Goal: Task Accomplishment & Management: Manage account settings

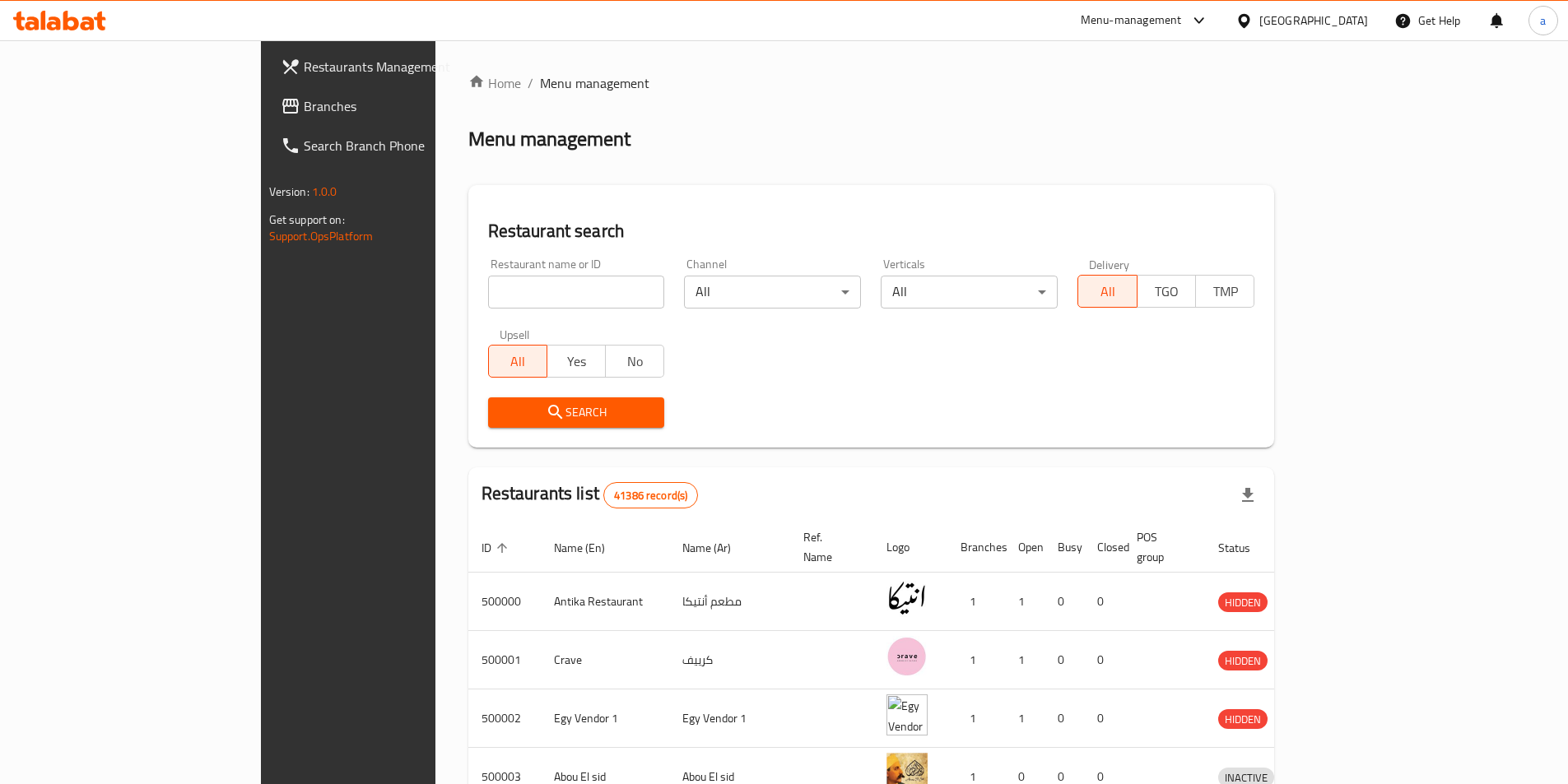
click at [304, 100] on span "Branches" at bounding box center [406, 107] width 206 height 20
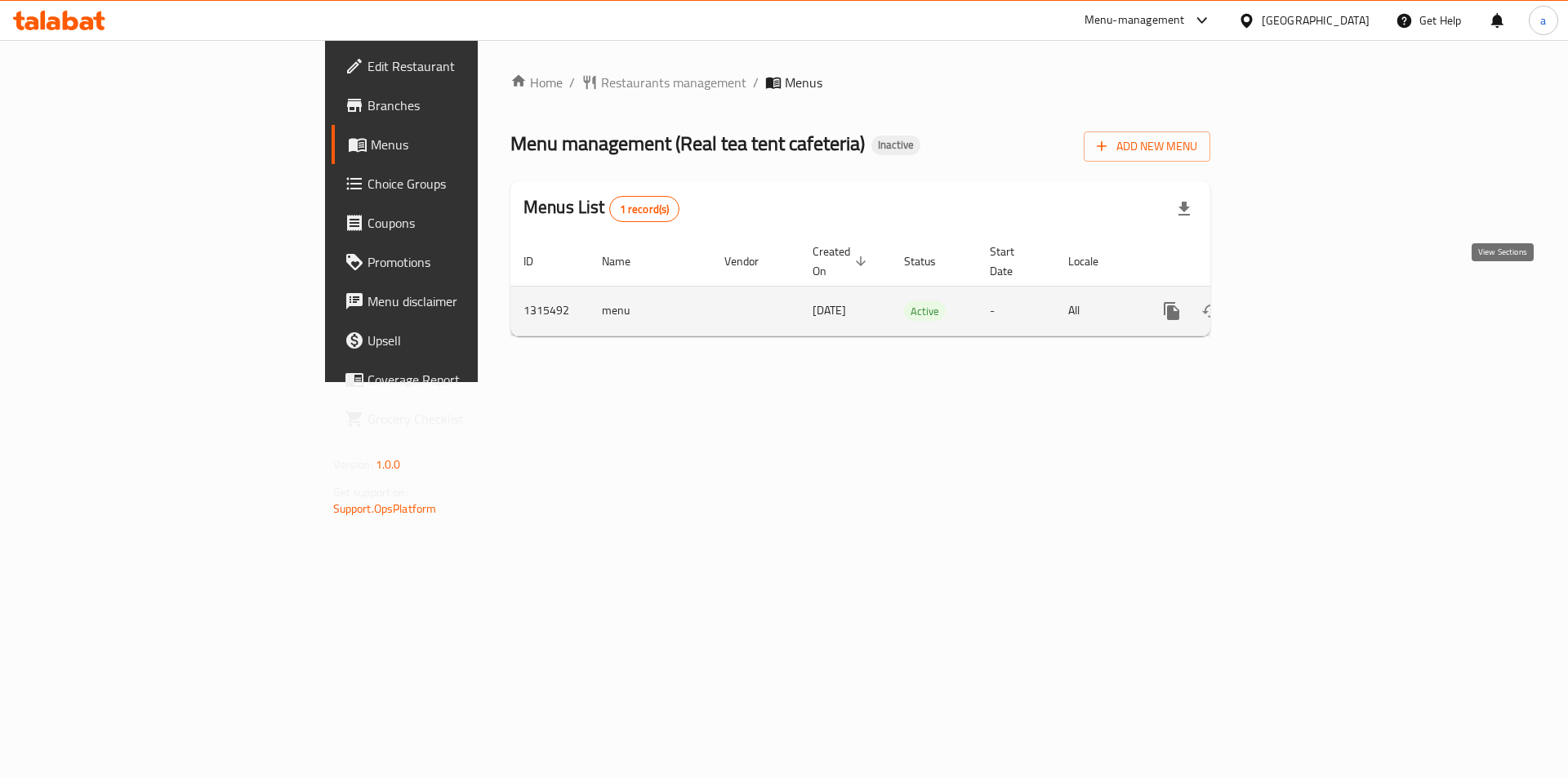
click at [1300, 301] on icon "enhanced table" at bounding box center [1290, 311] width 20 height 20
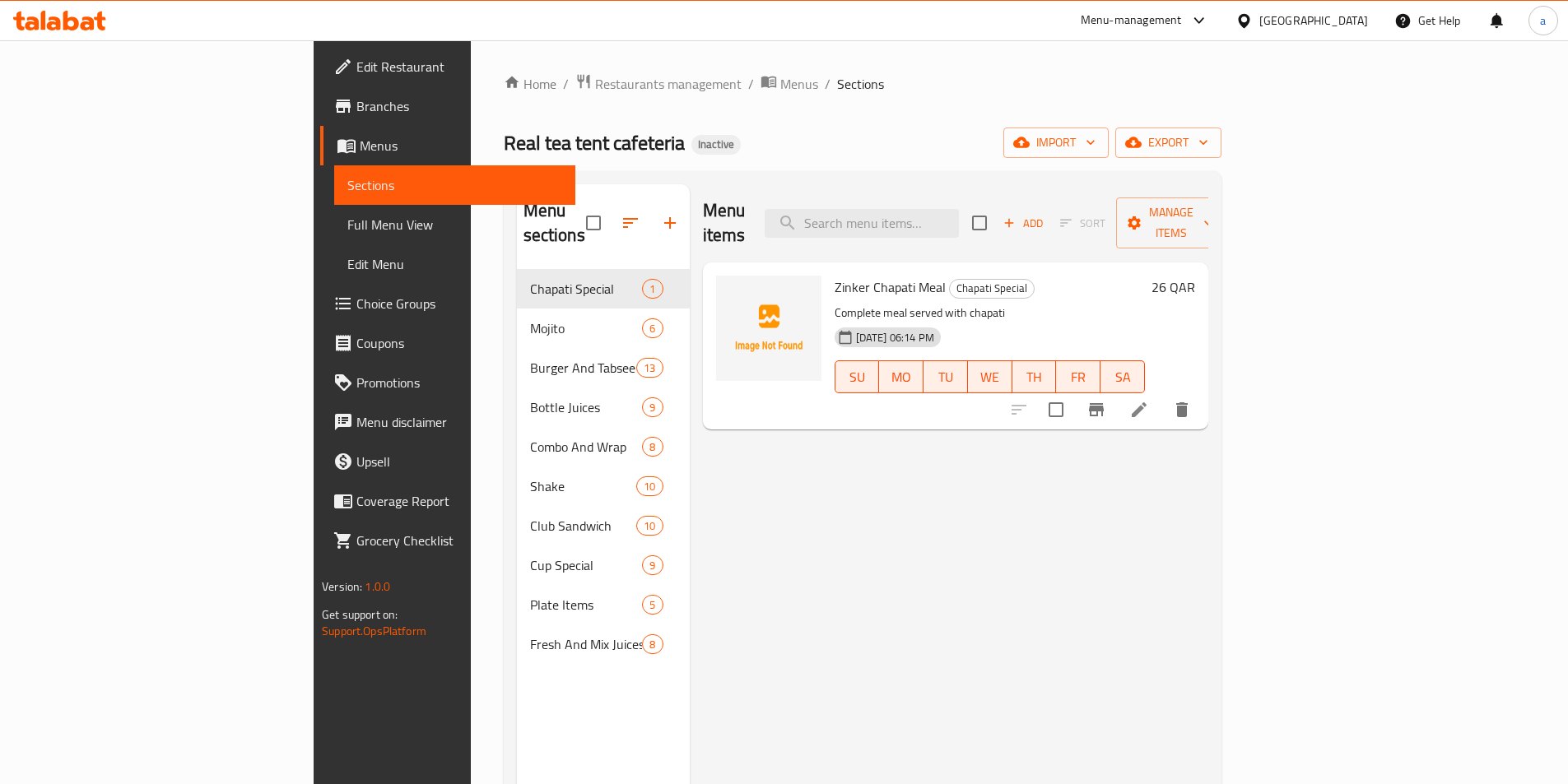
click at [820, 533] on div "Menu items Add Sort Manage items Zinker Chapati Meal Chapati Special Complete m…" at bounding box center [949, 576] width 519 height 784
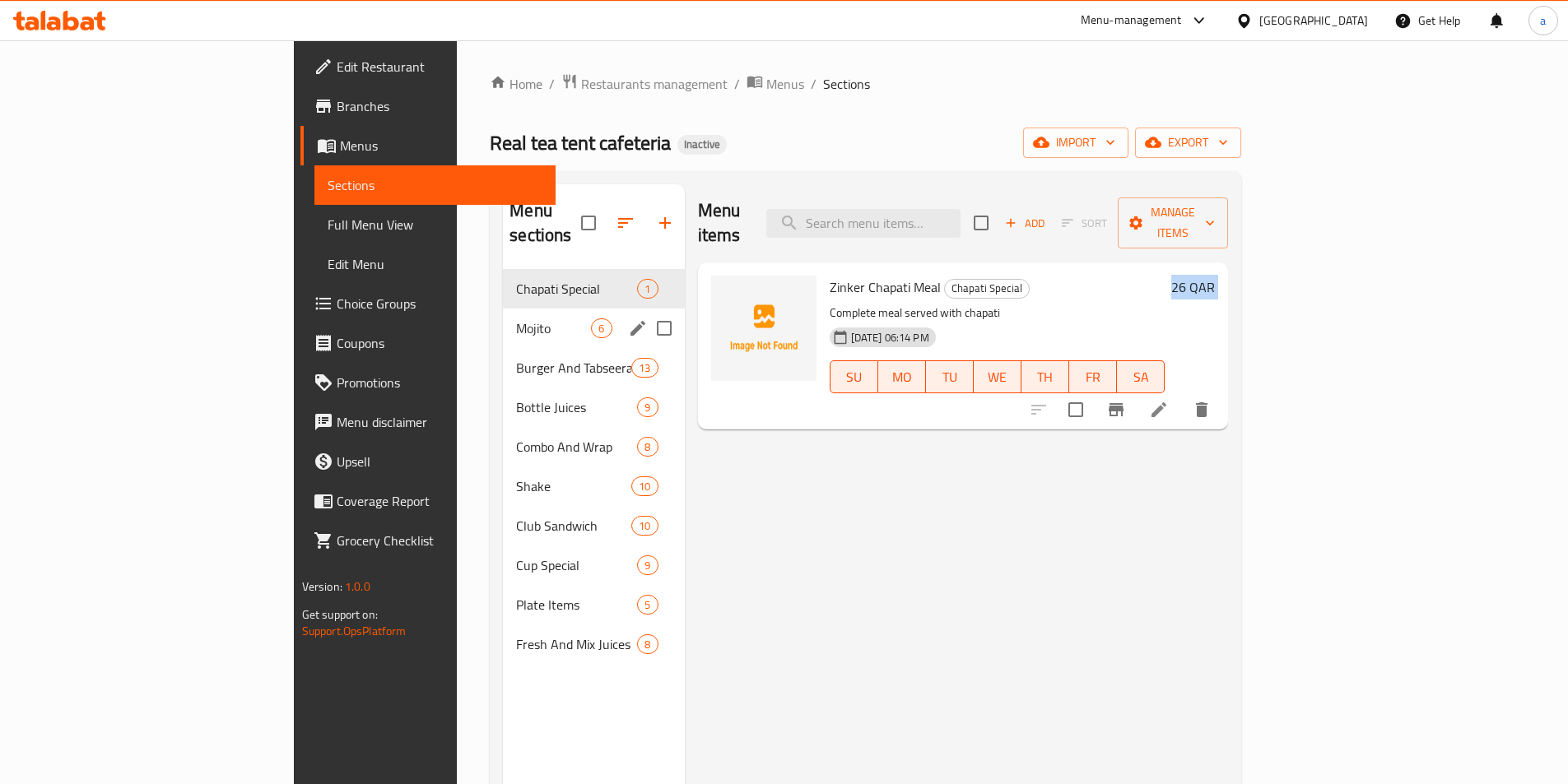
click at [503, 317] on div "Mojito 6" at bounding box center [593, 328] width 181 height 39
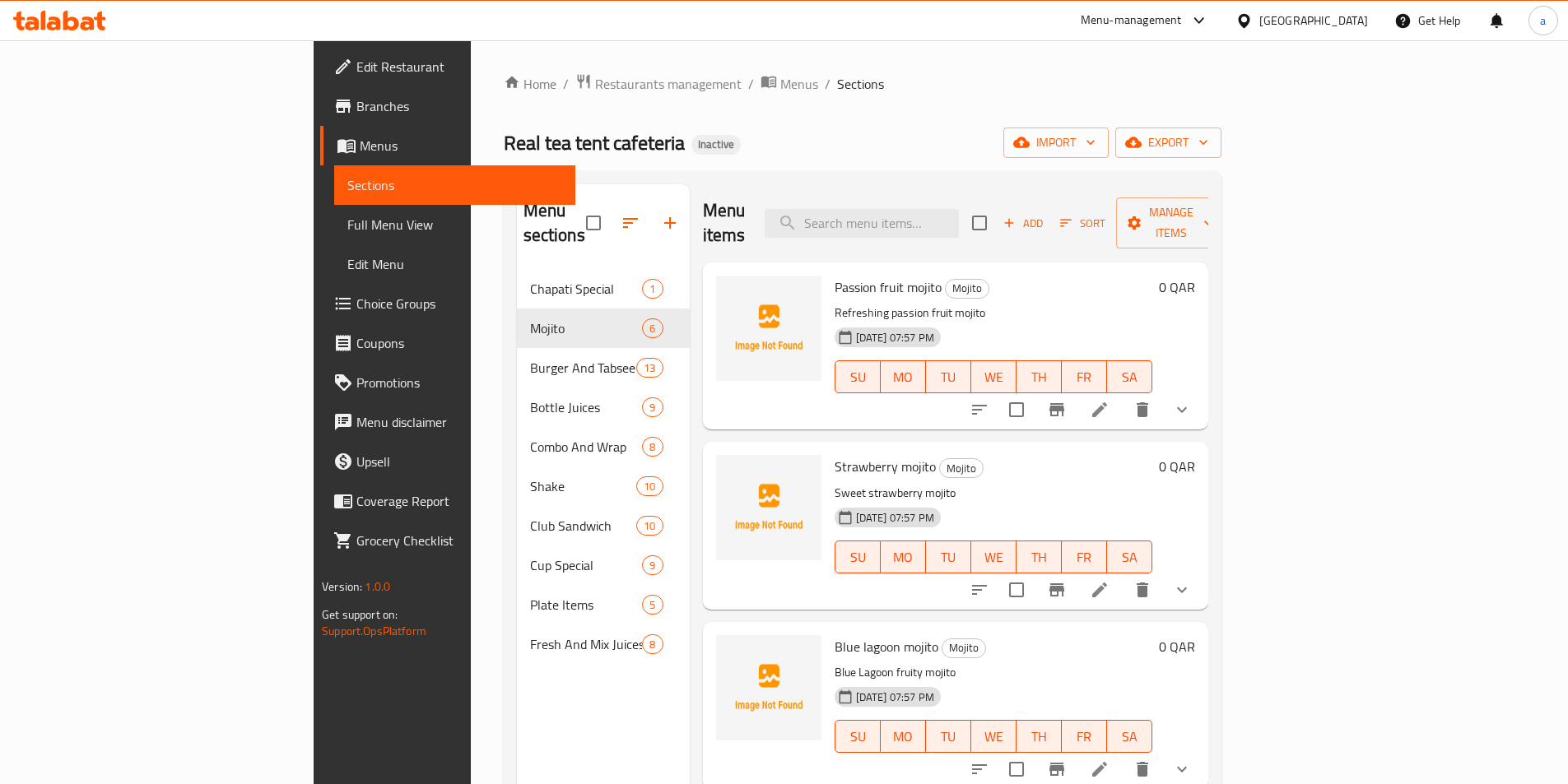
click at [767, 188] on div "Menu items Add Sort Manage items" at bounding box center [955, 223] width 505 height 78
click at [1107, 403] on icon at bounding box center [1099, 410] width 15 height 15
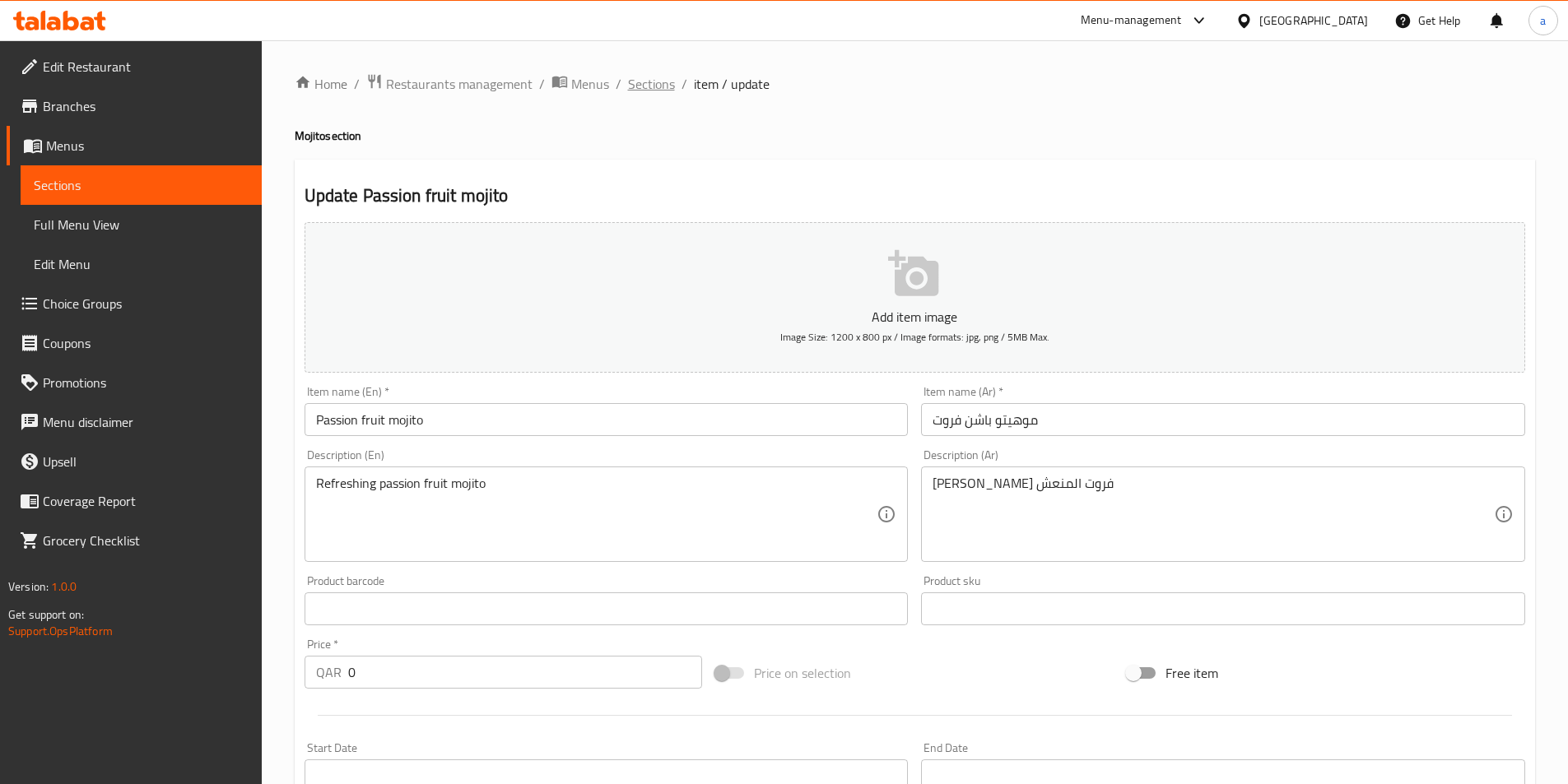
click at [647, 82] on span "Sections" at bounding box center [651, 84] width 47 height 20
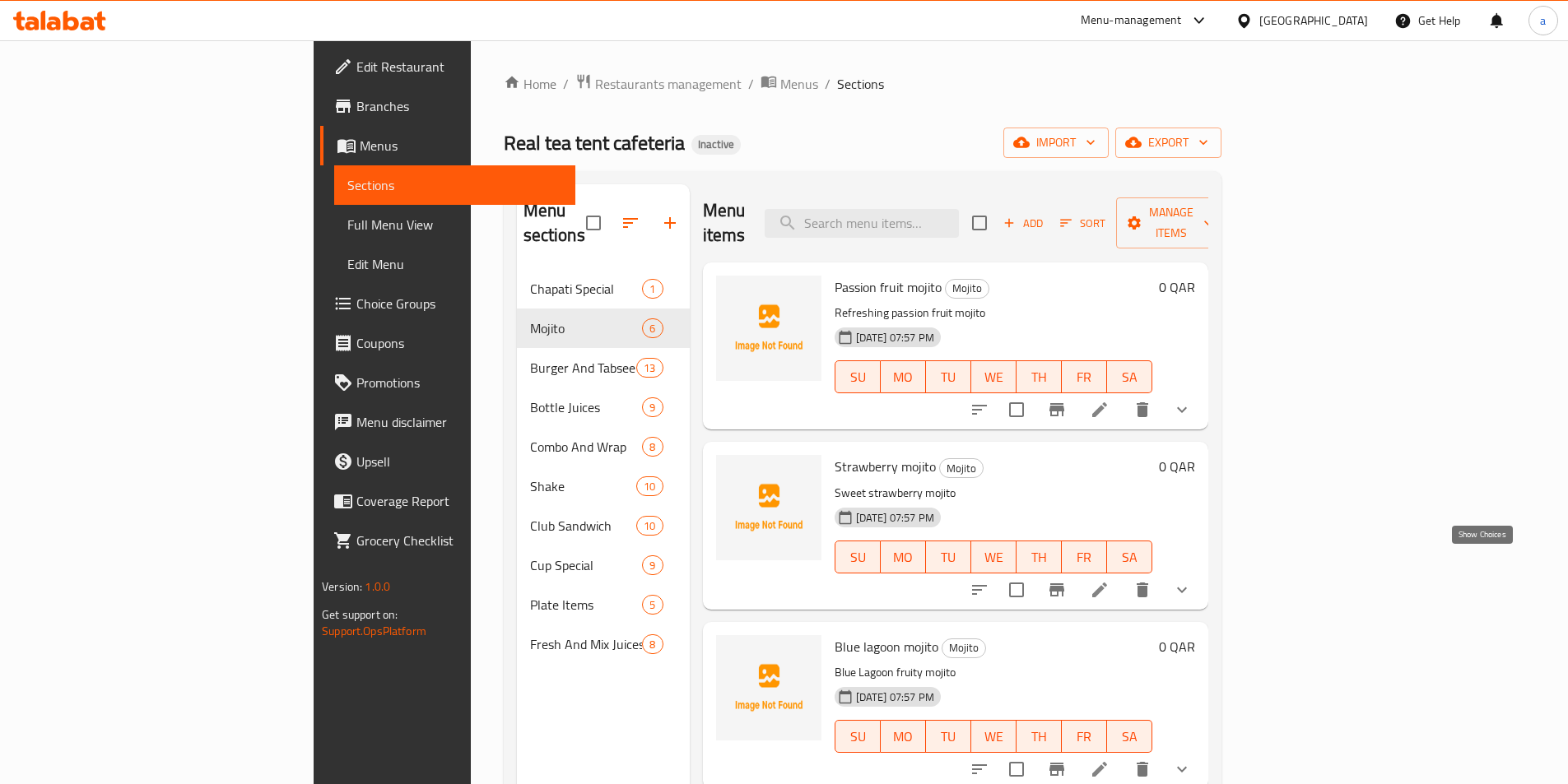
click at [1192, 580] on icon "show more" at bounding box center [1182, 590] width 20 height 20
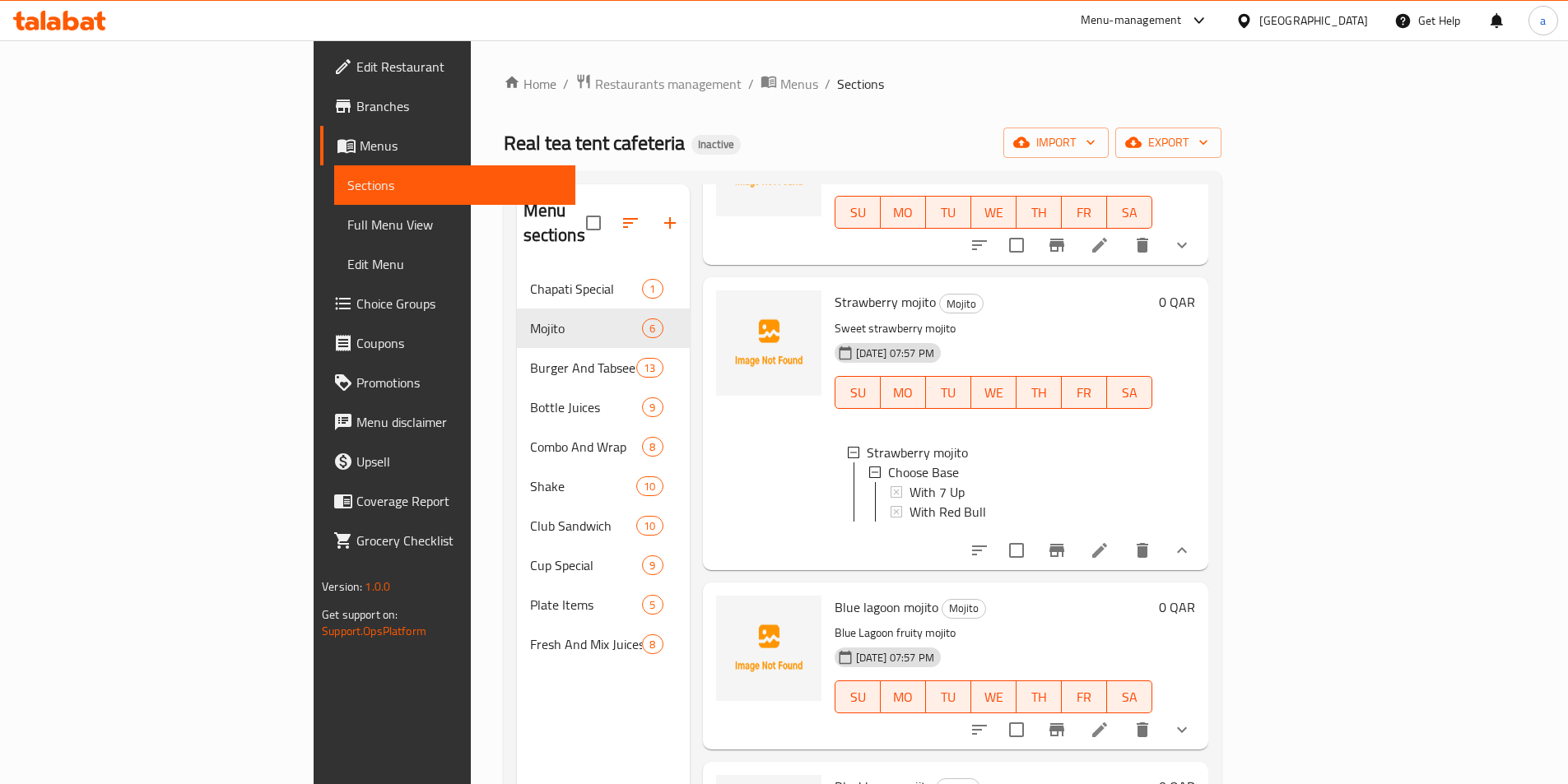
scroll to position [82, 0]
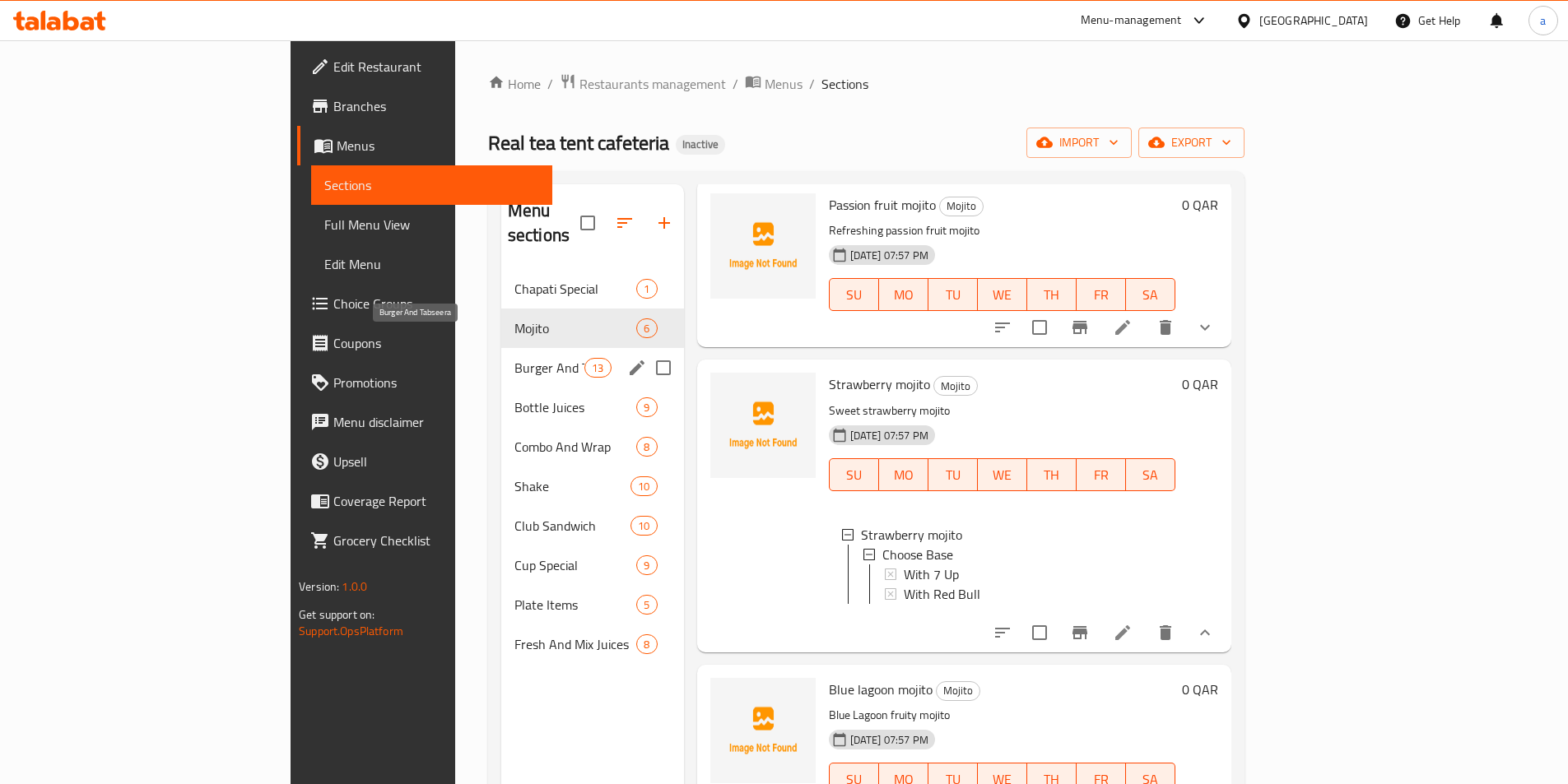
click at [514, 358] on span "Burger And Tabseera" at bounding box center [549, 368] width 70 height 20
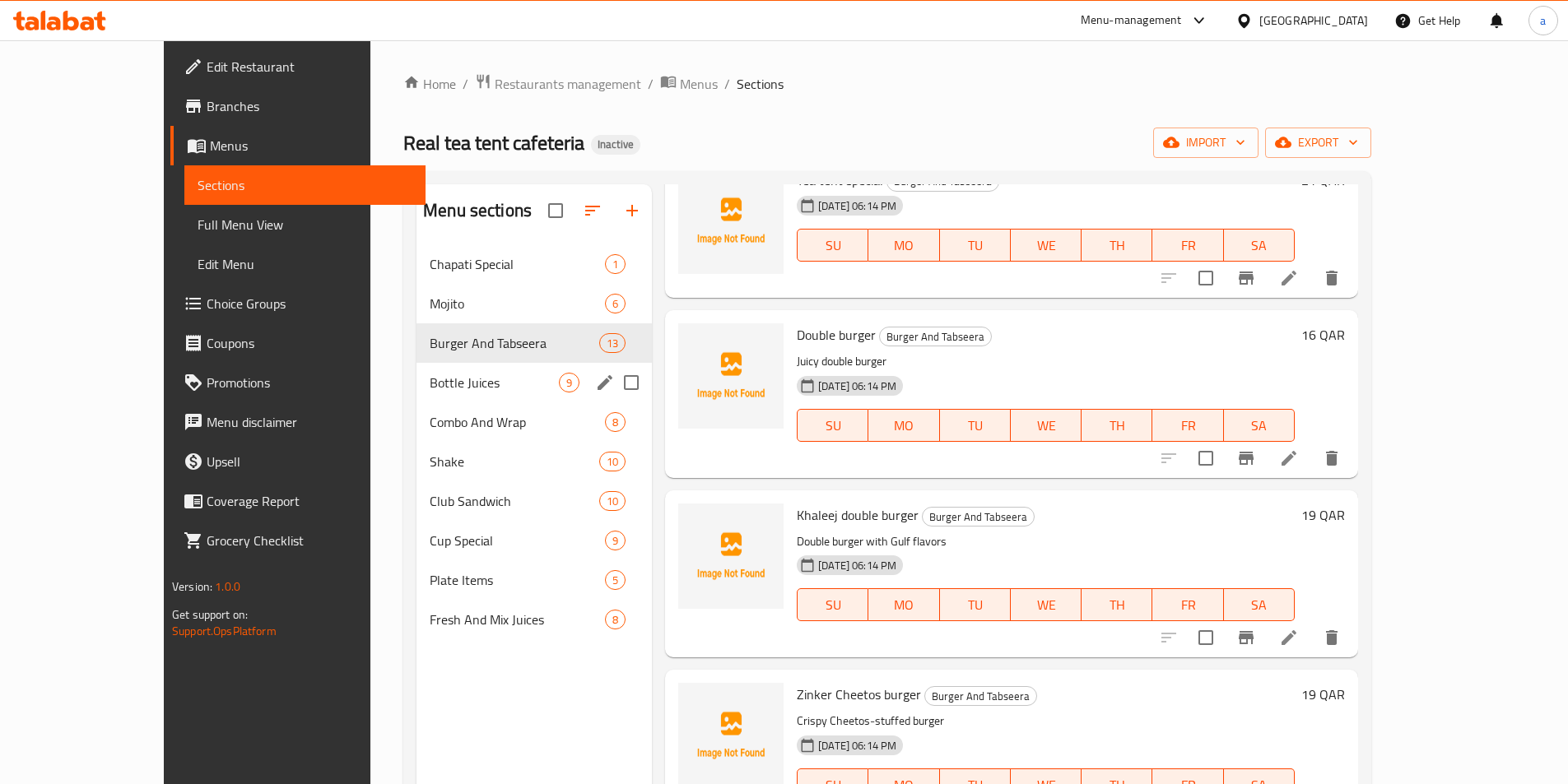
click at [459, 393] on div "Bottle Juices 9" at bounding box center [533, 382] width 236 height 39
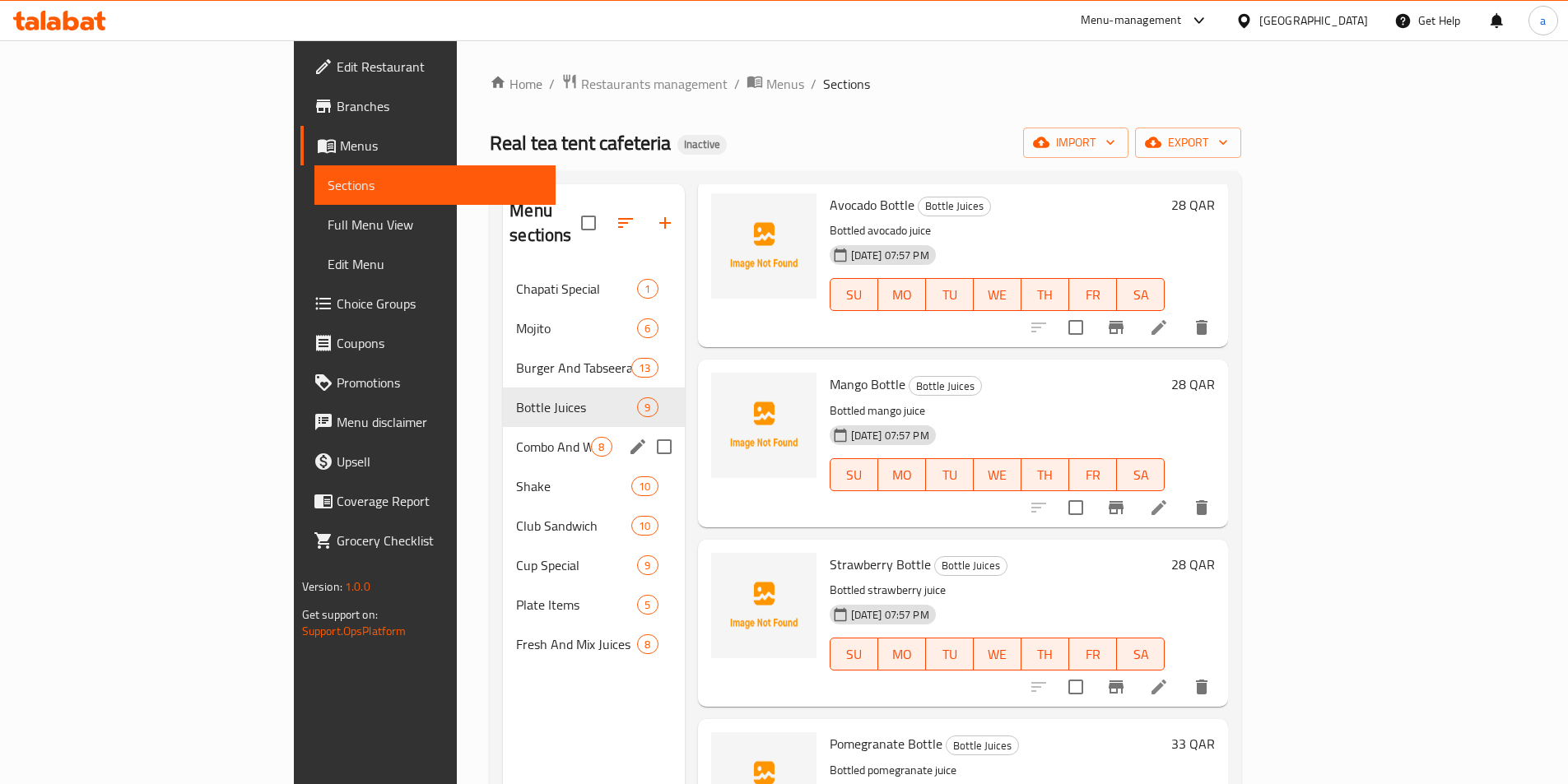
click at [503, 427] on div "Combo And Wrap 8" at bounding box center [593, 446] width 181 height 39
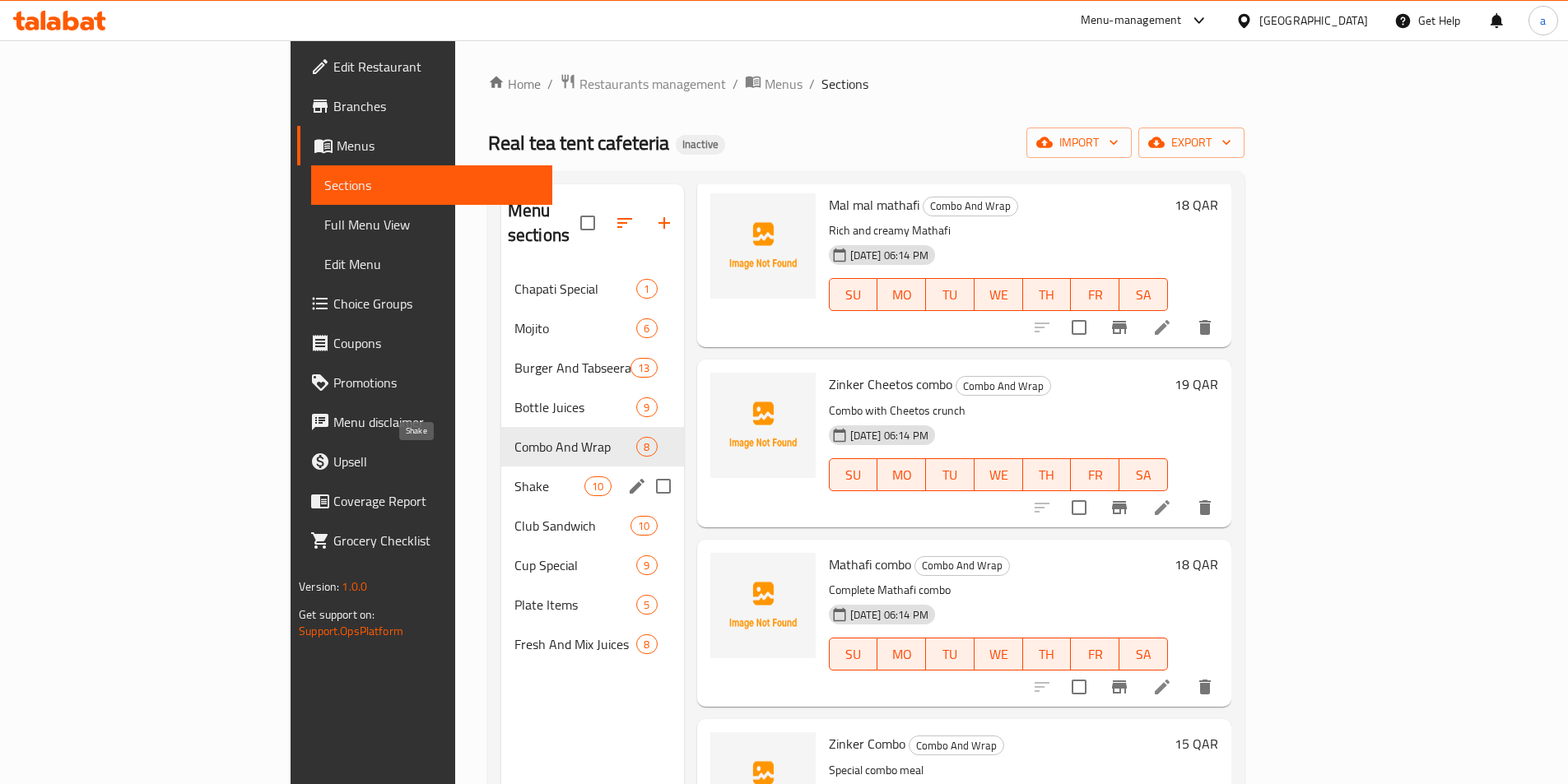
click at [514, 477] on span "Shake" at bounding box center [549, 487] width 70 height 20
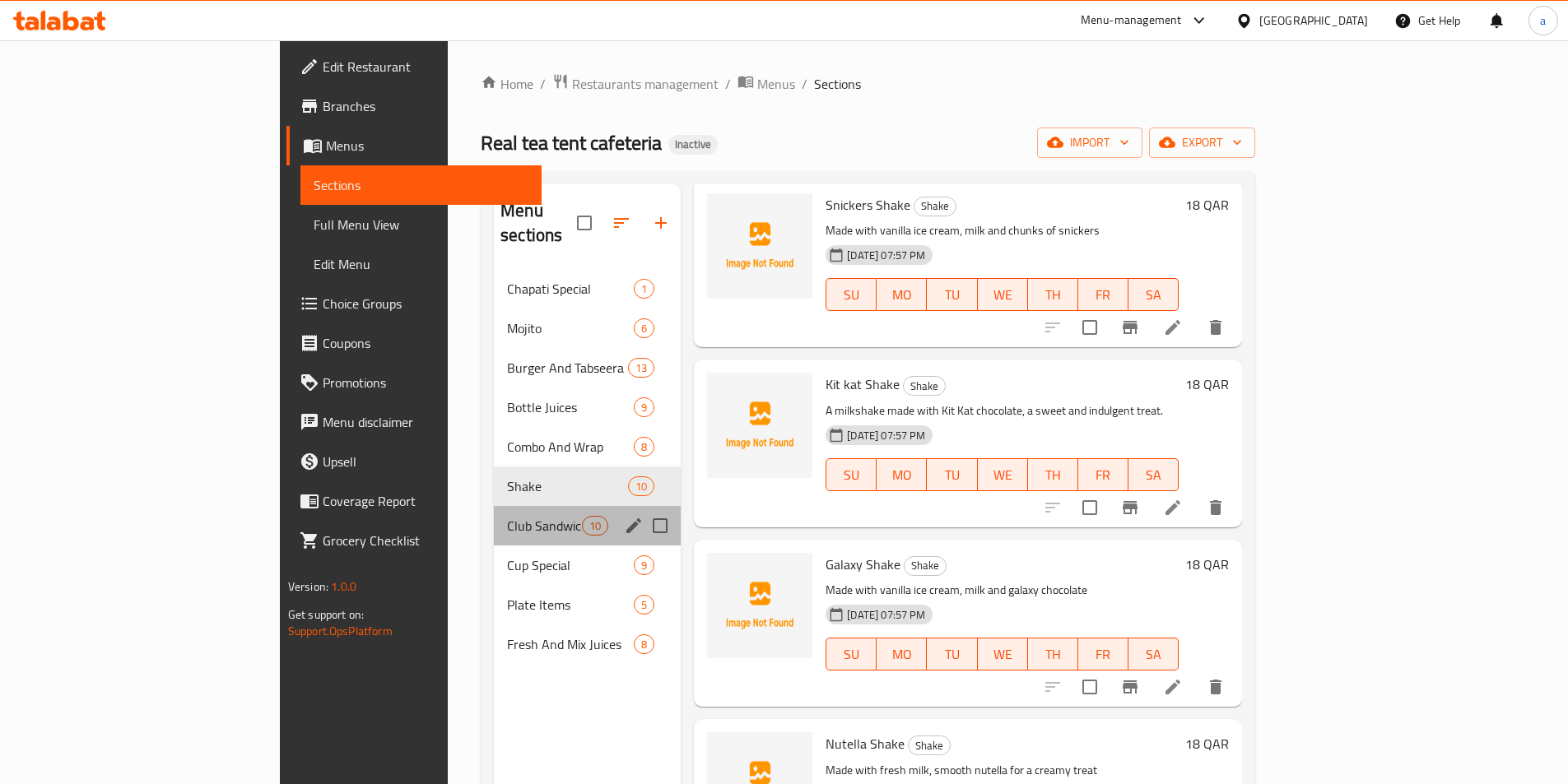
click at [494, 511] on div "Club Sandwich 10" at bounding box center [587, 525] width 186 height 39
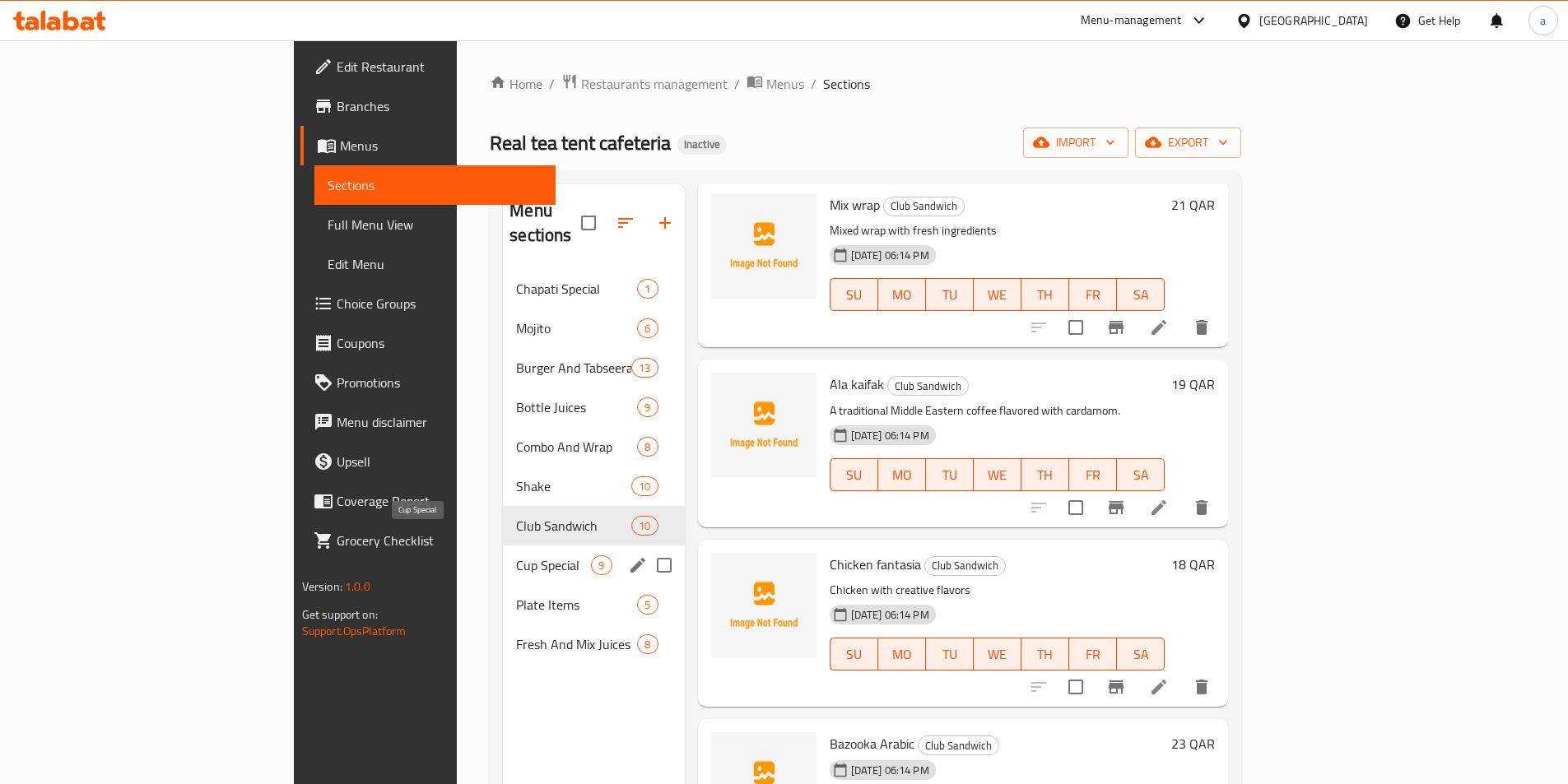
click at [516, 555] on span "Cup Special" at bounding box center [553, 565] width 75 height 20
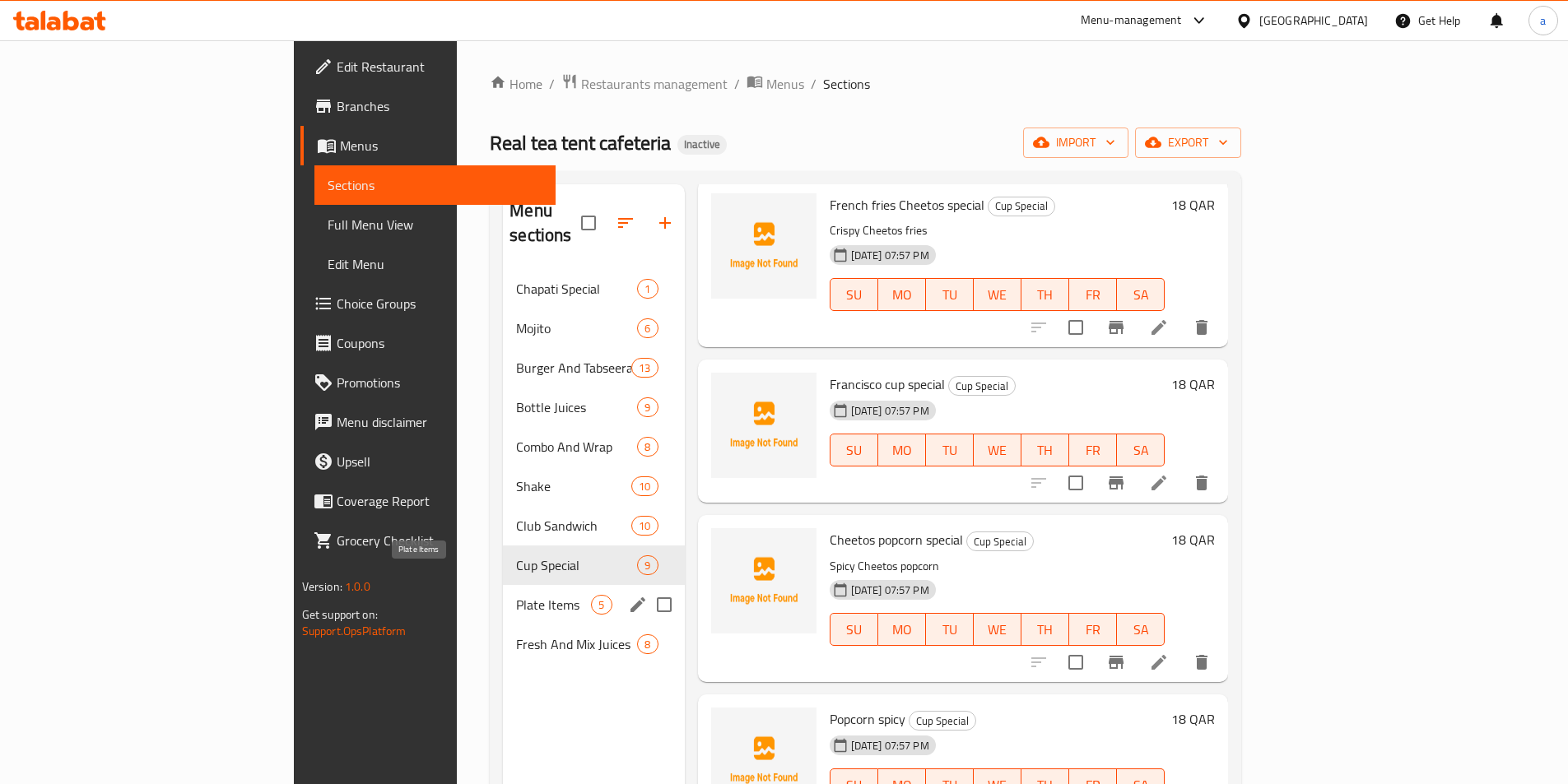
click at [516, 595] on span "Plate Items" at bounding box center [553, 605] width 75 height 20
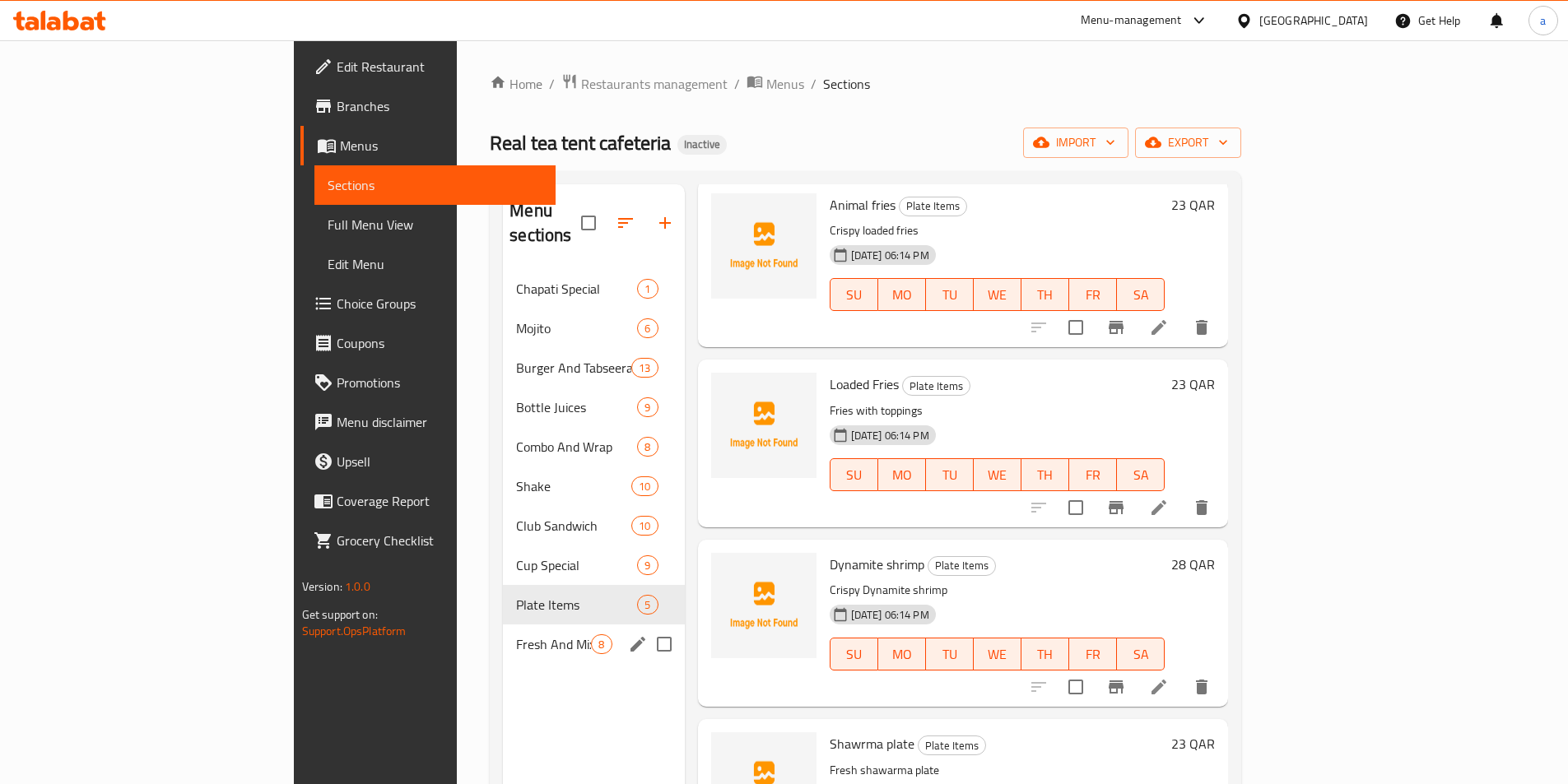
click at [503, 624] on div "Fresh And Mix Juices 8" at bounding box center [593, 643] width 181 height 39
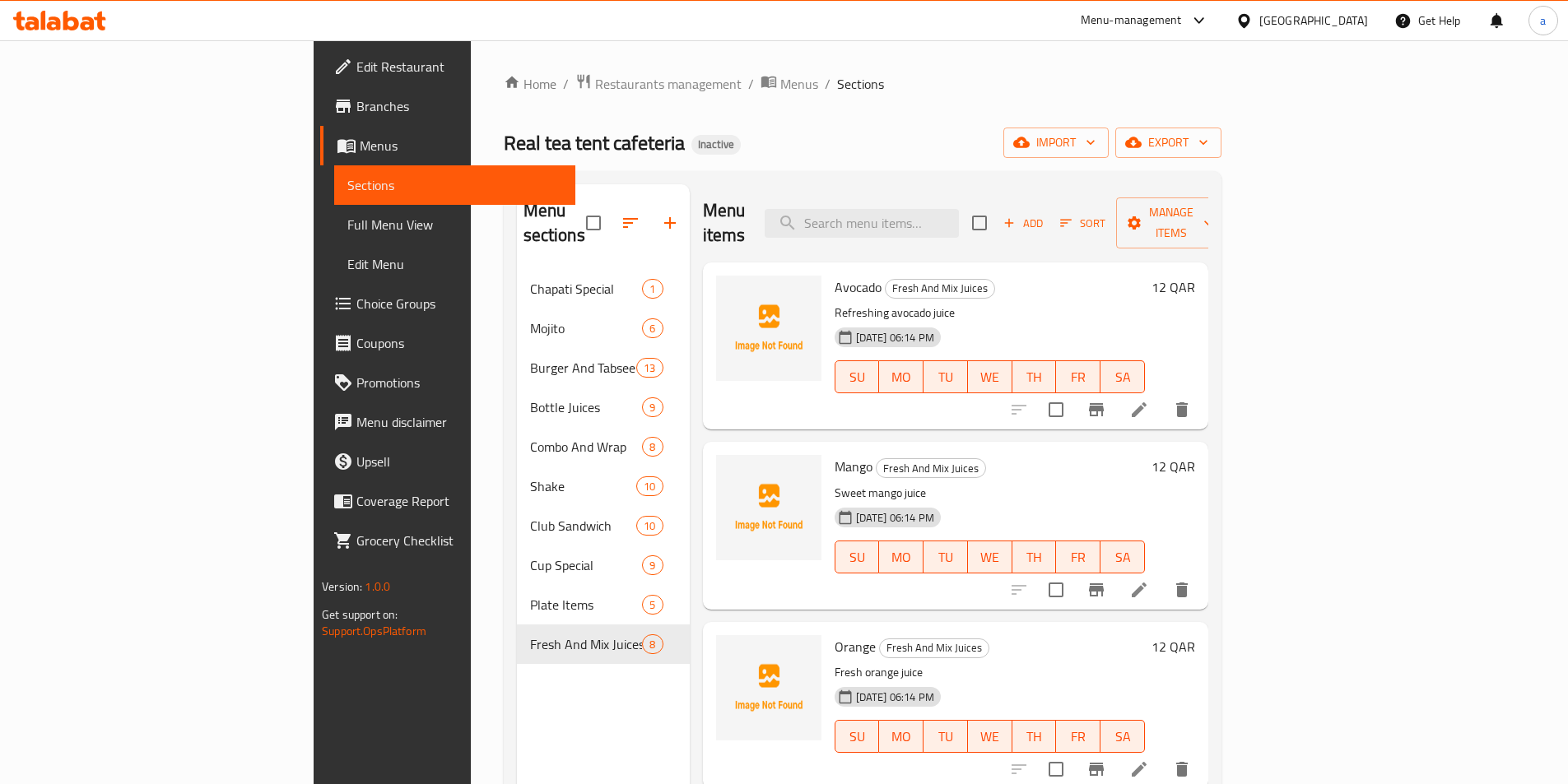
click at [1146, 403] on icon at bounding box center [1139, 410] width 15 height 15
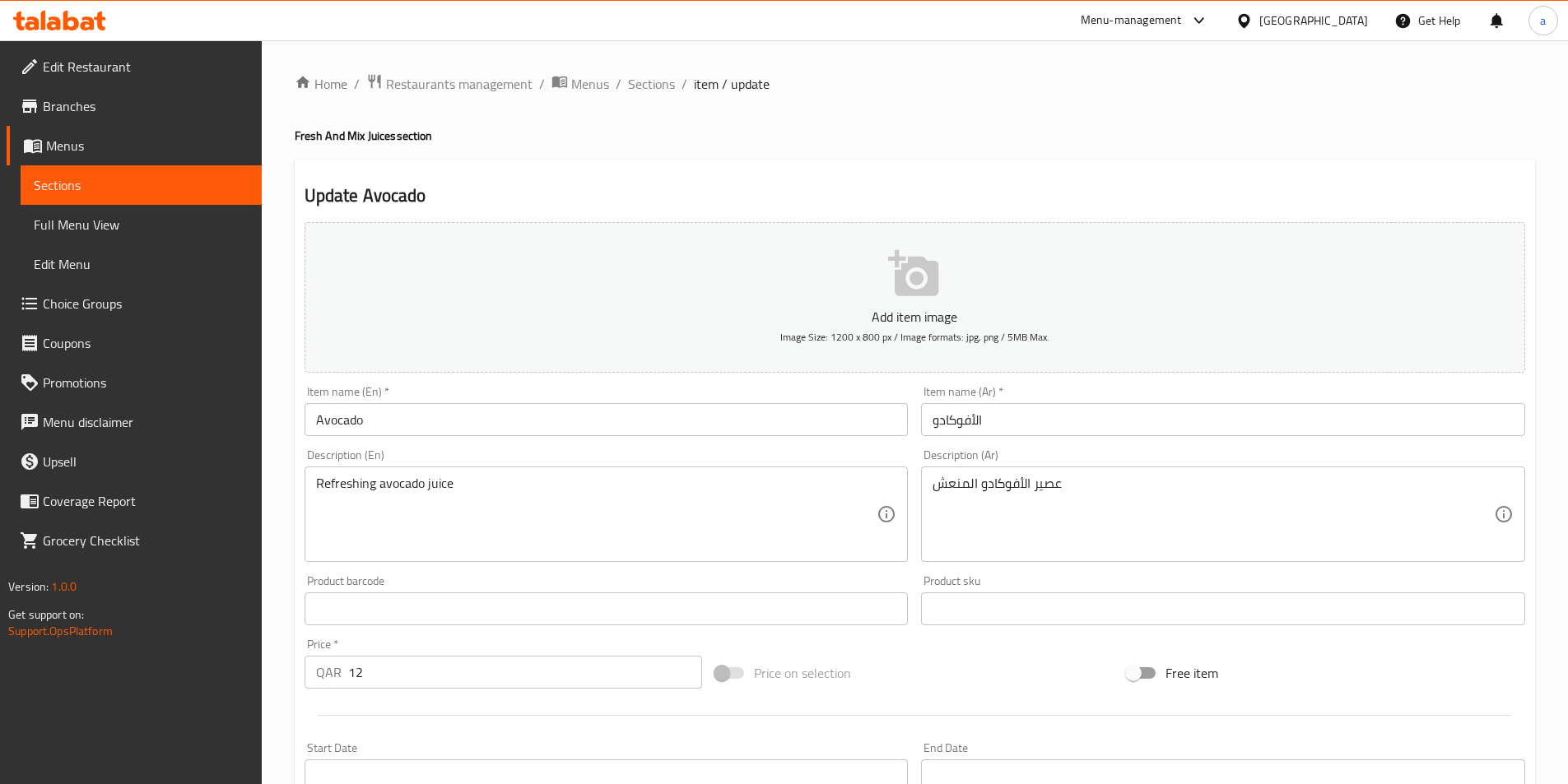
click at [700, 408] on input "Avocado" at bounding box center [607, 420] width 604 height 33
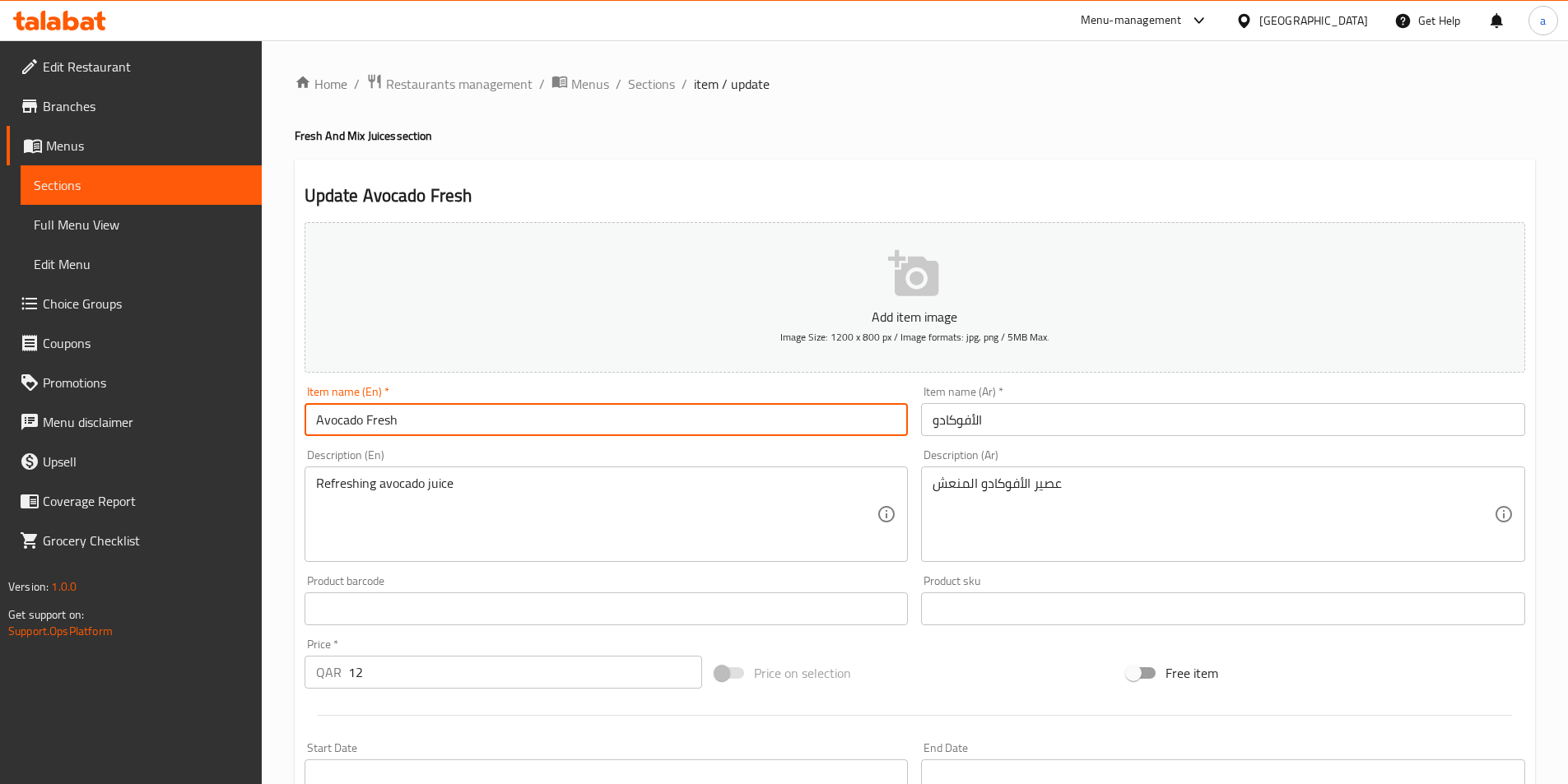
type input "Avocado Fresh"
click at [1112, 436] on input "الأفوكادو" at bounding box center [1223, 420] width 604 height 33
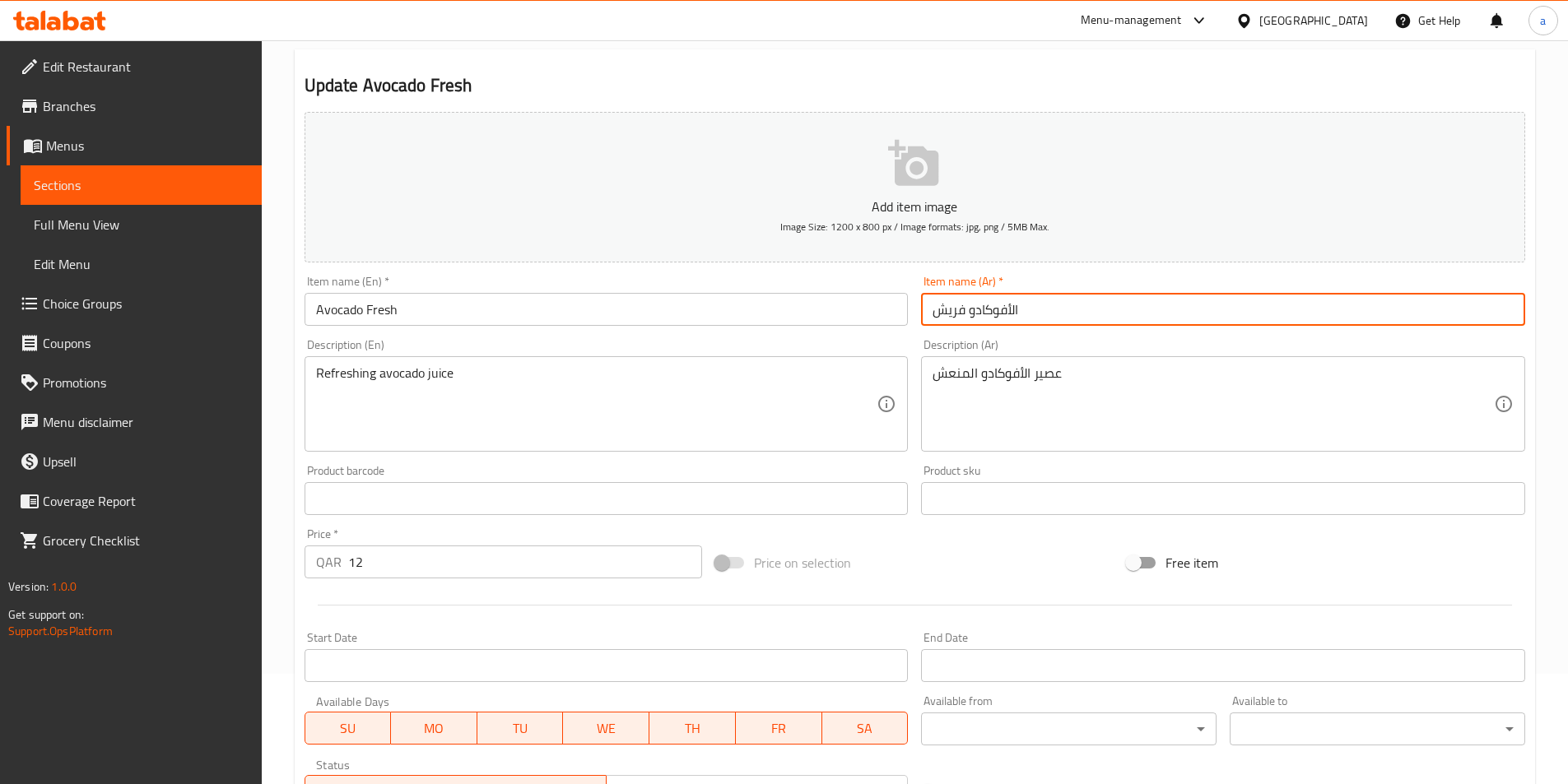
scroll to position [330, 0]
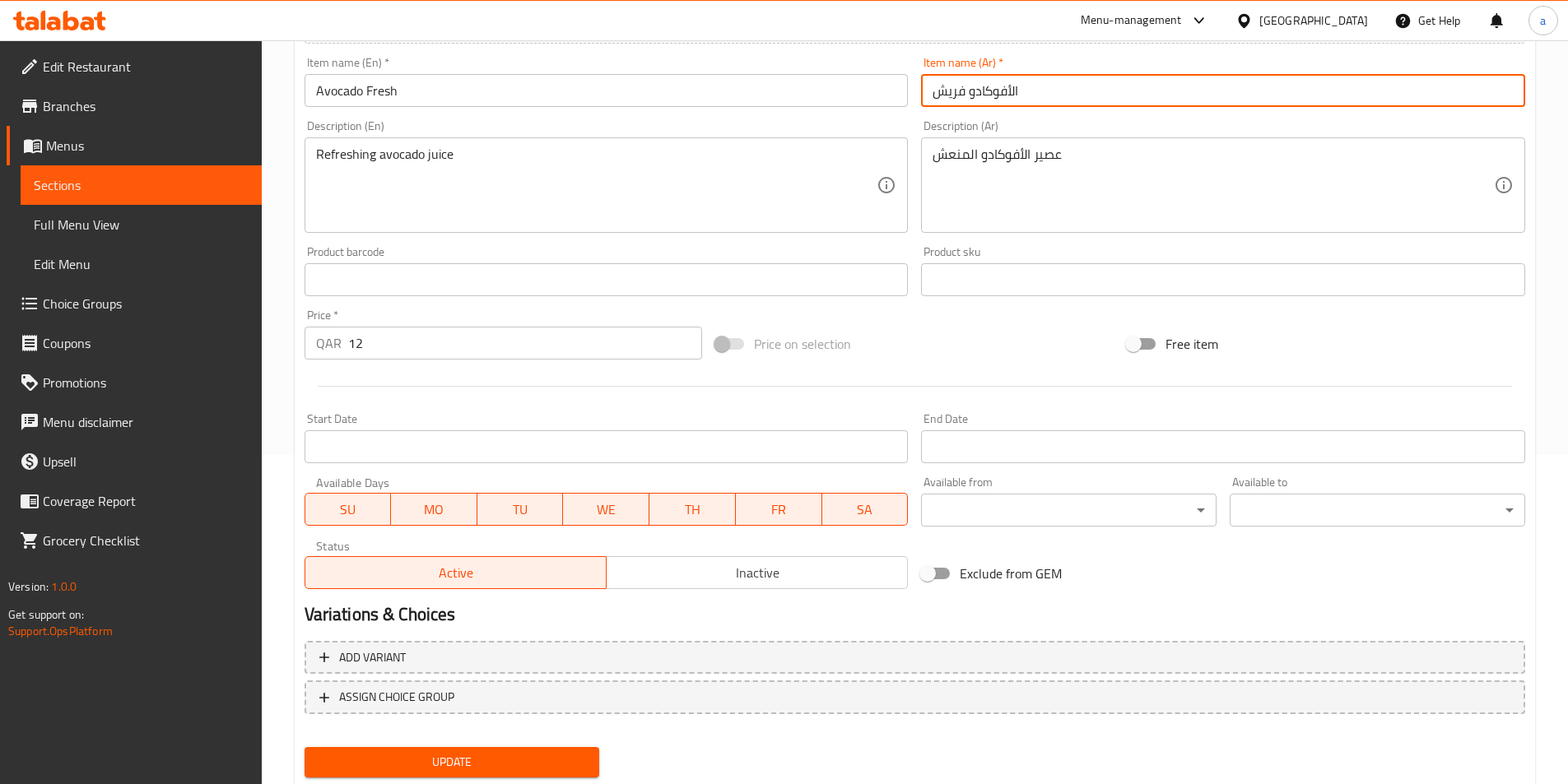
type input "الأفوكادو فريش"
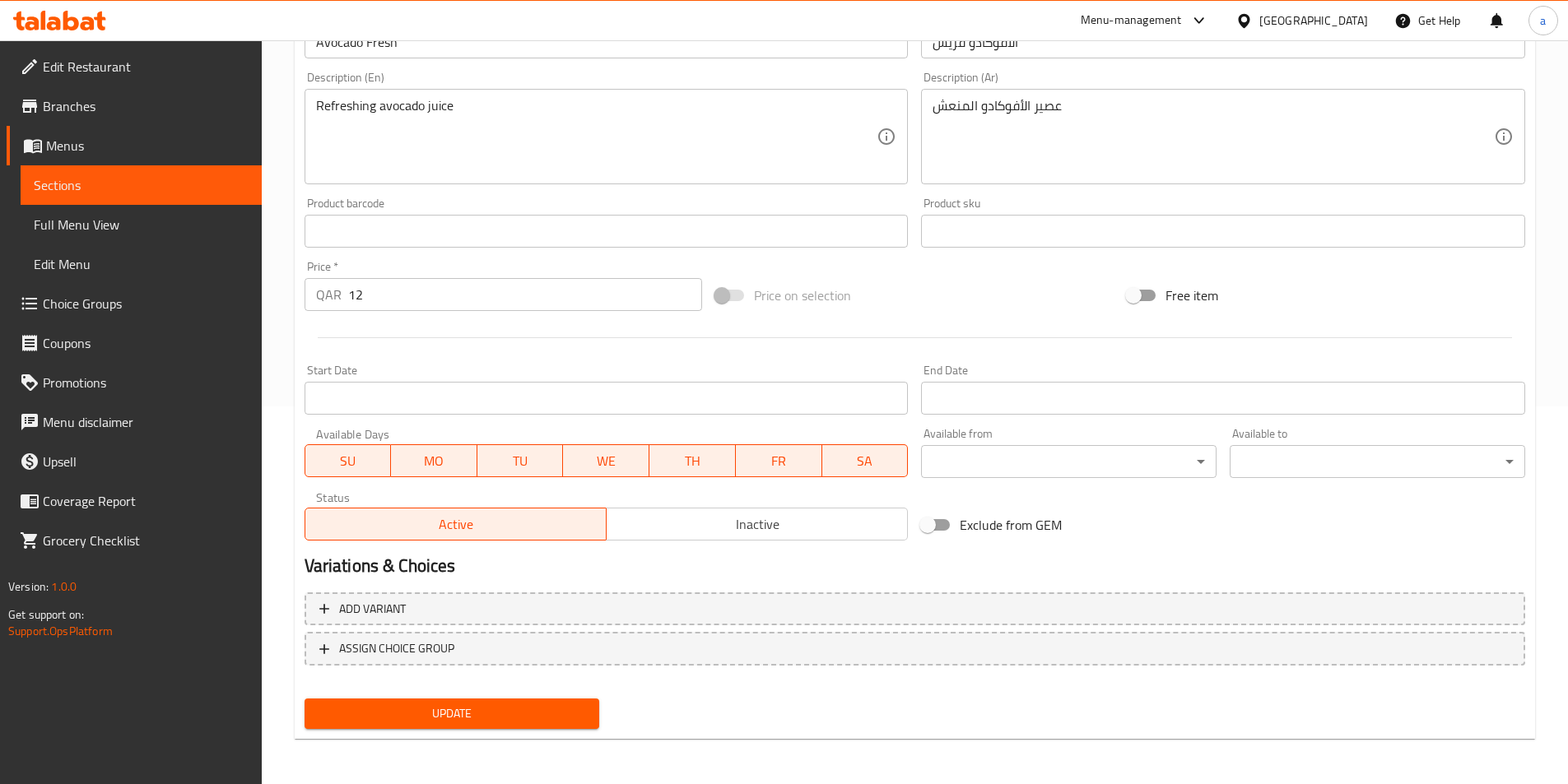
scroll to position [379, 0]
drag, startPoint x: 503, startPoint y: 701, endPoint x: 505, endPoint y: 690, distance: 11.2
click at [503, 701] on button "Update" at bounding box center [452, 712] width 295 height 31
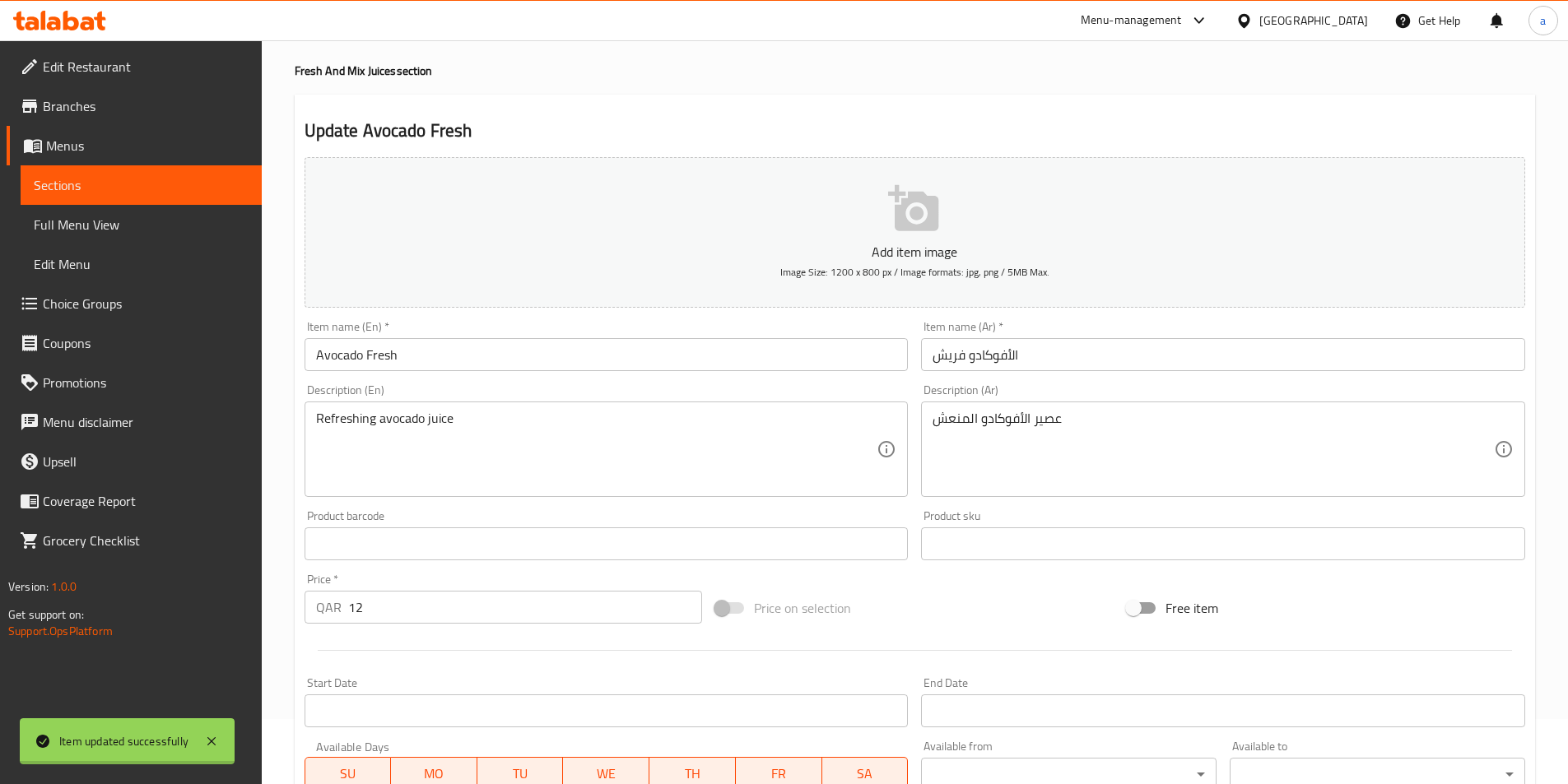
scroll to position [0, 0]
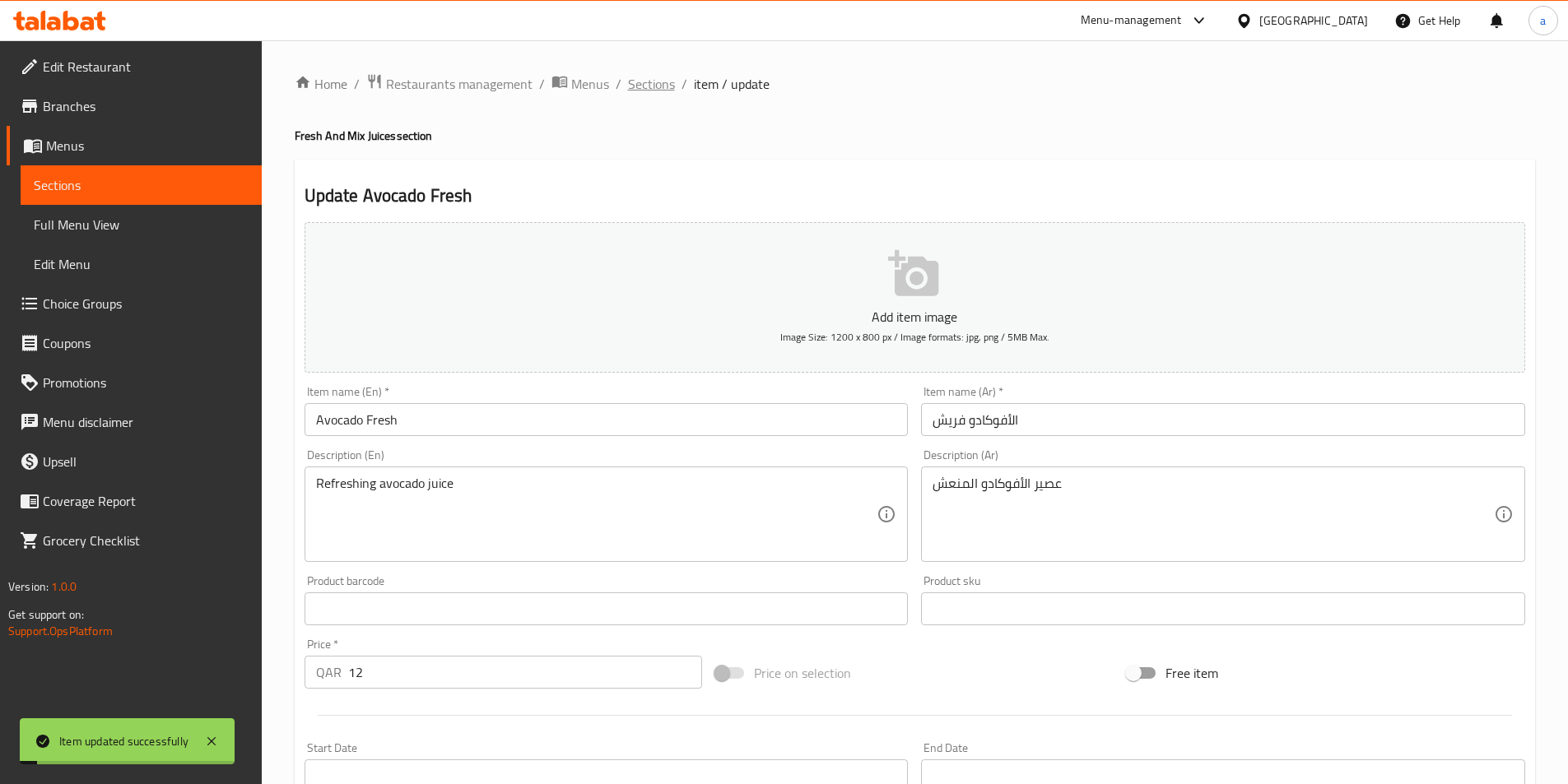
click at [648, 74] on span "Sections" at bounding box center [651, 84] width 47 height 20
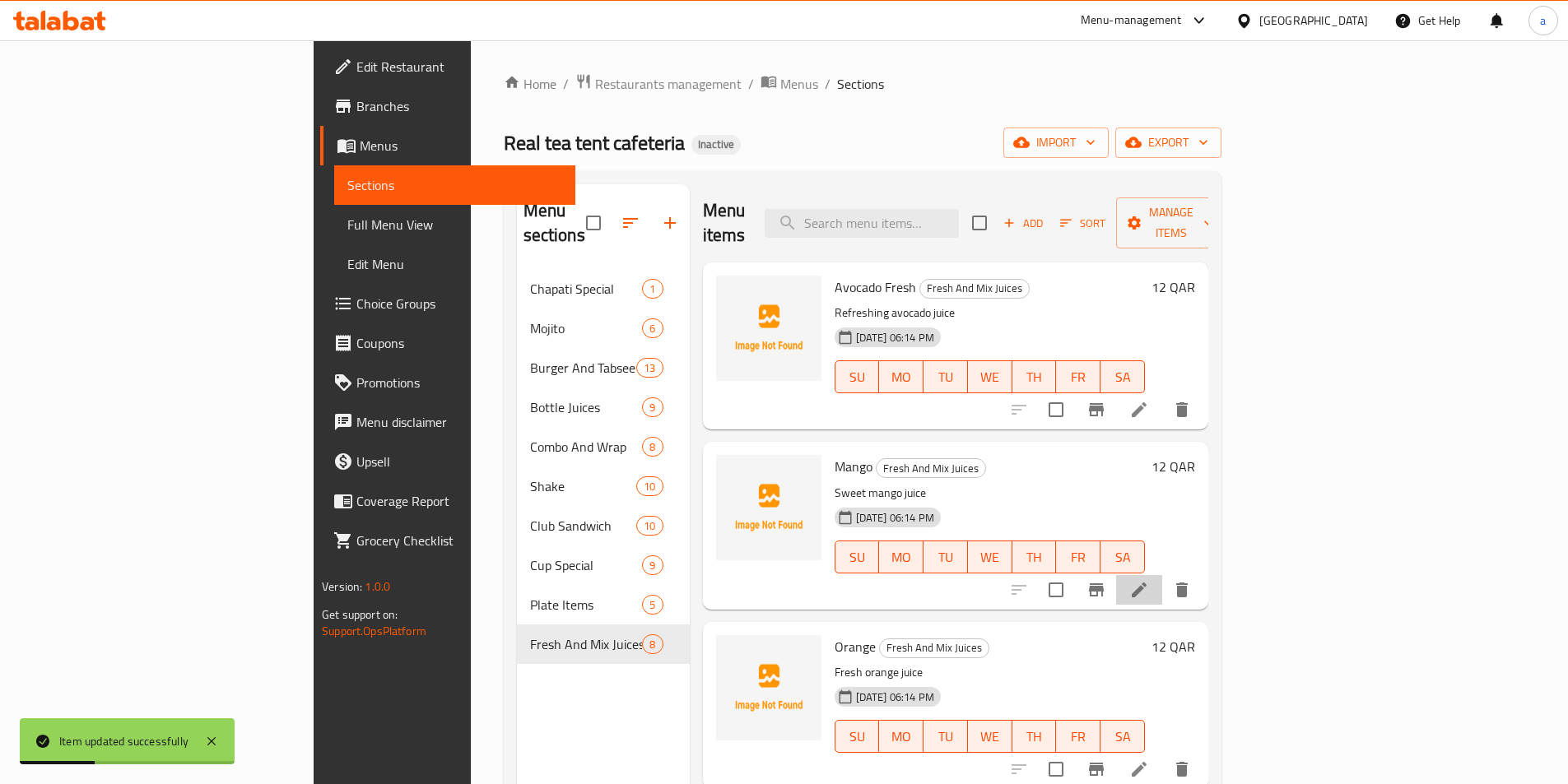
click at [1149, 580] on icon at bounding box center [1139, 590] width 20 height 20
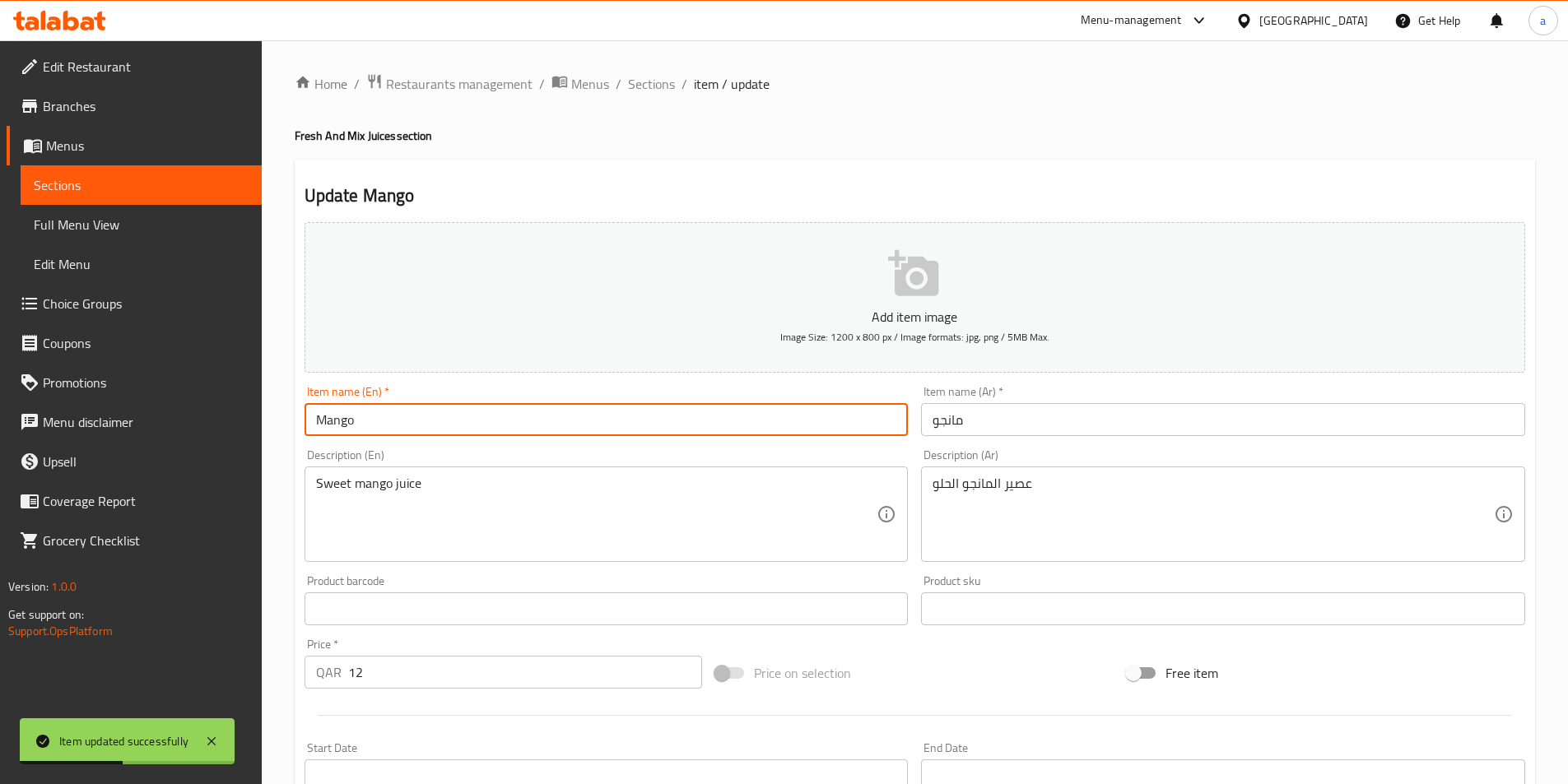
click at [664, 409] on input "Mango" at bounding box center [607, 420] width 604 height 33
type input "Mango Fresh"
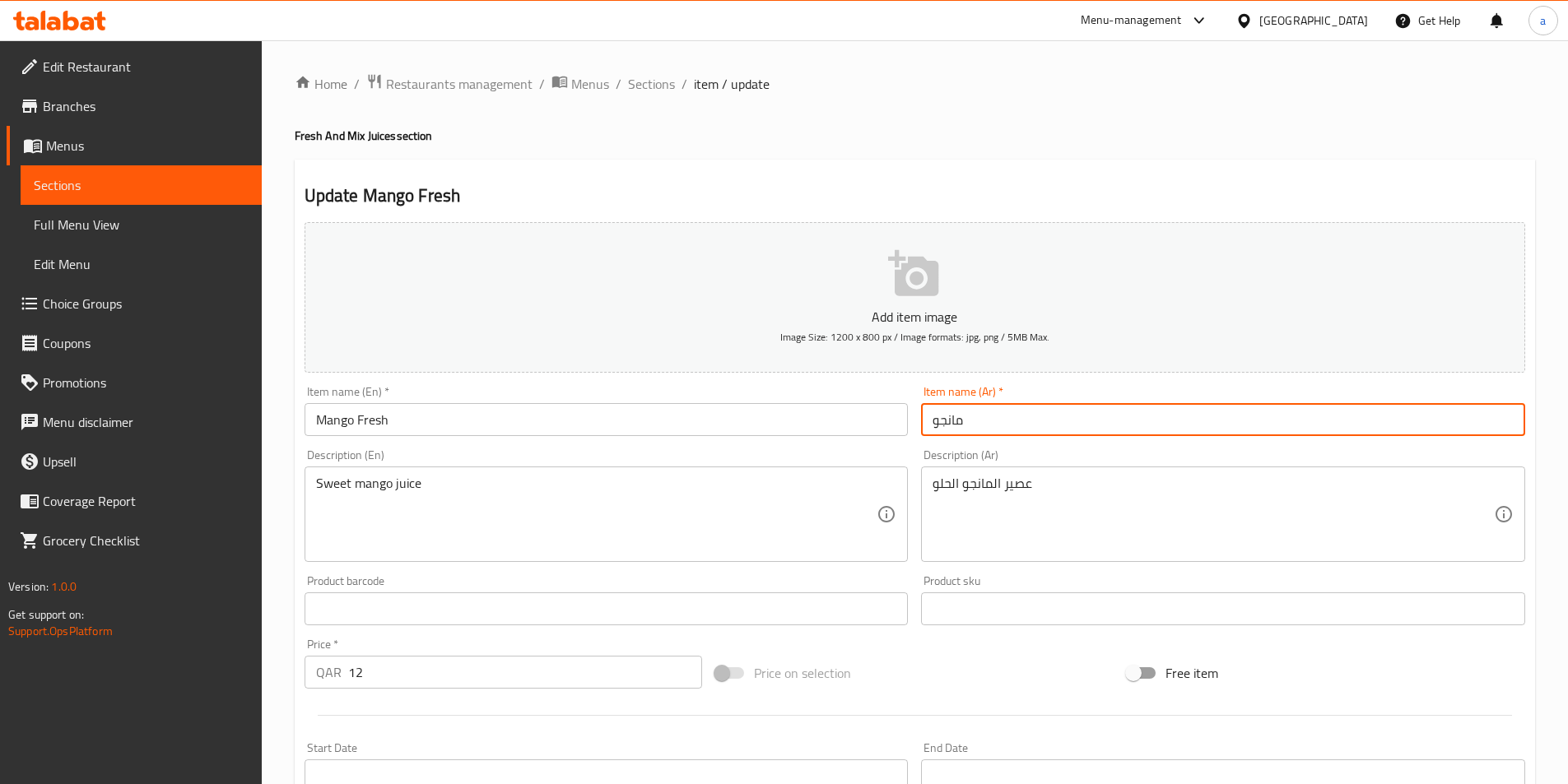
click at [1054, 421] on input "مانجو" at bounding box center [1223, 420] width 604 height 33
type input "[PERSON_NAME]"
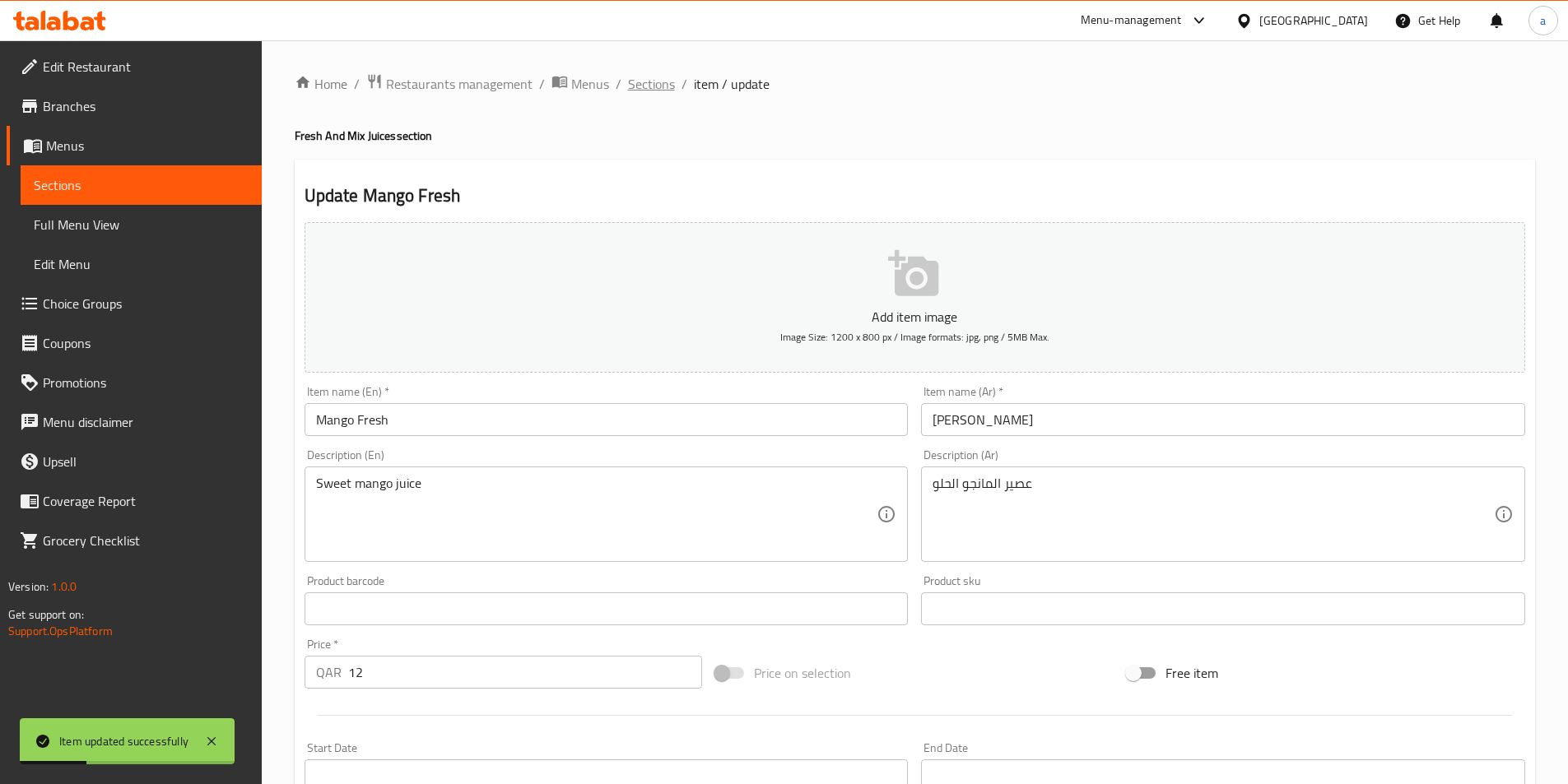
click at [658, 87] on span "Sections" at bounding box center [651, 84] width 47 height 20
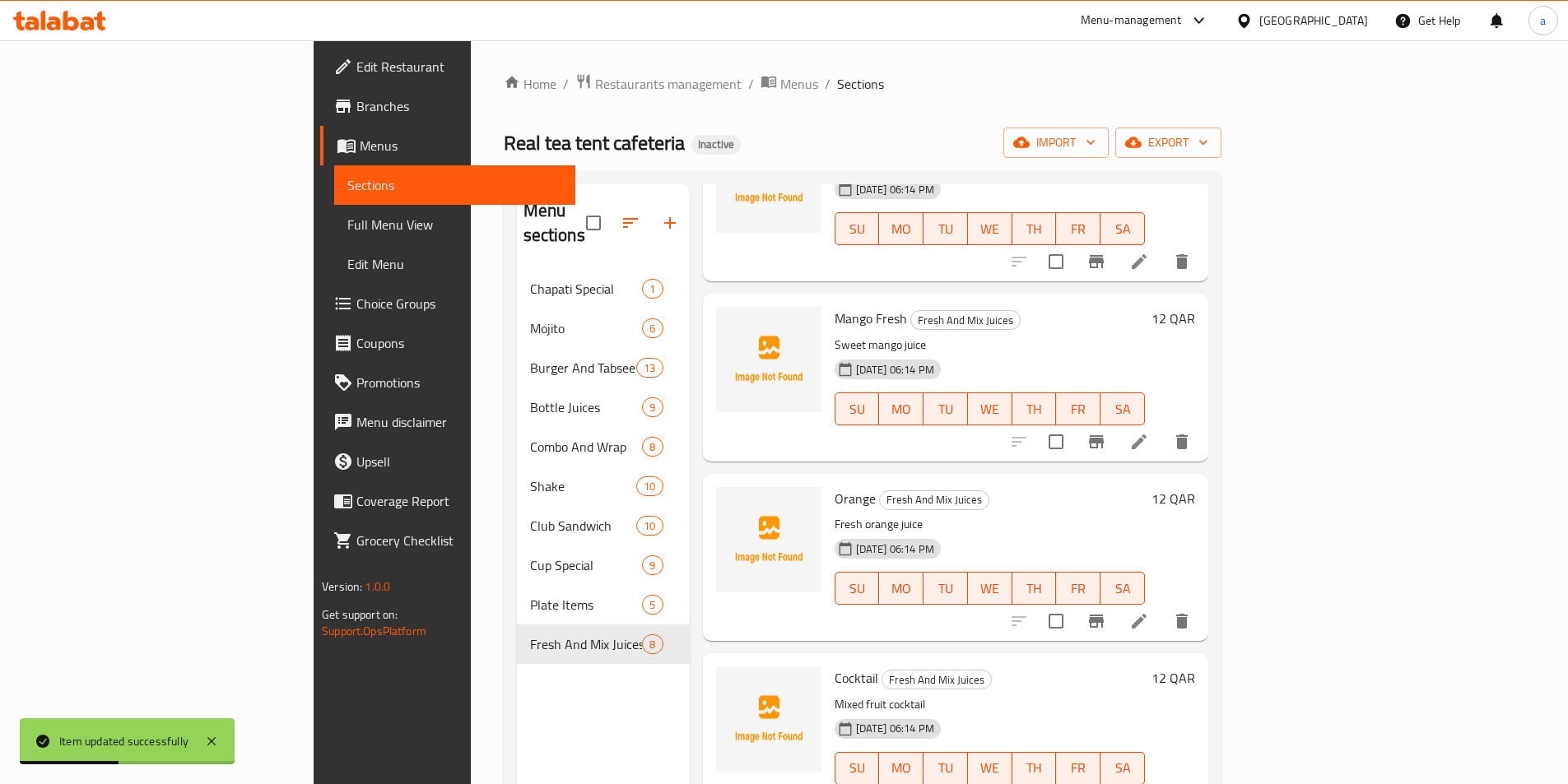
scroll to position [165, 0]
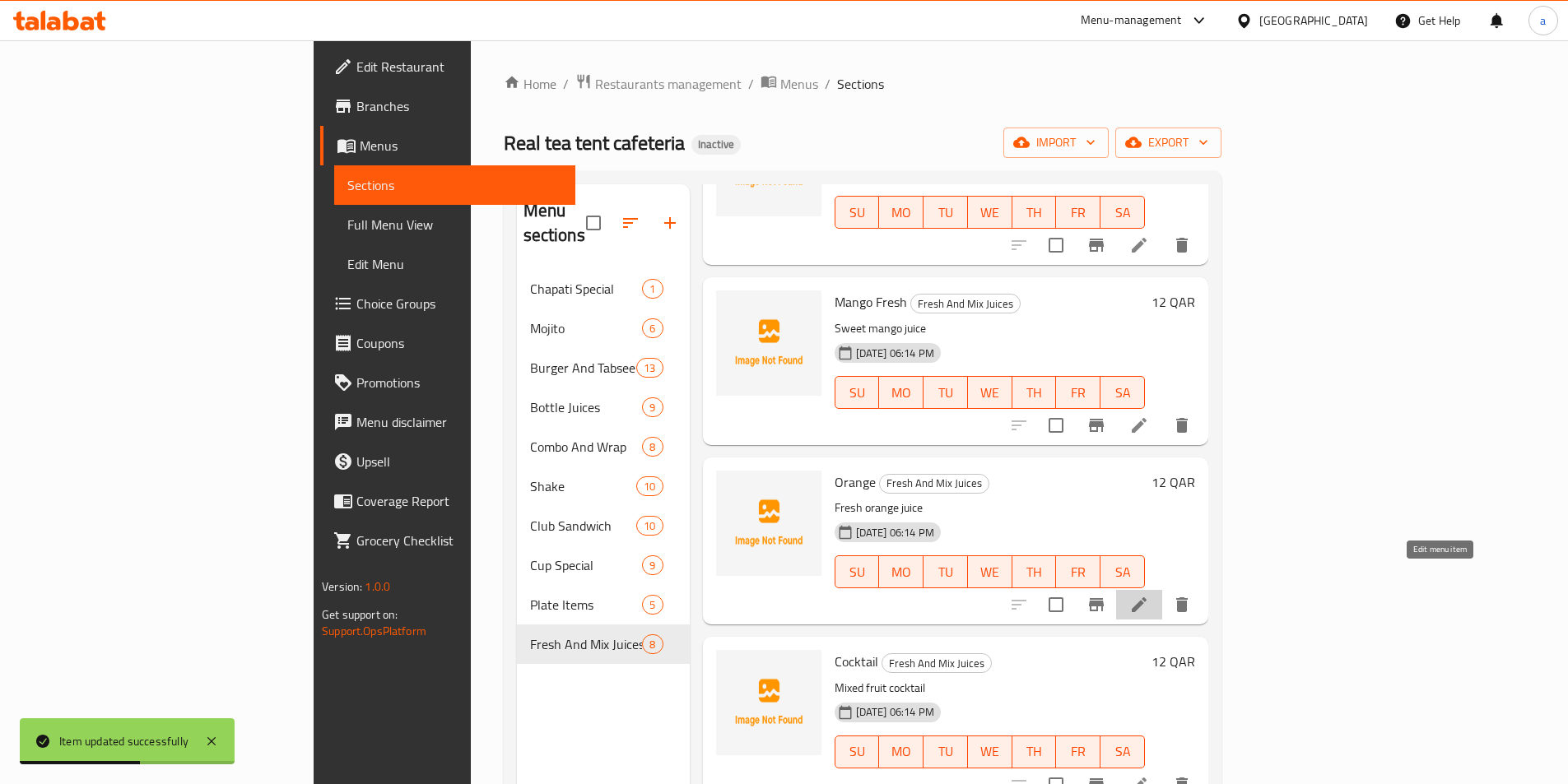
click at [1149, 595] on icon at bounding box center [1139, 605] width 20 height 20
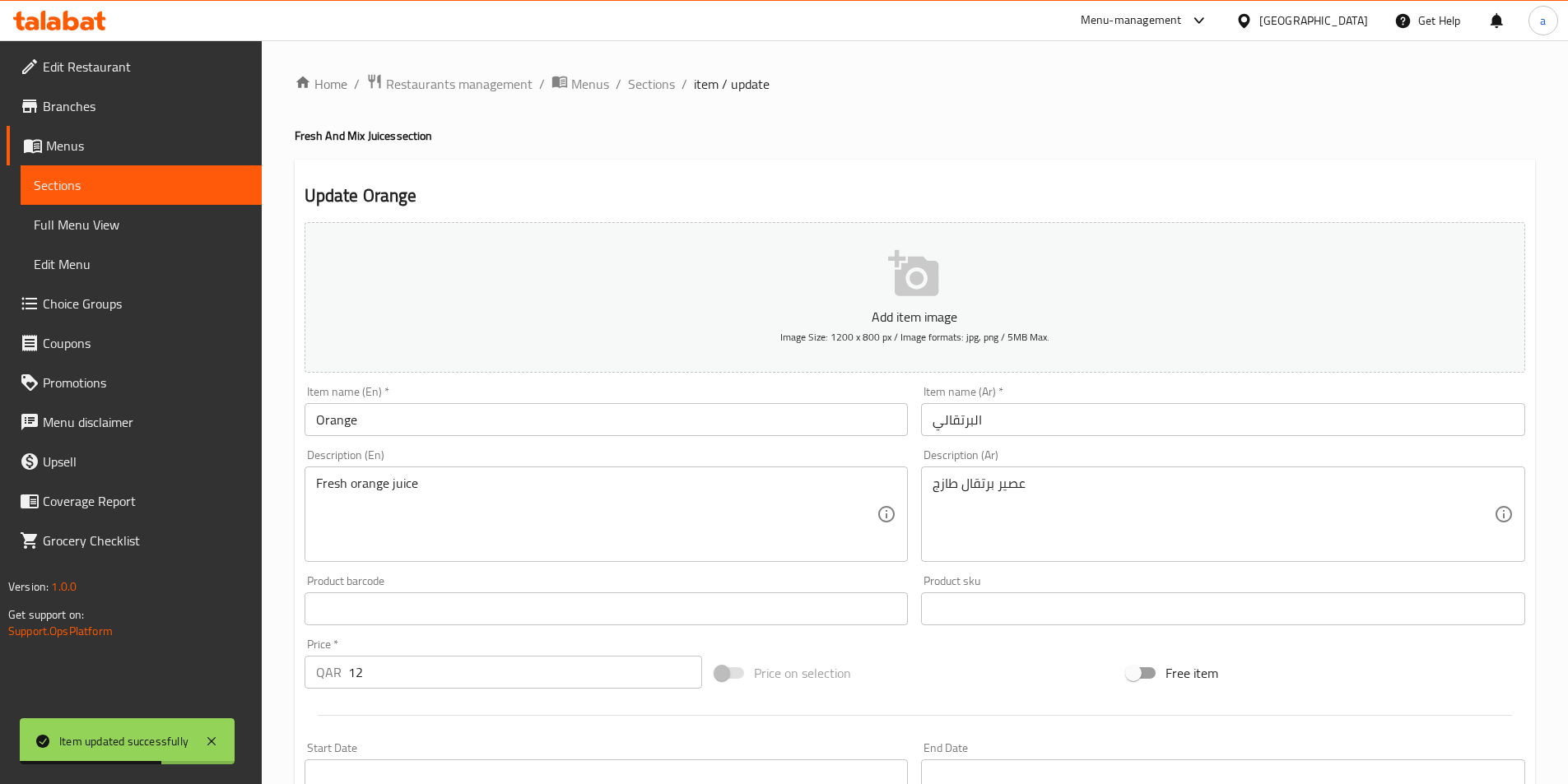
click at [662, 433] on input "Orange" at bounding box center [607, 420] width 604 height 33
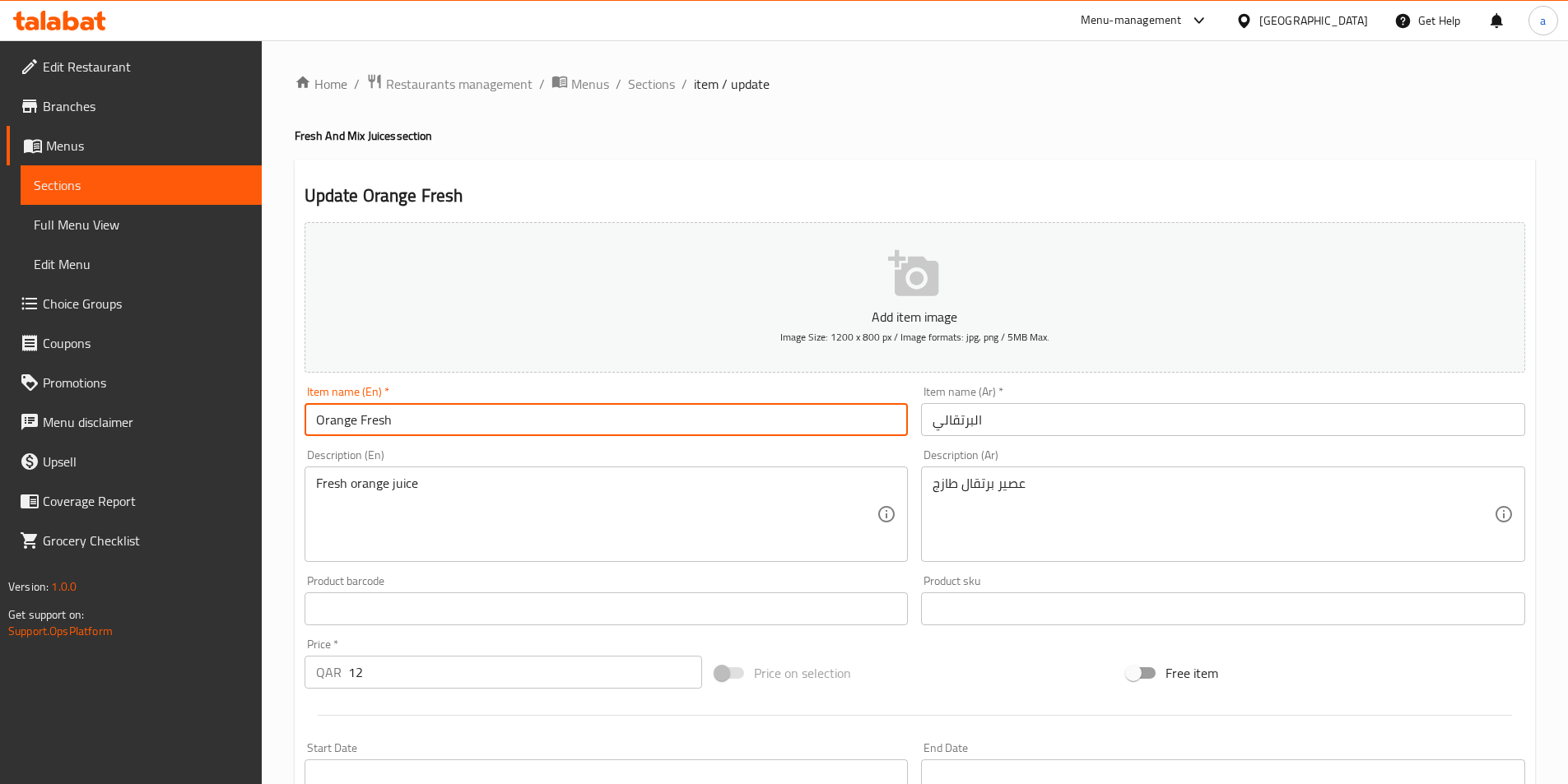
type input "Orange Fresh"
click at [1021, 421] on input "البرتقالي" at bounding box center [1223, 420] width 604 height 33
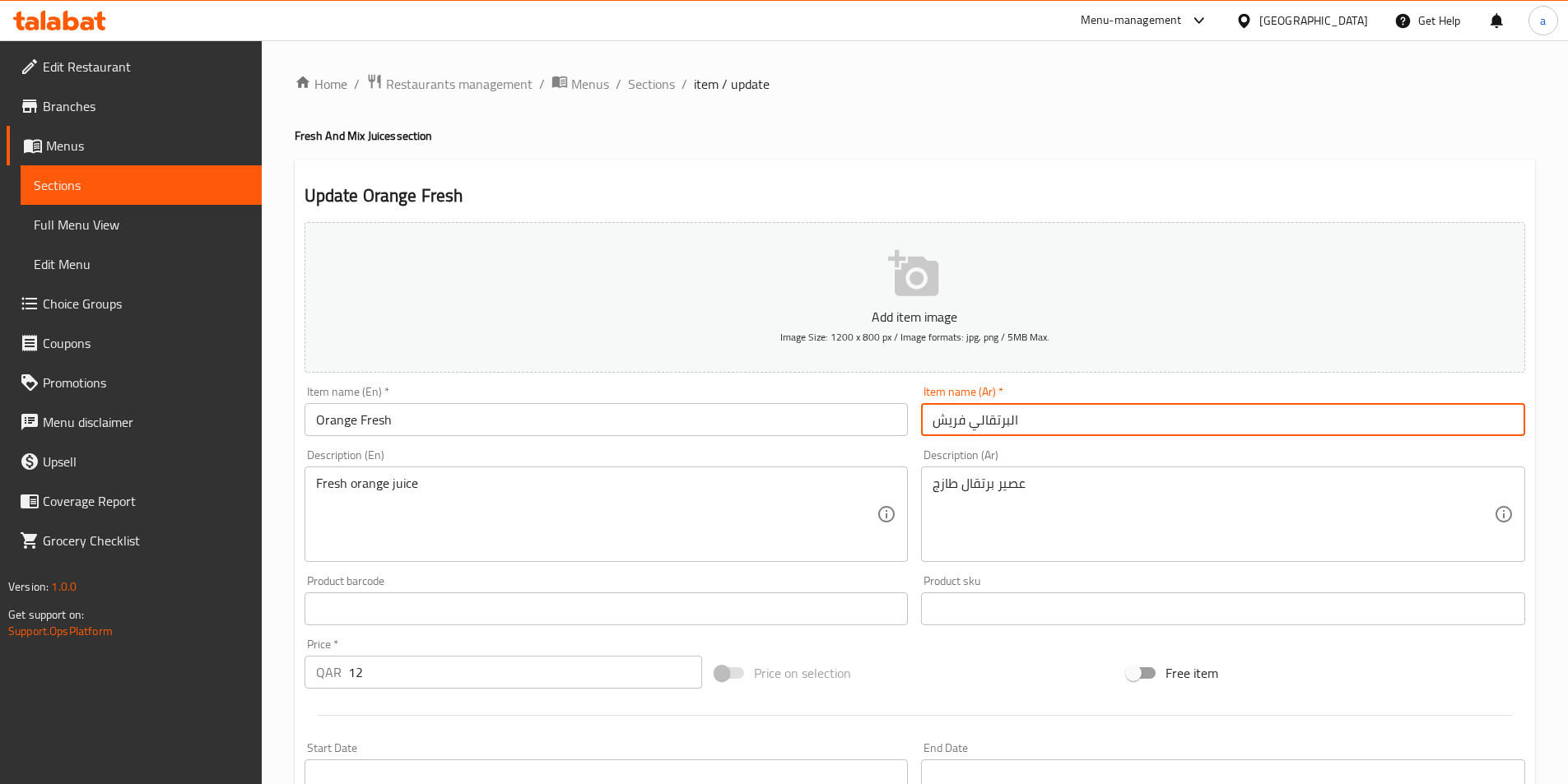
type input "البرتقالي فريش"
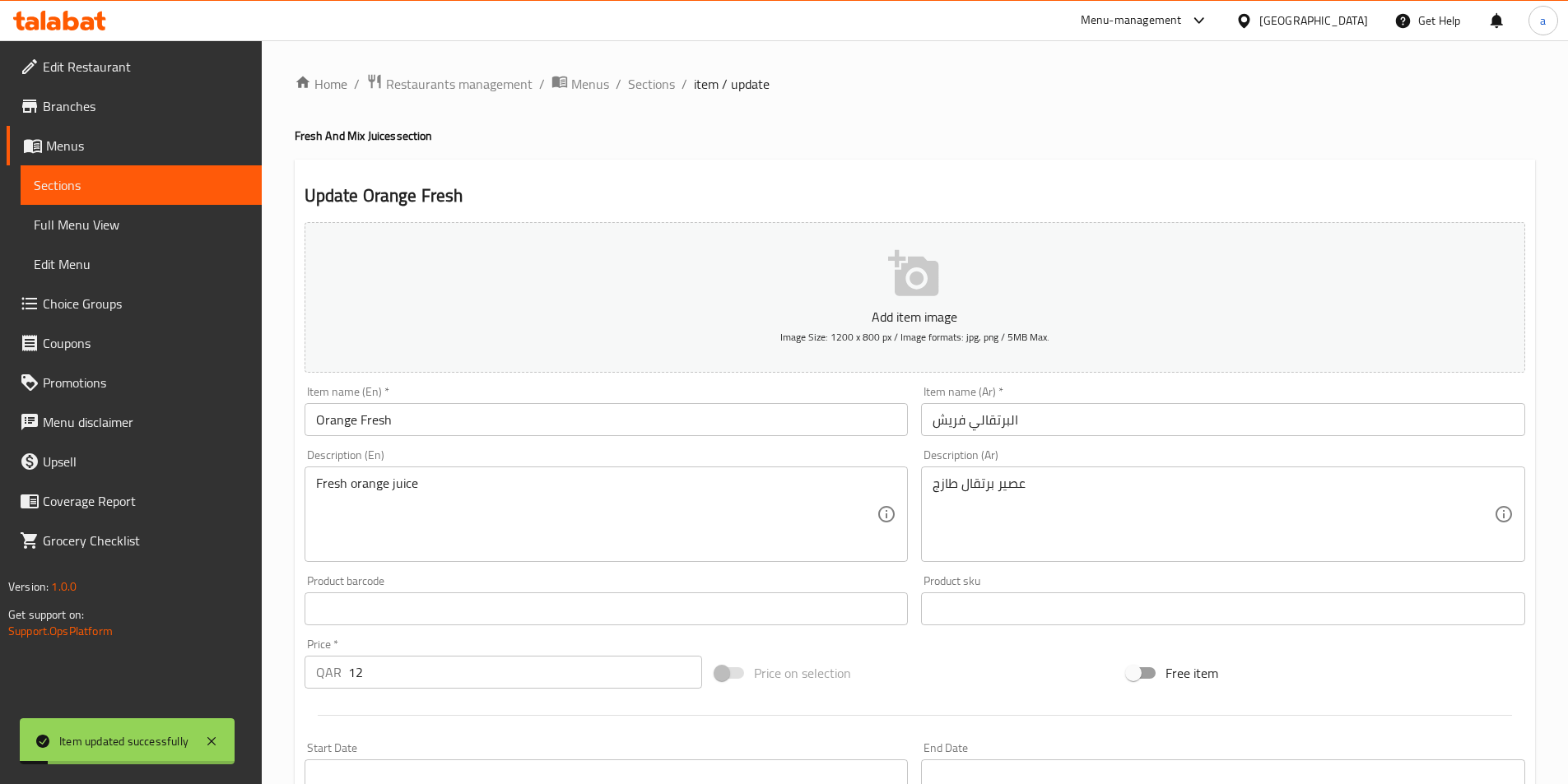
click at [647, 87] on span "Sections" at bounding box center [651, 84] width 47 height 20
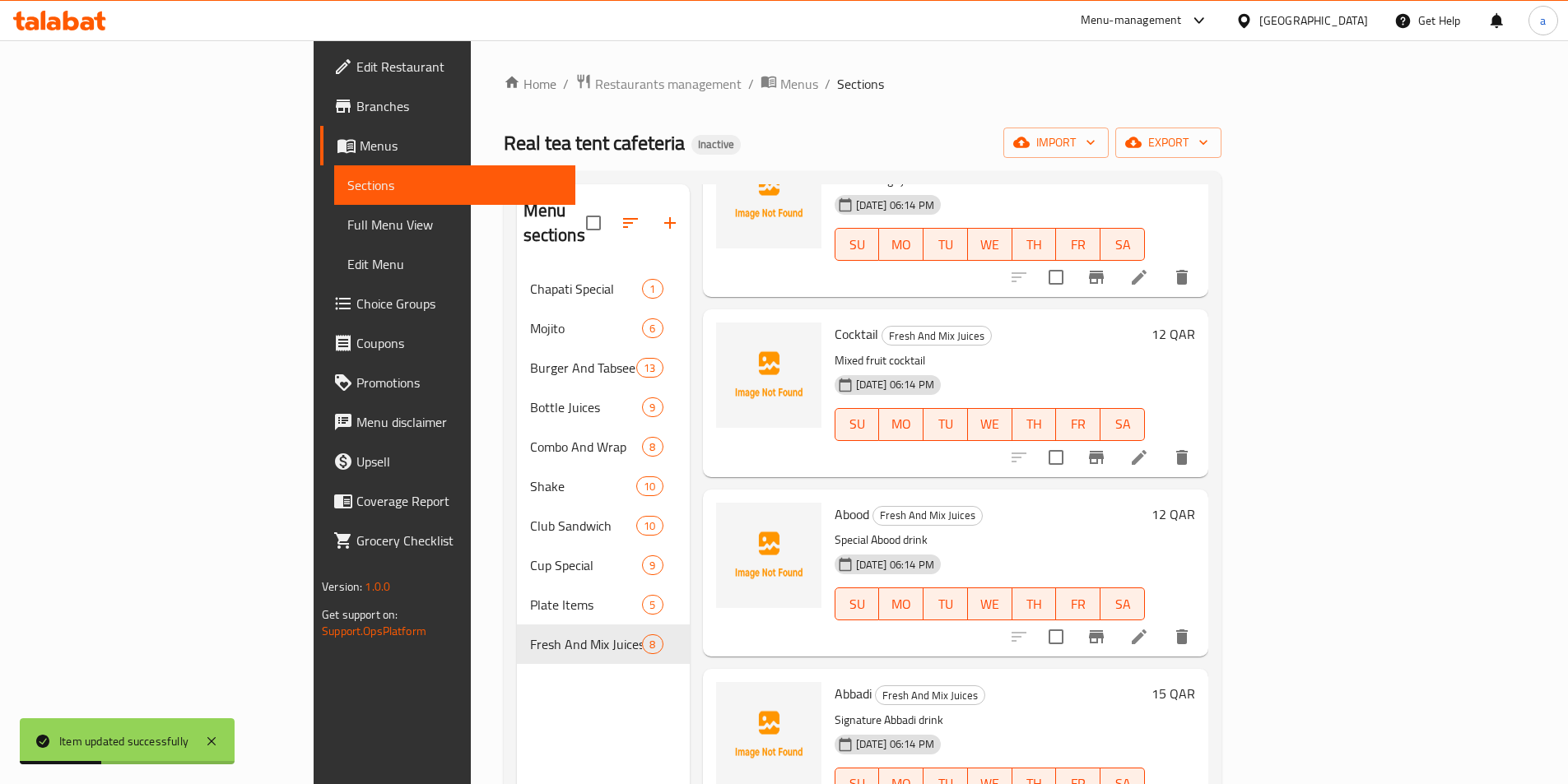
scroll to position [494, 0]
click at [1149, 446] on icon at bounding box center [1139, 456] width 20 height 20
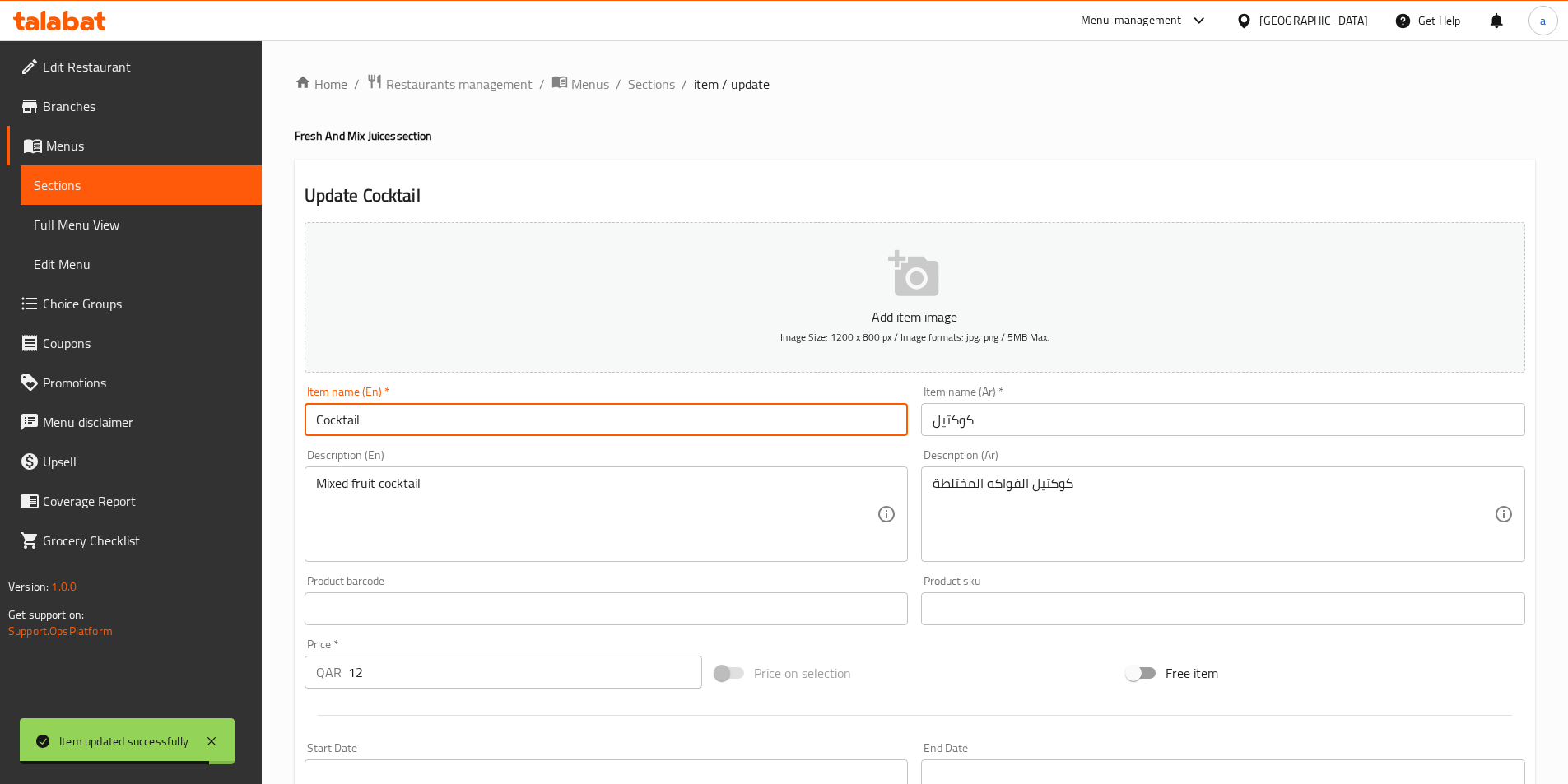
click at [608, 410] on input "Cocktail" at bounding box center [607, 420] width 604 height 33
type input "Cocktail Fresh"
click at [1036, 419] on input "كوكتيل" at bounding box center [1223, 420] width 604 height 33
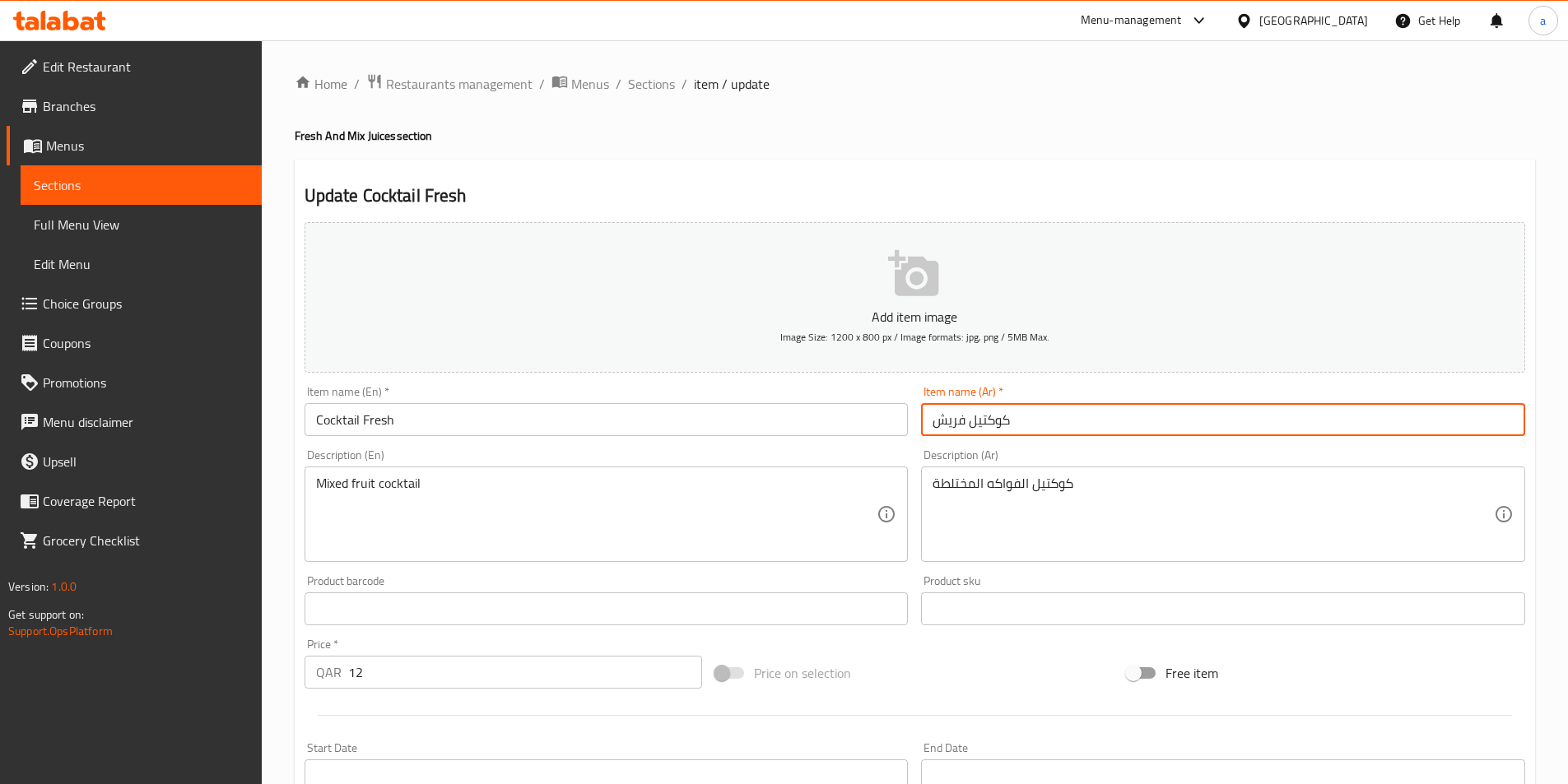
type input "كوكتيل فريش"
click at [641, 92] on span "Sections" at bounding box center [651, 84] width 47 height 20
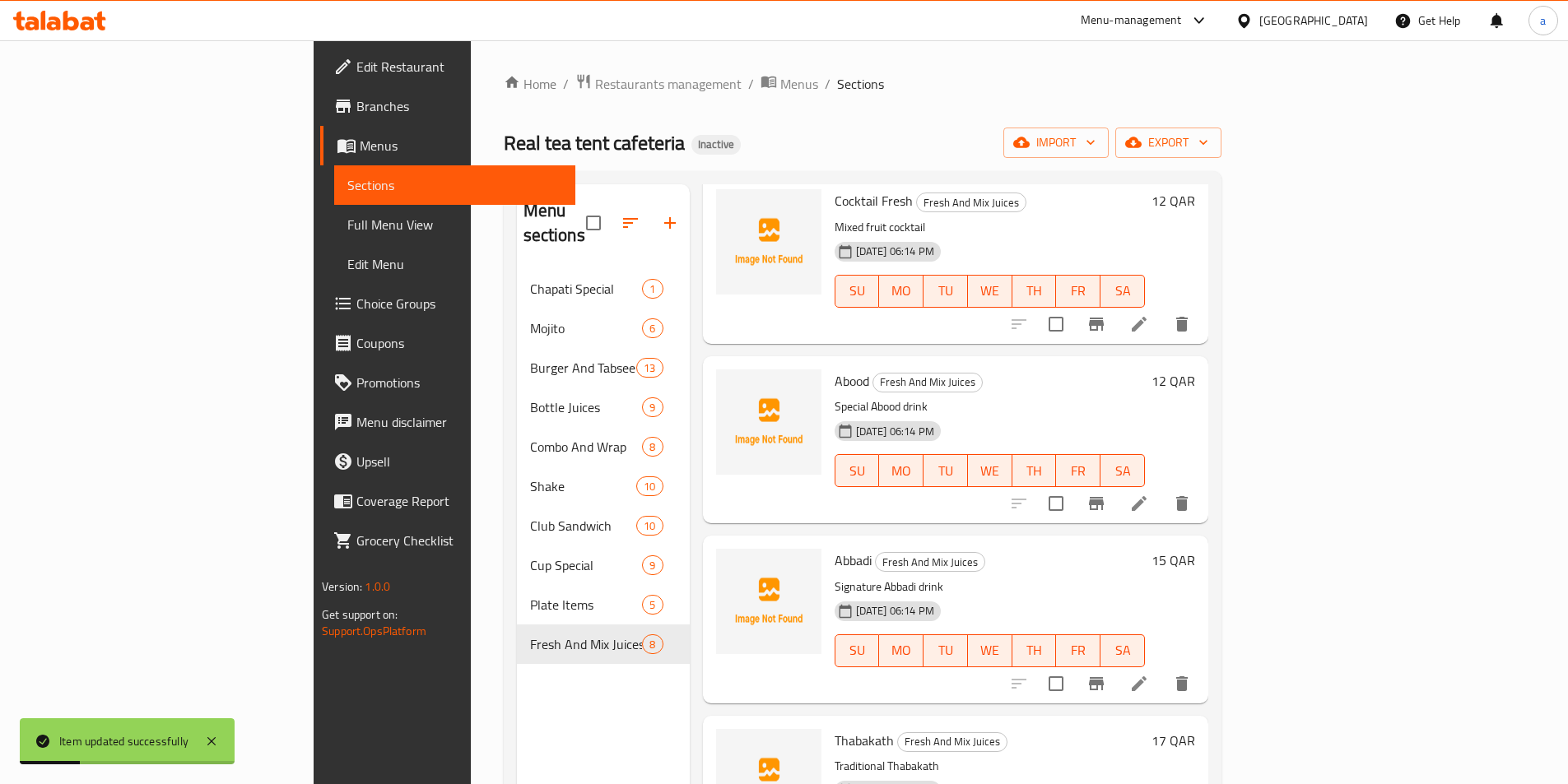
scroll to position [531, 0]
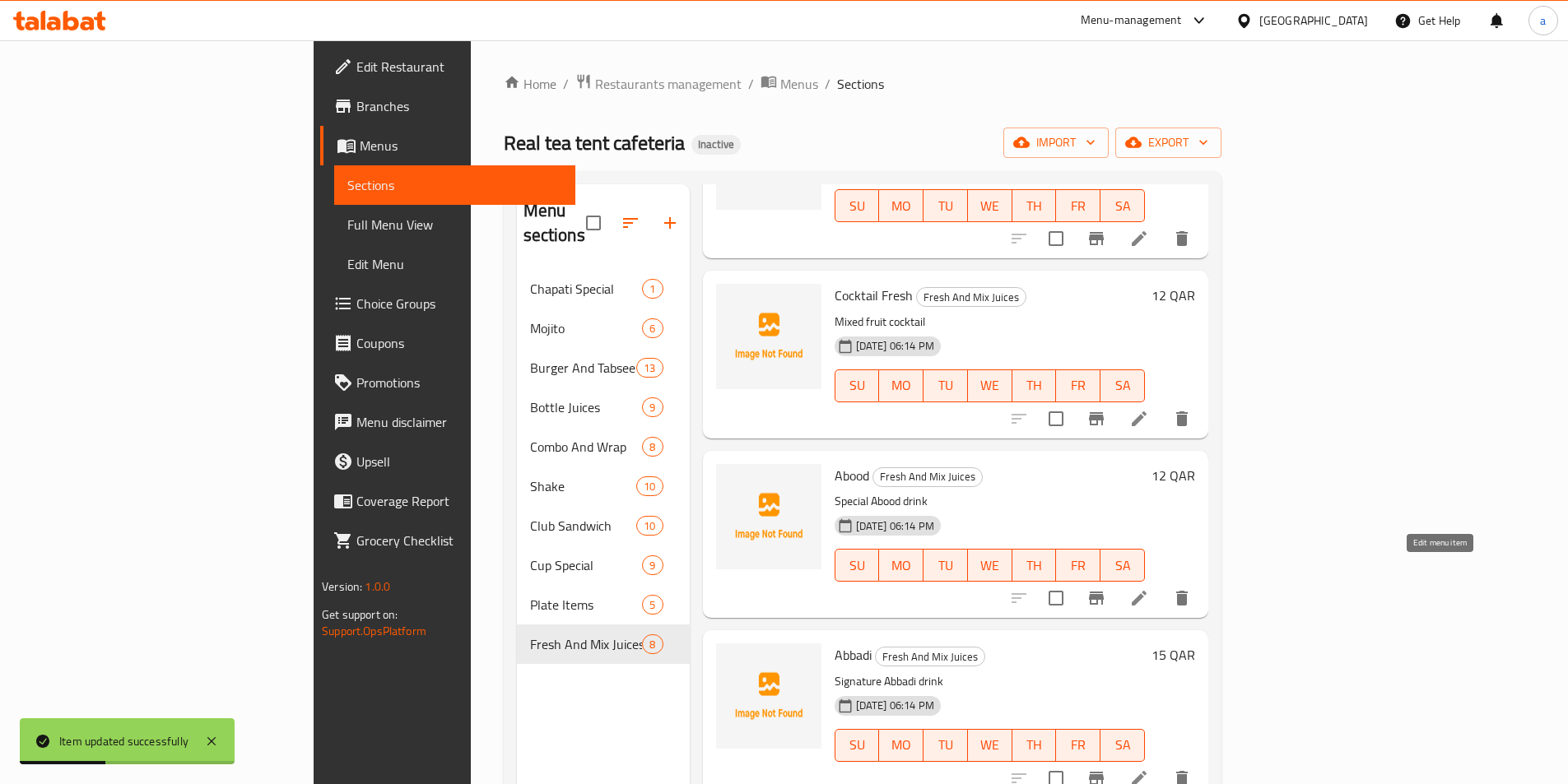
click at [1149, 588] on icon at bounding box center [1139, 598] width 20 height 20
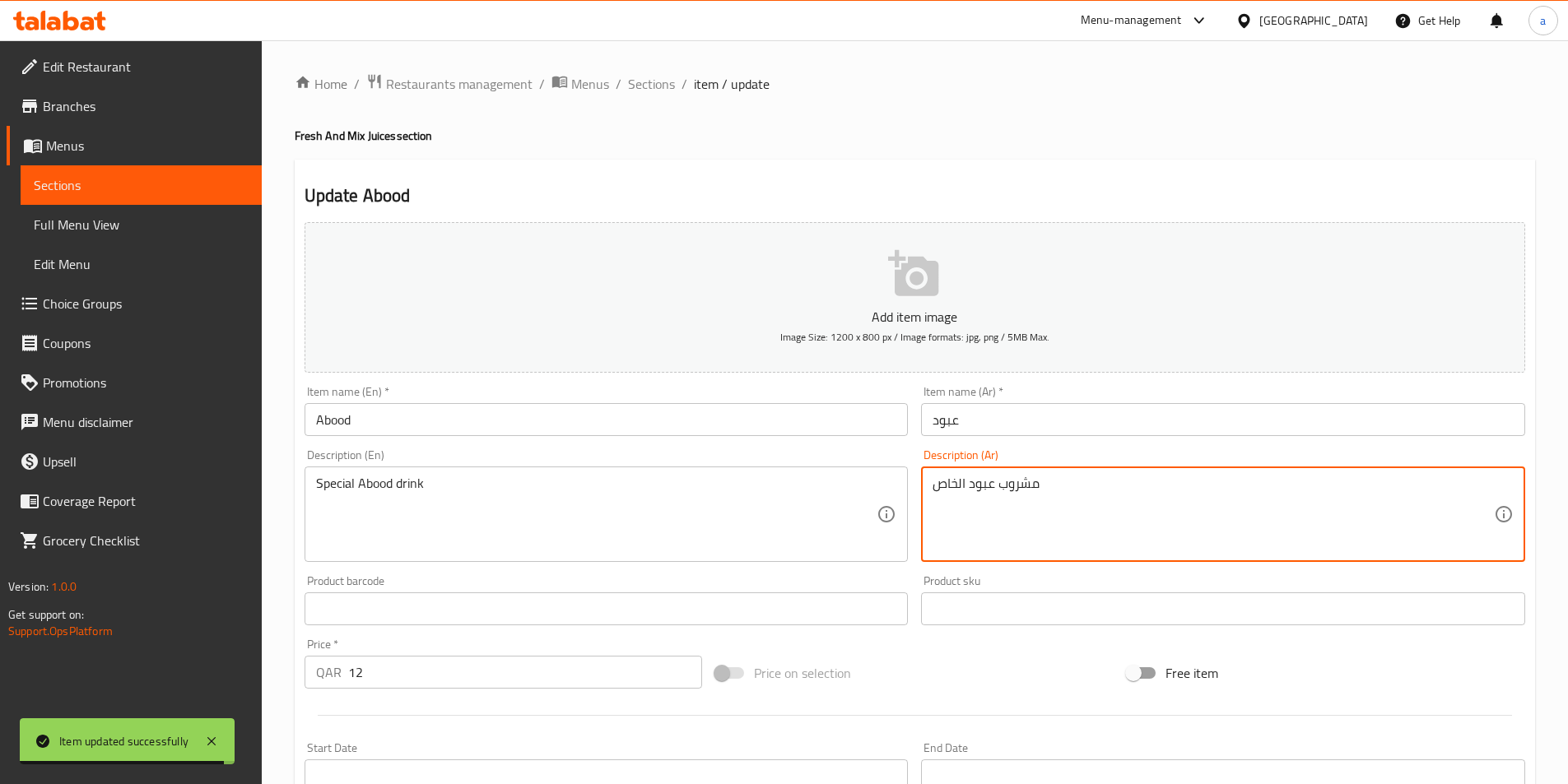
click at [947, 484] on textarea "مشروب عبود الخاص" at bounding box center [1213, 515] width 561 height 78
type textarea "مشروب عبود سبيشيال"
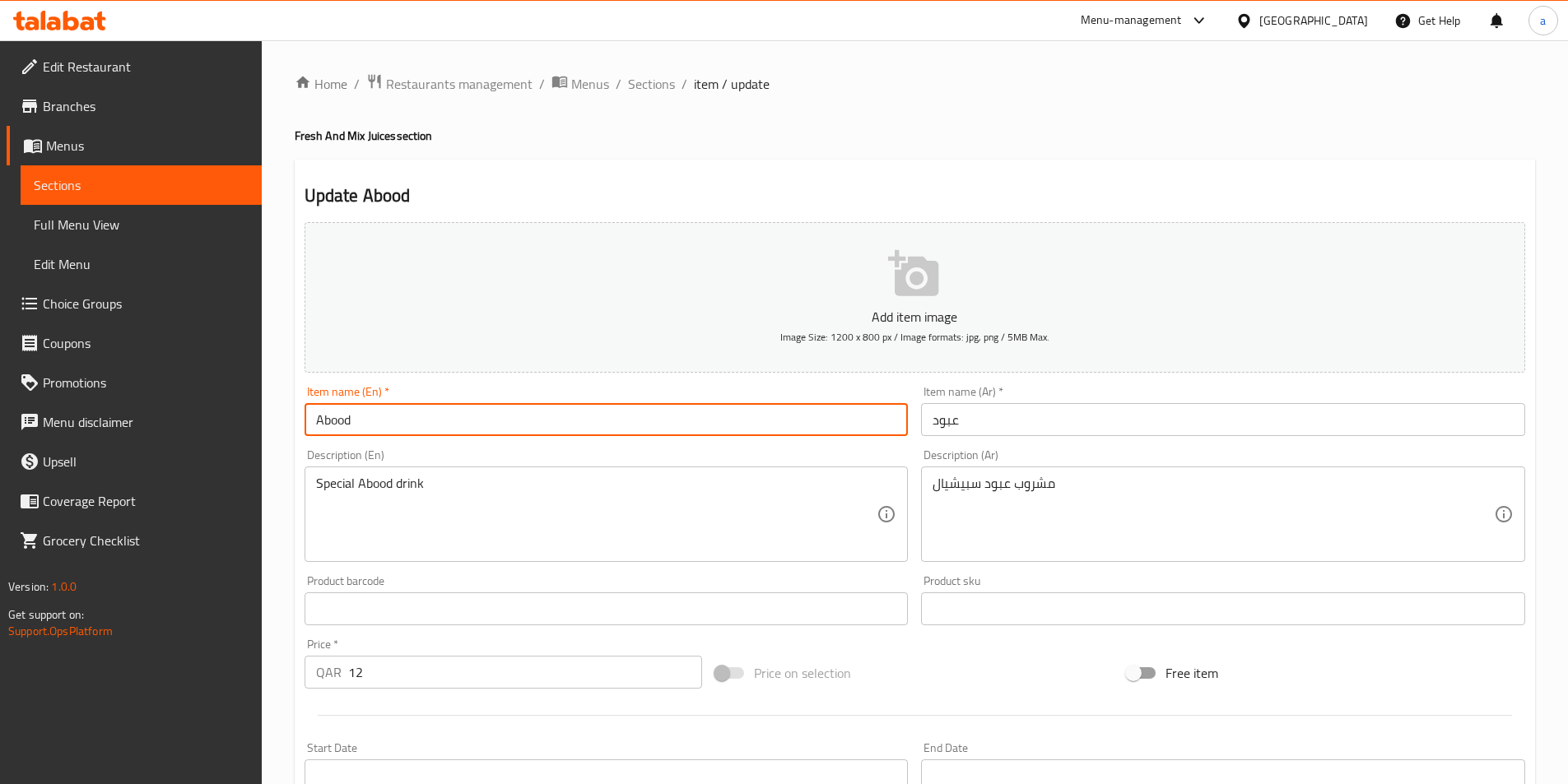
click at [523, 428] on input "Abood" at bounding box center [607, 420] width 604 height 33
type input "Abood Fresh"
click at [992, 419] on input "عبود" at bounding box center [1223, 420] width 604 height 33
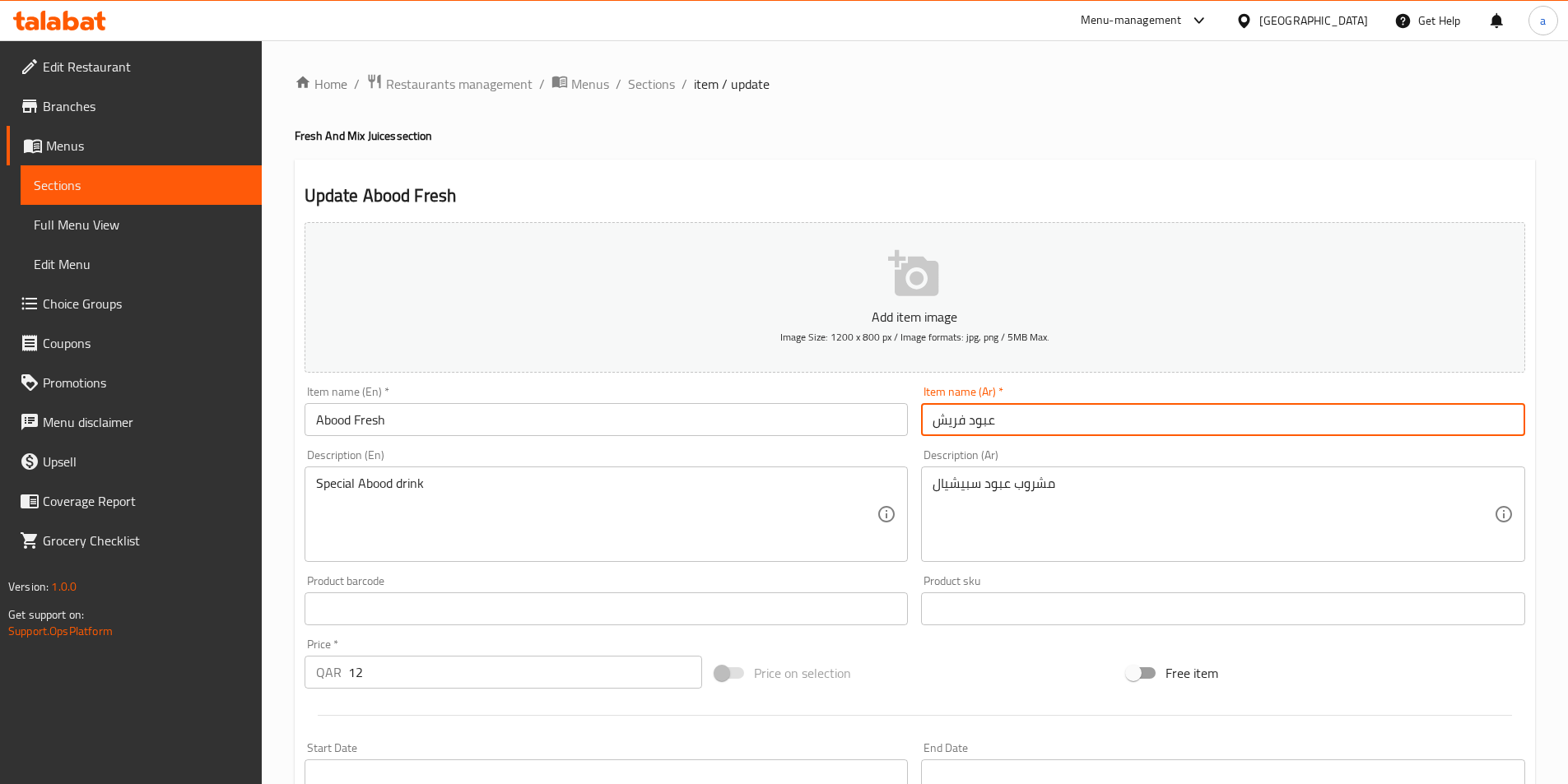
type input "عبود فريش"
click at [648, 91] on span "Sections" at bounding box center [651, 84] width 47 height 20
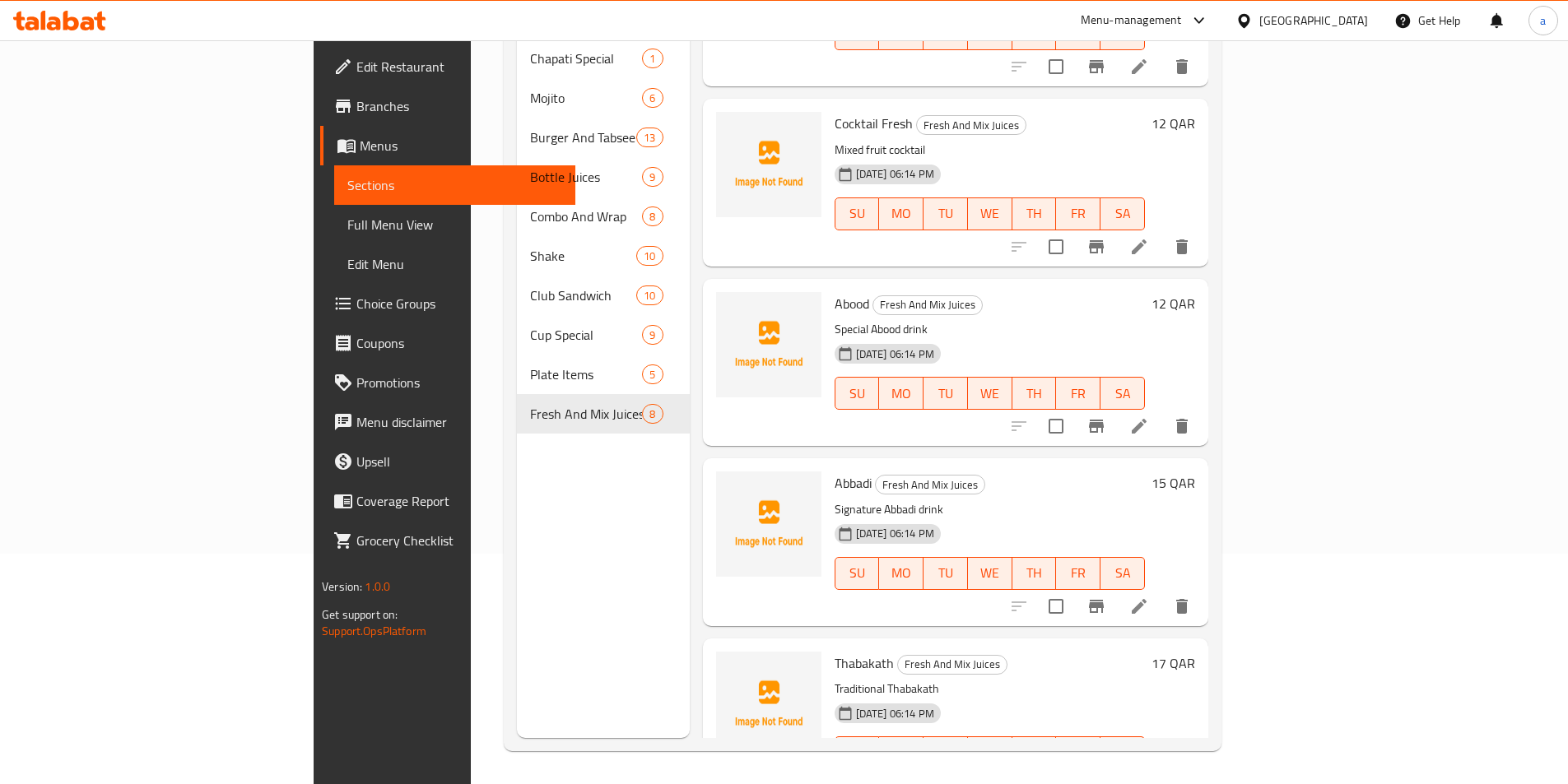
scroll to position [449, 0]
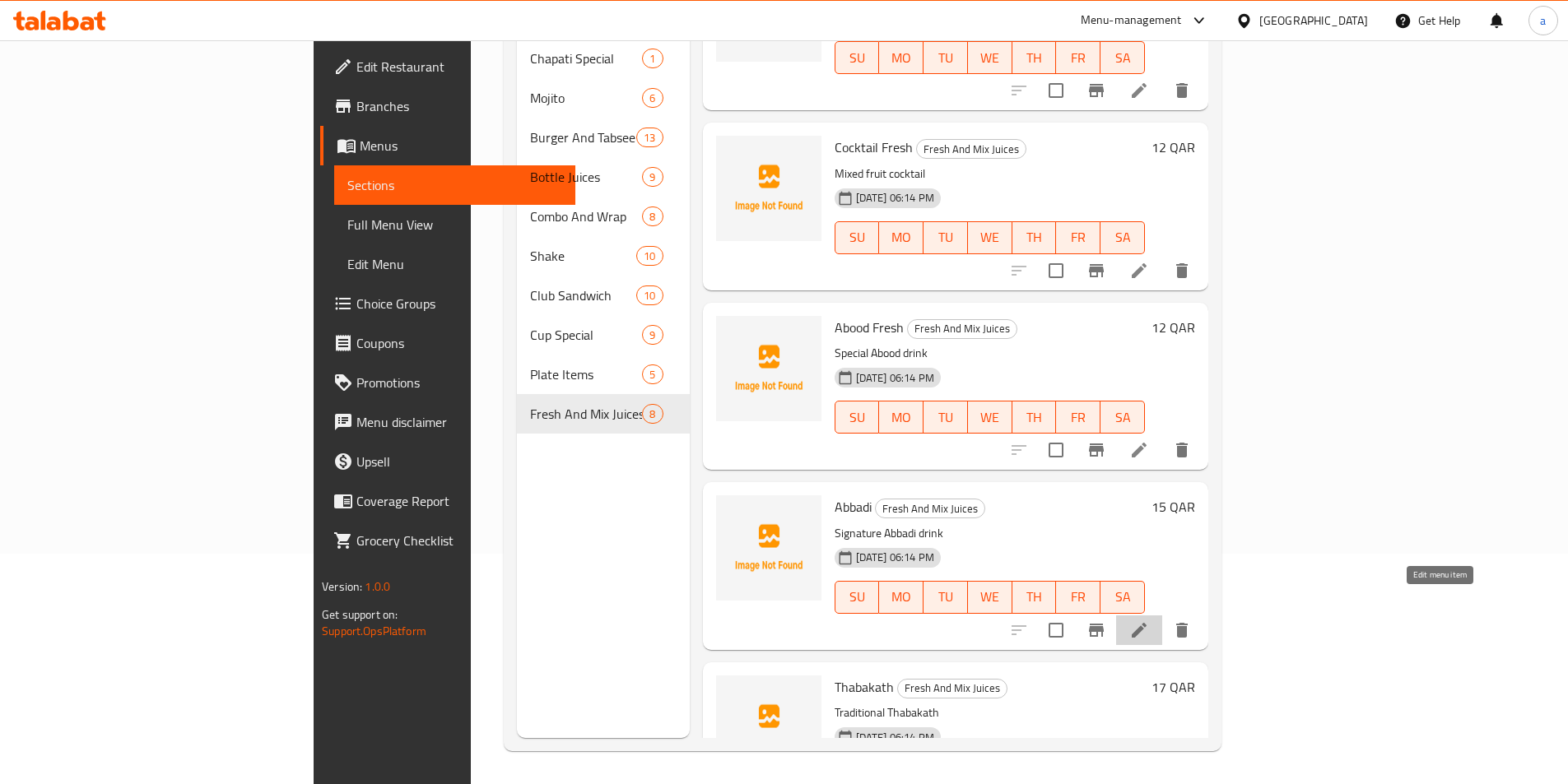
click at [1146, 623] on icon at bounding box center [1139, 631] width 15 height 15
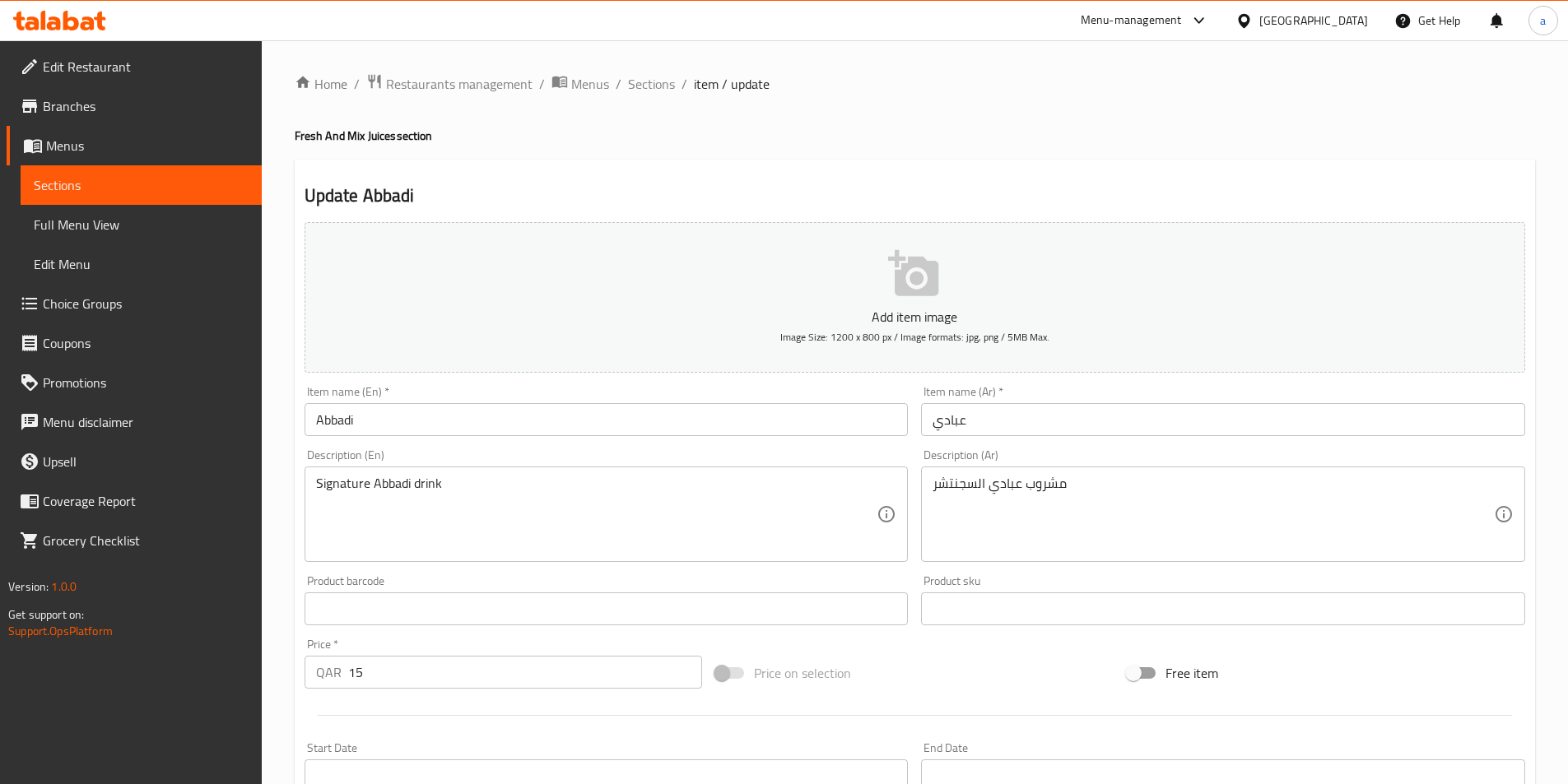
click at [598, 421] on input "Abbadi" at bounding box center [607, 420] width 604 height 33
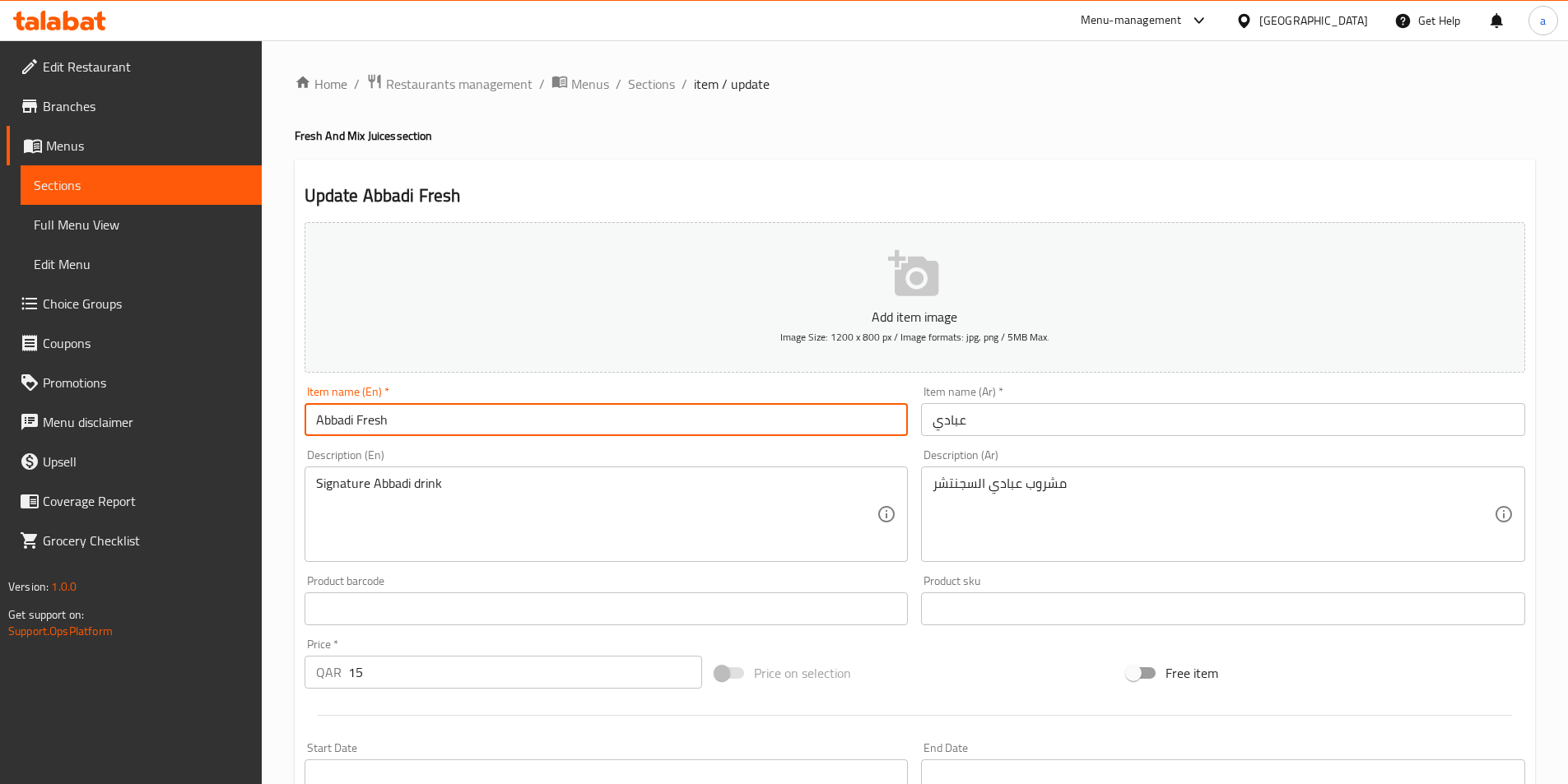
type input "Abbadi Fresh"
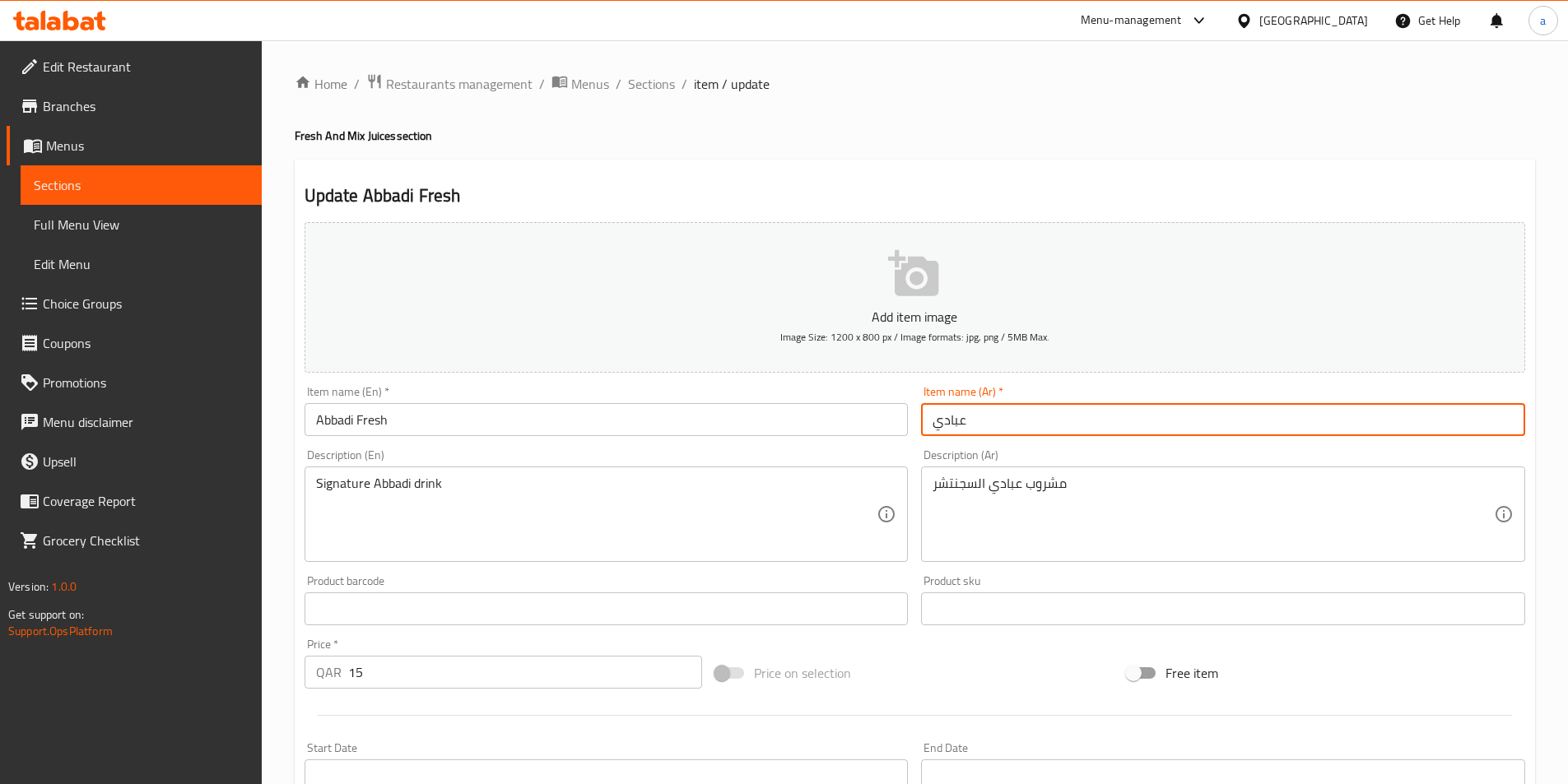
click at [1010, 431] on input "عبادي" at bounding box center [1223, 420] width 604 height 33
type input "عبادي فريش"
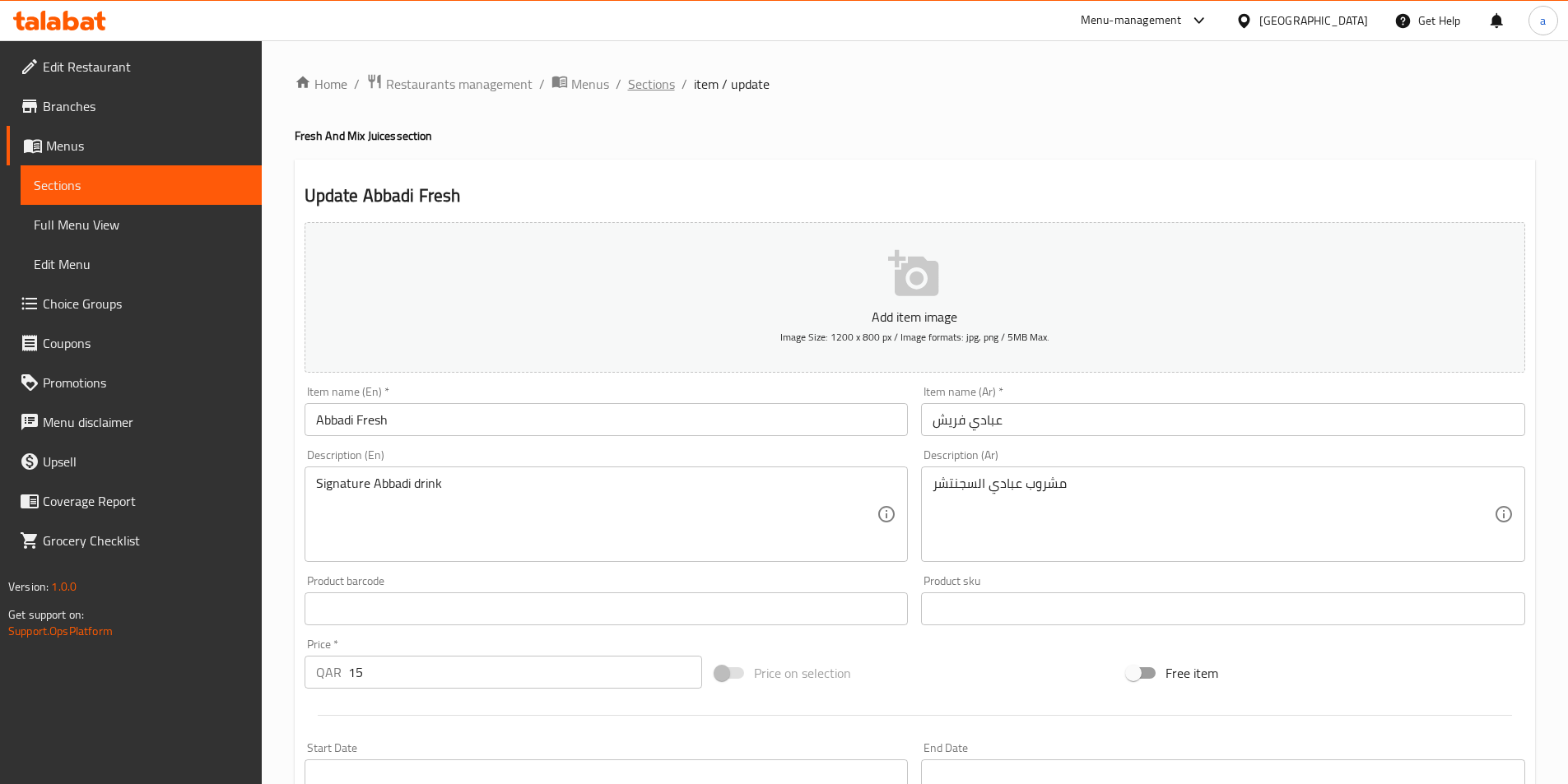
click at [656, 87] on span "Sections" at bounding box center [651, 84] width 47 height 20
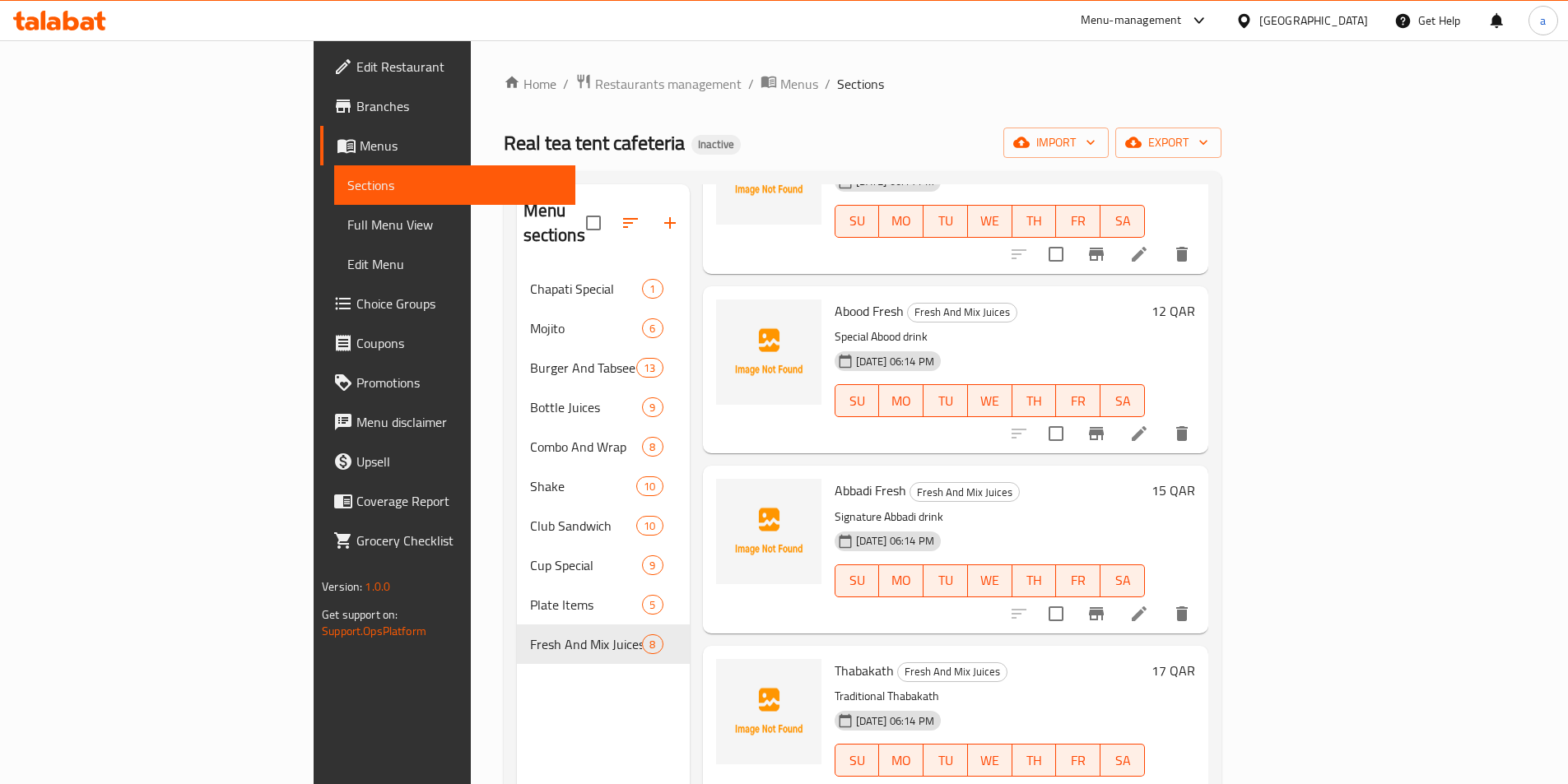
scroll to position [231, 0]
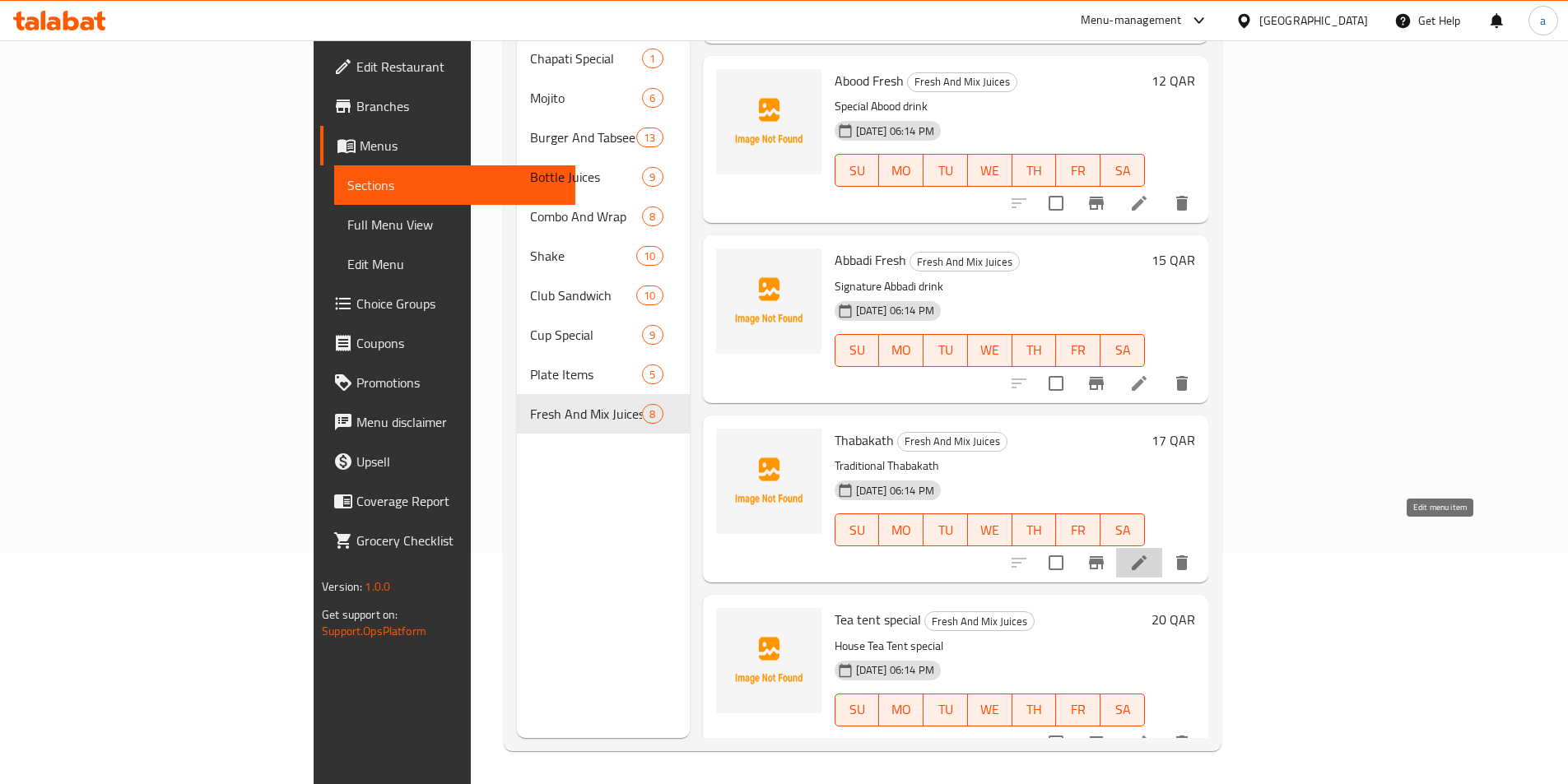
click at [1146, 555] on icon at bounding box center [1139, 563] width 15 height 15
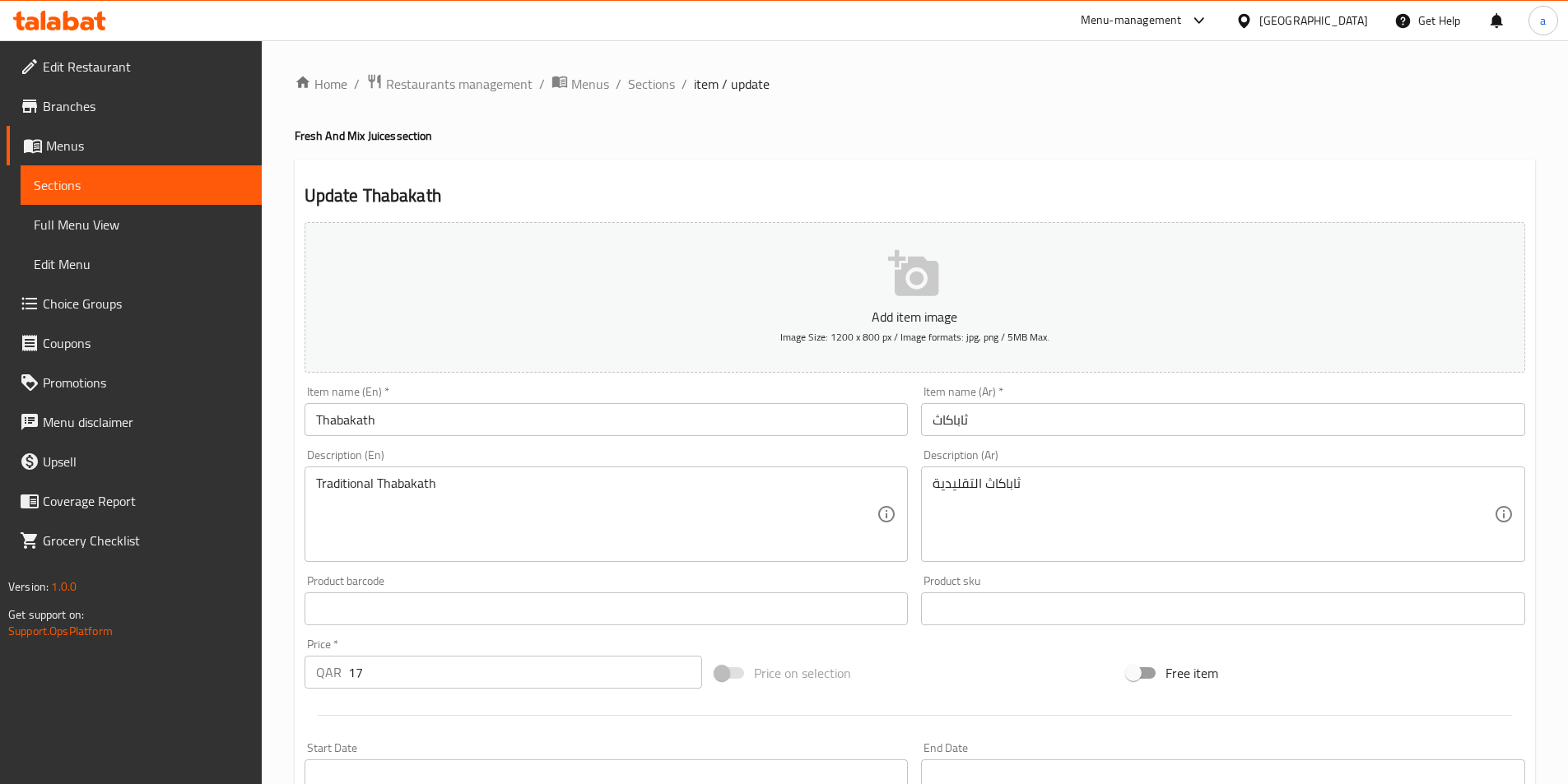
click at [504, 415] on input "Thabakath" at bounding box center [607, 420] width 604 height 33
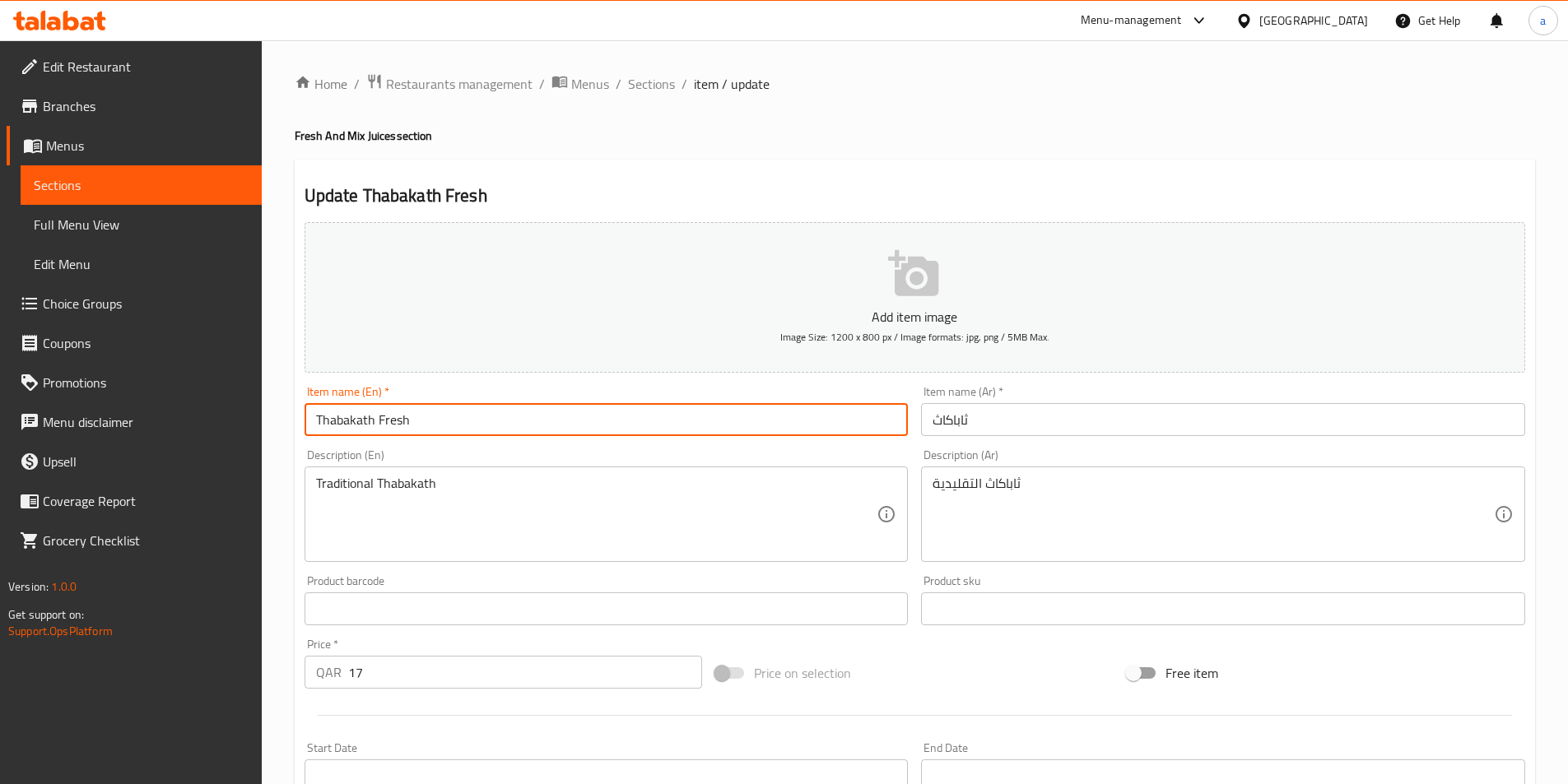
type input "Thabakath Fresh"
click at [1063, 419] on input "ثاباكاث" at bounding box center [1223, 420] width 604 height 33
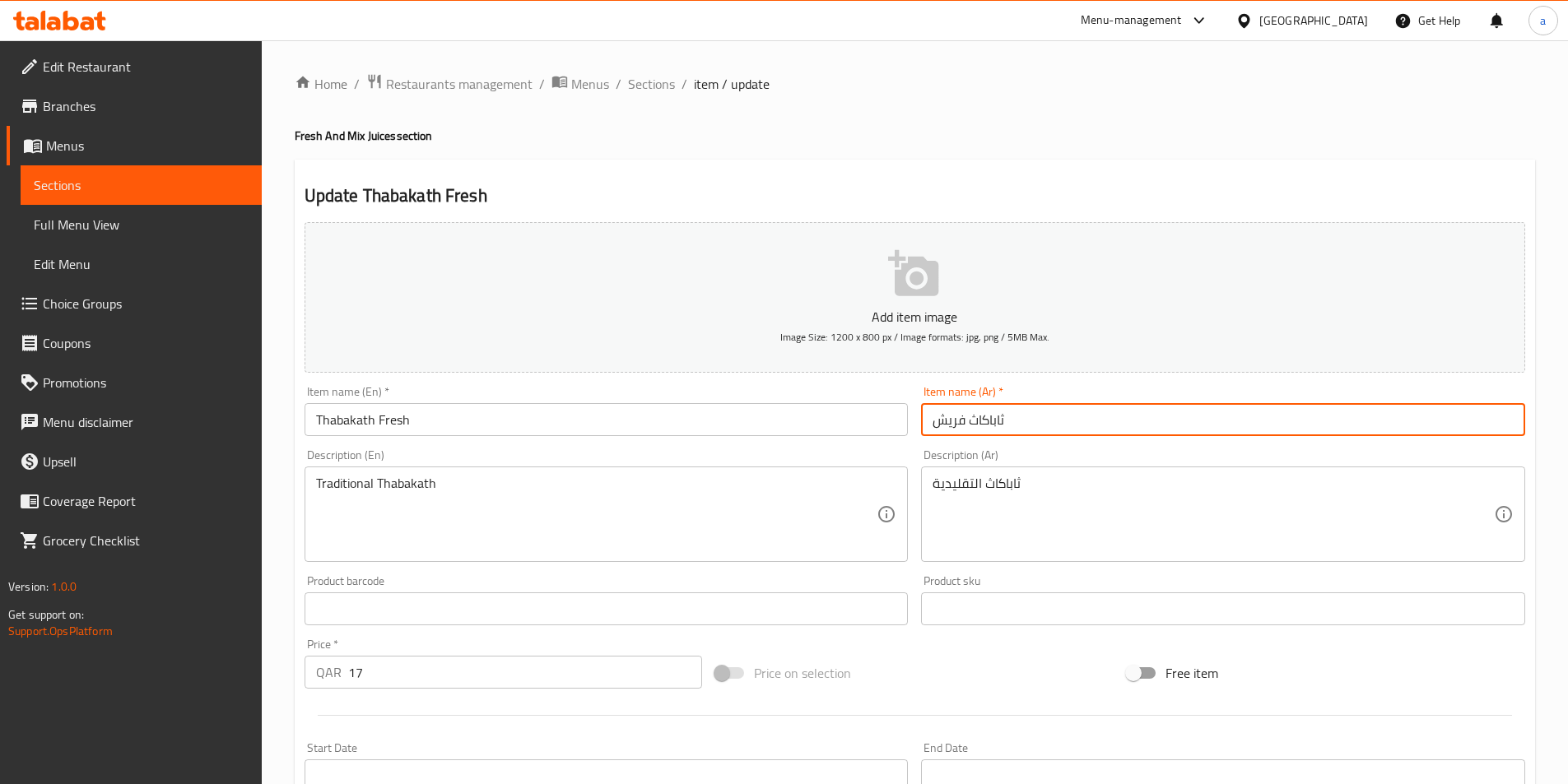
type input "ثاباكاث فريش"
click at [638, 83] on span "Sections" at bounding box center [651, 84] width 47 height 20
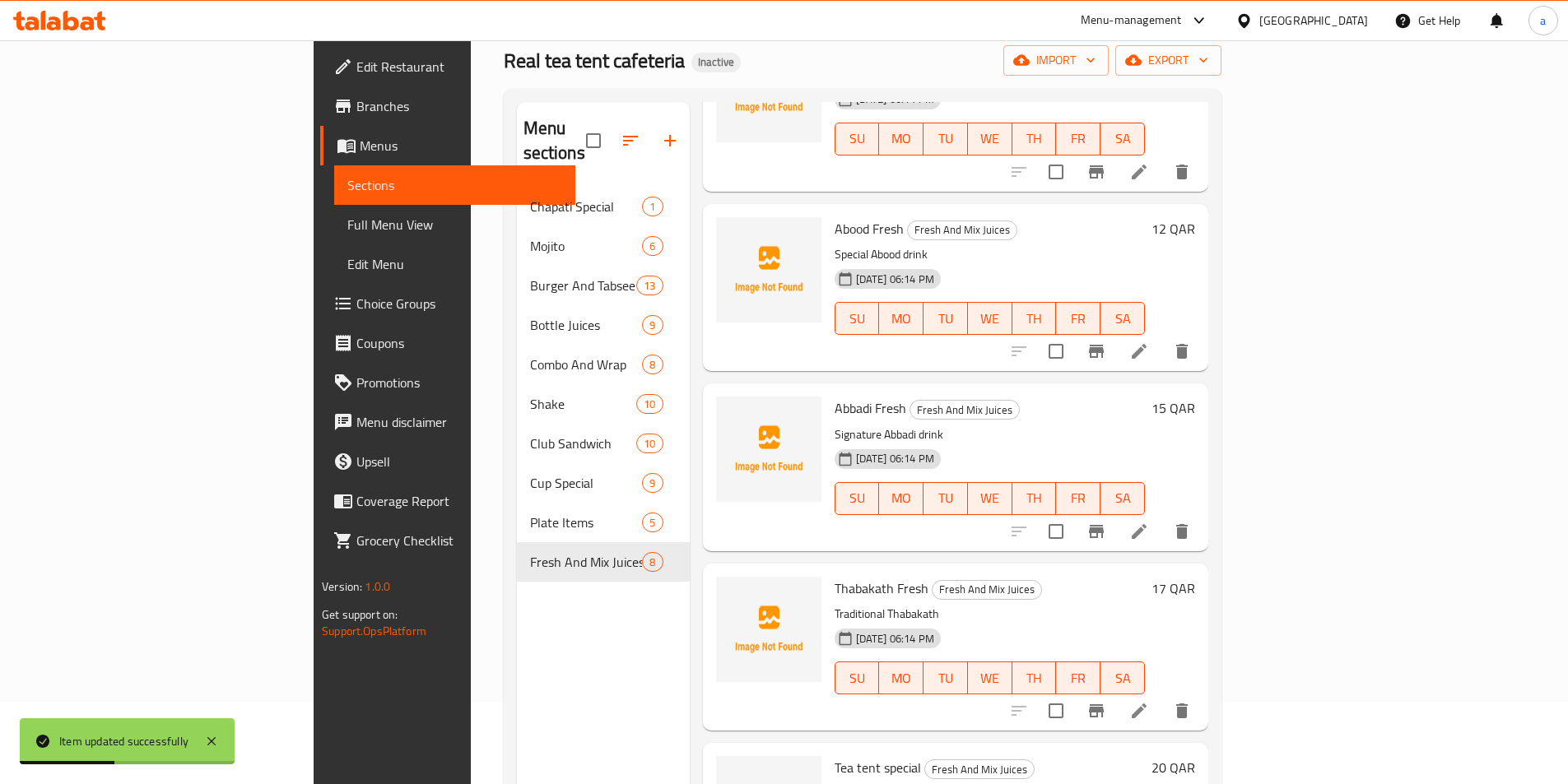
scroll to position [231, 0]
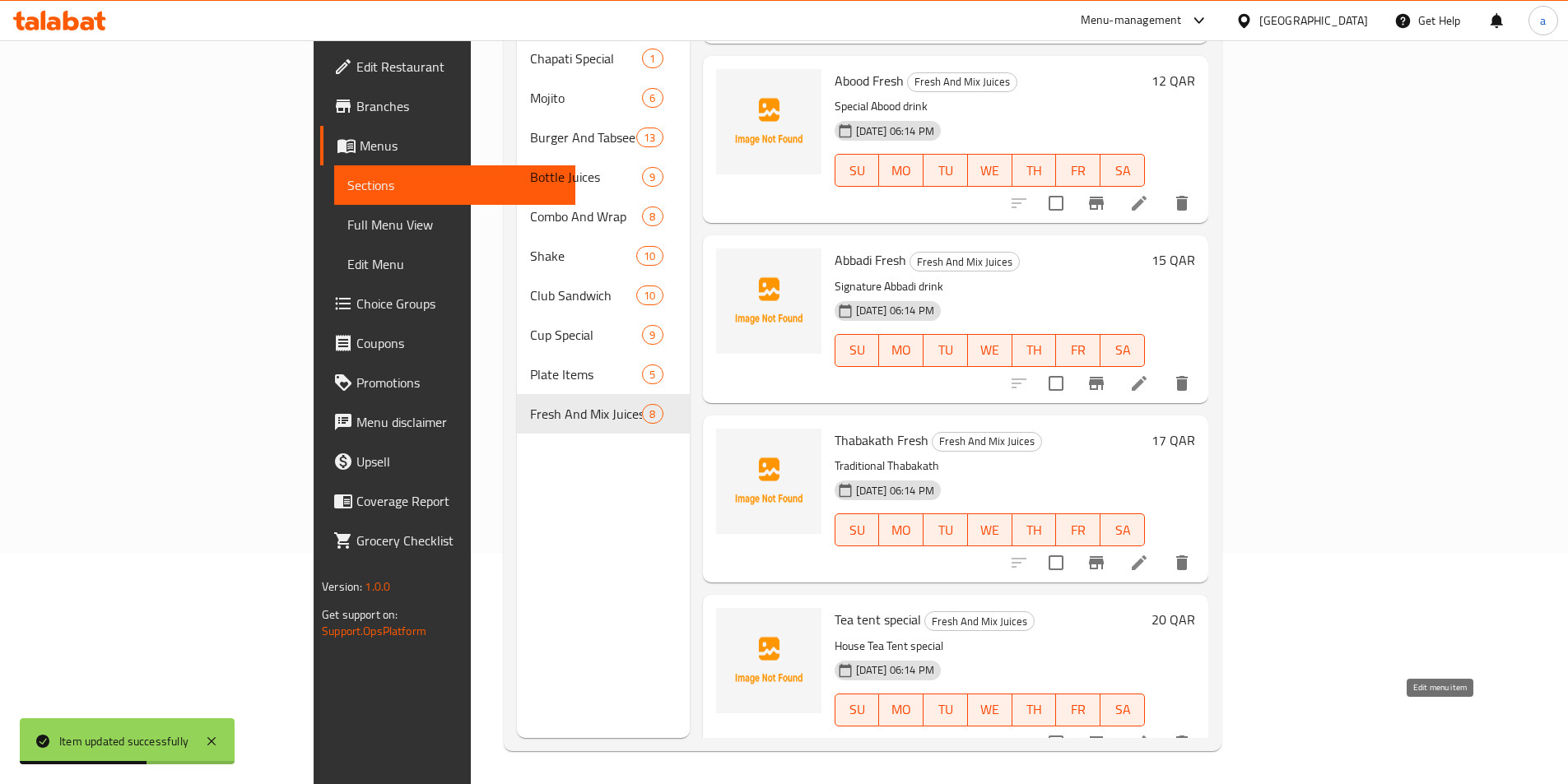
click at [1146, 736] on icon at bounding box center [1139, 743] width 15 height 15
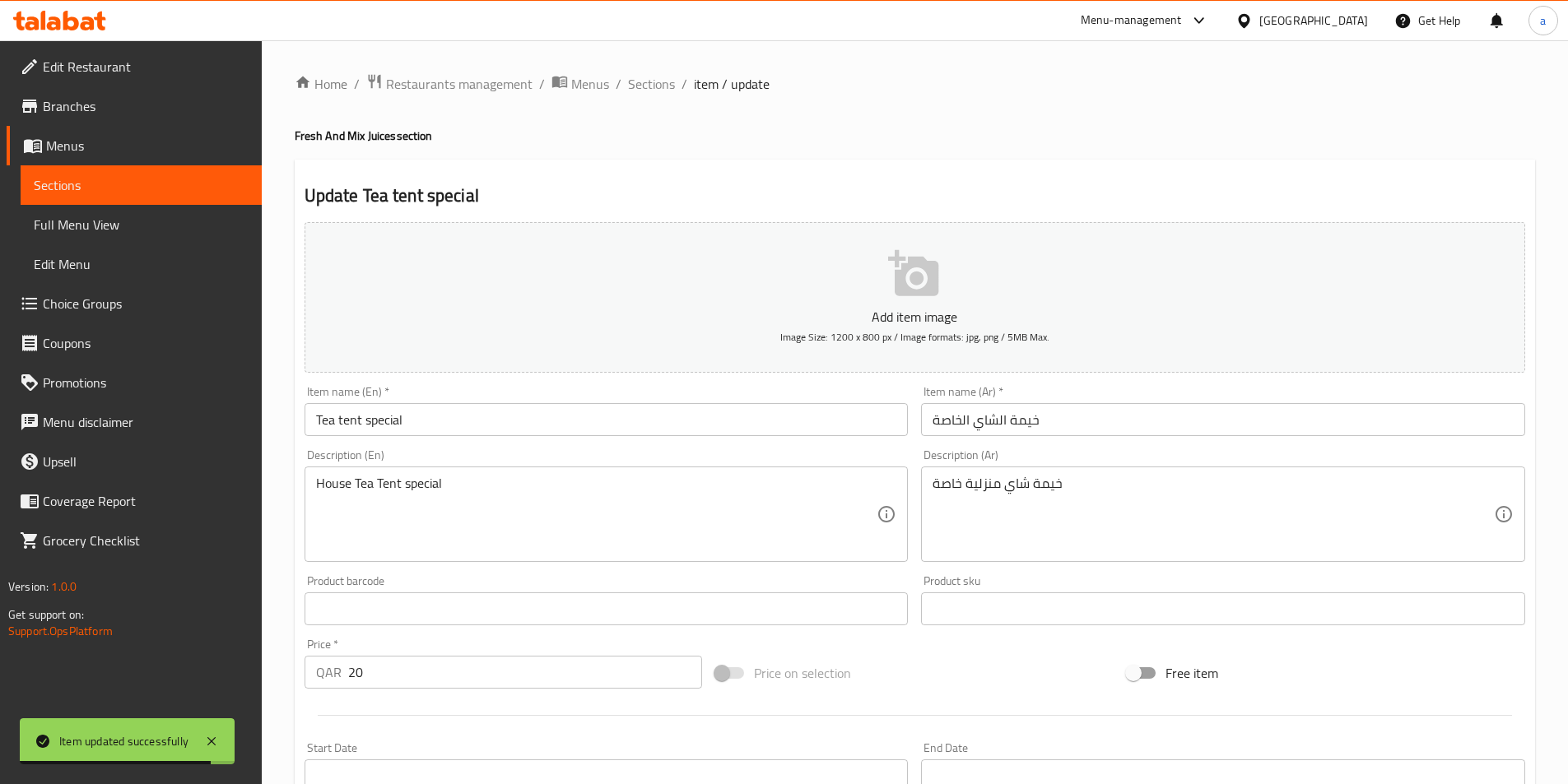
click at [578, 421] on input "Tea tent special" at bounding box center [607, 420] width 604 height 33
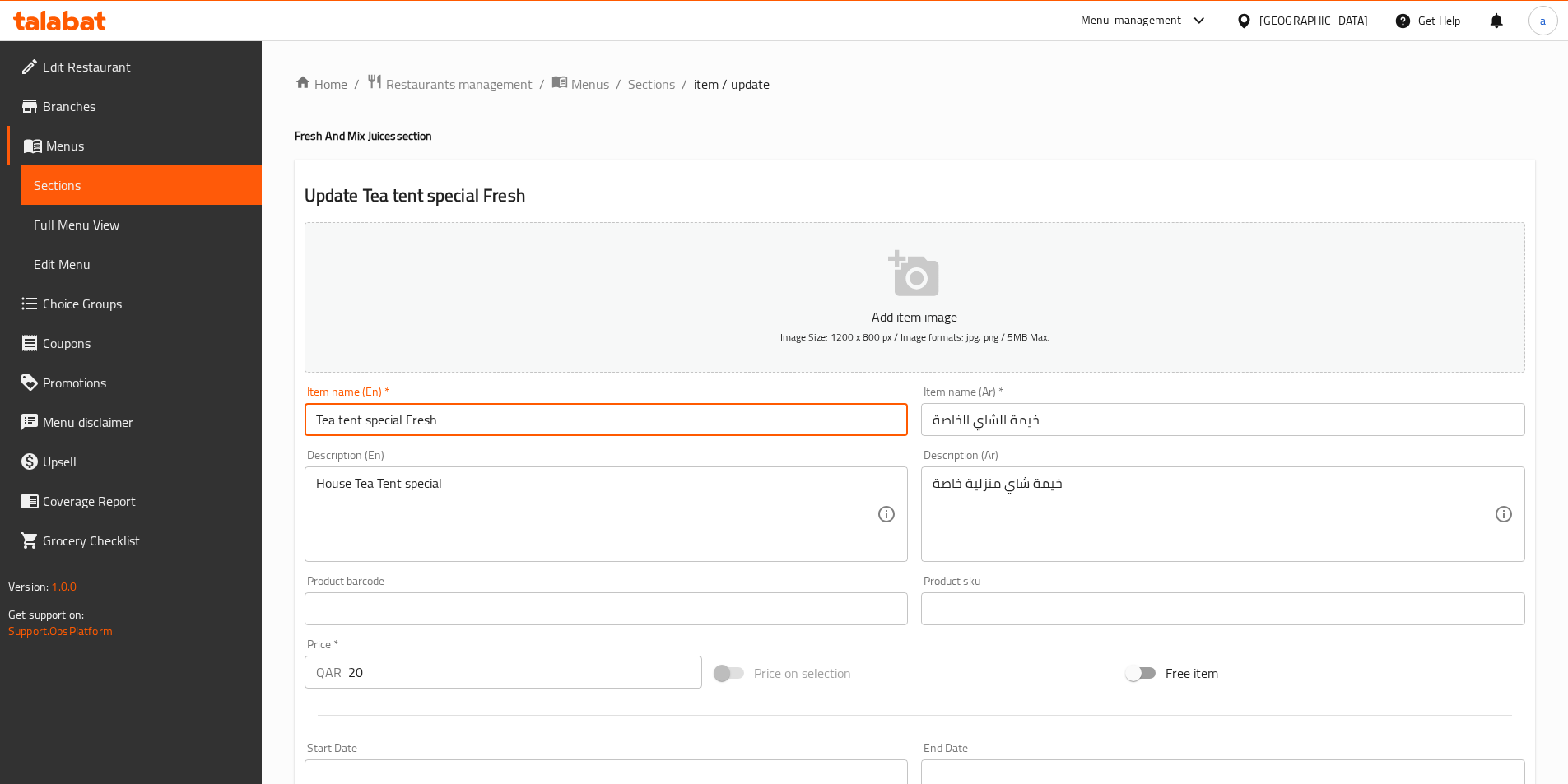
type input "Tea tent special Fresh"
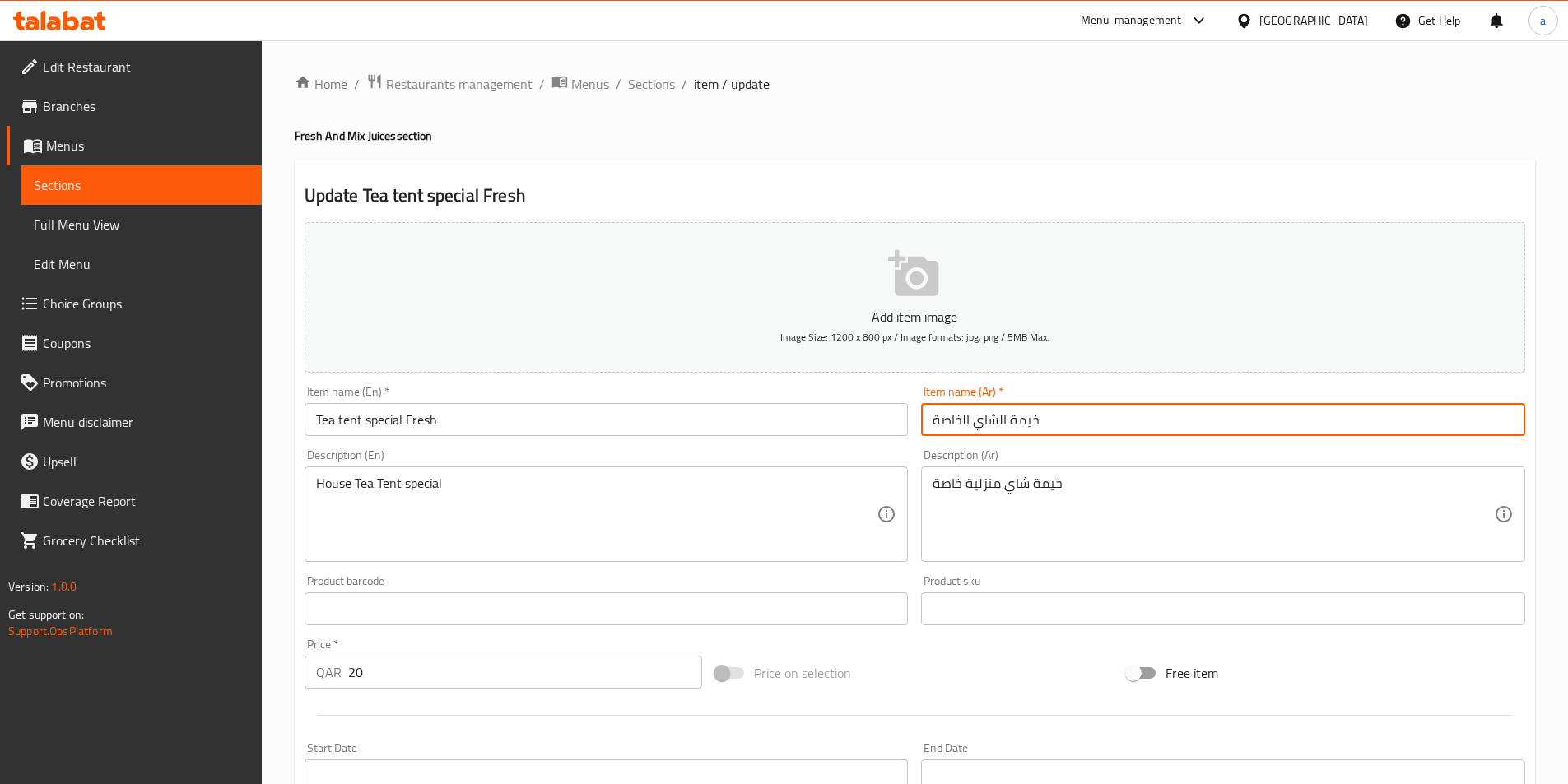
click at [1110, 409] on input "خيمة الشاي الخاصة" at bounding box center [1223, 420] width 604 height 33
type input "خيمة الشاي اسبيشال فريش"
click at [598, 78] on span "Menus" at bounding box center [589, 84] width 37 height 20
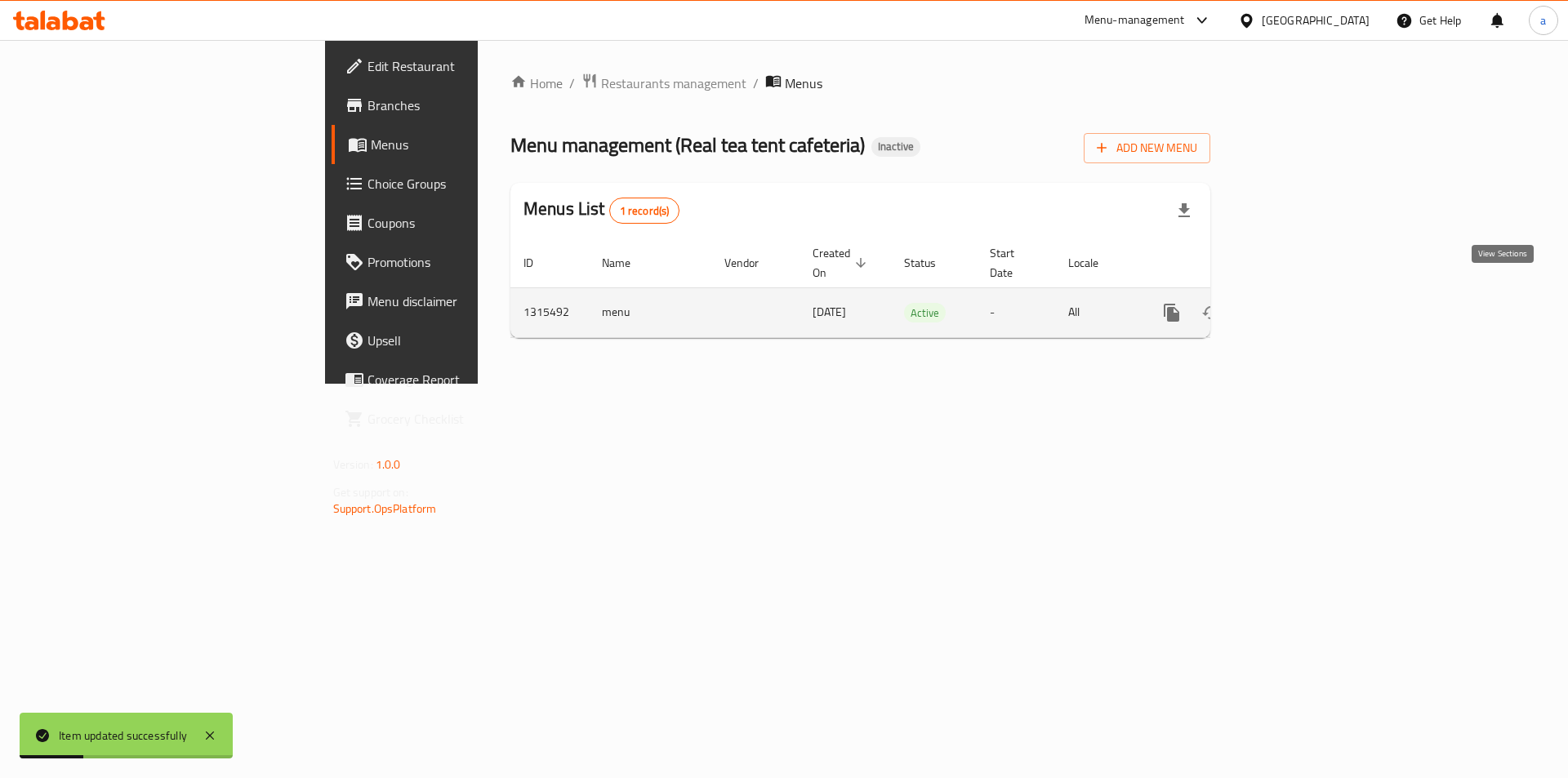
click at [1297, 306] on icon "enhanced table" at bounding box center [1290, 313] width 15 height 15
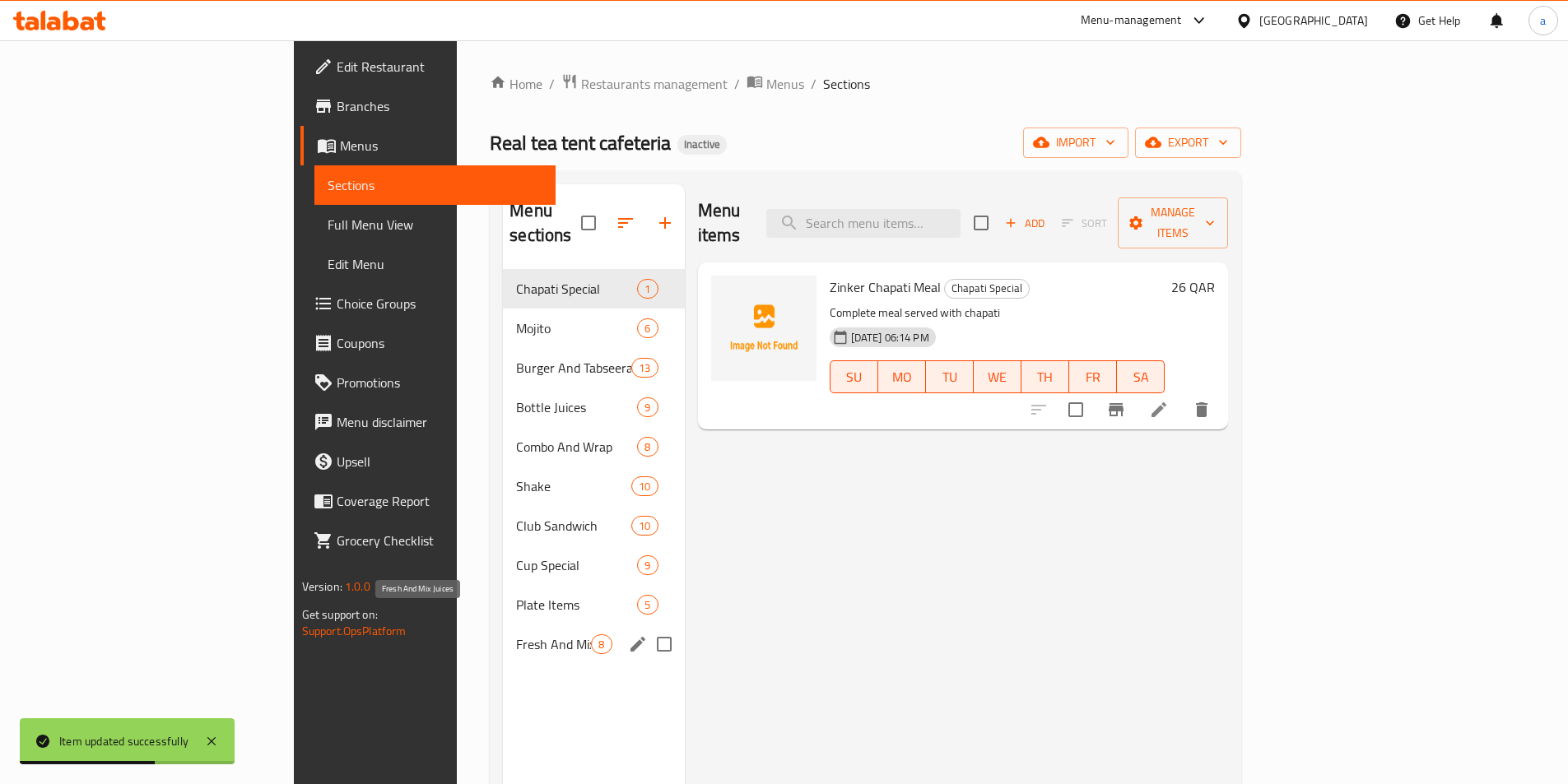
click at [516, 634] on span "Fresh And Mix Juices" at bounding box center [553, 644] width 75 height 20
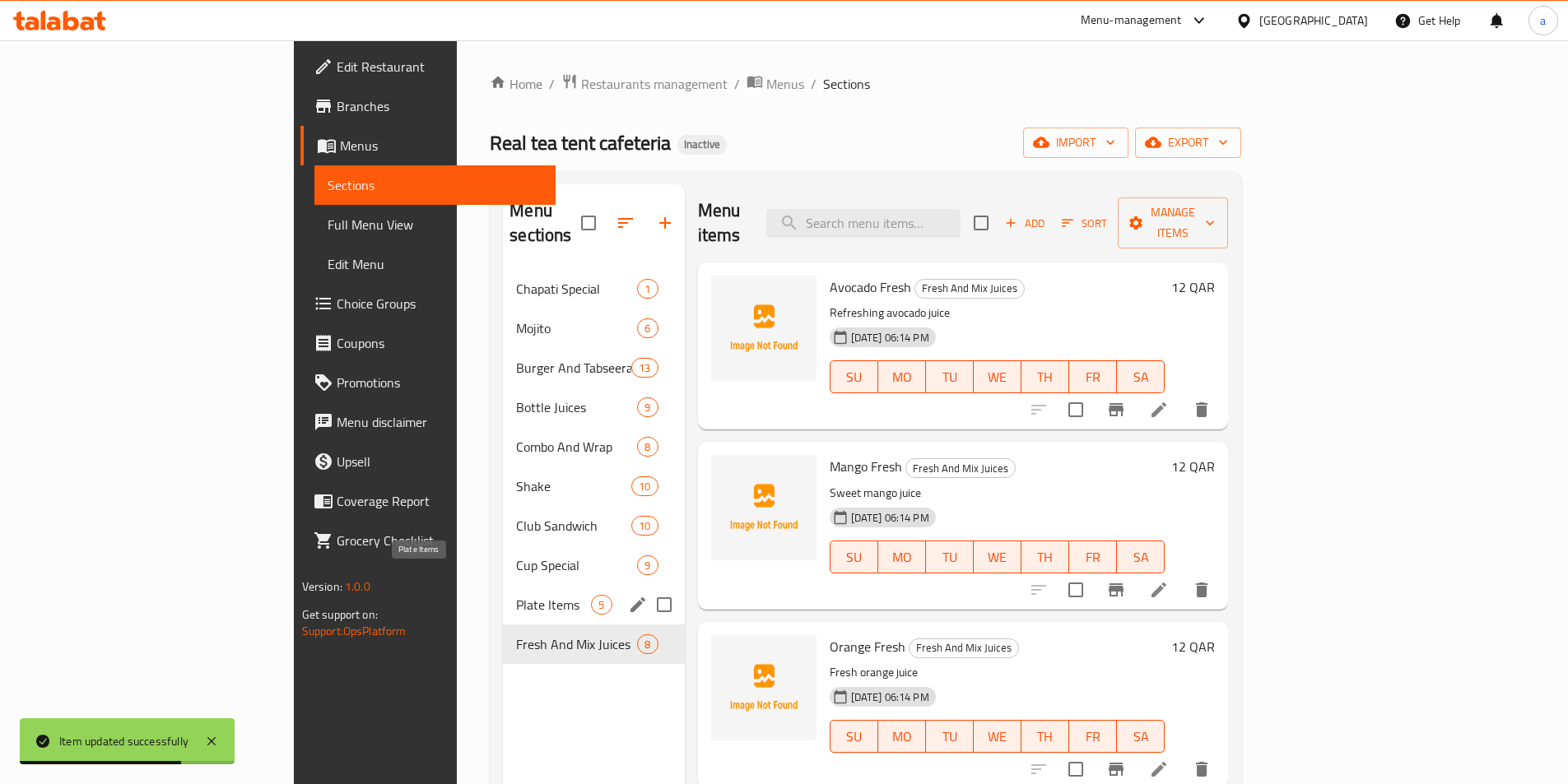
click at [516, 595] on span "Plate Items" at bounding box center [553, 605] width 75 height 20
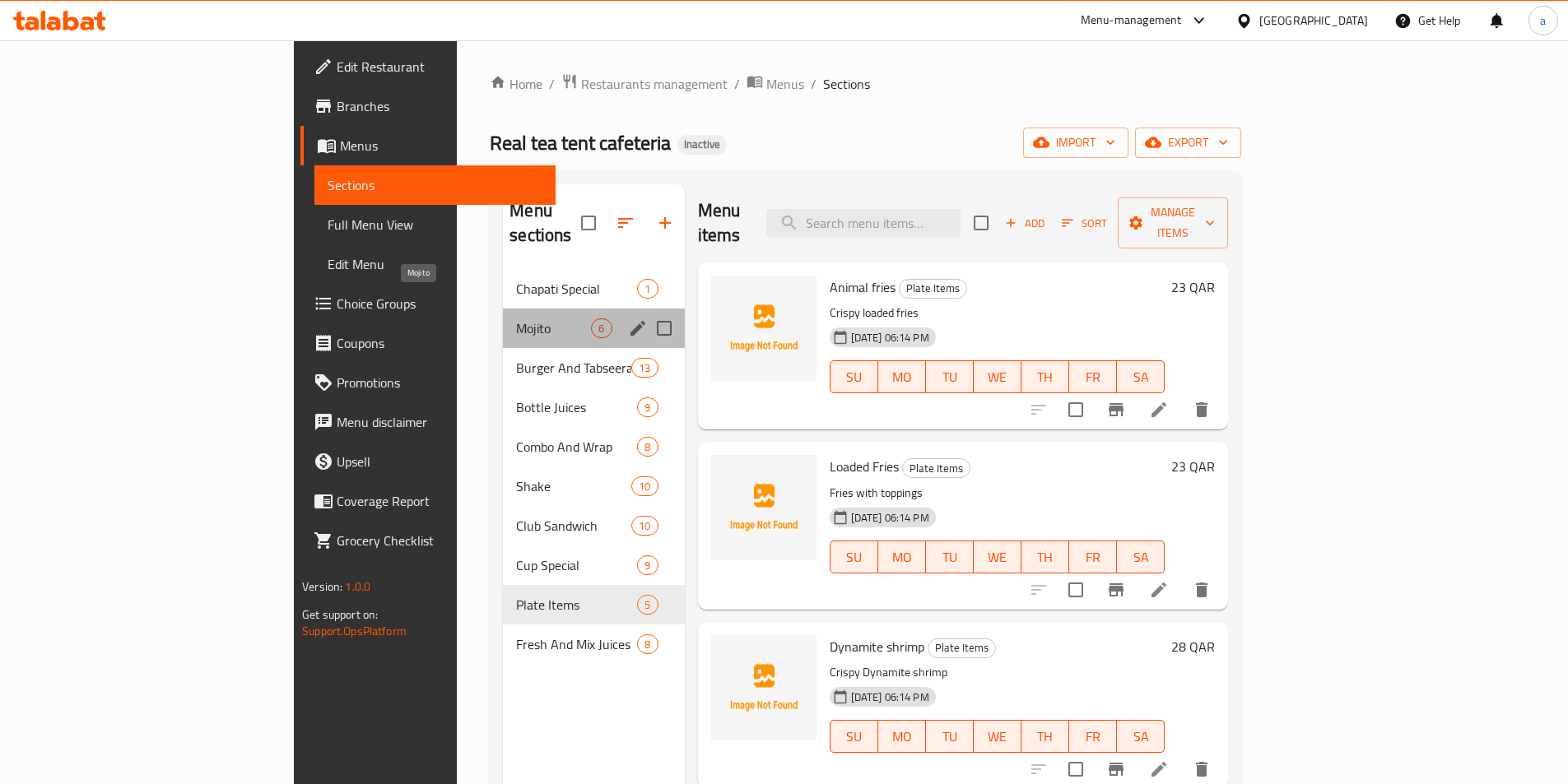
drag, startPoint x: 386, startPoint y: 307, endPoint x: 399, endPoint y: 332, distance: 28.2
click at [516, 319] on span "Mojito" at bounding box center [553, 329] width 75 height 20
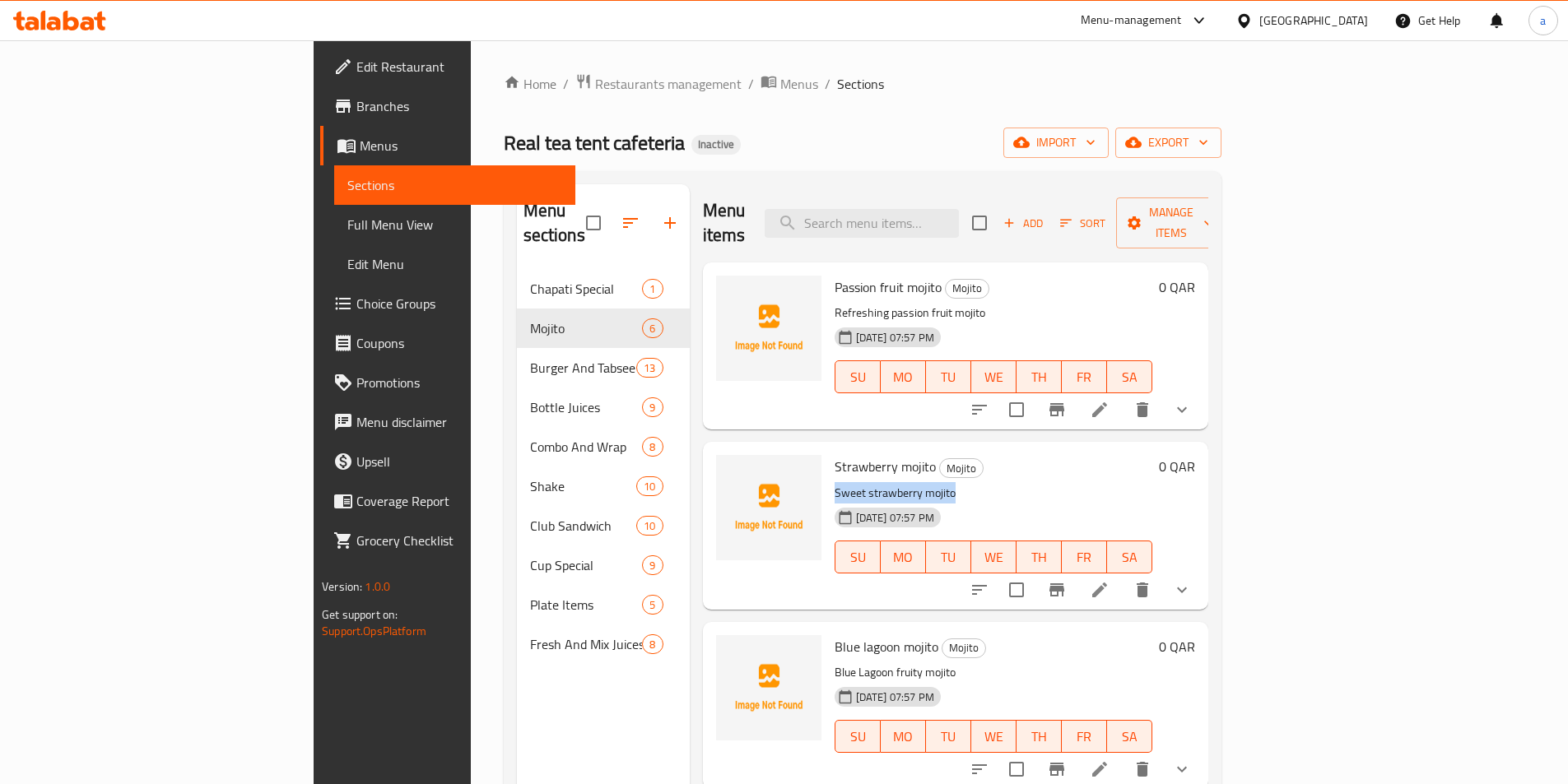
drag, startPoint x: 885, startPoint y: 471, endPoint x: 753, endPoint y: 473, distance: 132.0
click at [828, 473] on div "Strawberry mojito Mojito Sweet strawberry mojito [DATE] 07:57 PM SU MO TU WE TH…" at bounding box center [993, 525] width 330 height 154
drag, startPoint x: 854, startPoint y: 444, endPoint x: 752, endPoint y: 450, distance: 102.2
click at [828, 450] on div "Strawberry mojito Mojito Sweet strawberry mojito [DATE] 07:57 PM SU MO TU WE TH…" at bounding box center [993, 525] width 330 height 154
copy span "Strawberry mojito"
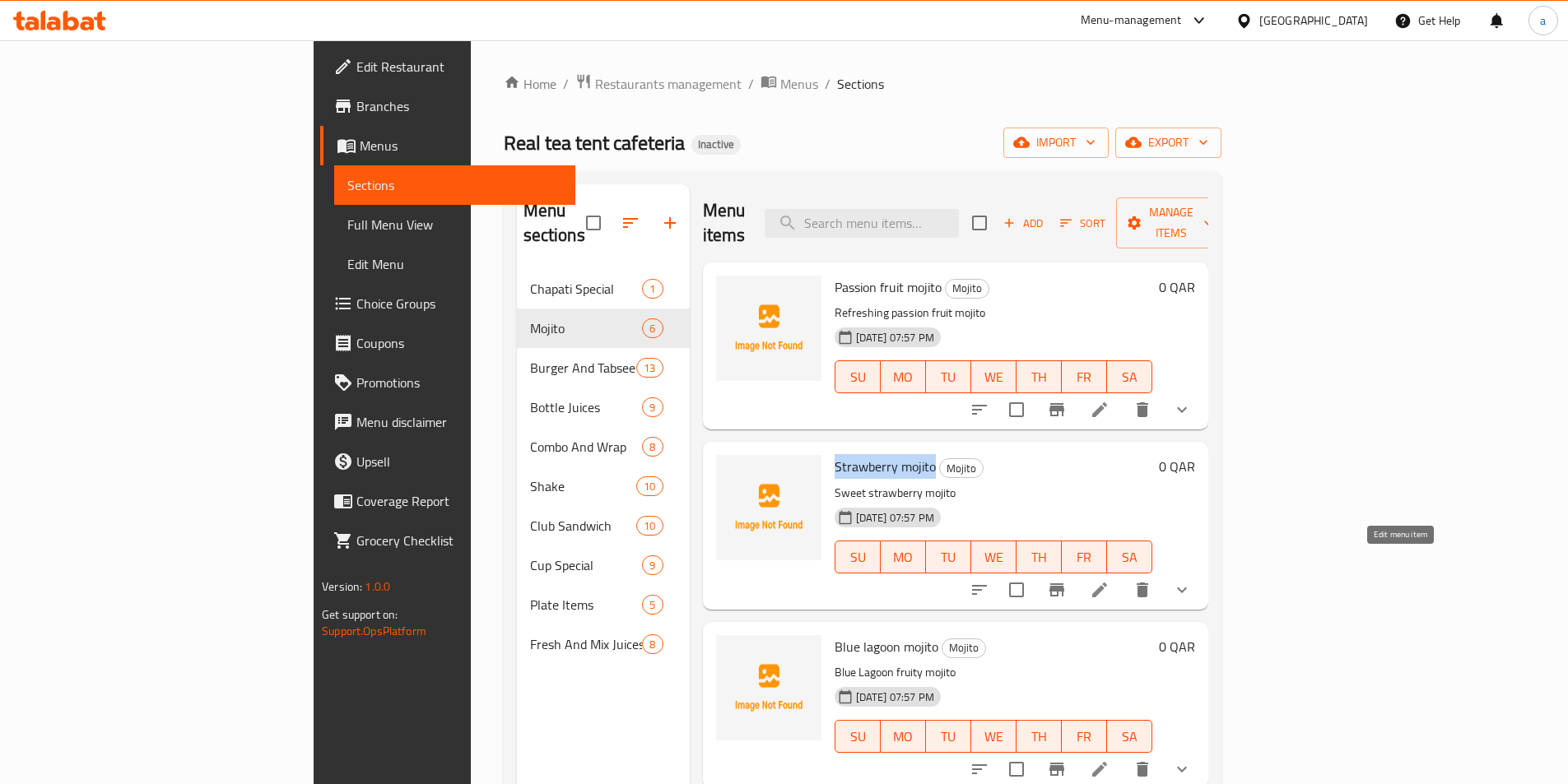
click at [1109, 580] on icon at bounding box center [1099, 590] width 20 height 20
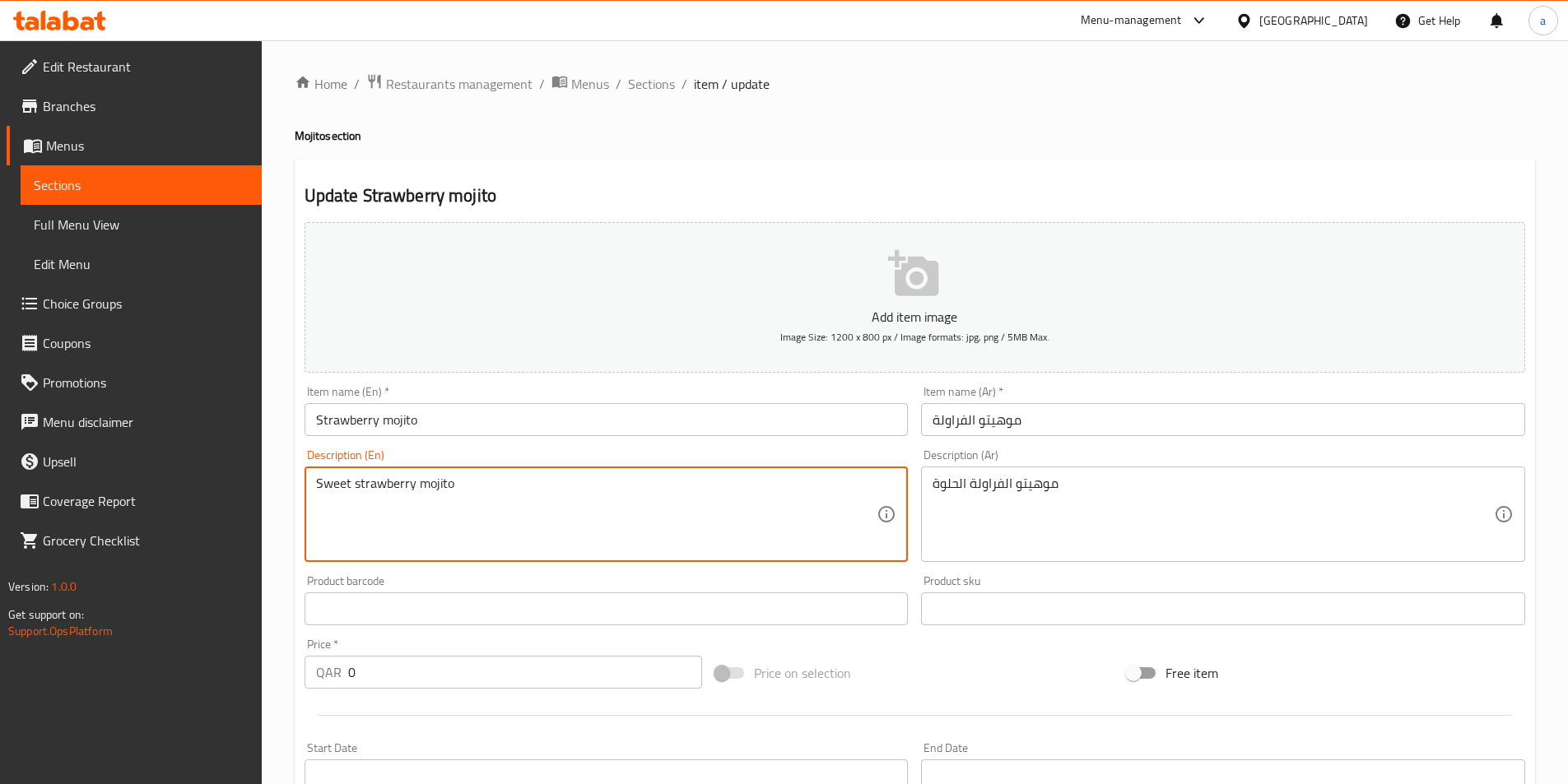
paste textarea "Made with fresh strawberries, mint leaves, lime juice and a splash of soda"
type textarea "Made with fresh strawberries, mint leaves, lime juice and a splash of soda"
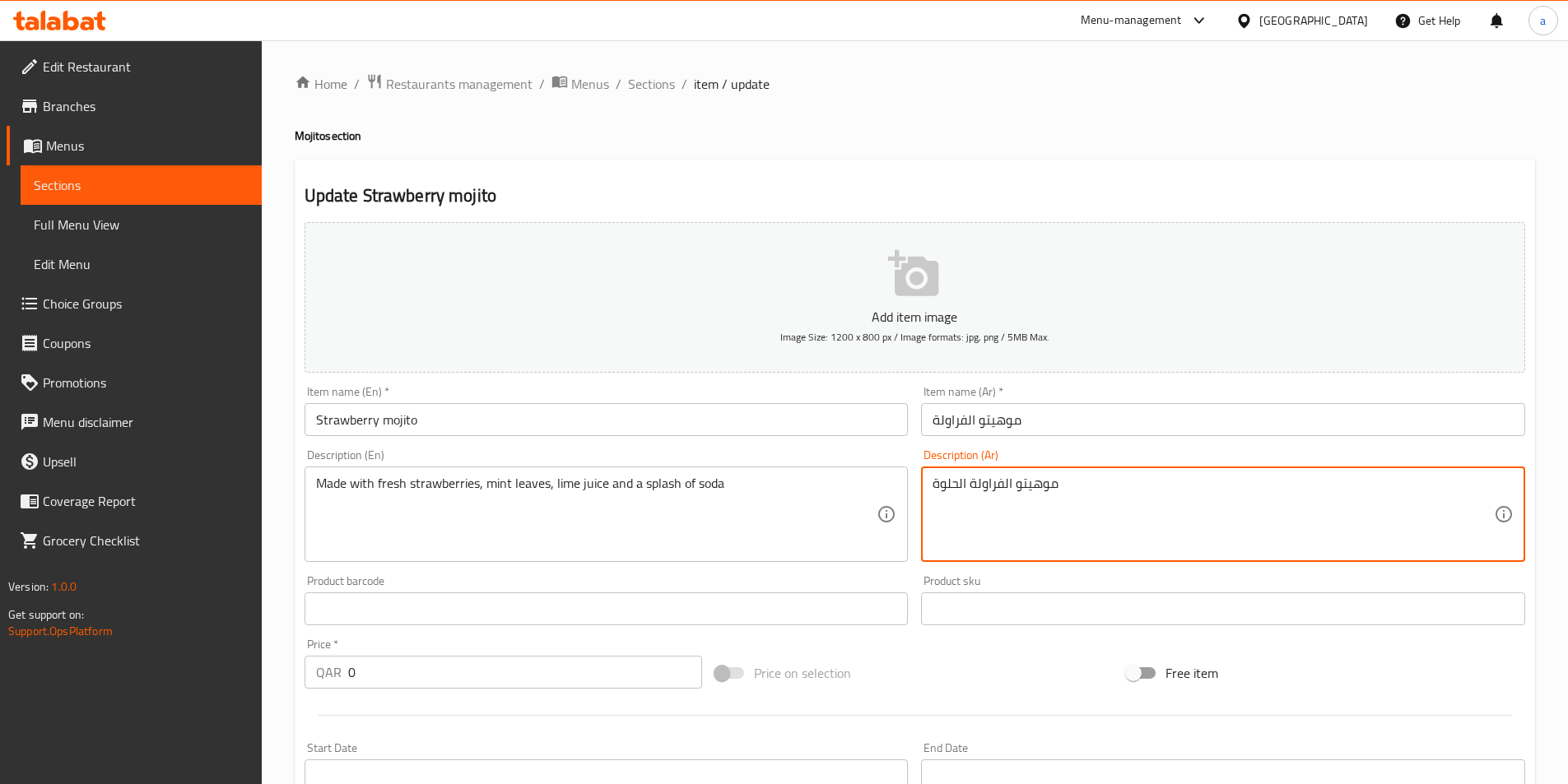
paste textarea "حضر من الفراولة الطازجة وأوراق النعناع وعصير الليمون وقليل من الصودا"
type textarea "محضر من الفراولة الطازجة وأوراق النعناع وعصير الليمون وقليل من الصودا"
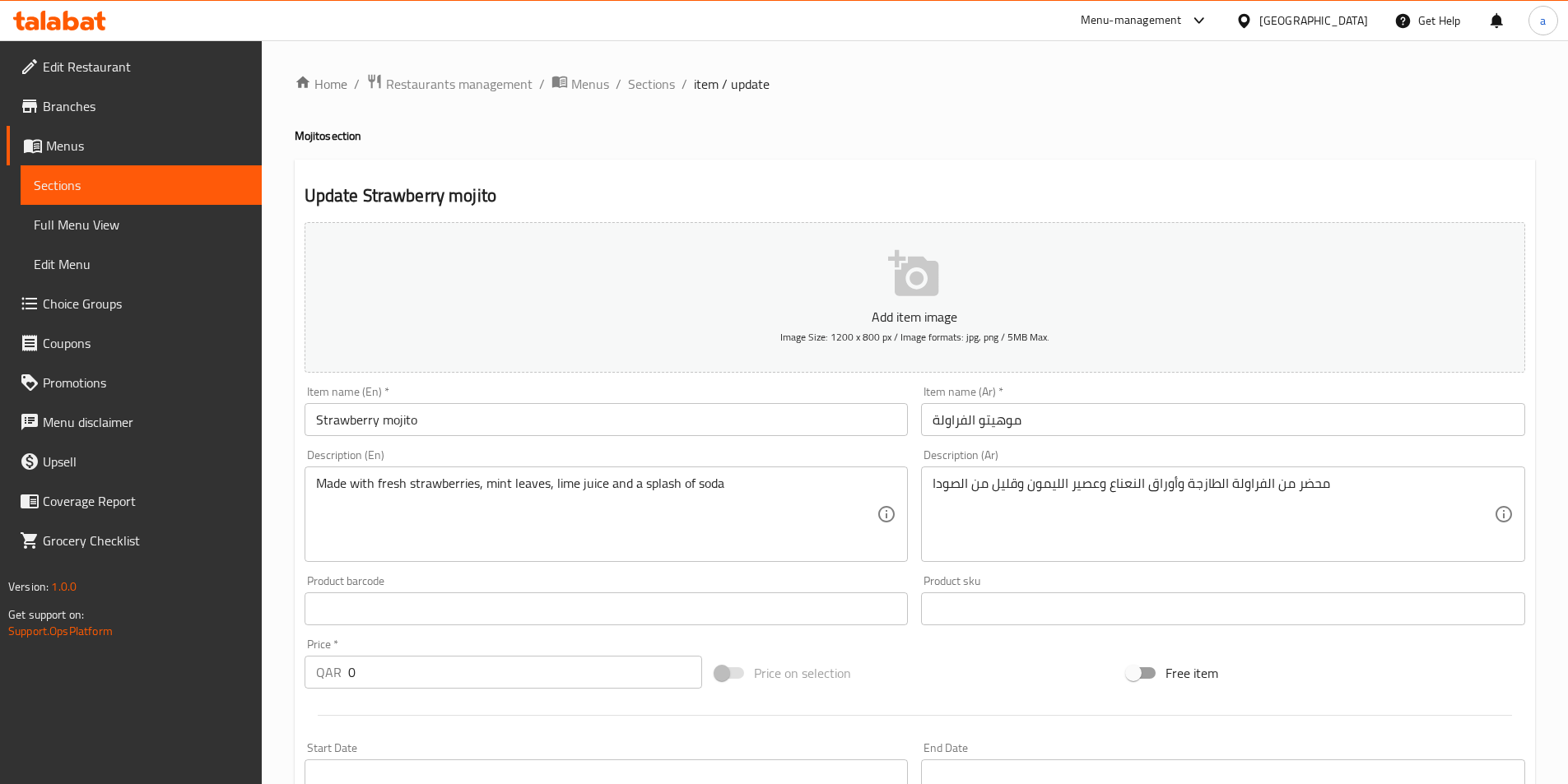
click at [1113, 130] on h4 "Mojito section" at bounding box center [915, 136] width 1240 height 17
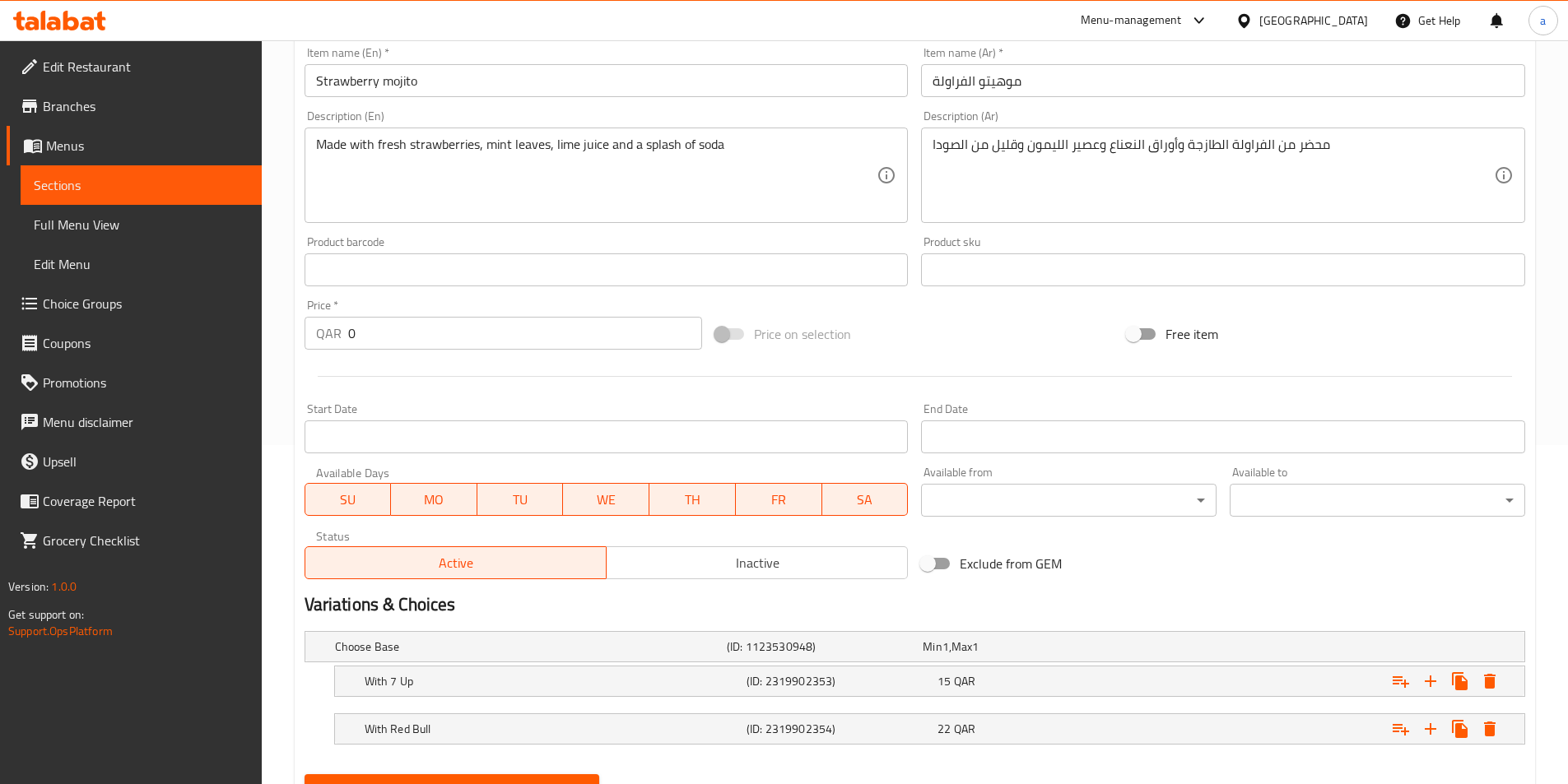
scroll to position [415, 0]
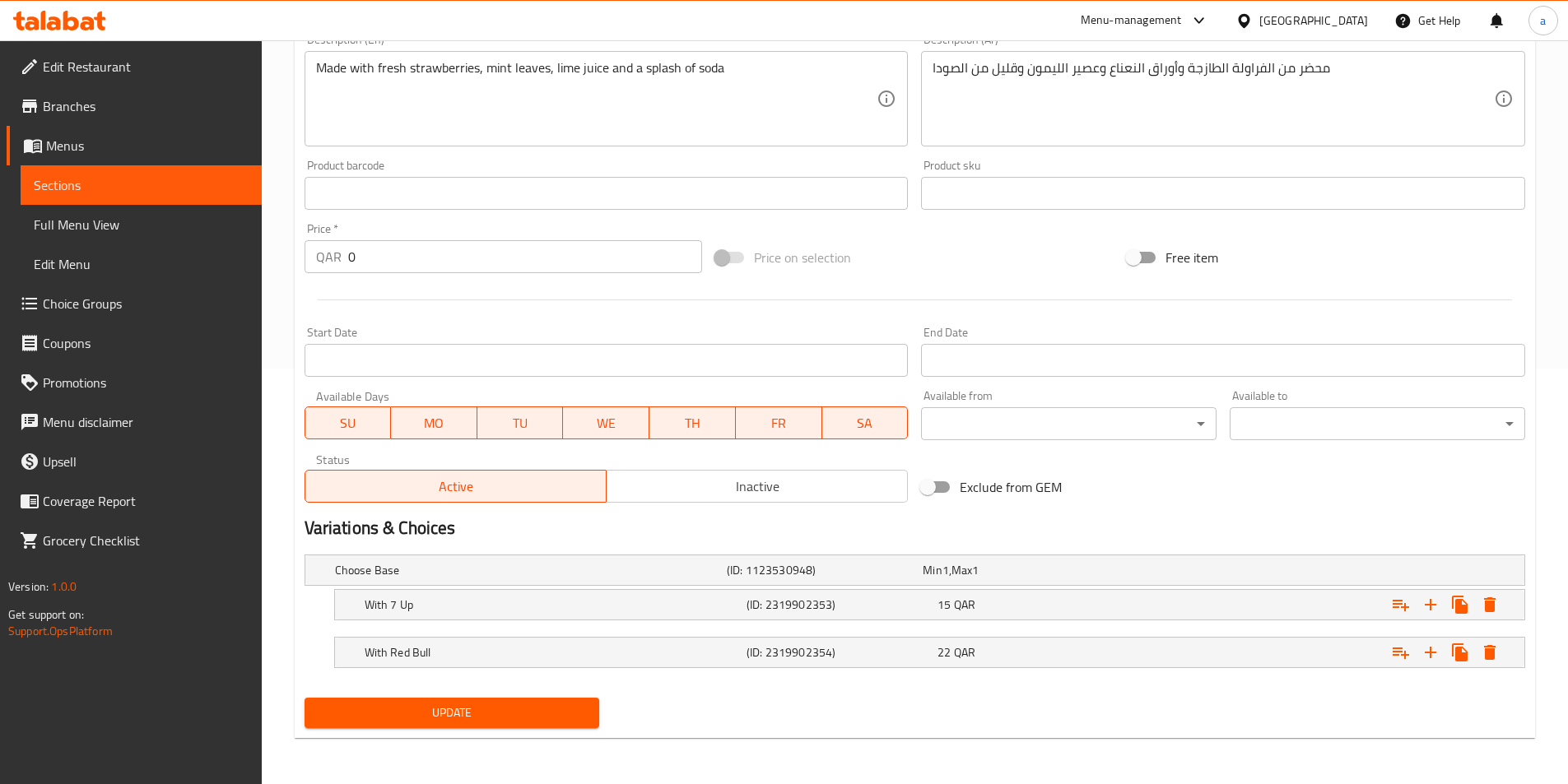
click at [555, 723] on button "Update" at bounding box center [452, 712] width 295 height 31
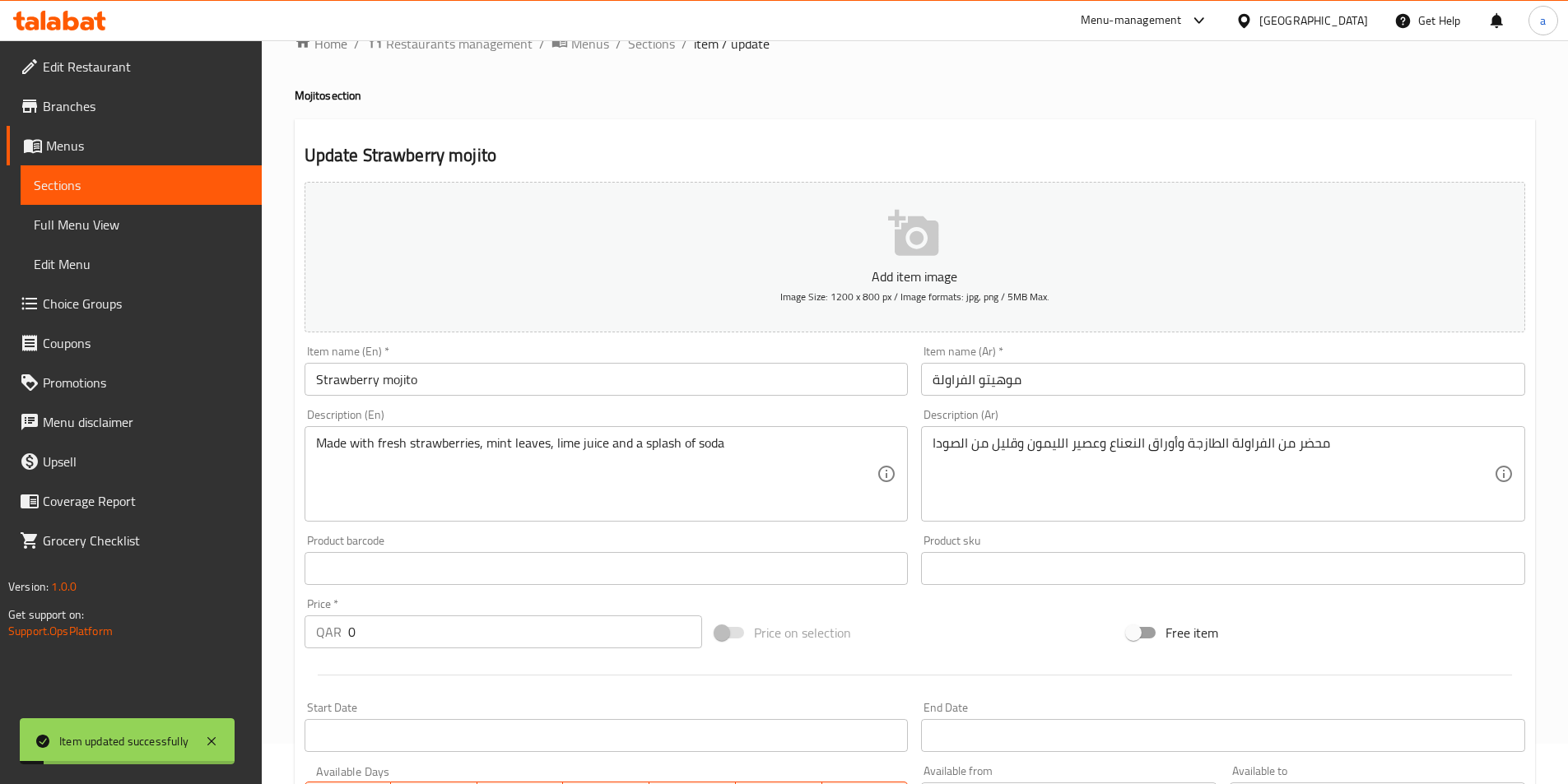
scroll to position [0, 0]
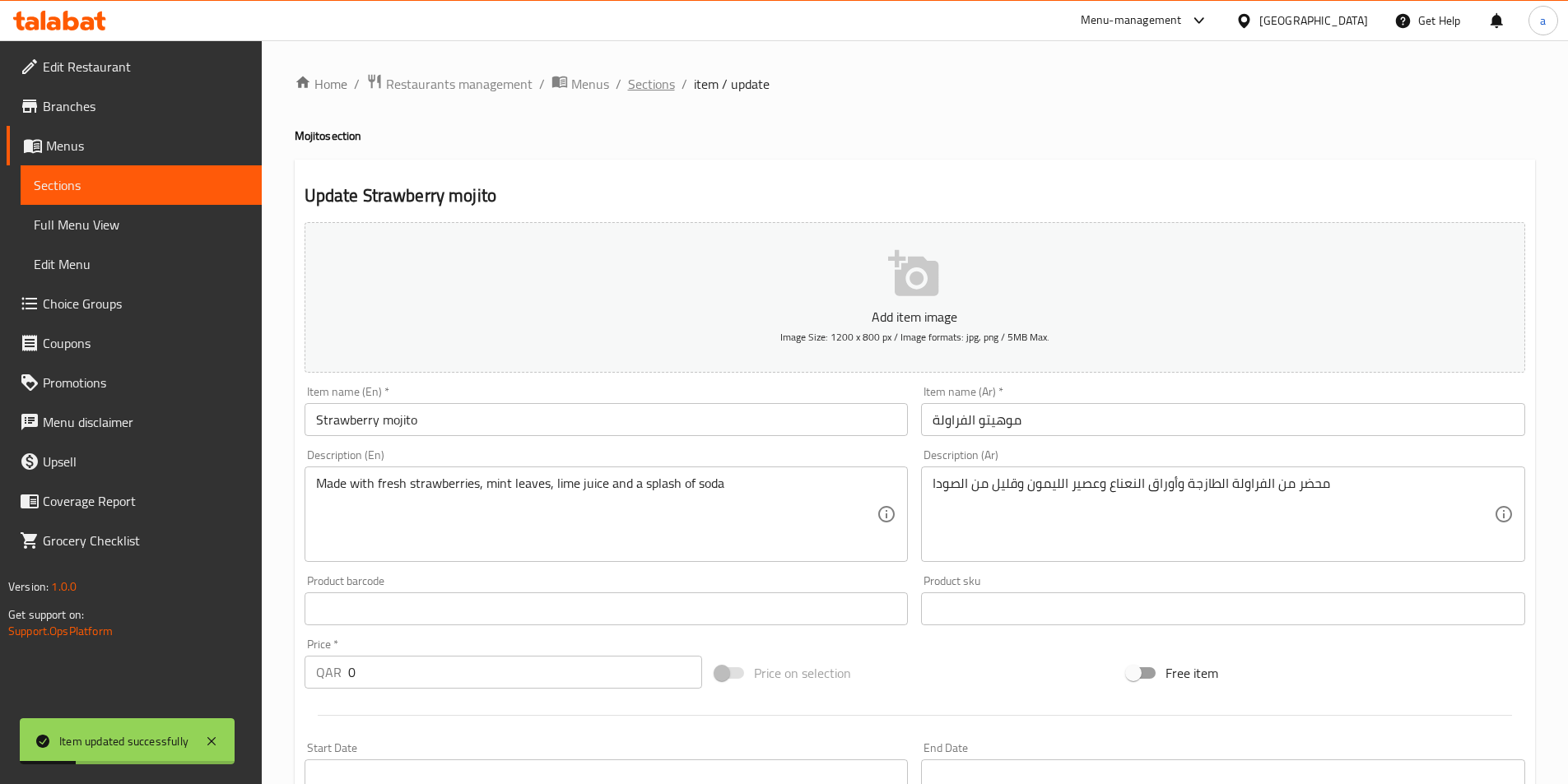
click at [644, 86] on span "Sections" at bounding box center [651, 84] width 47 height 20
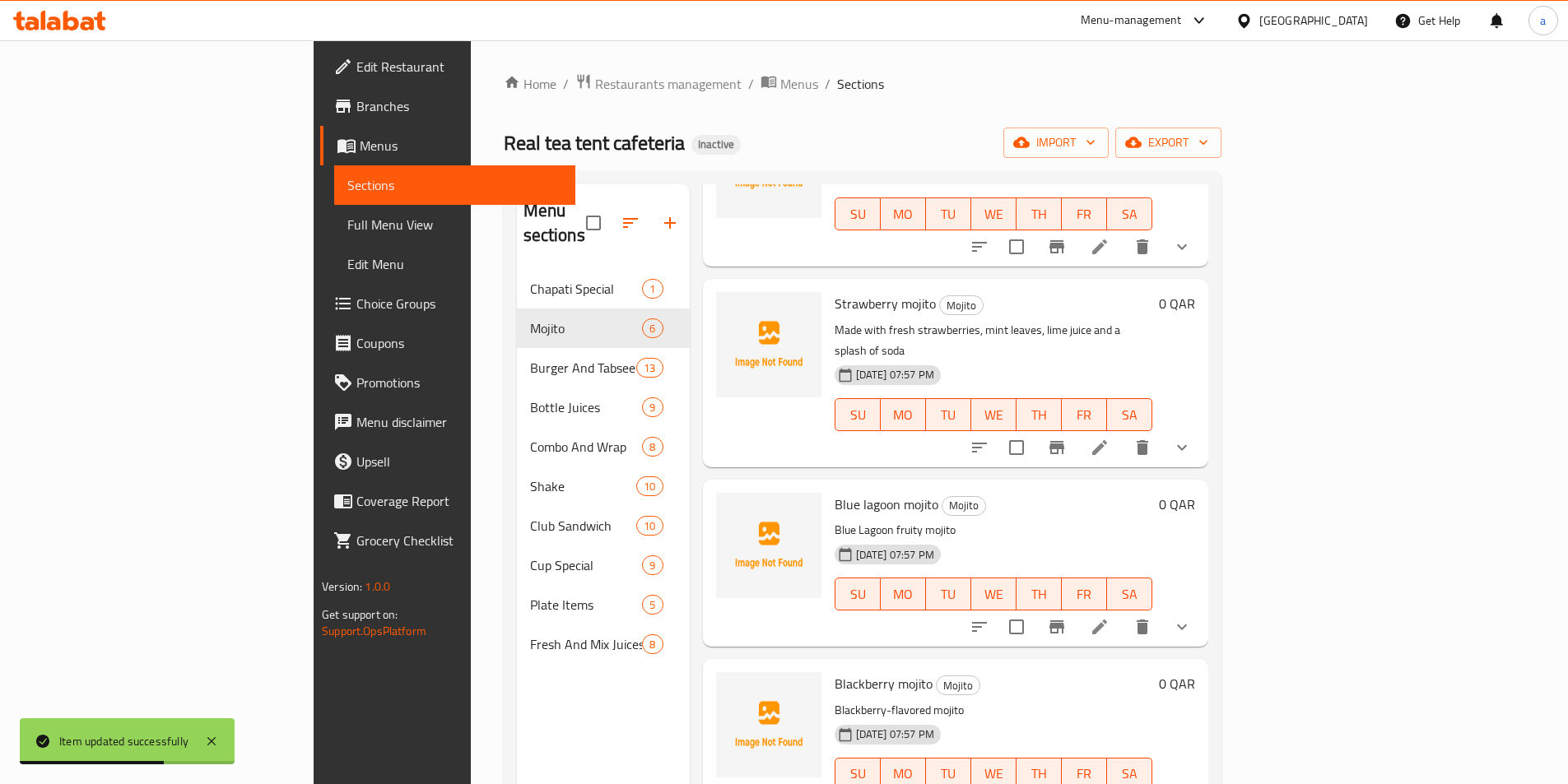
scroll to position [165, 0]
click at [1107, 618] on icon at bounding box center [1099, 626] width 15 height 15
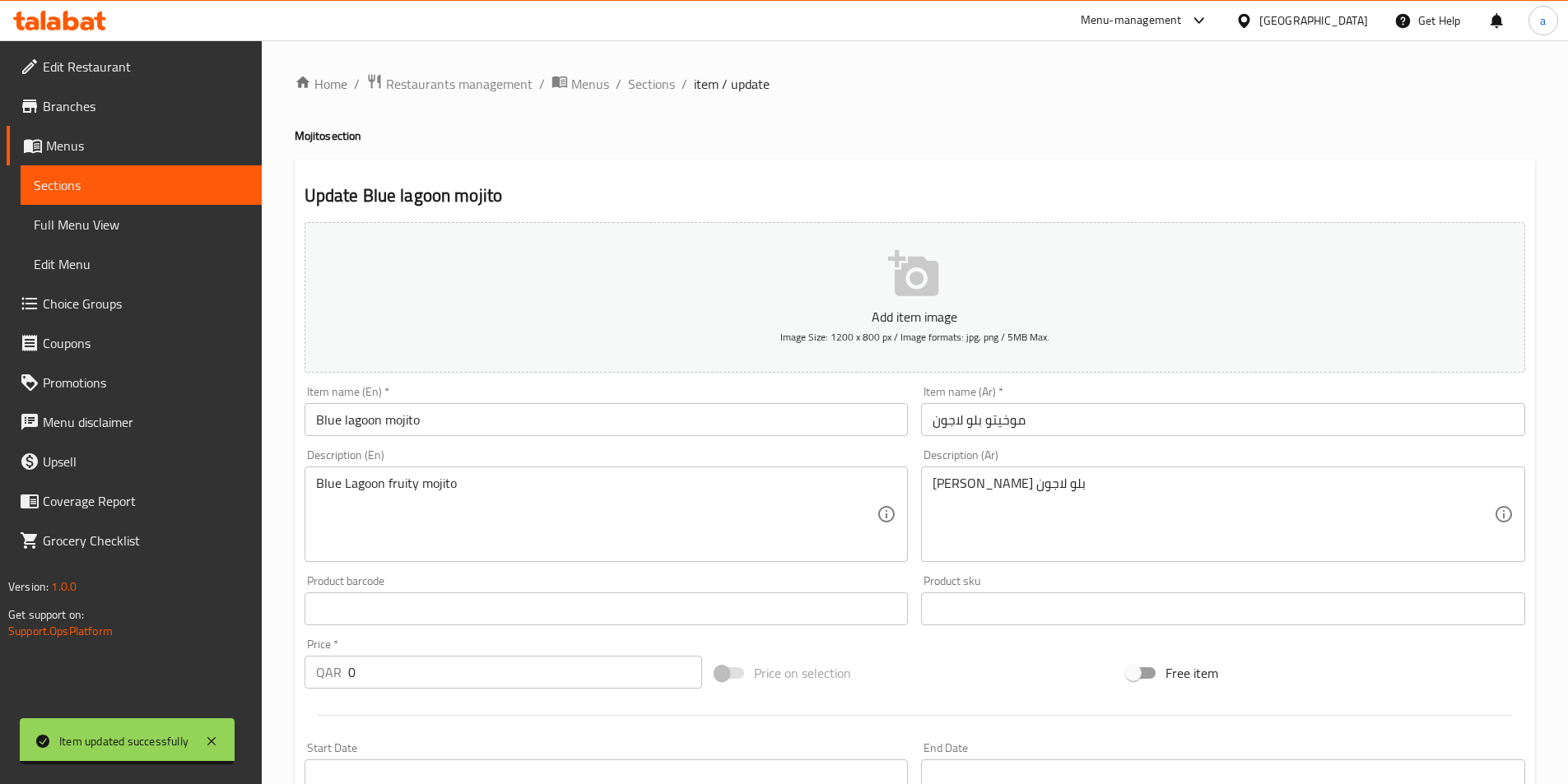
click at [623, 425] on input "Blue lagoon mojito" at bounding box center [607, 420] width 604 height 33
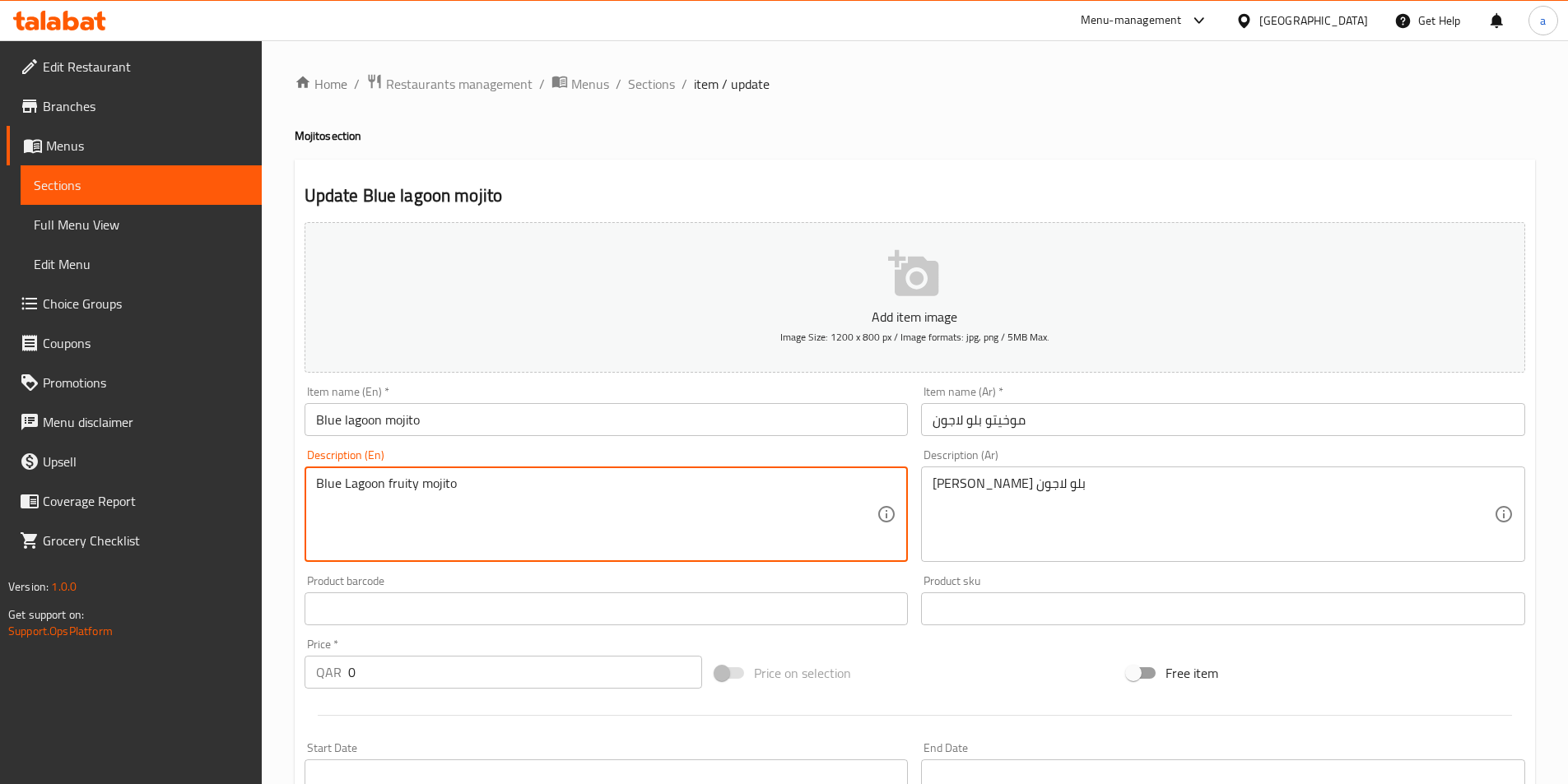
paste textarea "Refreshing Blue Lagoon mojito."
type textarea "Refreshing Blue Lagoon mojito."
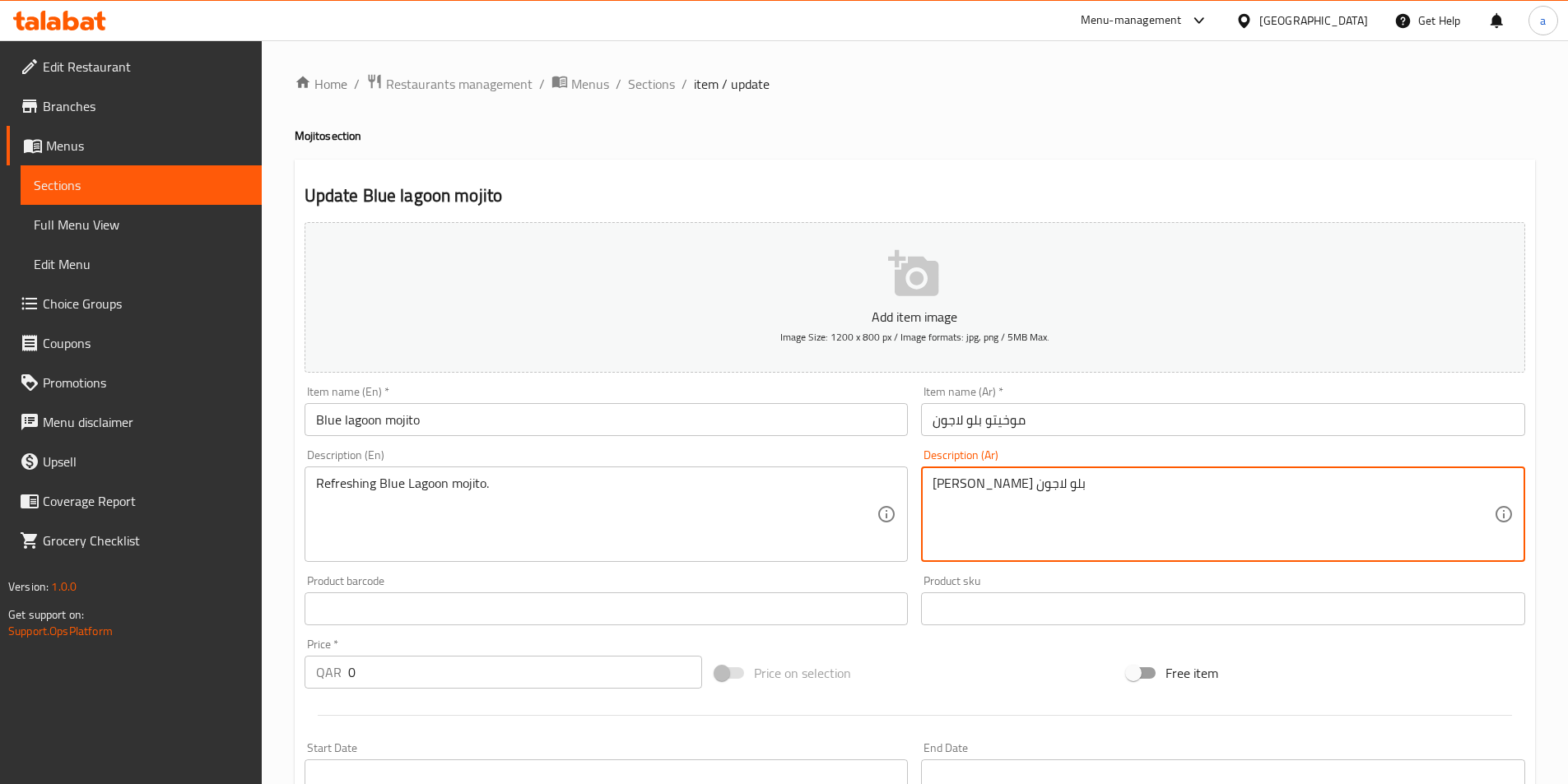
paste textarea "بلو لاجون المنعش."
type textarea "[PERSON_NAME] لاجون المنعش."
click at [1197, 447] on div "Description (Ar) [PERSON_NAME] لاجون المنعش. Description (Ar)" at bounding box center [1223, 505] width 618 height 126
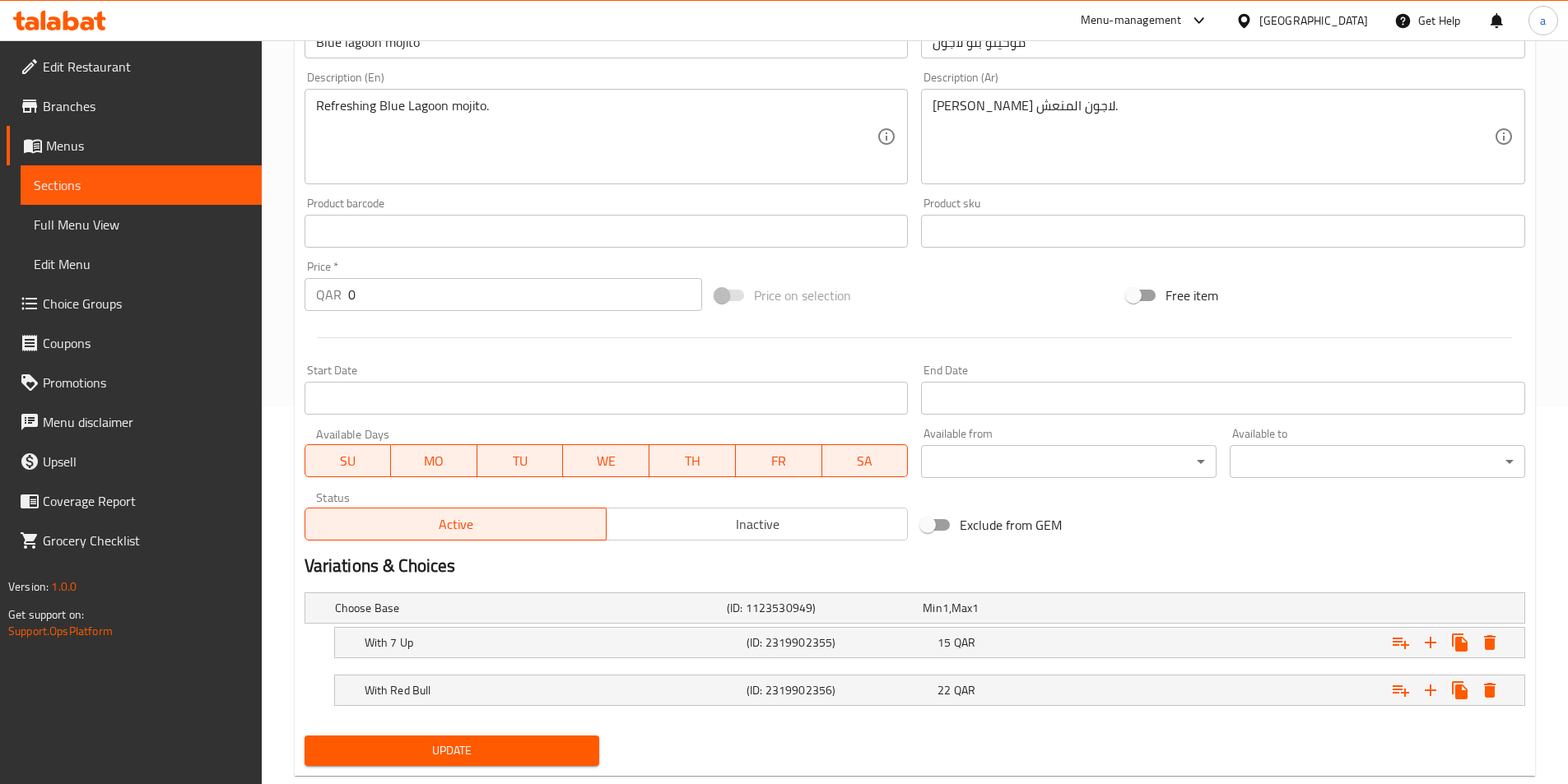
scroll to position [415, 0]
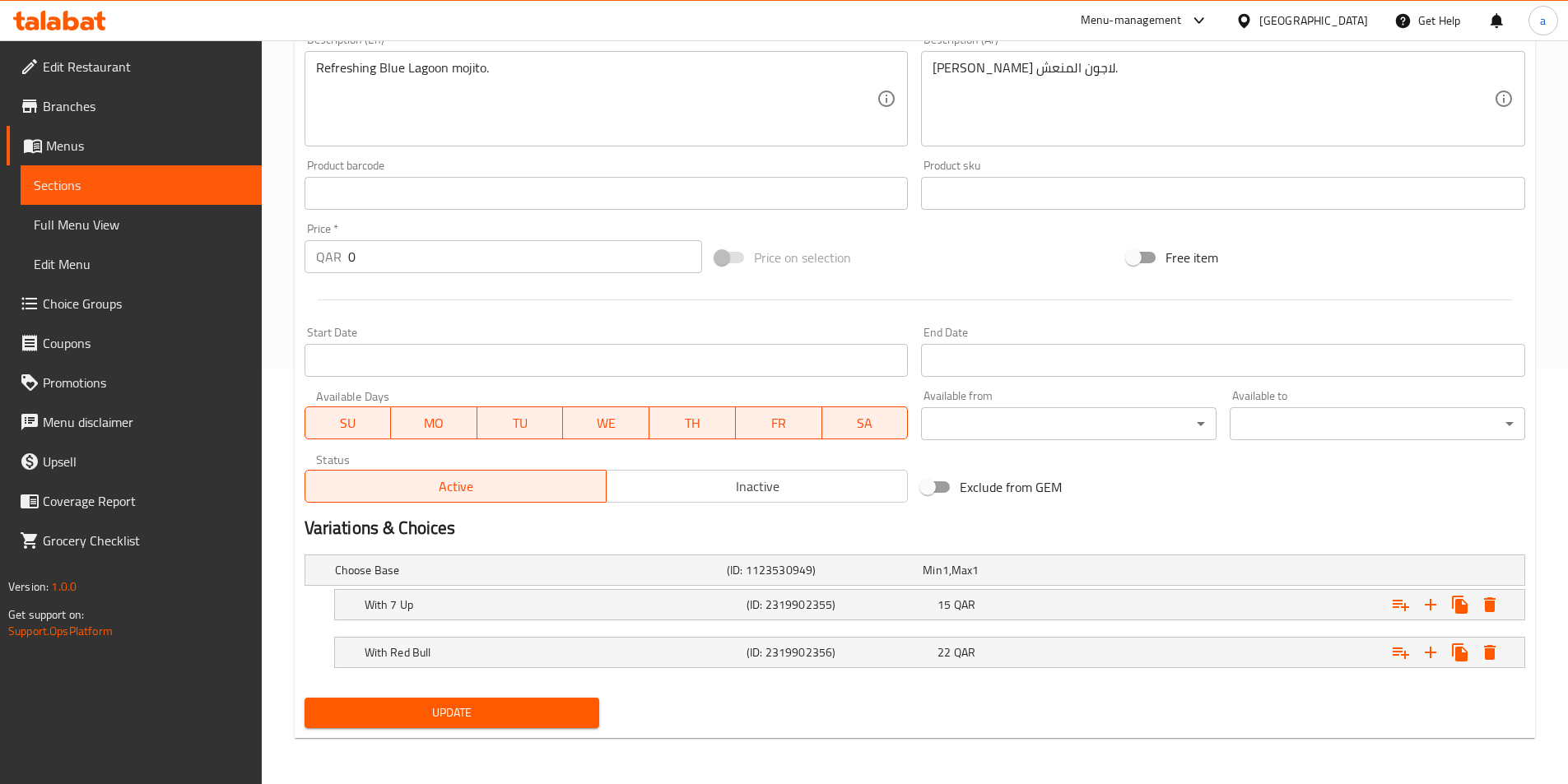
click at [476, 726] on button "Update" at bounding box center [452, 712] width 295 height 31
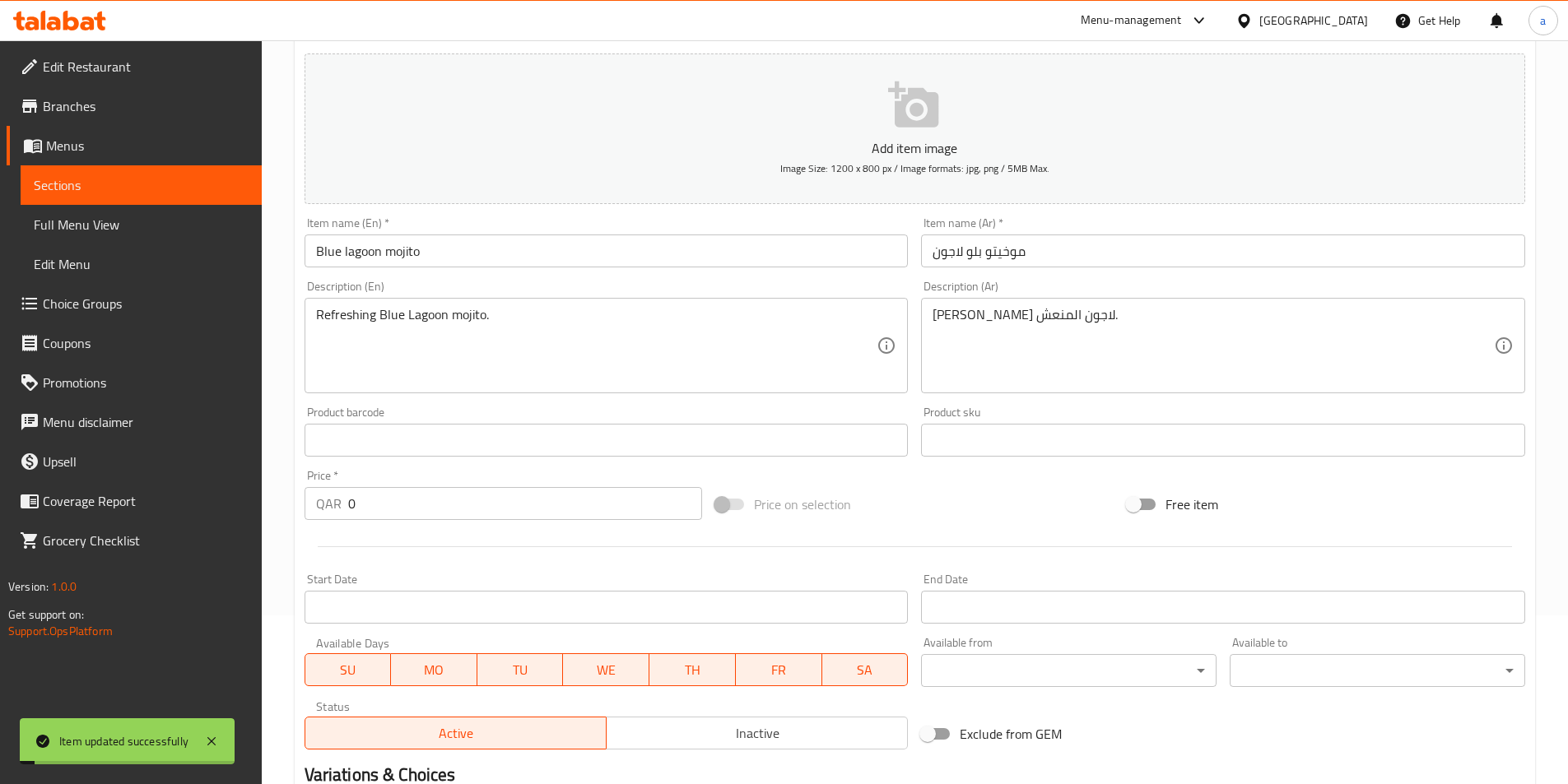
scroll to position [0, 0]
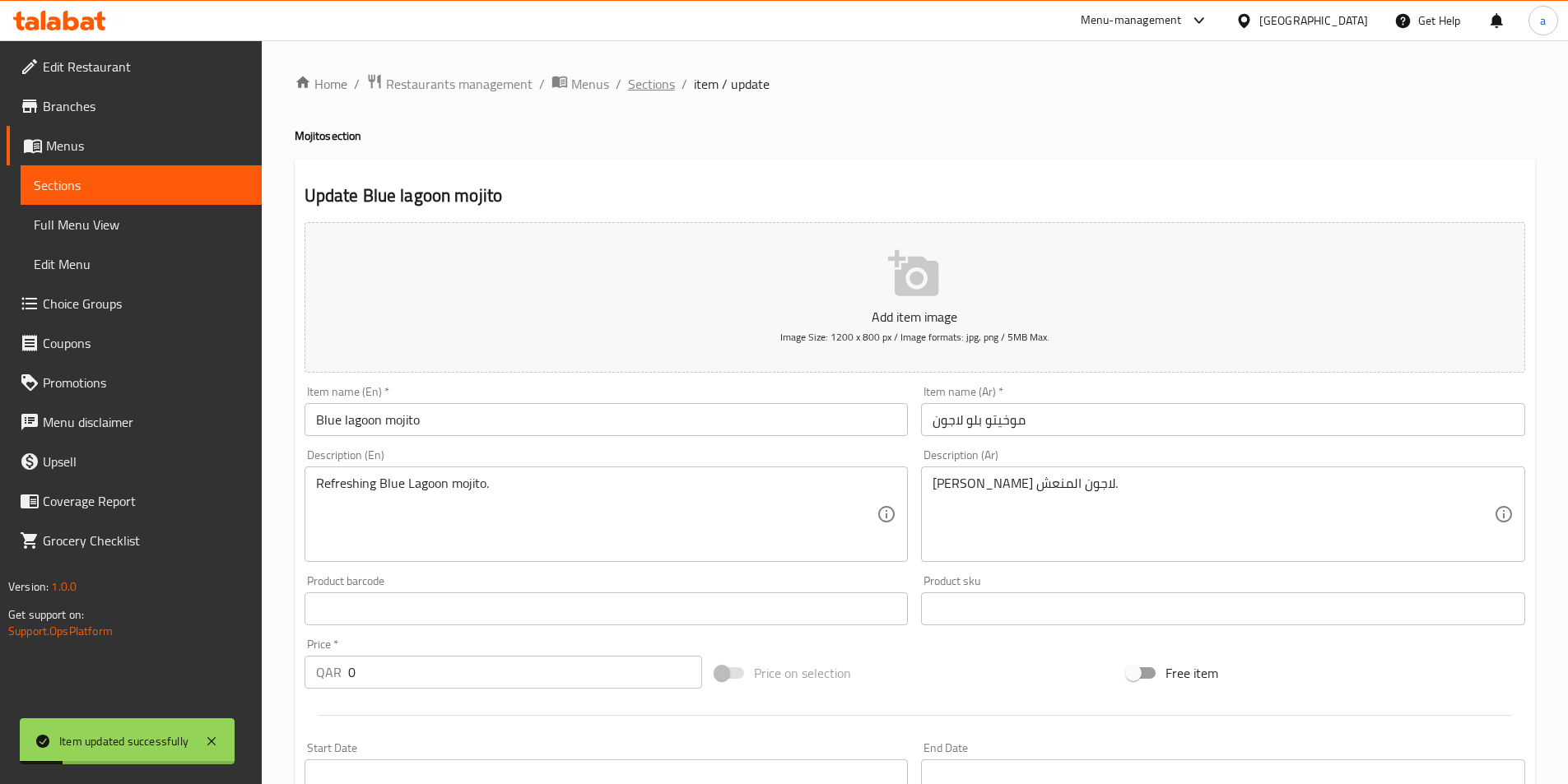
click at [652, 80] on span "Sections" at bounding box center [651, 84] width 47 height 20
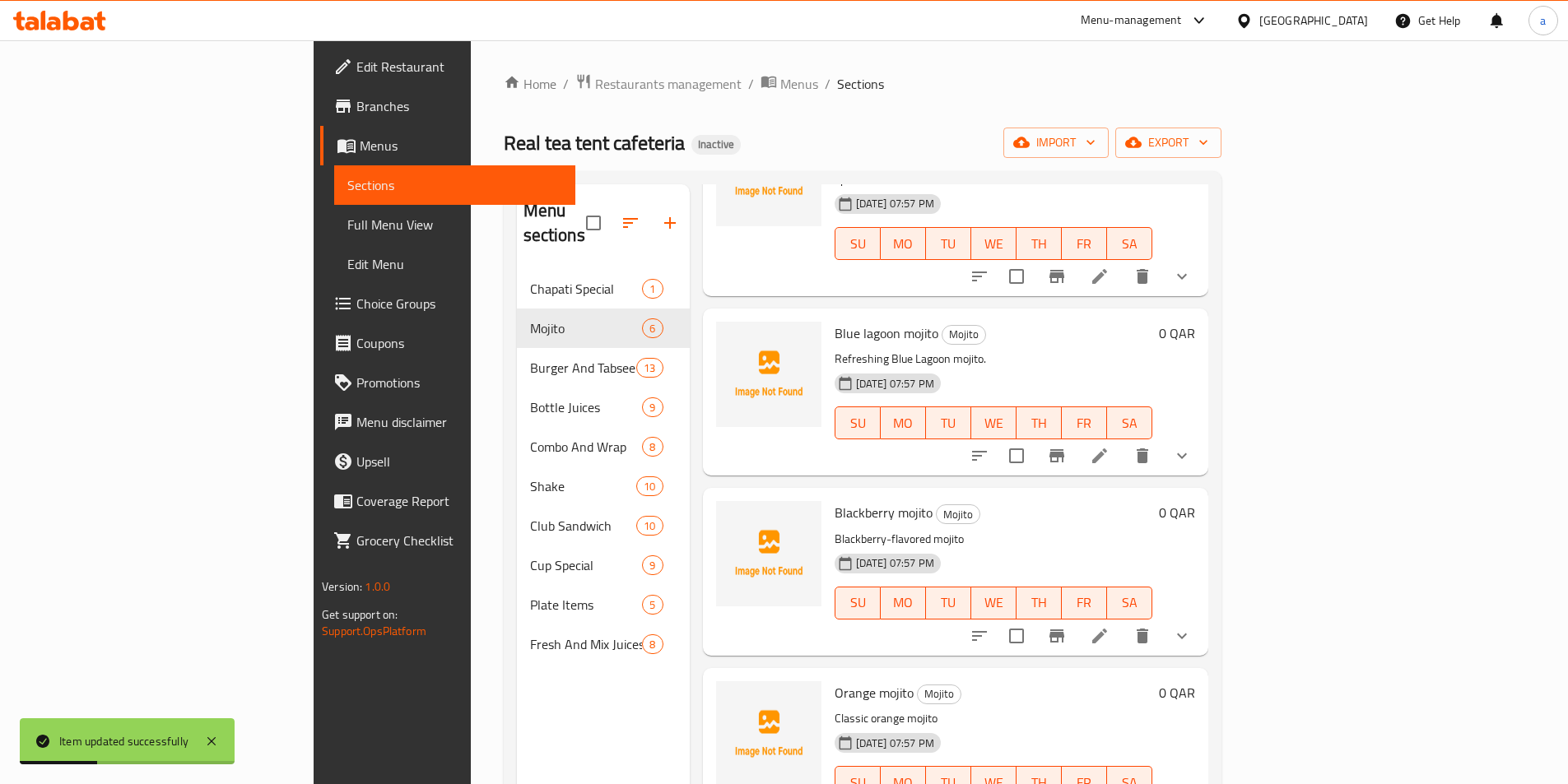
scroll to position [335, 0]
click at [1107, 627] on icon at bounding box center [1099, 634] width 15 height 15
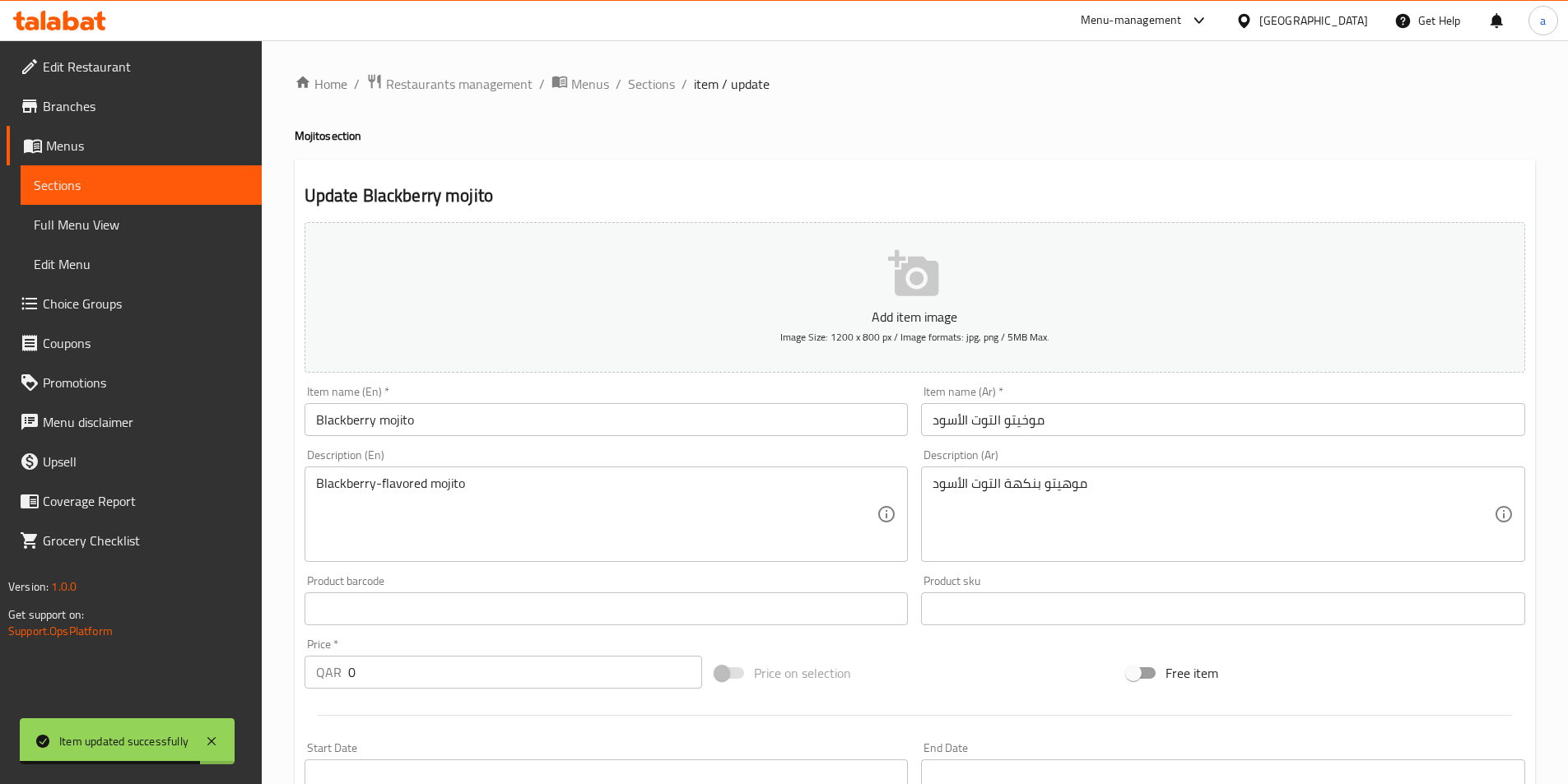
click at [530, 424] on input "Blackberry mojito" at bounding box center [607, 420] width 604 height 33
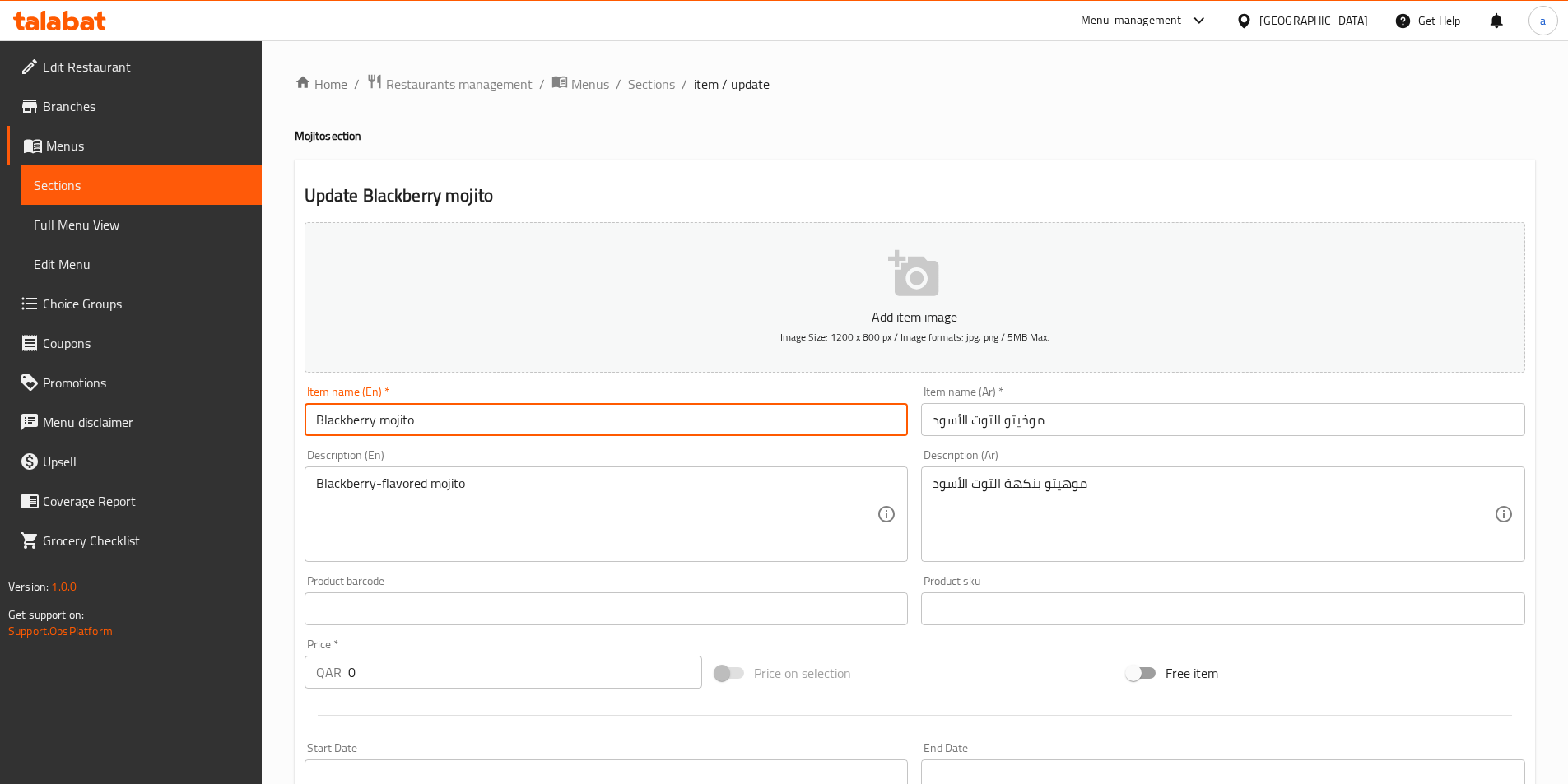
click at [660, 80] on span "Sections" at bounding box center [651, 84] width 47 height 20
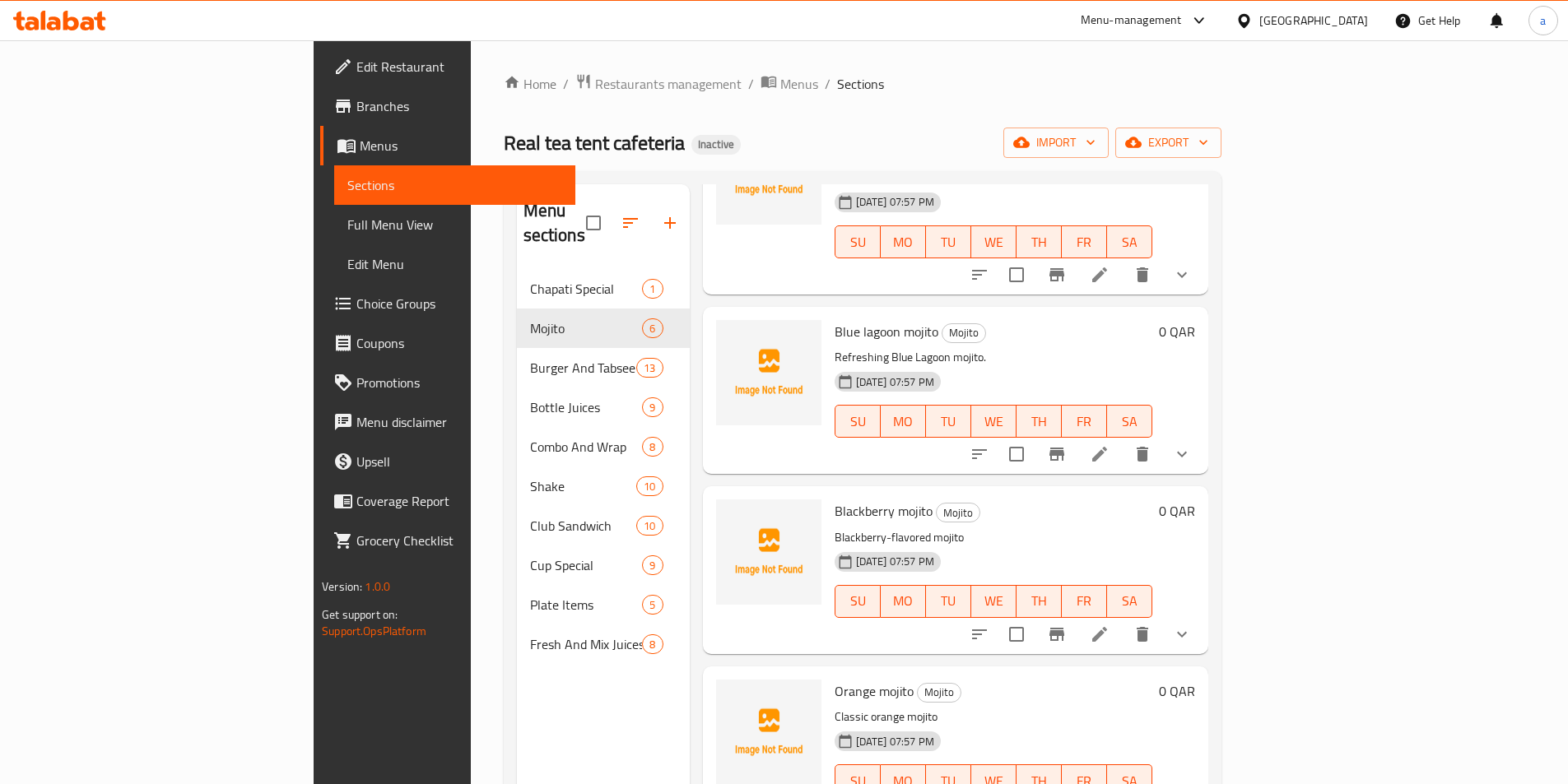
scroll to position [82, 0]
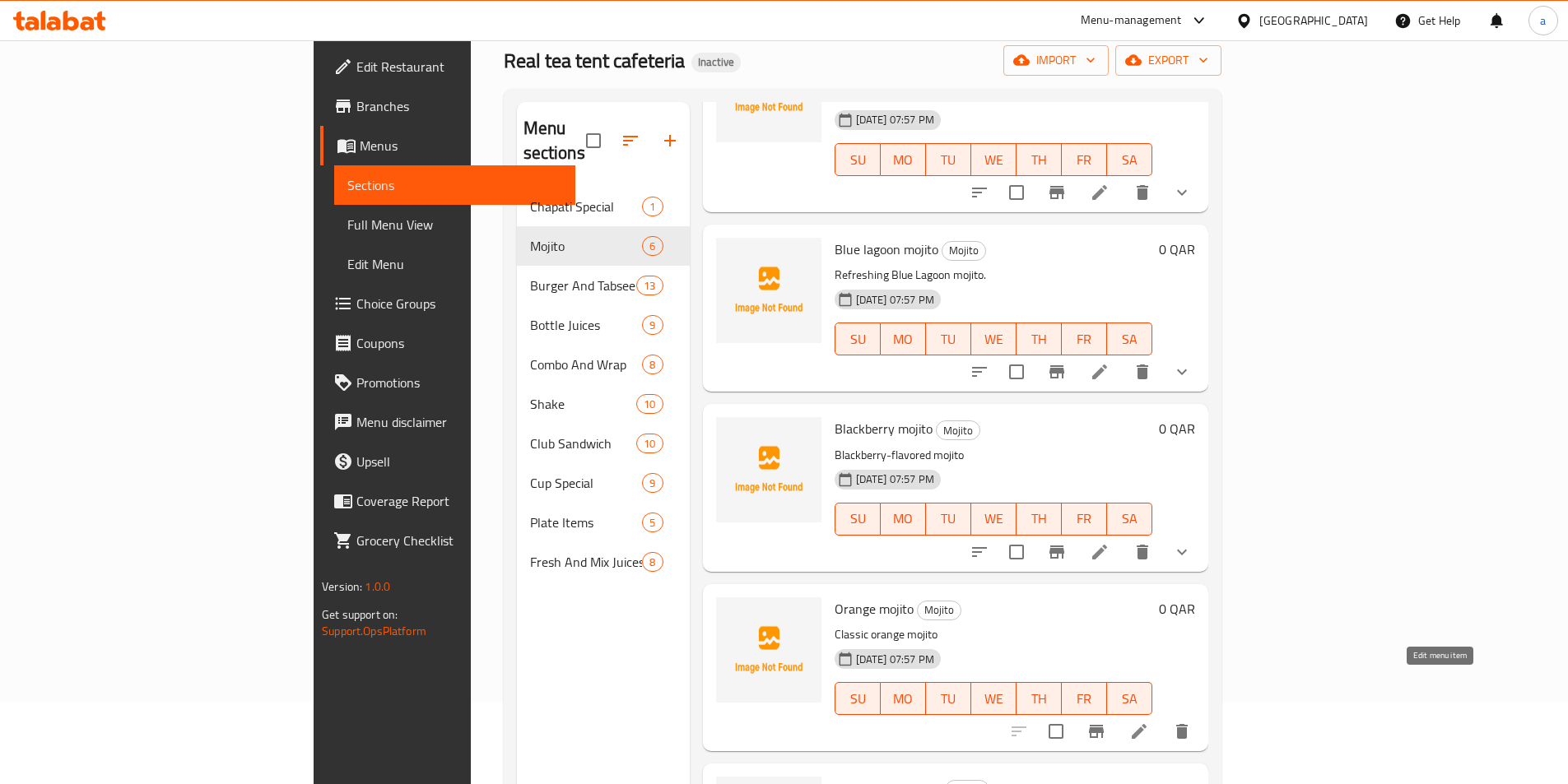
click at [1146, 724] on icon at bounding box center [1139, 732] width 15 height 15
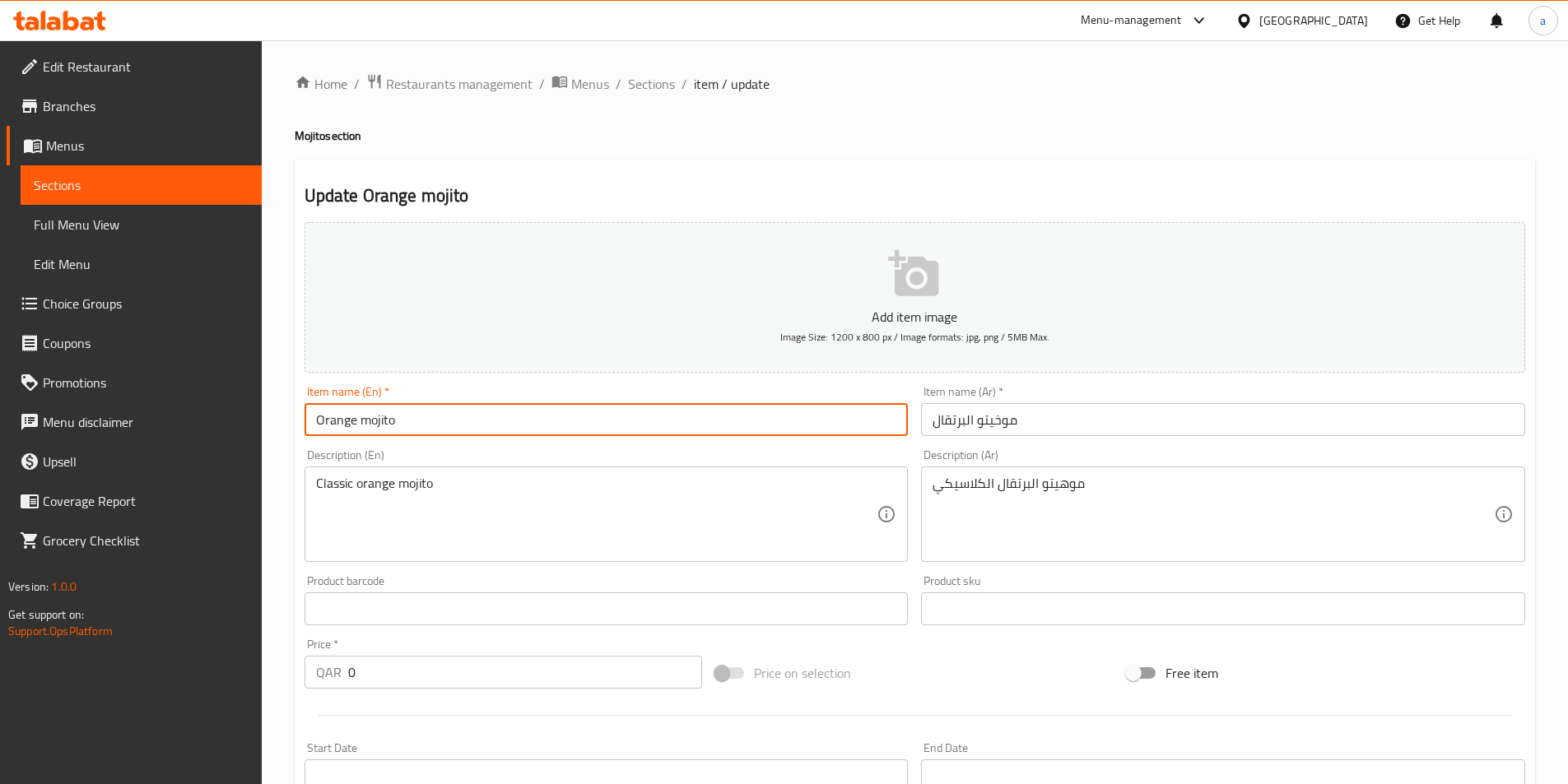
click at [638, 420] on input "Orange mojito" at bounding box center [607, 420] width 604 height 33
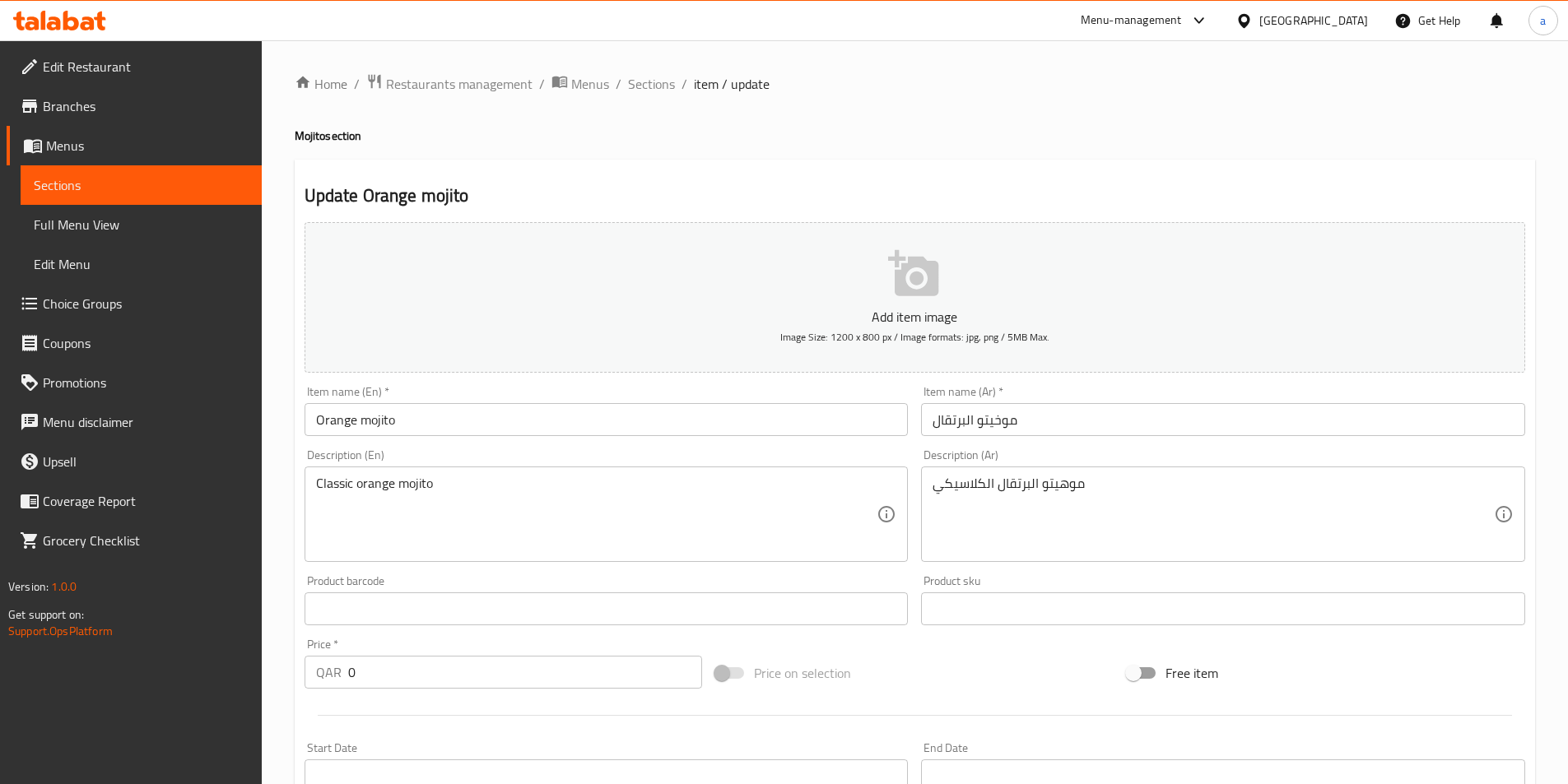
click at [578, 514] on textarea "Classic orange mojito" at bounding box center [597, 515] width 561 height 78
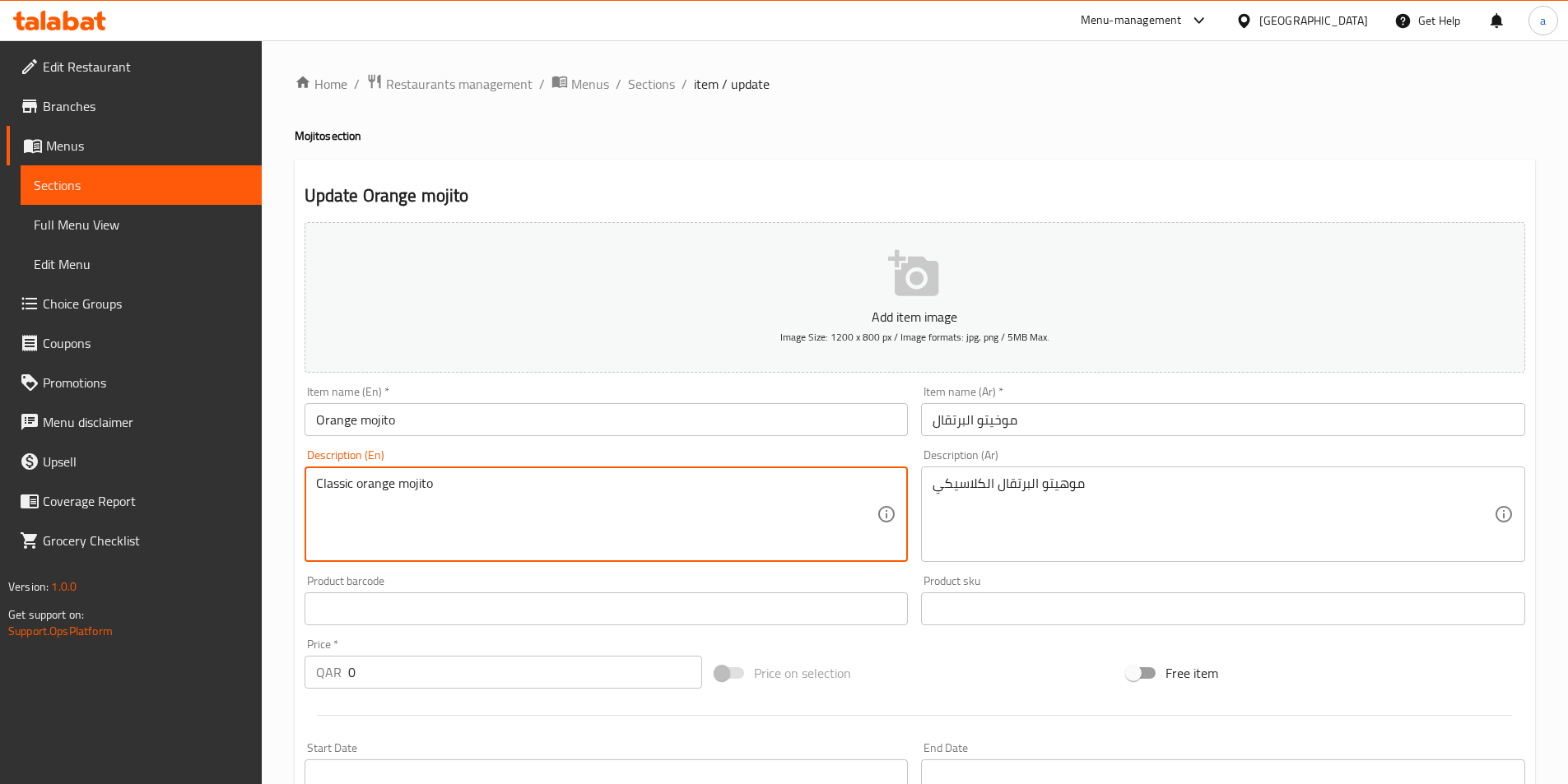
paste textarea "Made with fresh orange, mint leaves, lime juice and a splash of soda"
type textarea "Made with fresh orange, mint leaves, lime juice and a splash of soda"
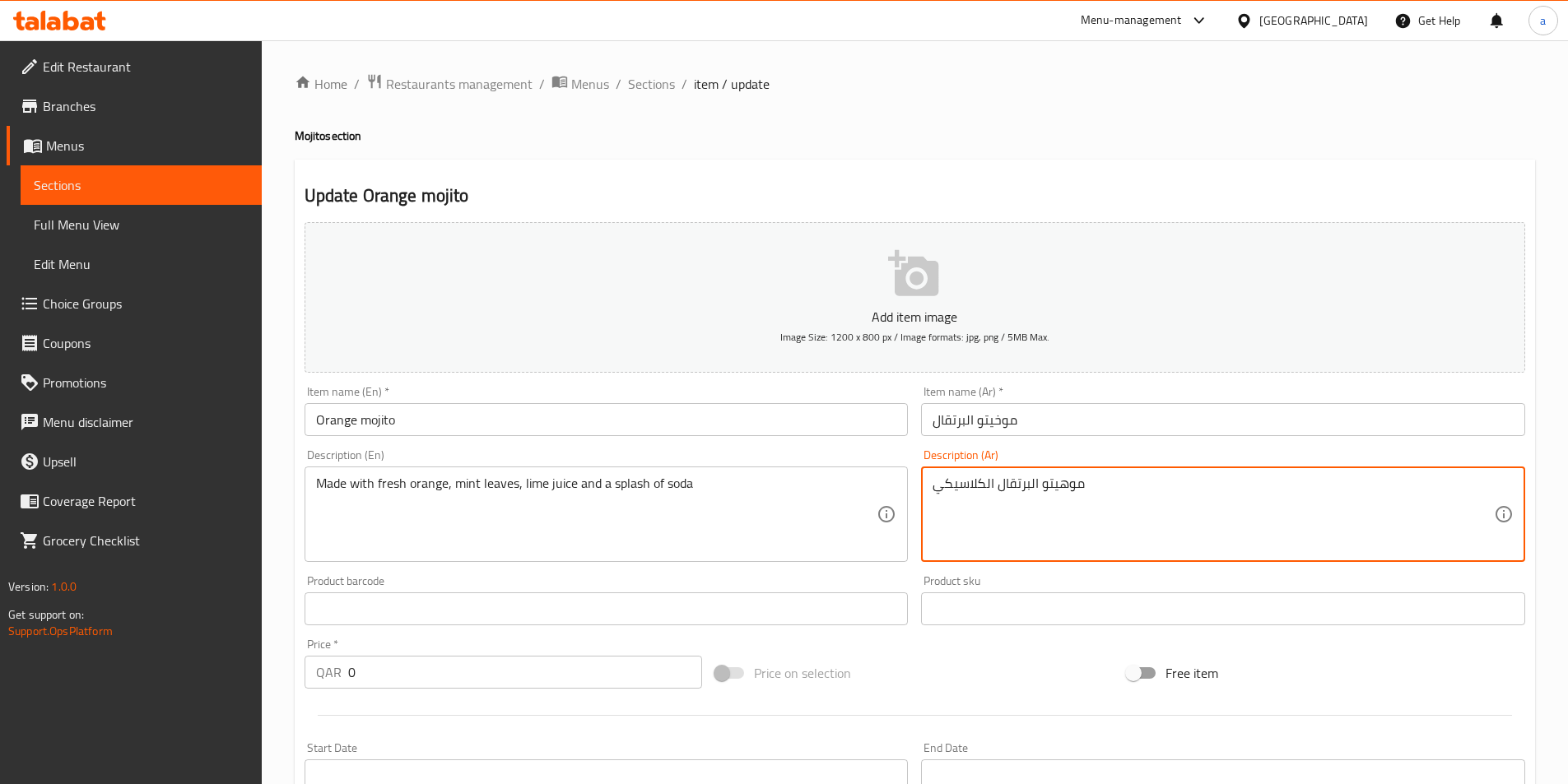
paste textarea "صنوعة من البرتقال الطازج، وأوراق النعناع، وعصير حامض ورشة من صودا"
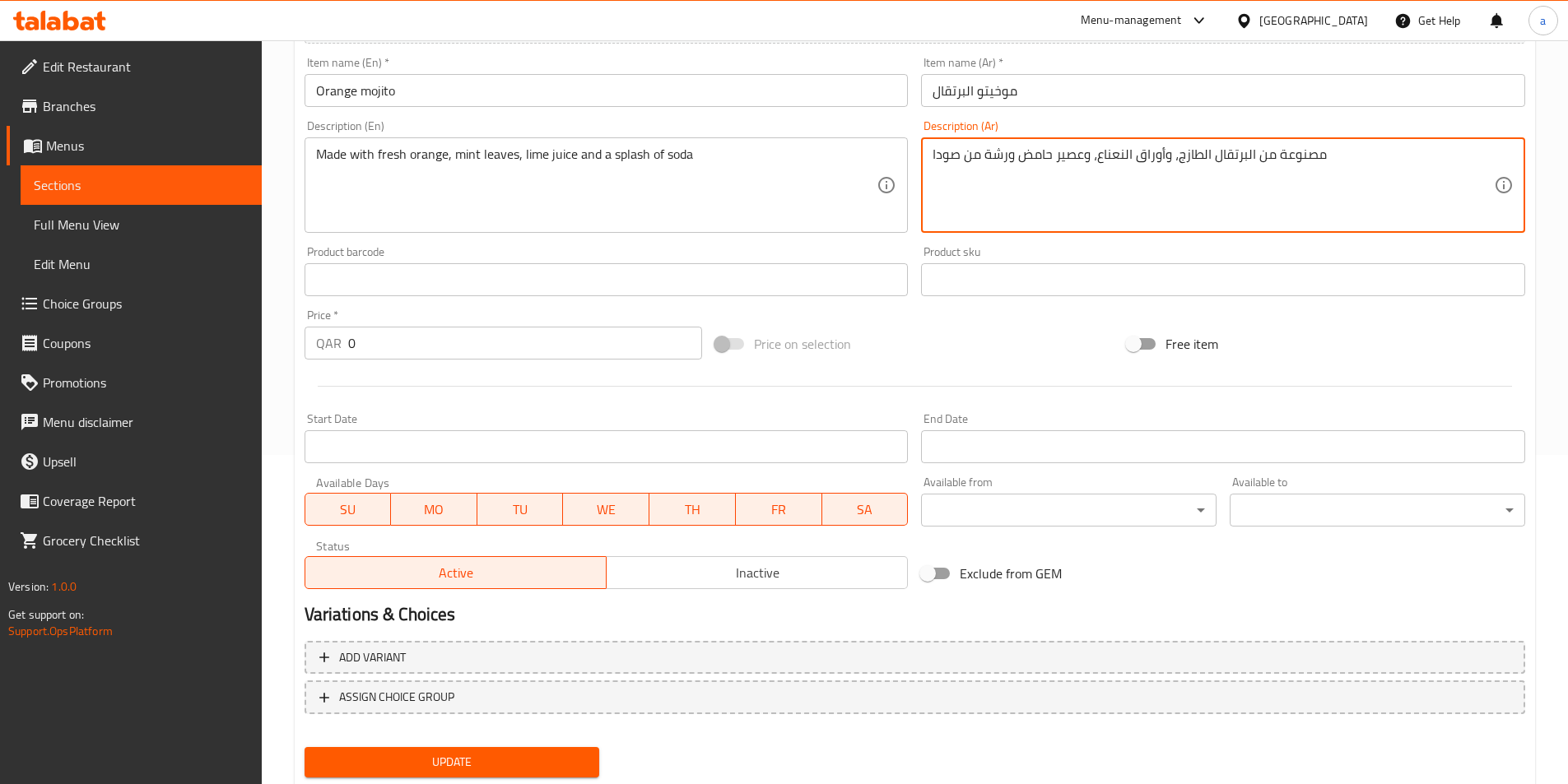
scroll to position [379, 0]
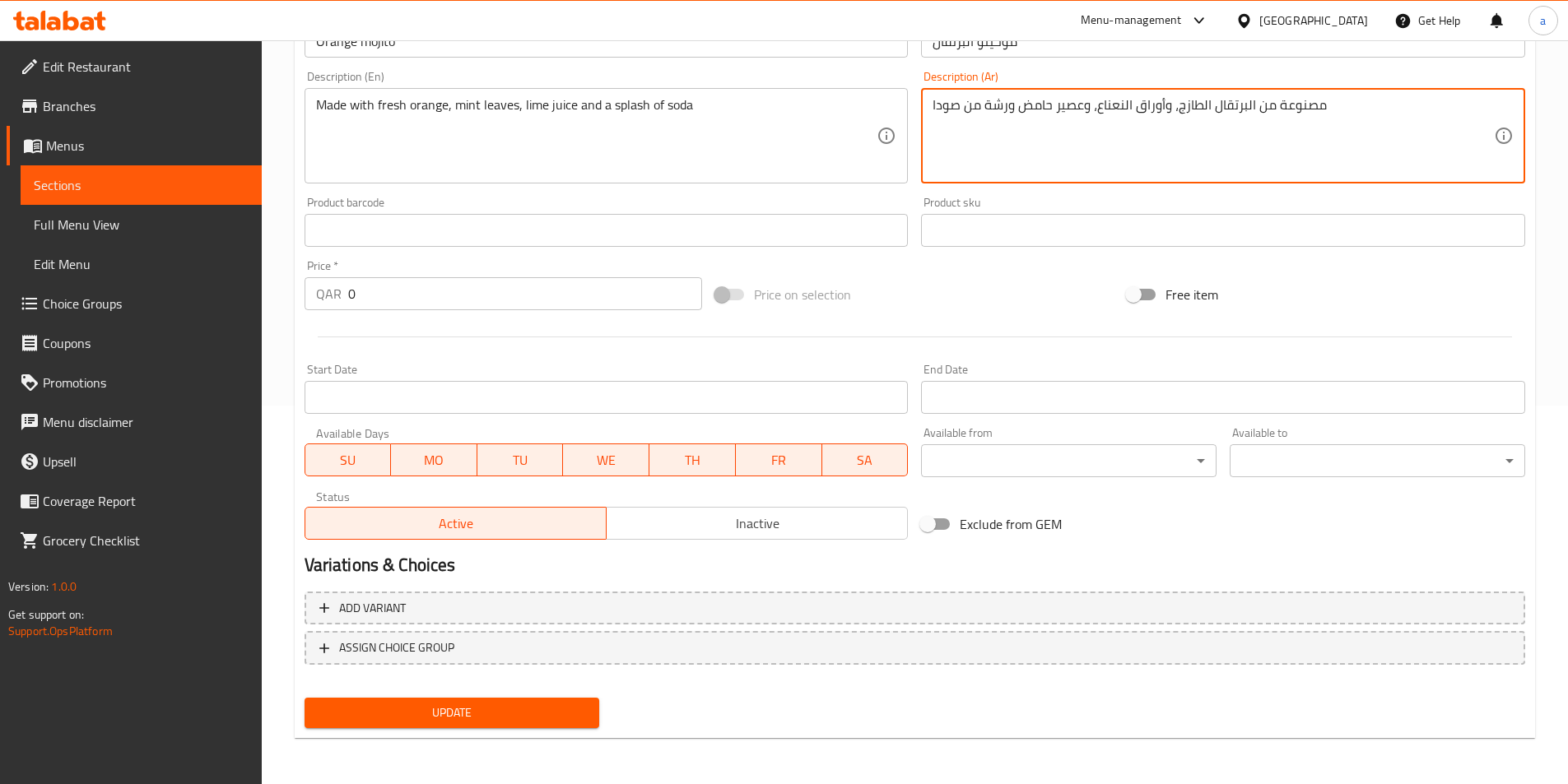
type textarea "مصنوعة من البرتقال الطازج، وأوراق النعناع، وعصير حامض ورشة من صودا"
click at [568, 722] on span "Update" at bounding box center [452, 712] width 269 height 21
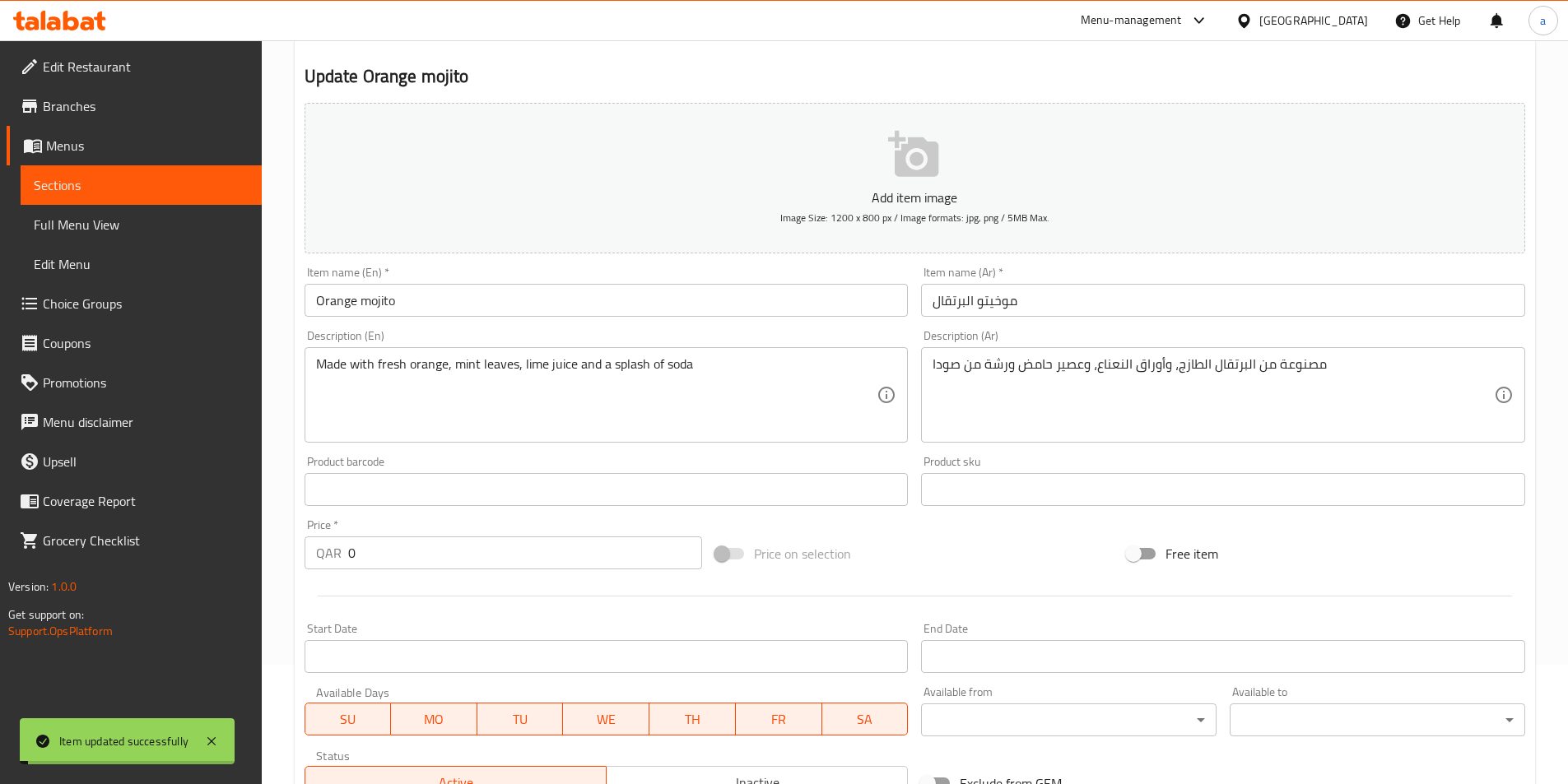
scroll to position [0, 0]
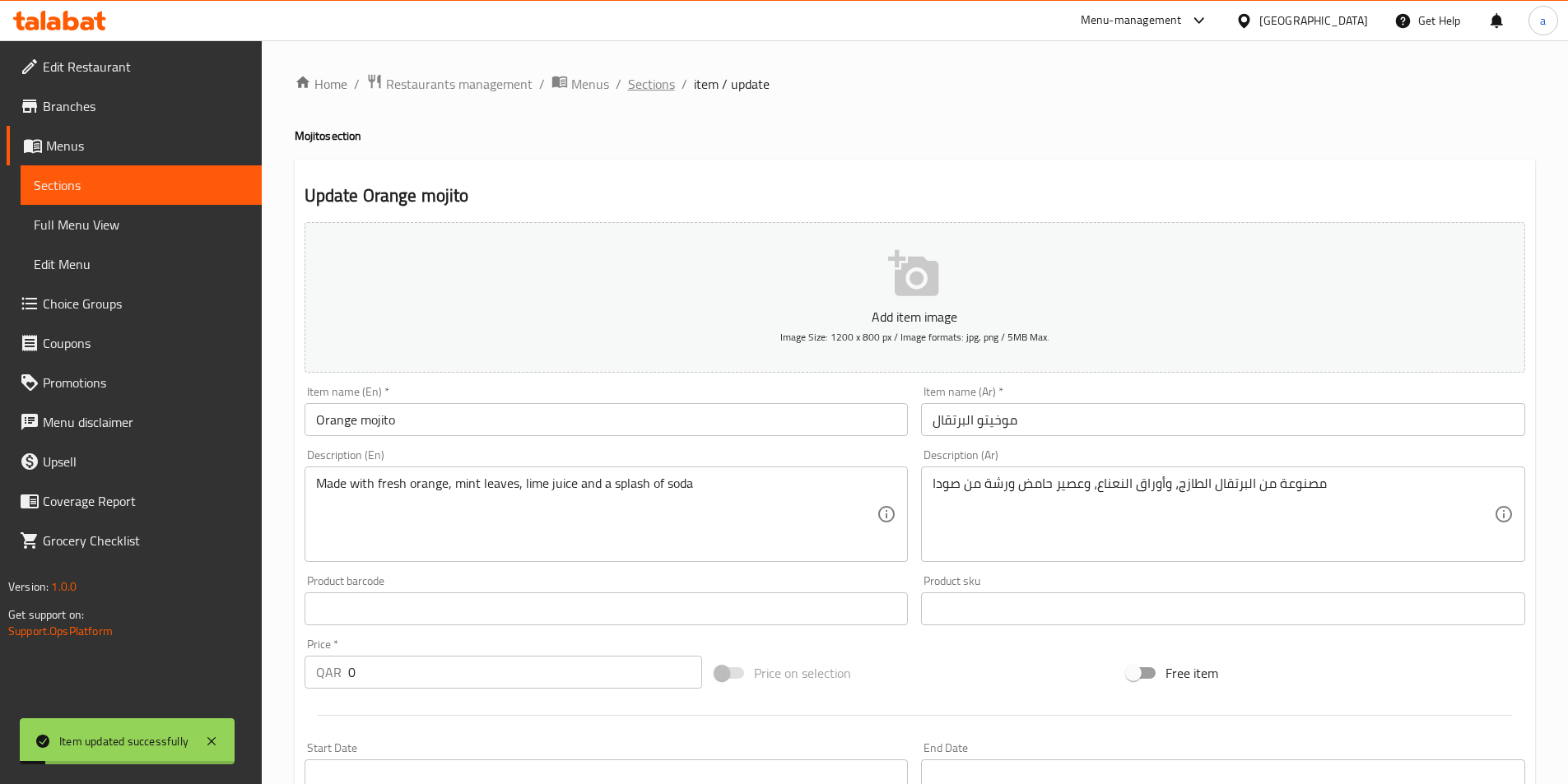
click at [638, 82] on span "Sections" at bounding box center [651, 84] width 47 height 20
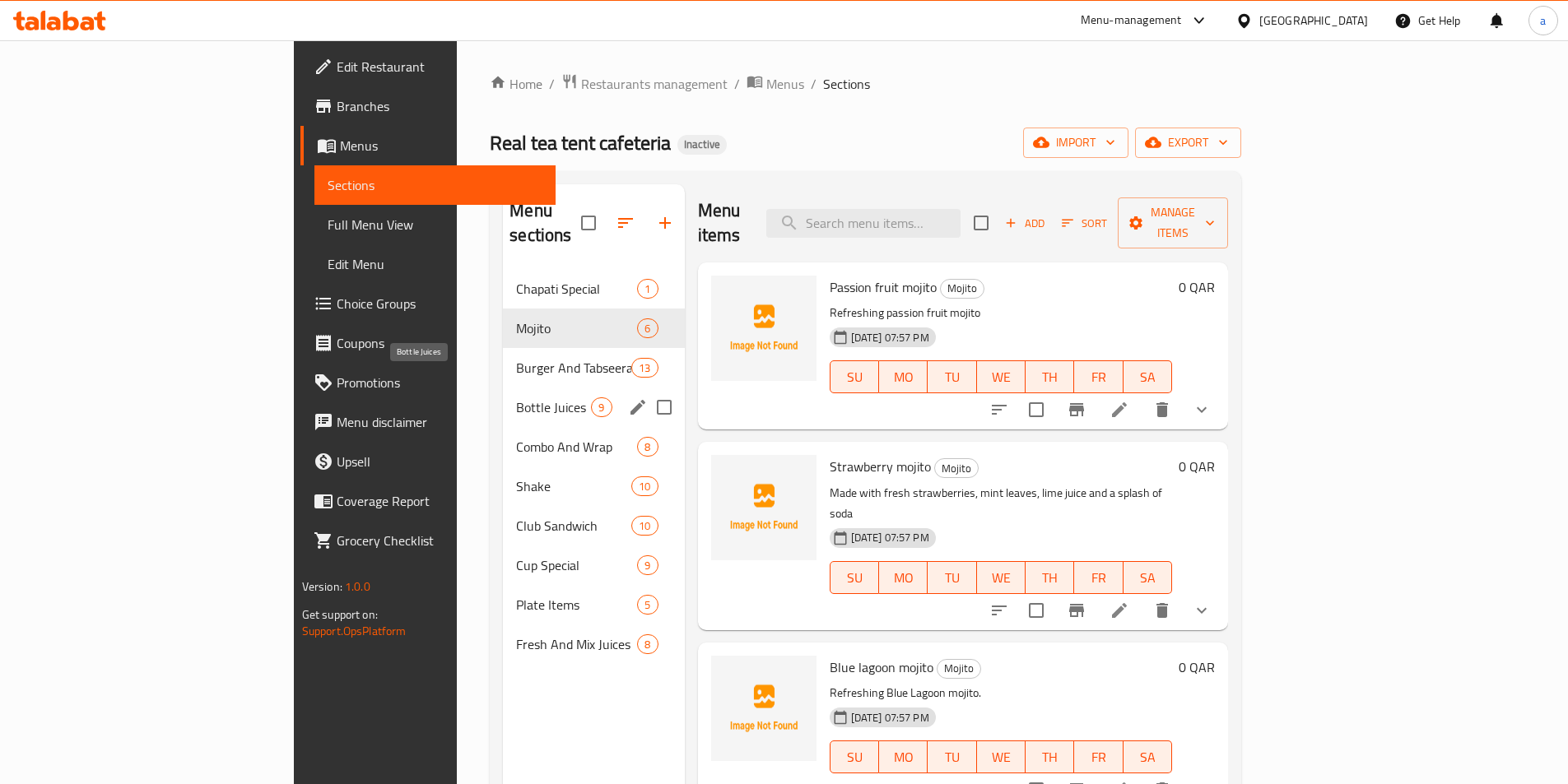
click at [516, 398] on span "Bottle Juices" at bounding box center [553, 408] width 75 height 20
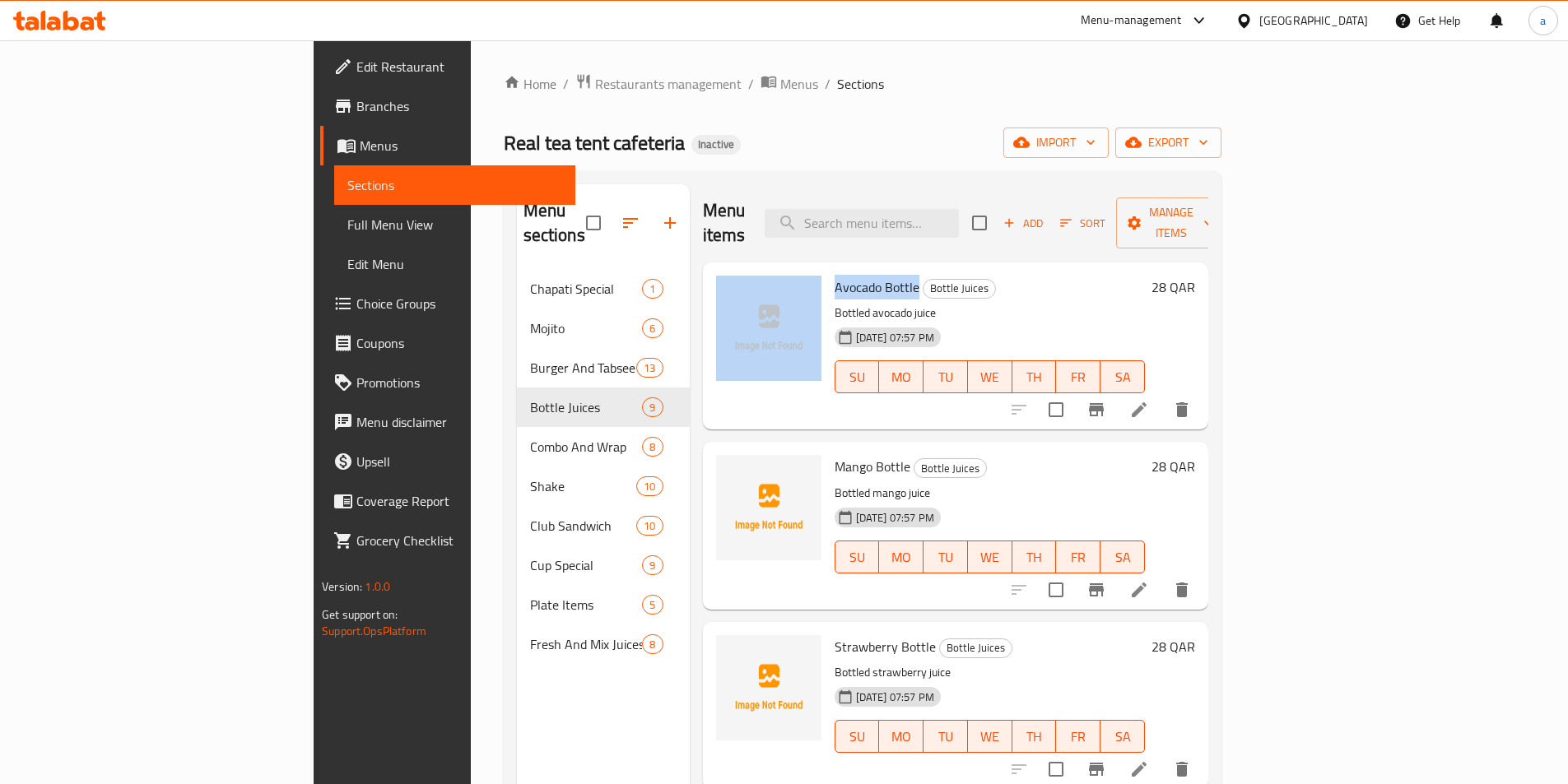
drag, startPoint x: 838, startPoint y: 265, endPoint x: 738, endPoint y: 265, distance: 100.0
click at [738, 269] on div "Avocado Bottle Bottle Juices Bottled avocado juice [DATE] 07:57 PM SU MO TU WE …" at bounding box center [955, 345] width 492 height 154
copy div "Avocado Bottle"
click at [1149, 400] on icon at bounding box center [1139, 410] width 20 height 20
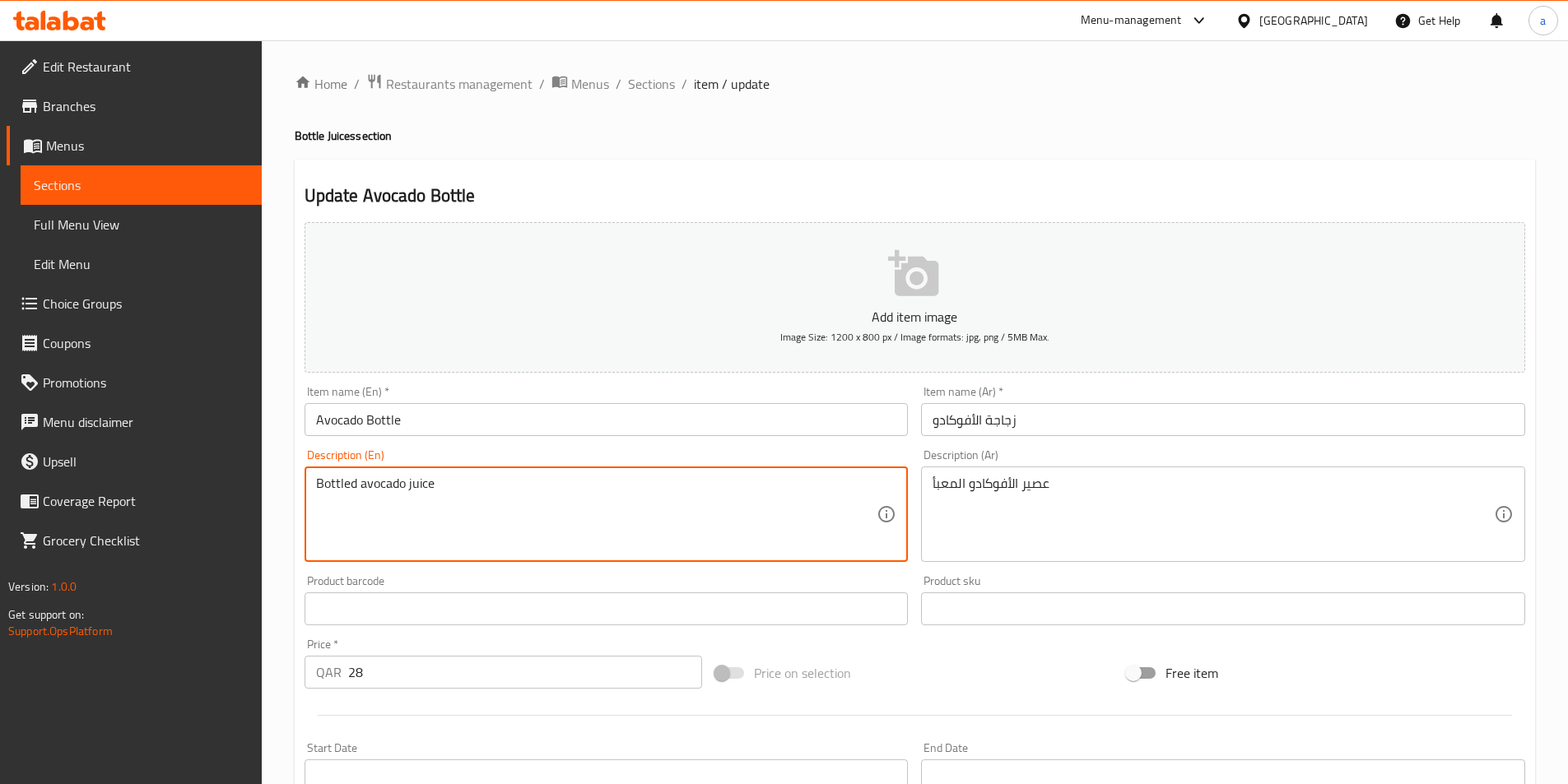
drag, startPoint x: 595, startPoint y: 500, endPoint x: 208, endPoint y: 485, distance: 387.3
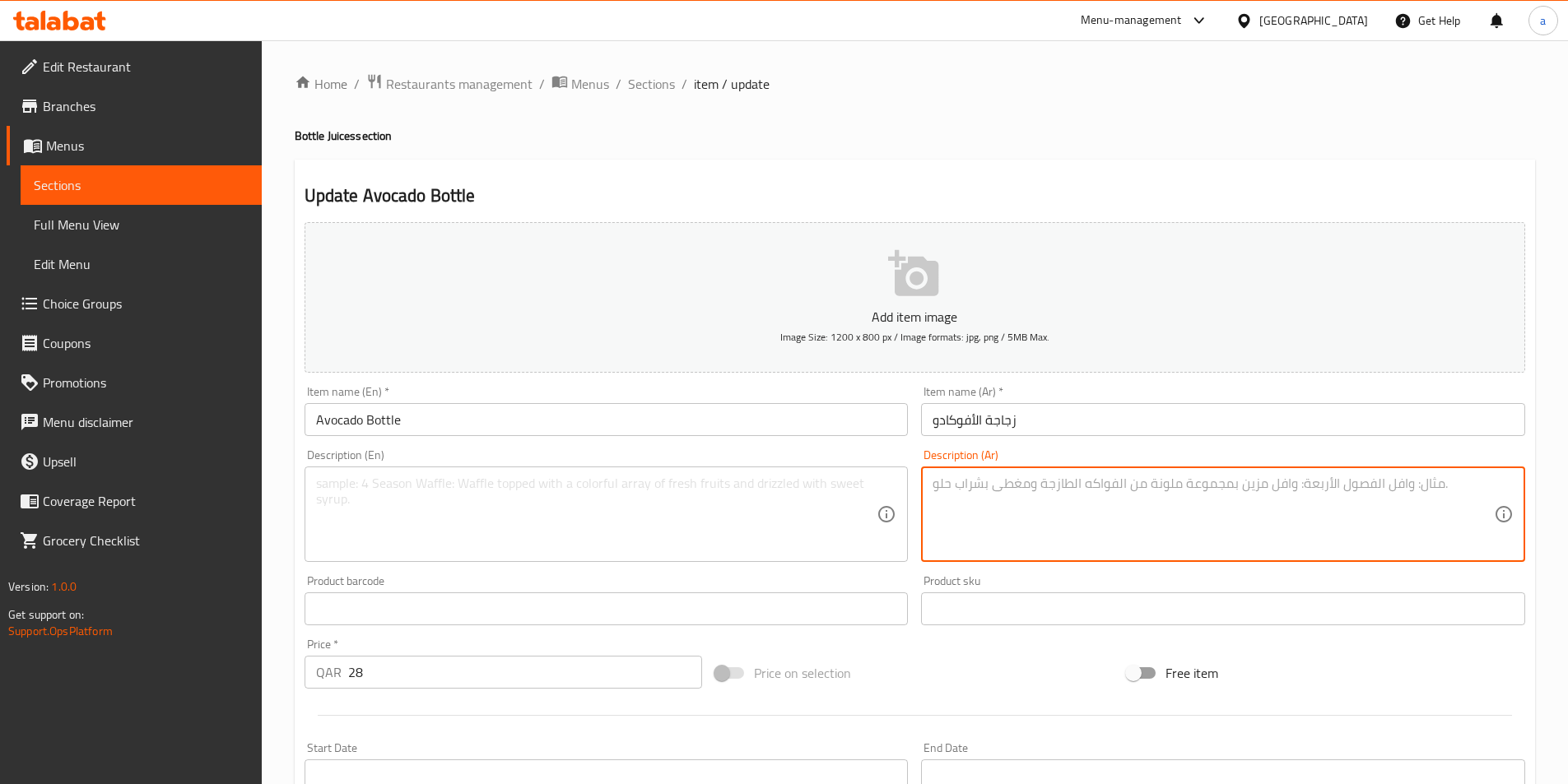
drag, startPoint x: 1228, startPoint y: 506, endPoint x: 612, endPoint y: 502, distance: 616.0
click at [1023, 154] on div "Home / Restaurants management / Menus / Sections / item / update Bottle Juices …" at bounding box center [915, 602] width 1240 height 1057
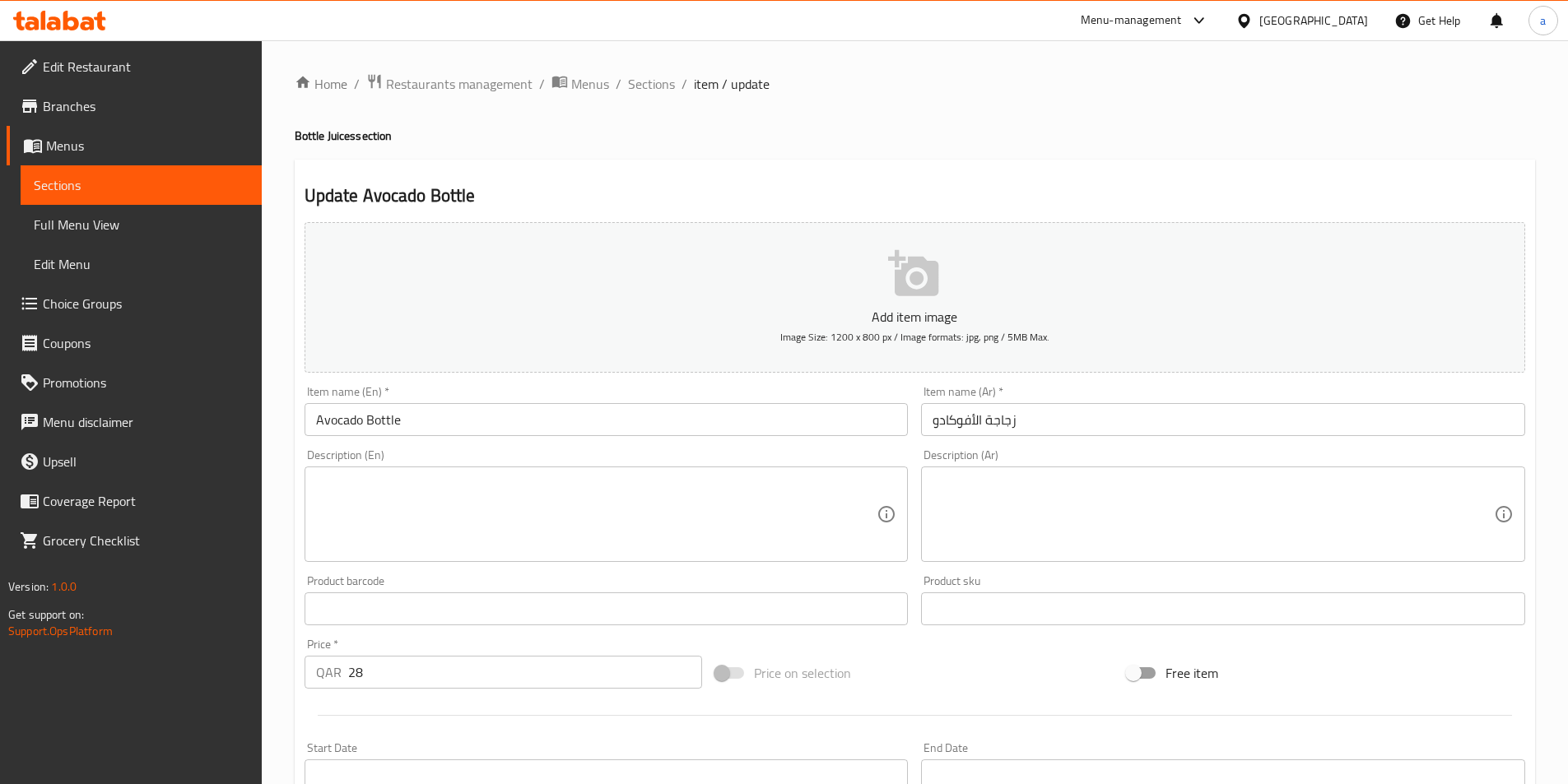
click at [674, 419] on input "Avocado Bottle" at bounding box center [607, 420] width 604 height 33
click at [558, 180] on div "Update Avocado Bottle Add item image Image Size: 1200 x 800 px / Image formats:…" at bounding box center [915, 638] width 1240 height 958
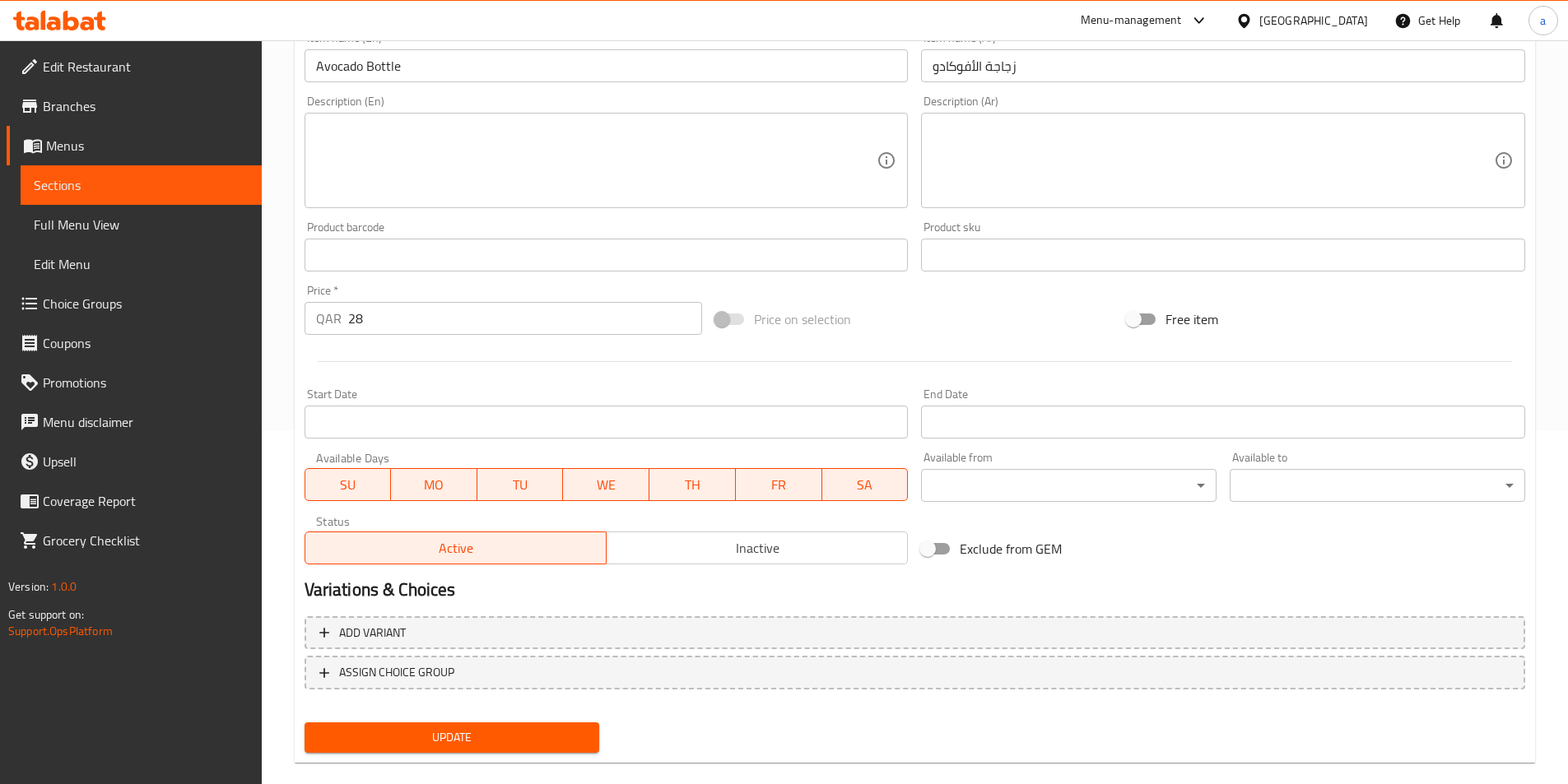
scroll to position [379, 0]
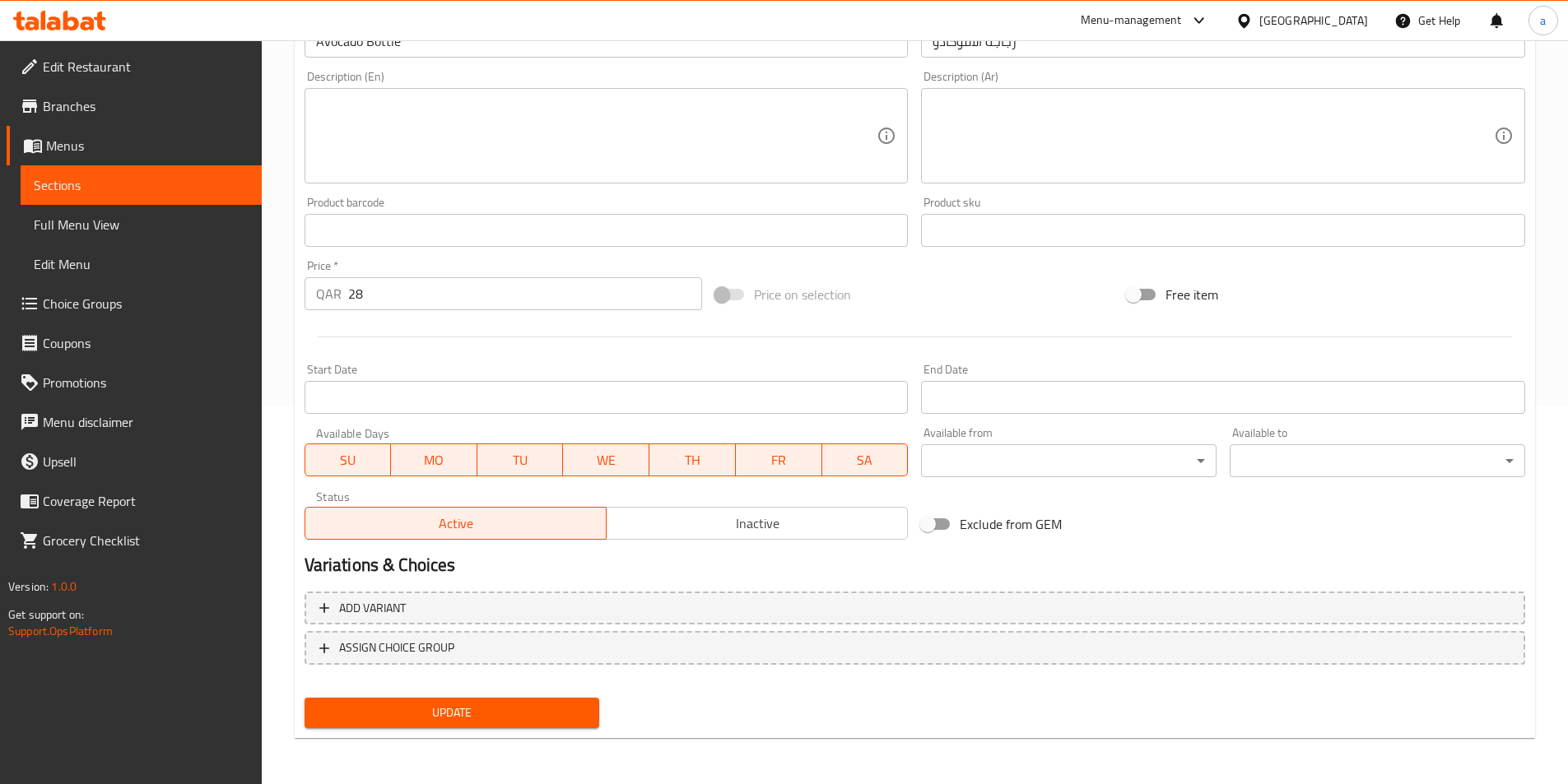
click at [582, 699] on button "Update" at bounding box center [452, 712] width 295 height 31
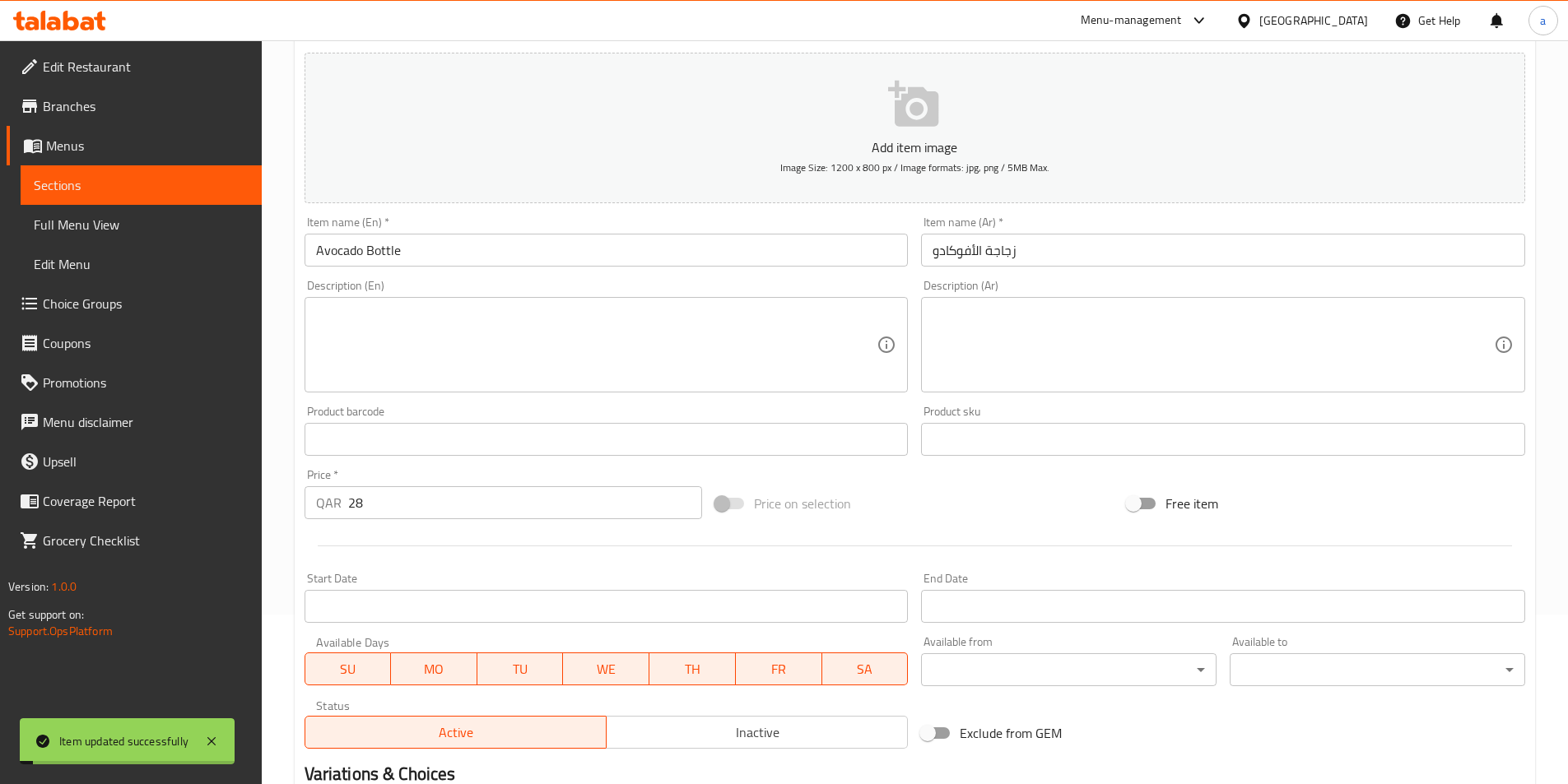
scroll to position [0, 0]
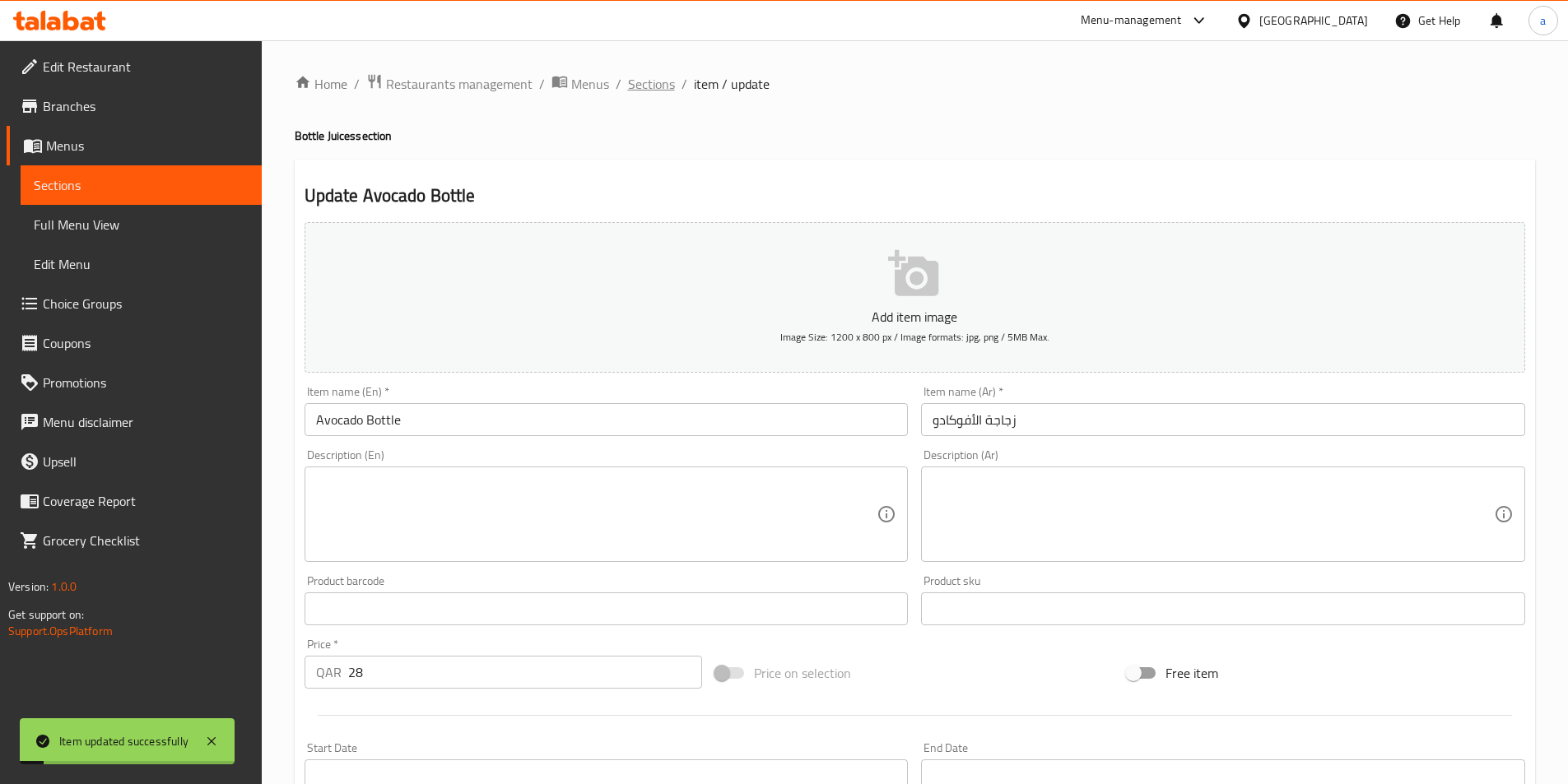
click at [634, 84] on span "Sections" at bounding box center [651, 84] width 47 height 20
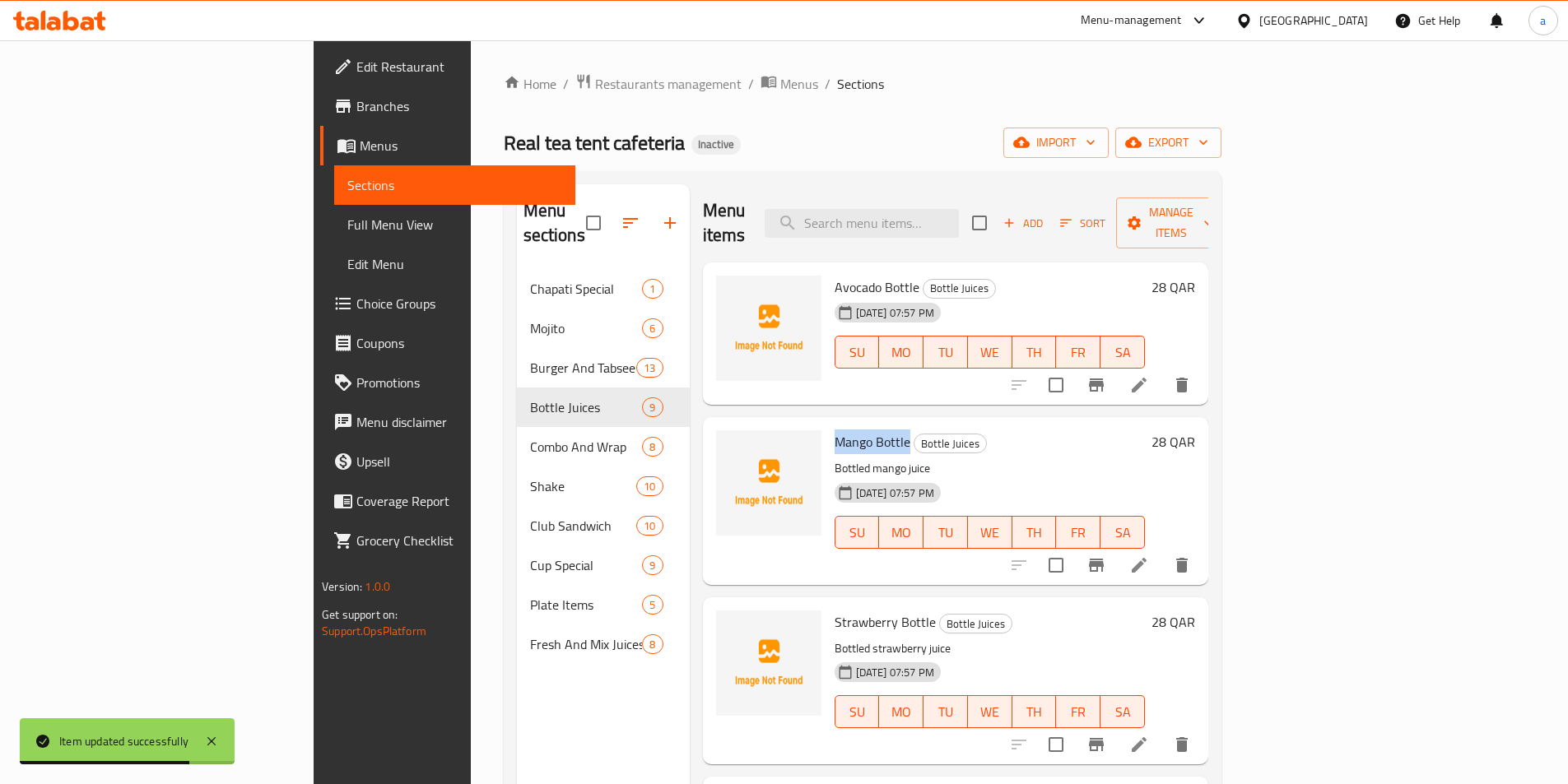
drag, startPoint x: 829, startPoint y: 419, endPoint x: 759, endPoint y: 419, distance: 70.0
click at [835, 429] on span "Mango Bottle" at bounding box center [872, 442] width 76 height 25
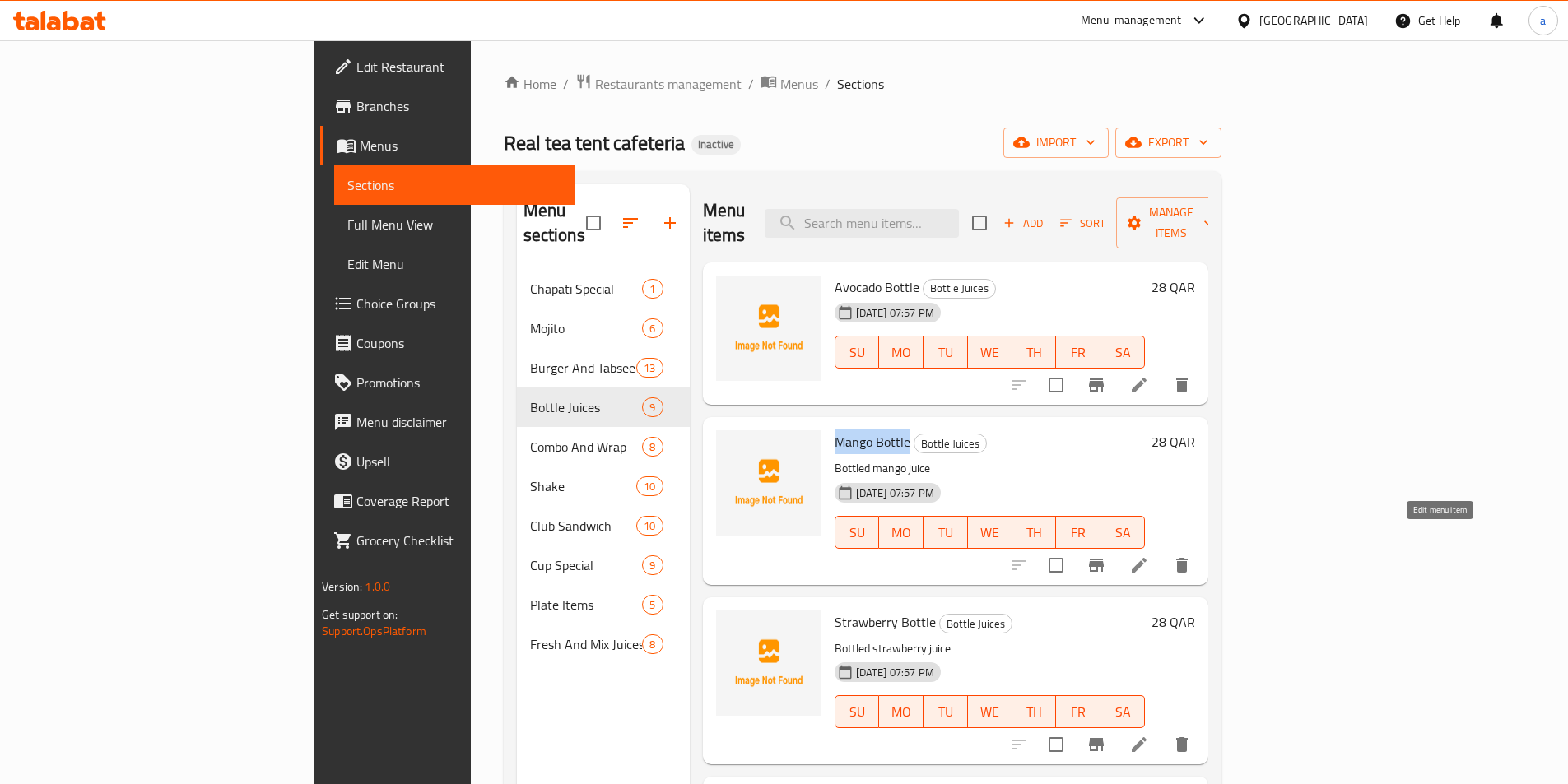
click at [1146, 558] on icon at bounding box center [1139, 565] width 15 height 15
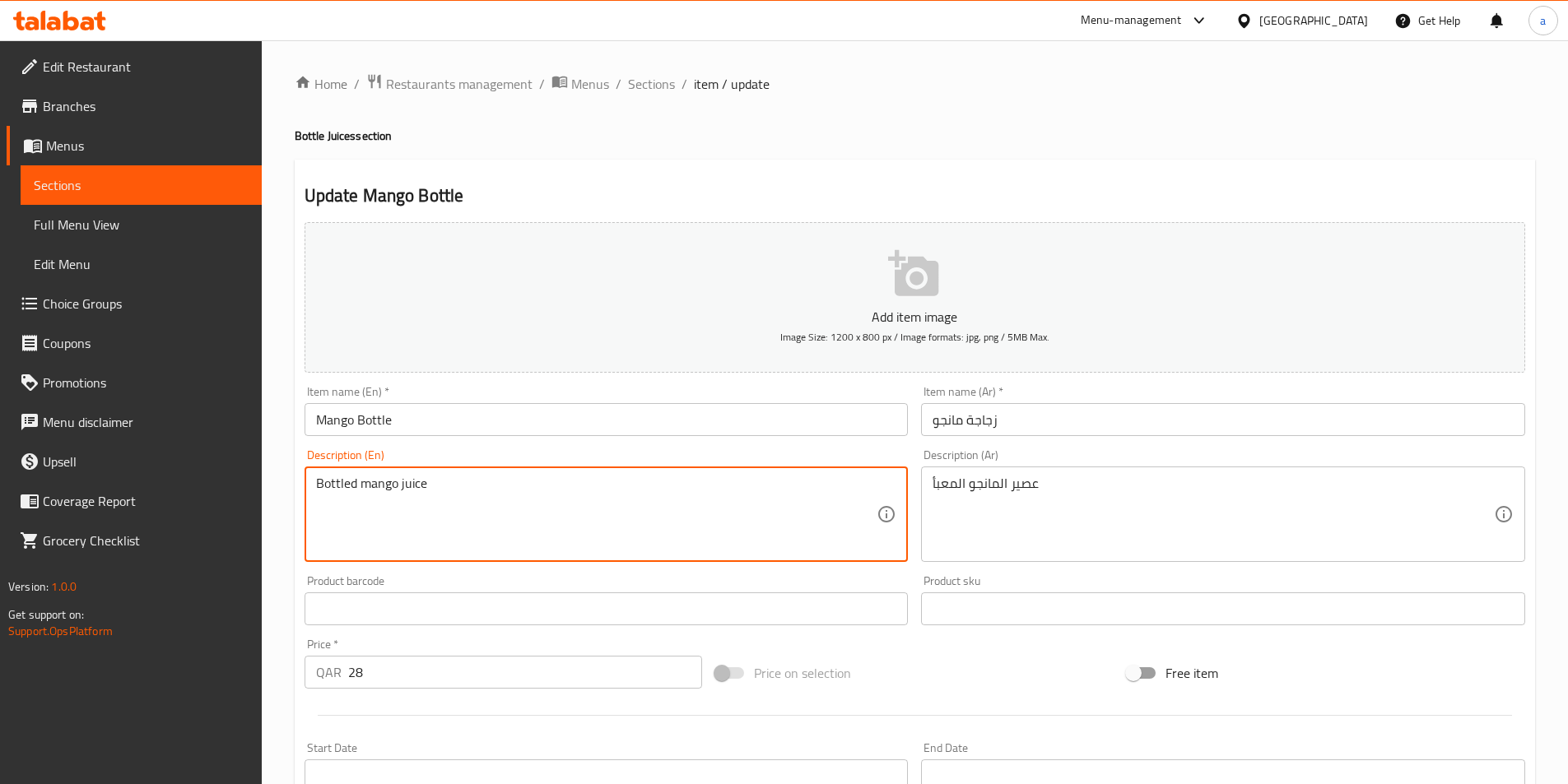
paste textarea "containing mango juice."
type textarea "Bottle containing mango juice."
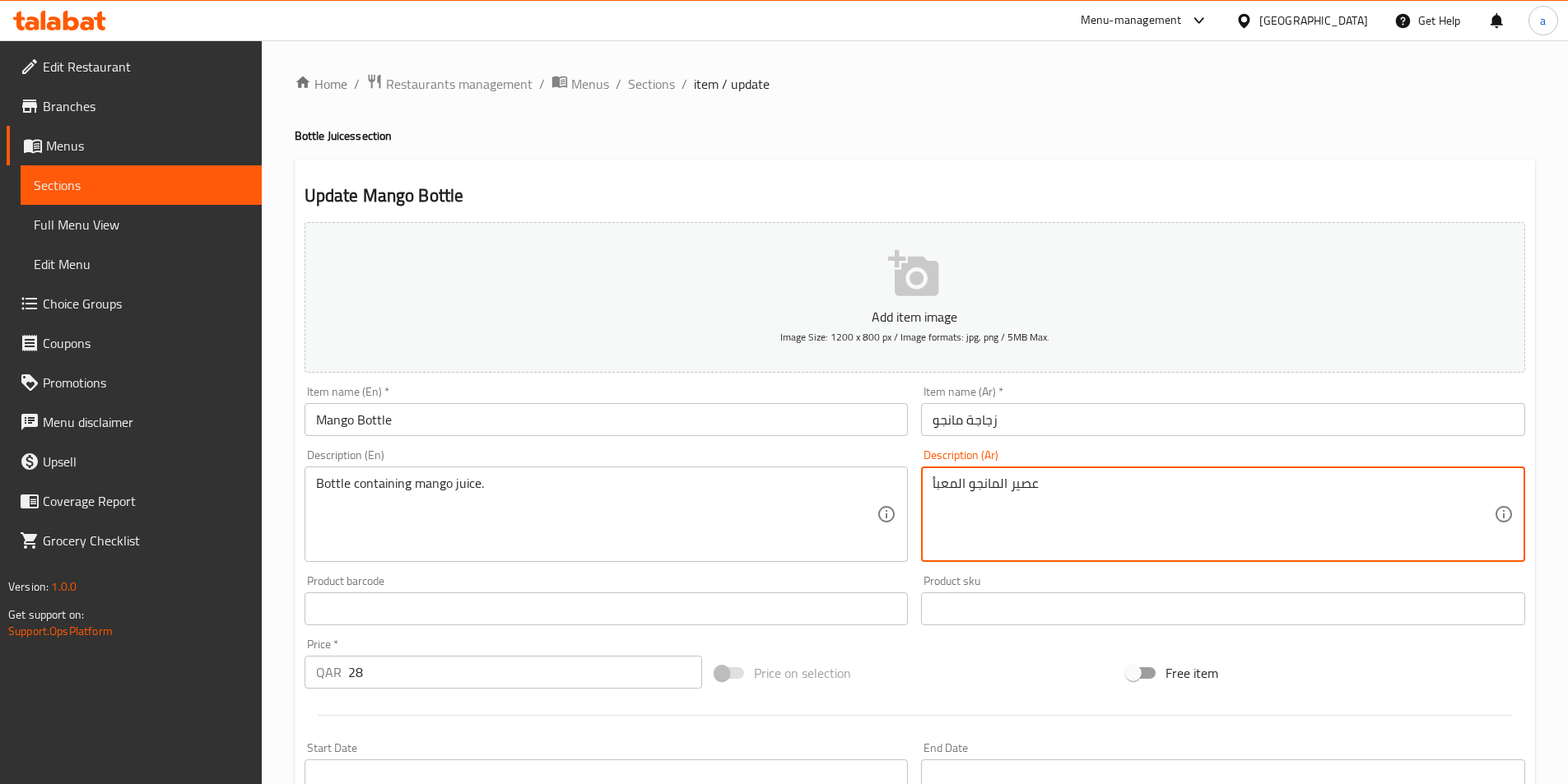
paste textarea "جاجة تحتوي على عصير المانجو."
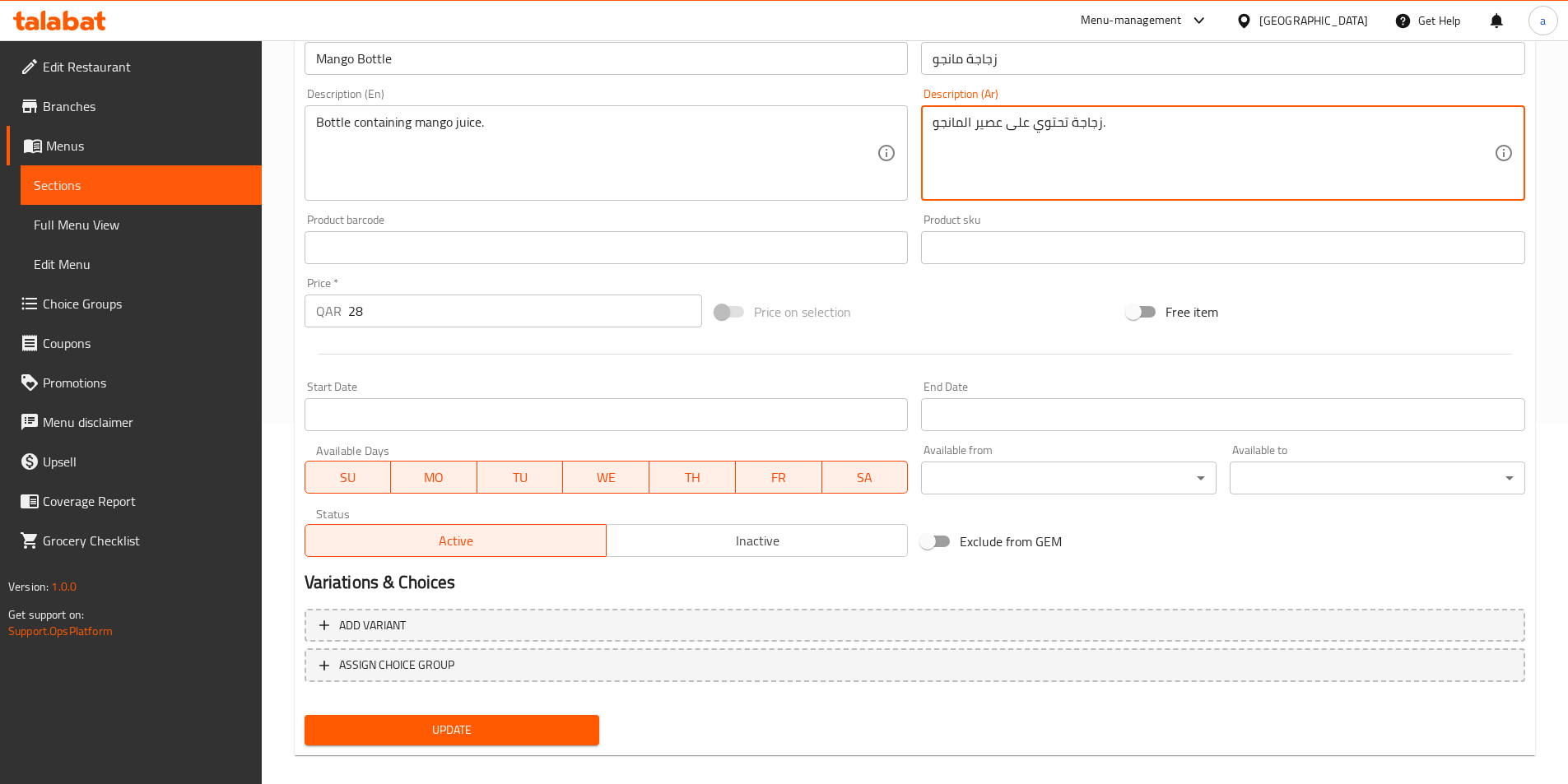
scroll to position [379, 0]
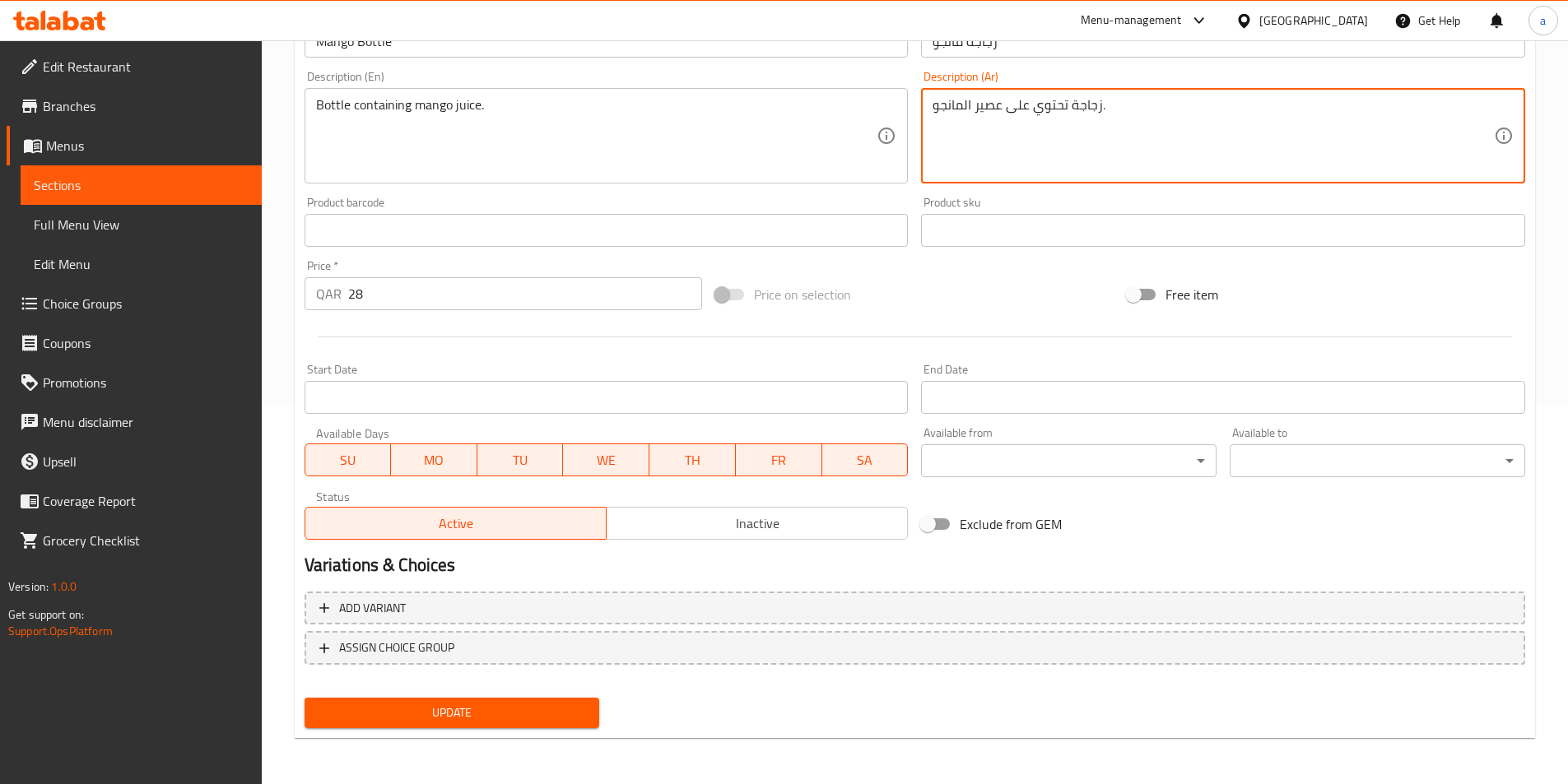
type textarea "زجاجة تحتوي على عصير المانجو."
click at [417, 693] on div "Update" at bounding box center [452, 713] width 309 height 43
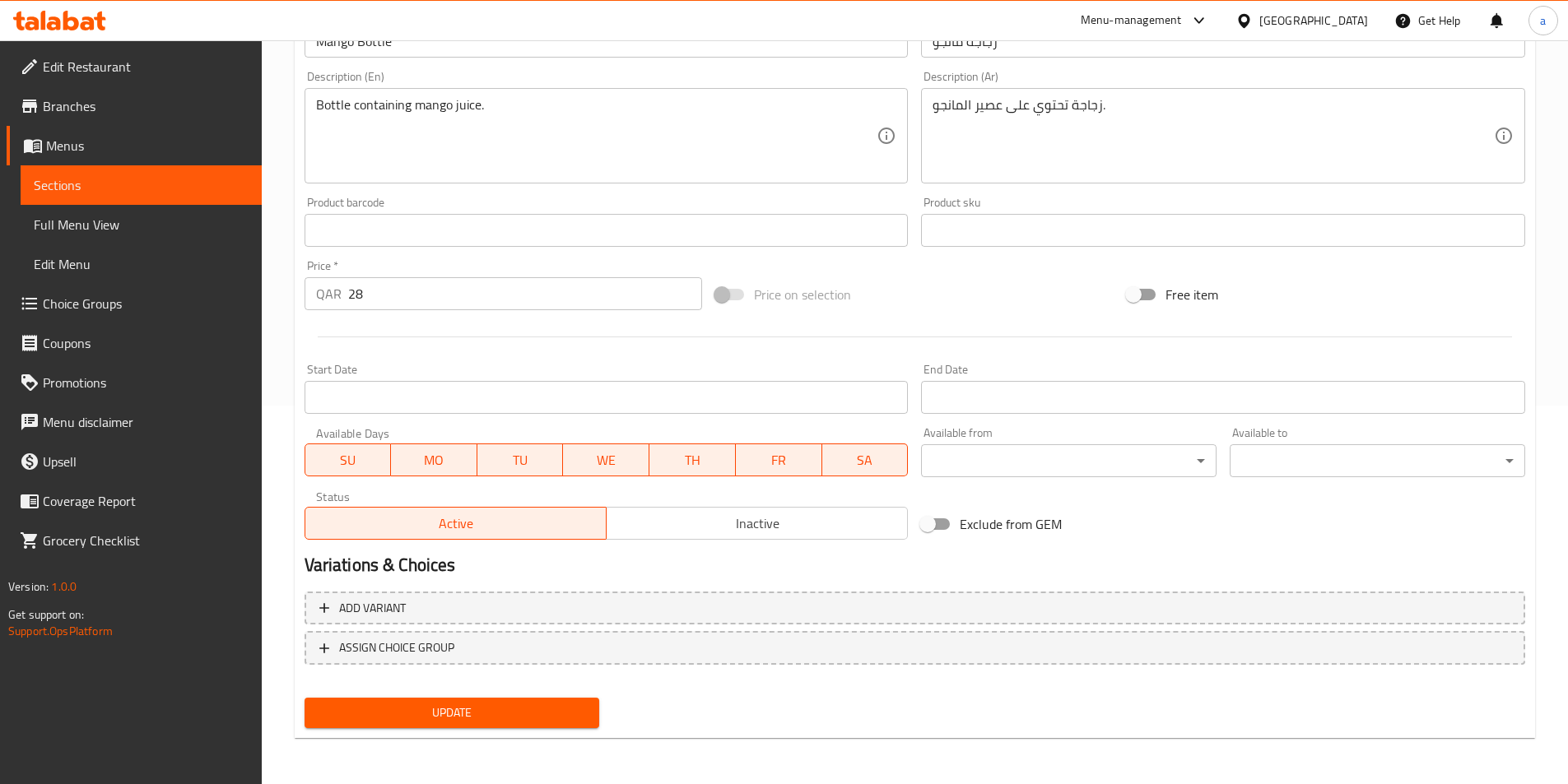
click at [433, 703] on span "Update" at bounding box center [452, 712] width 269 height 21
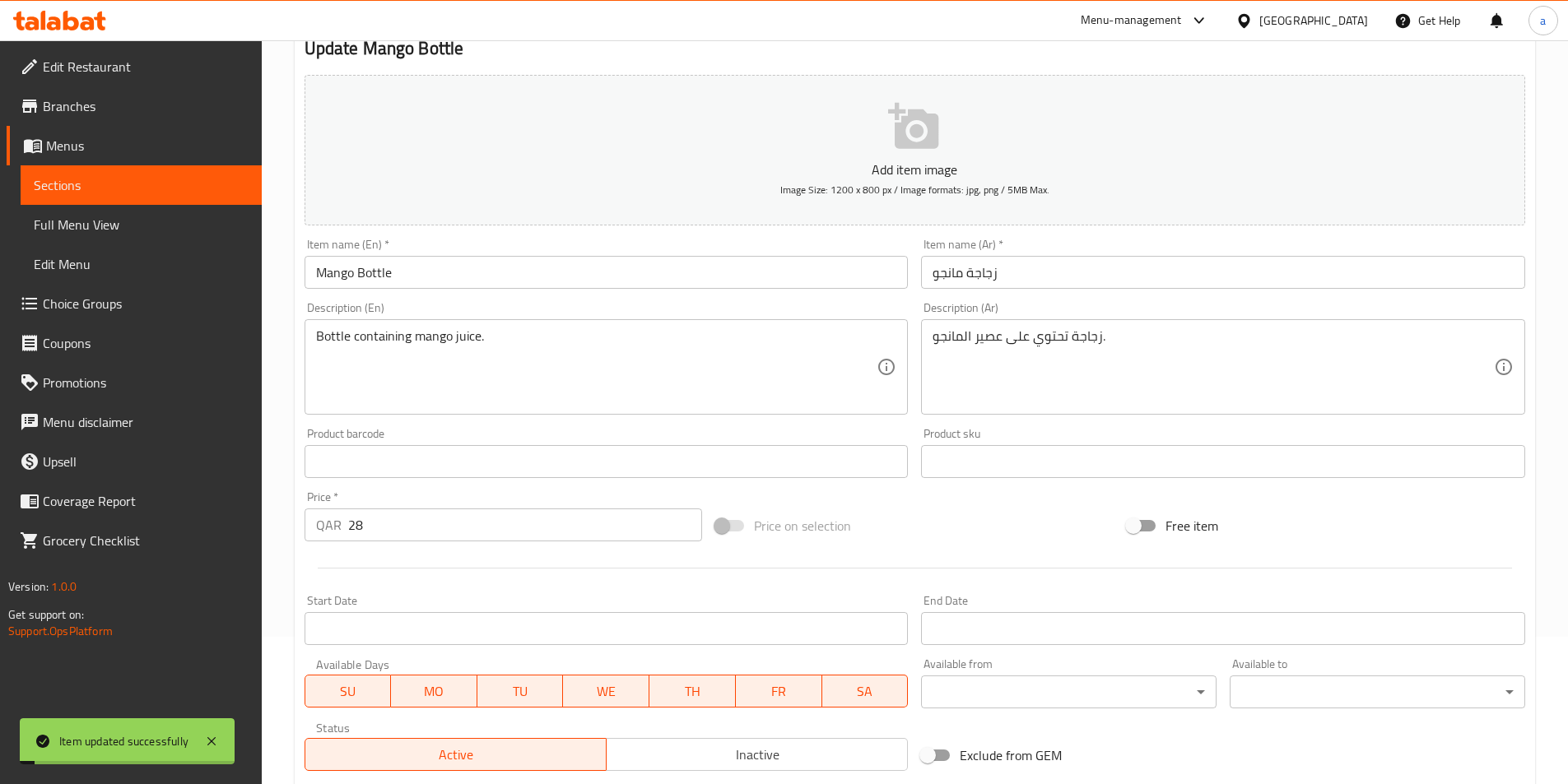
scroll to position [0, 0]
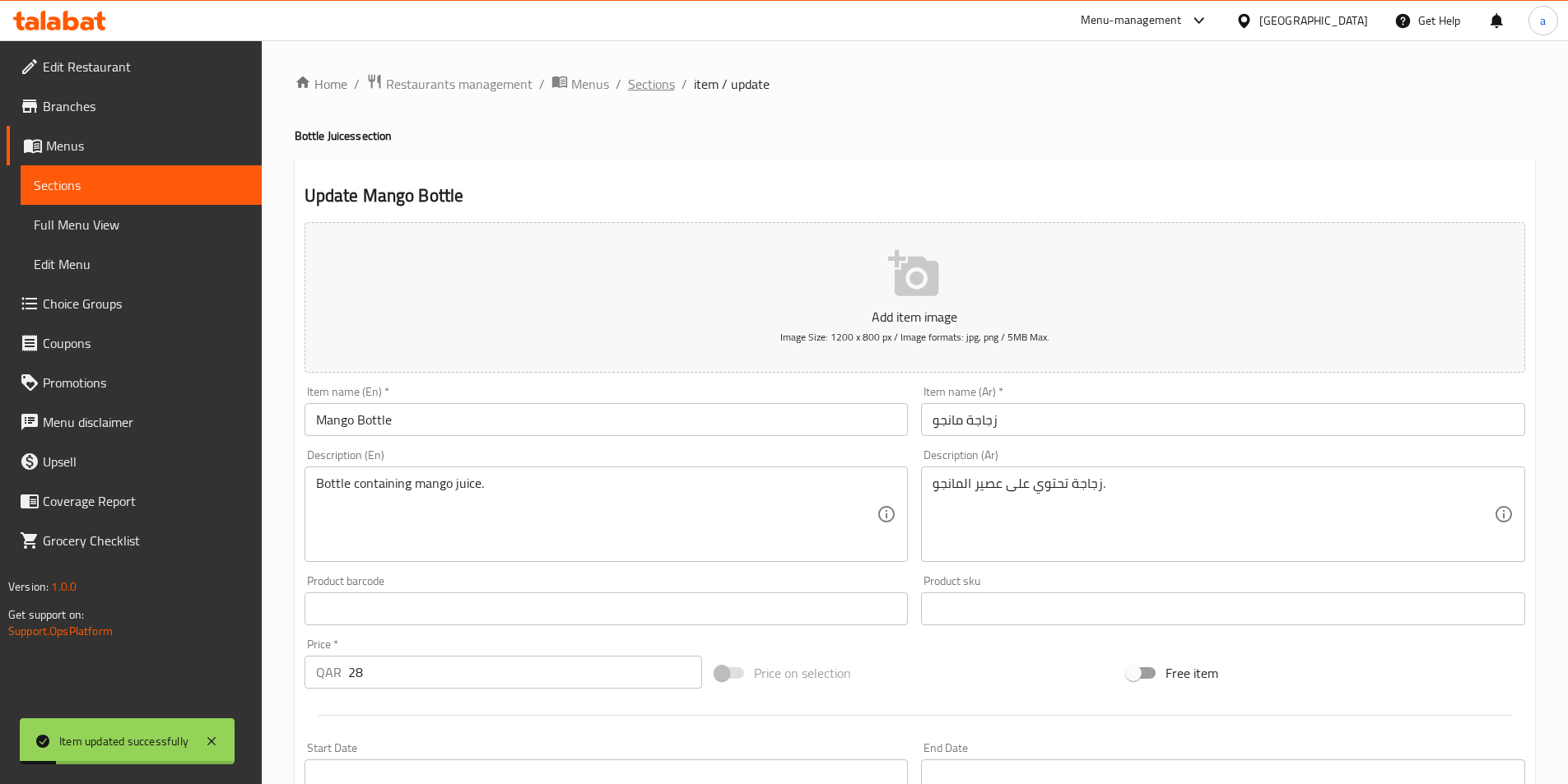
click at [653, 85] on span "Sections" at bounding box center [651, 84] width 47 height 20
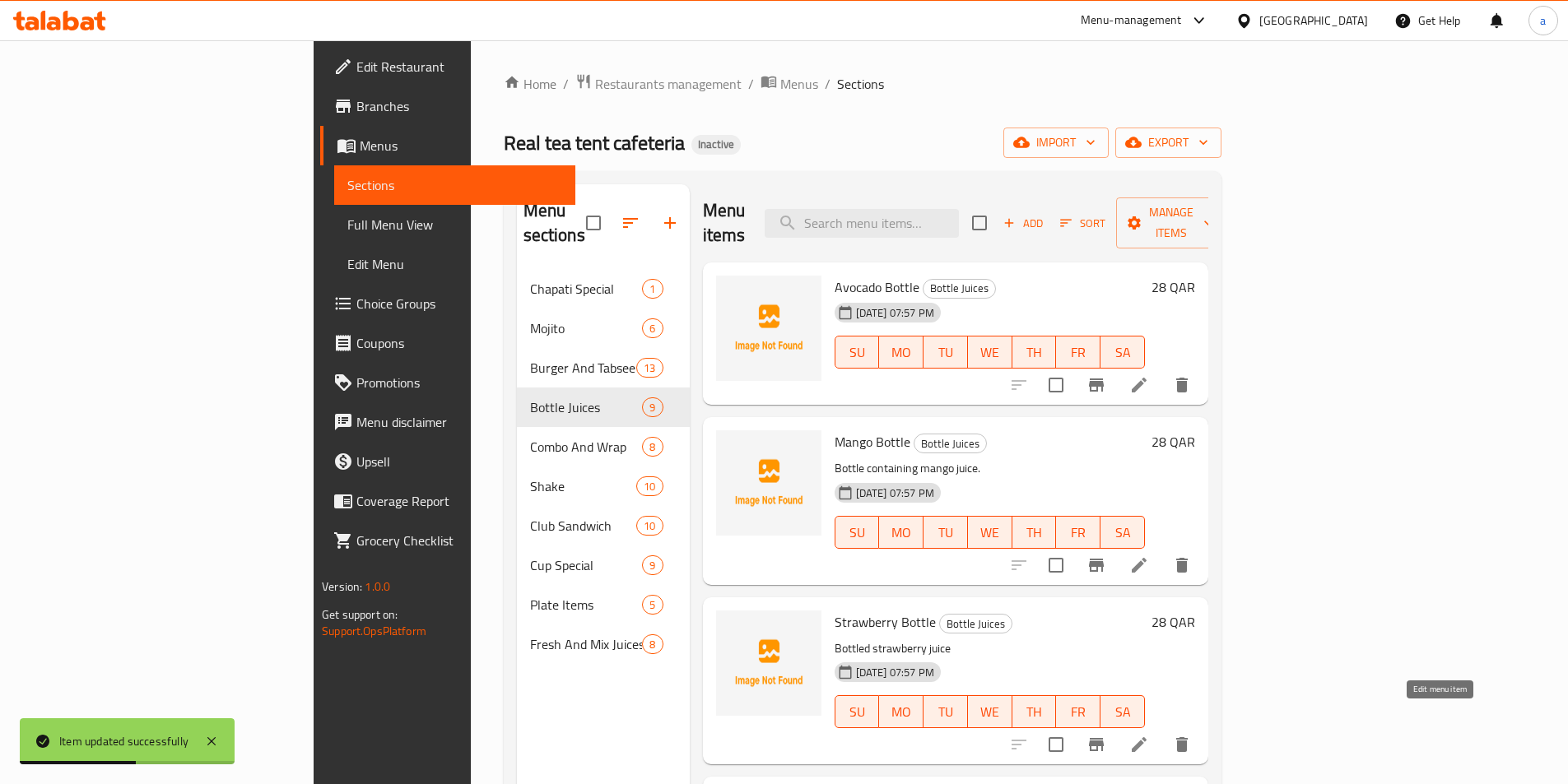
click at [1149, 735] on icon at bounding box center [1139, 745] width 20 height 20
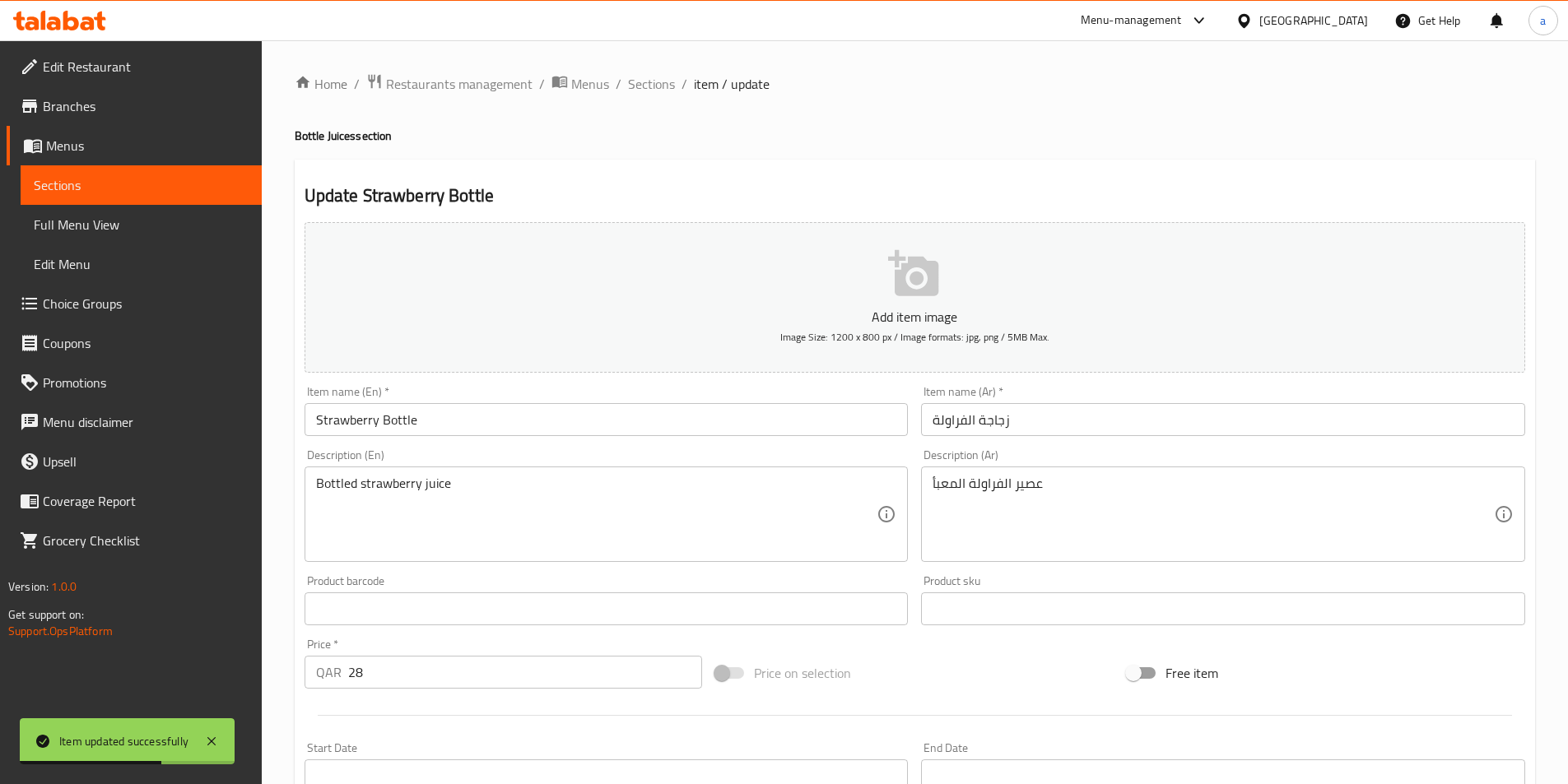
click at [490, 425] on input "Strawberry Bottle" at bounding box center [607, 420] width 604 height 33
click at [537, 468] on div "Bottled strawberry juice Description (En)" at bounding box center [607, 514] width 604 height 96
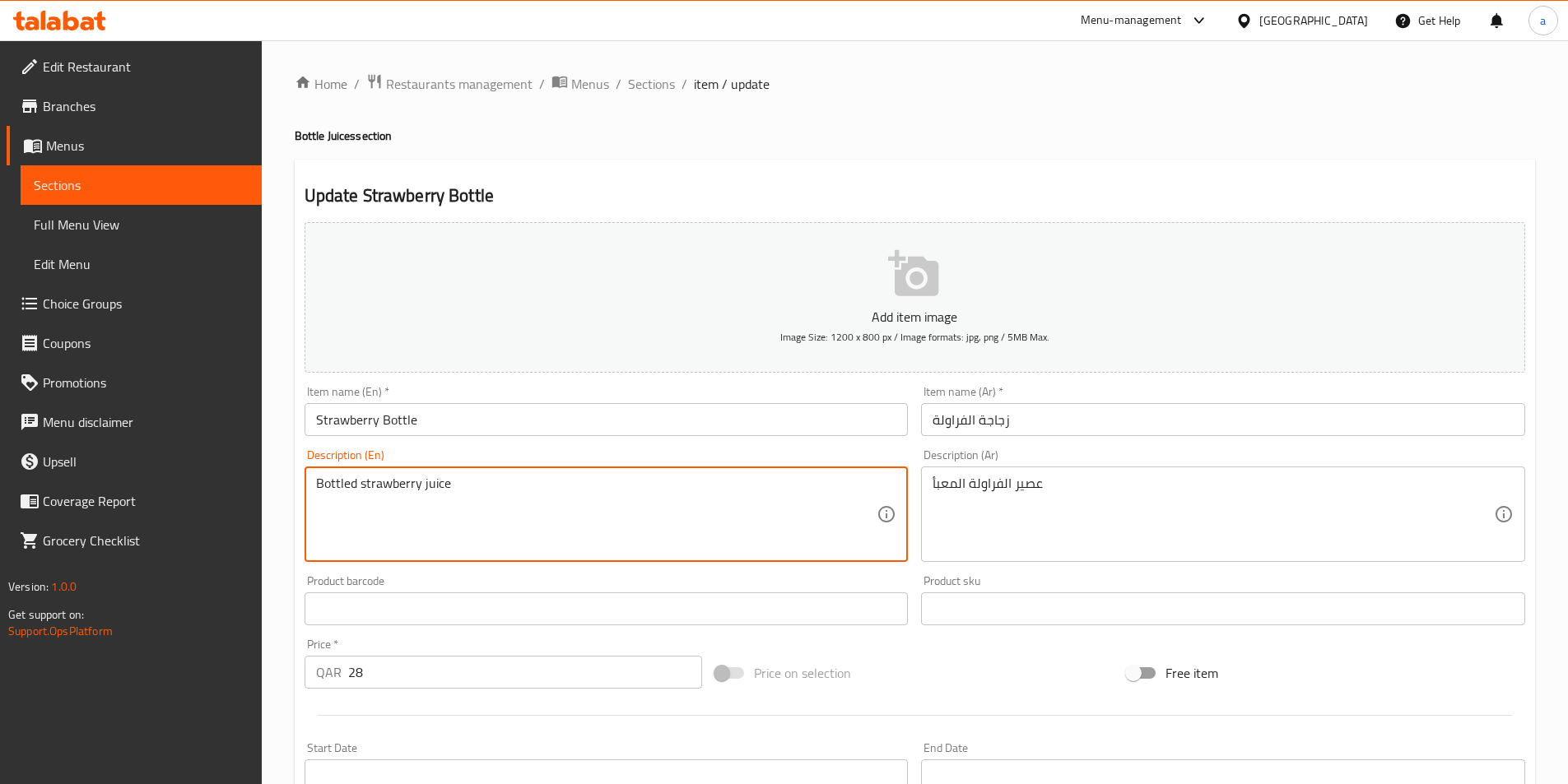
paste textarea "A bottle with strawberry ."
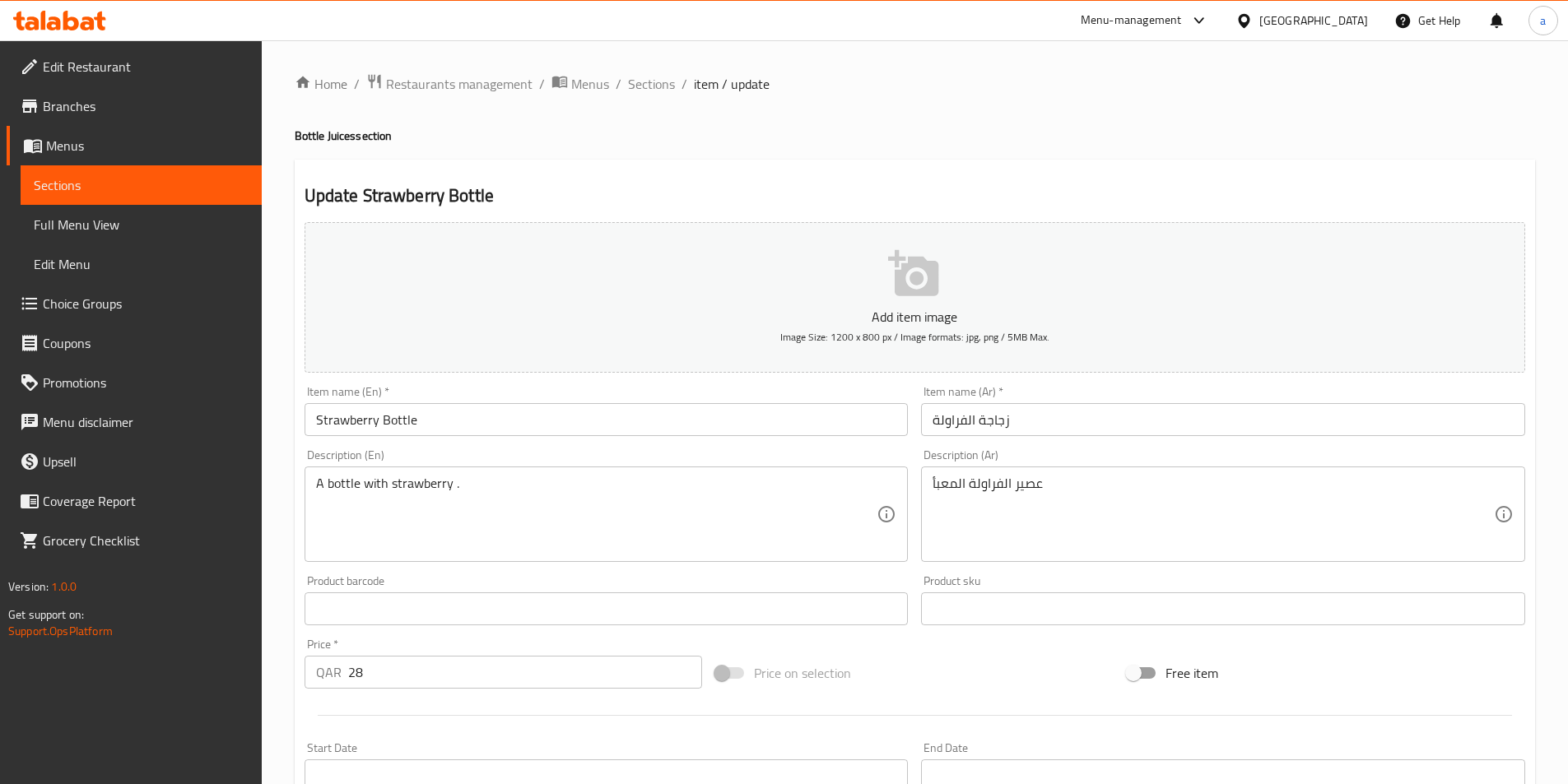
click at [660, 541] on textarea "A bottle with strawberry ." at bounding box center [597, 515] width 561 height 78
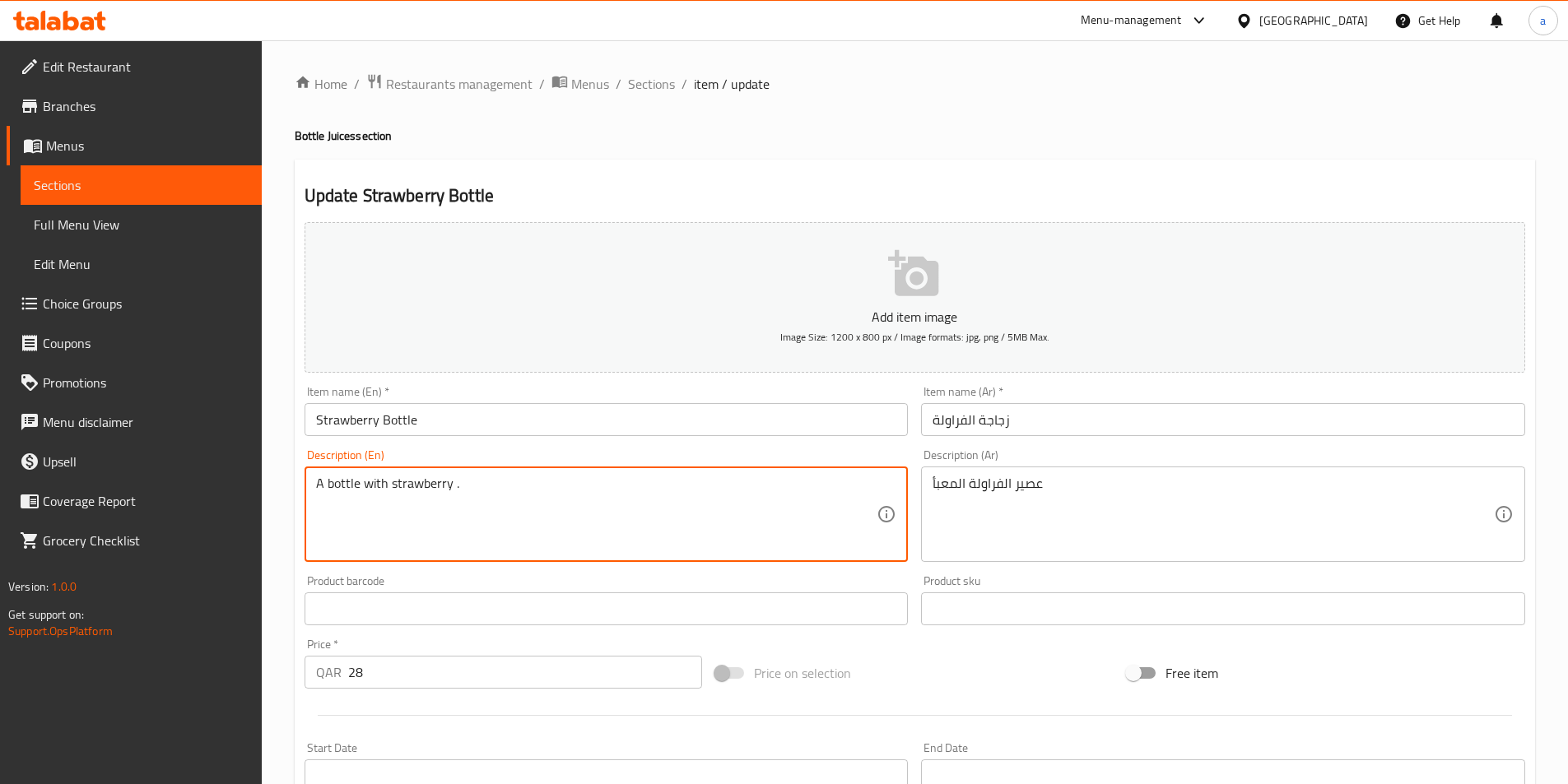
paste textarea "d juice with strawberry"
type textarea "A bottled juice with strawberry."
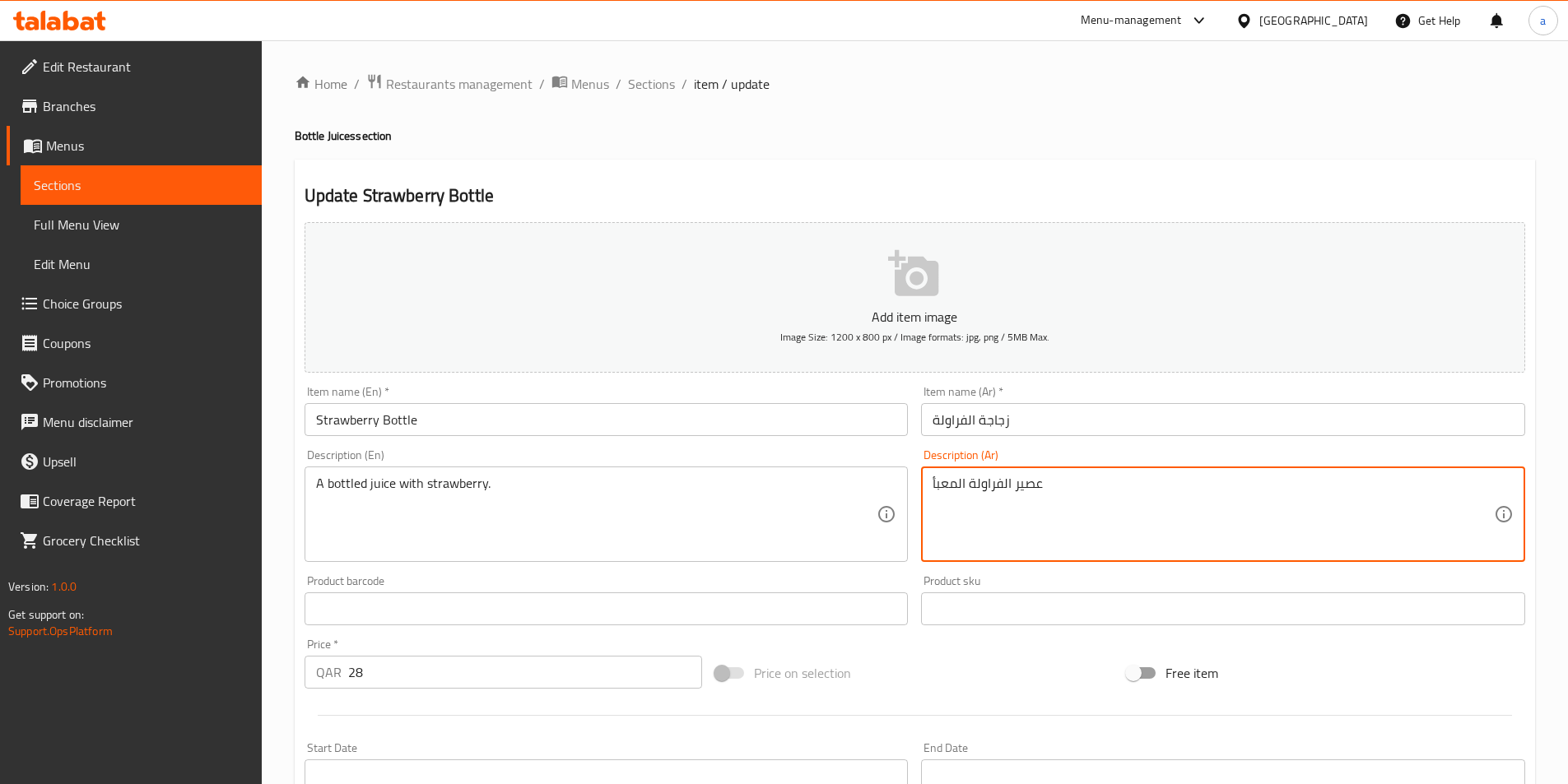
paste textarea "معبأ بالفراولة."
click at [991, 481] on textarea "عصير معبأ بالفراولة." at bounding box center [1213, 515] width 561 height 78
type textarea "عصير معبأ بالفراولة."
click at [1085, 458] on div "Description (Ar) عصير معبأ بالفراولة. Description (Ar)" at bounding box center [1223, 505] width 604 height 112
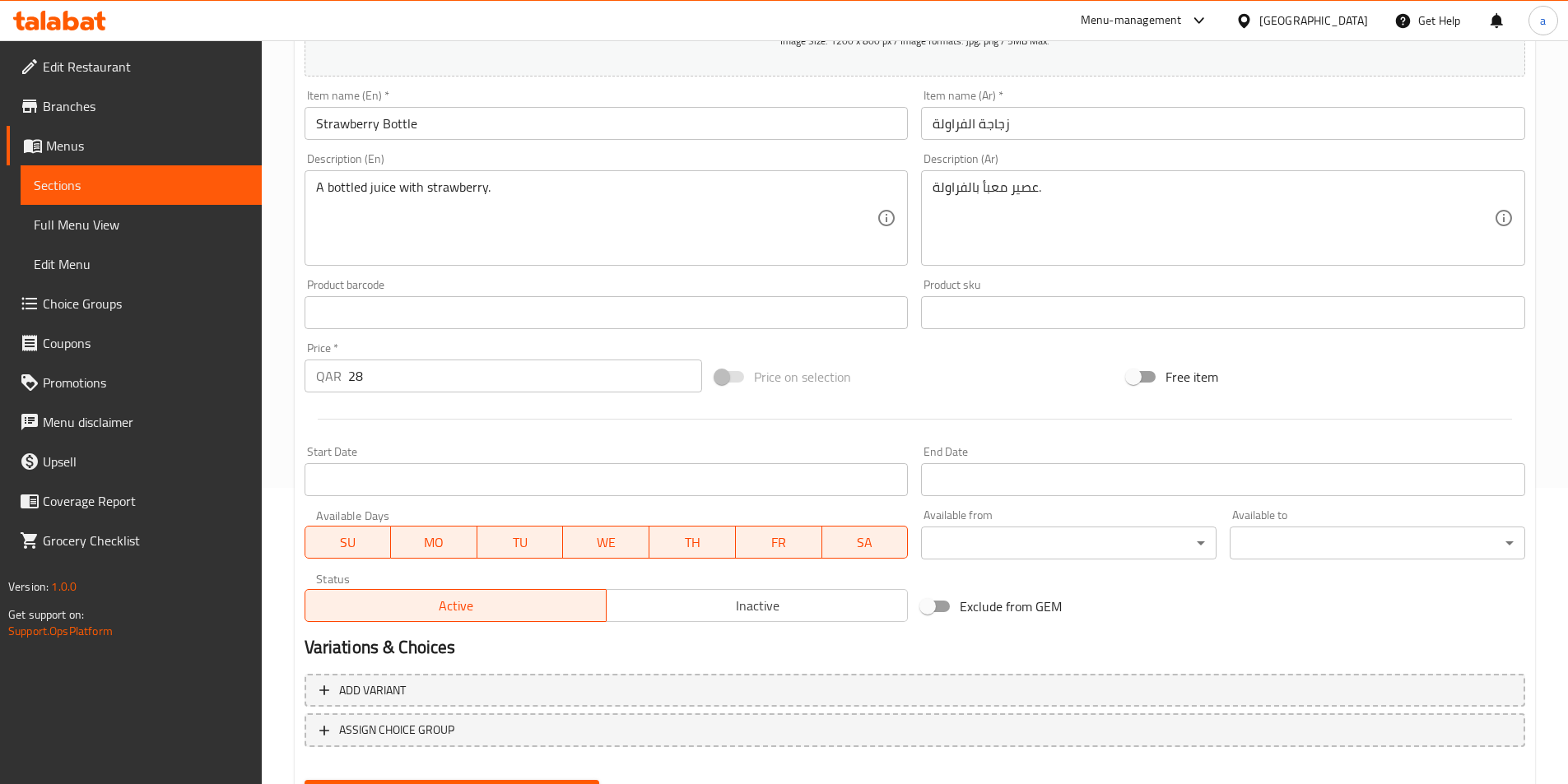
scroll to position [379, 0]
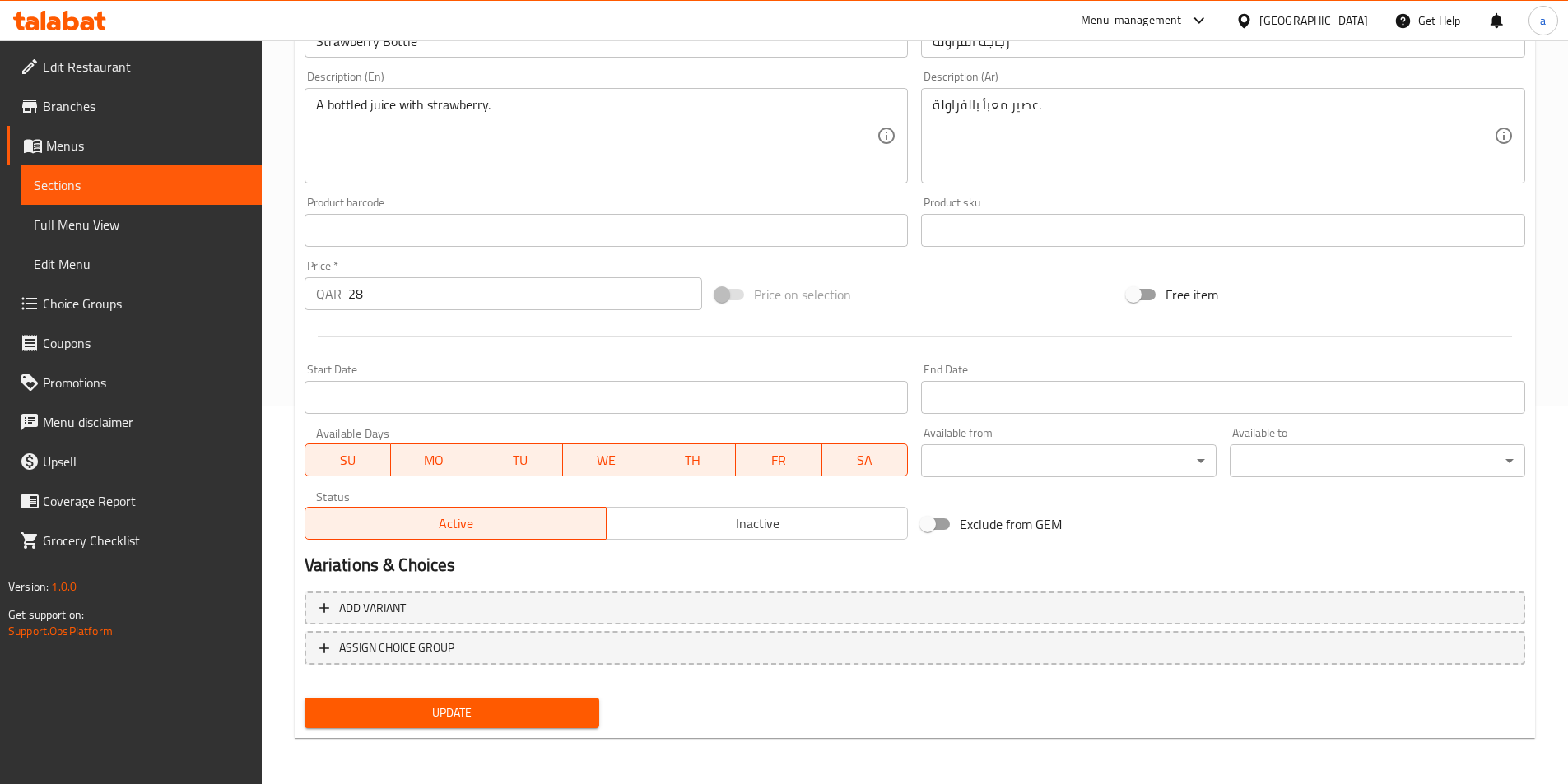
click at [552, 714] on span "Update" at bounding box center [452, 712] width 269 height 21
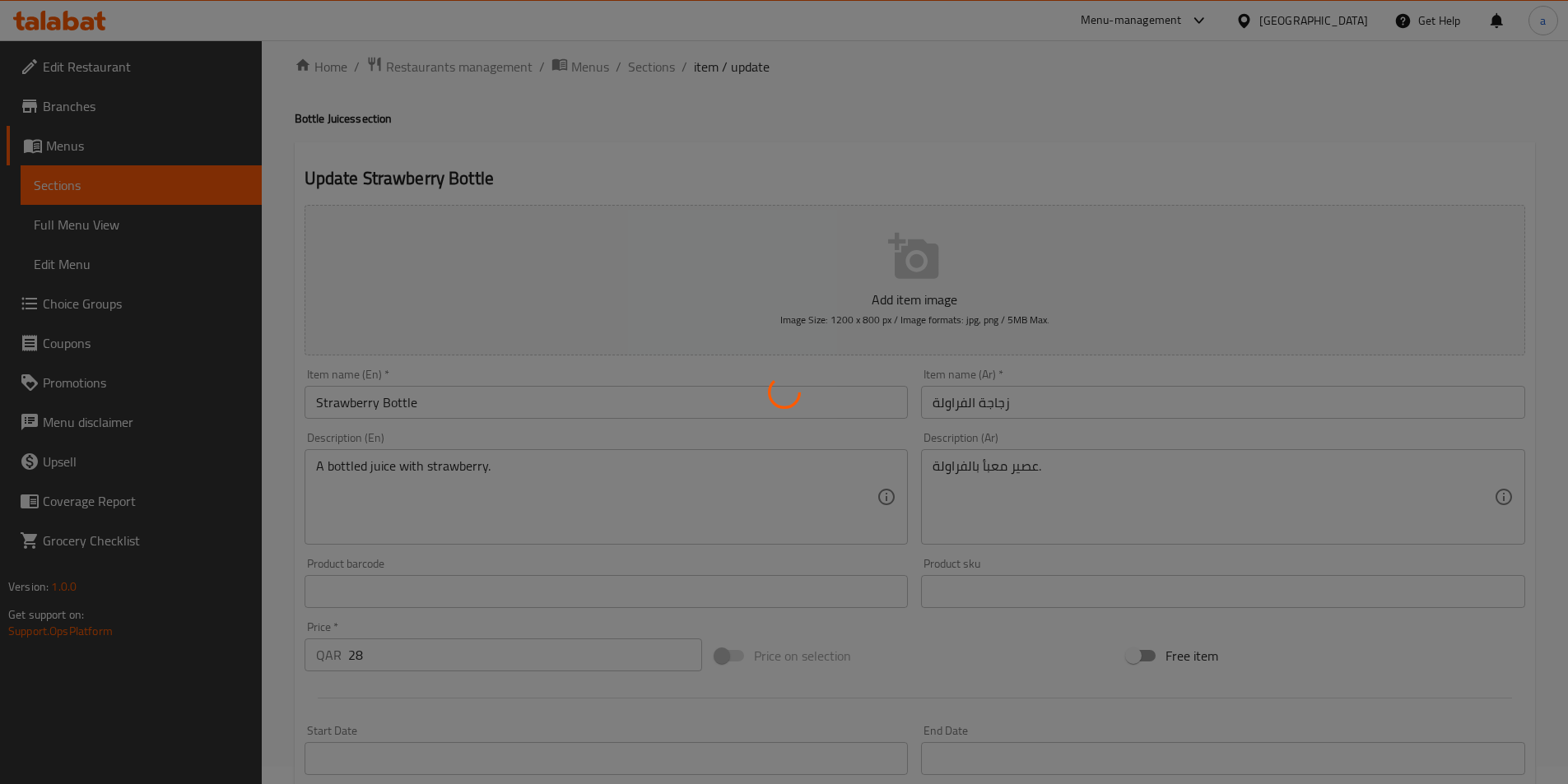
scroll to position [0, 0]
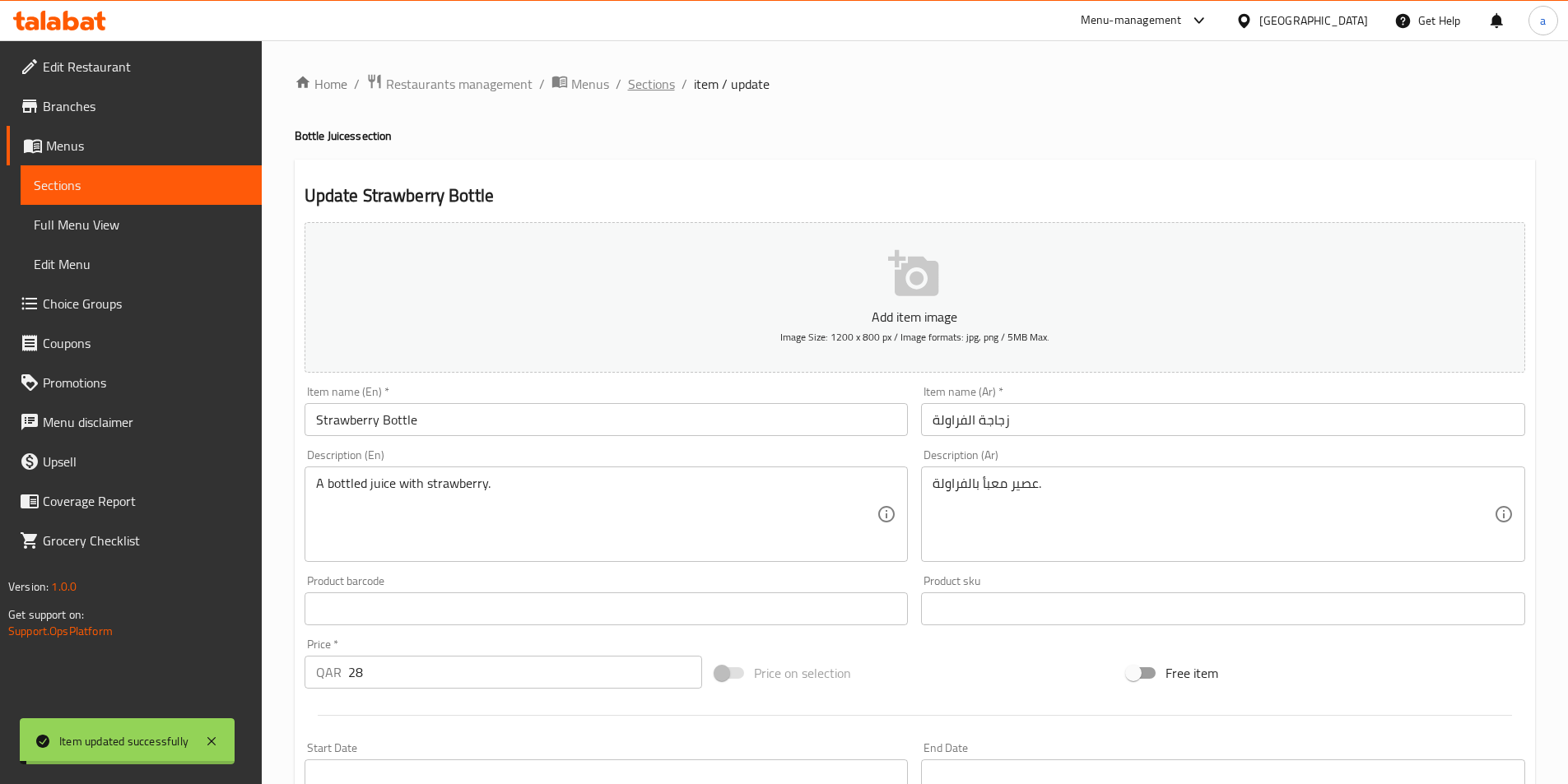
click at [653, 87] on span "Sections" at bounding box center [651, 84] width 47 height 20
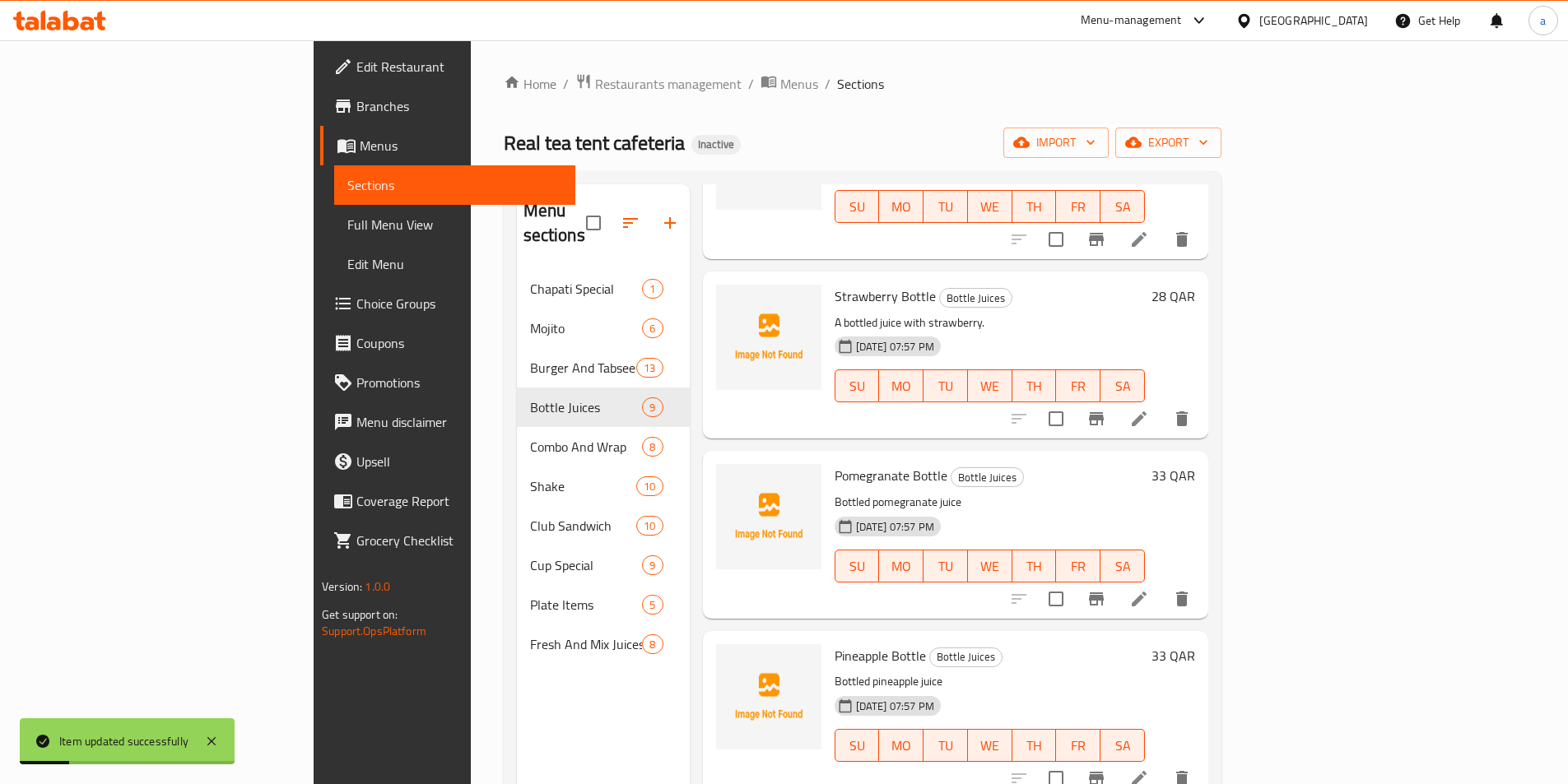
scroll to position [330, 0]
click at [1149, 586] on icon at bounding box center [1139, 596] width 20 height 20
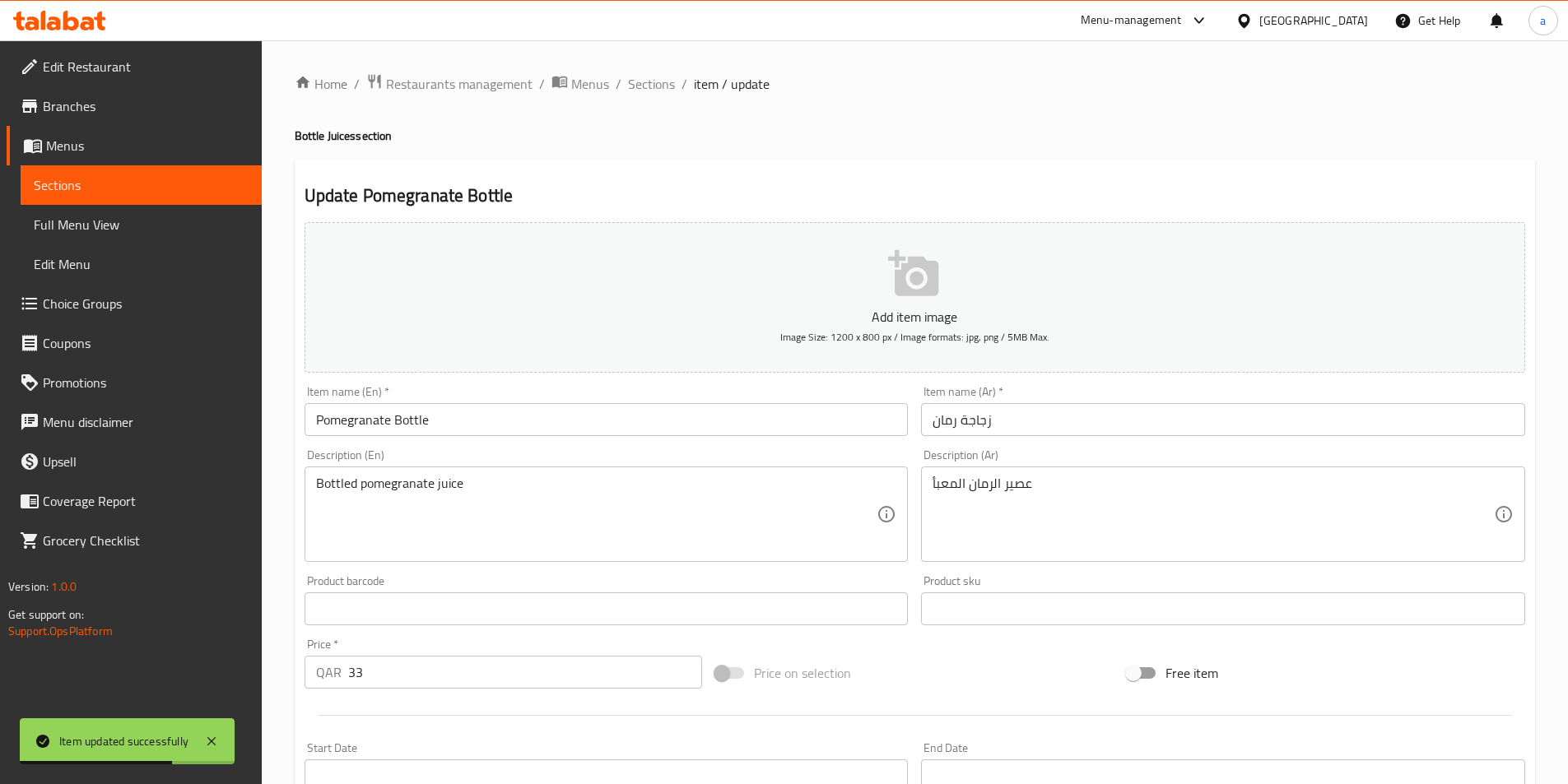
click at [652, 425] on input "Pomegranate Bottle" at bounding box center [607, 420] width 604 height 33
click at [707, 474] on div "Bottled pomegranate juice Description (En)" at bounding box center [607, 514] width 604 height 96
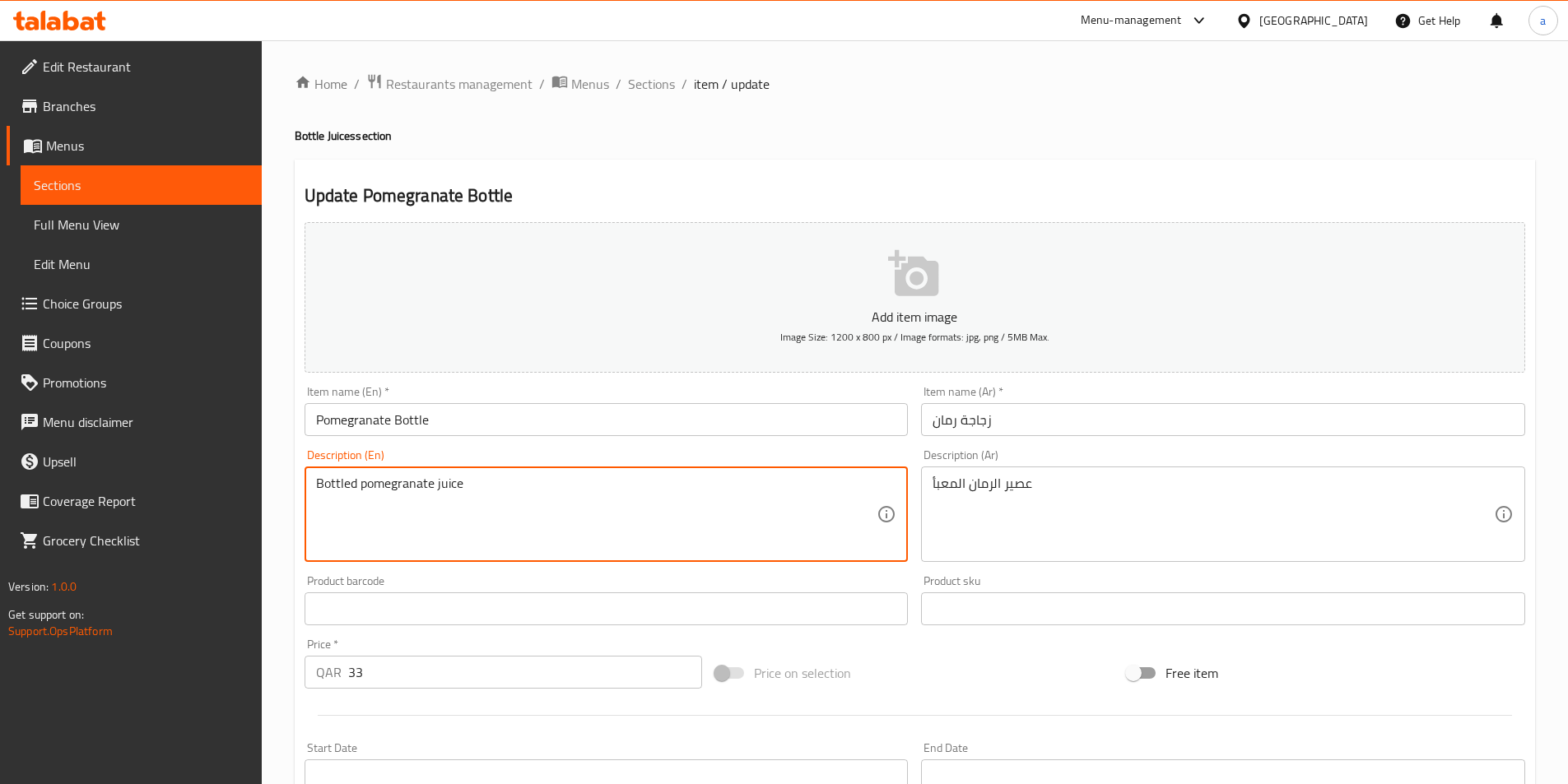
paste textarea "Pomegranate bottle juice, a rich and vibrant juice filled with the goodness of …"
type textarea "Pomegranate bottle juice, a rich and vibrant juice filled with the goodness of …"
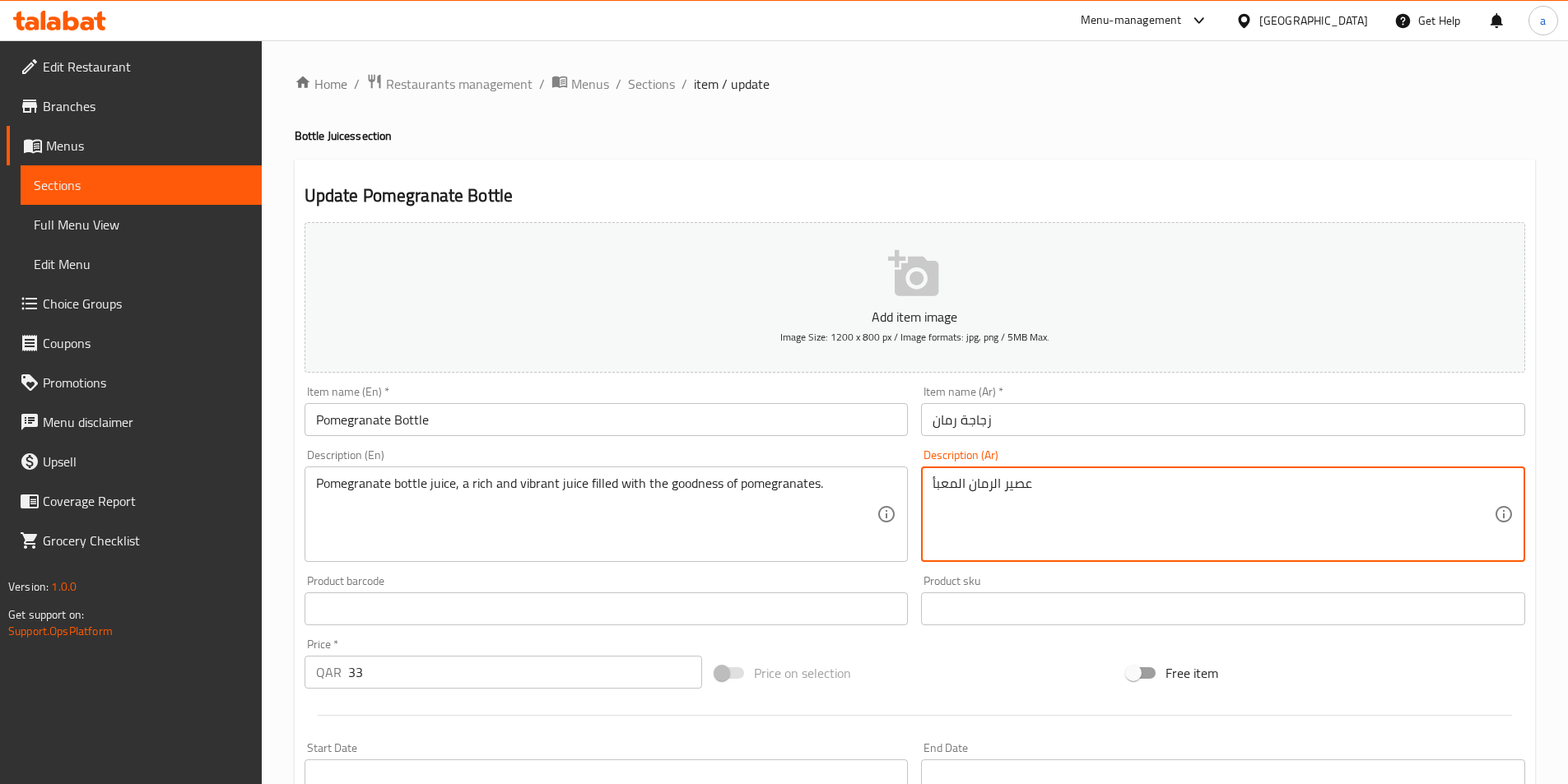
paste textarea "جاجة الرمان ، عصير غني وحيوي مليء بخصائص الرمان."
type textarea "عصير زجاجة الرمان ، عصير غني وحيوي مليء بخصائص الرمان."
click at [1203, 566] on div "Description (Ar) عصير زجاجة الرمان ، عصير غني وحيوي مليء بخصائص الرمان. Descrip…" at bounding box center [1223, 505] width 618 height 126
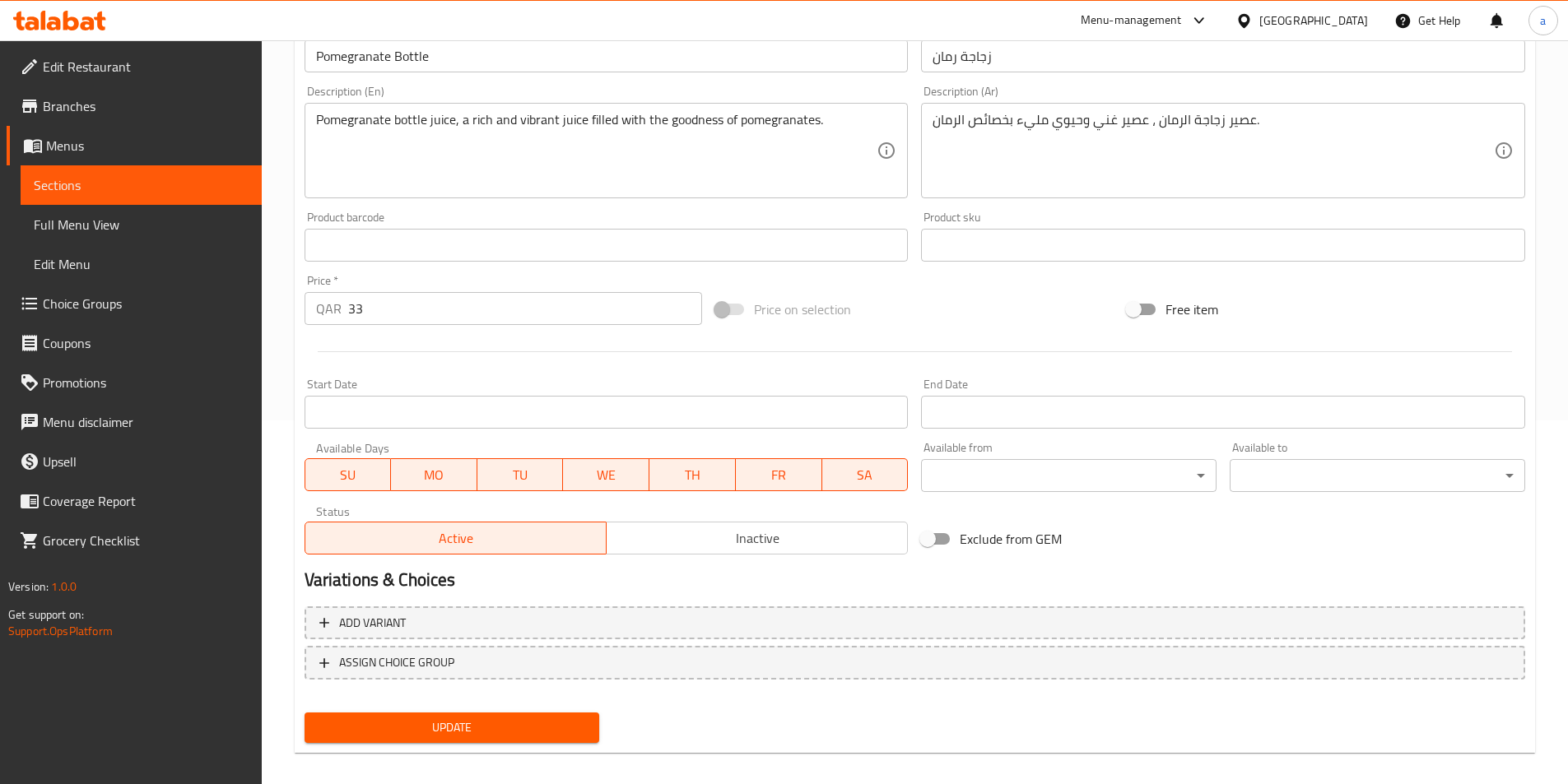
scroll to position [379, 0]
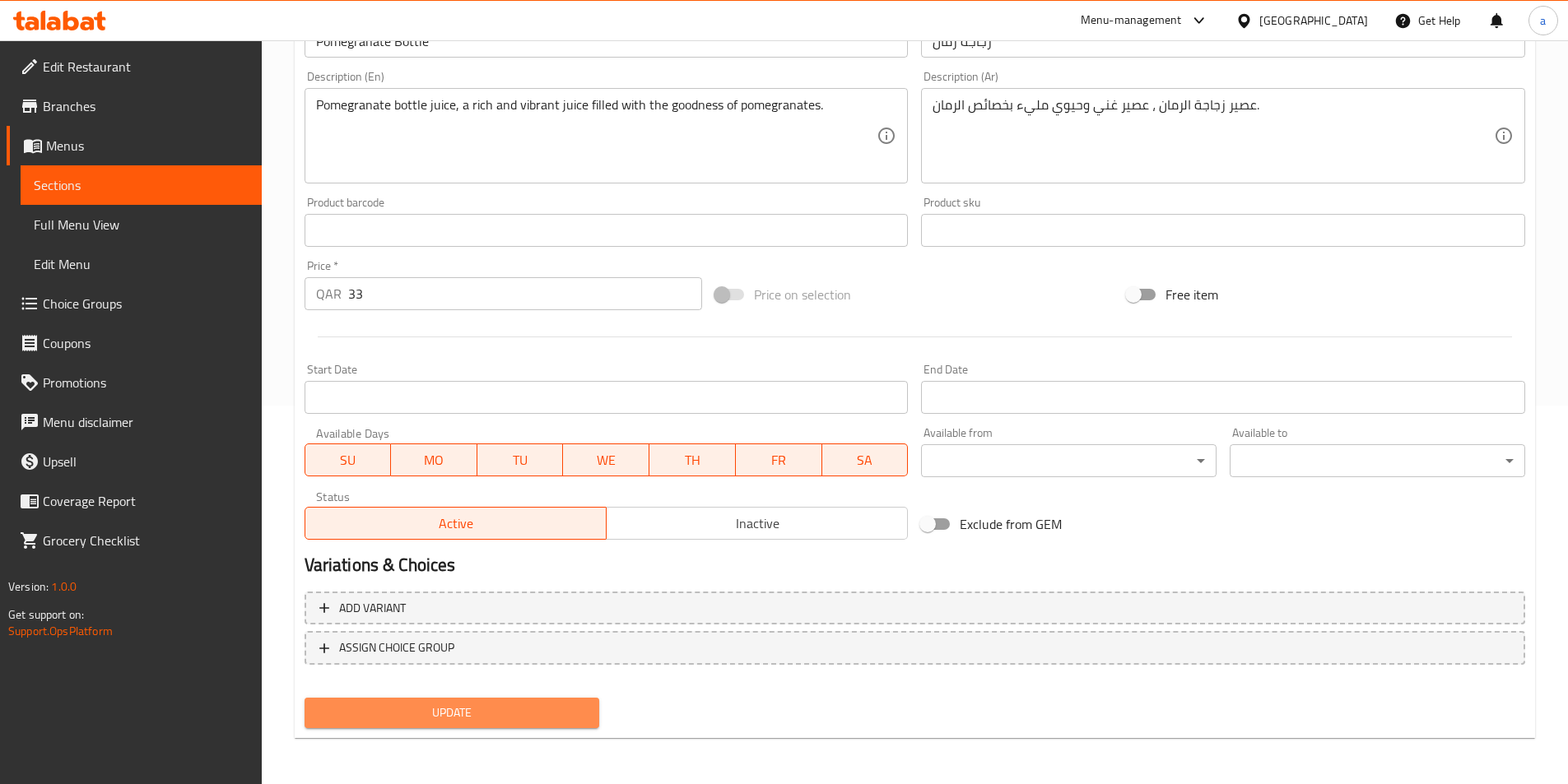
click at [567, 717] on span "Update" at bounding box center [452, 712] width 269 height 21
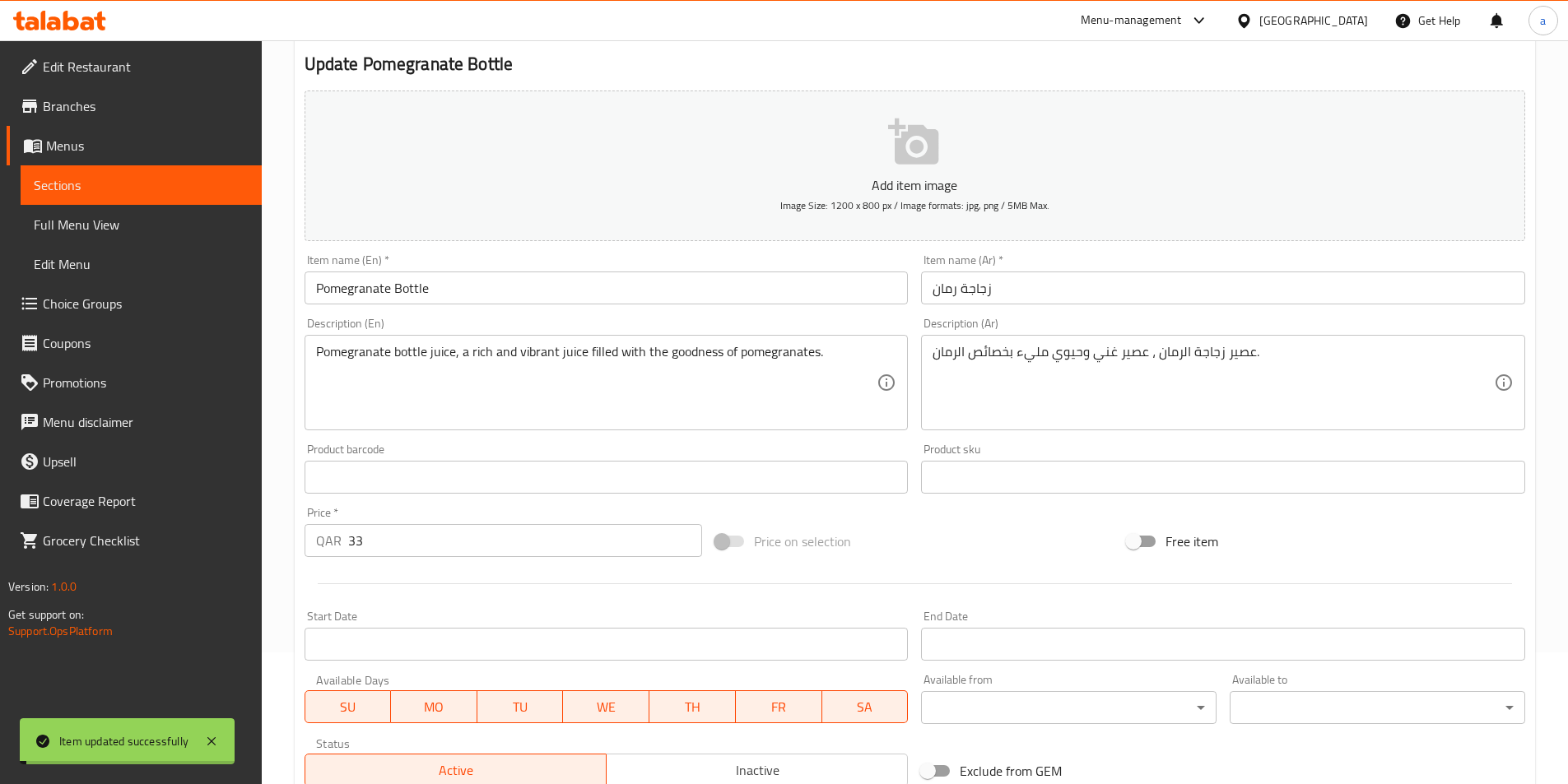
scroll to position [0, 0]
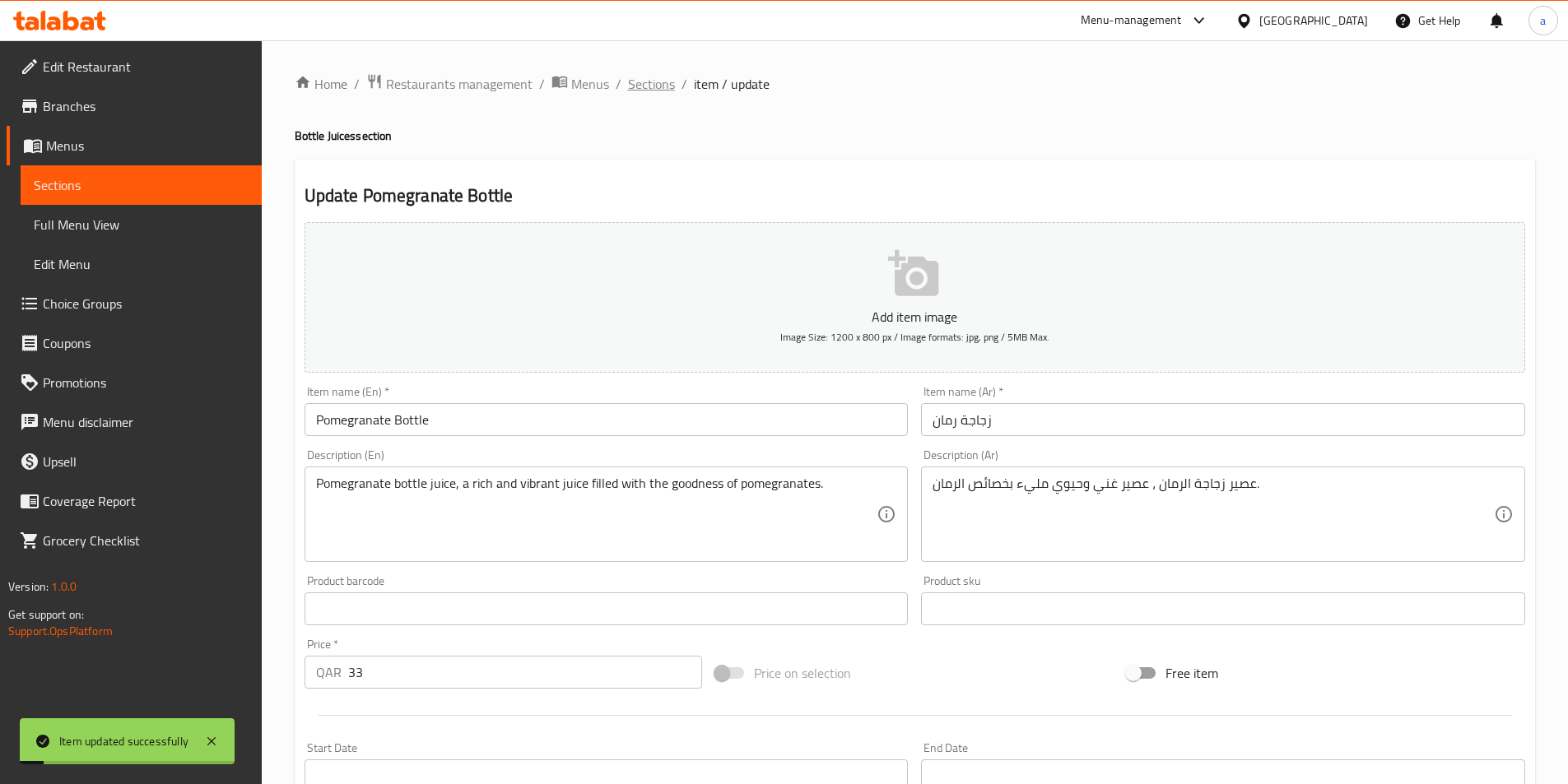
click at [653, 94] on span "Sections" at bounding box center [651, 84] width 47 height 20
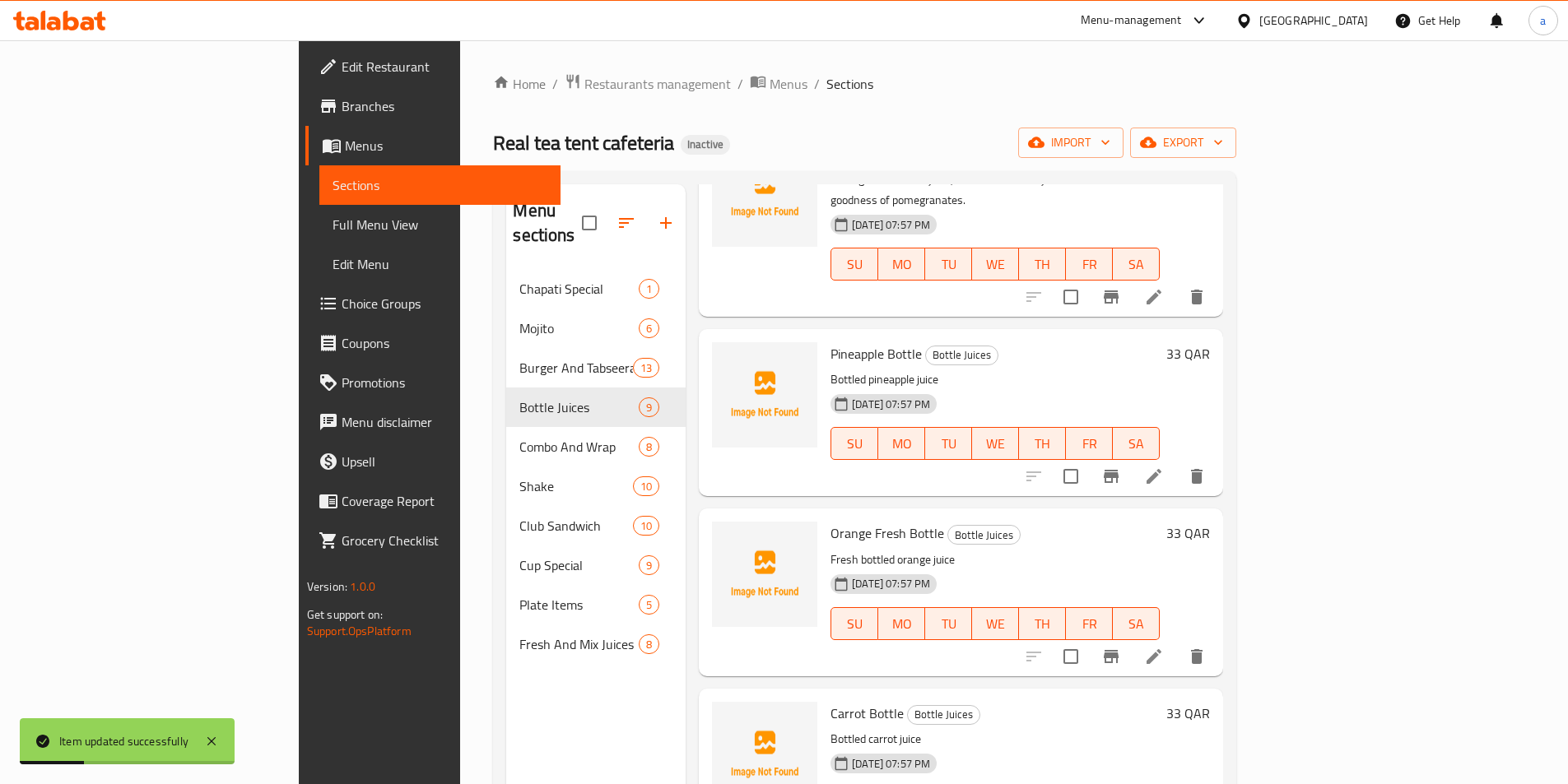
scroll to position [658, 0]
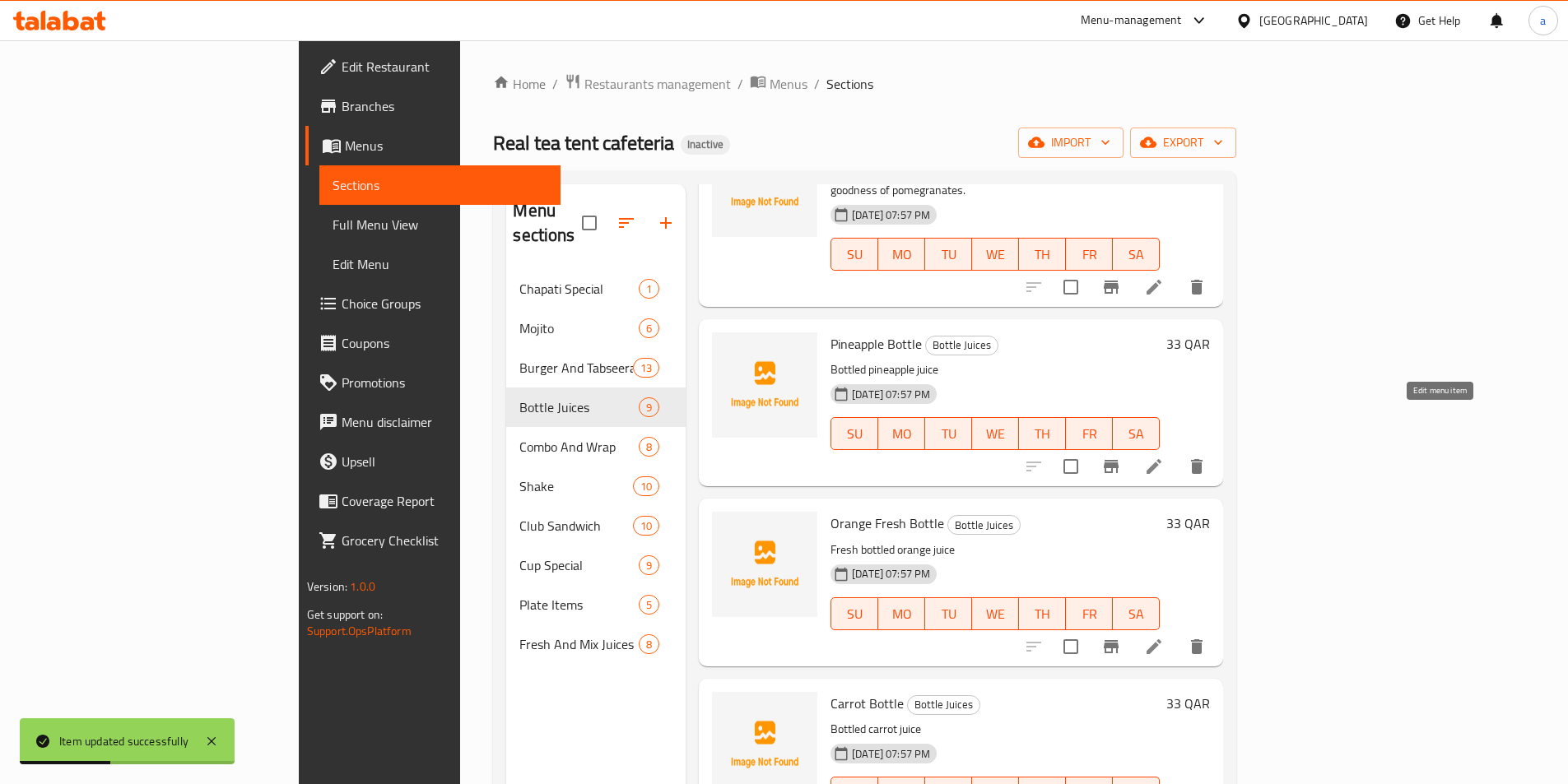
click at [1164, 457] on icon at bounding box center [1154, 467] width 20 height 20
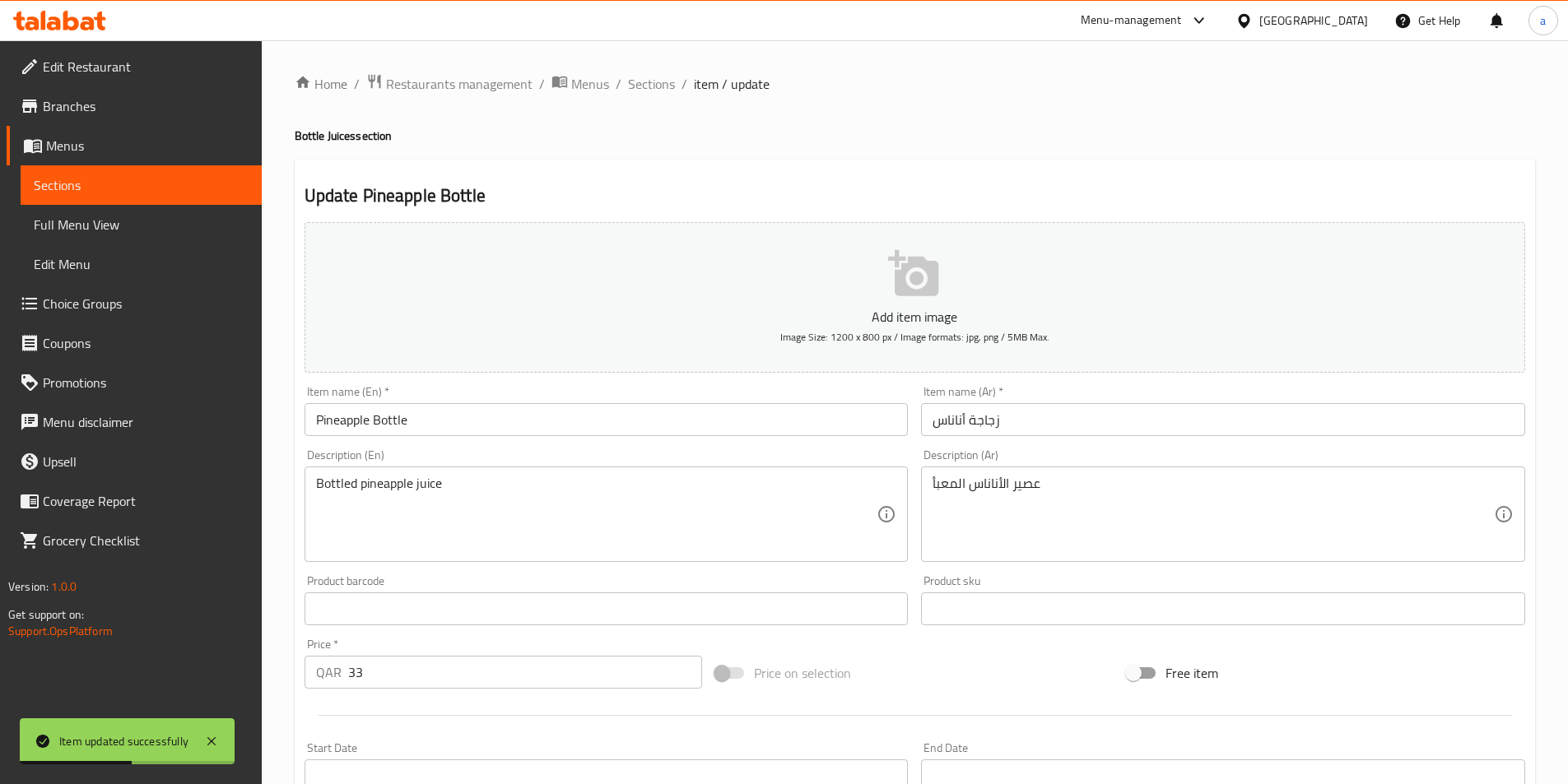
click at [615, 421] on input "Pineapple Bottle" at bounding box center [607, 420] width 604 height 33
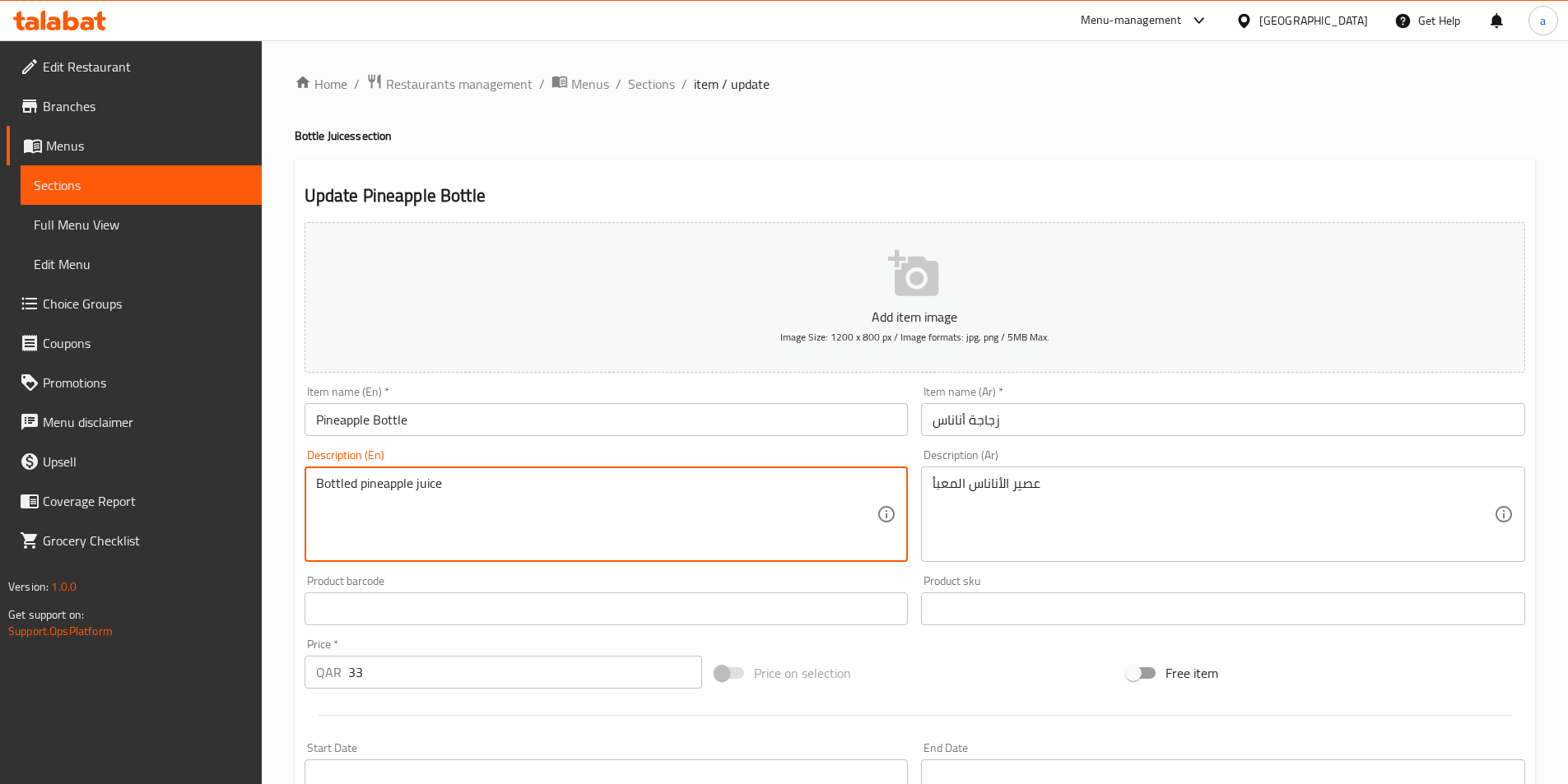
paste textarea "Pineapple bottle juice, a tropical and sweet juice filled with the essence of p…"
type textarea "Pineapple bottle juice, a tropical and sweet juice filled with the essence of p…"
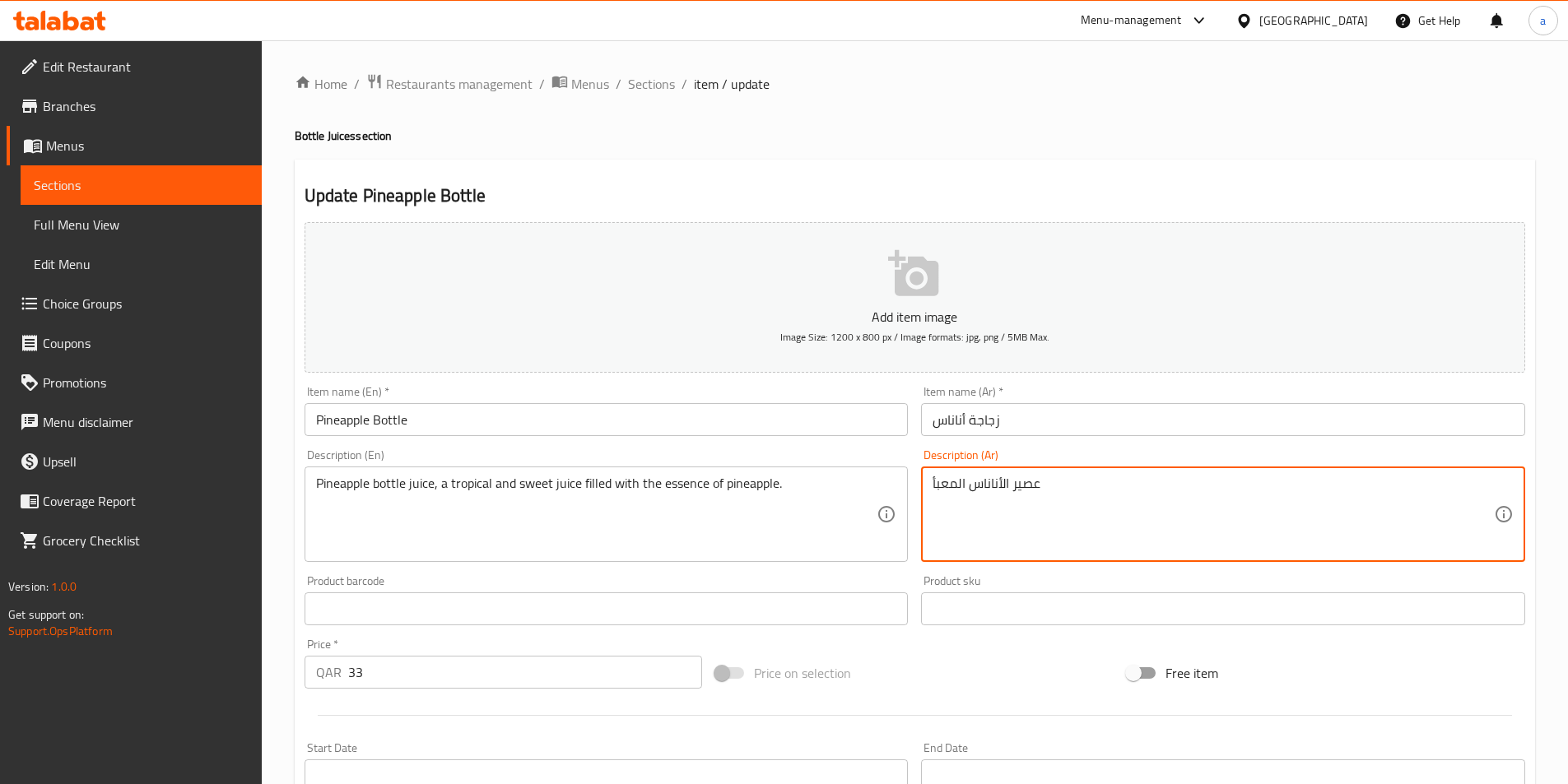
paste textarea "جاجة أناناس ، عصير استوائي وحلو مليء بجوهر الأناناس."
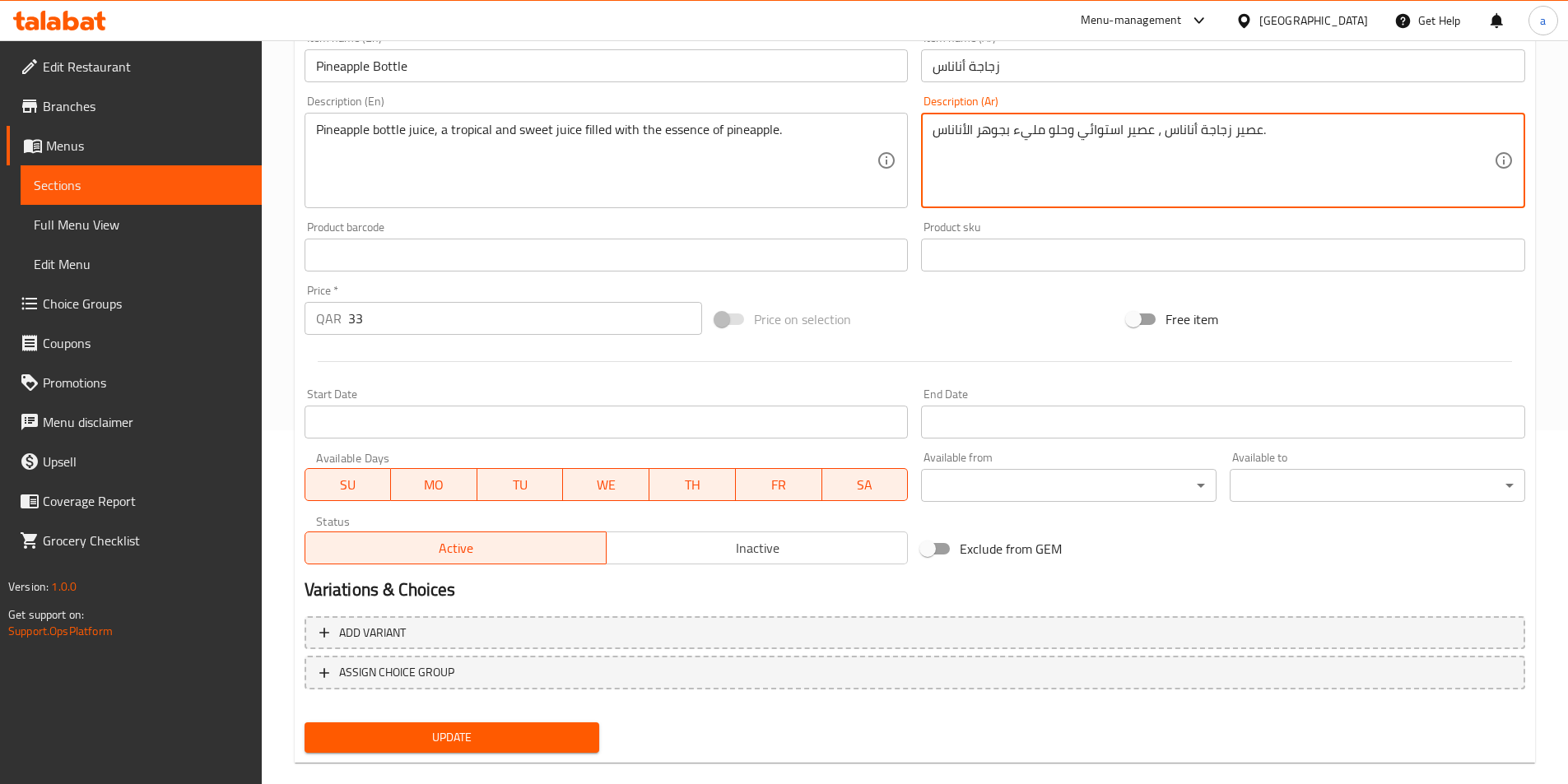
scroll to position [379, 0]
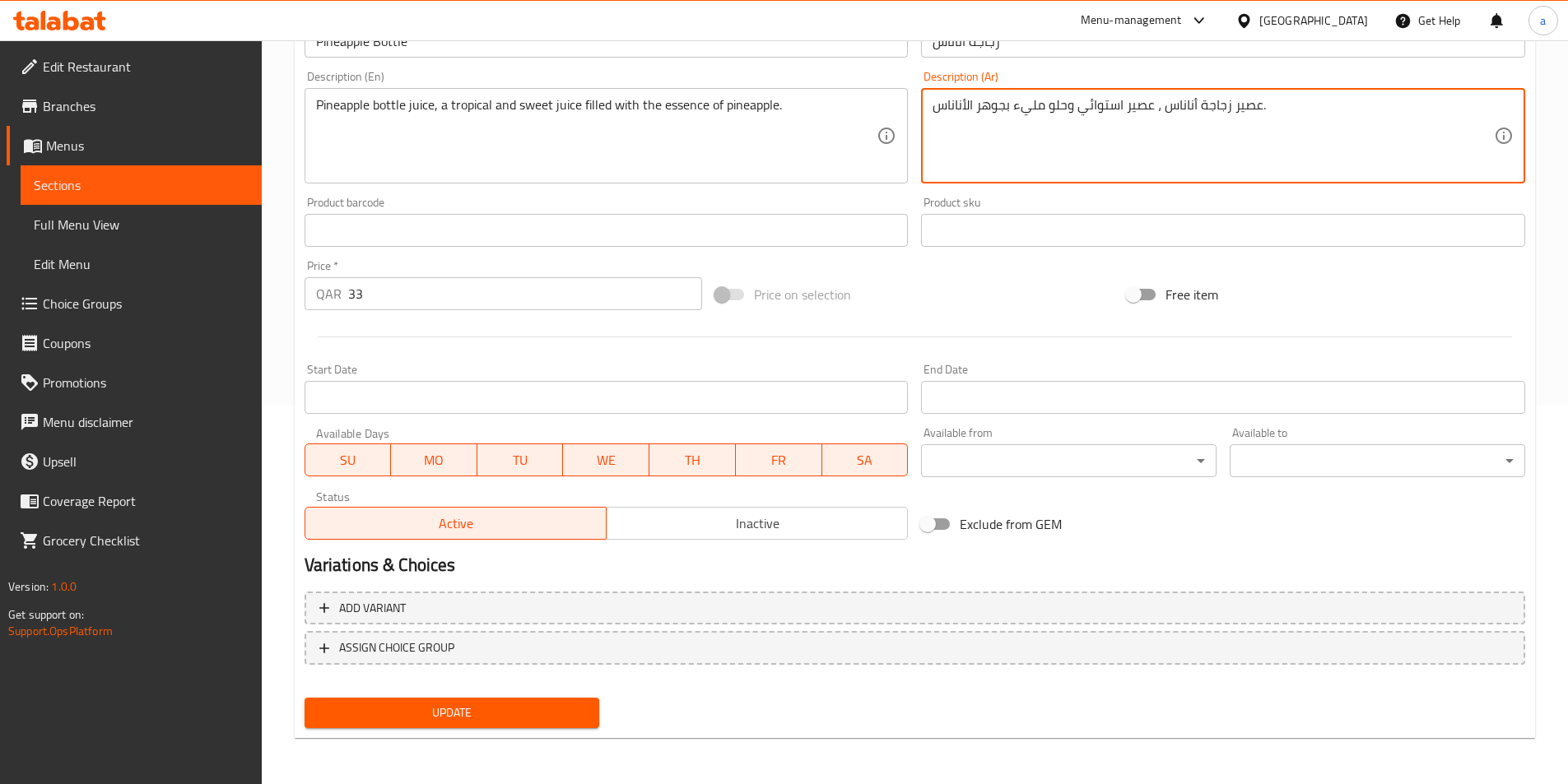
type textarea "عصير زجاجة أناناس ، عصير استوائي وحلو مليء بجوهر الأناناس."
click at [598, 712] on button "Update" at bounding box center [452, 712] width 295 height 31
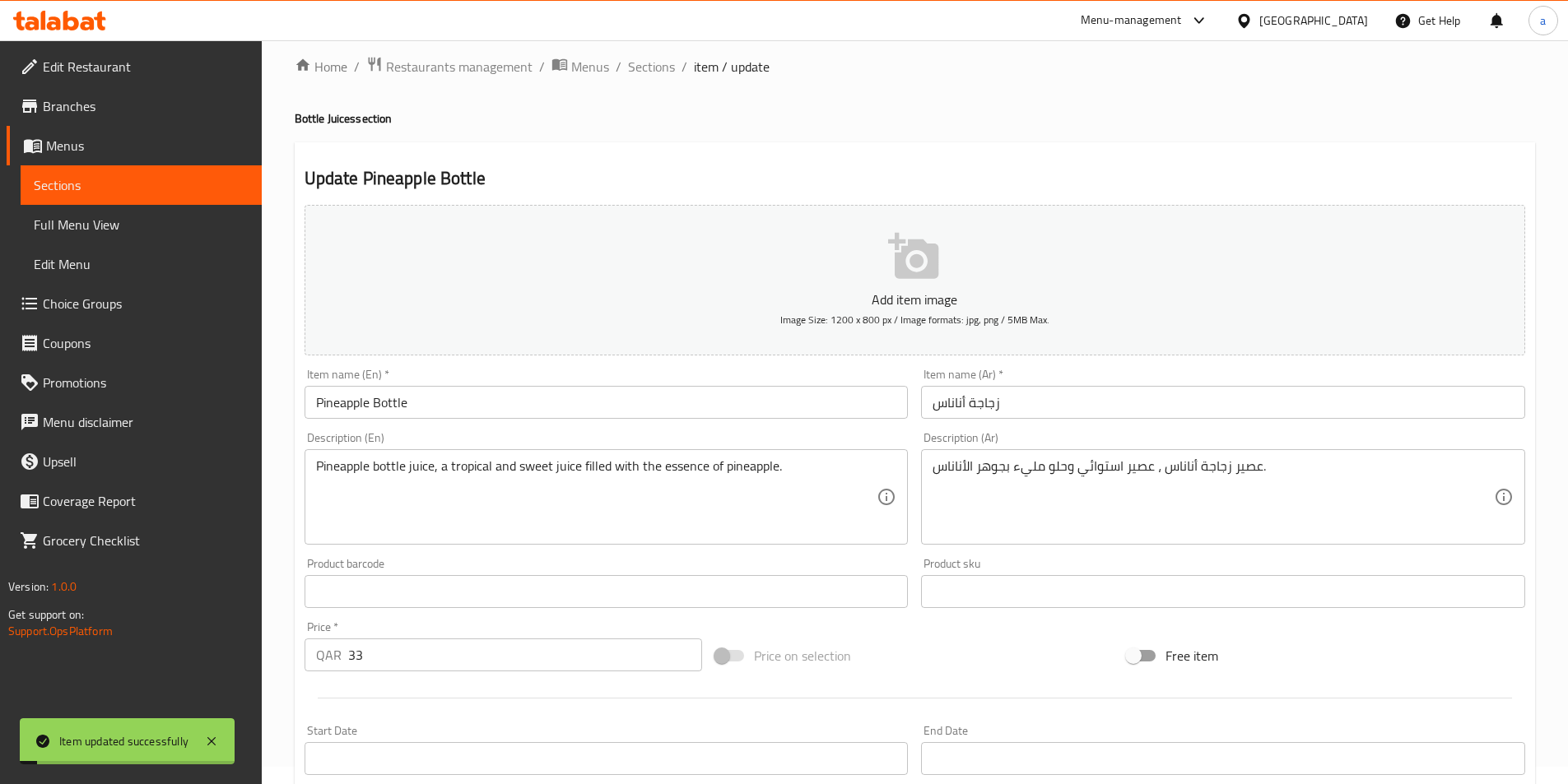
scroll to position [0, 0]
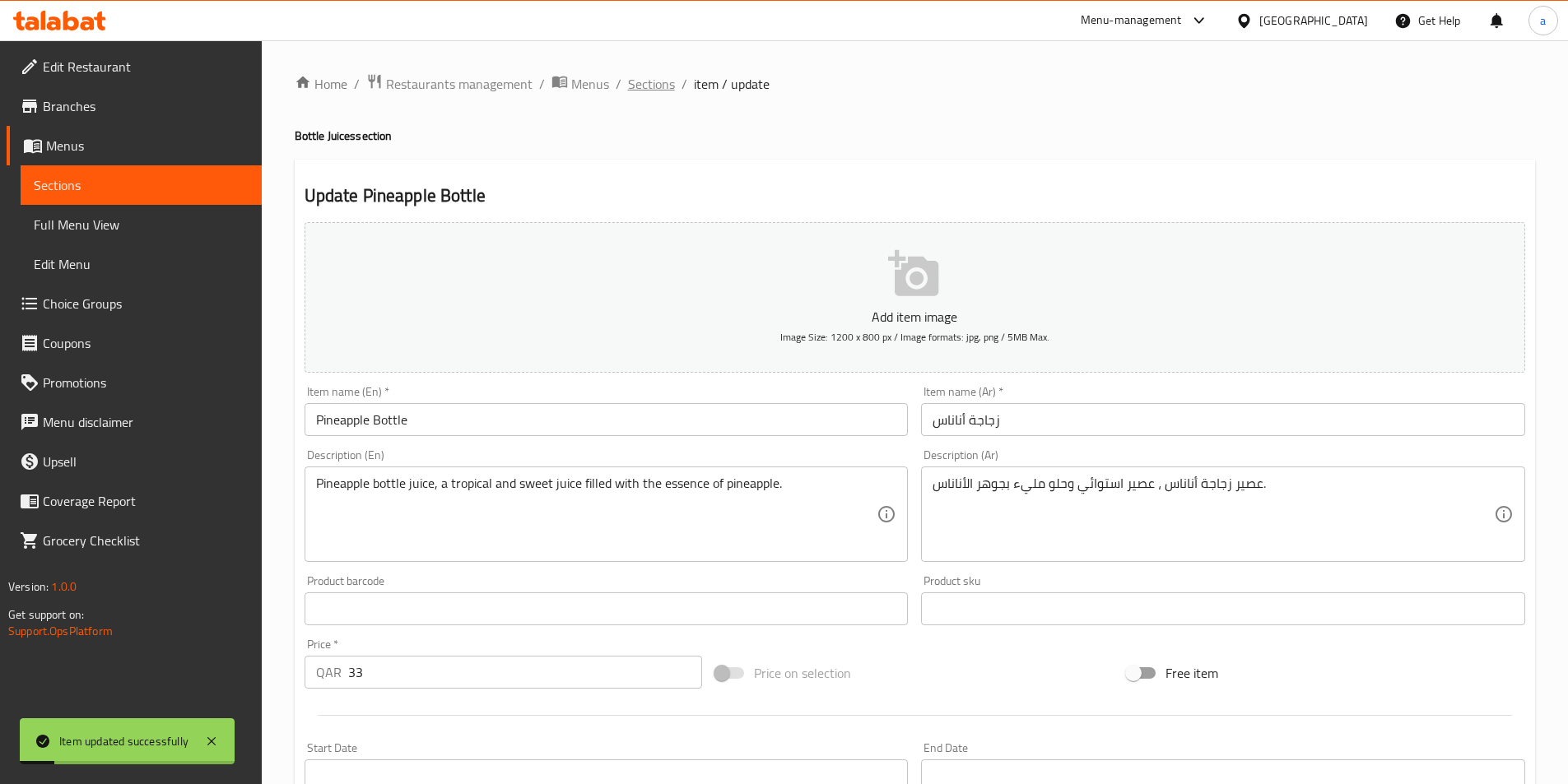
click at [671, 91] on span "Sections" at bounding box center [651, 84] width 47 height 20
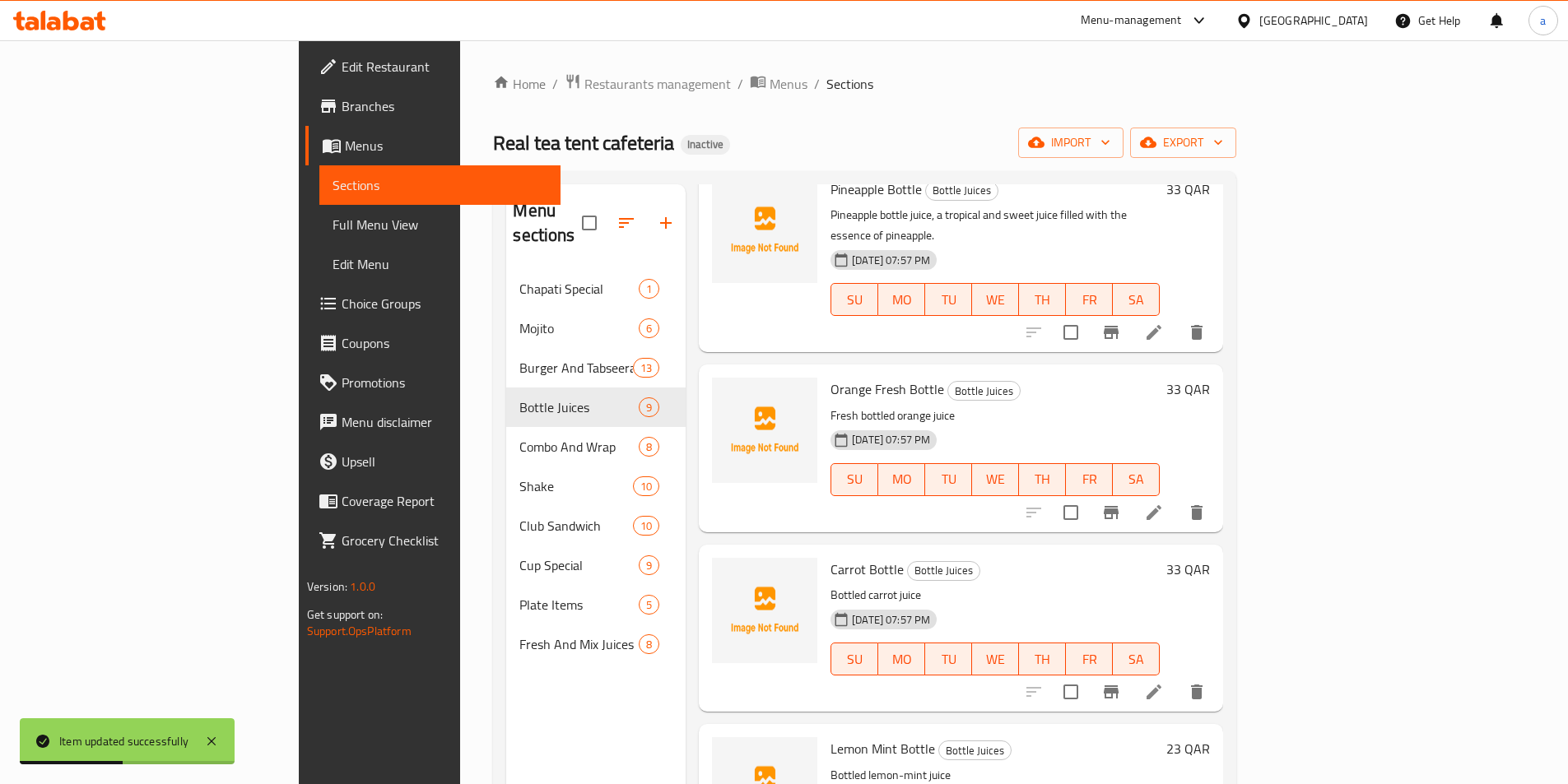
scroll to position [823, 0]
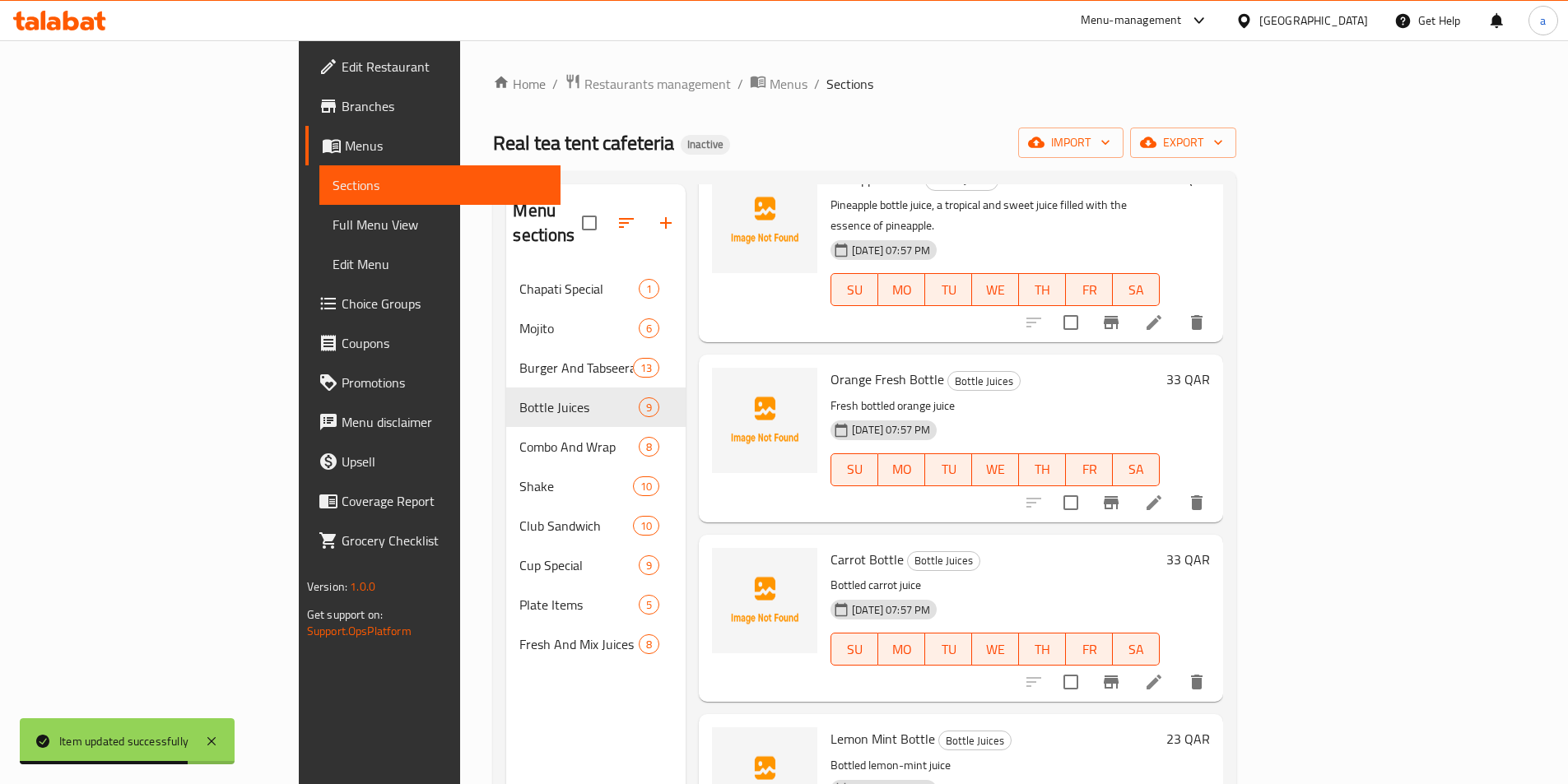
click at [1164, 672] on icon at bounding box center [1154, 682] width 20 height 20
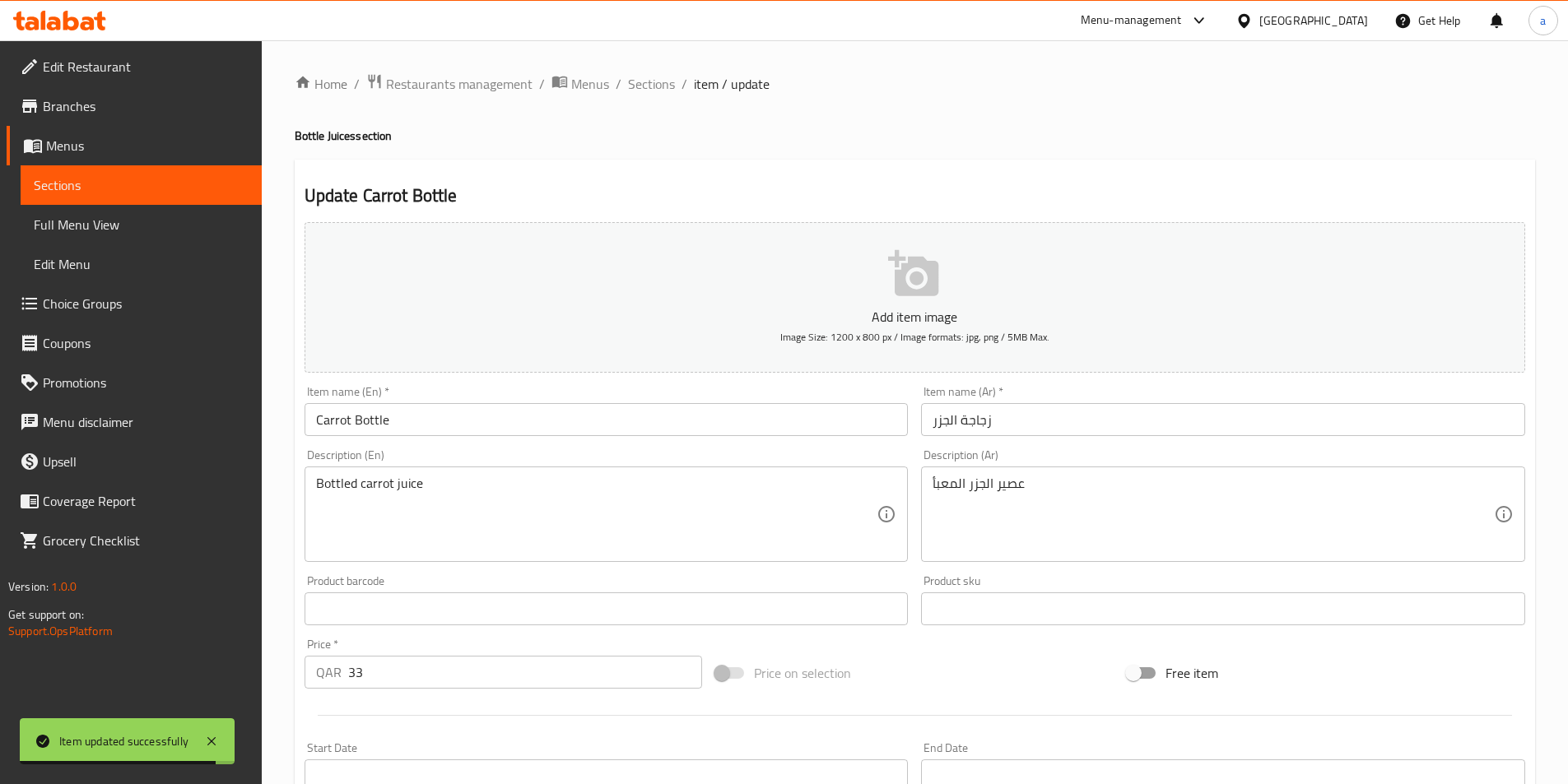
click at [572, 445] on div "Description (En) Bottled carrot juice Description (En)" at bounding box center [607, 505] width 618 height 126
click at [599, 428] on input "Carrot Bottle" at bounding box center [607, 420] width 604 height 33
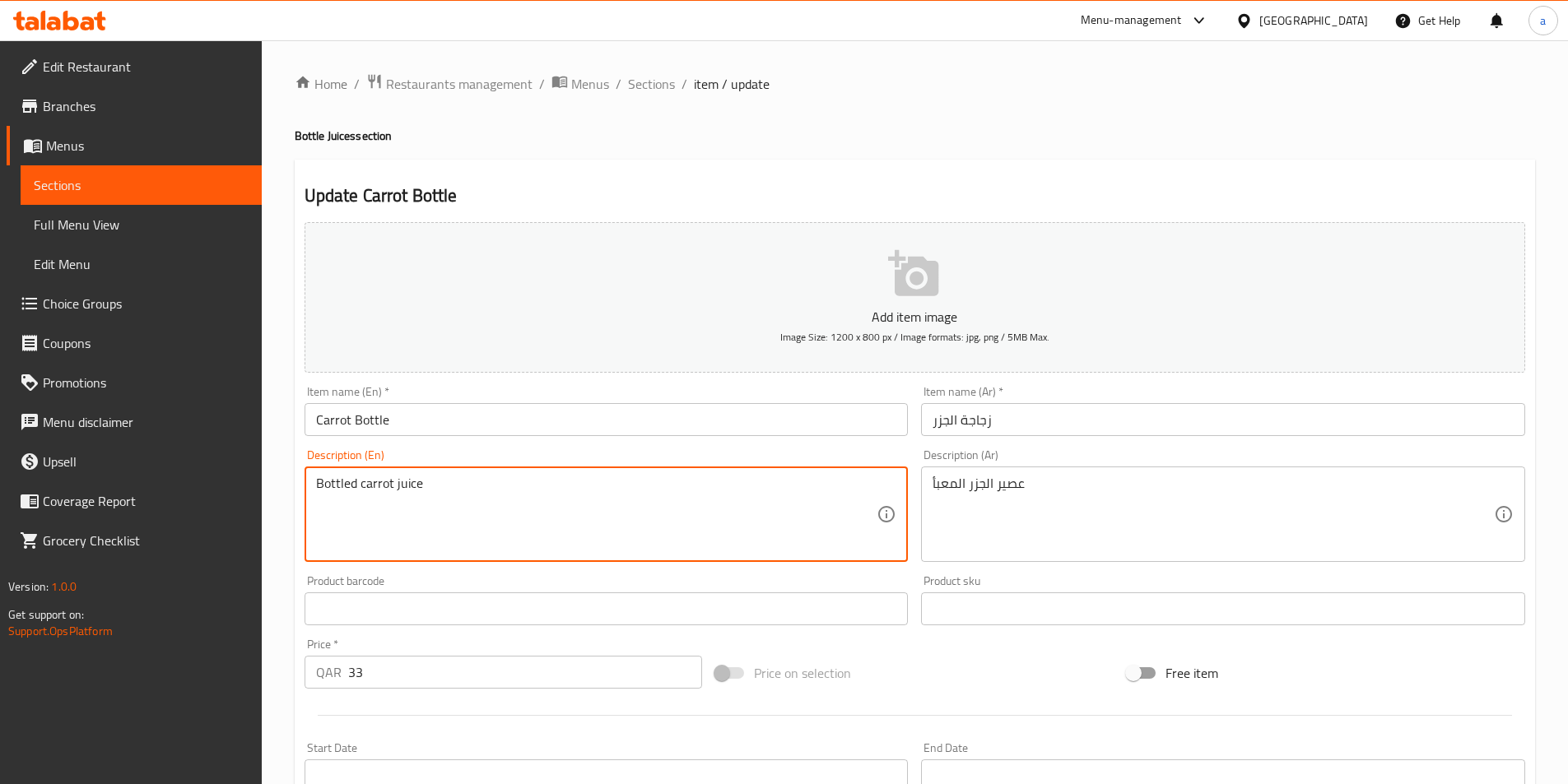
paste textarea "carrots, water and suger"
type textarea "carrots, water and suger"
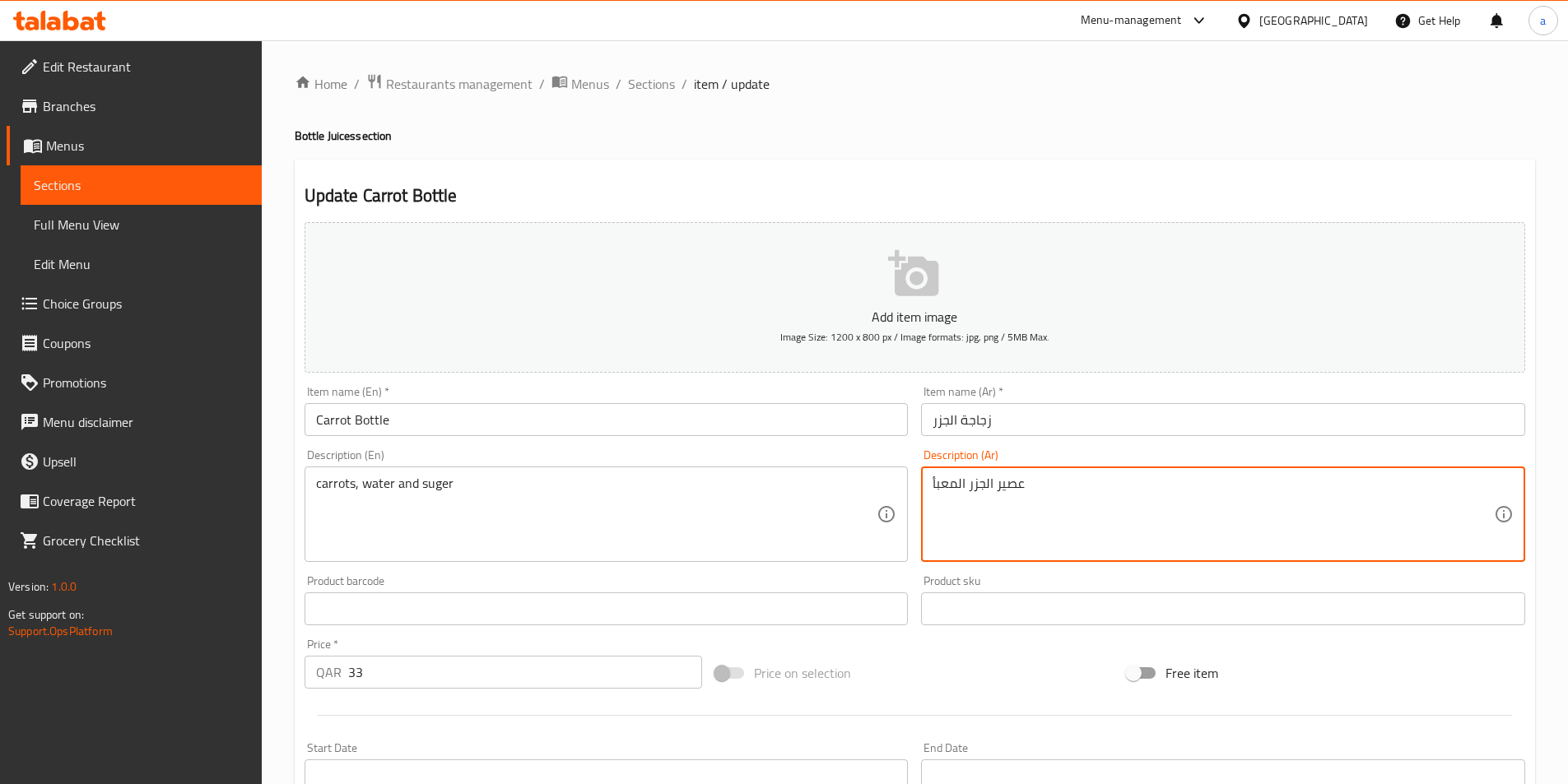
paste textarea "لجزر والماء والسكر"
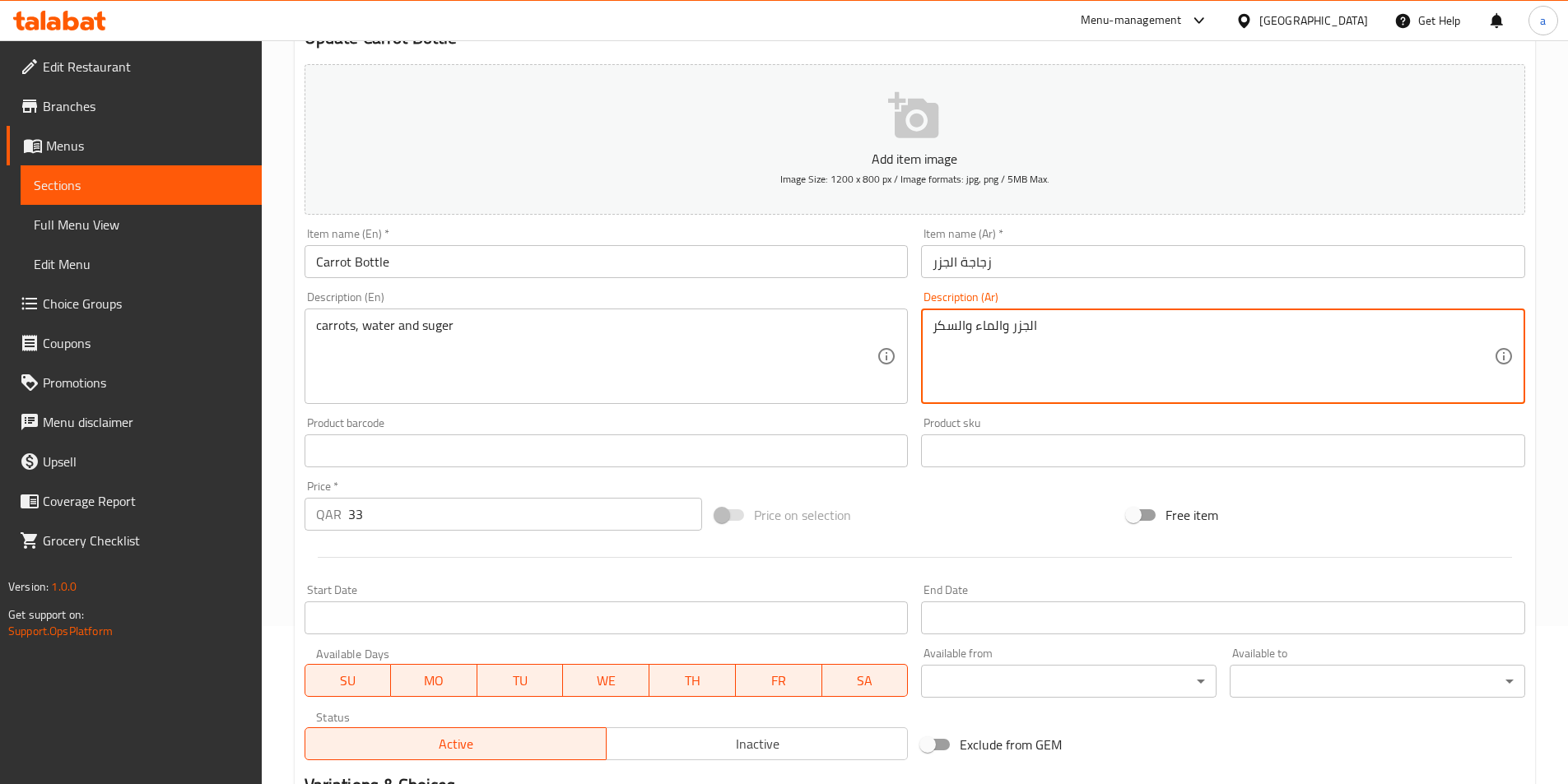
scroll to position [379, 0]
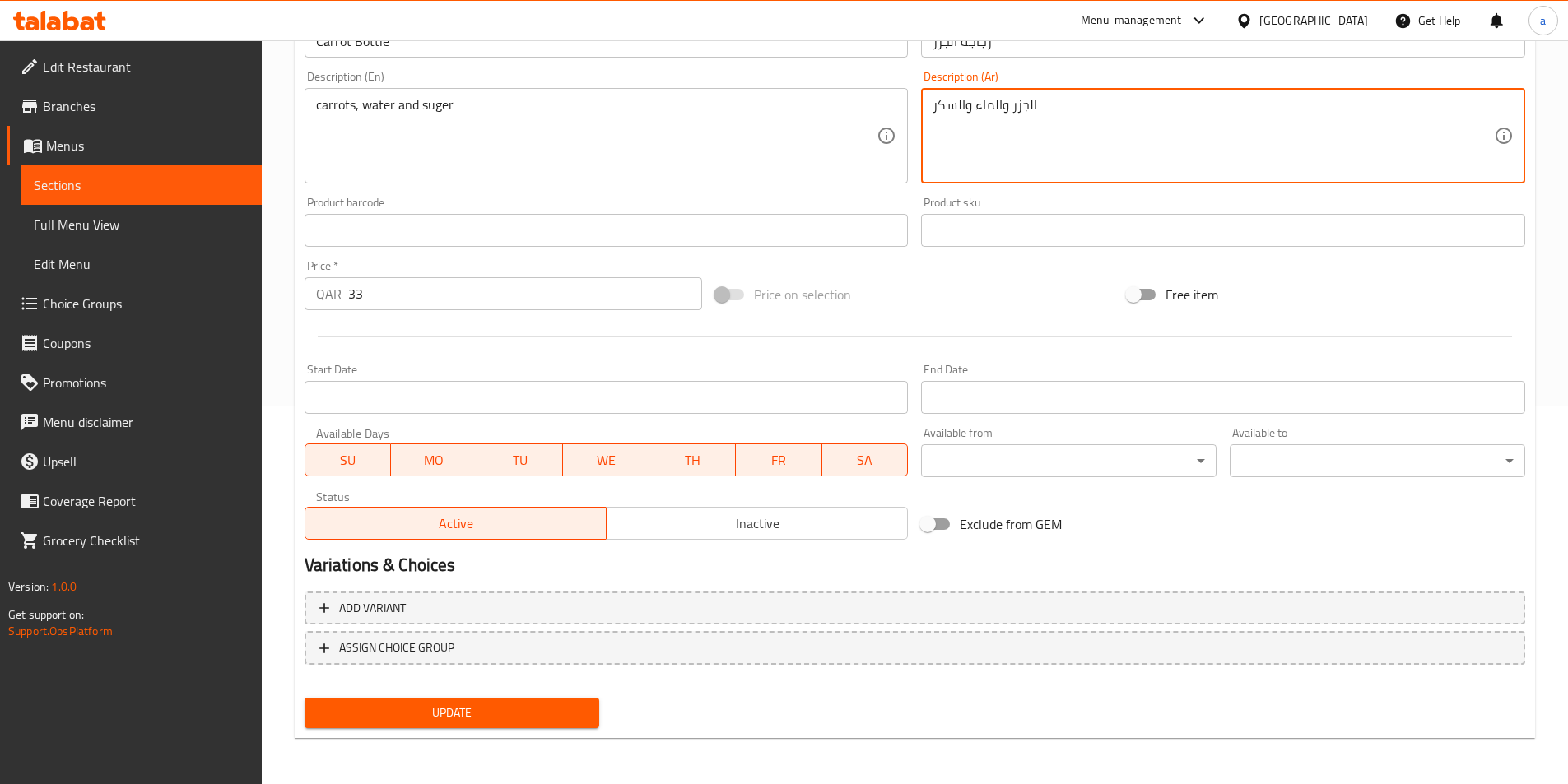
type textarea "الجزر والماء والسكر"
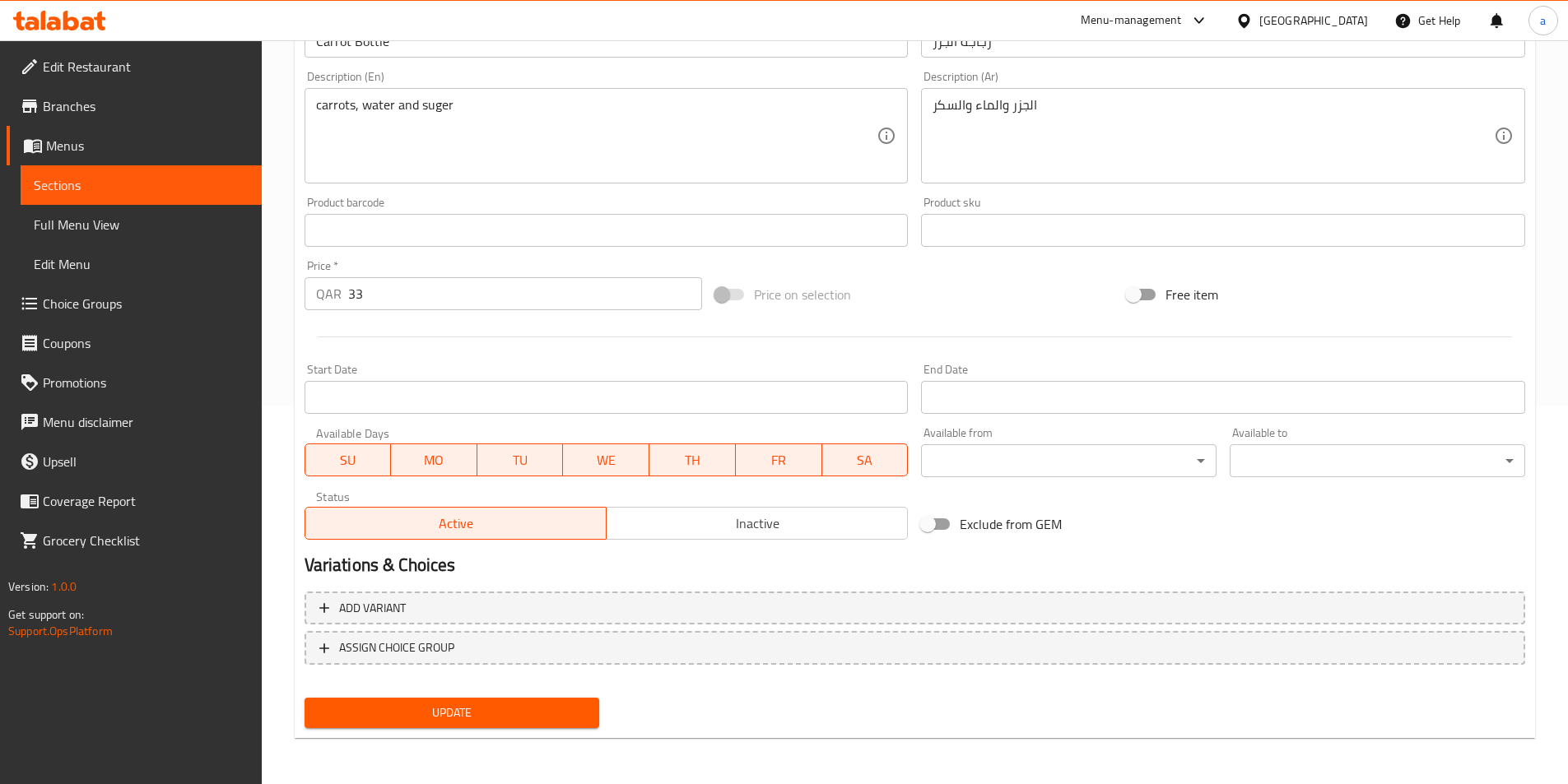
click at [545, 697] on div "Update" at bounding box center [452, 713] width 309 height 43
click at [544, 704] on span "Update" at bounding box center [452, 712] width 269 height 21
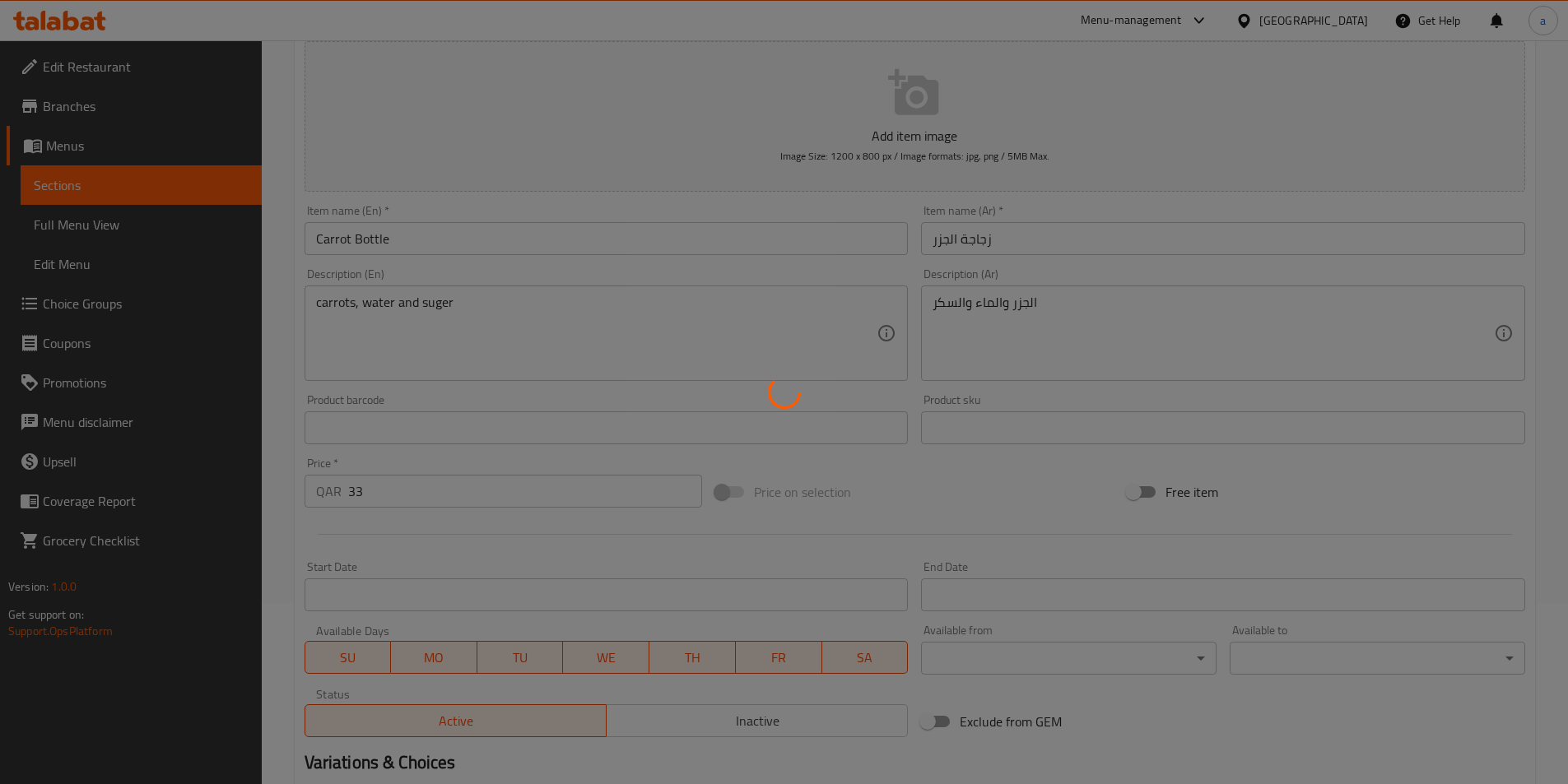
scroll to position [0, 0]
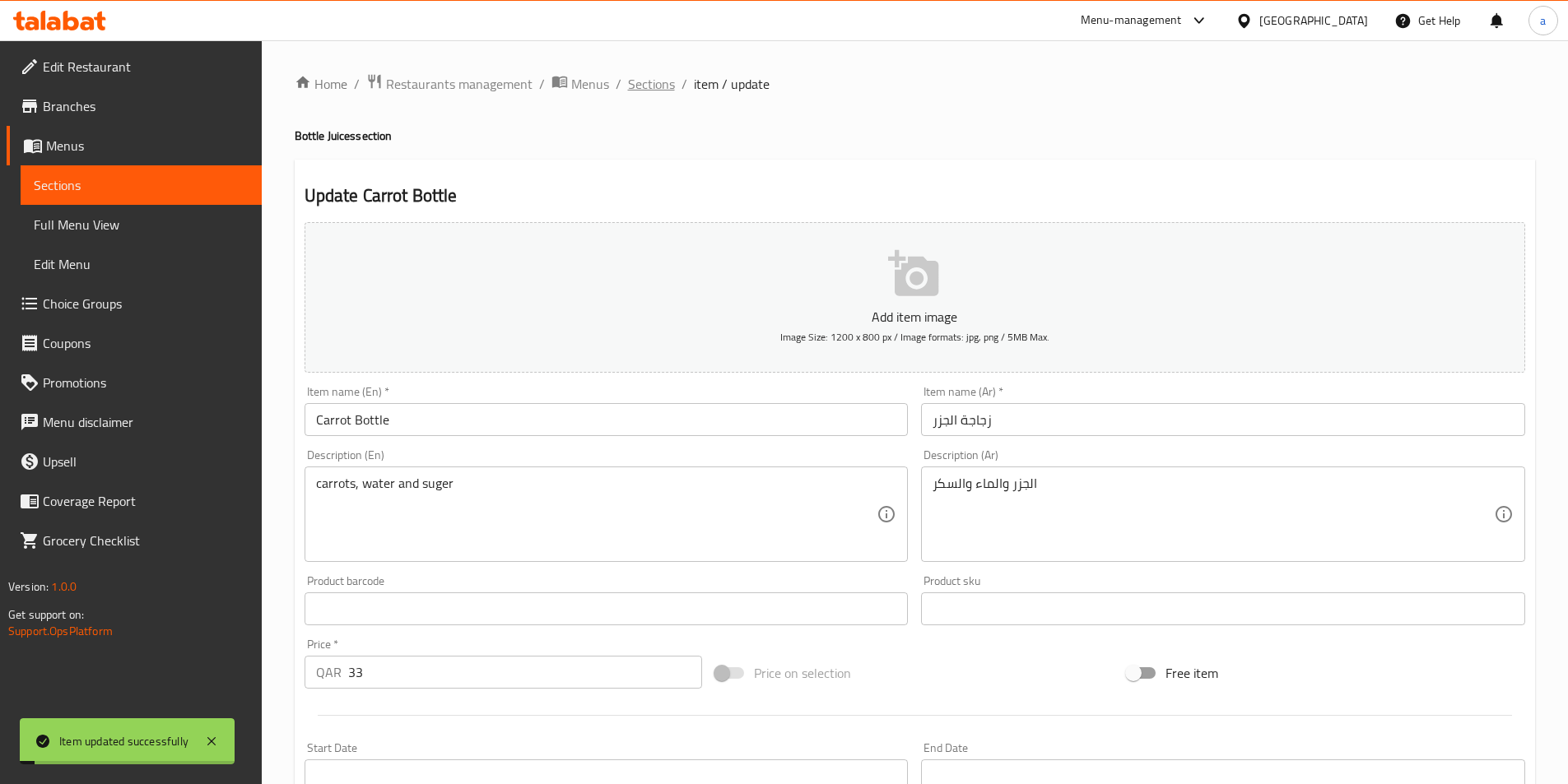
click at [646, 92] on span "Sections" at bounding box center [651, 84] width 47 height 20
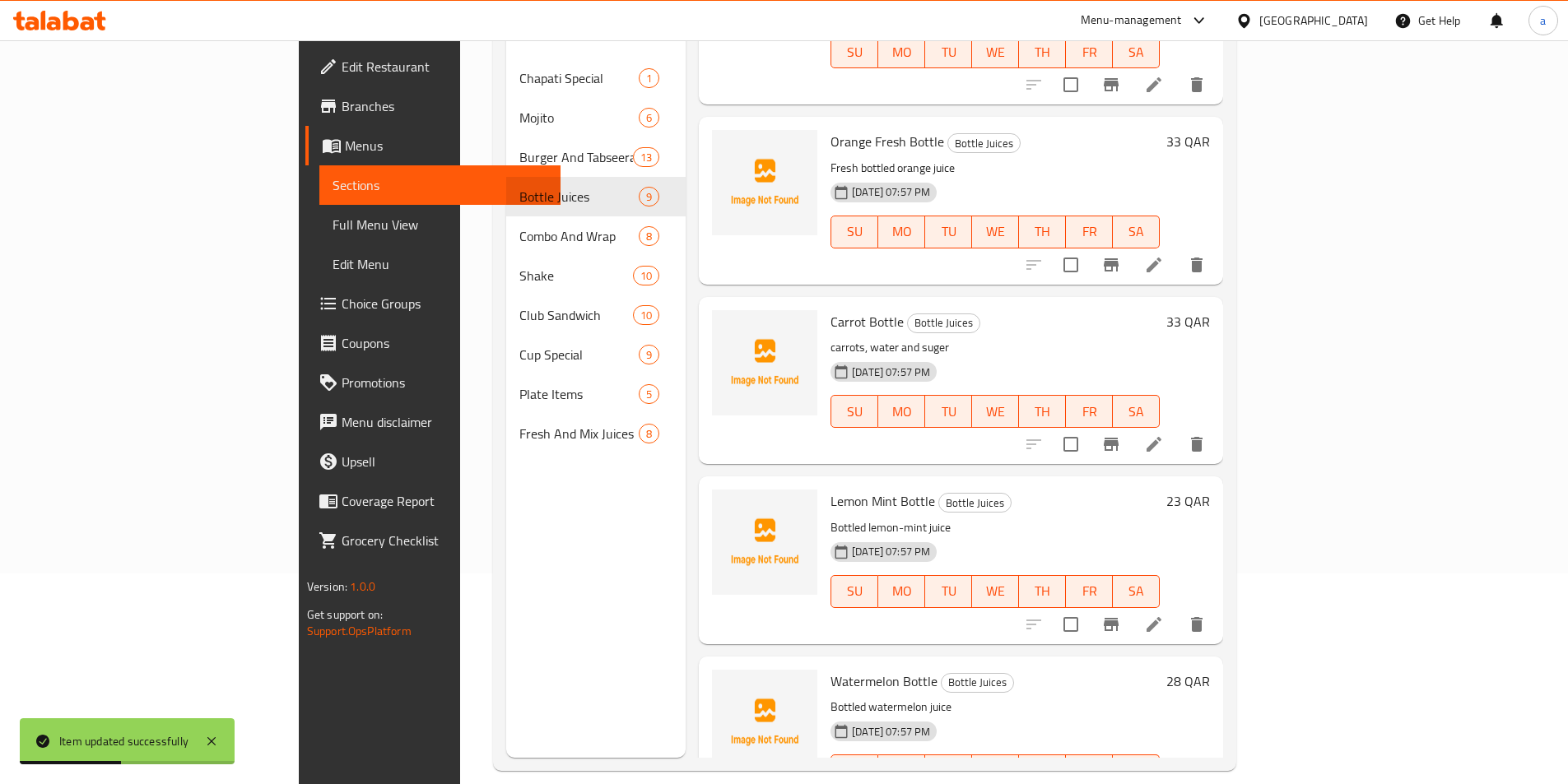
scroll to position [231, 0]
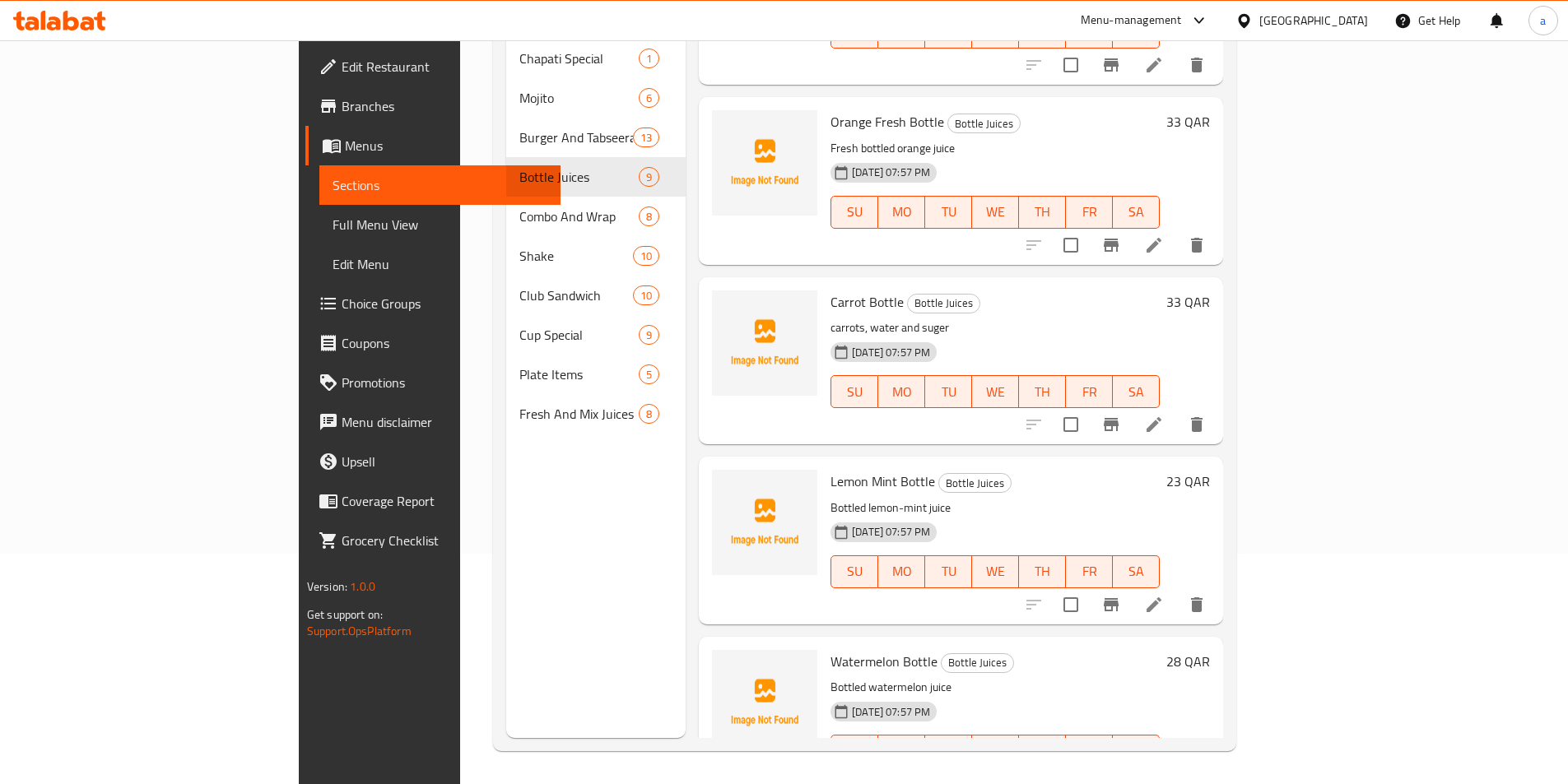
click at [1177, 590] on li at bounding box center [1154, 605] width 46 height 30
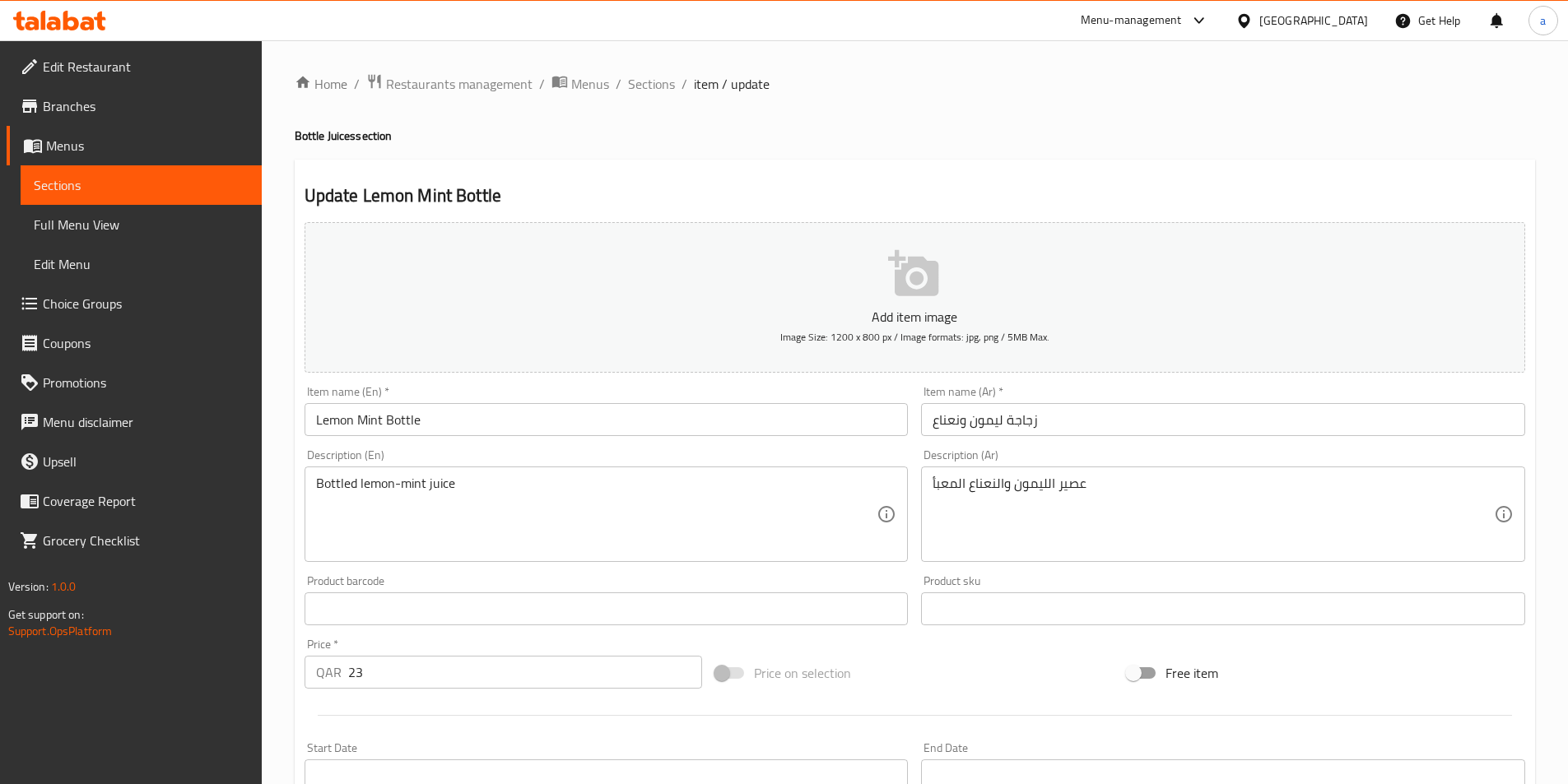
click at [513, 426] on input "Lemon Mint Bottle" at bounding box center [607, 420] width 604 height 33
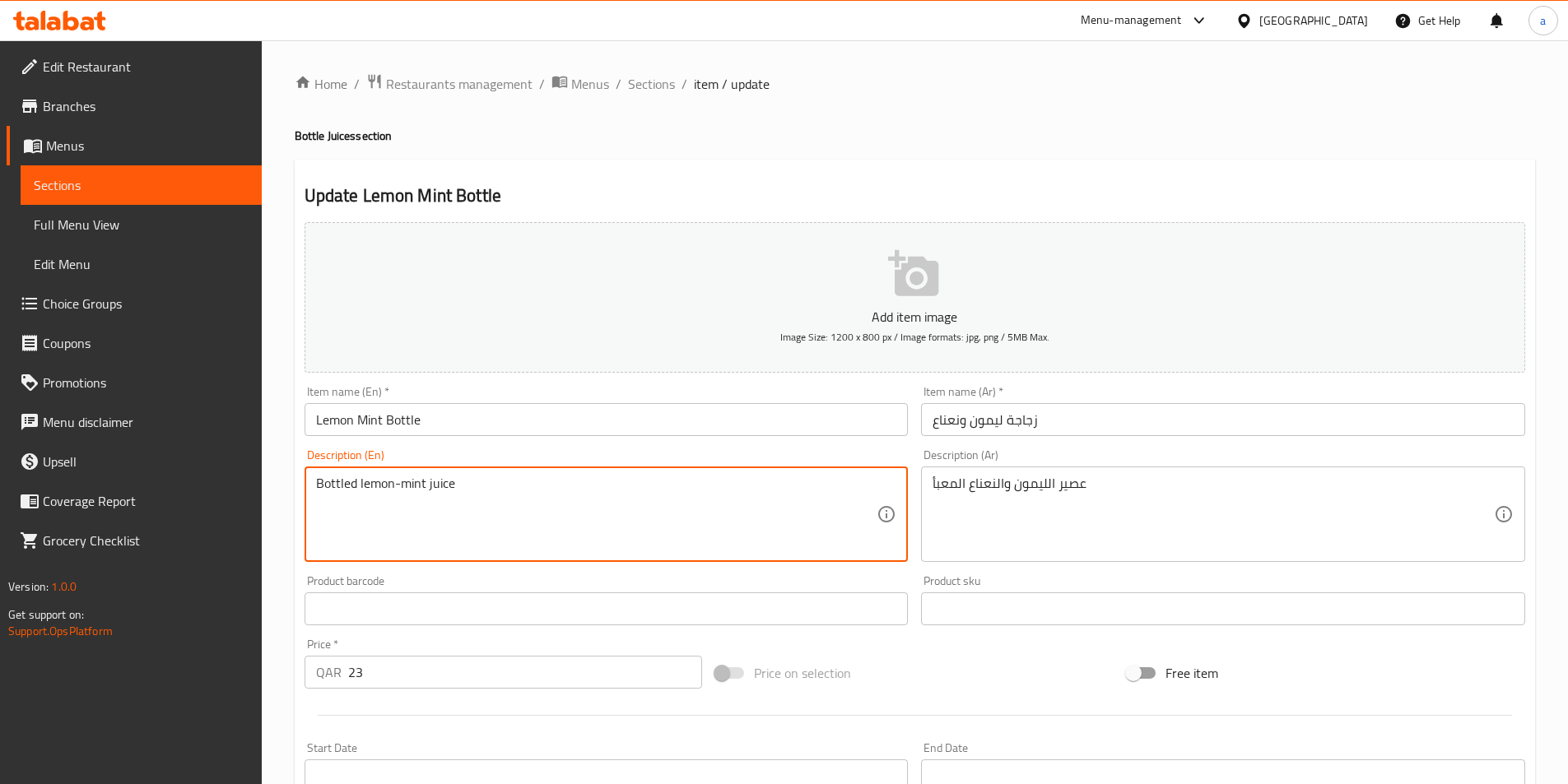
paste textarea "A bottled juice with lemon and mint."
type textarea "A bottled juice with lemon and mint."
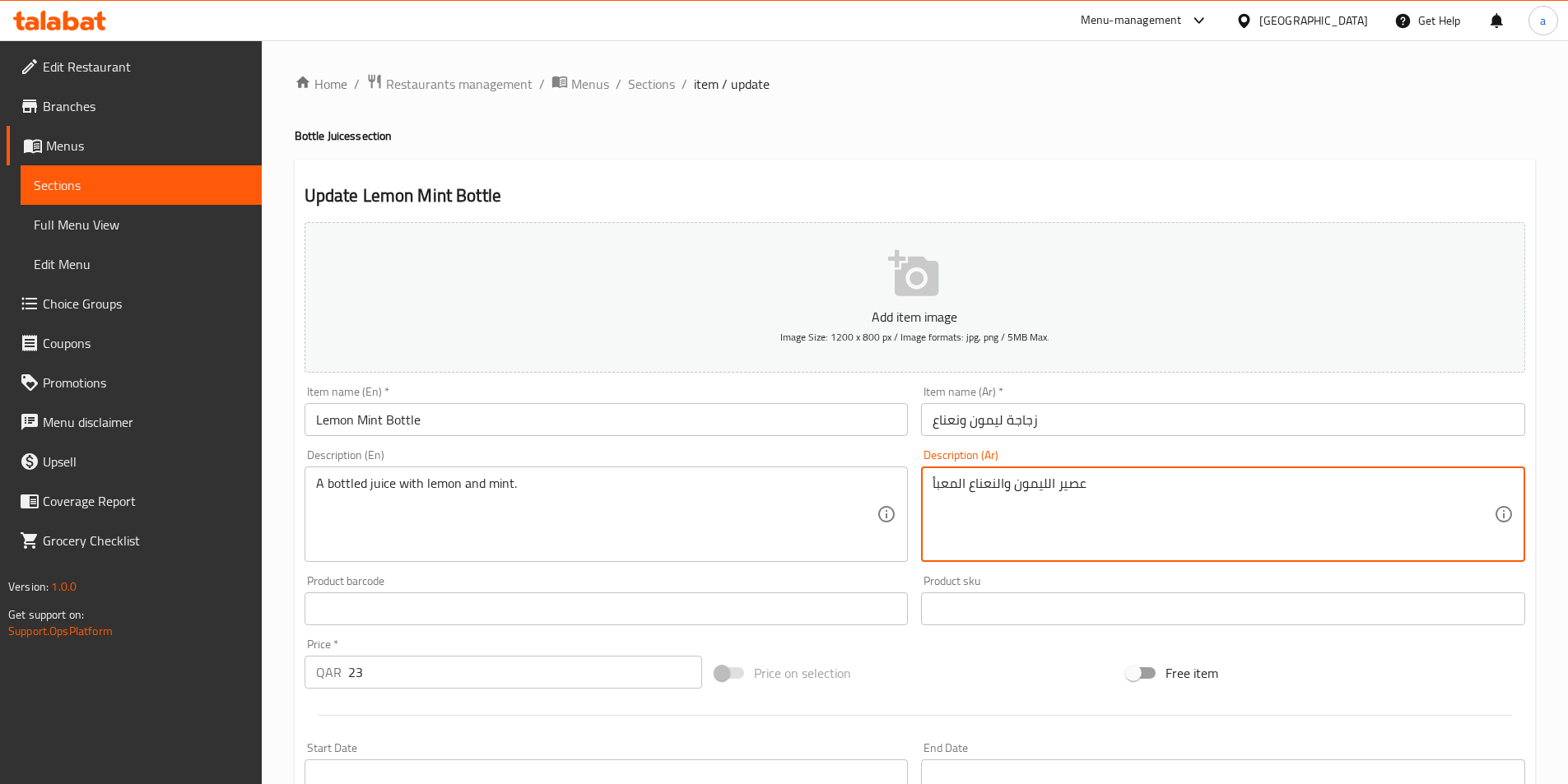
paste textarea "معبأ بالليمون والنعناع."
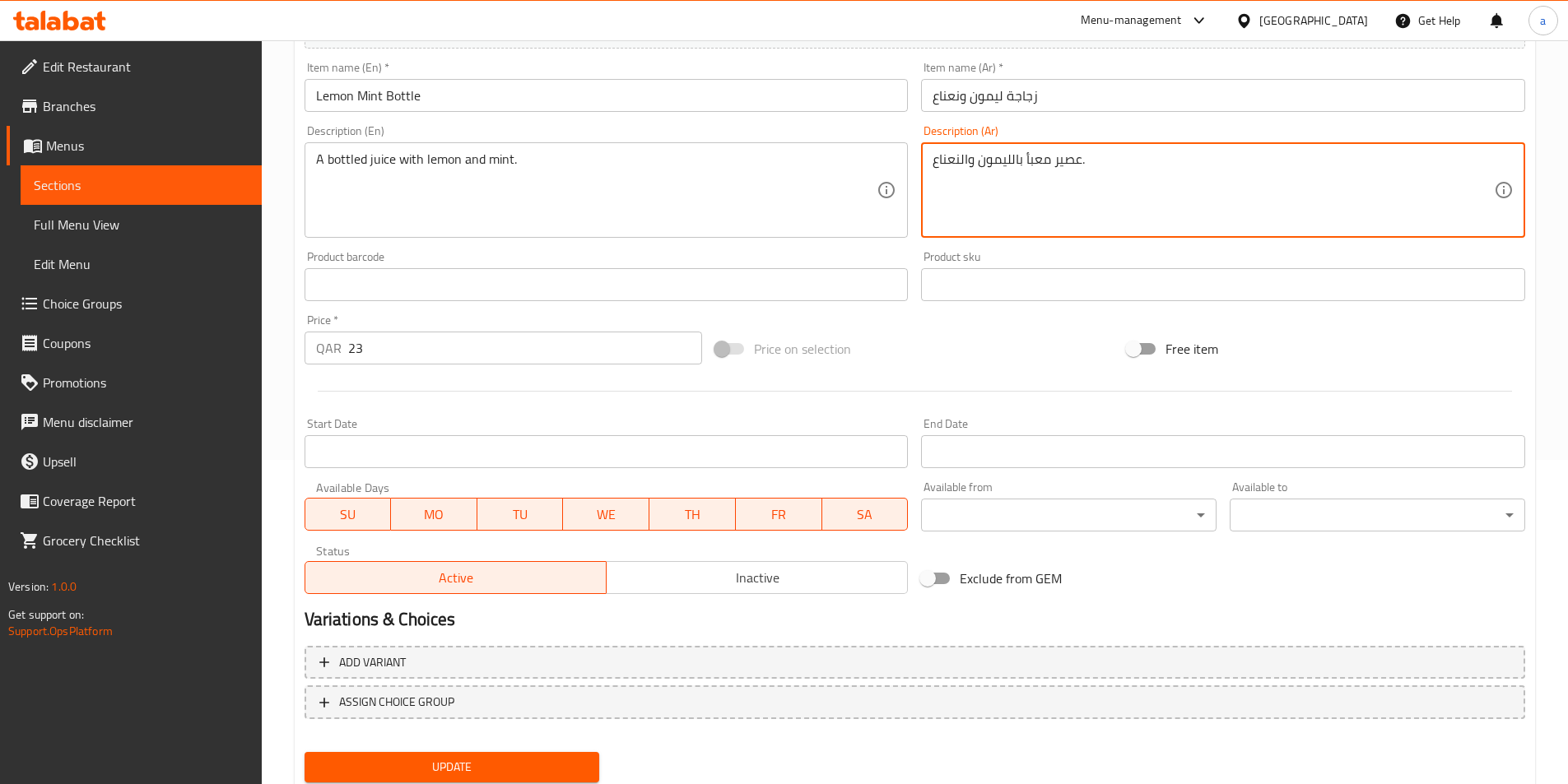
scroll to position [379, 0]
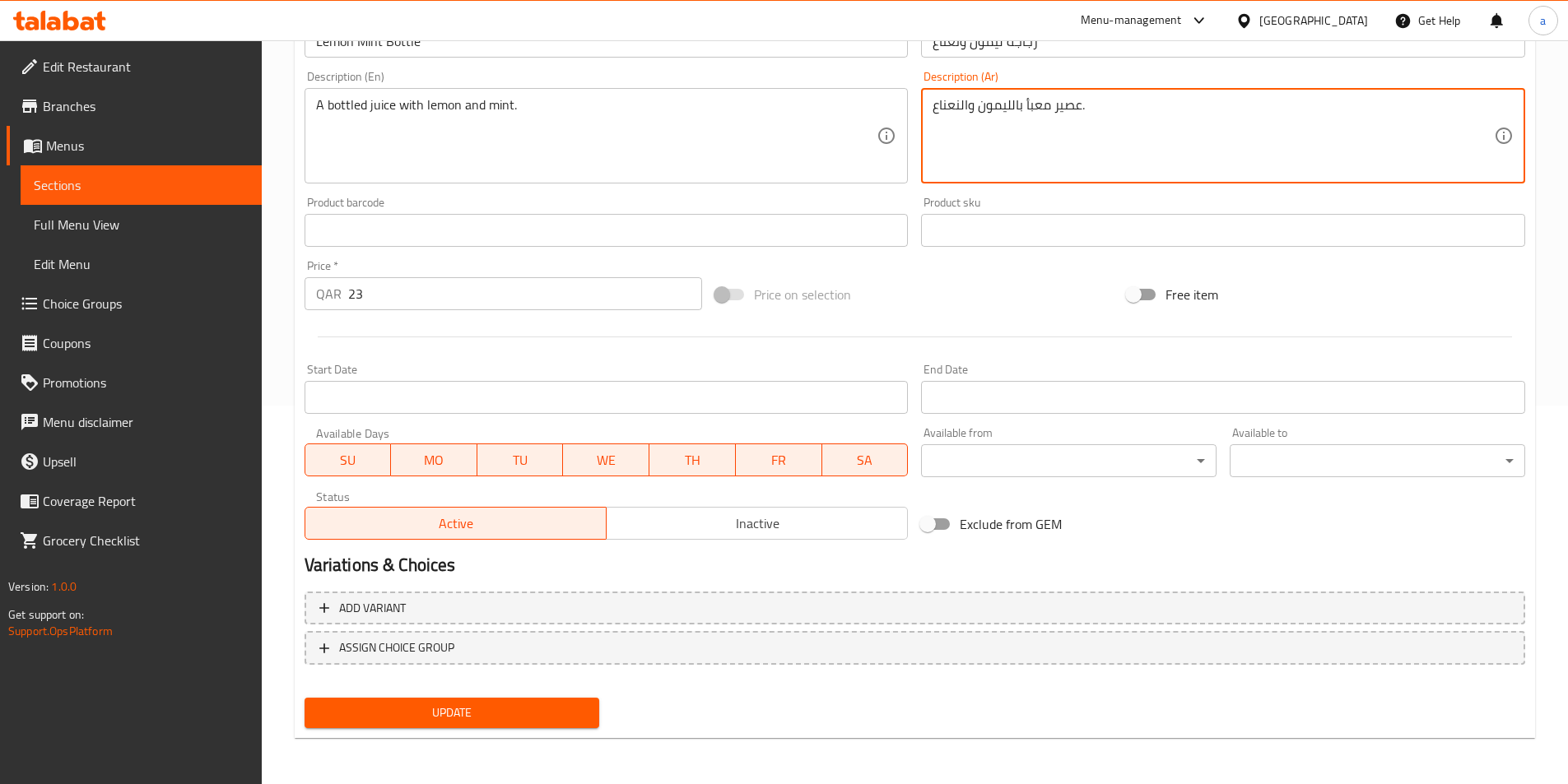
type textarea "عصير معبأ بالليمون والنعناع."
click at [467, 715] on span "Update" at bounding box center [452, 712] width 269 height 21
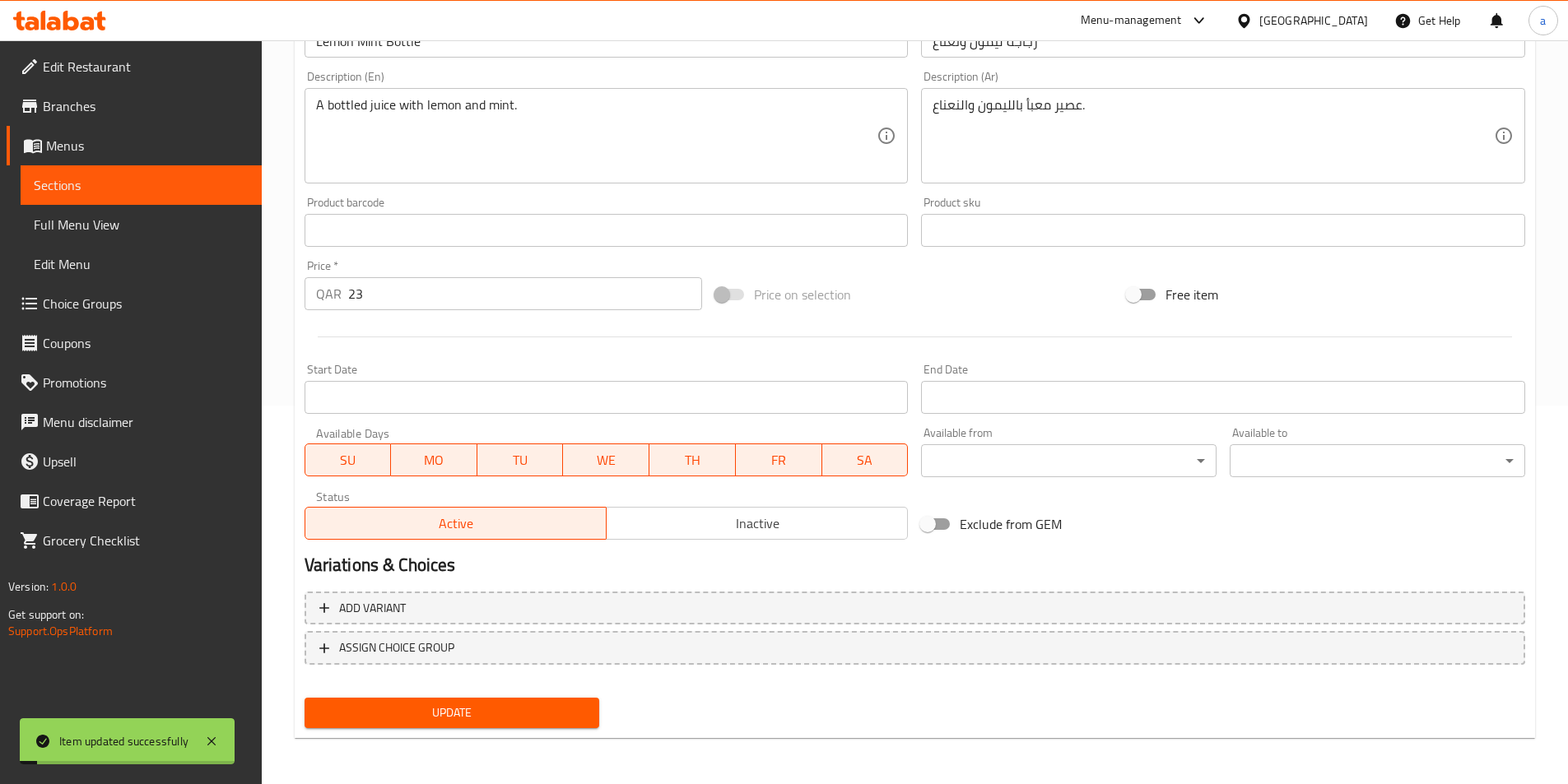
scroll to position [0, 0]
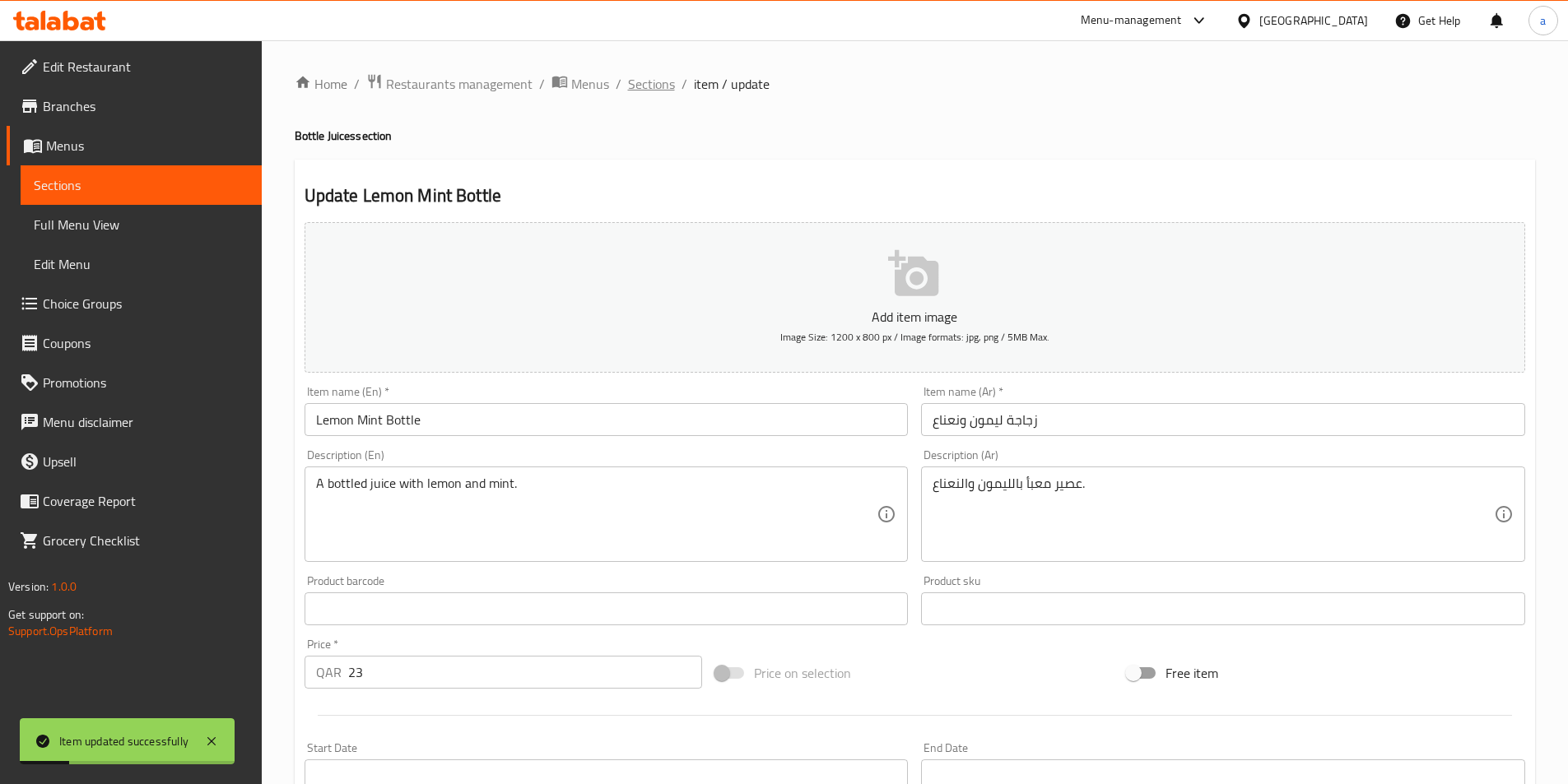
click at [643, 87] on span "Sections" at bounding box center [651, 84] width 47 height 20
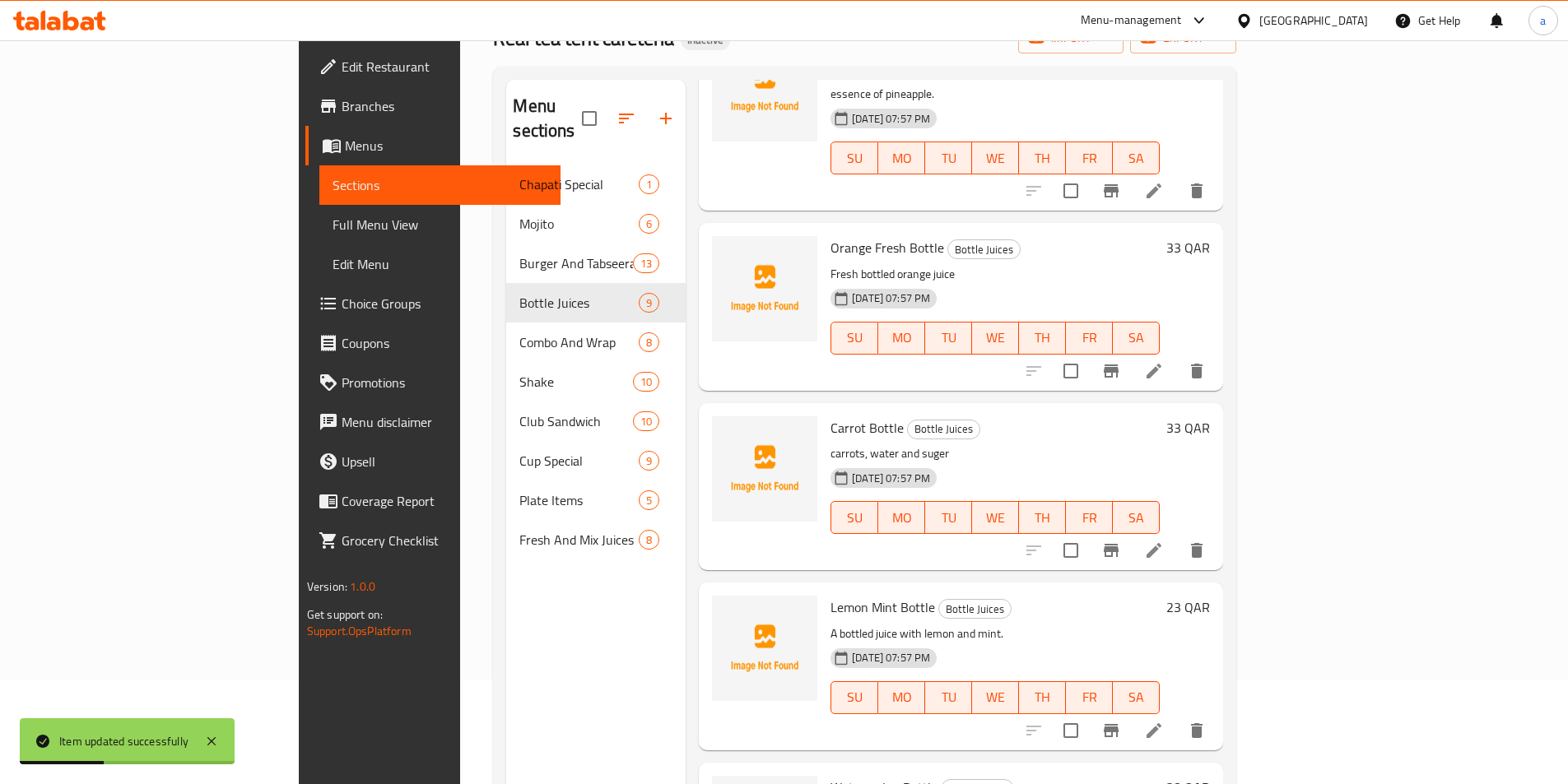
scroll to position [231, 0]
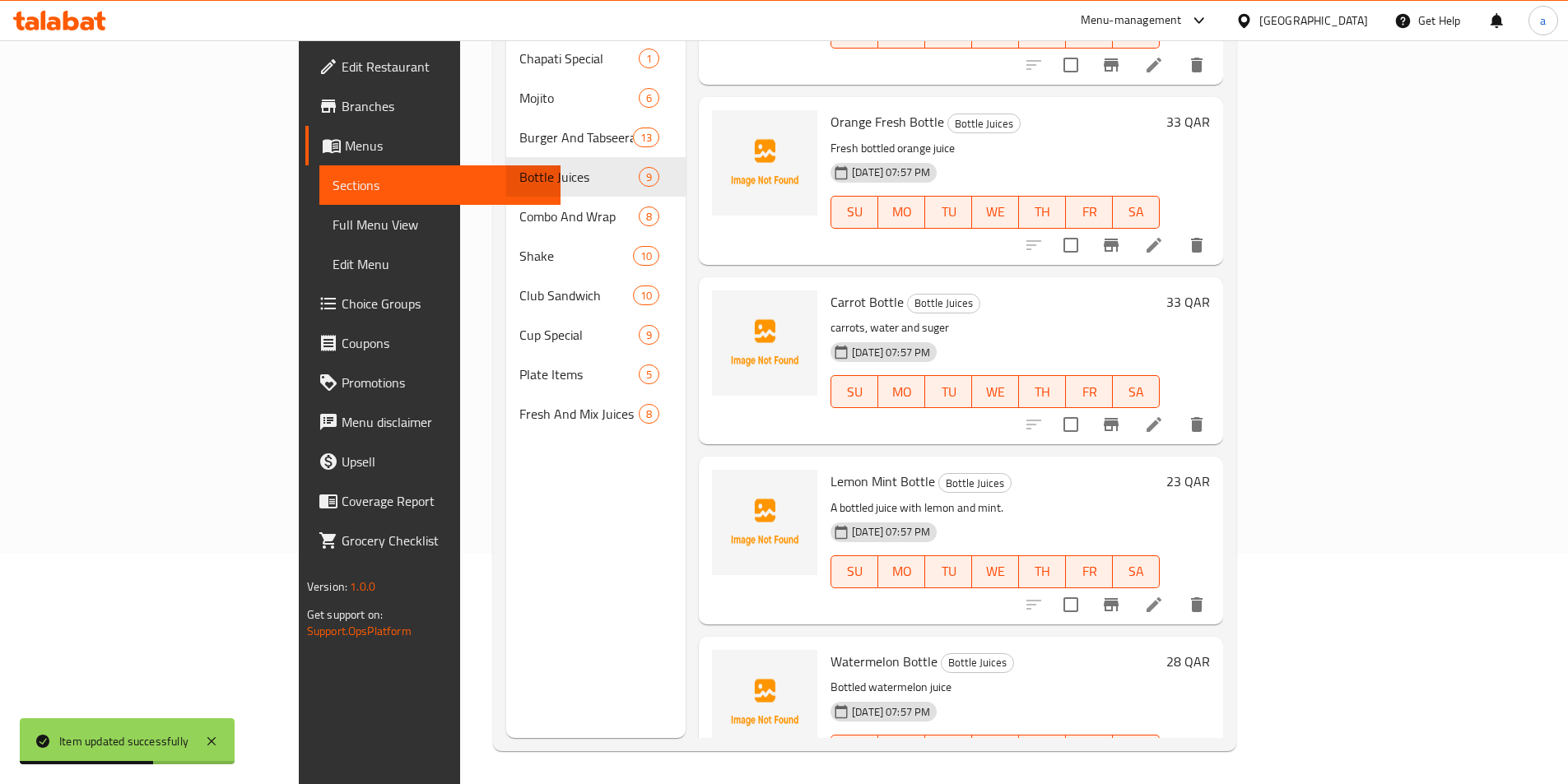
click at [1177, 770] on li at bounding box center [1154, 785] width 46 height 30
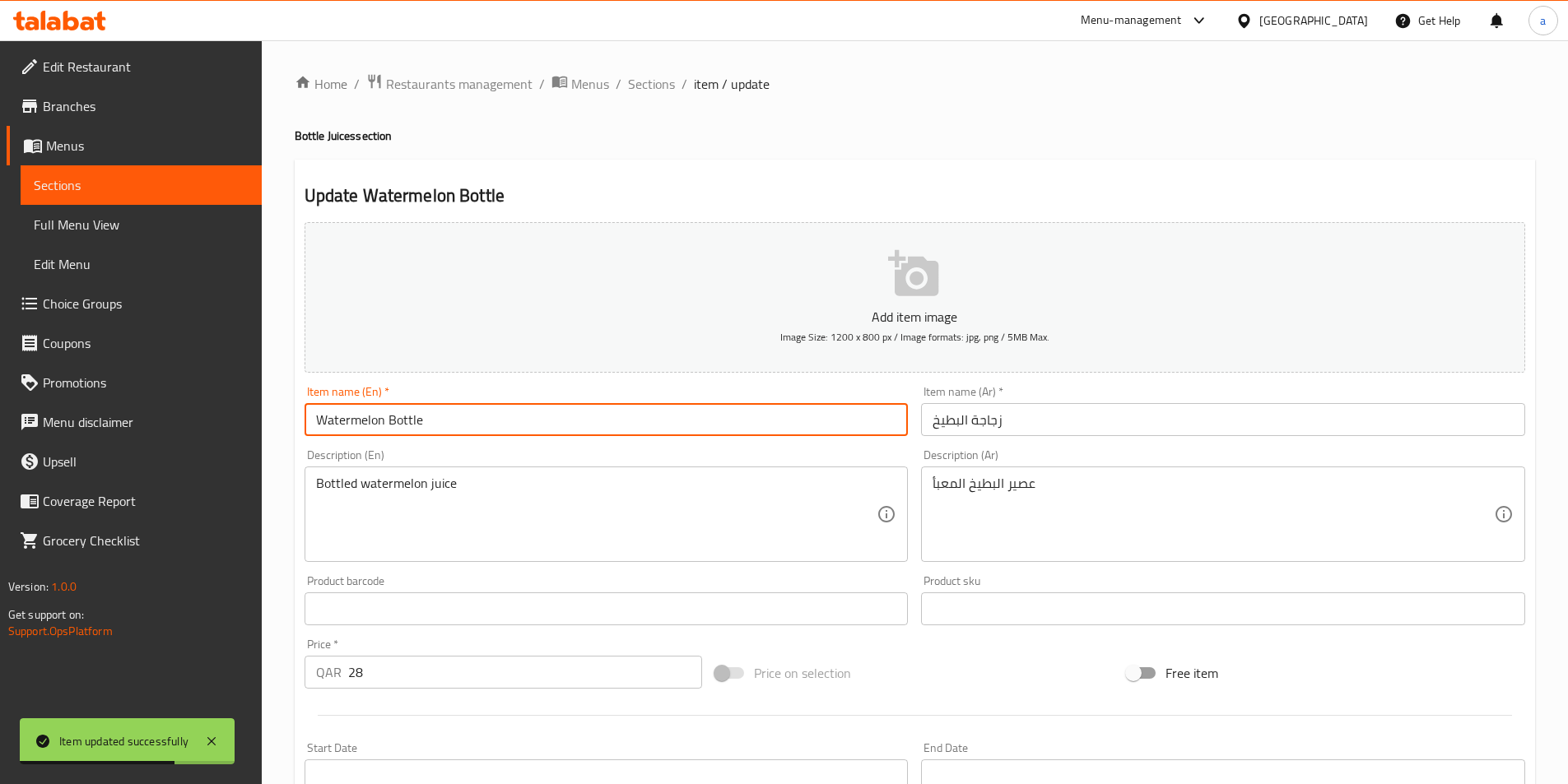
click at [572, 411] on input "Watermelon Bottle" at bounding box center [607, 420] width 604 height 33
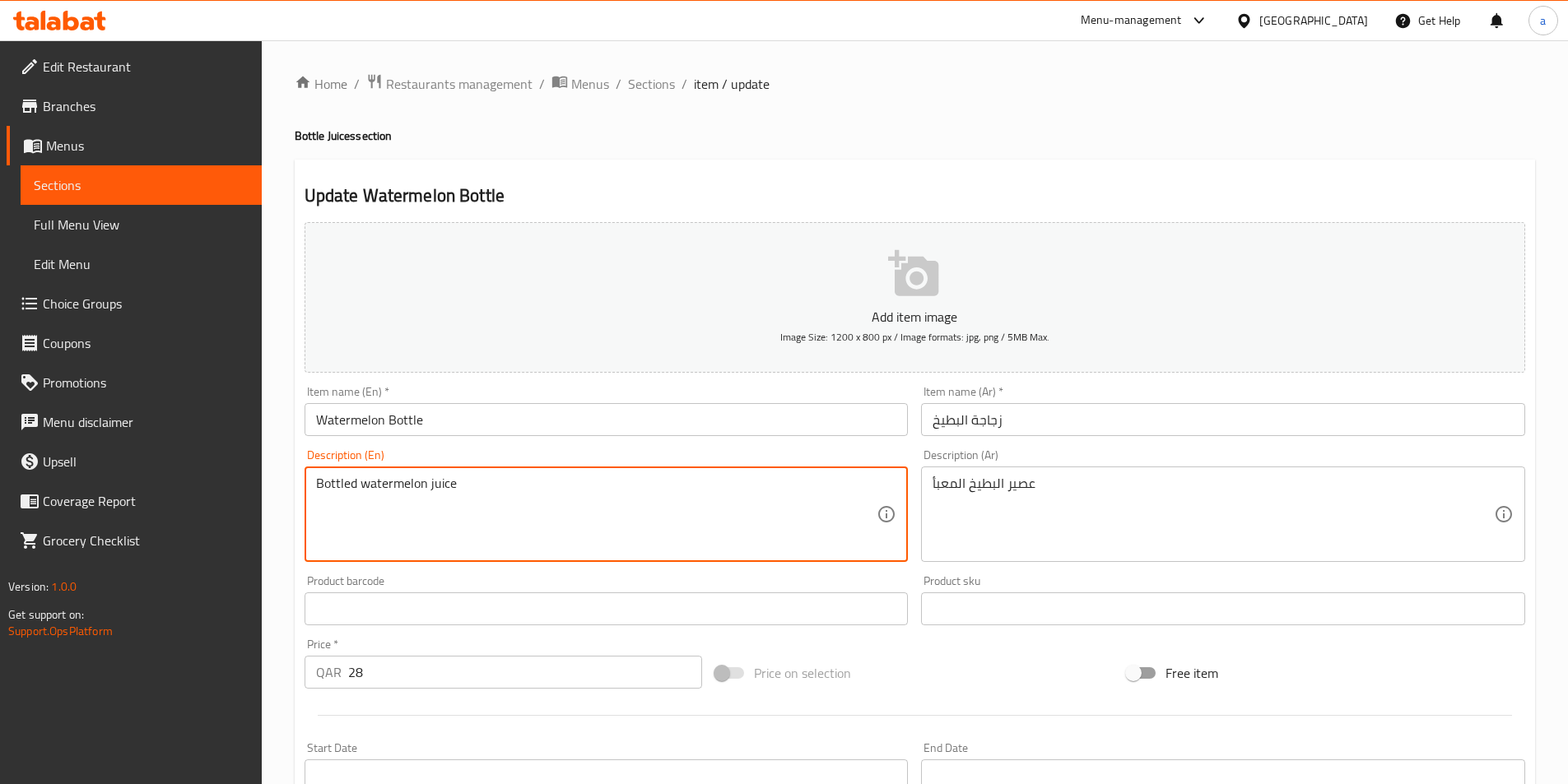
paste textarea "juice made from watermelon"
type textarea "Bottled juice made from watermelon"
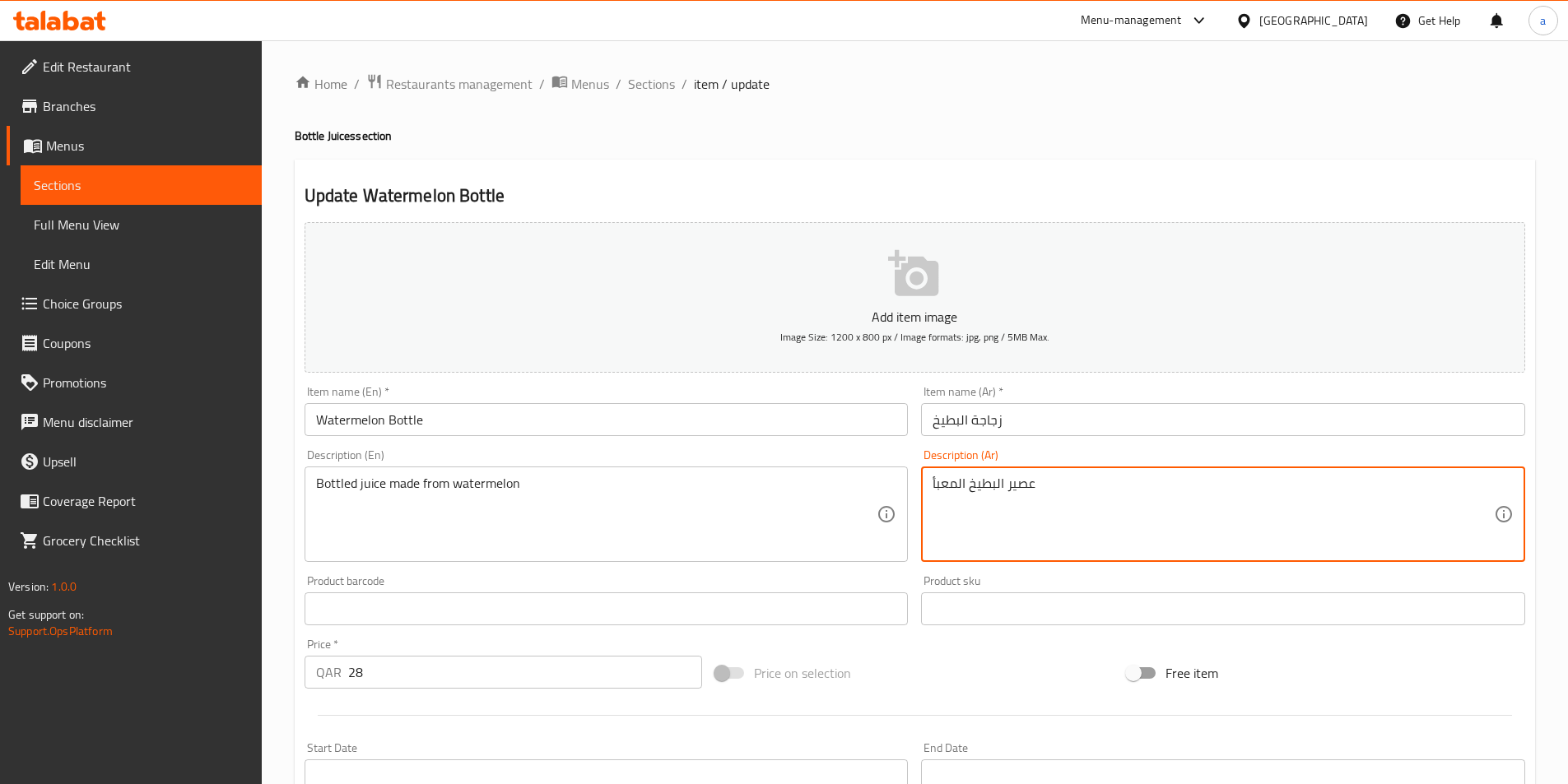
paste textarea "معبأ مصنوع من البطيخ"
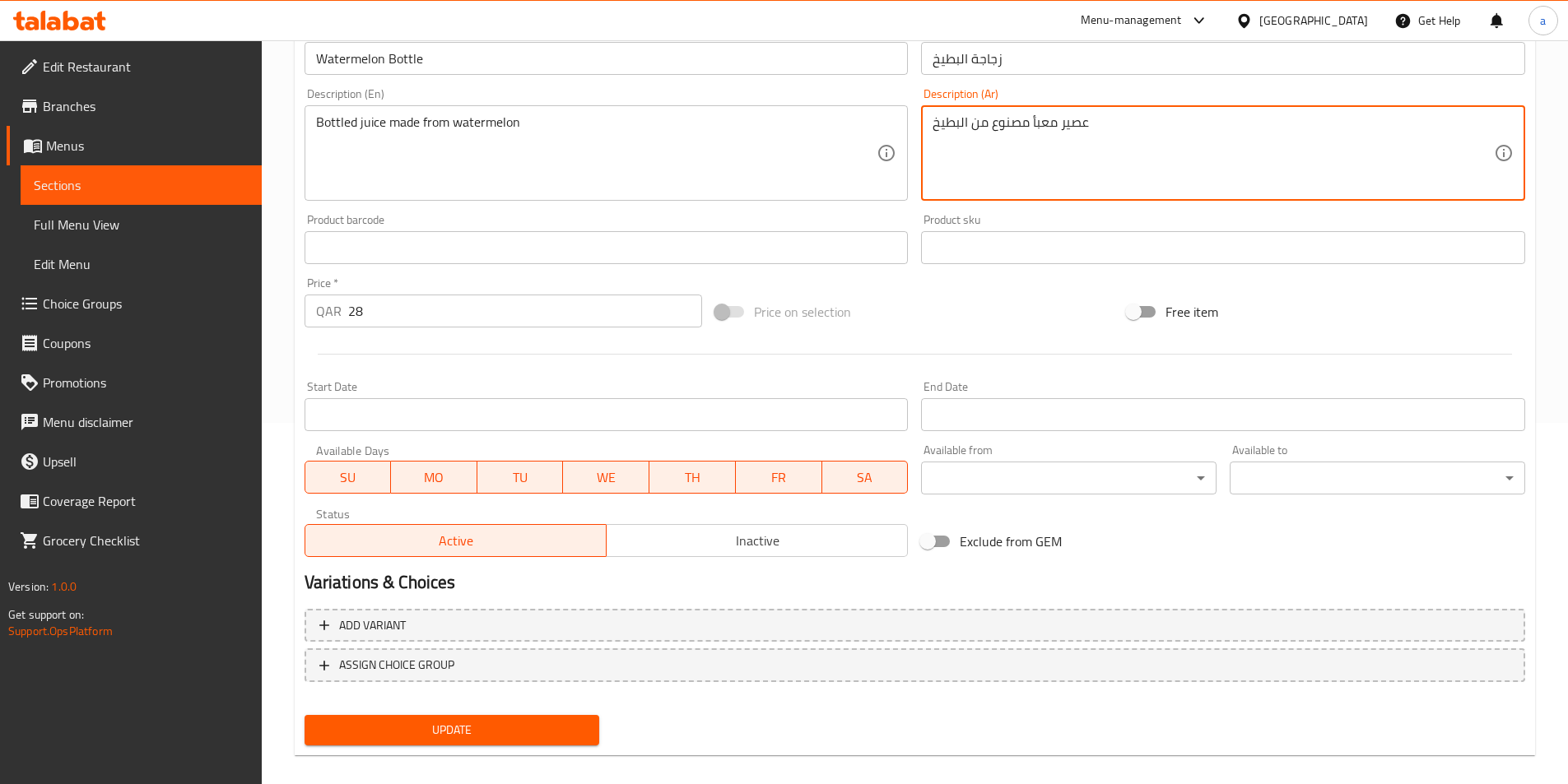
scroll to position [379, 0]
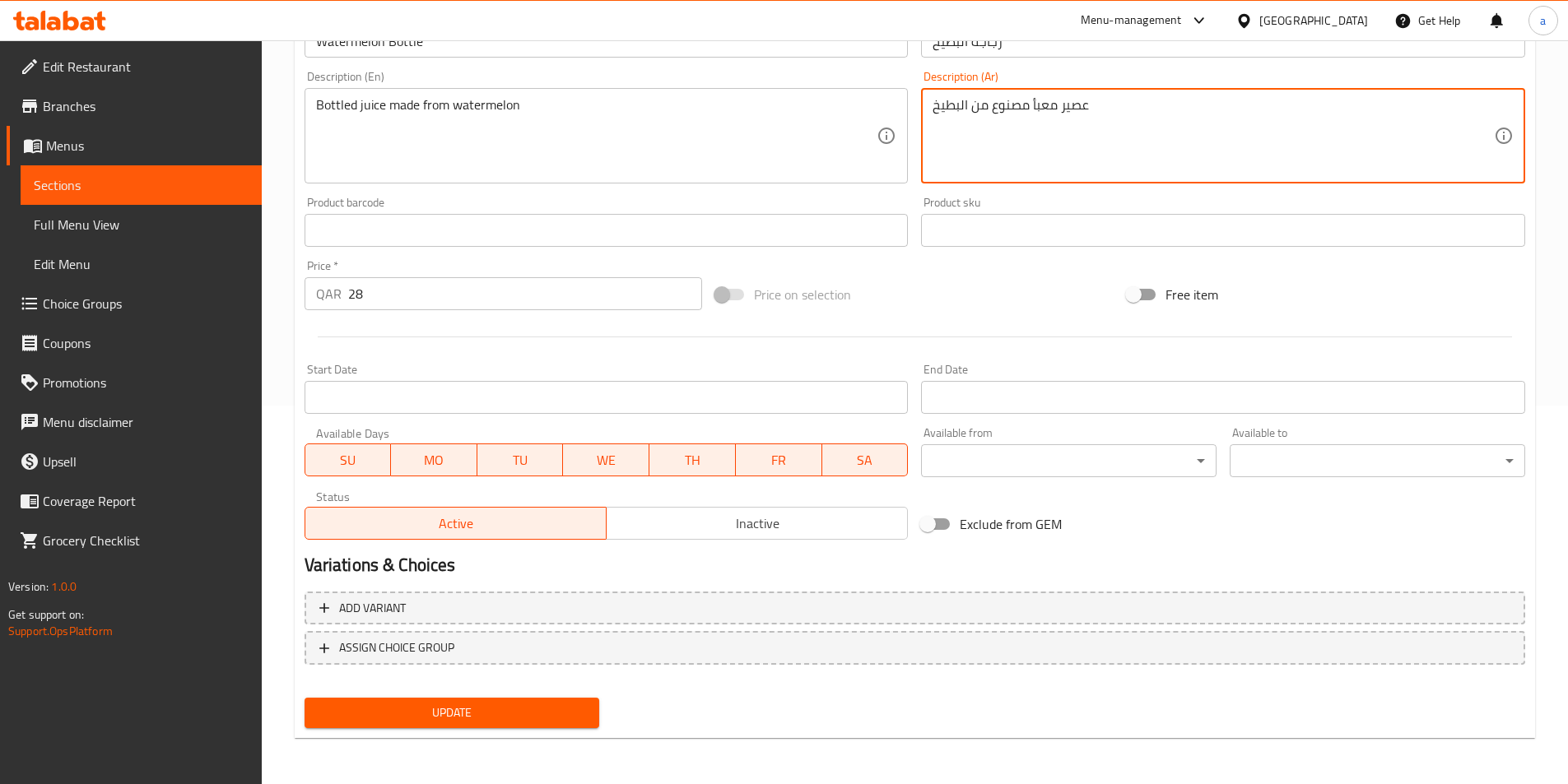
type textarea "عصير معبأ مصنوع من البطيخ"
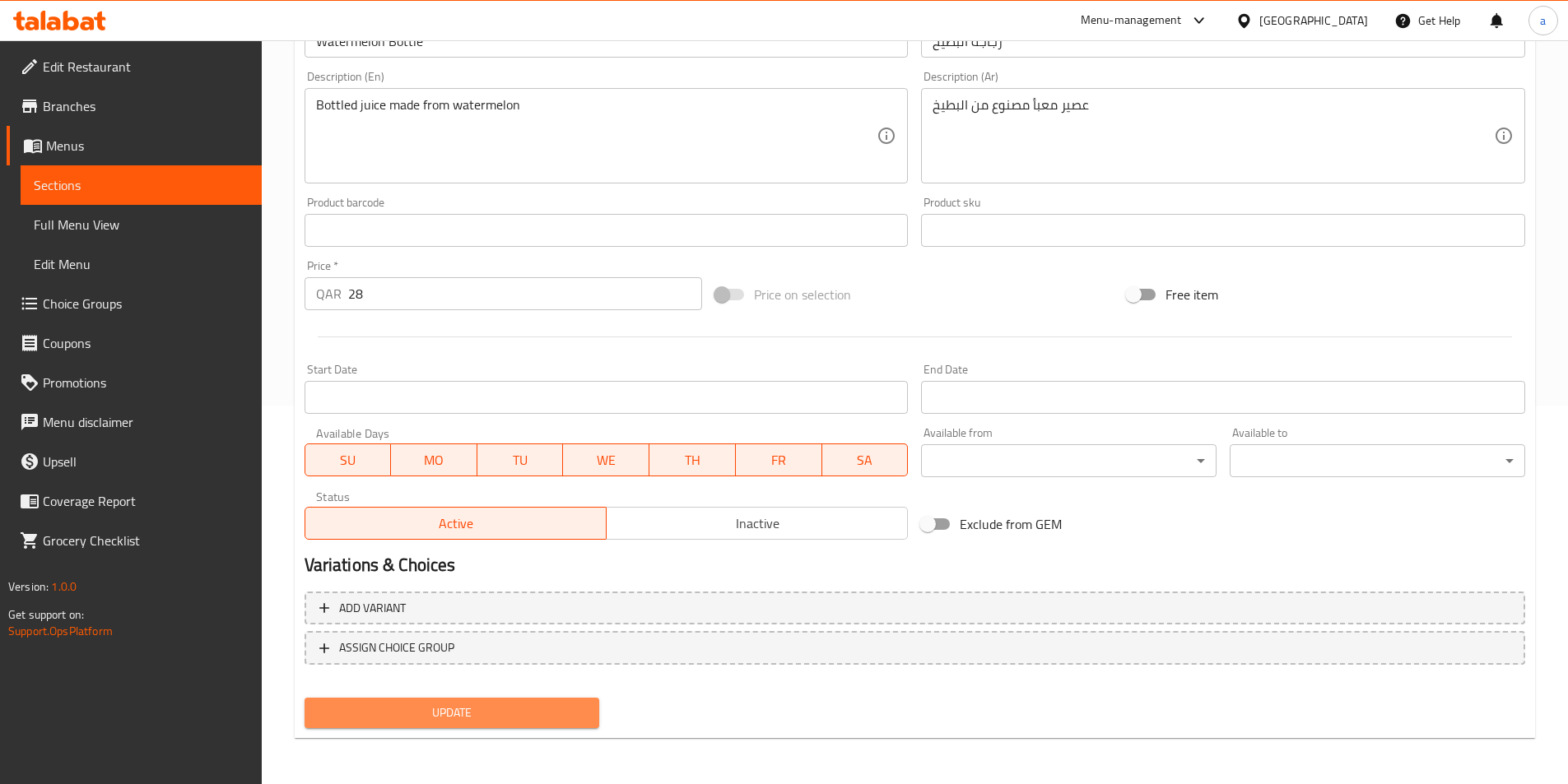
click at [518, 720] on span "Update" at bounding box center [452, 712] width 269 height 21
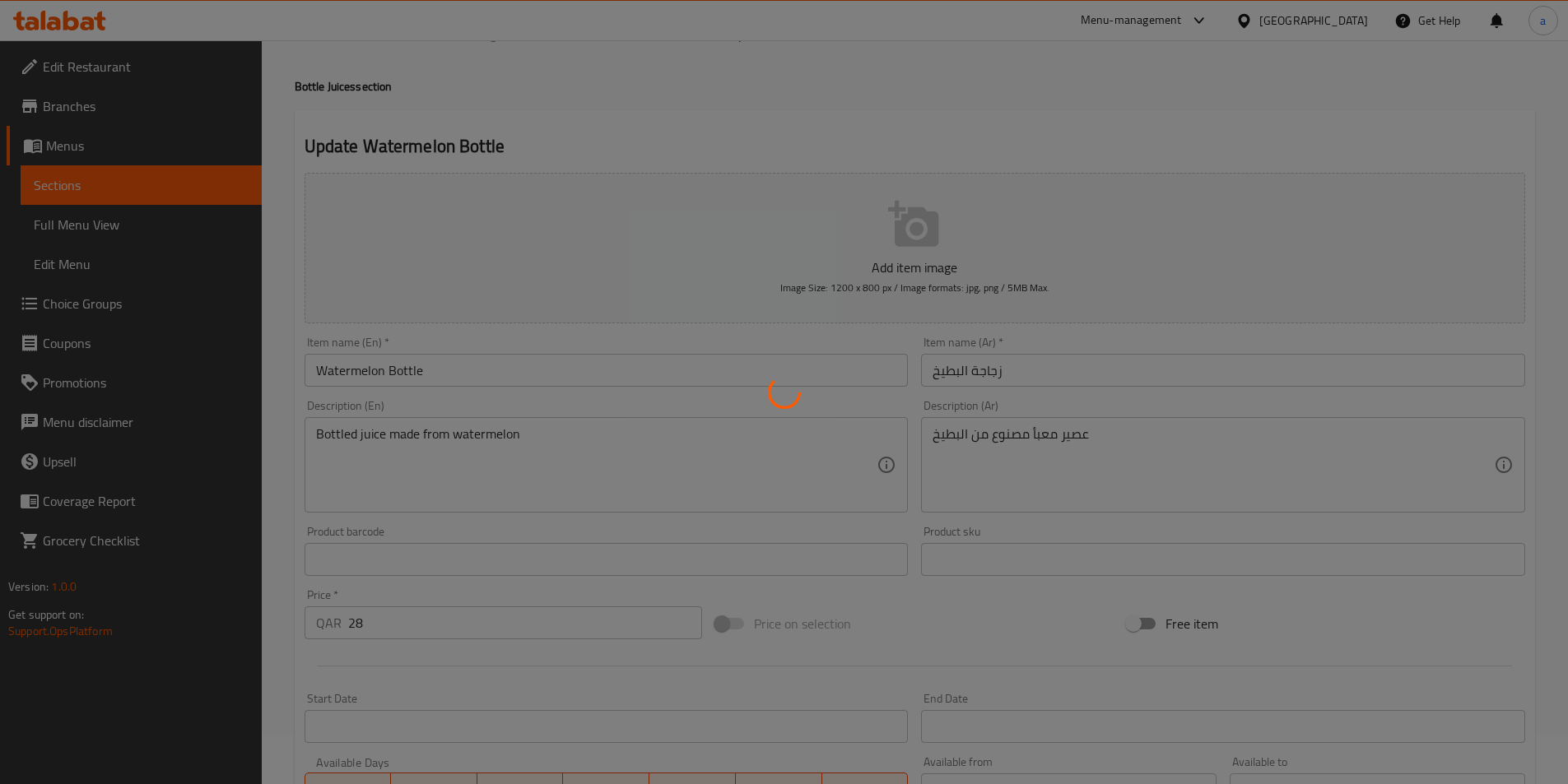
scroll to position [0, 0]
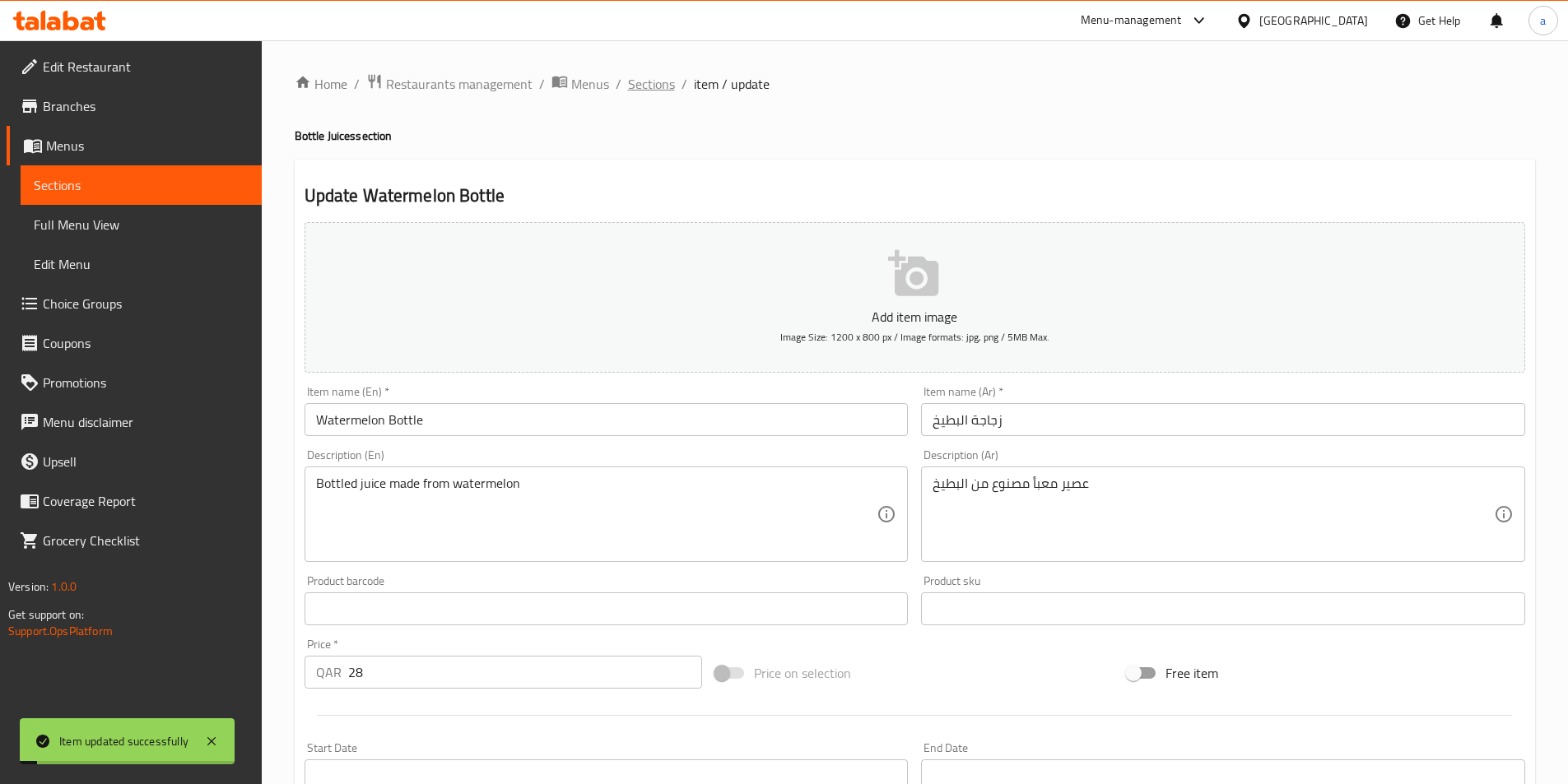
click at [630, 85] on span "Sections" at bounding box center [651, 84] width 47 height 20
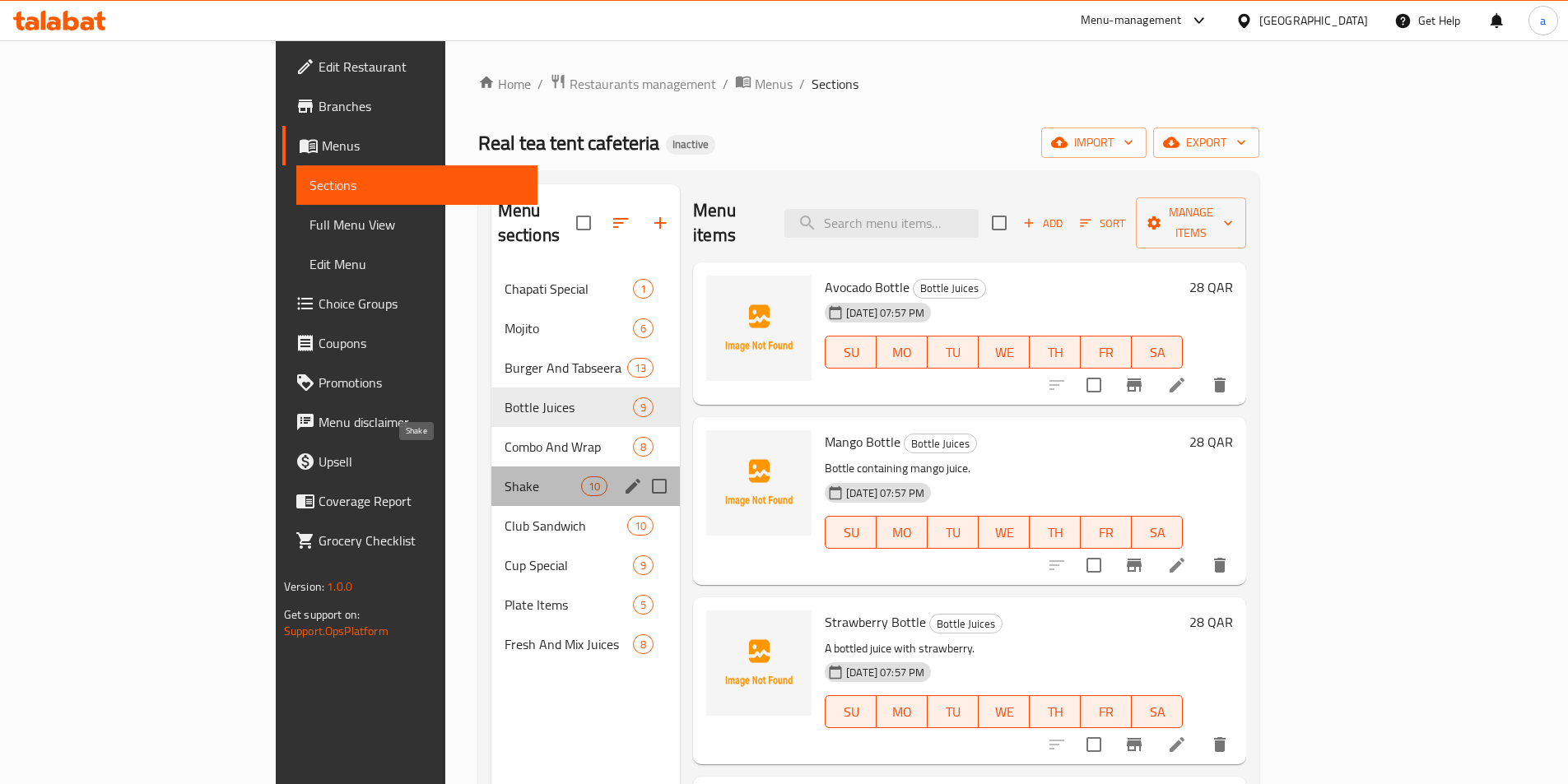
click at [504, 477] on span "Shake" at bounding box center [543, 487] width 77 height 20
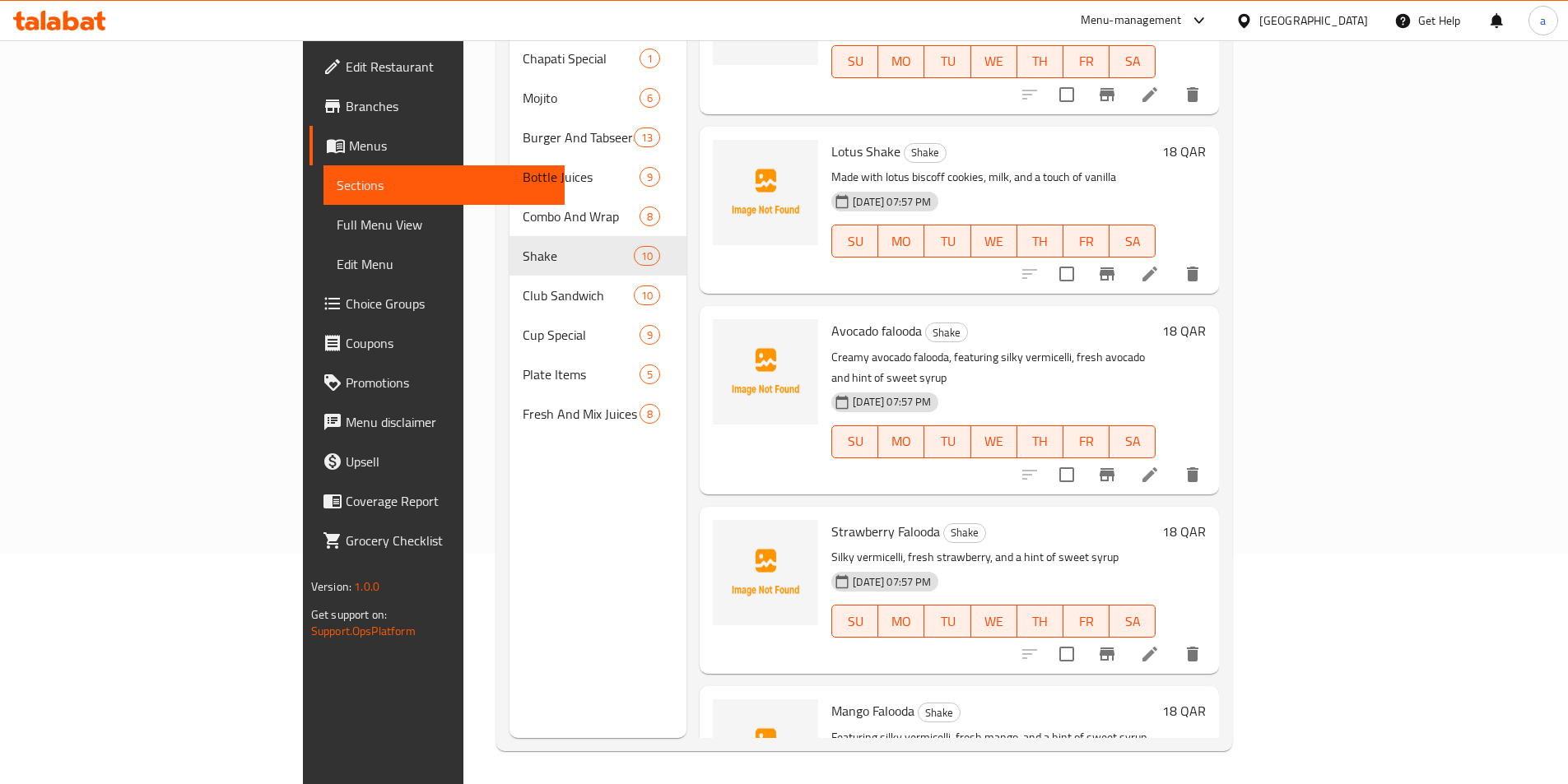
scroll to position [1055, 0]
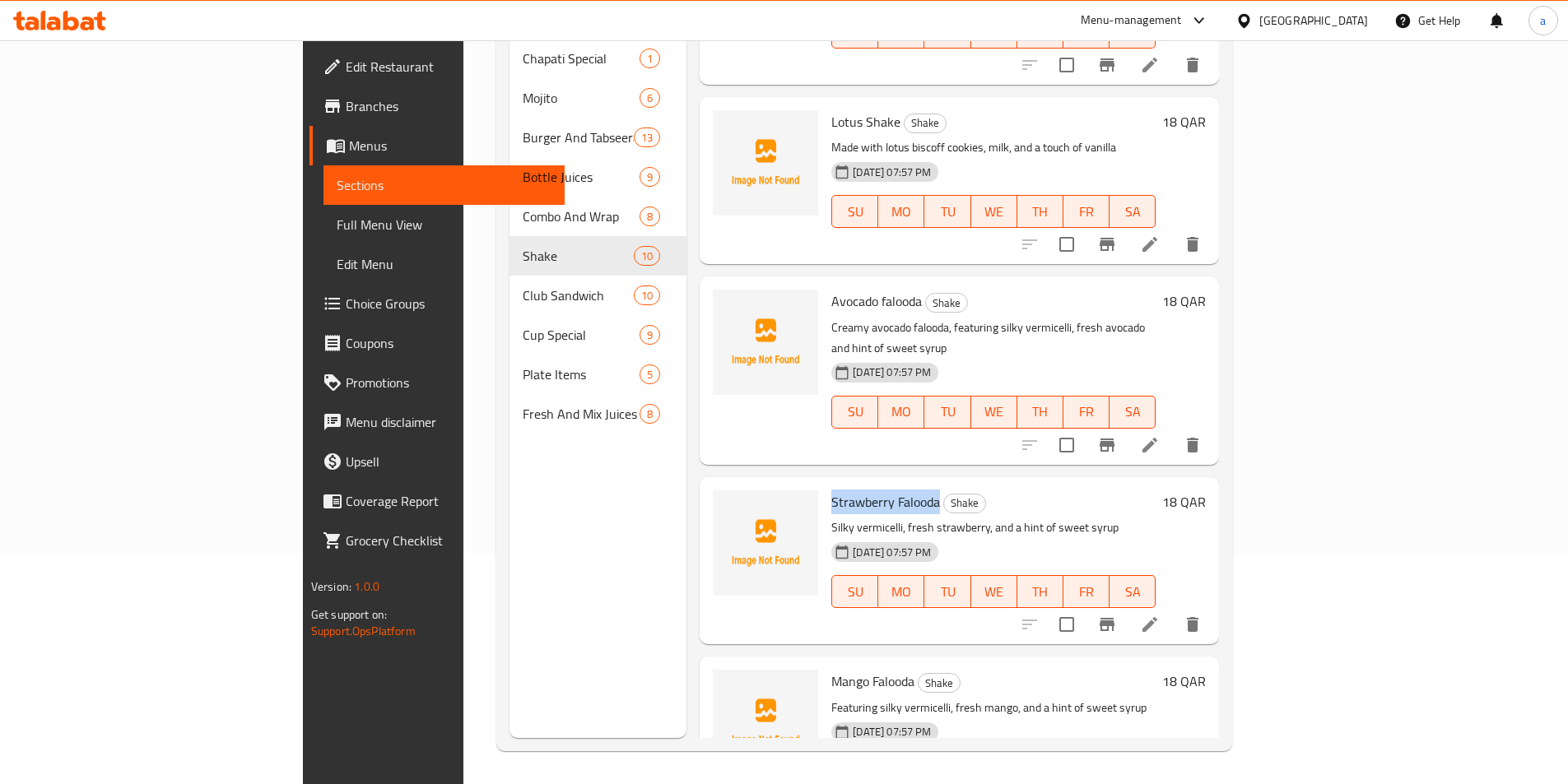
drag, startPoint x: 861, startPoint y: 420, endPoint x: 755, endPoint y: 424, distance: 106.1
click at [825, 484] on div "Strawberry Falooda Shake Silky vermicelli, fresh strawberry, and a hint of swee…" at bounding box center [993, 560] width 337 height 154
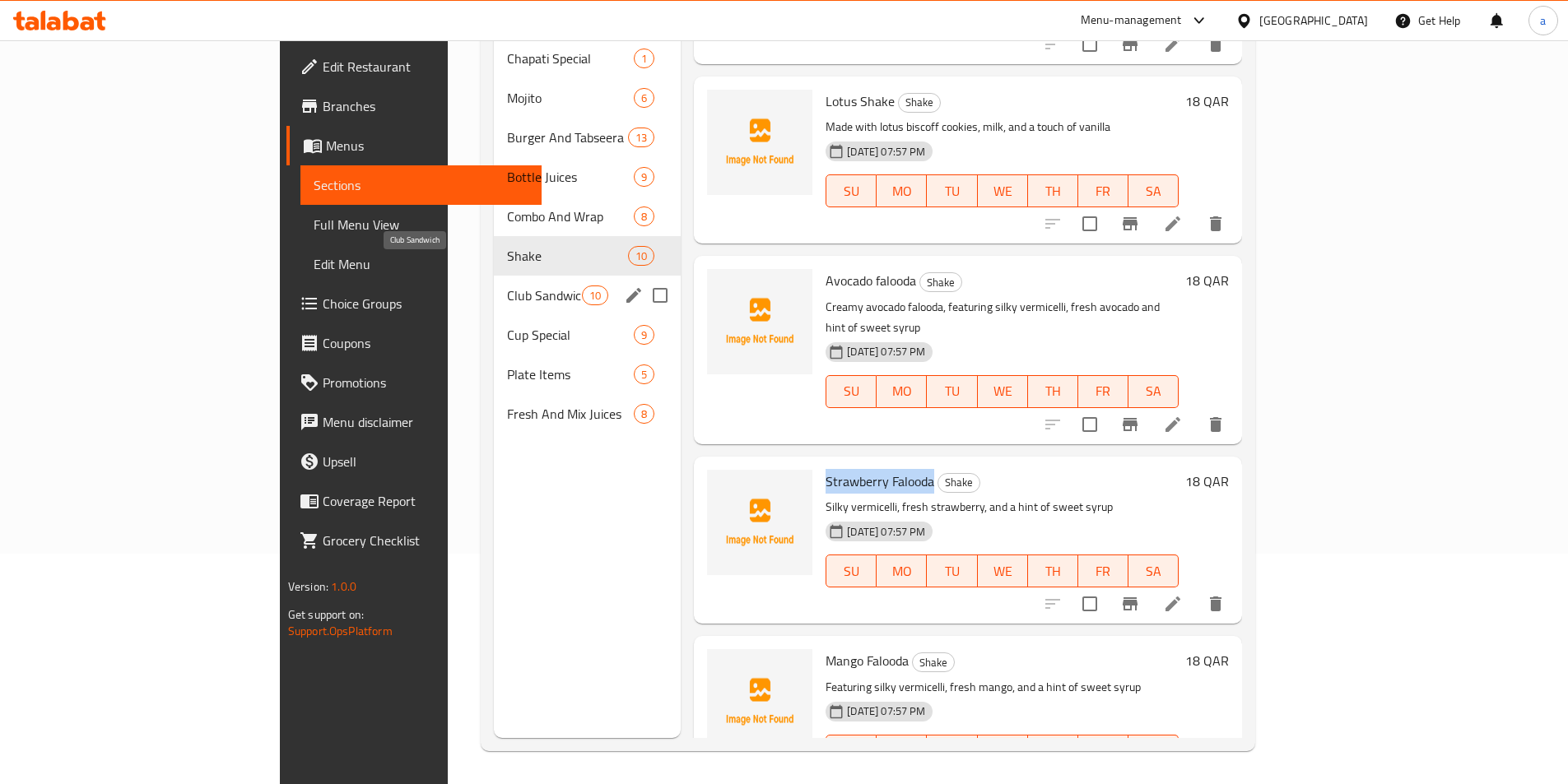
click at [507, 285] on span "Club Sandwich" at bounding box center [544, 295] width 75 height 20
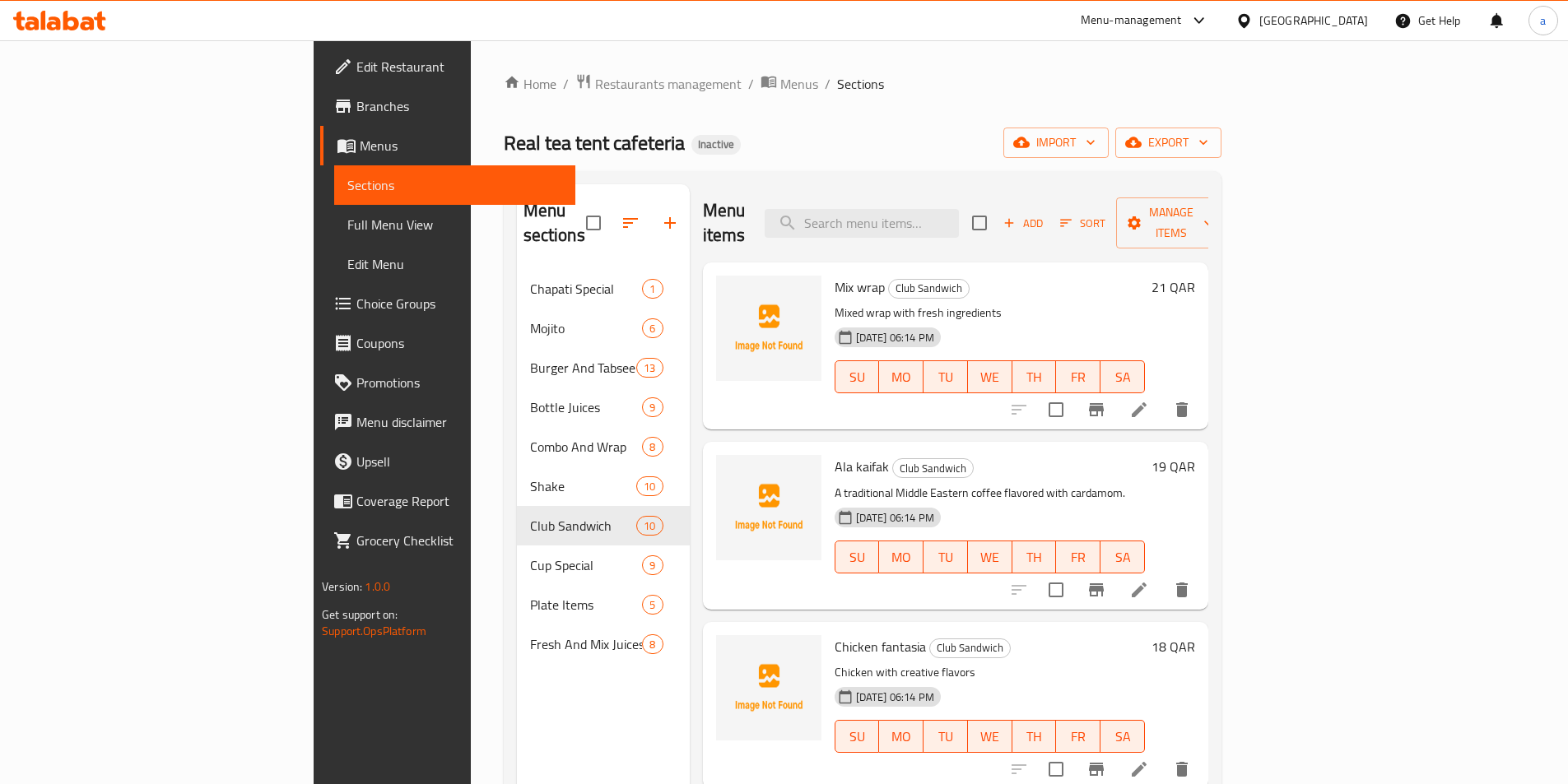
click at [1149, 580] on icon at bounding box center [1139, 590] width 20 height 20
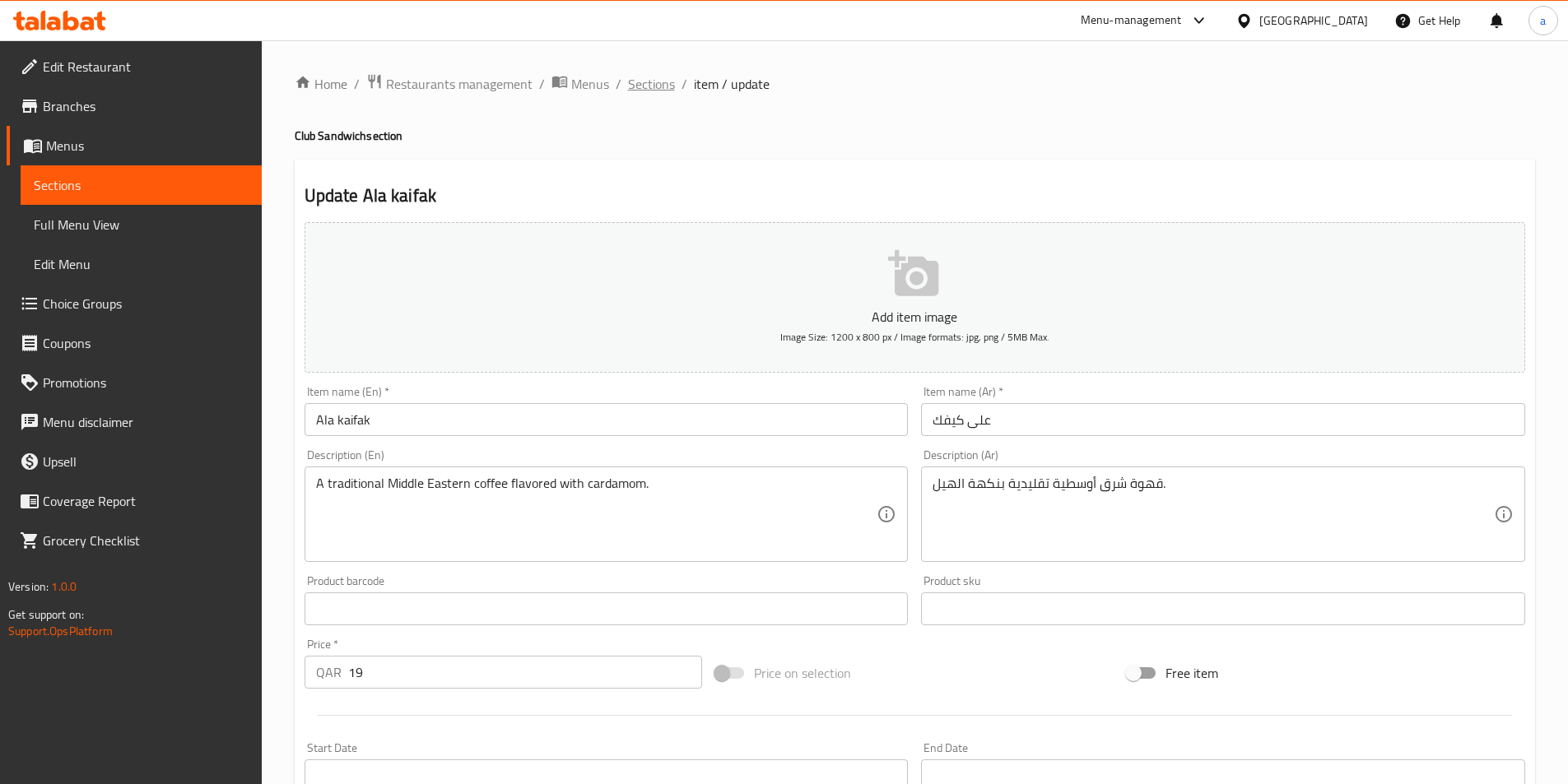
click at [640, 90] on span "Sections" at bounding box center [651, 84] width 47 height 20
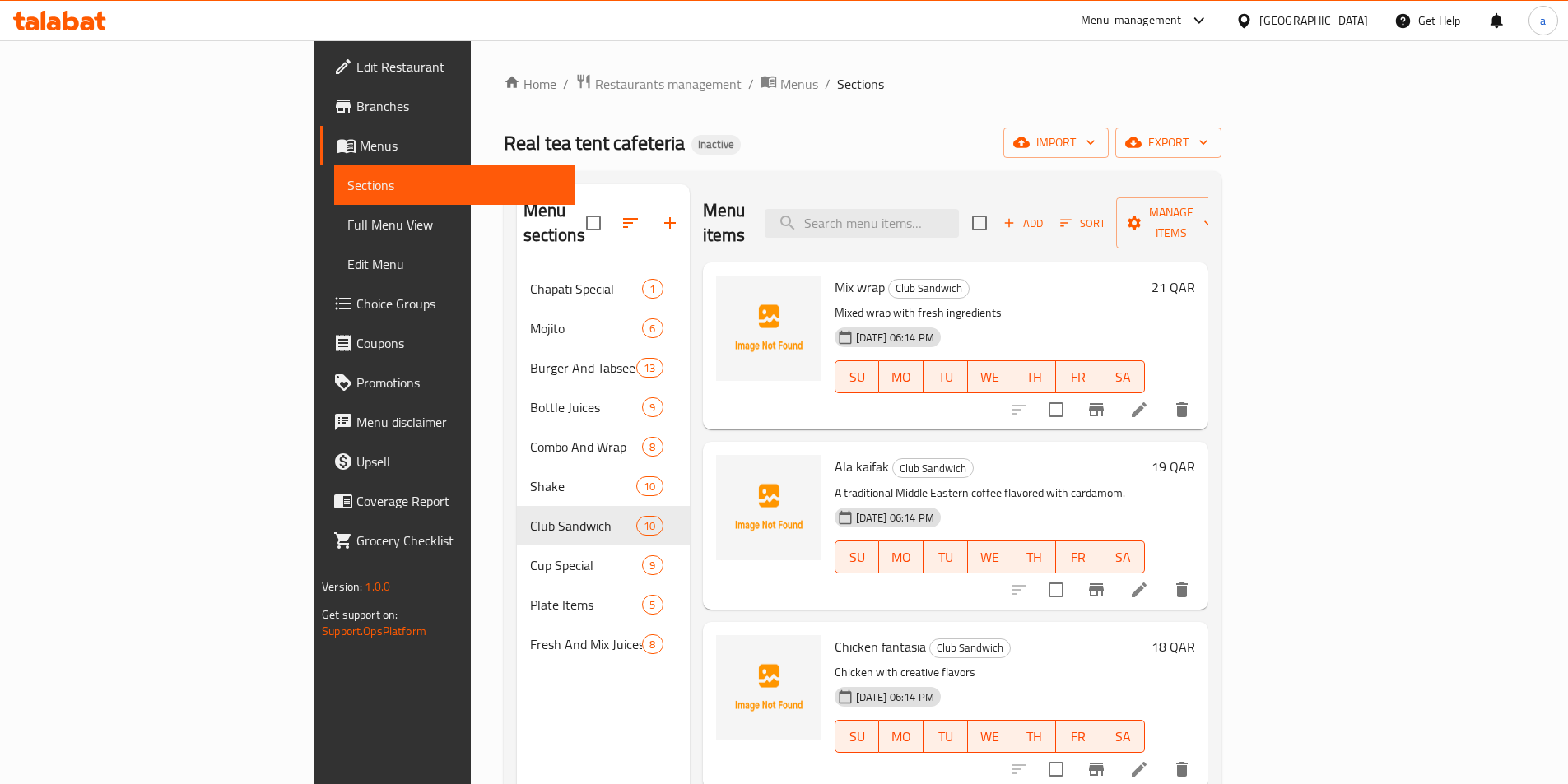
click at [1162, 575] on li at bounding box center [1139, 590] width 46 height 30
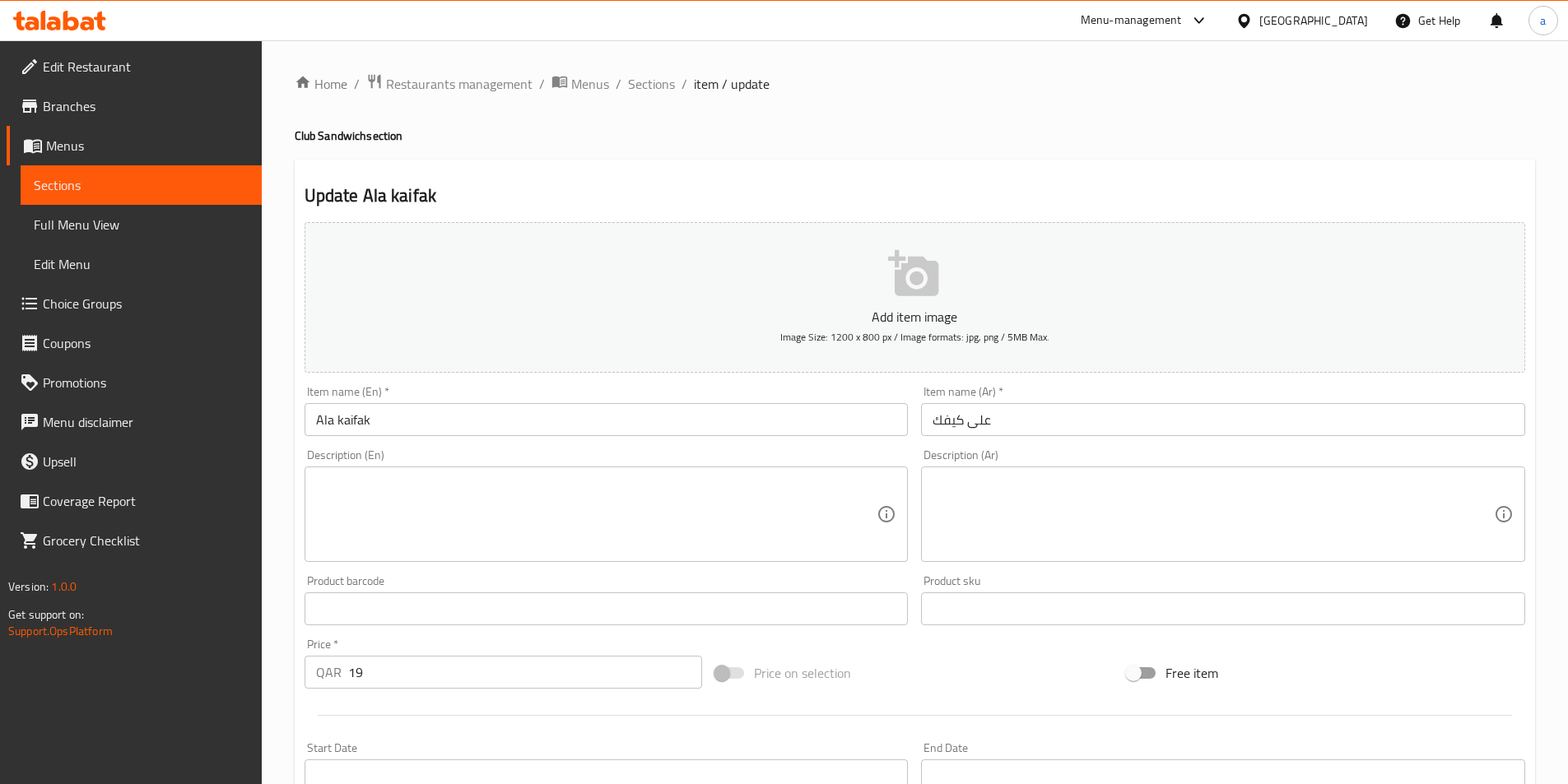
click at [1126, 161] on div "Update Ala kaifak Add item image Image Size: 1200 x 800 px / Image formats: jpg…" at bounding box center [915, 638] width 1240 height 958
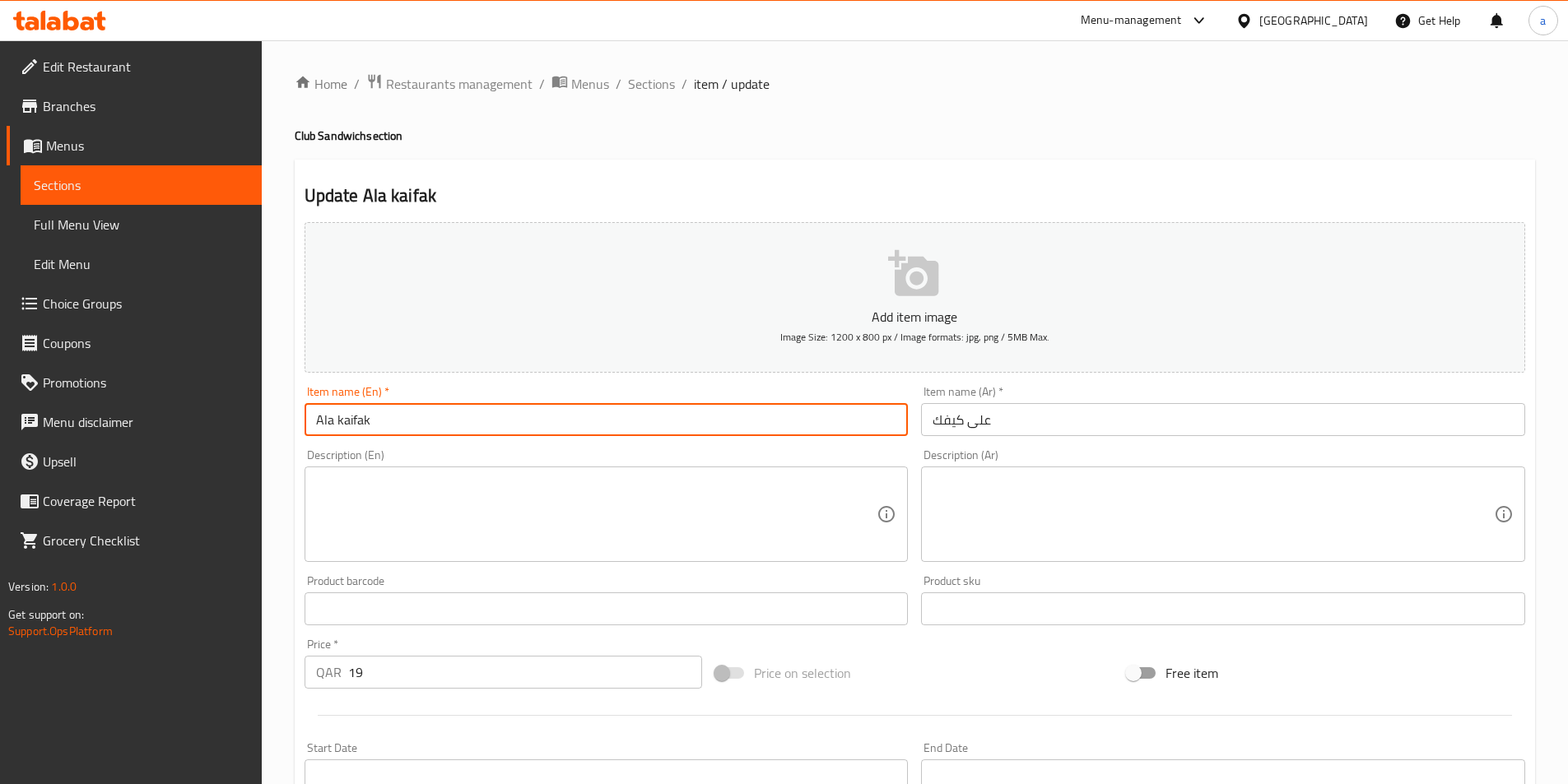
click at [658, 413] on input "Ala kaifak" at bounding box center [607, 420] width 604 height 33
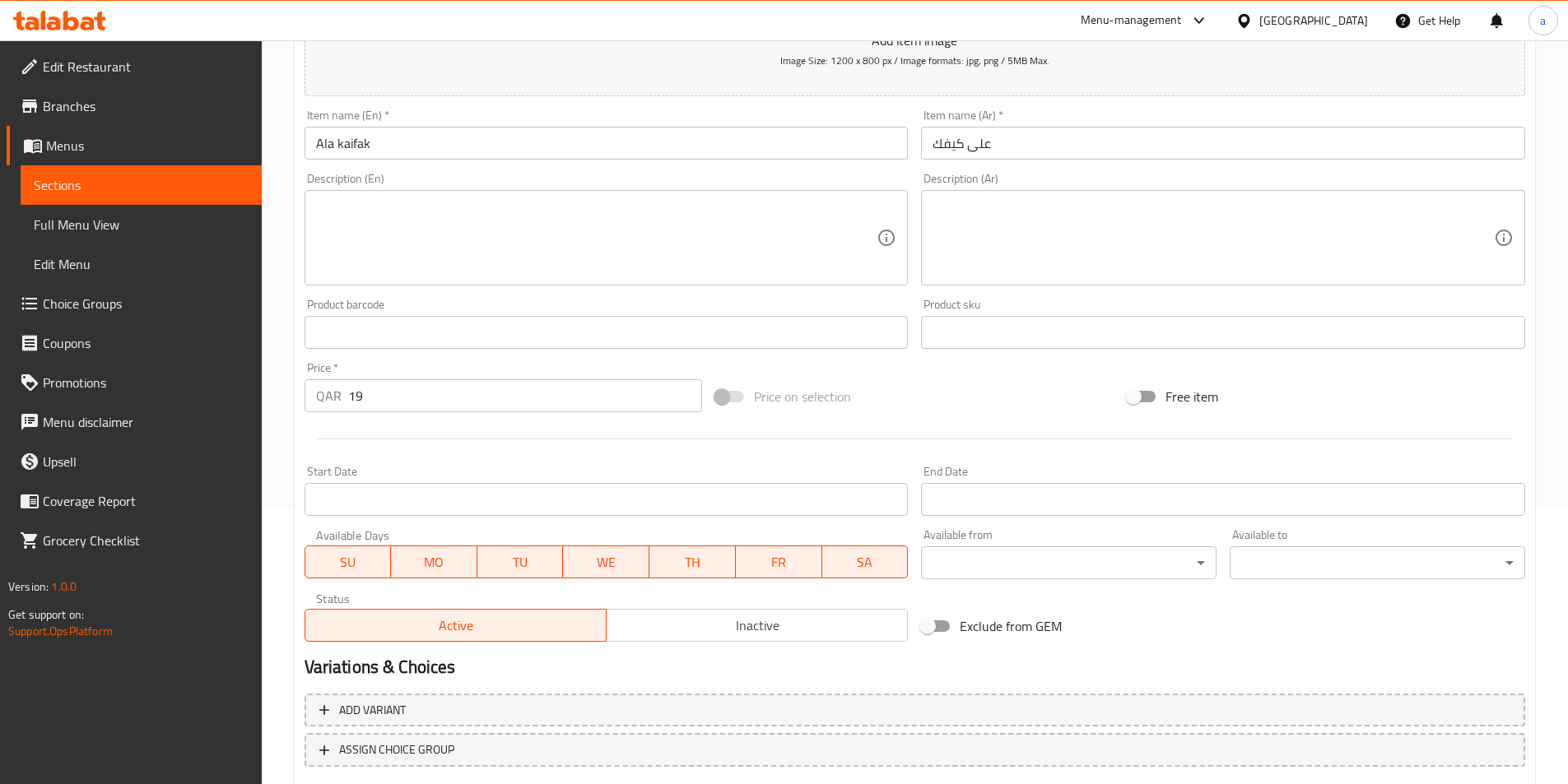
scroll to position [379, 0]
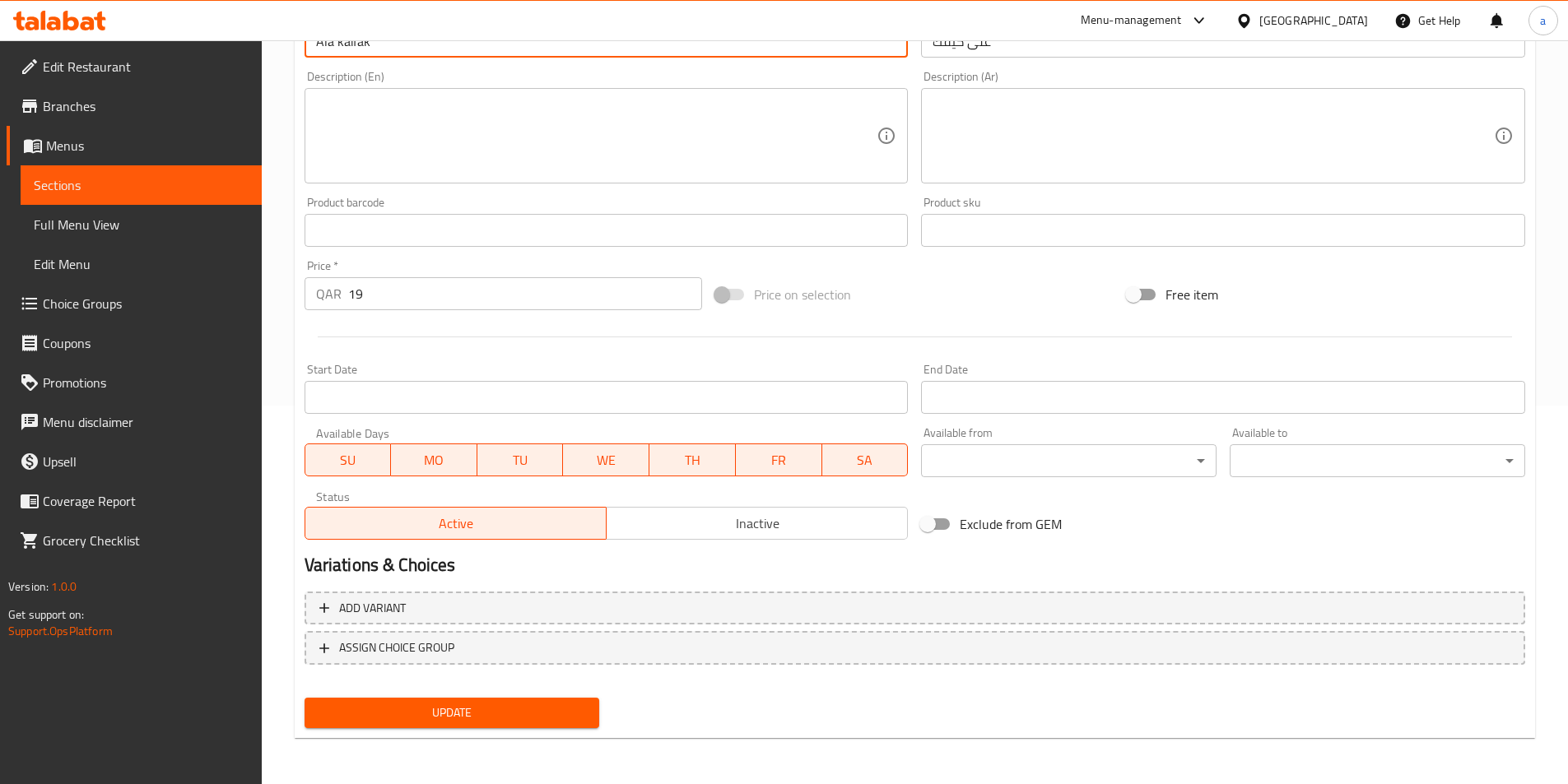
drag, startPoint x: 426, startPoint y: 722, endPoint x: 436, endPoint y: 722, distance: 10.0
click at [426, 722] on span "Update" at bounding box center [452, 712] width 269 height 21
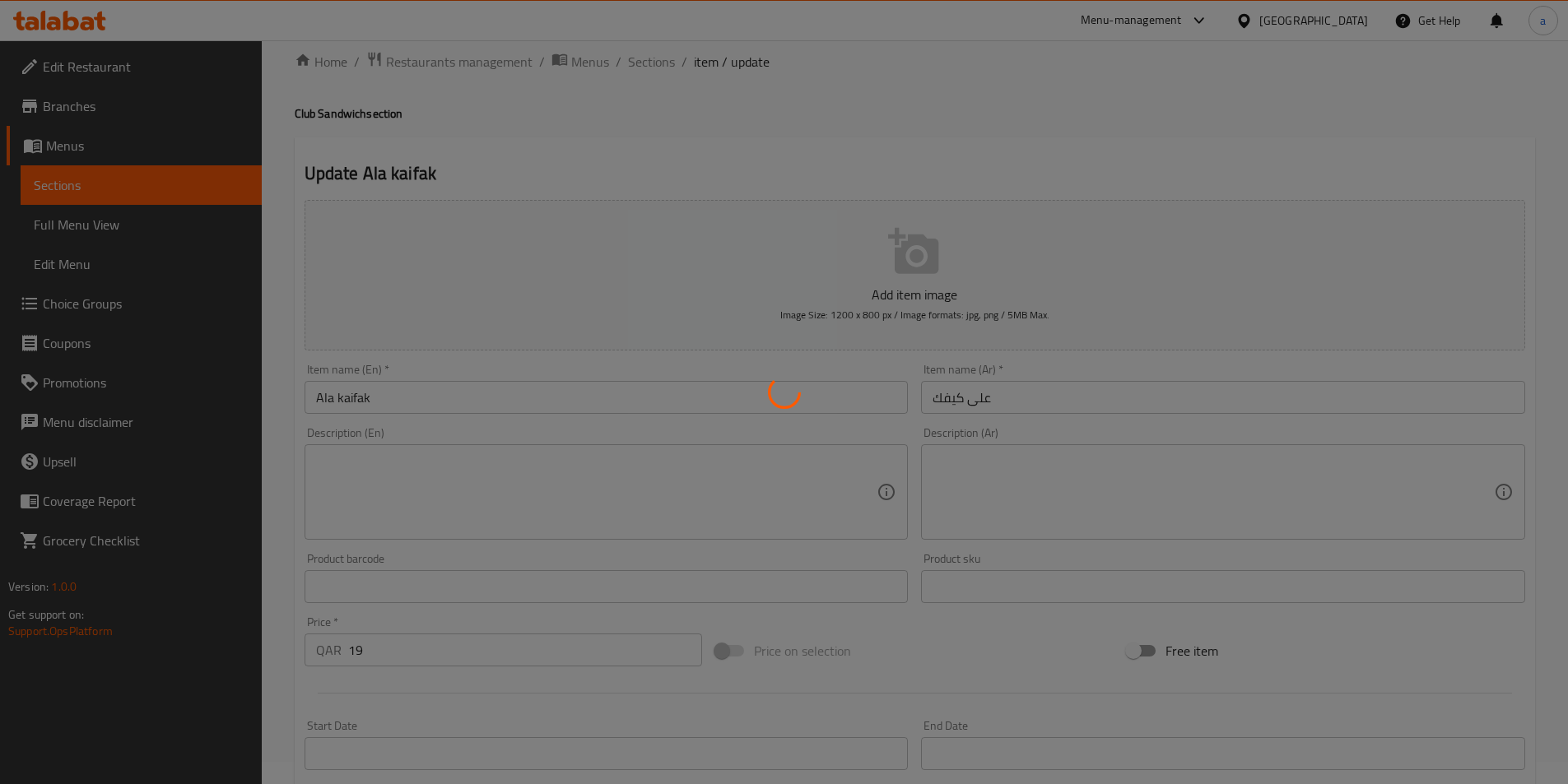
scroll to position [0, 0]
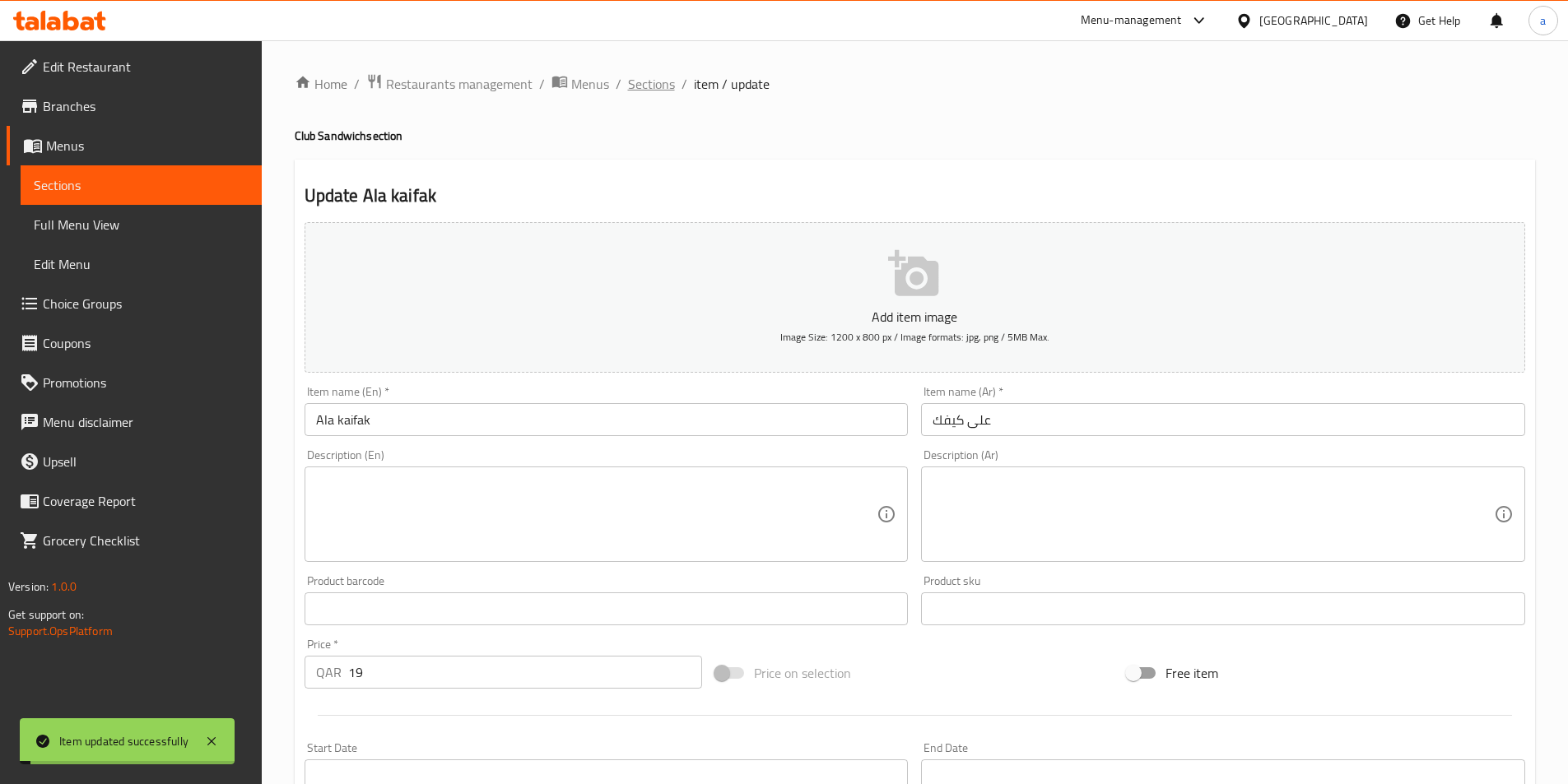
click at [643, 80] on span "Sections" at bounding box center [651, 84] width 47 height 20
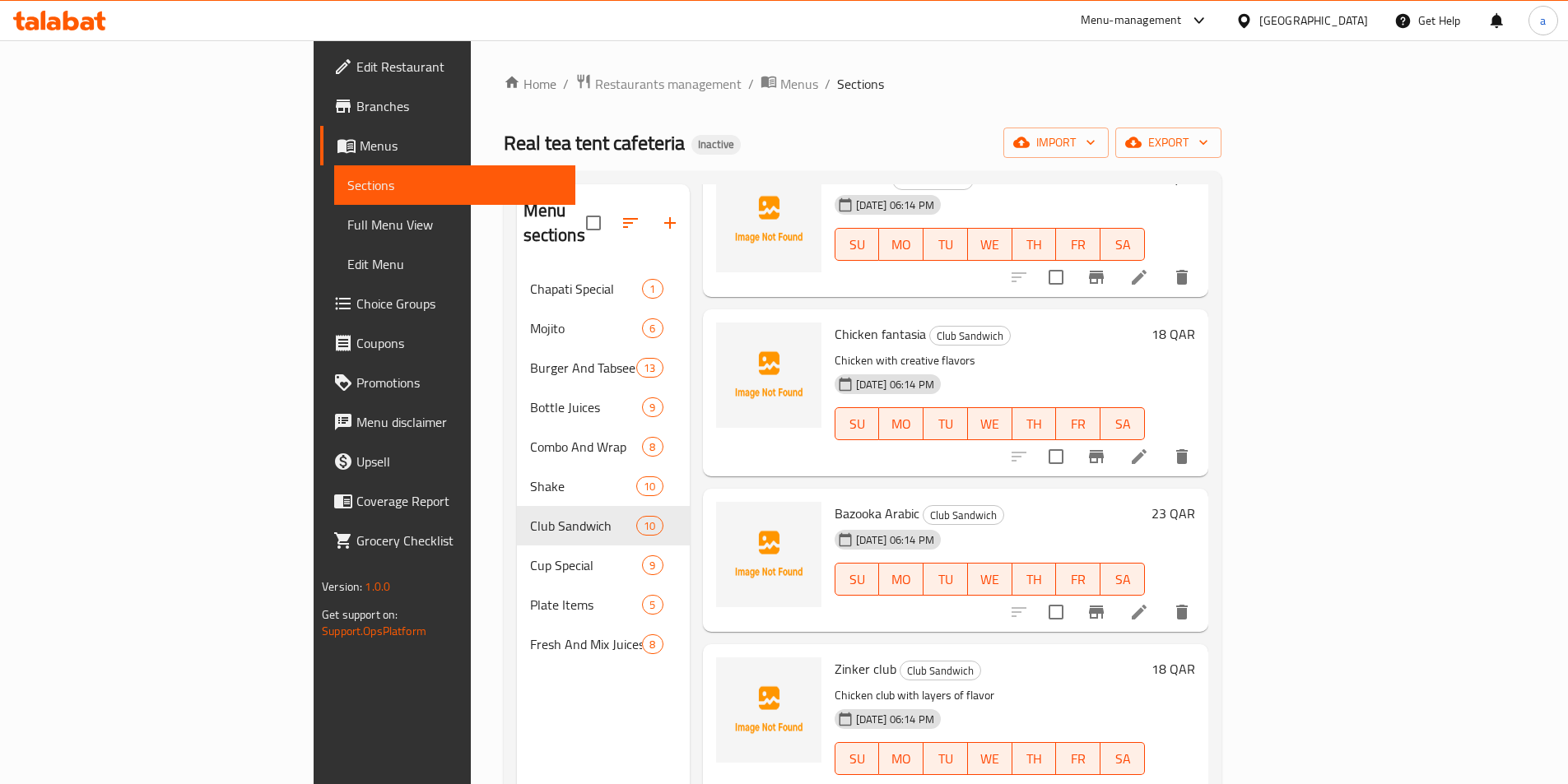
scroll to position [247, 0]
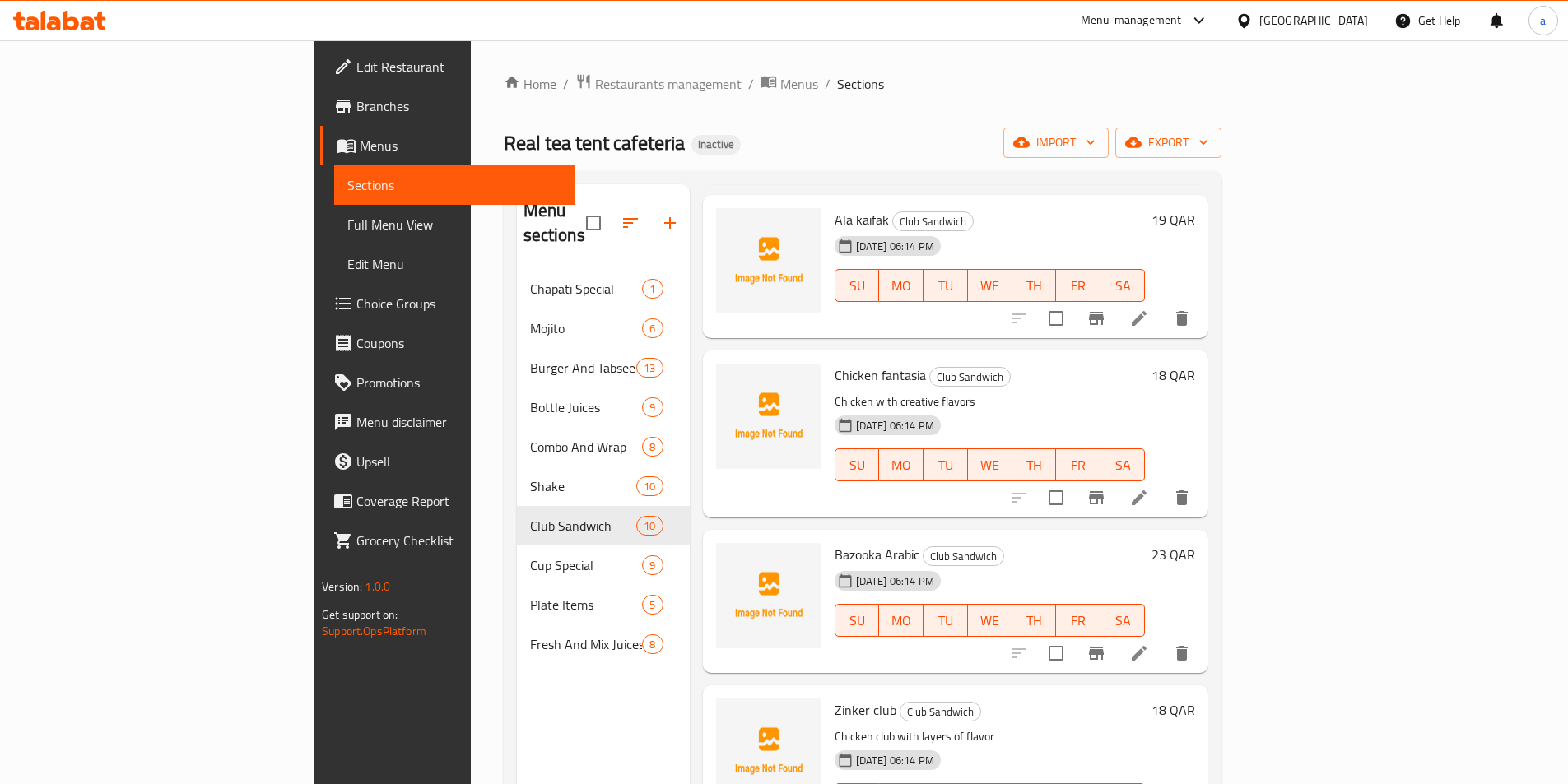
click at [1149, 643] on icon at bounding box center [1139, 653] width 20 height 20
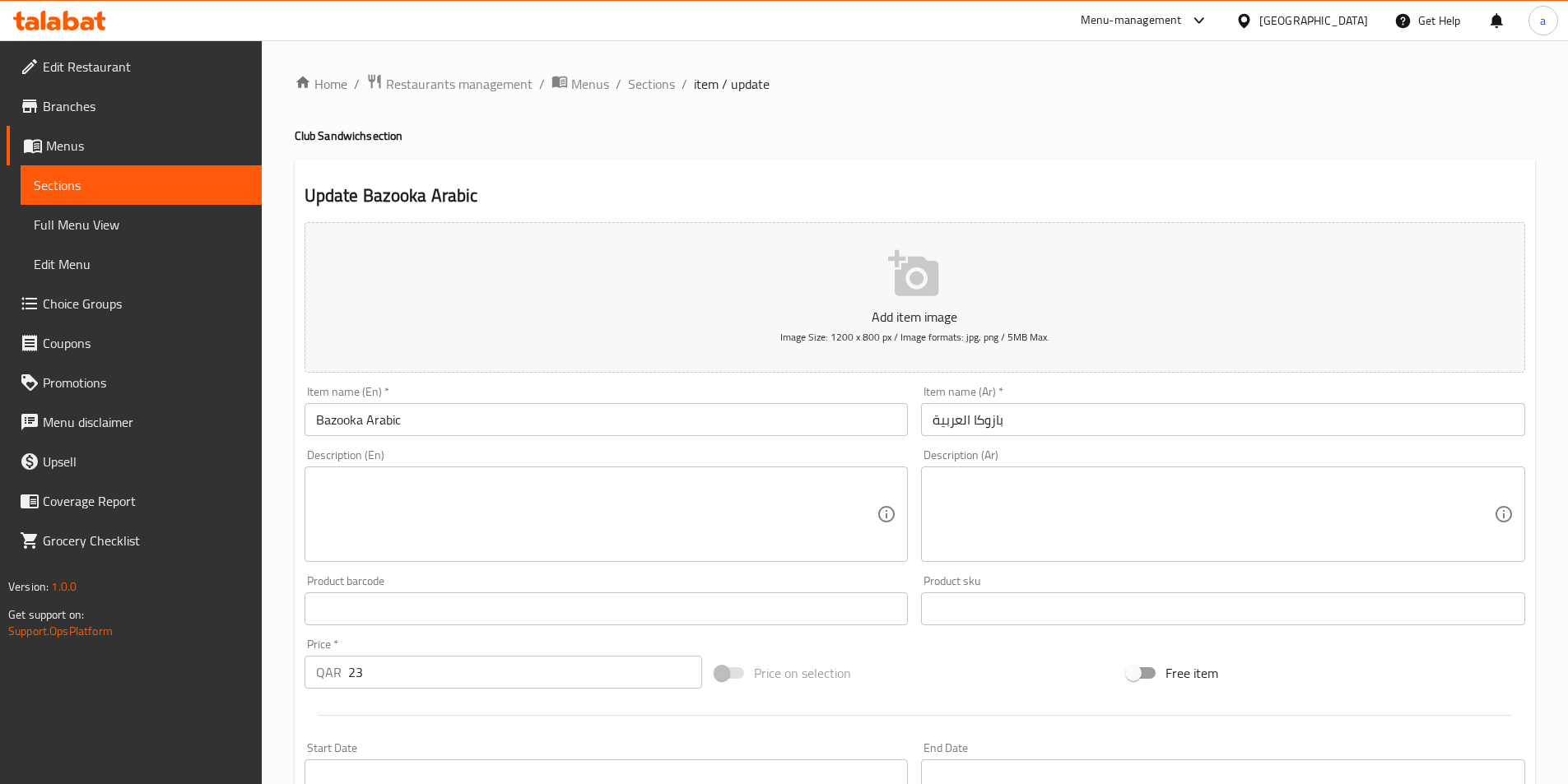
click at [521, 424] on input "Bazooka Arabic" at bounding box center [607, 420] width 604 height 33
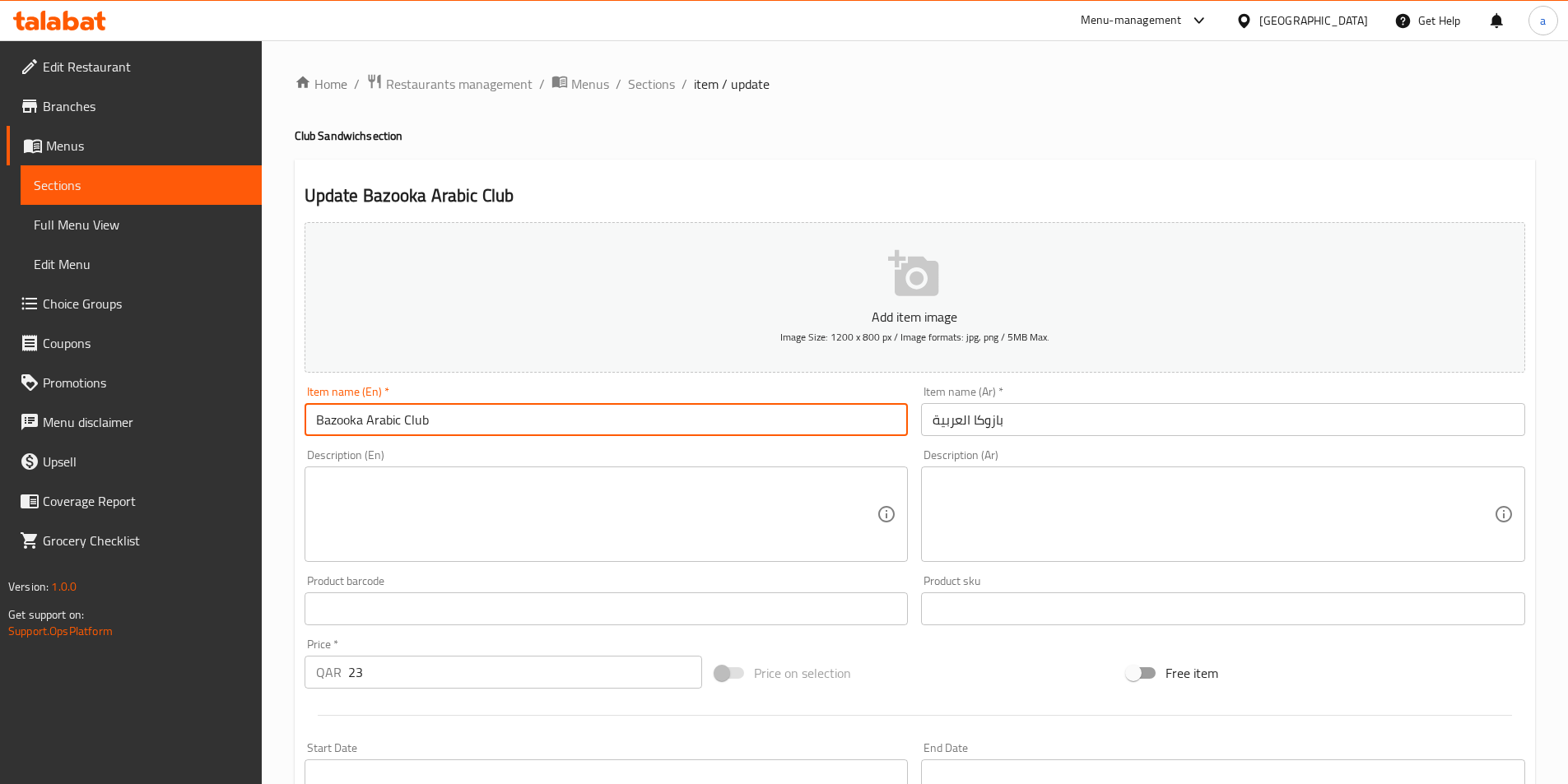
type input "Bazooka Arabic Club"
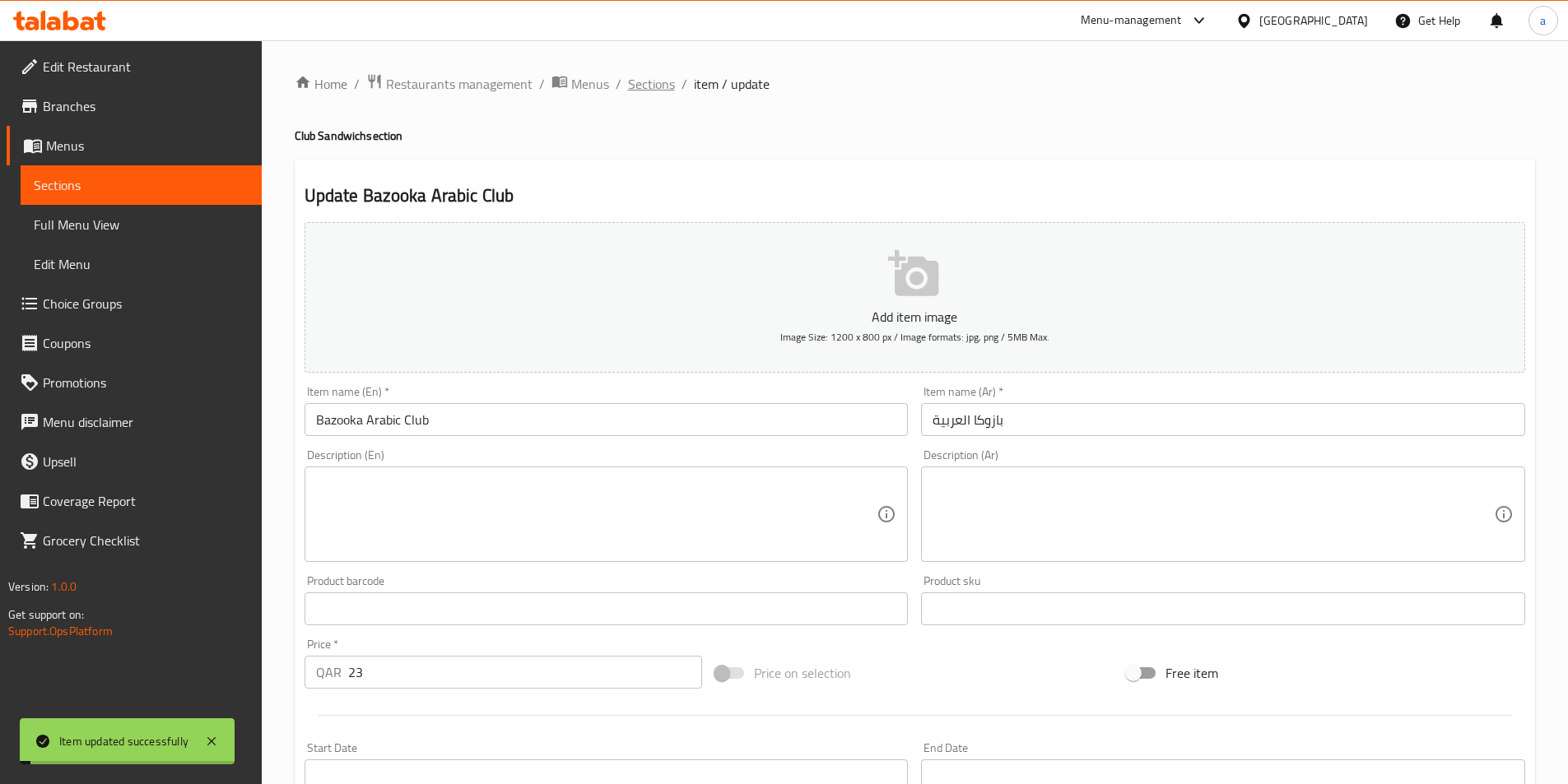
click at [642, 76] on span "Sections" at bounding box center [651, 84] width 47 height 20
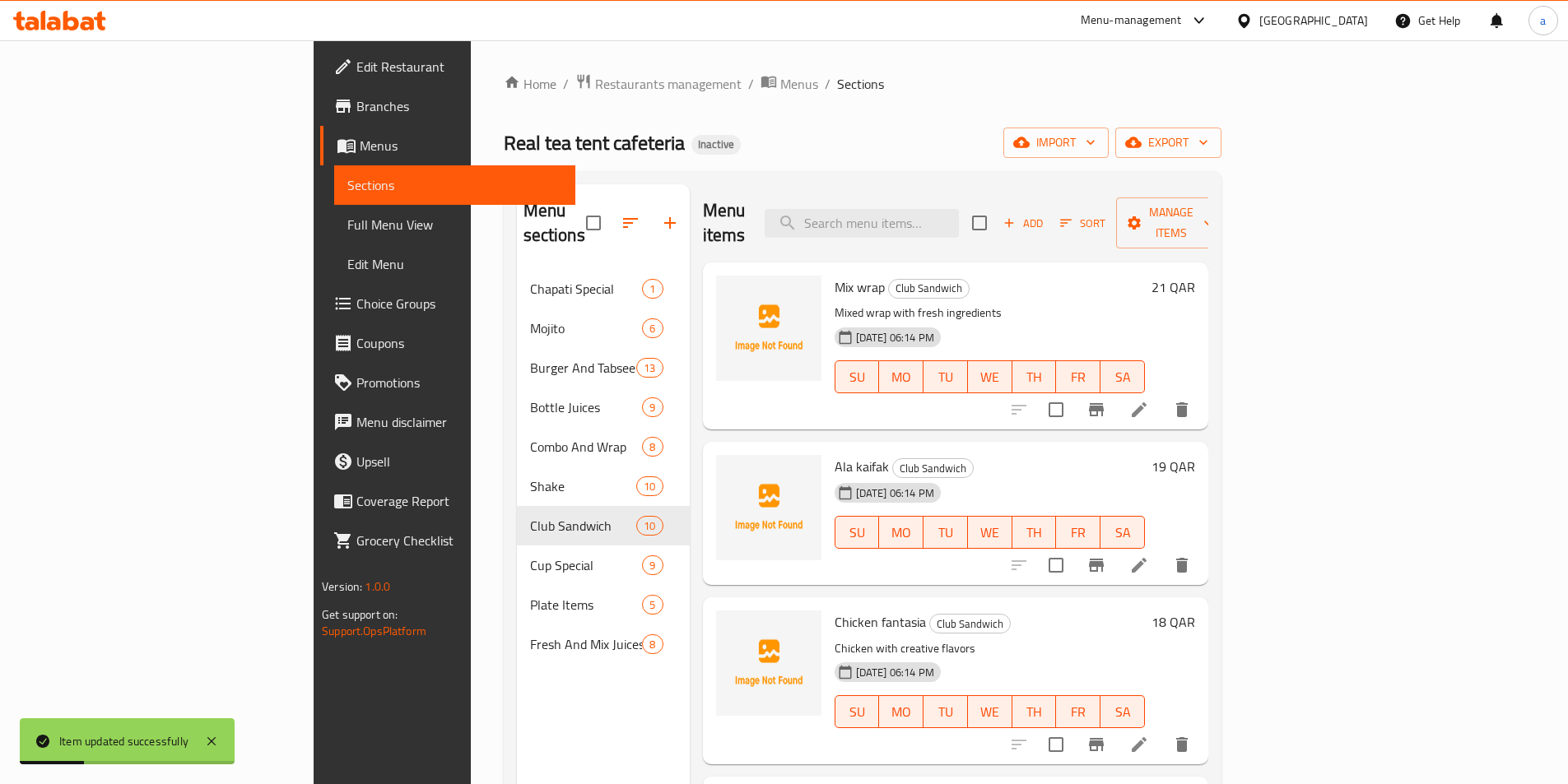
click at [1162, 395] on li at bounding box center [1139, 410] width 46 height 30
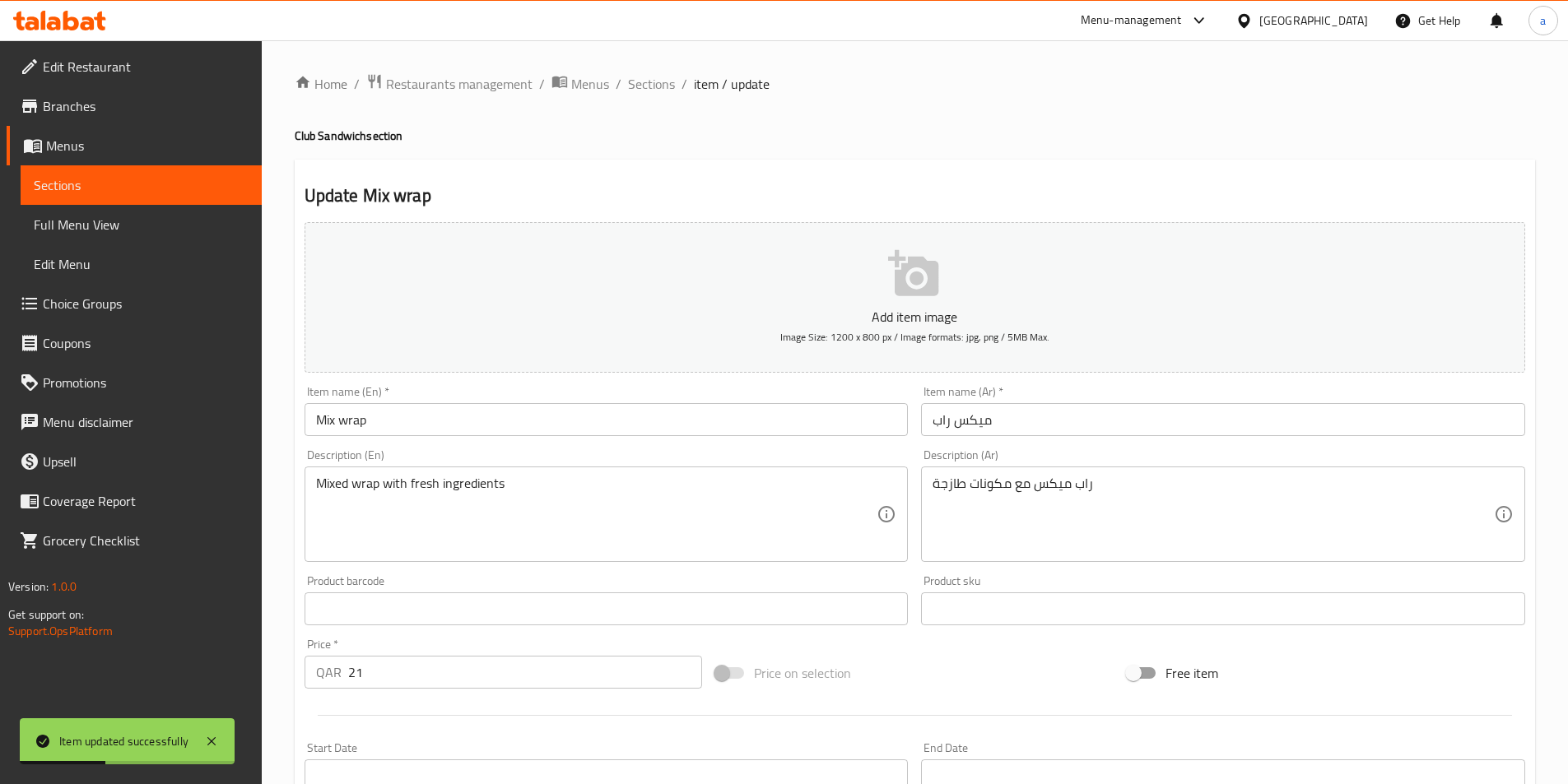
click at [534, 409] on input "Mix wrap" at bounding box center [607, 420] width 604 height 33
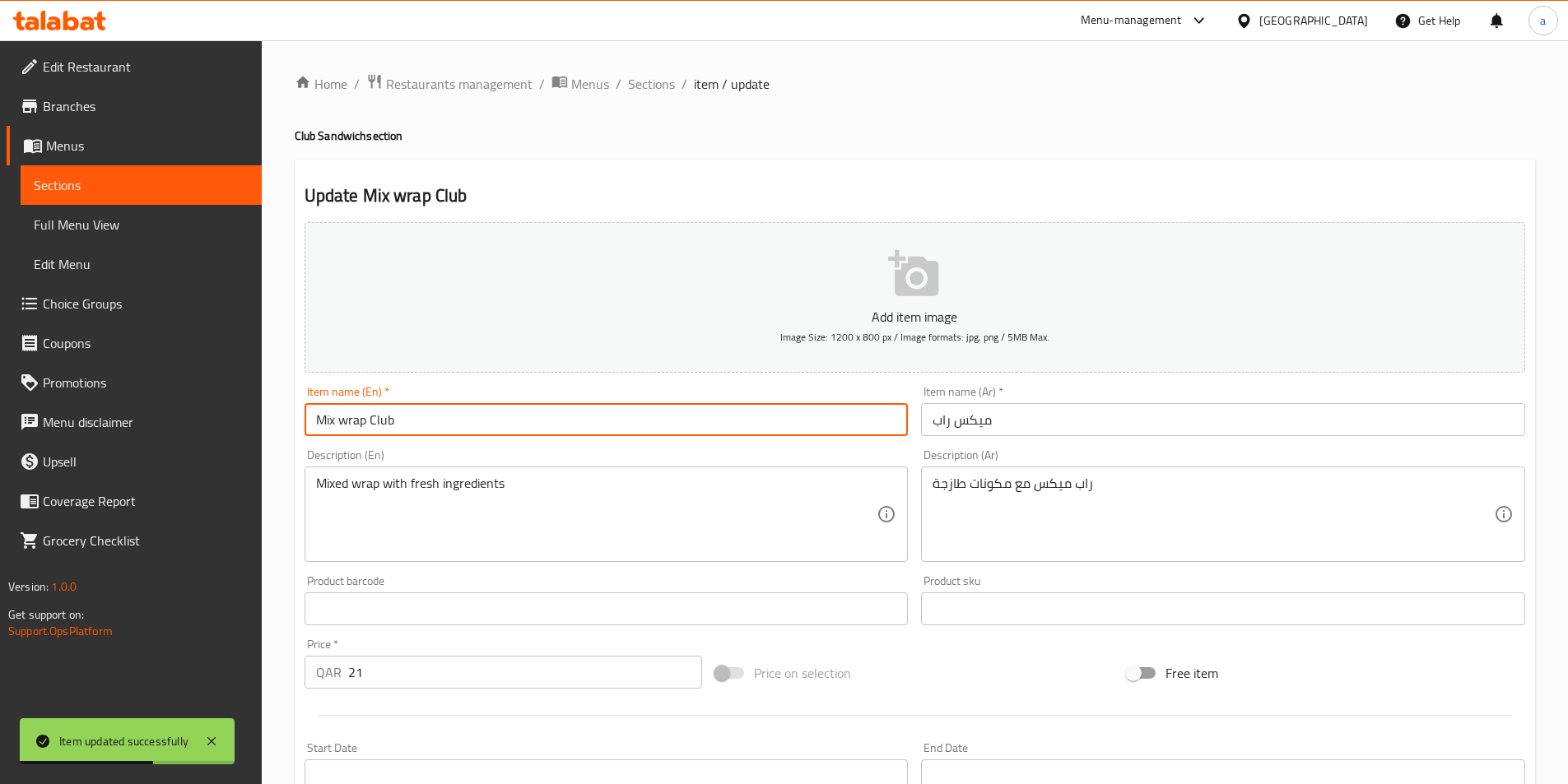
type input "Mix wrap Club"
click at [655, 75] on span "Sections" at bounding box center [651, 84] width 47 height 20
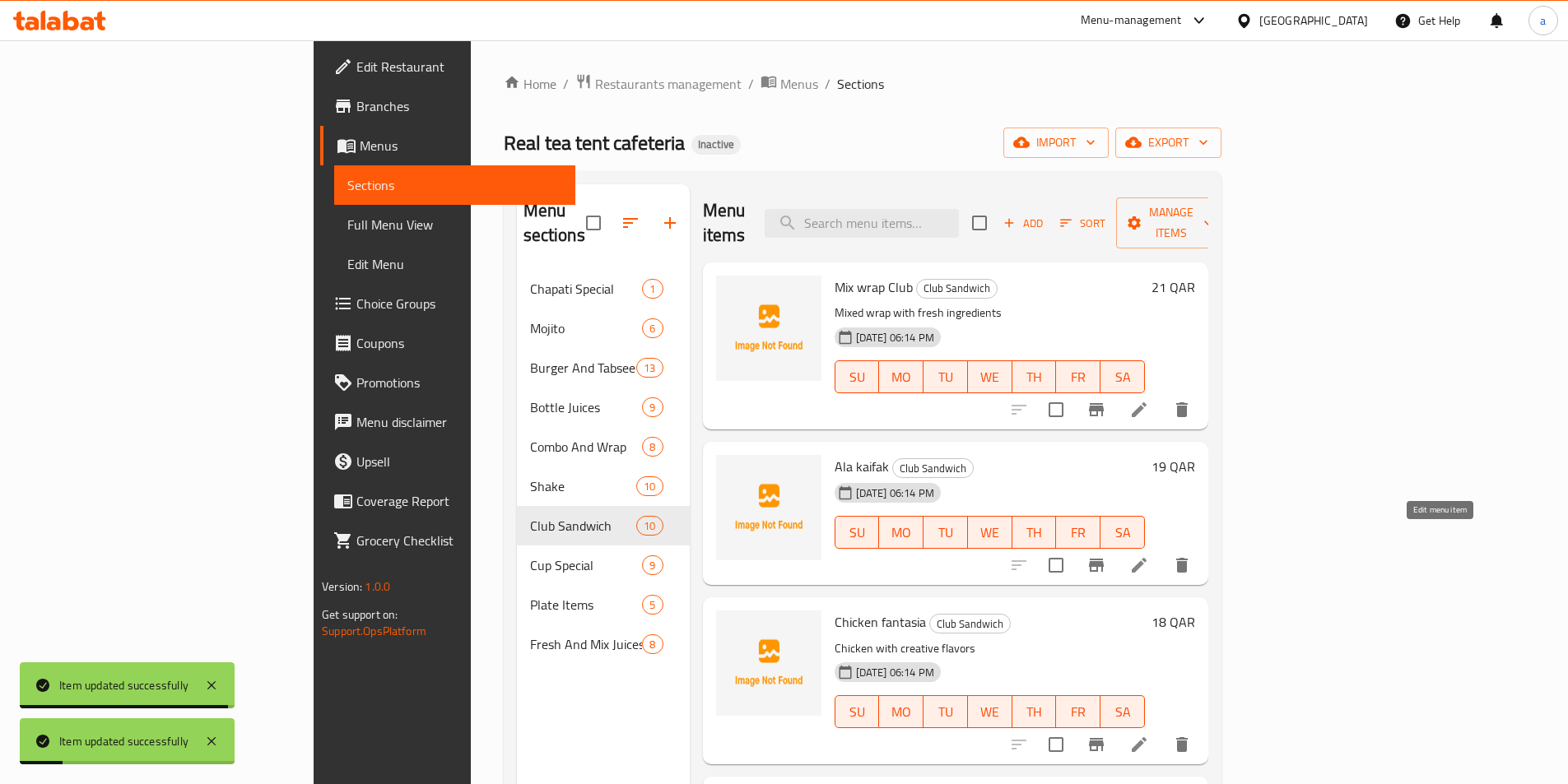
click at [1149, 555] on icon at bounding box center [1139, 565] width 20 height 20
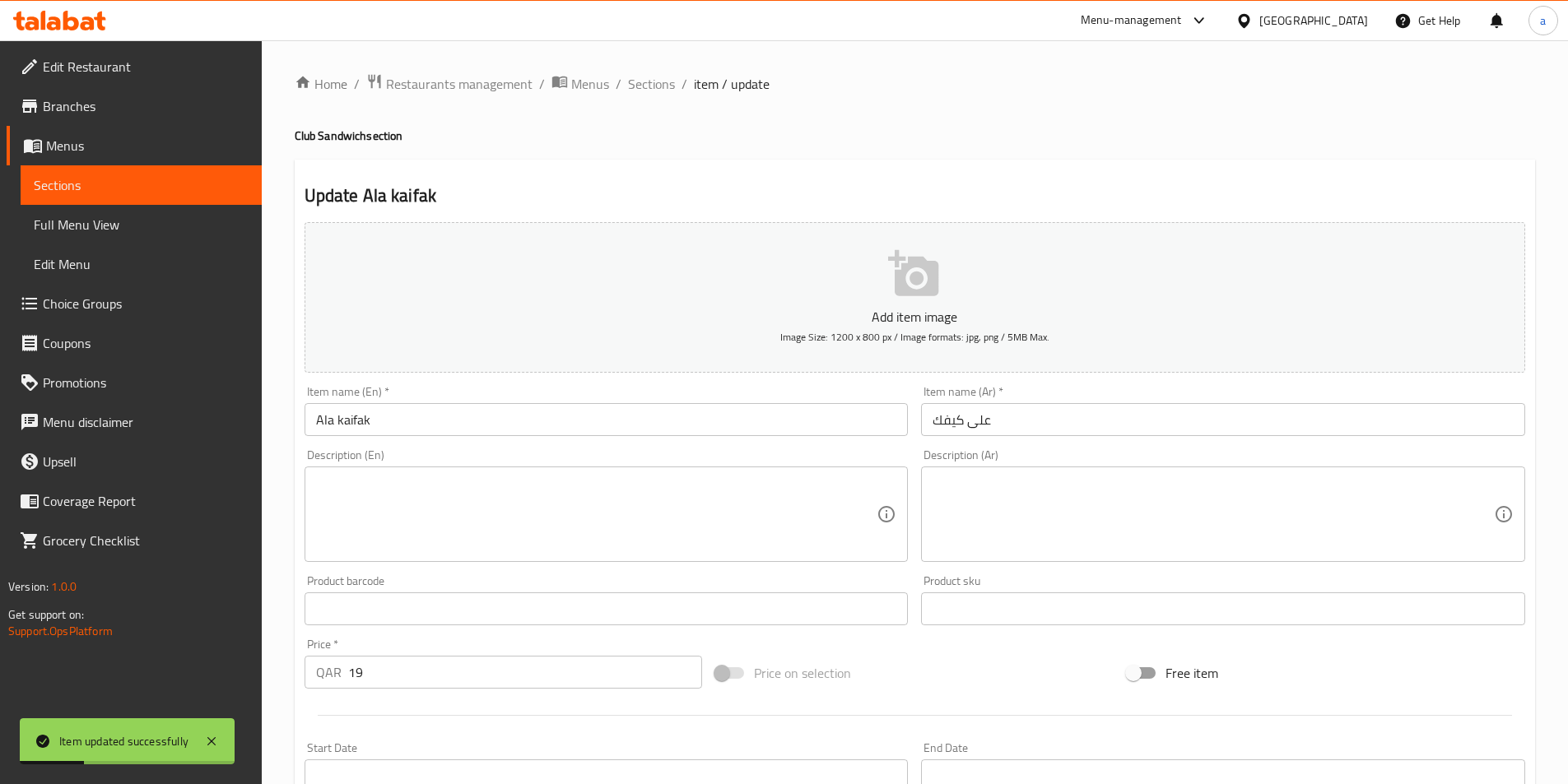
click at [515, 442] on div "Item name (En)   * Ala kaifak Item name (En) *" at bounding box center [607, 411] width 618 height 63
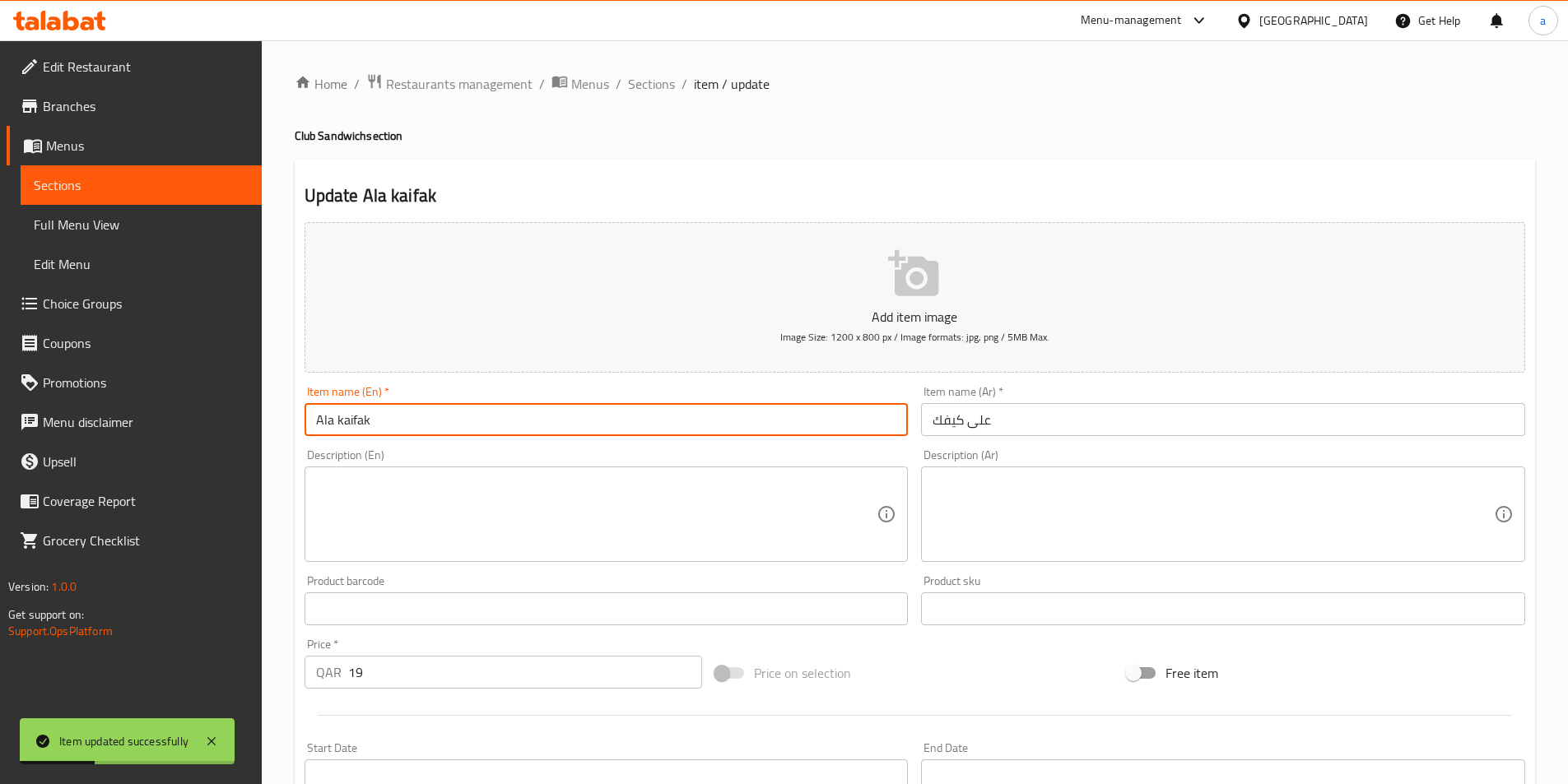
click at [536, 422] on input "Ala kaifak" at bounding box center [607, 420] width 604 height 33
type input "Ala kaifak Club"
click at [645, 88] on span "Sections" at bounding box center [651, 84] width 47 height 20
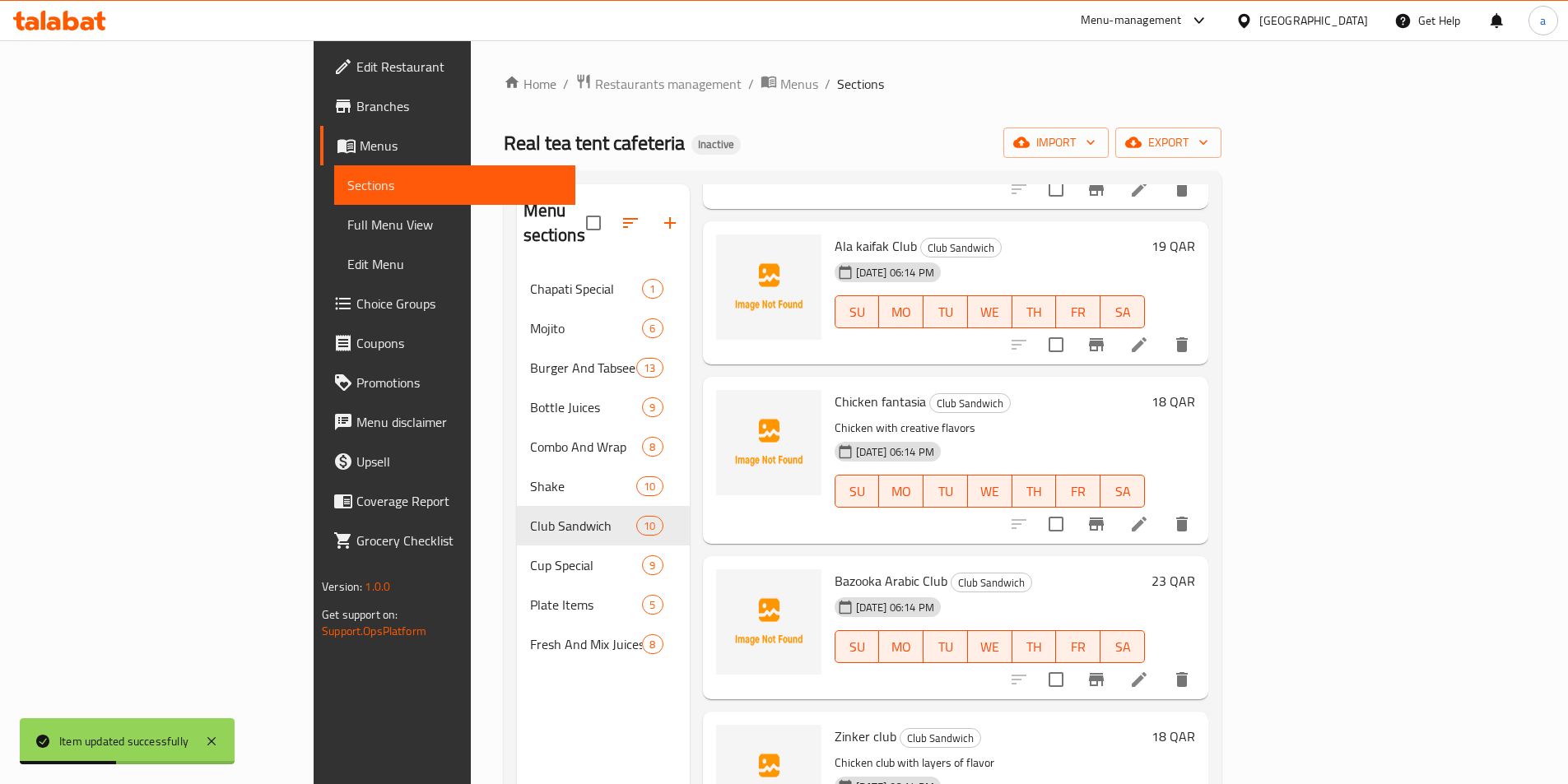
scroll to position [247, 0]
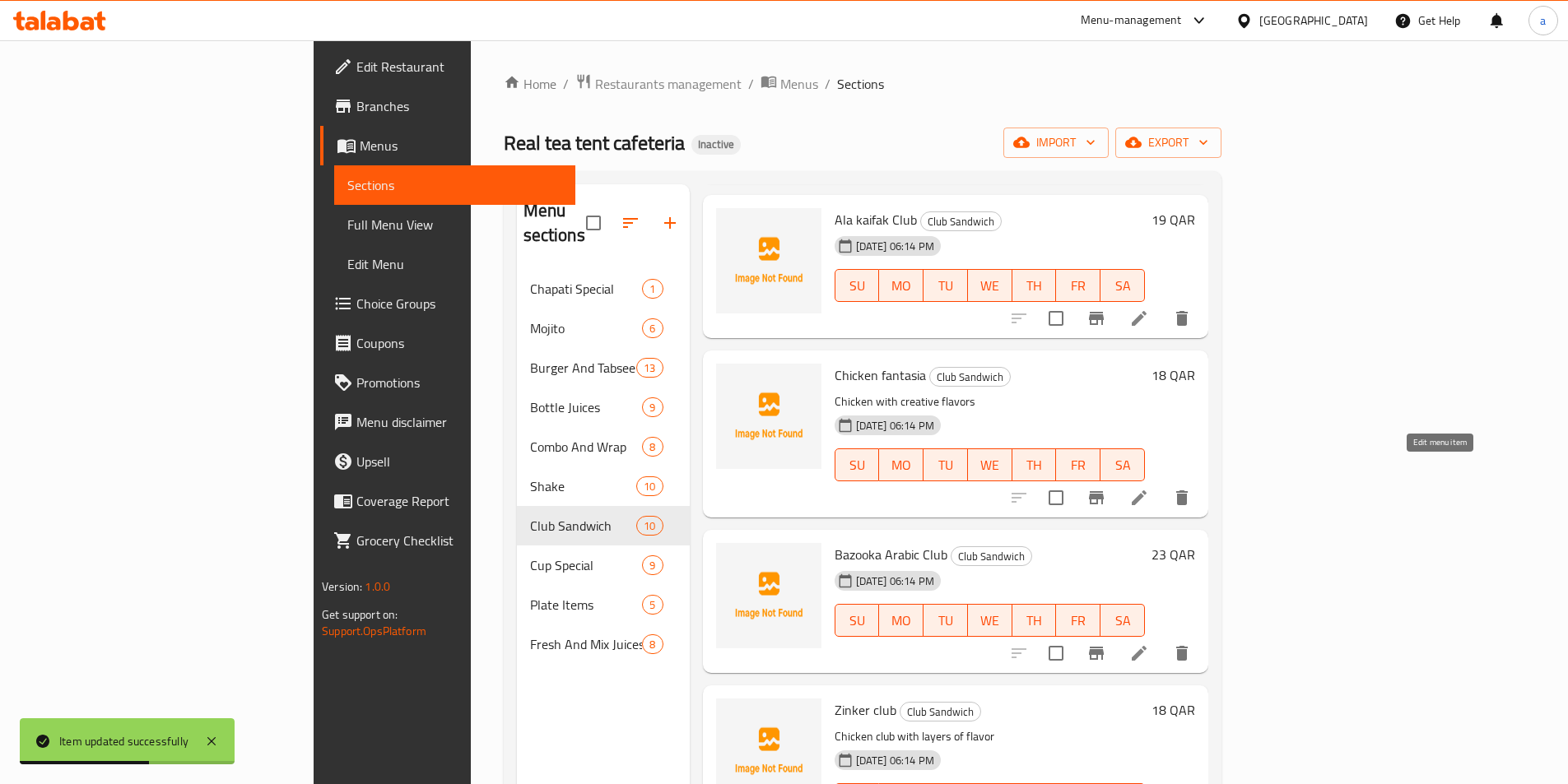
click at [1149, 488] on icon at bounding box center [1139, 498] width 20 height 20
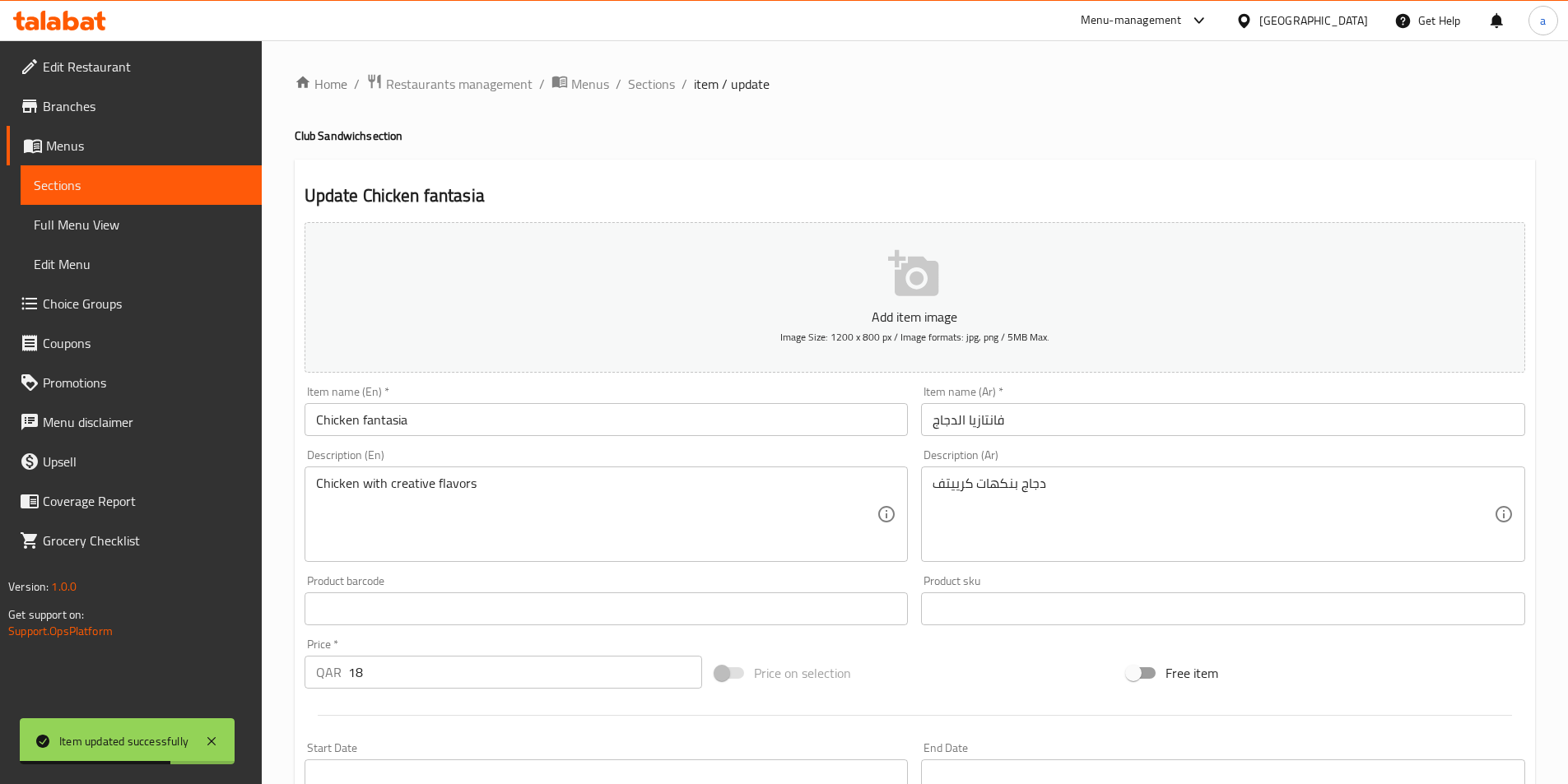
click at [559, 411] on input "Chicken fantasia" at bounding box center [607, 420] width 604 height 33
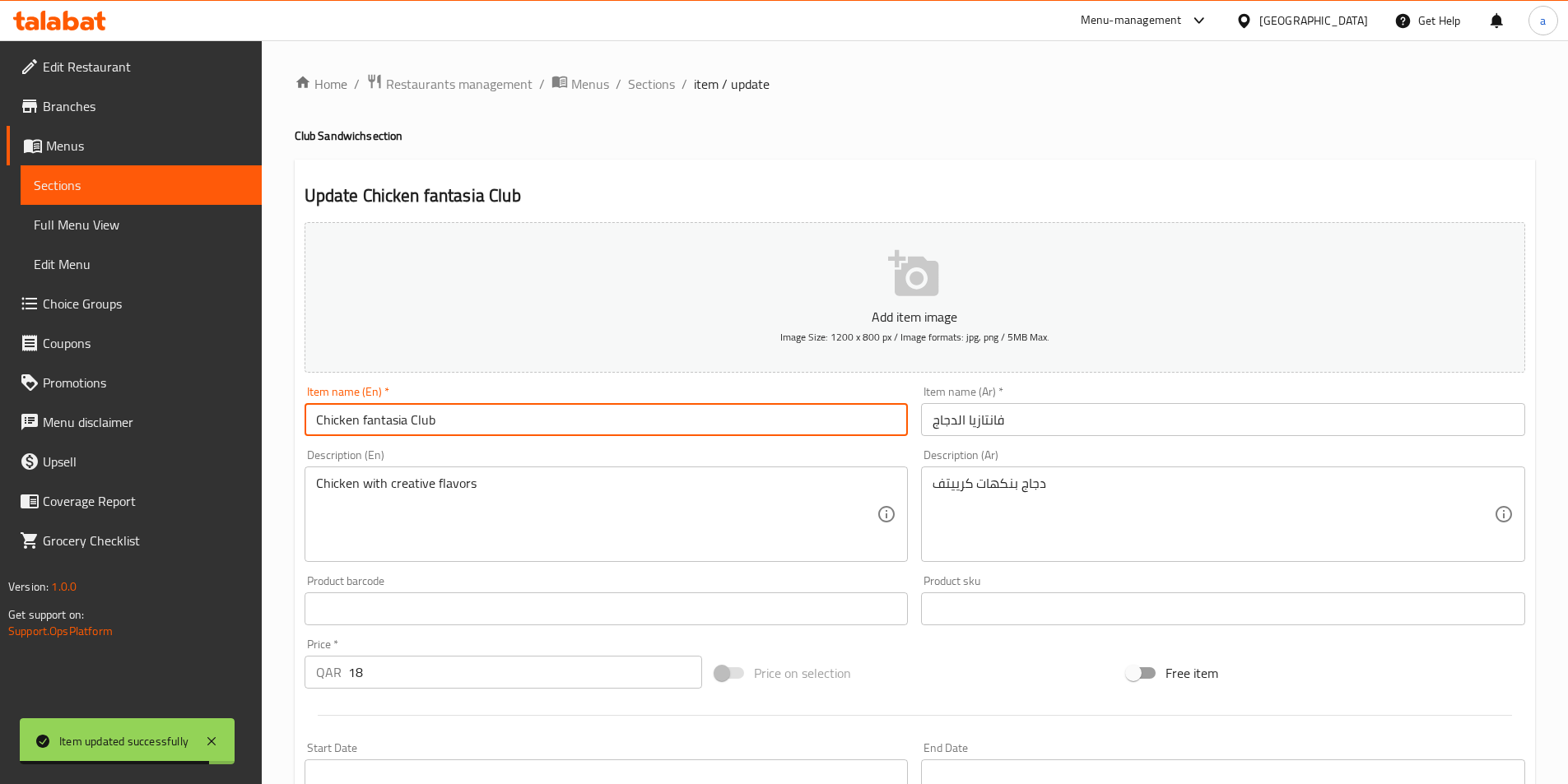
type input "Chicken fantasia Club"
click at [630, 82] on span "Sections" at bounding box center [651, 84] width 47 height 20
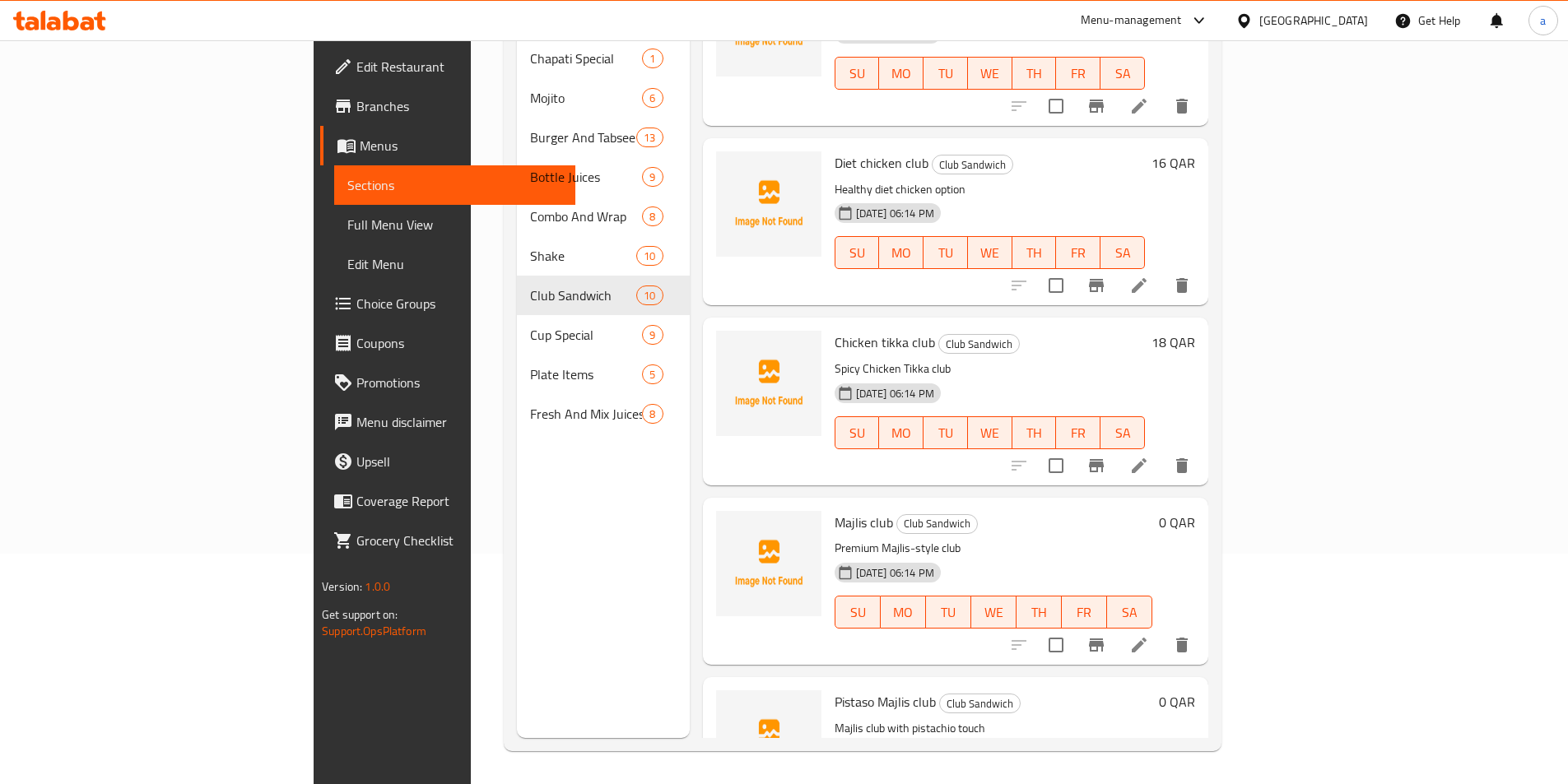
scroll to position [1005, 0]
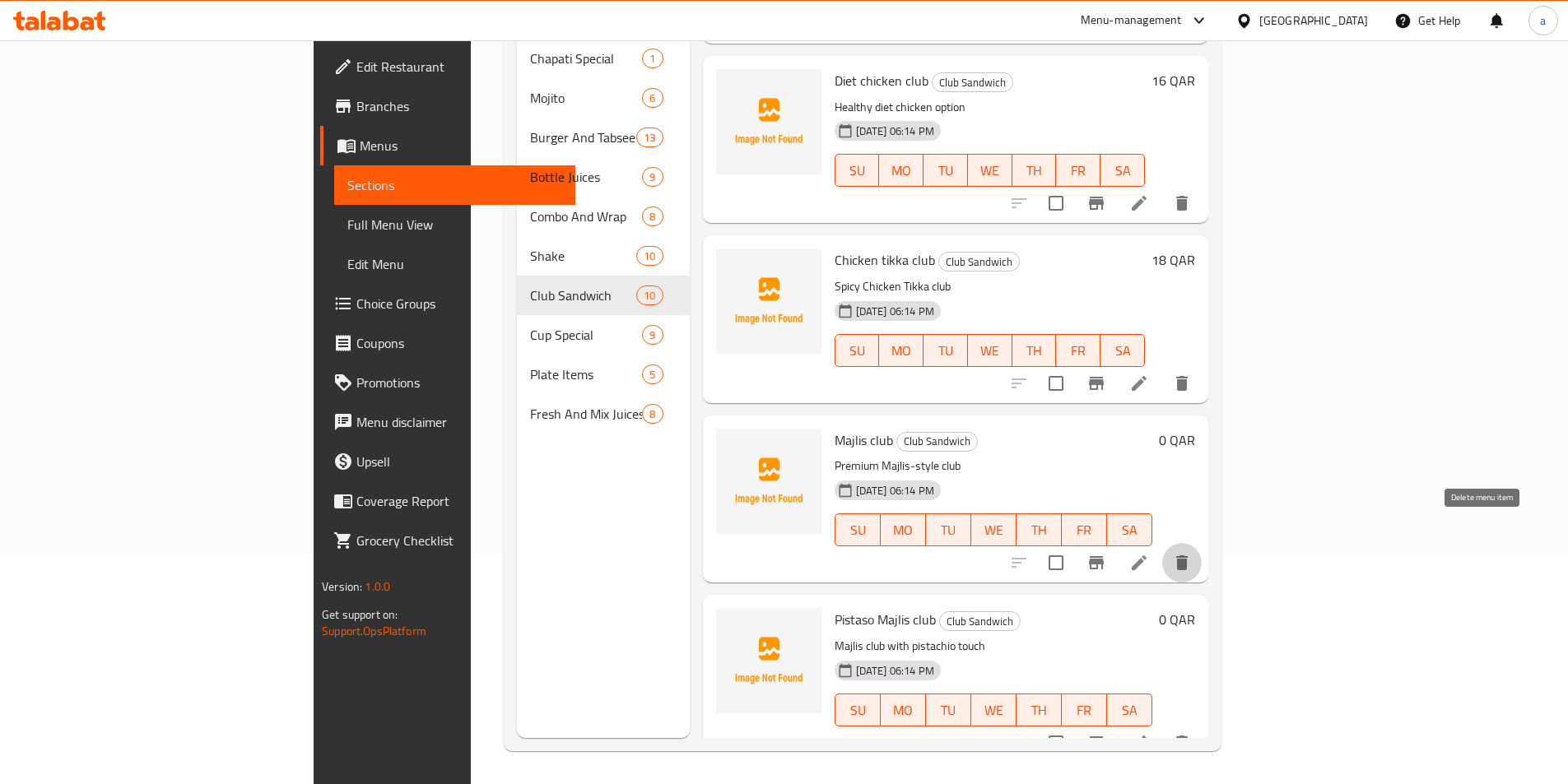
click at [1202, 543] on button "delete" at bounding box center [1181, 563] width 39 height 39
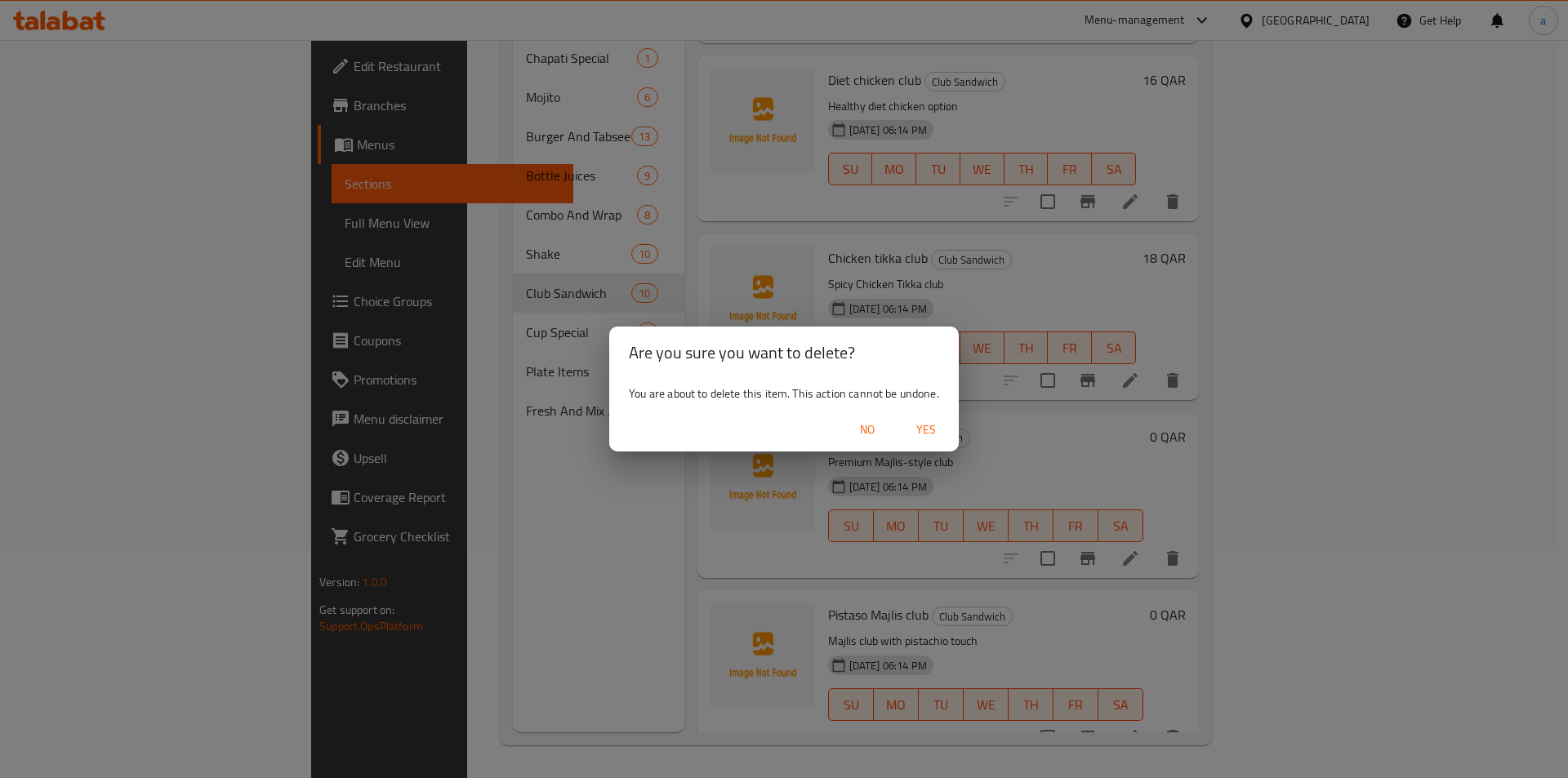
click at [909, 424] on span "Yes" at bounding box center [926, 429] width 39 height 21
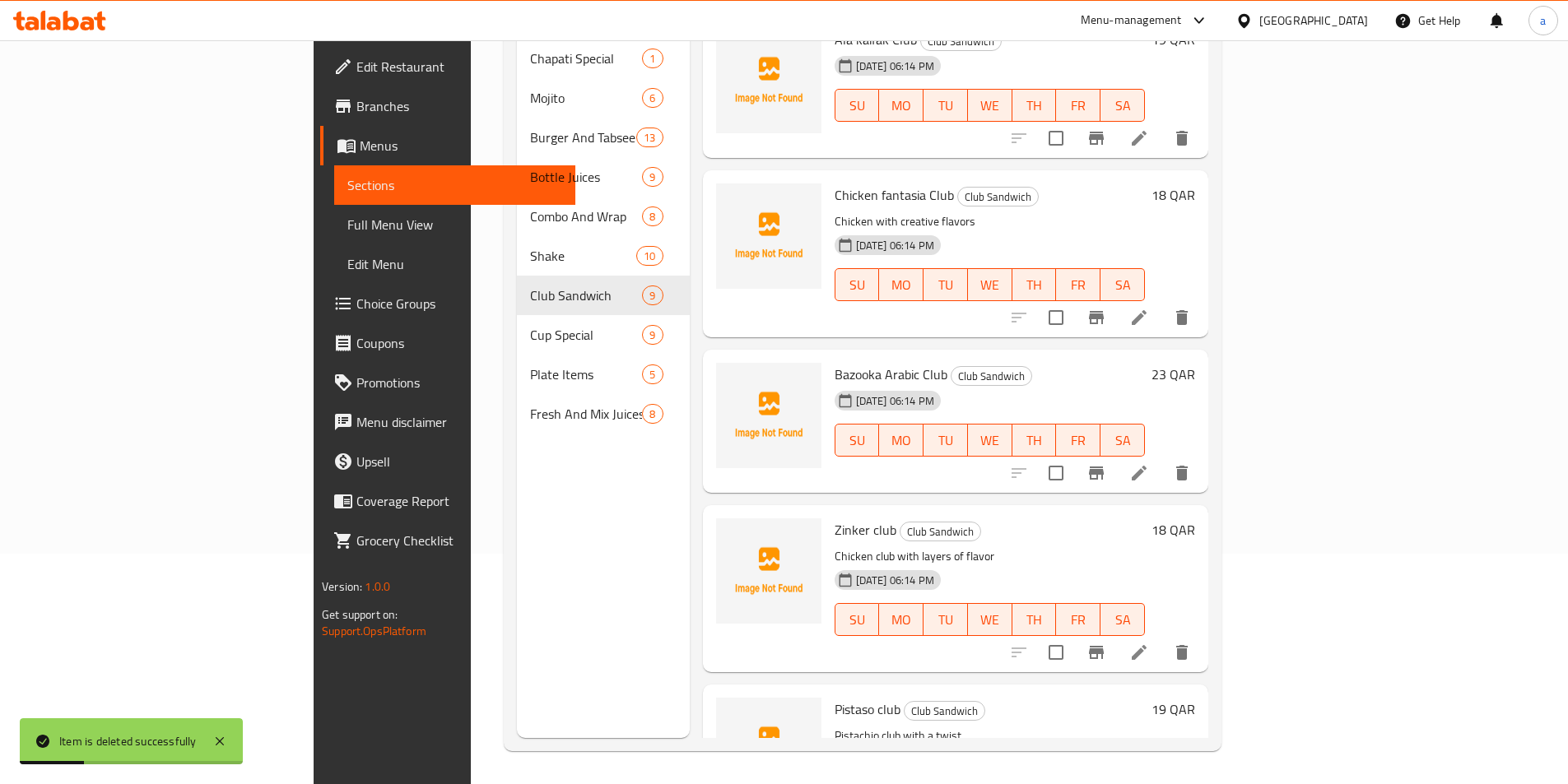
scroll to position [2, 0]
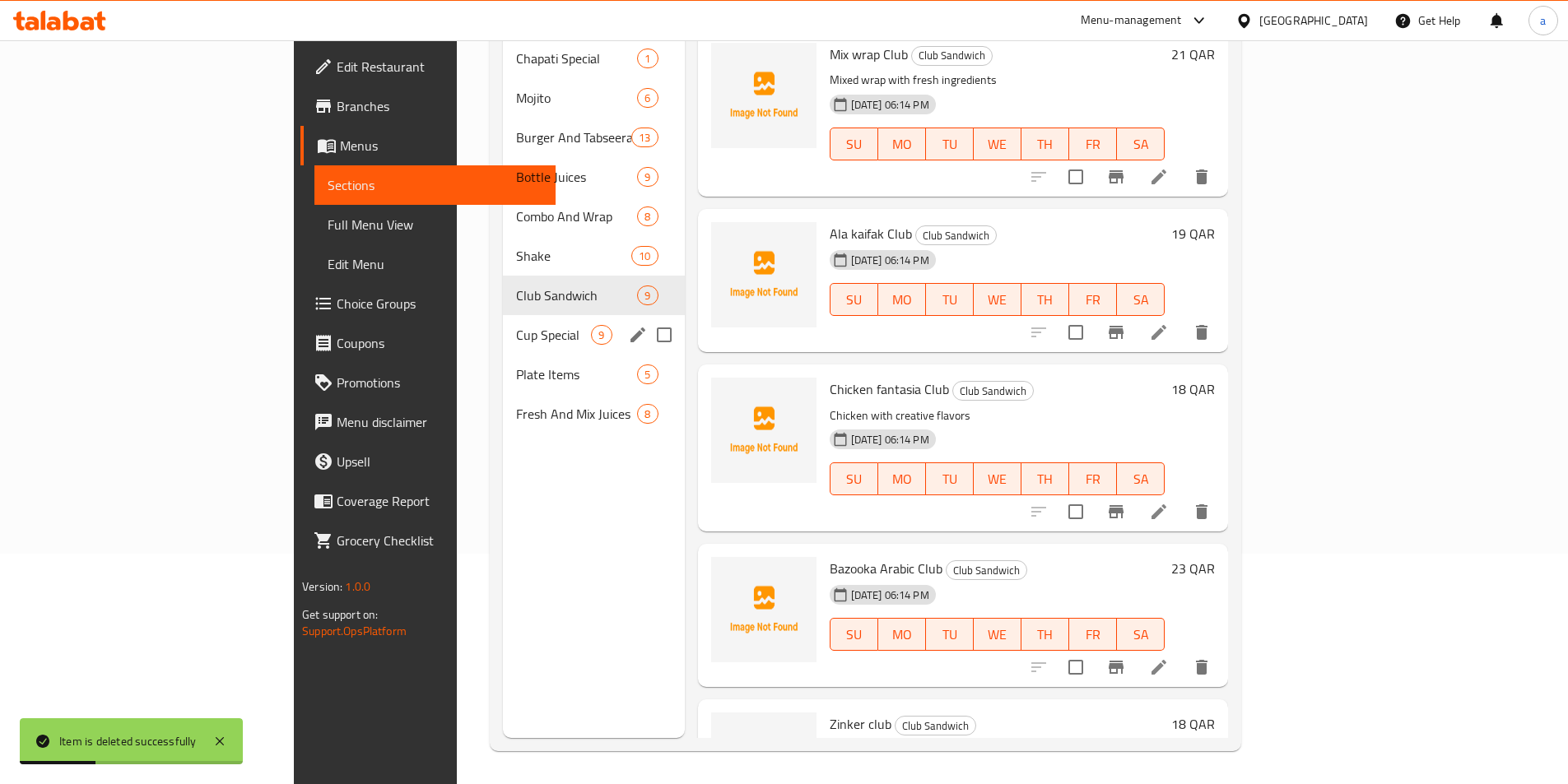
click at [503, 324] on div "Cup Special 9" at bounding box center [593, 335] width 181 height 39
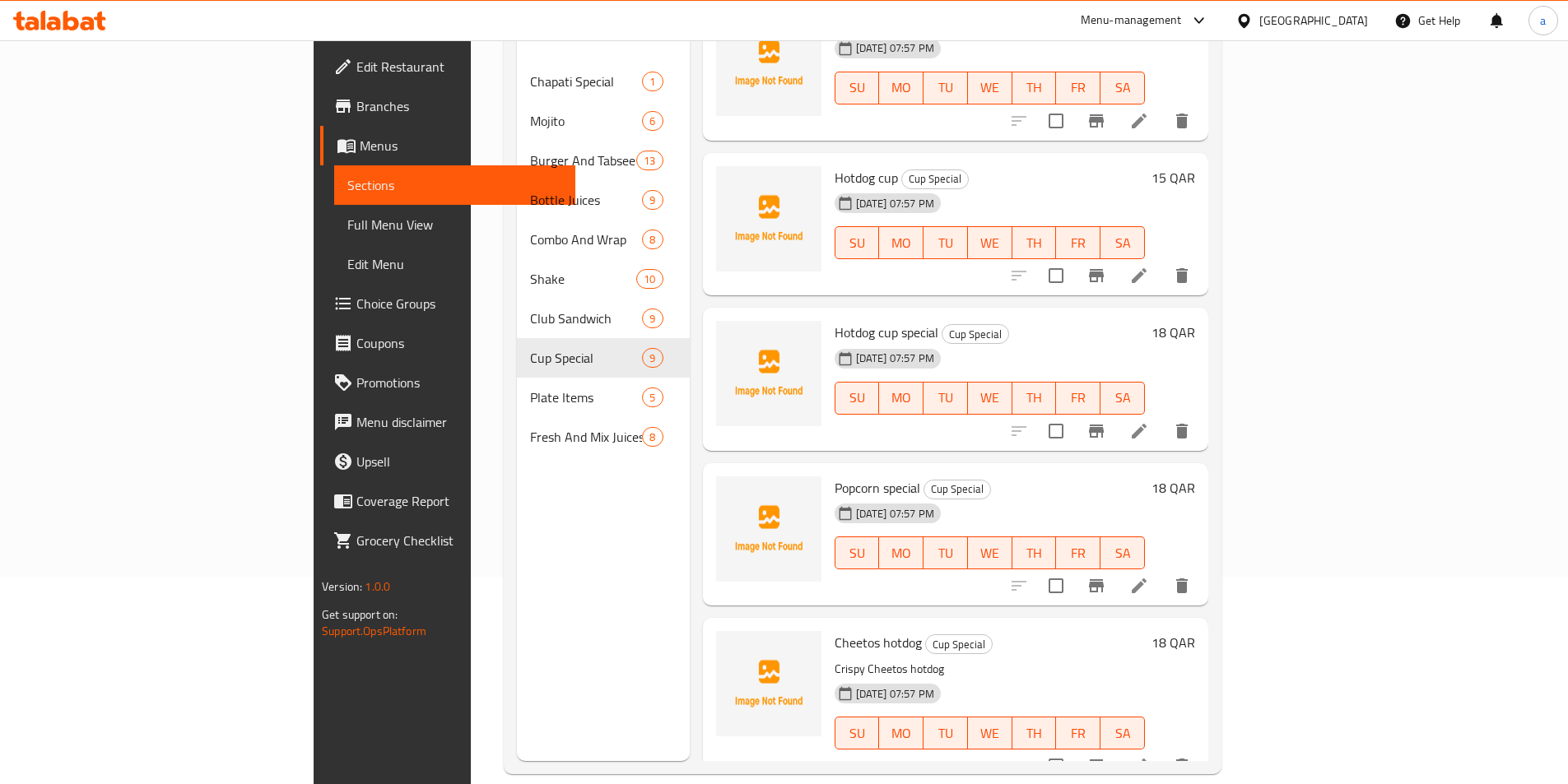
scroll to position [231, 0]
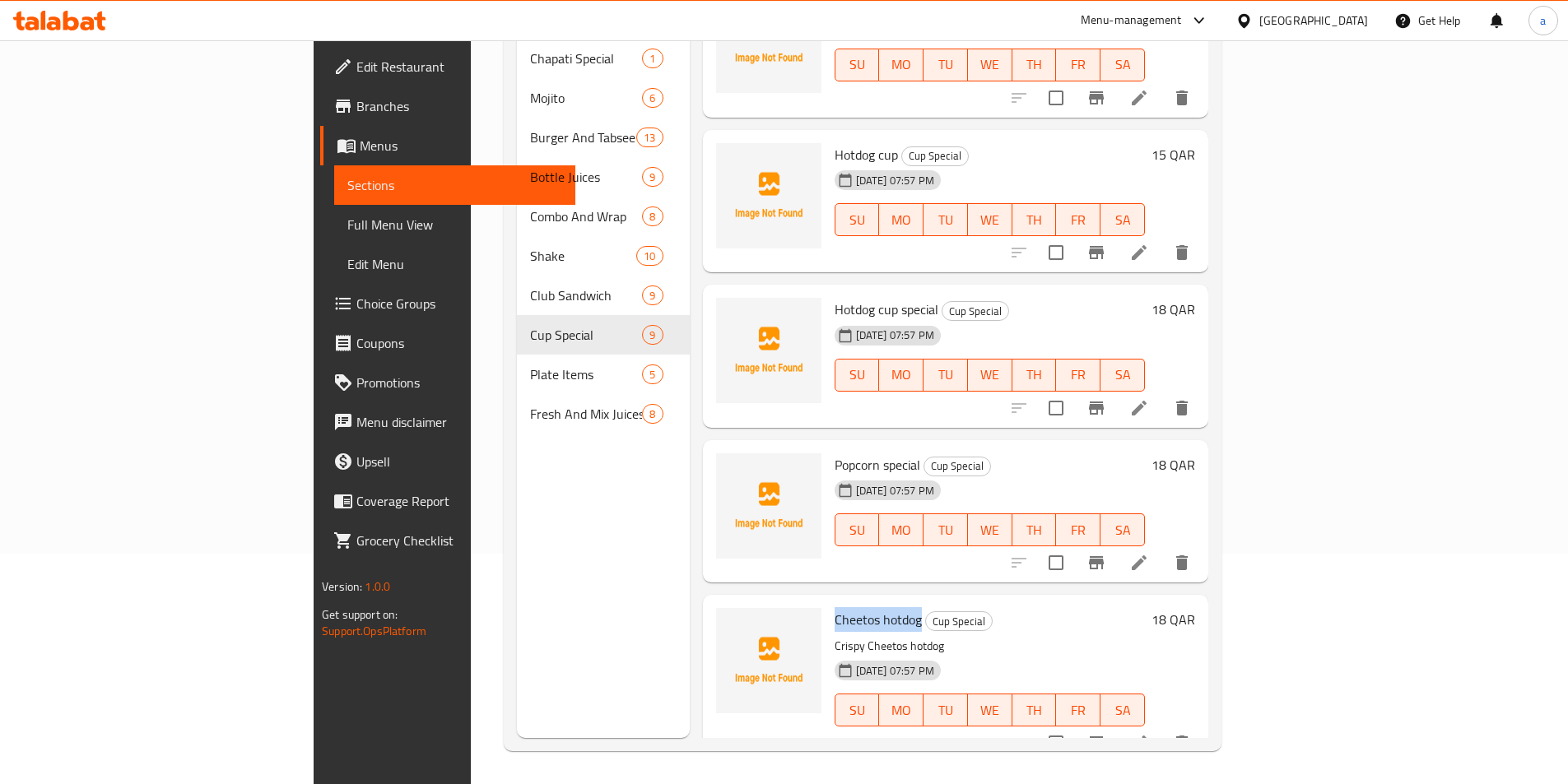
drag, startPoint x: 841, startPoint y: 594, endPoint x: 758, endPoint y: 599, distance: 83.2
click at [835, 608] on span "Cheetos hotdog" at bounding box center [878, 620] width 87 height 25
copy span "Cheetos hotdog"
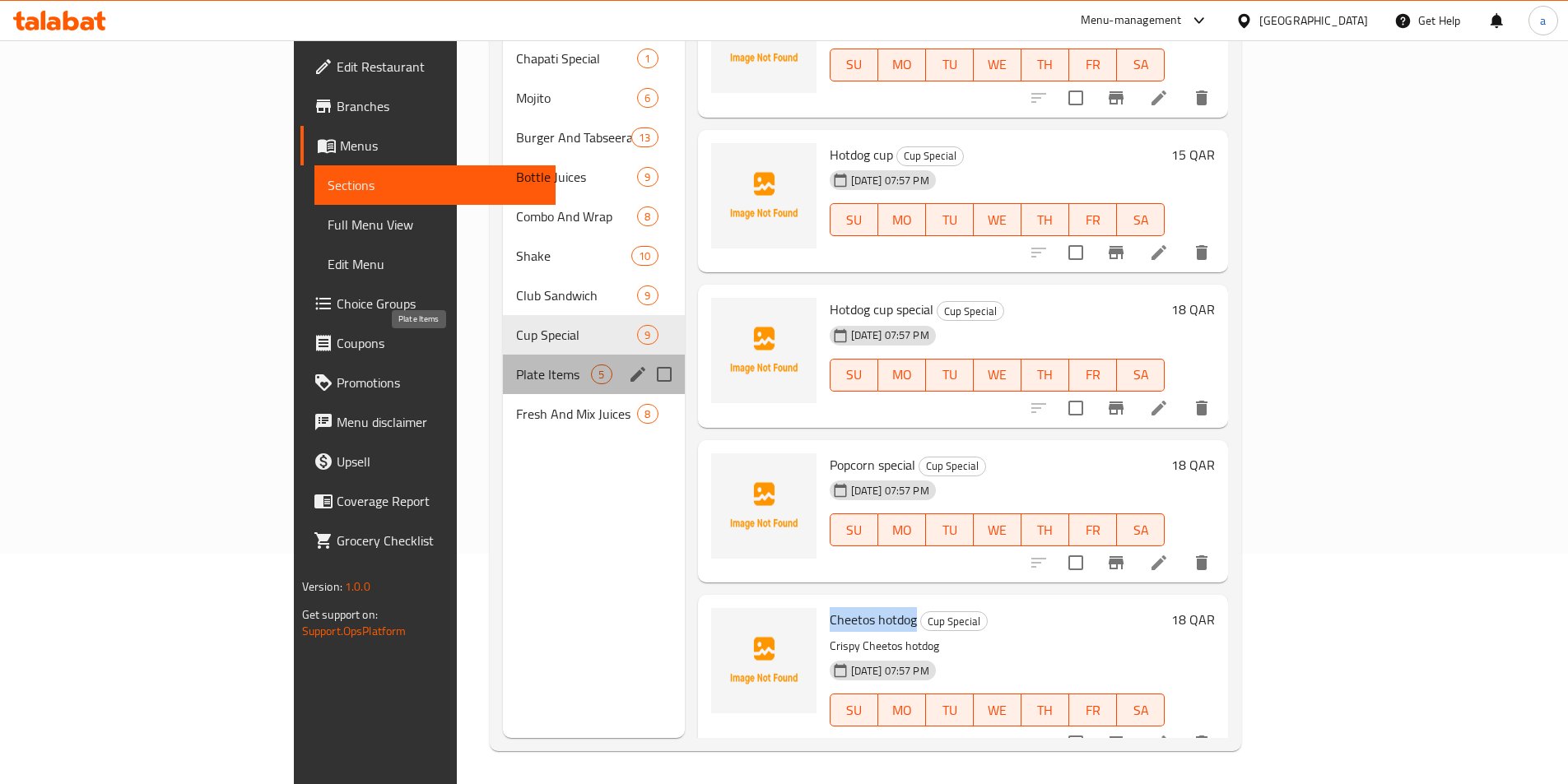
click at [516, 365] on span "Plate Items" at bounding box center [553, 375] width 75 height 20
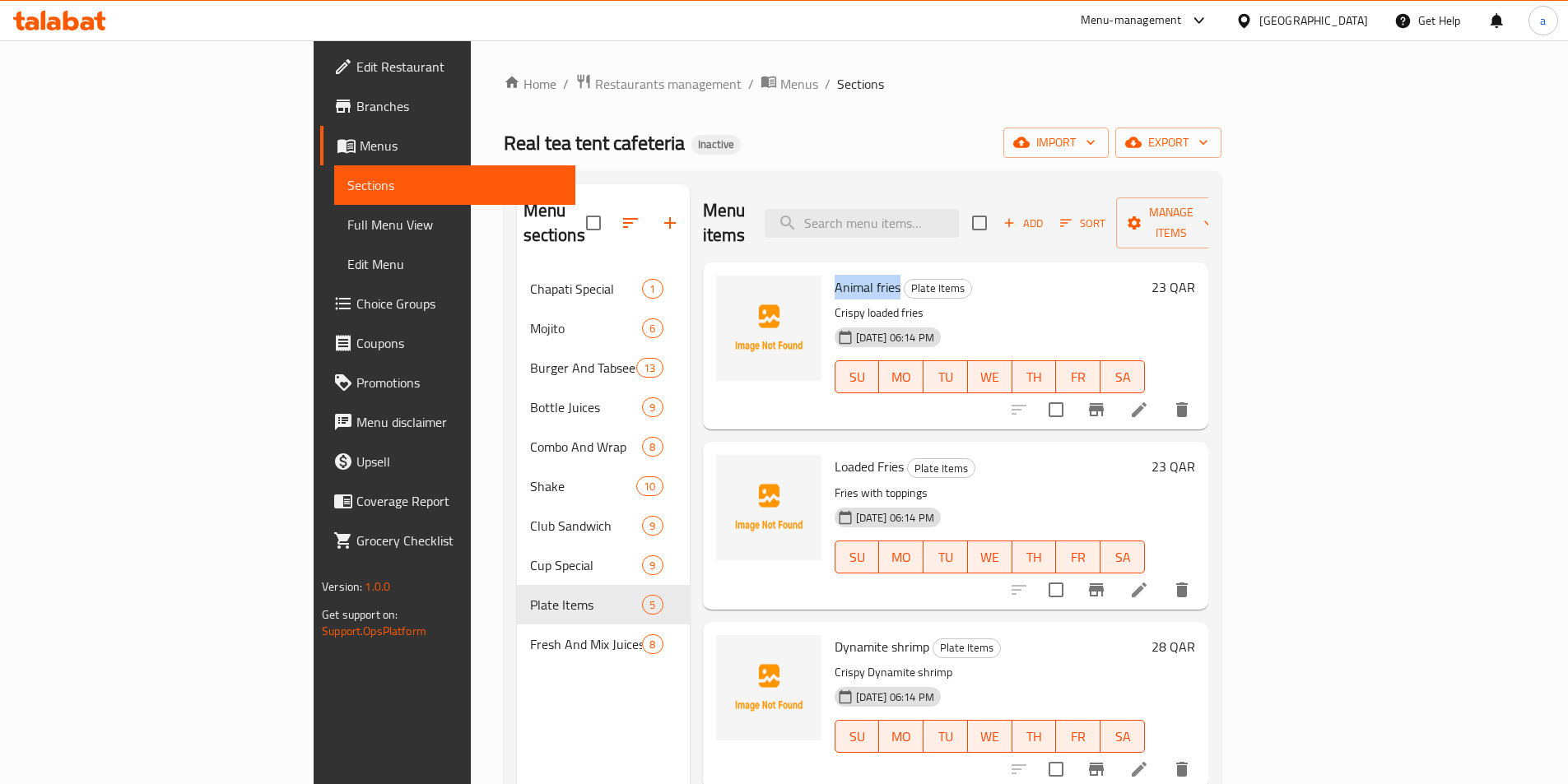
drag, startPoint x: 820, startPoint y: 262, endPoint x: 749, endPoint y: 259, distance: 71.1
click at [828, 269] on div "Animal fries Plate Items Crispy loaded fries [DATE] 06:14 PM SU MO TU WE TH FR …" at bounding box center [990, 345] width 324 height 154
copy span "Animal fries"
click at [1149, 400] on icon at bounding box center [1139, 410] width 20 height 20
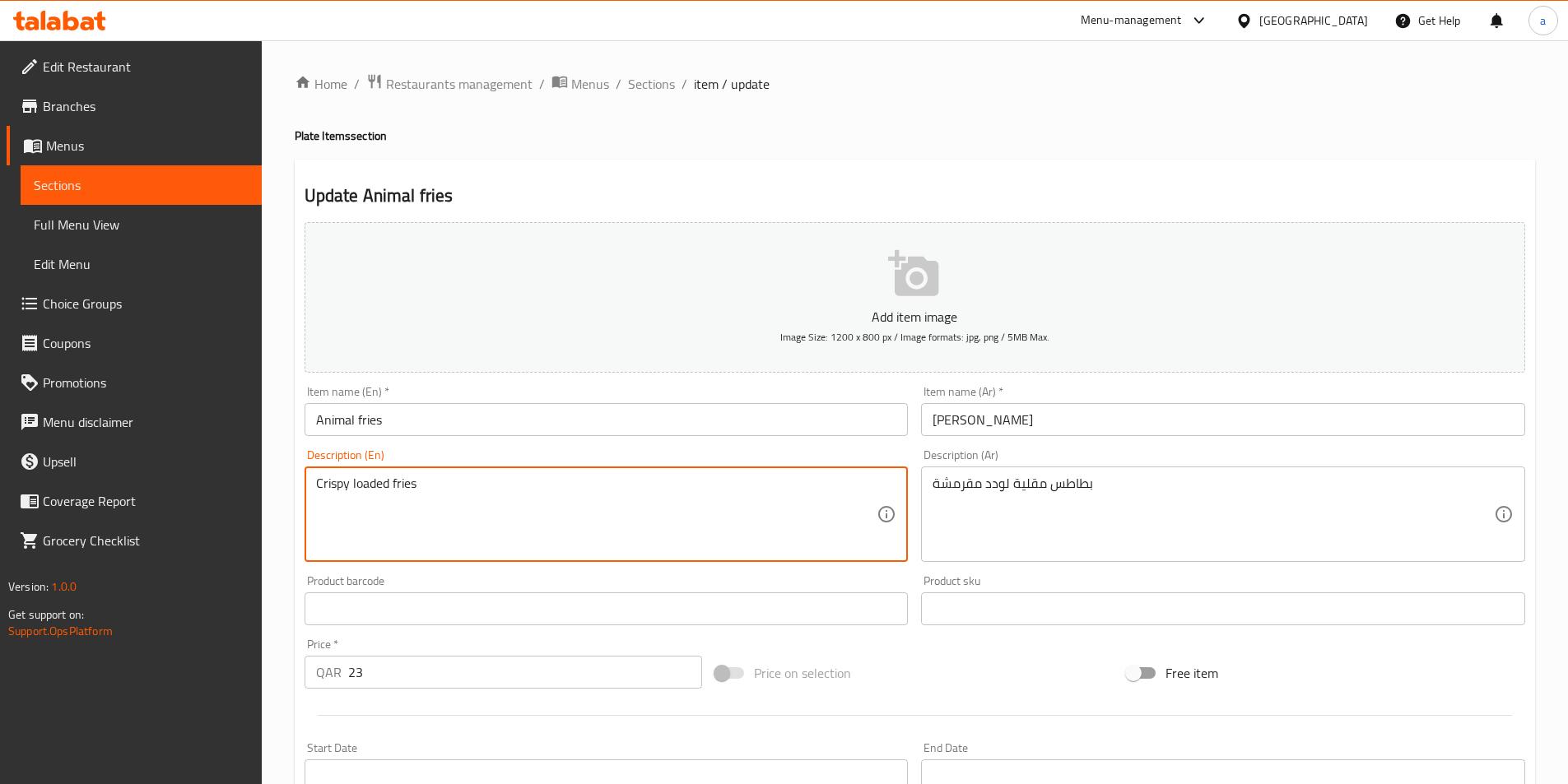
paste textarea "French fries loaded with melted cheddar cheese, caramelized onions, and signatu…"
type textarea "Crispy French fries loaded with melted cheddar cheese, caramelized onions, and …"
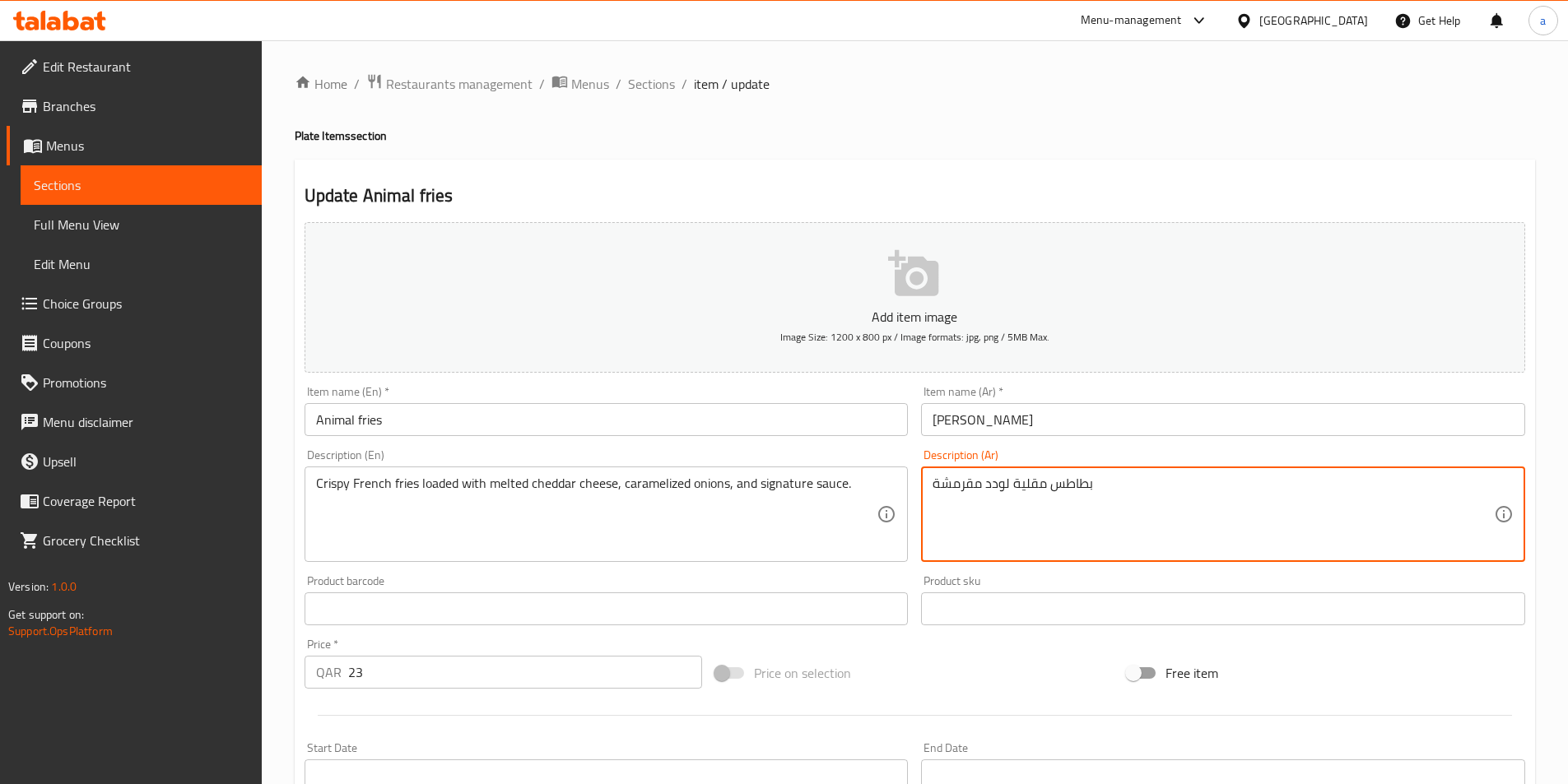
paste textarea "مقلية مقرمشة محملة بجبنة شيدر ذائبة، بصل مكرمل وصوص مميز"
type textarea "بطاطا [GEOGRAPHIC_DATA] مقرمشة محملة بجبنة شيدر ذائبة، بصل مكرمل وصوص مميز"
click at [1119, 180] on div "Update Animal fries Add item image Image Size: 1200 x 800 px / Image formats: j…" at bounding box center [915, 638] width 1240 height 958
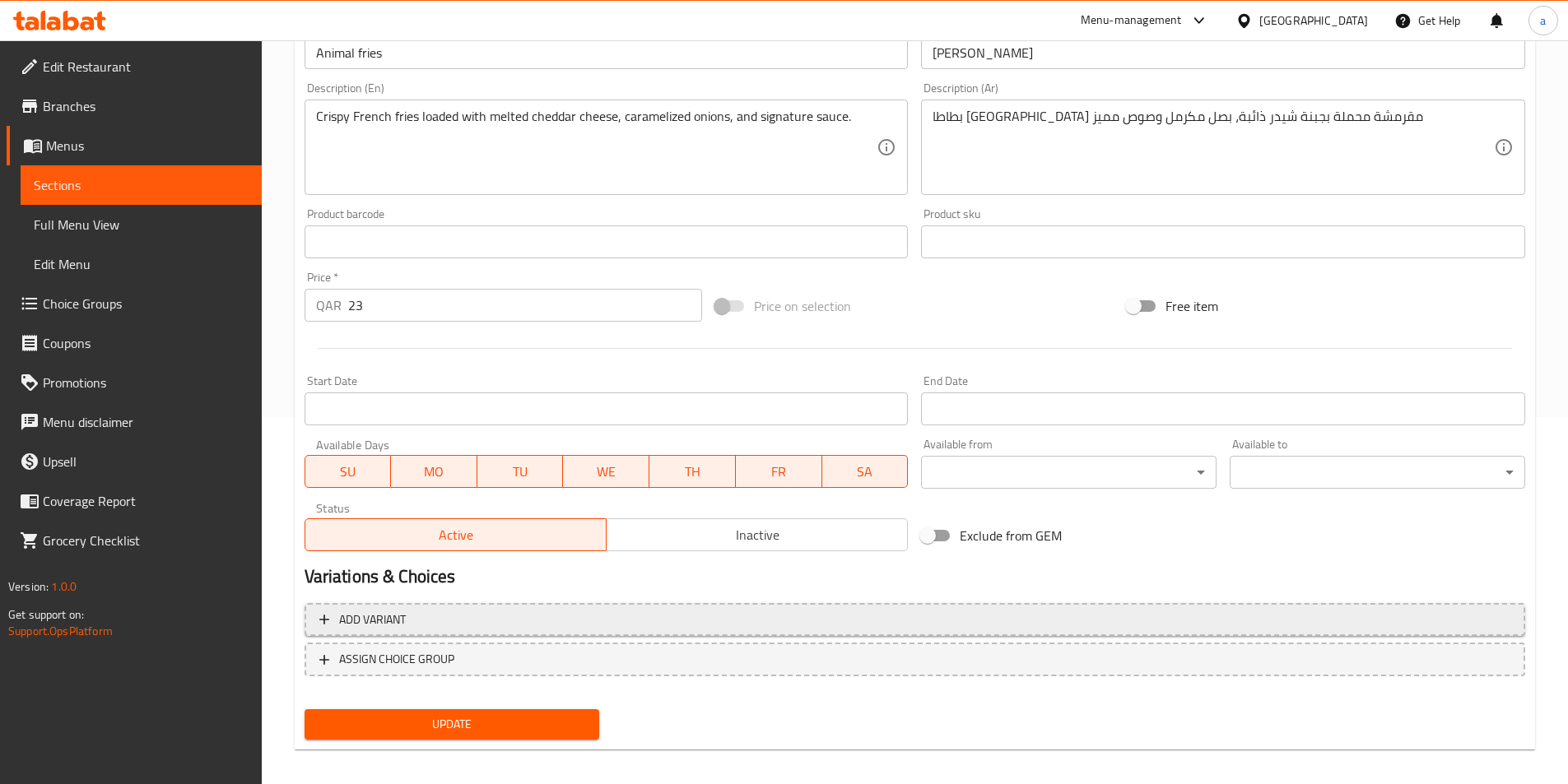
scroll to position [379, 0]
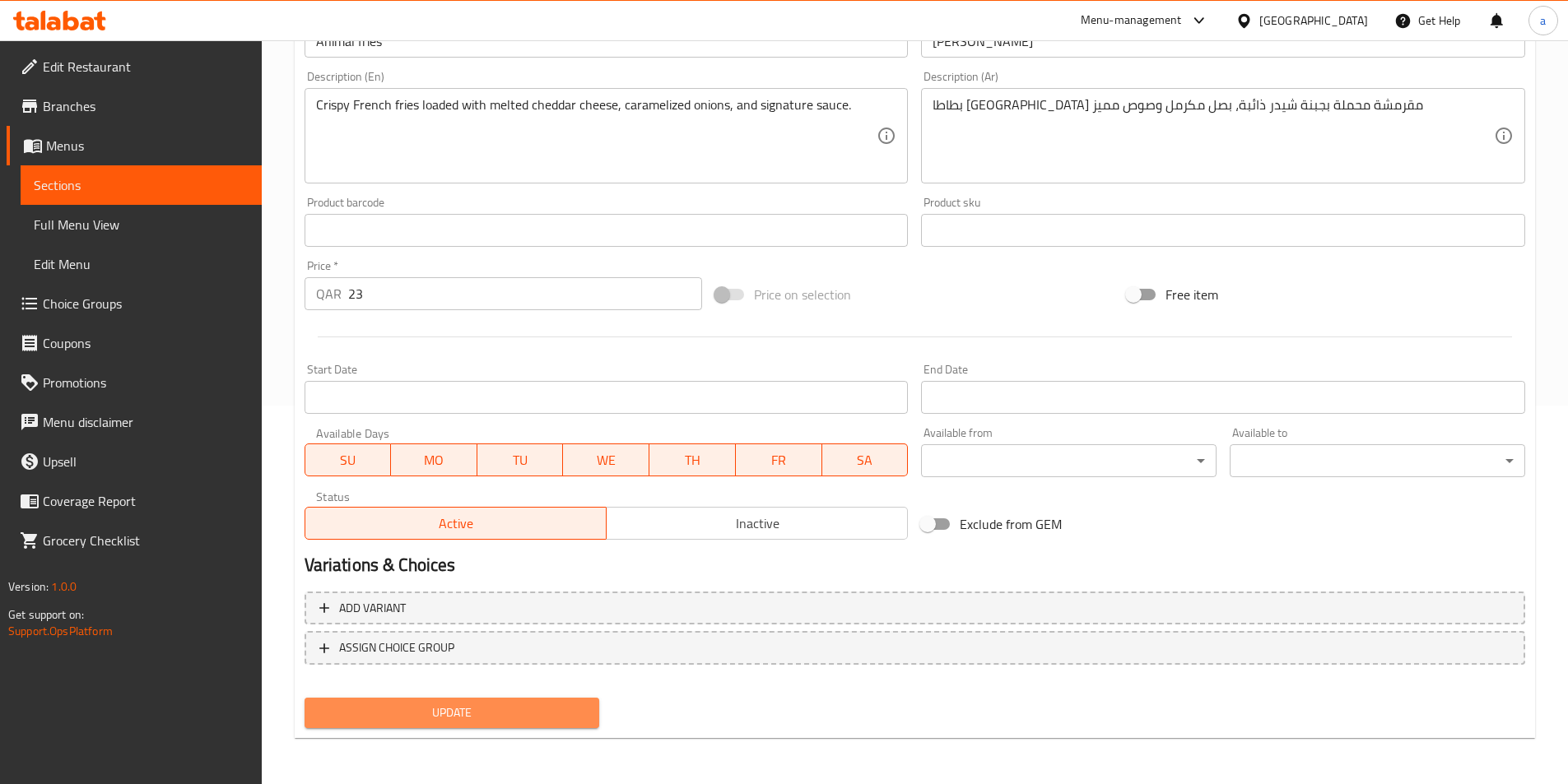
click at [549, 707] on span "Update" at bounding box center [452, 712] width 269 height 21
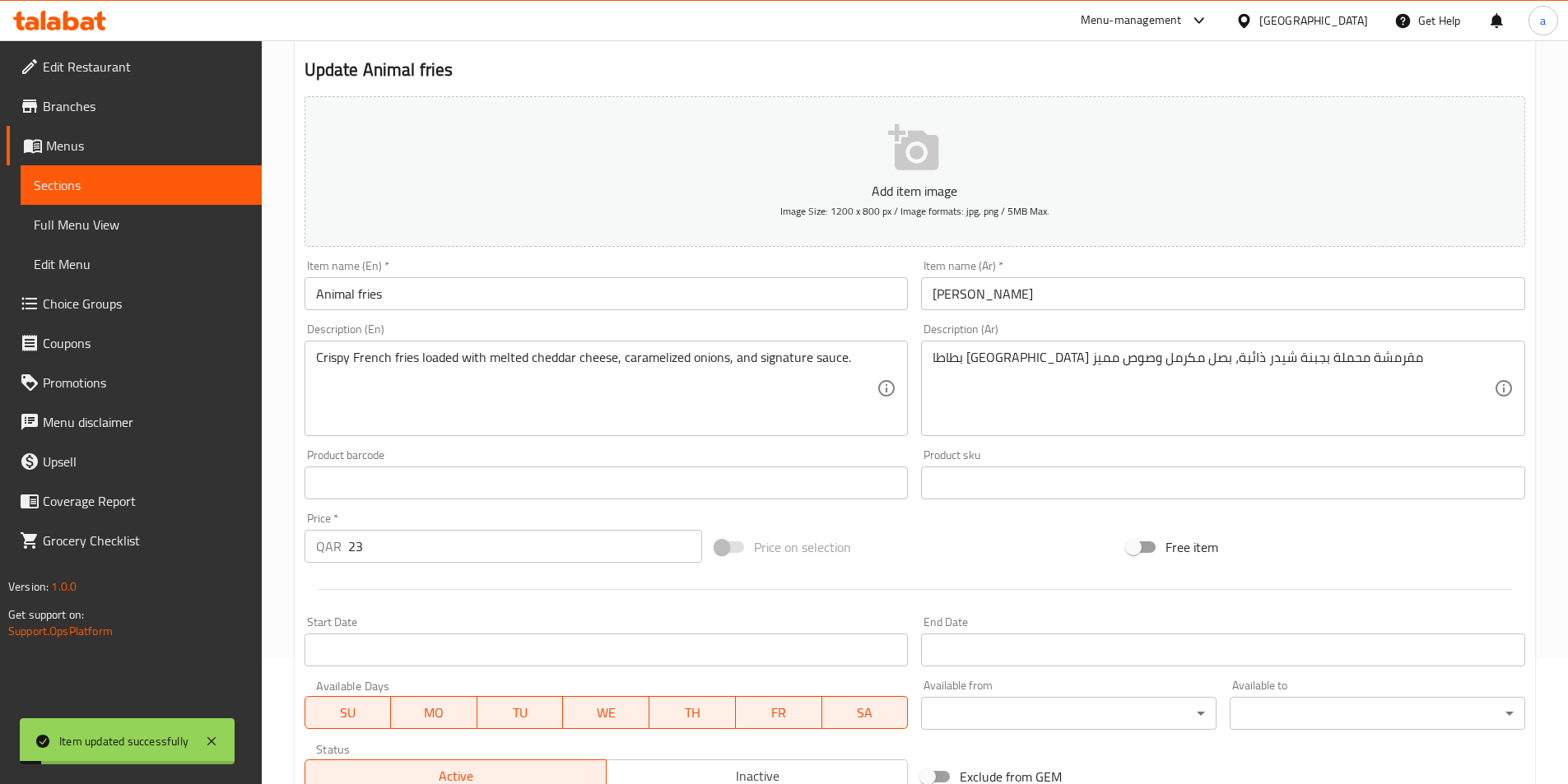
scroll to position [0, 0]
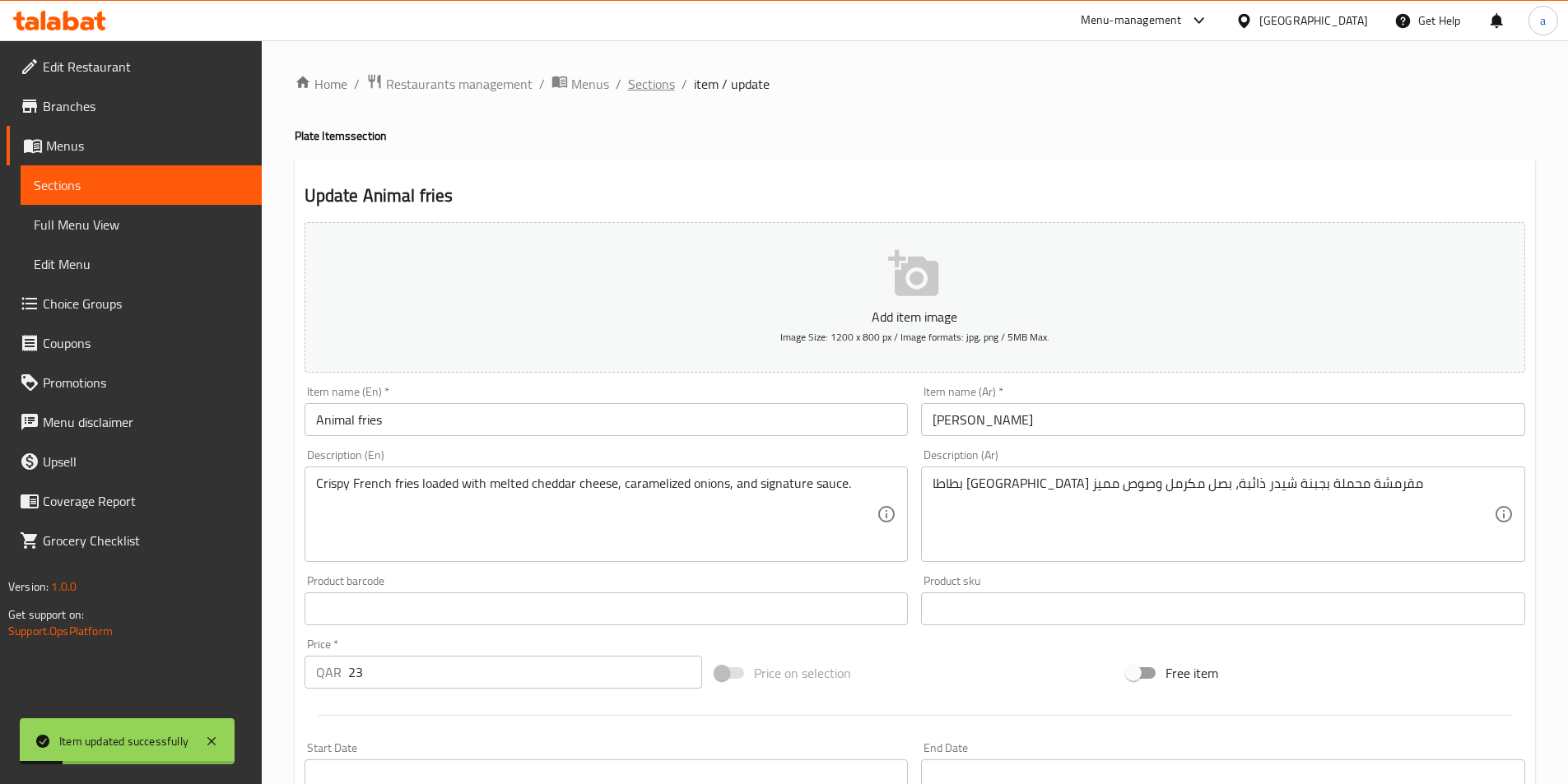
click at [649, 83] on span "Sections" at bounding box center [651, 84] width 47 height 20
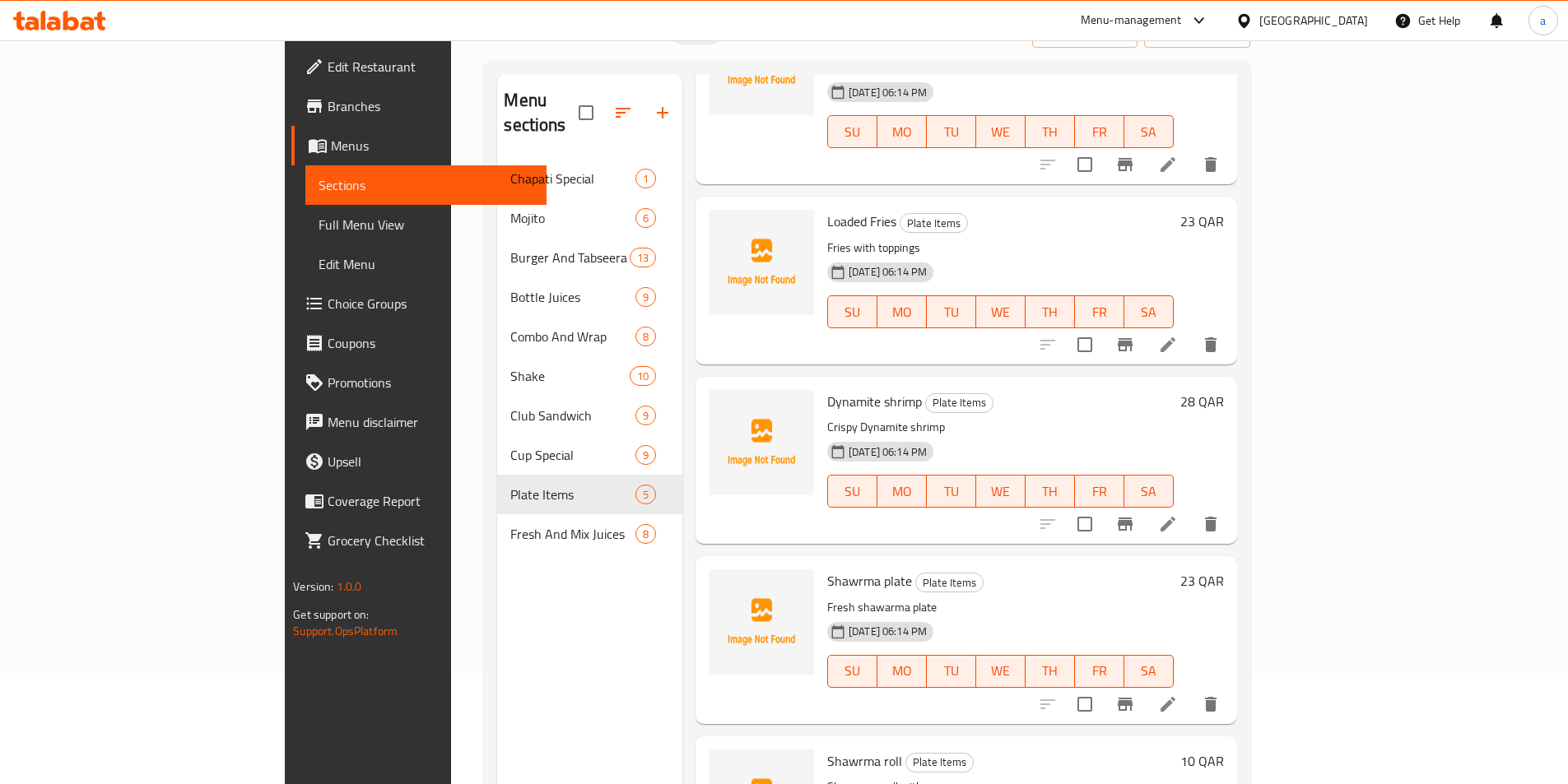
scroll to position [231, 0]
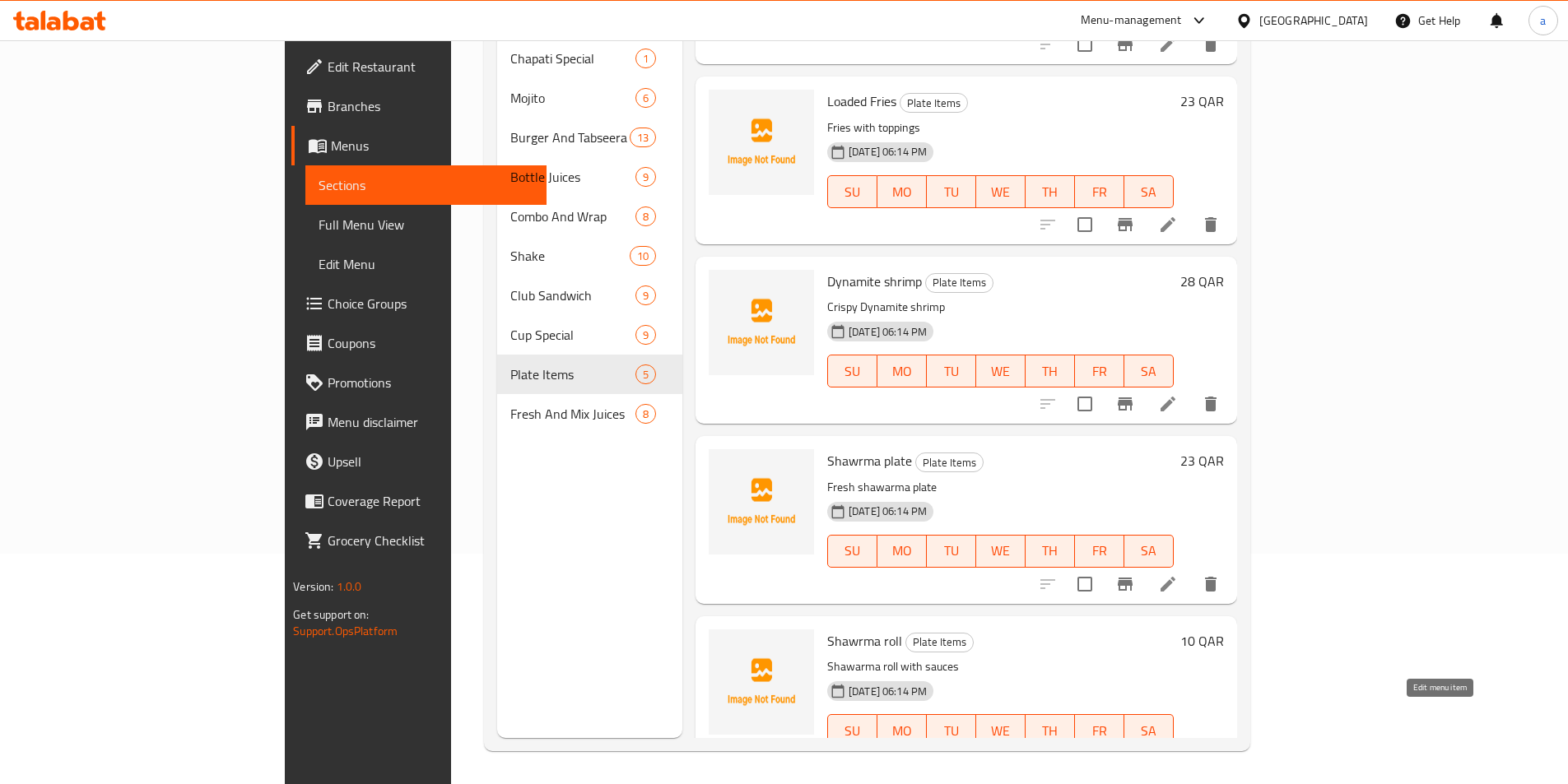
click at [1178, 754] on icon at bounding box center [1168, 764] width 20 height 20
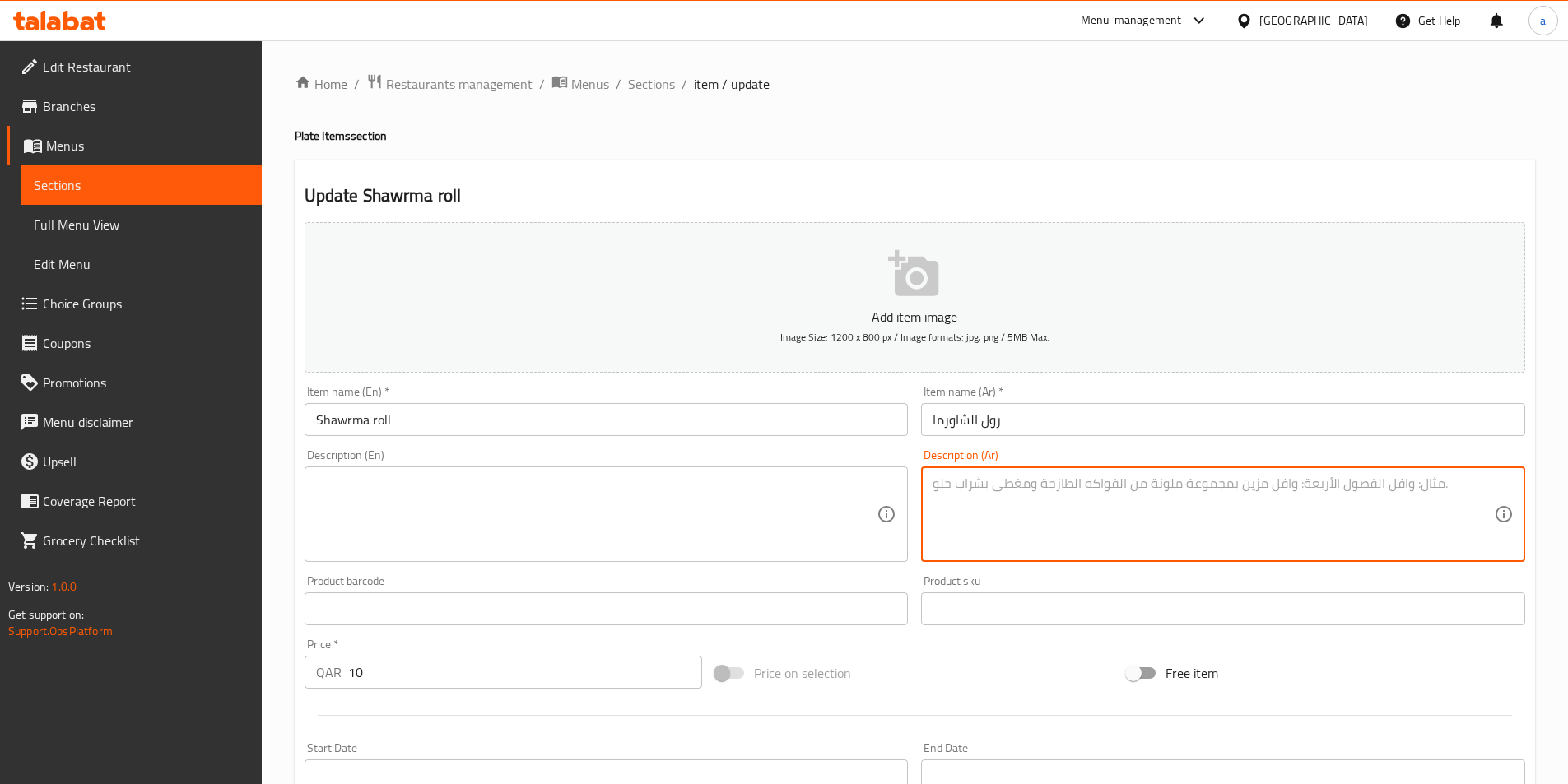
click at [1201, 191] on h2 "Update Shawrma roll" at bounding box center [915, 196] width 1220 height 25
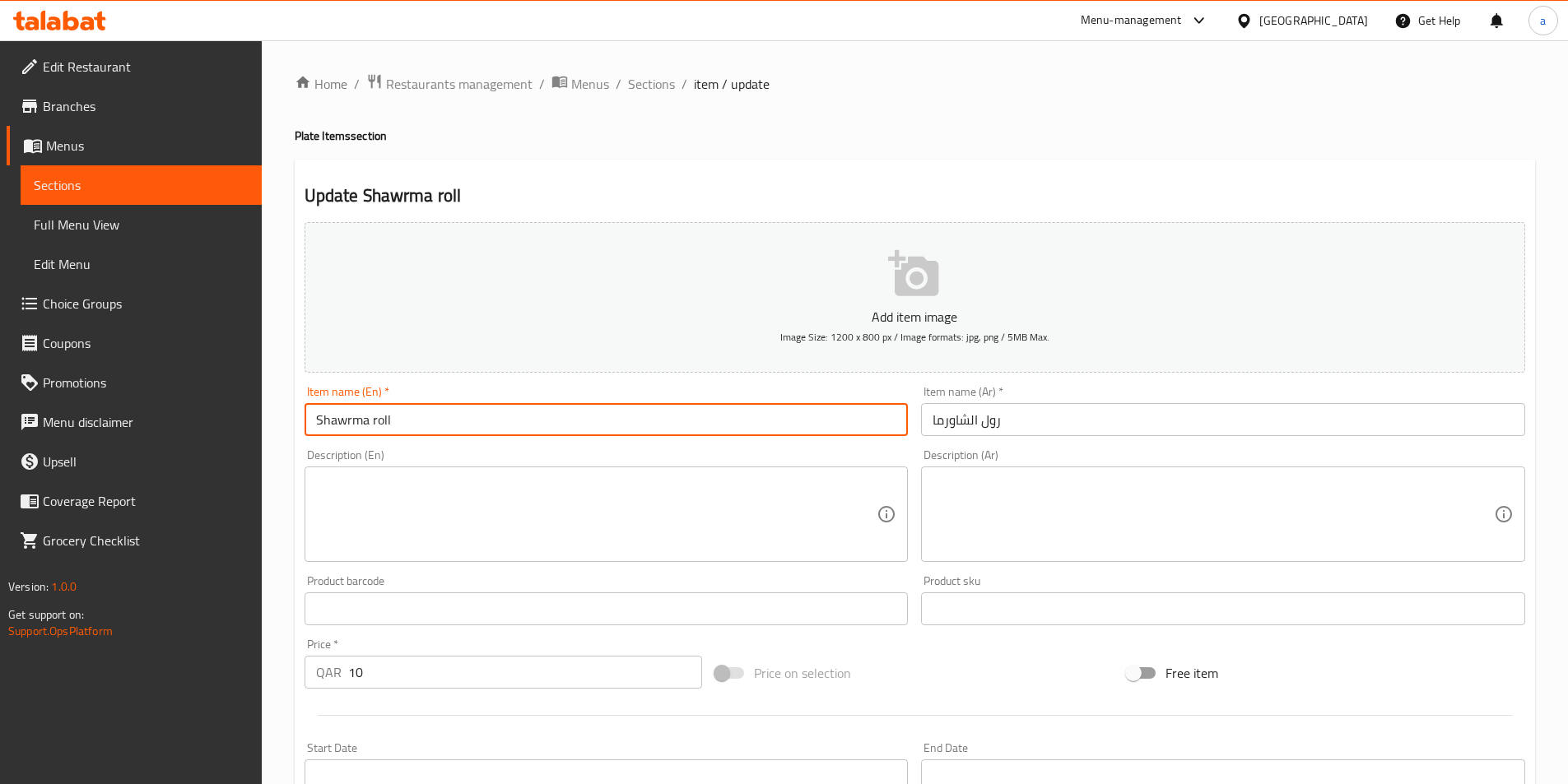
click at [653, 419] on input "Shawrma roll" at bounding box center [607, 420] width 604 height 33
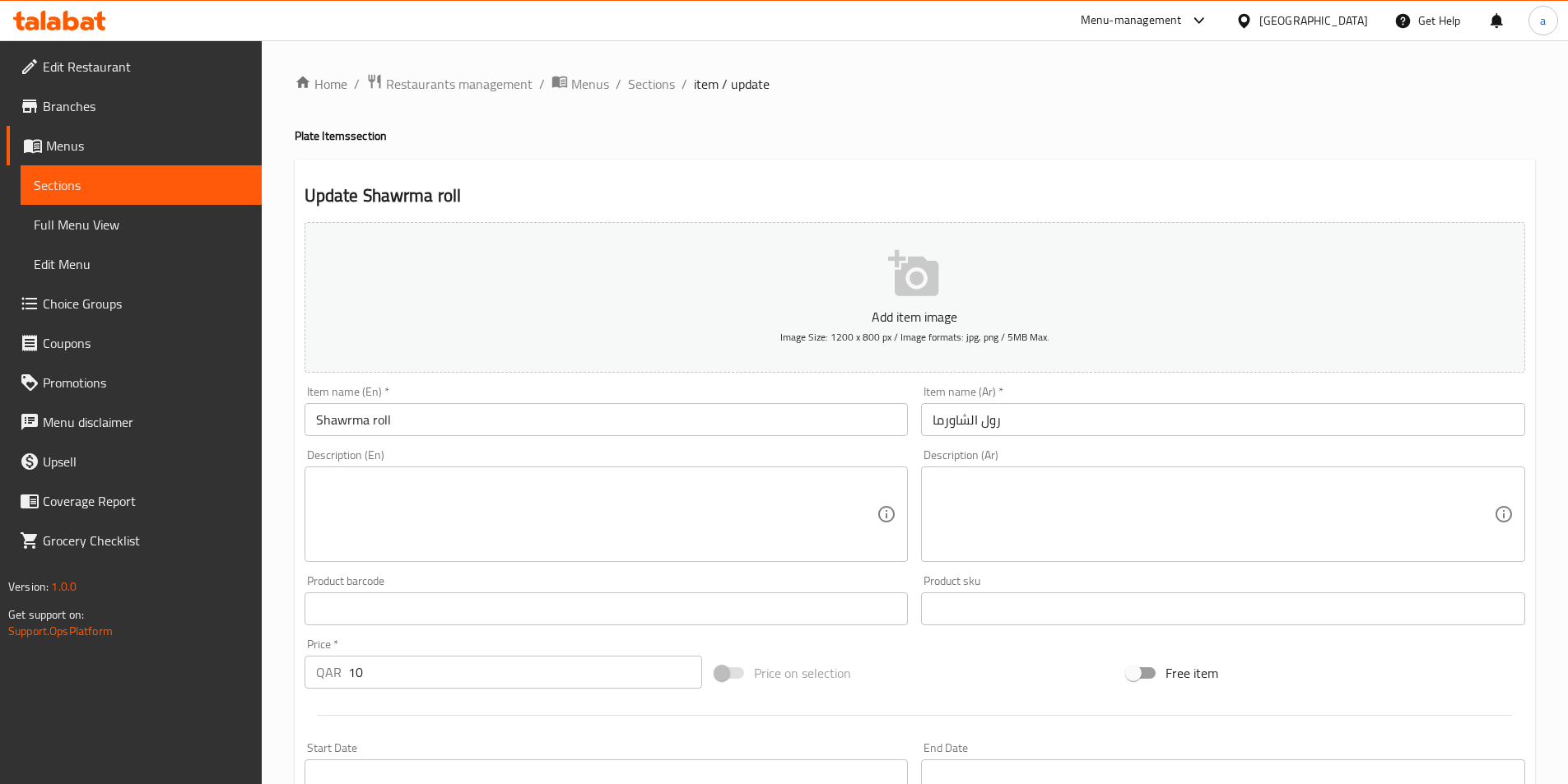
click at [470, 412] on input "Shawrma roll" at bounding box center [607, 420] width 604 height 33
click at [642, 178] on div "Update Shawrma roll Add item image Image Size: 1200 x 800 px / Image formats: j…" at bounding box center [915, 638] width 1240 height 958
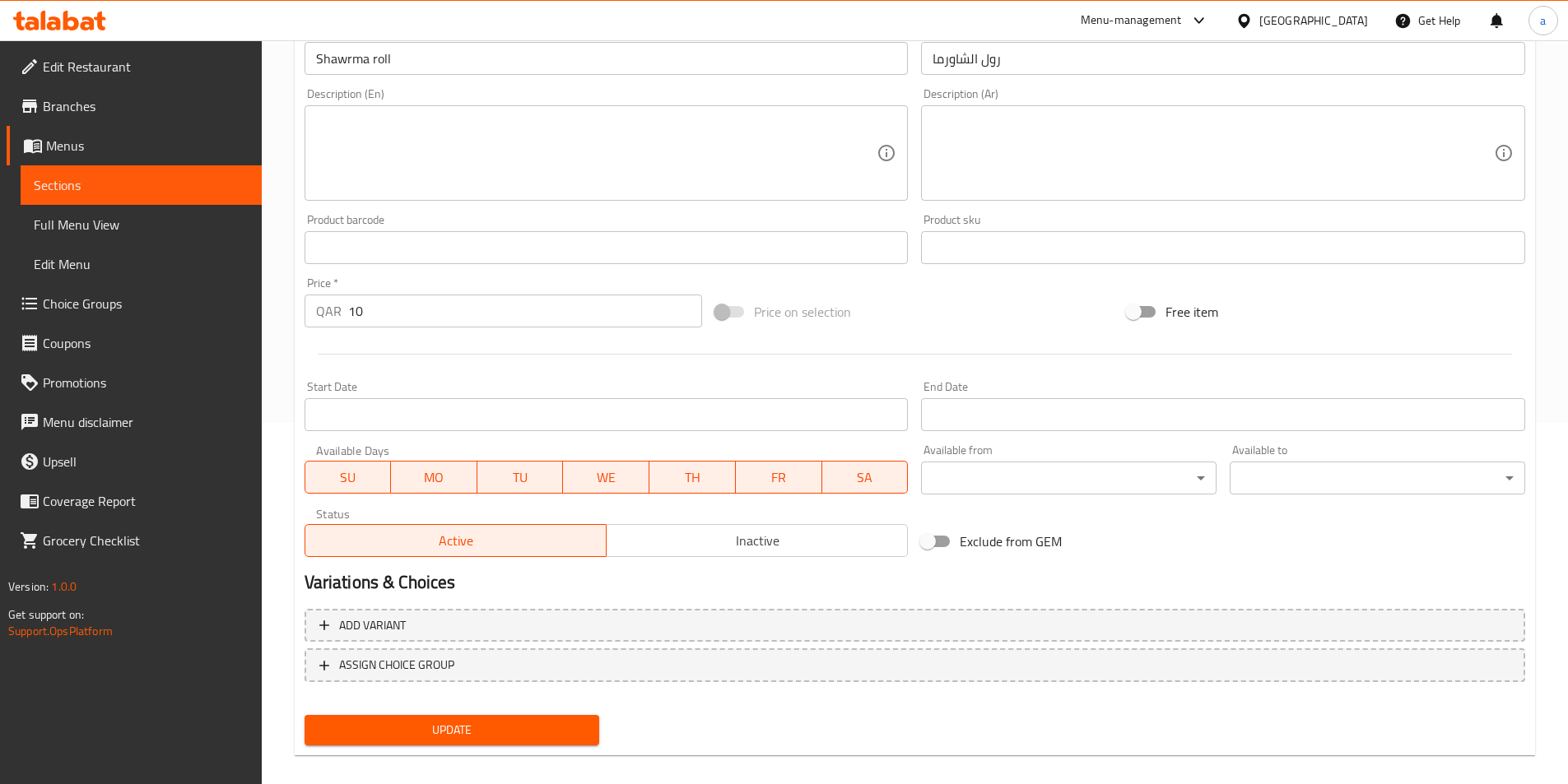
scroll to position [379, 0]
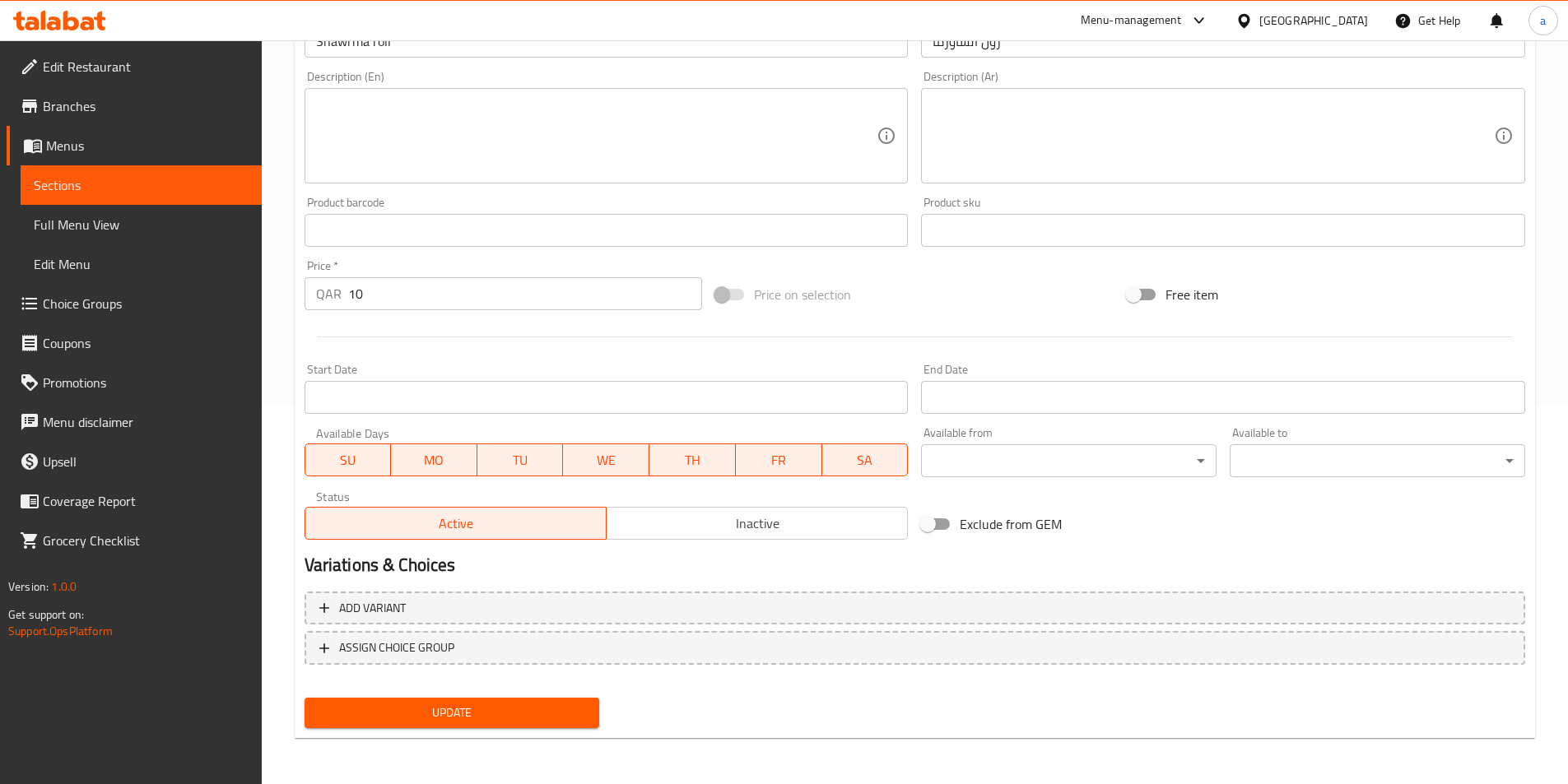
click at [426, 732] on div "Update" at bounding box center [452, 713] width 309 height 43
click at [442, 721] on span "Update" at bounding box center [452, 712] width 269 height 21
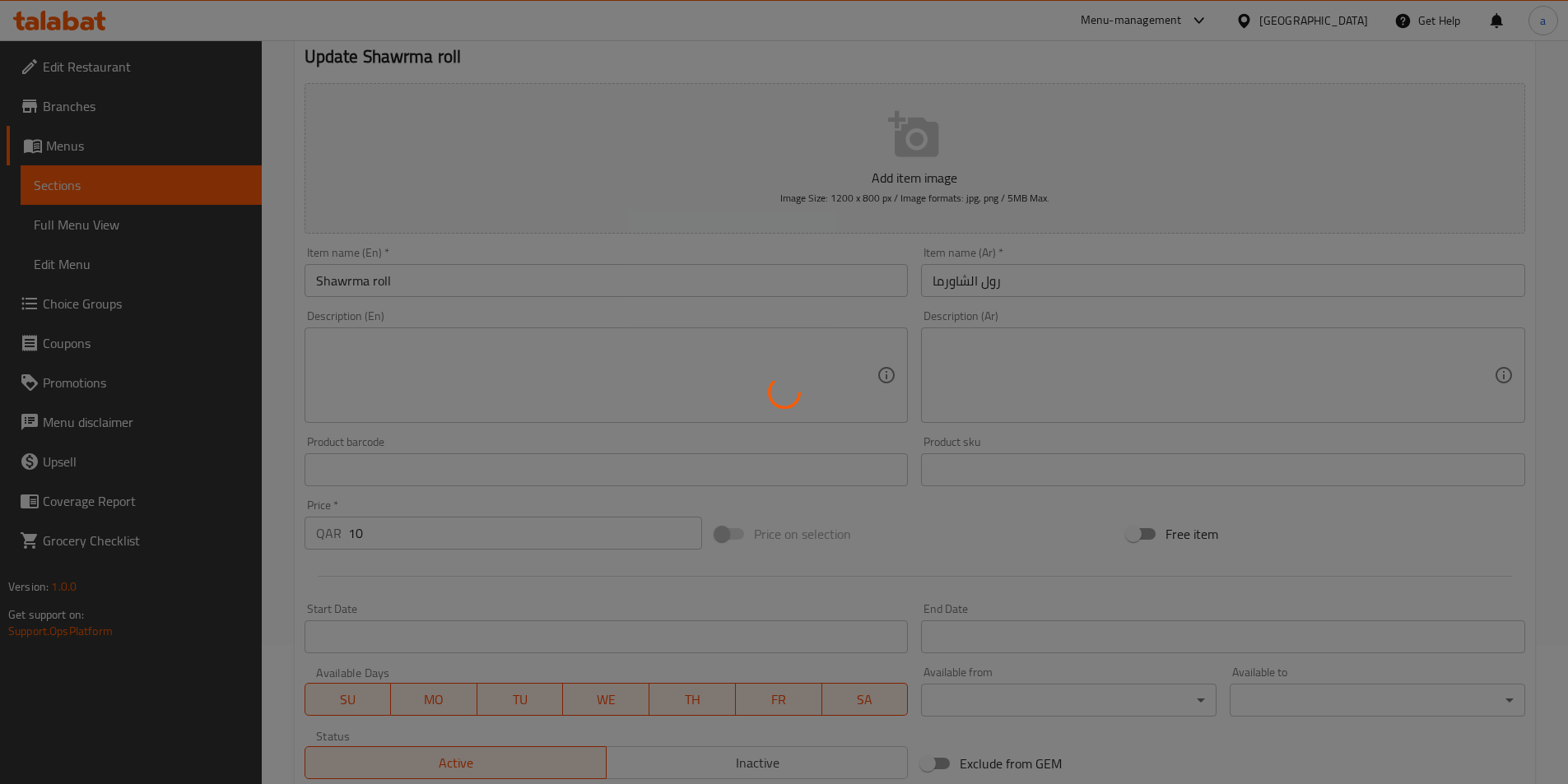
scroll to position [0, 0]
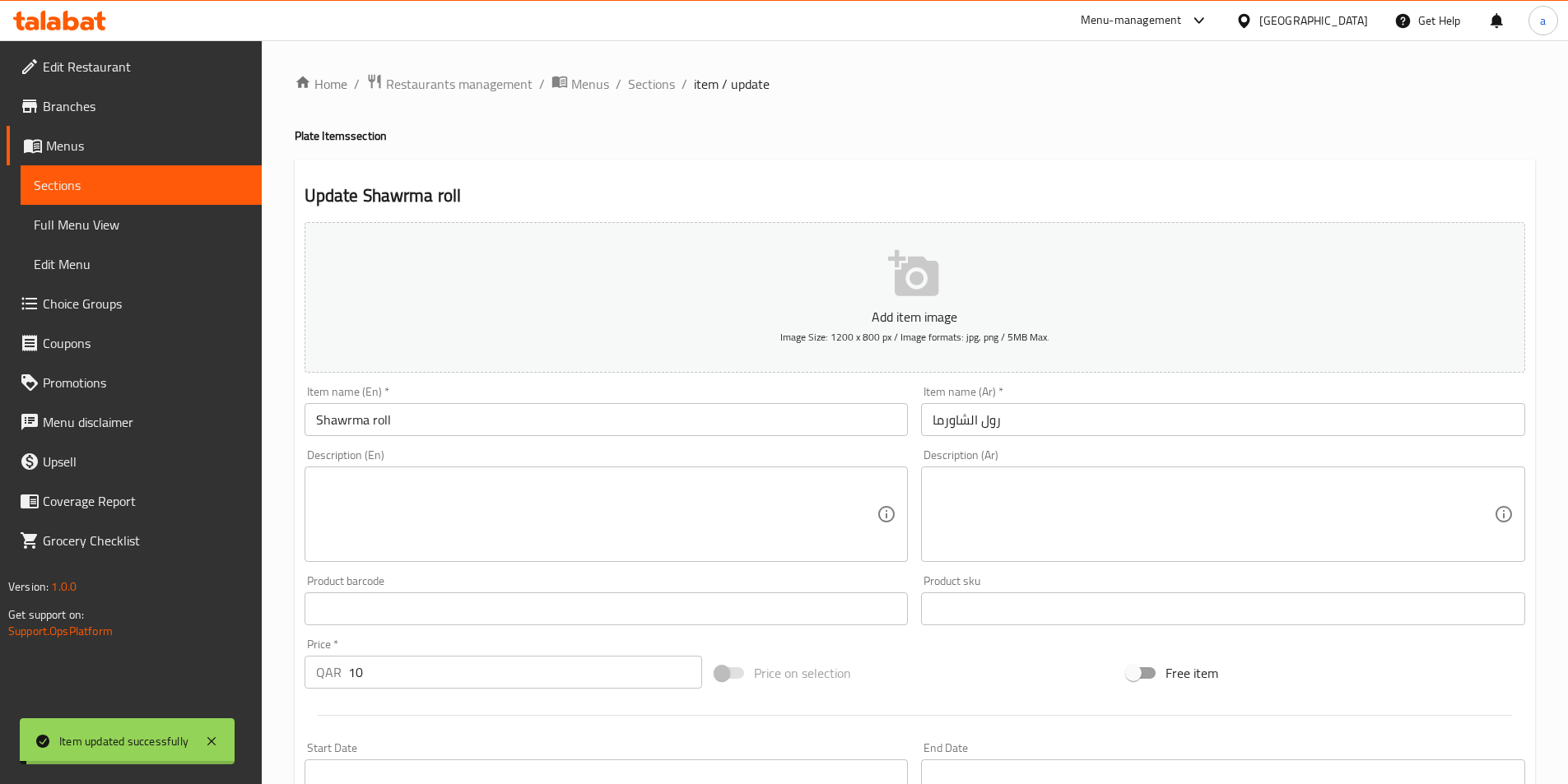
click at [661, 79] on span "Sections" at bounding box center [651, 84] width 47 height 20
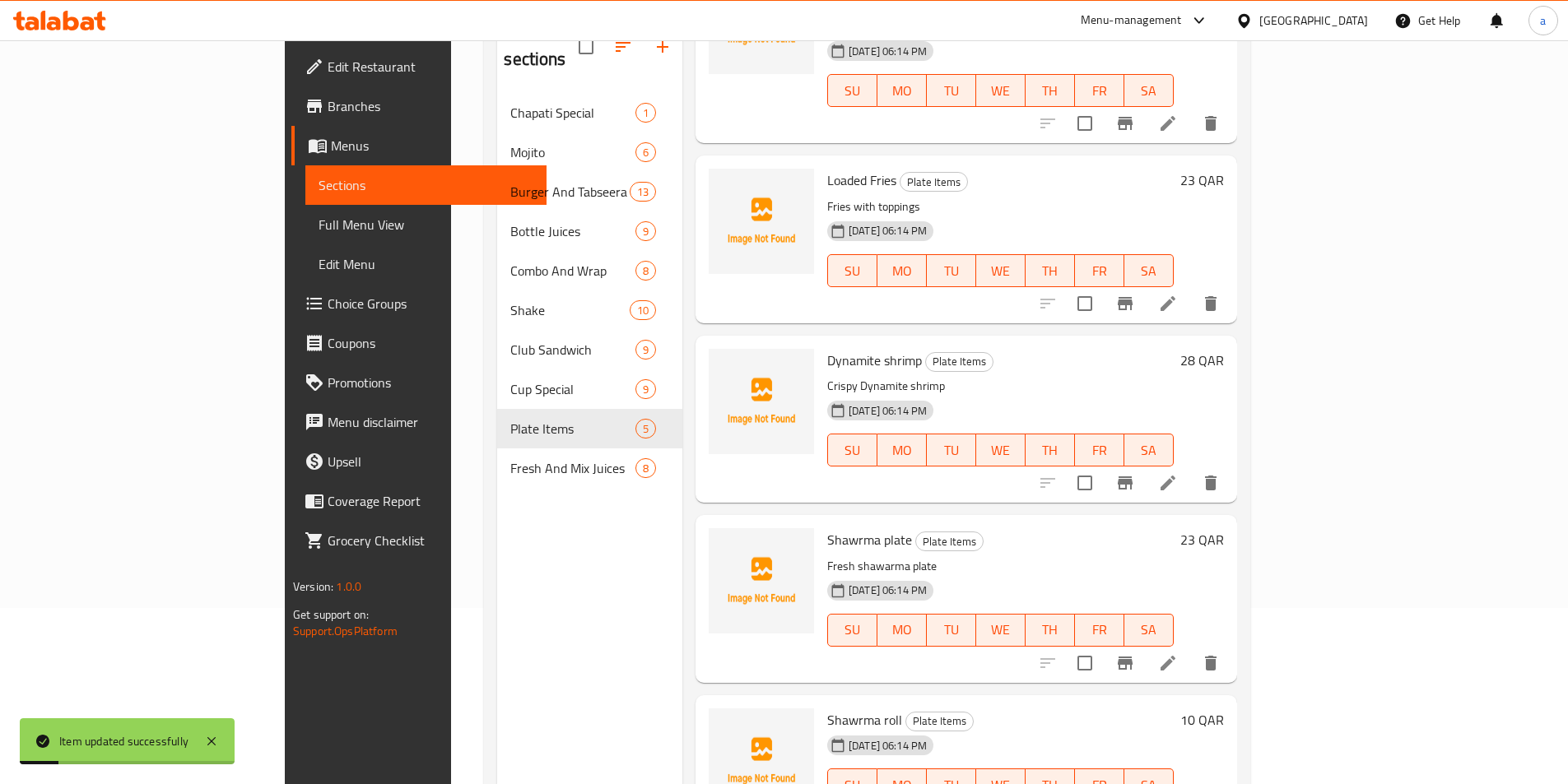
scroll to position [231, 0]
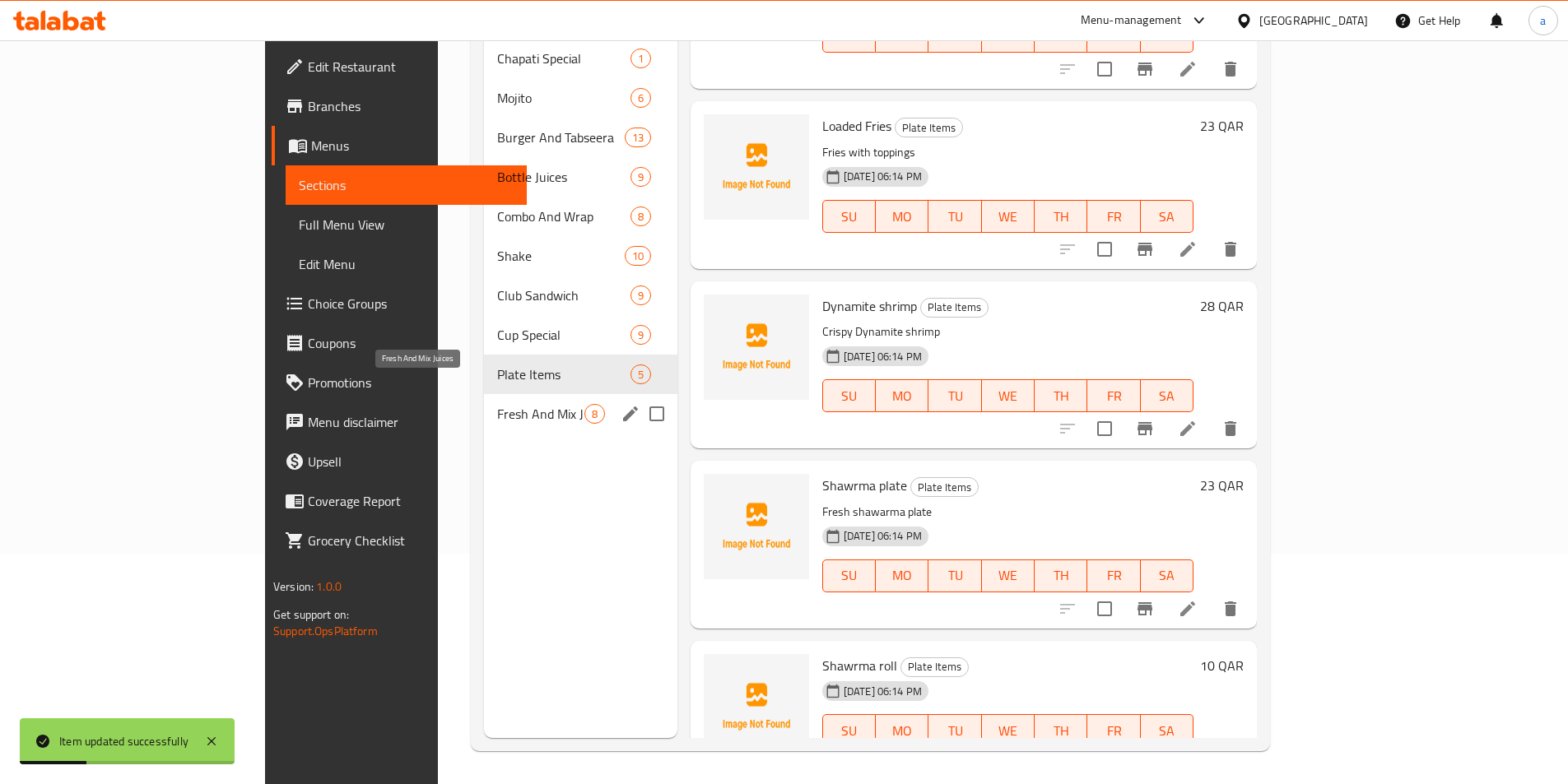
click at [497, 404] on span "Fresh And Mix Juices" at bounding box center [540, 414] width 87 height 20
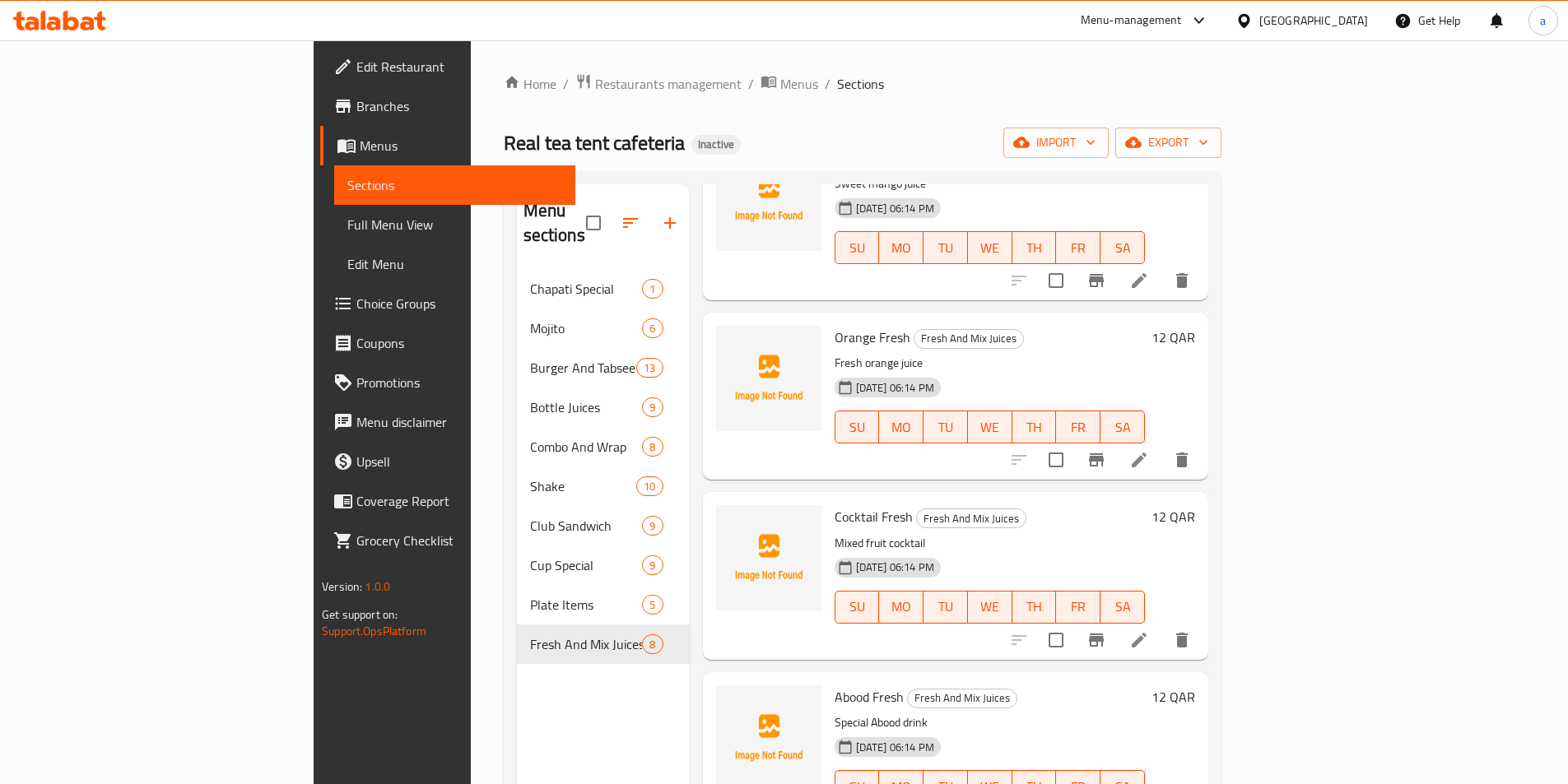
scroll to position [330, 0]
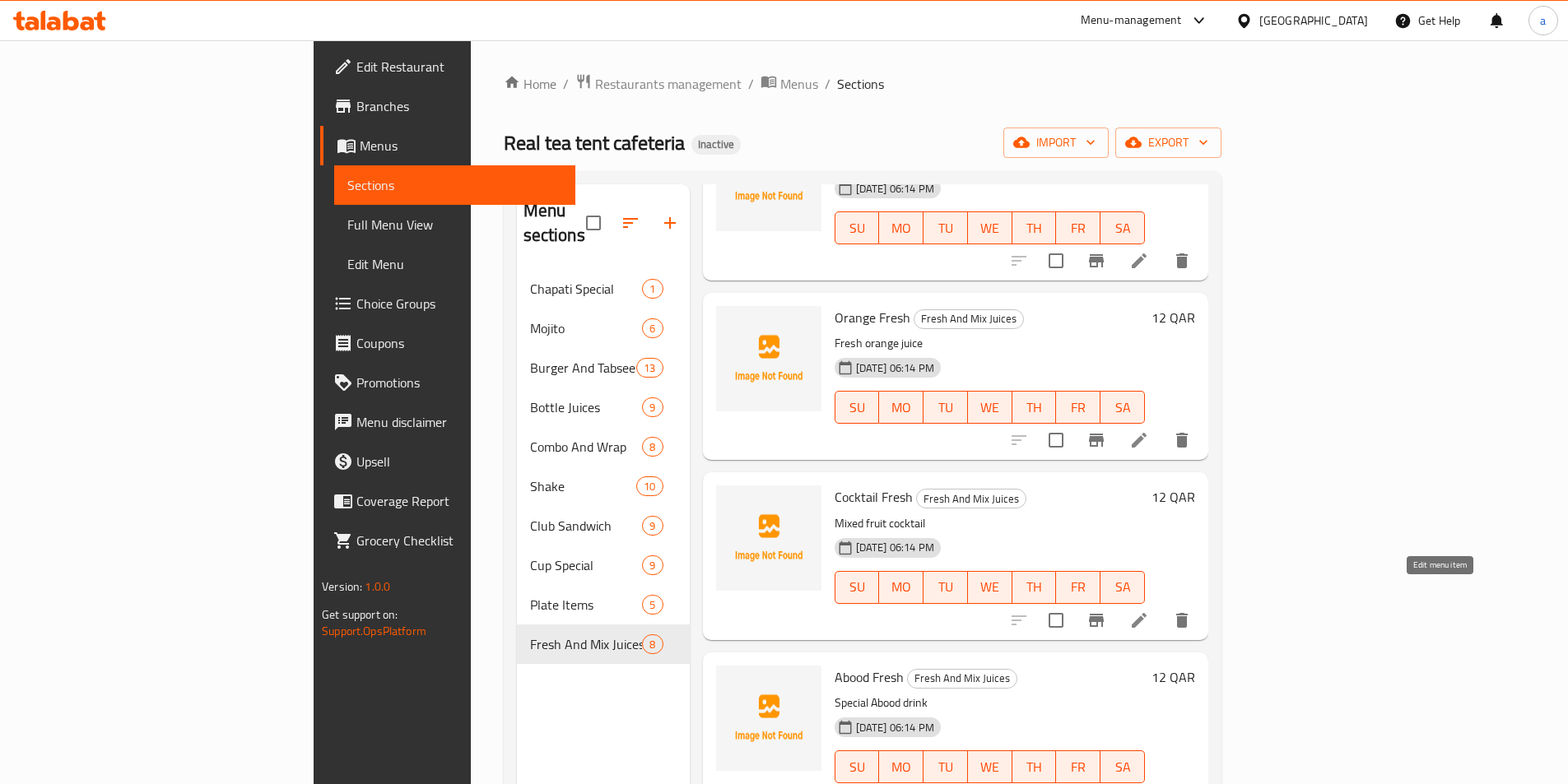
click at [1149, 611] on icon at bounding box center [1139, 621] width 20 height 20
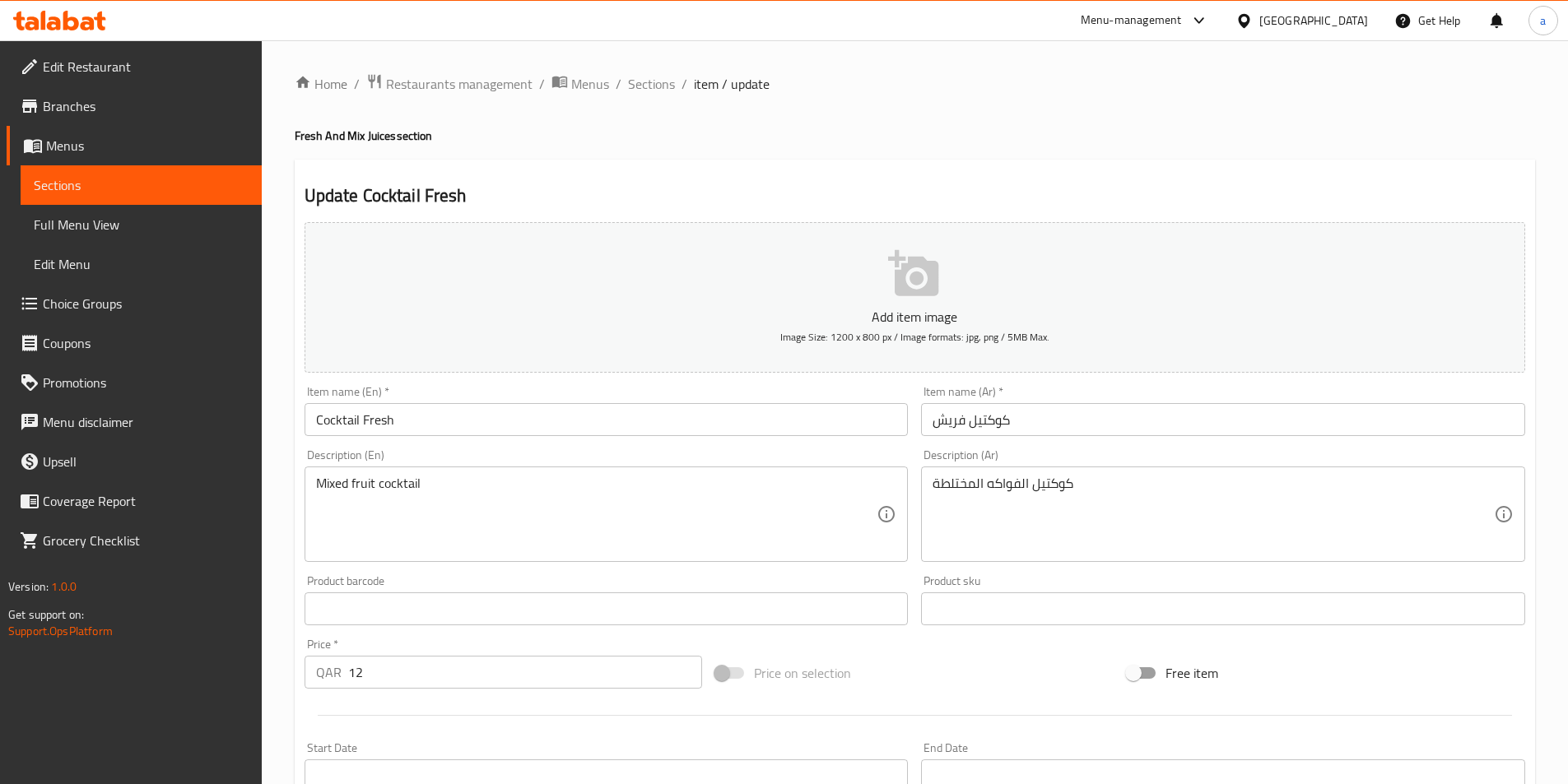
click at [596, 418] on input "Cocktail Fresh" at bounding box center [607, 420] width 604 height 33
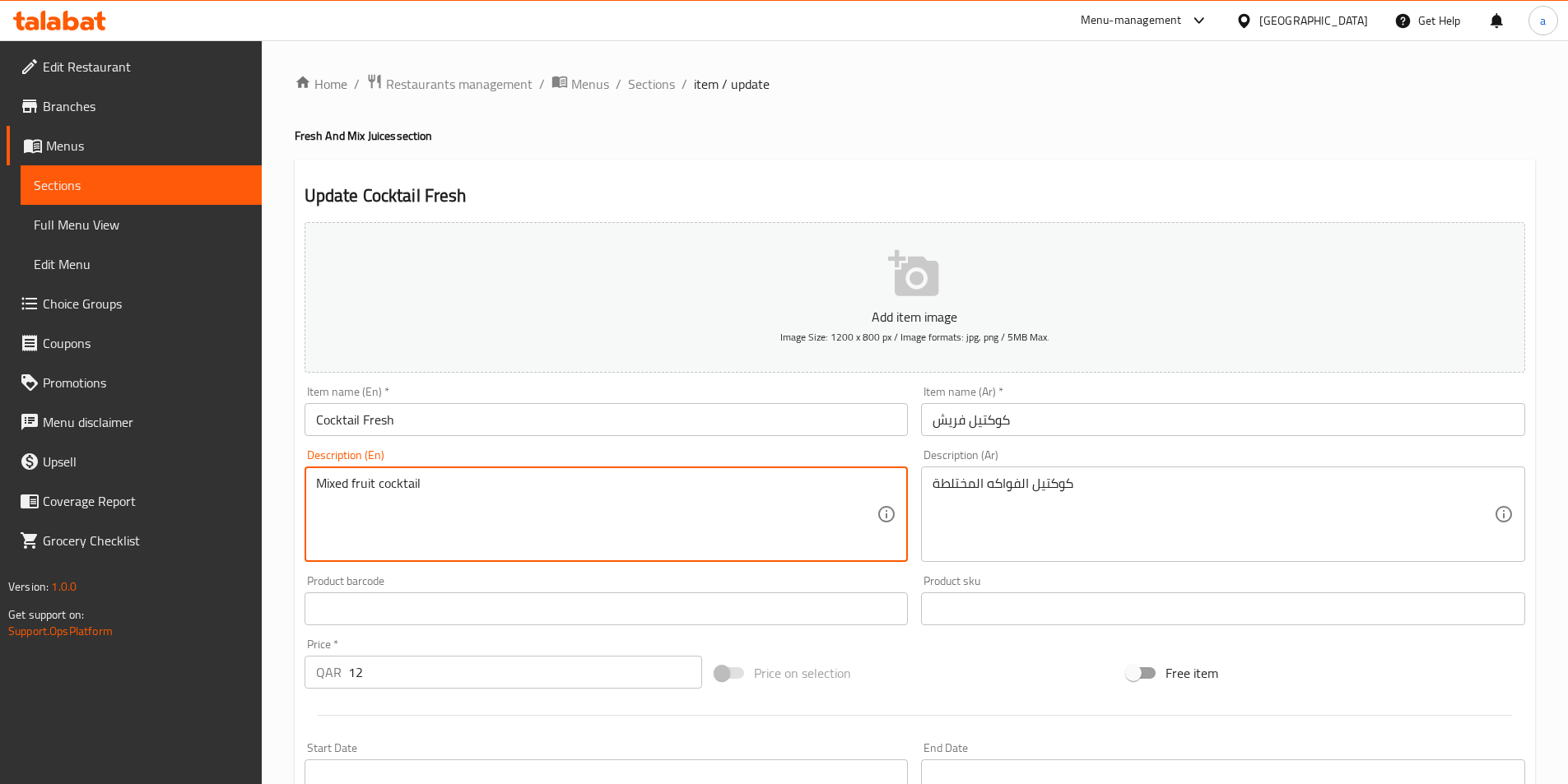
paste textarea "A mixture of fruits, sugar and water"
type textarea "A mixture of fruits, sugar and water"
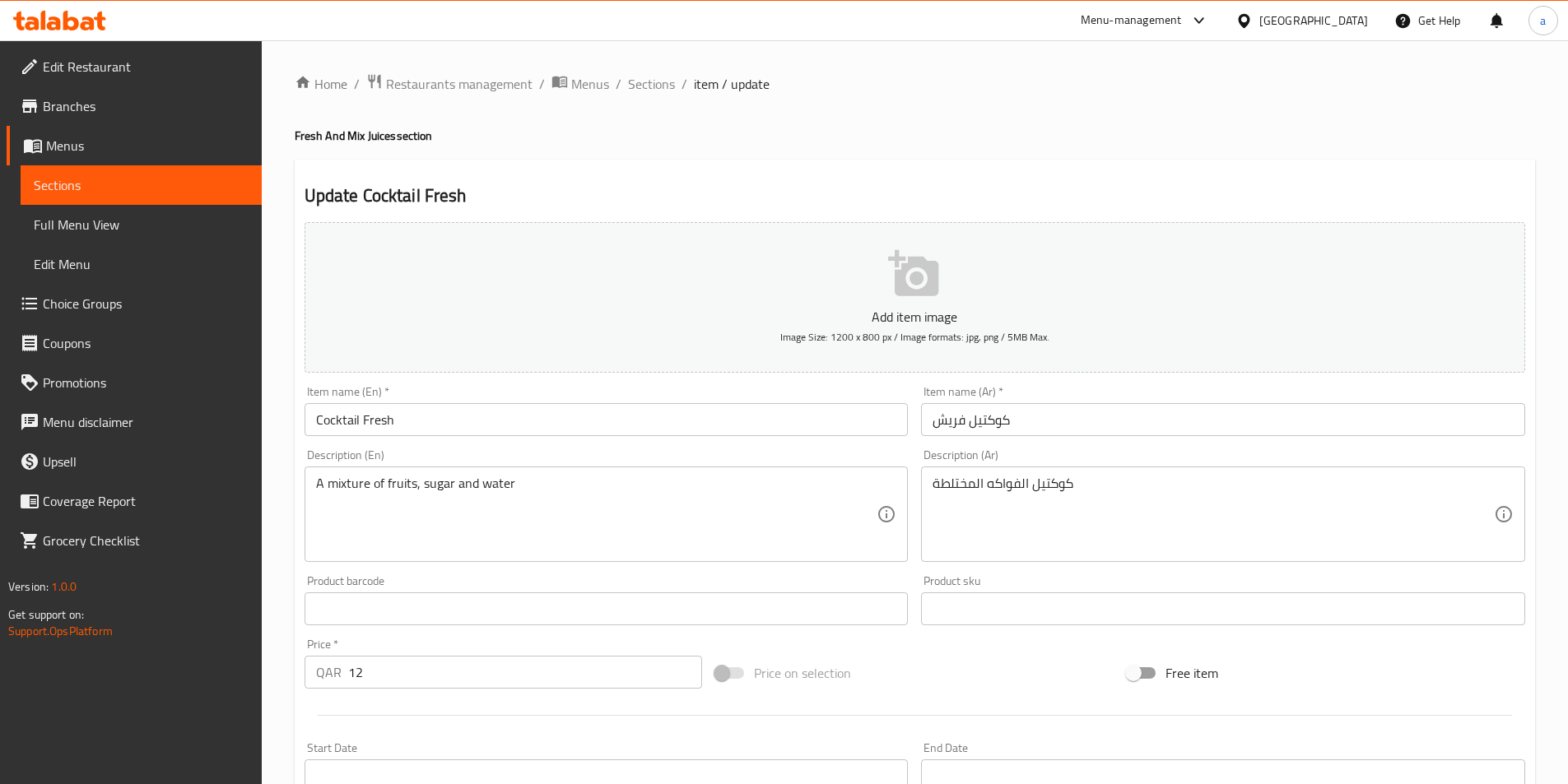
click at [1223, 458] on div "Description (Ar) كوكتيل الفواكه المختلطة Description (Ar)" at bounding box center [1223, 505] width 604 height 112
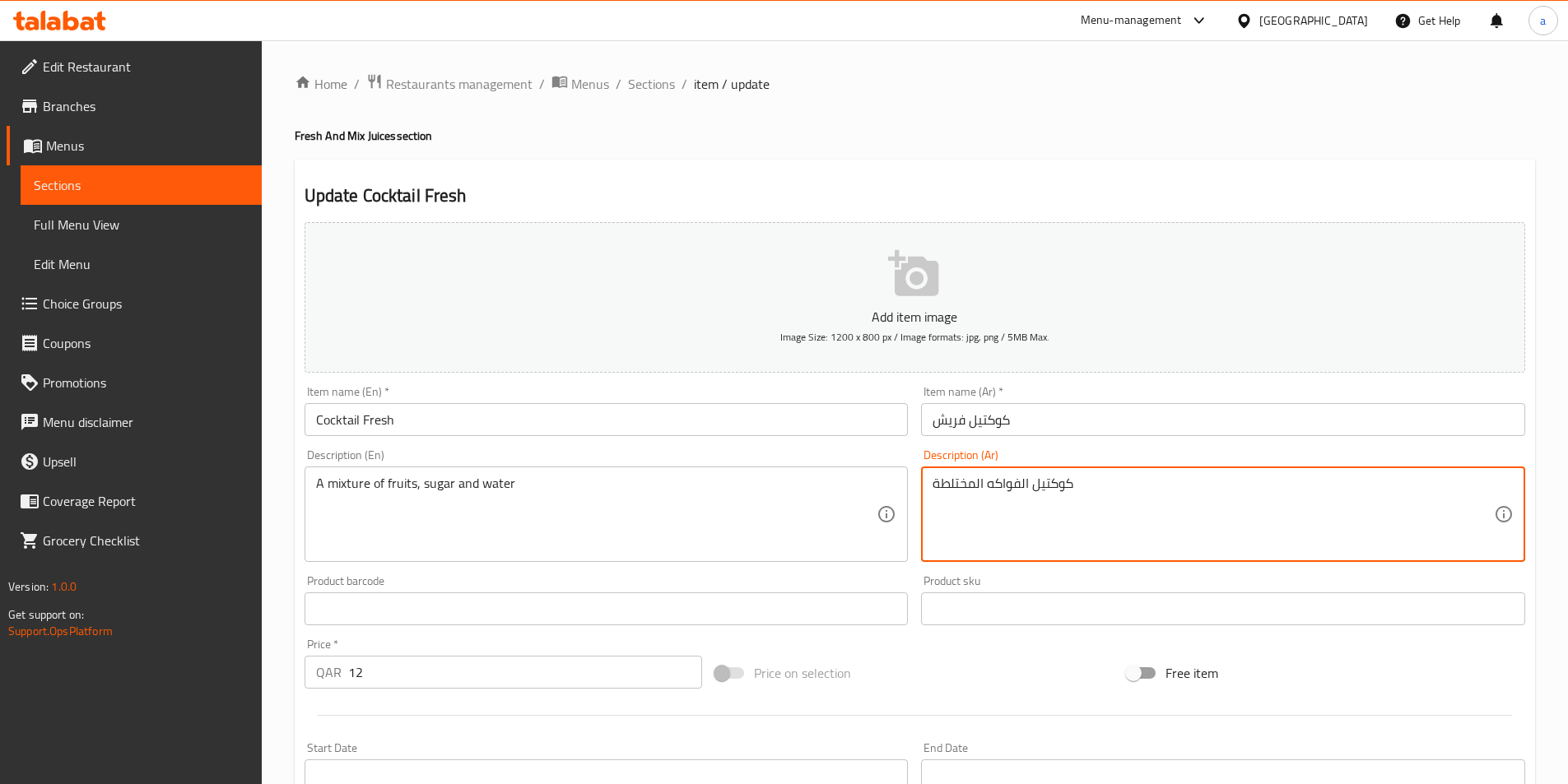
paste textarea "خليط من فواكة، سكر وماء"
click at [1070, 483] on textarea "خليط من فواكة، سكر وماء" at bounding box center [1213, 515] width 561 height 78
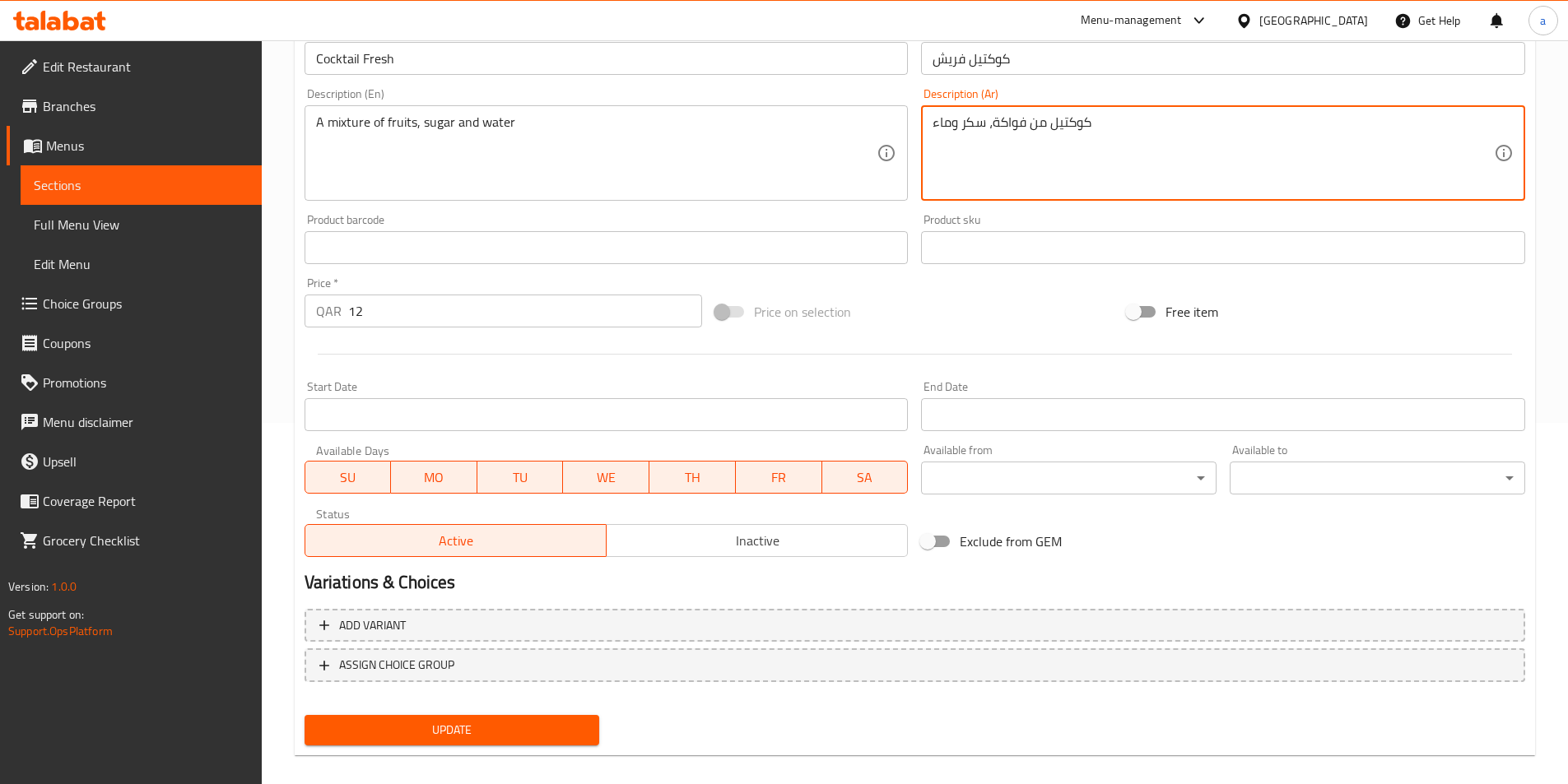
scroll to position [379, 0]
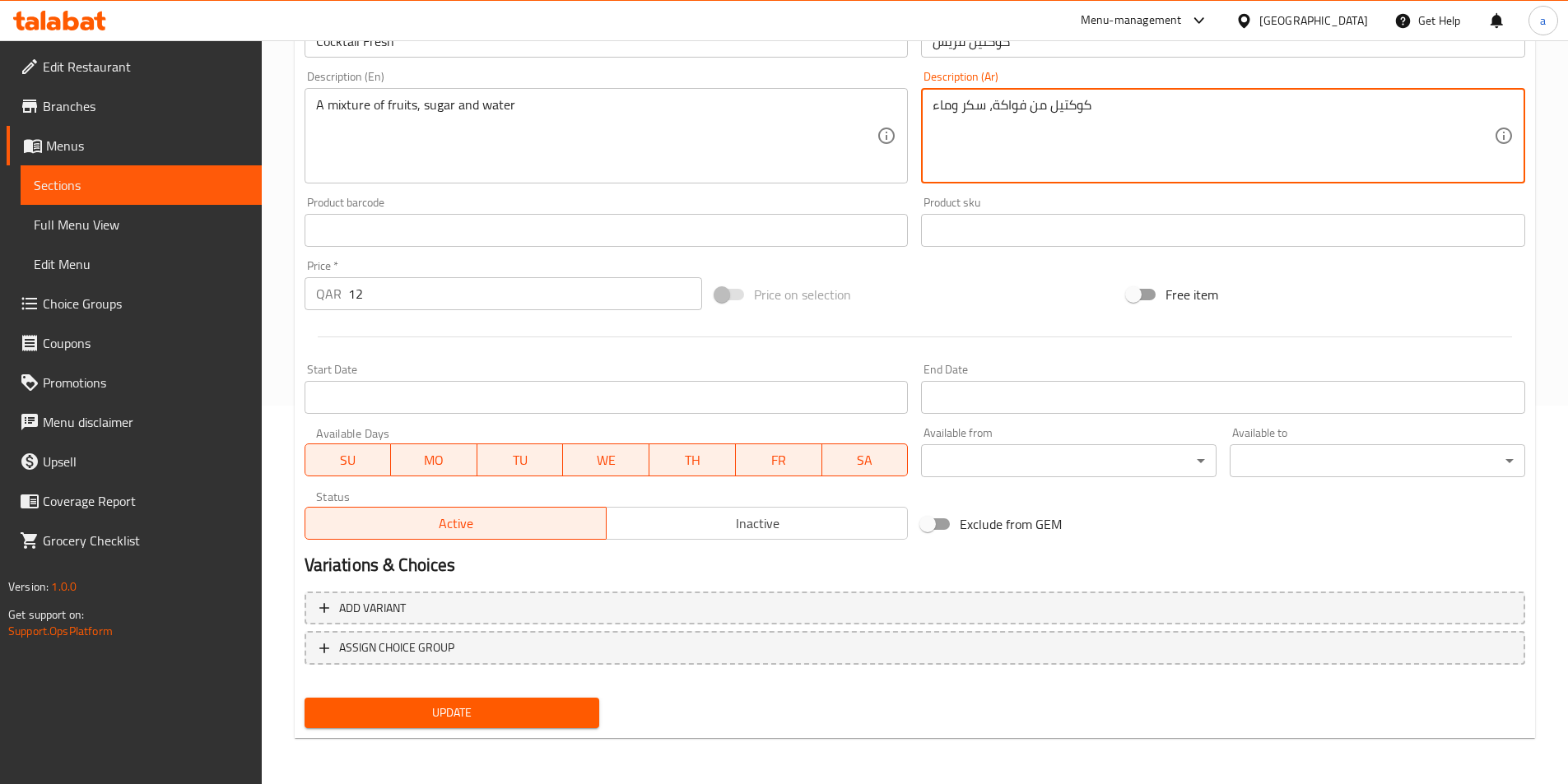
type textarea "كوكتيل من فواكة، سكر وماء"
click at [528, 733] on div "Update" at bounding box center [452, 713] width 309 height 43
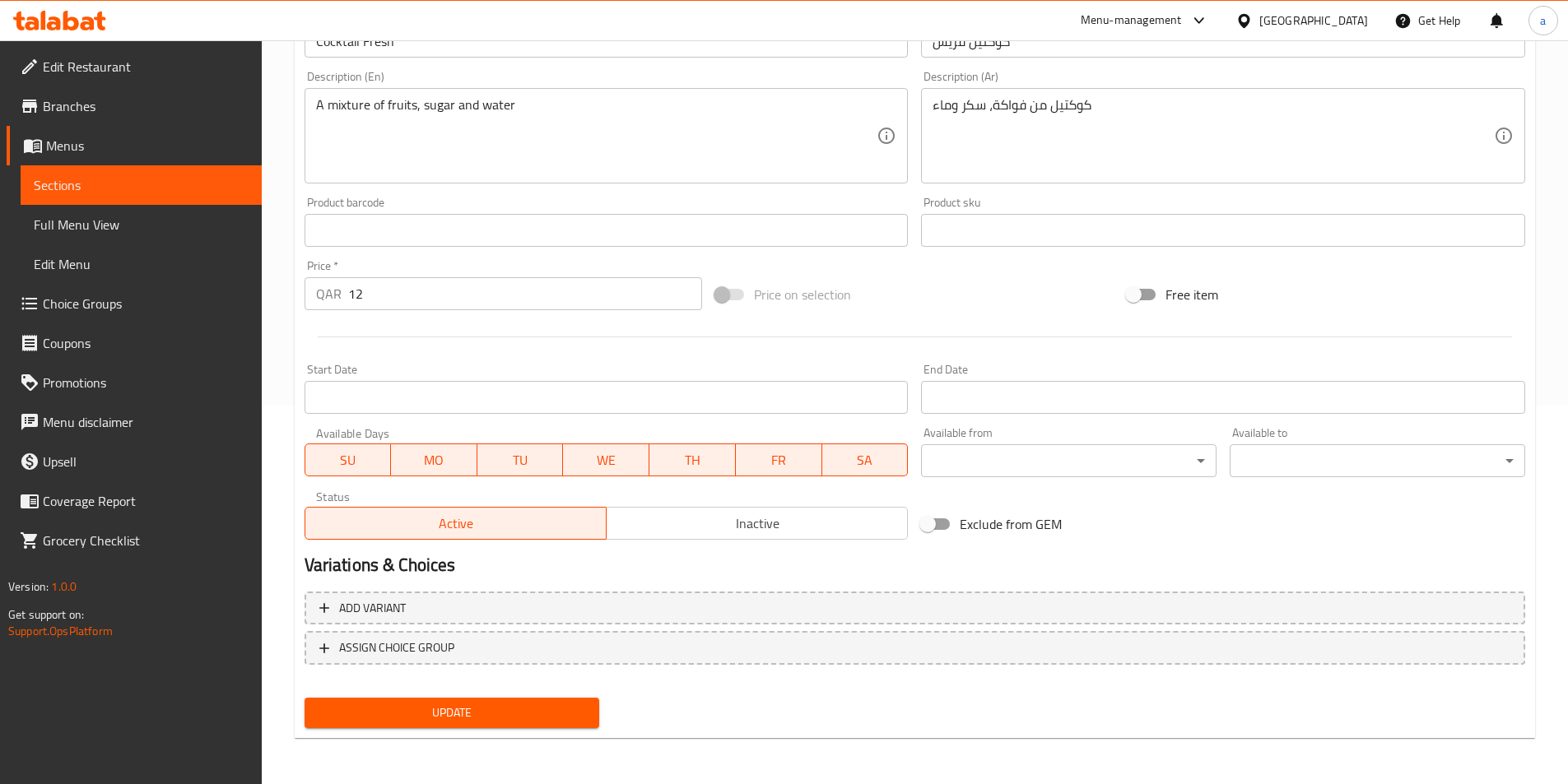
click at [530, 713] on span "Update" at bounding box center [452, 712] width 269 height 21
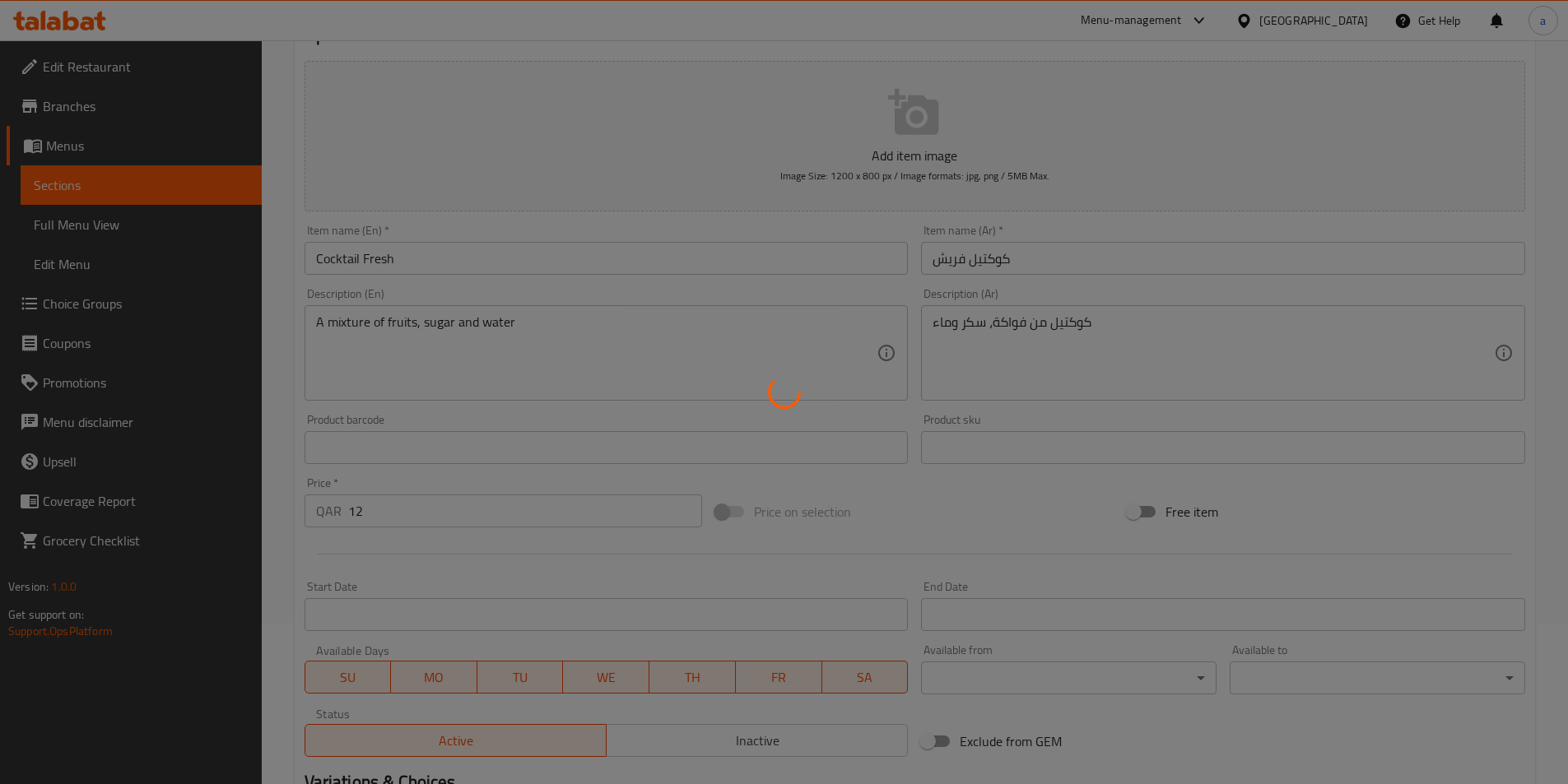
scroll to position [0, 0]
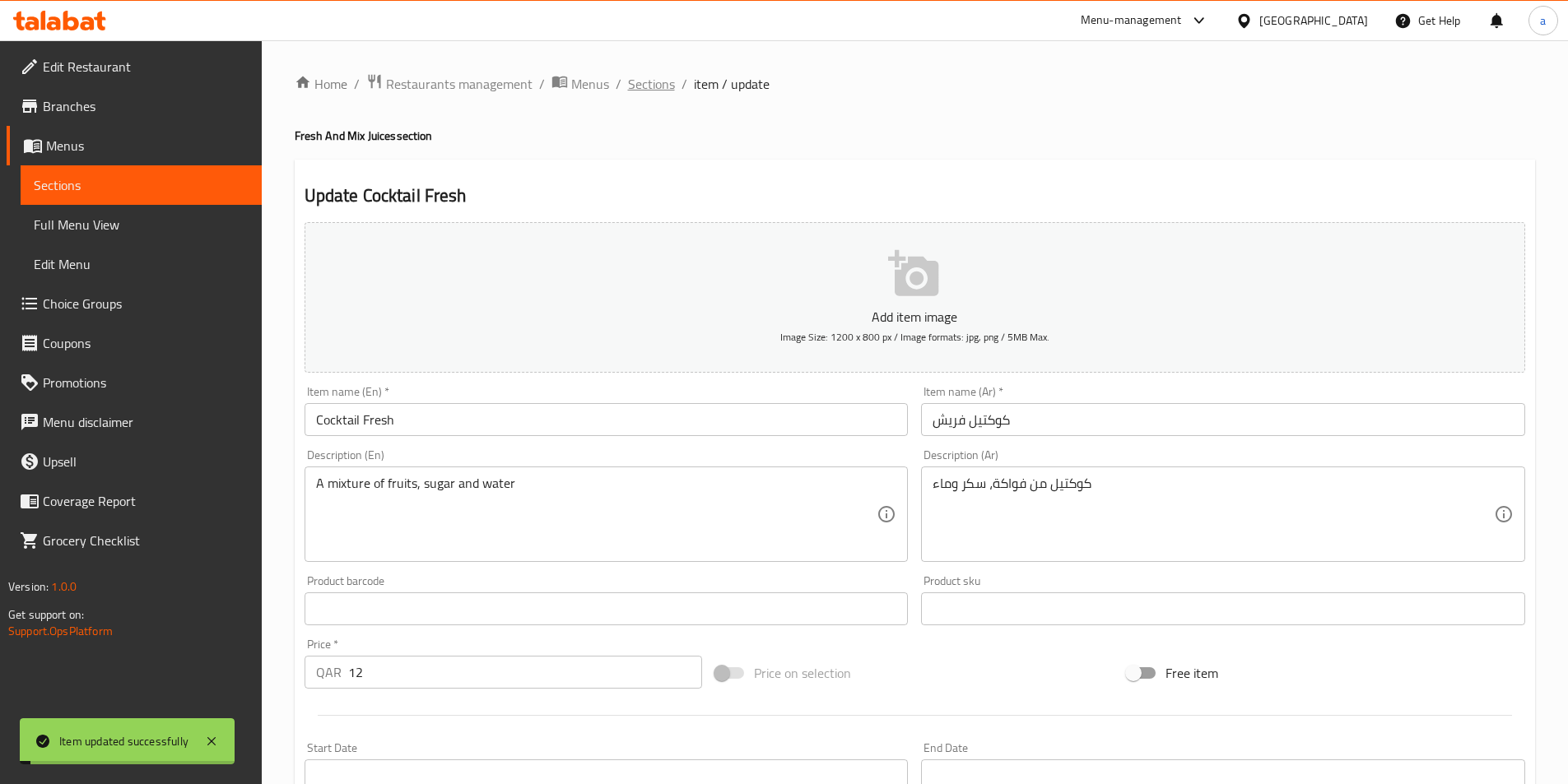
click at [634, 80] on span "Sections" at bounding box center [651, 84] width 47 height 20
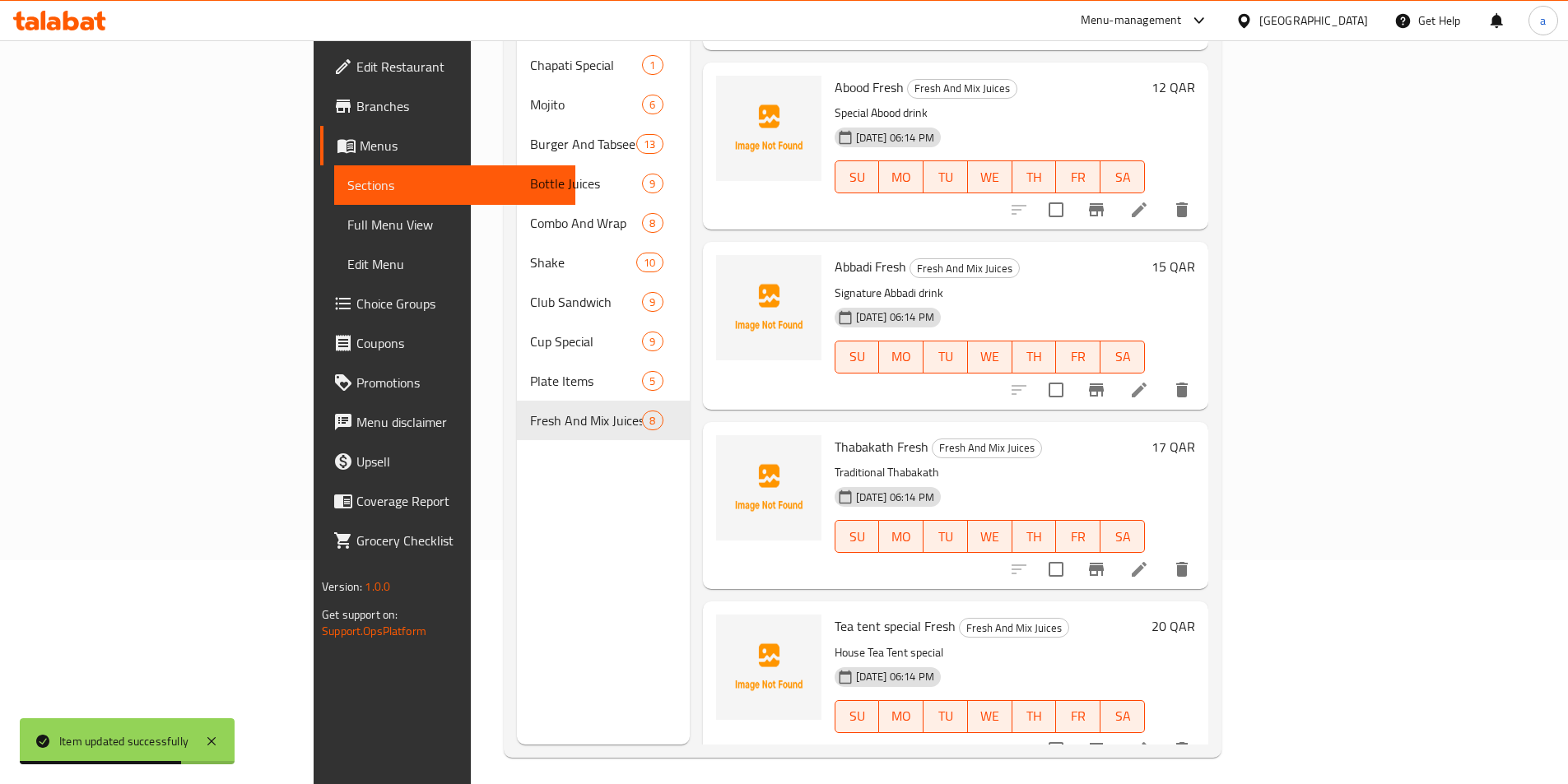
scroll to position [231, 0]
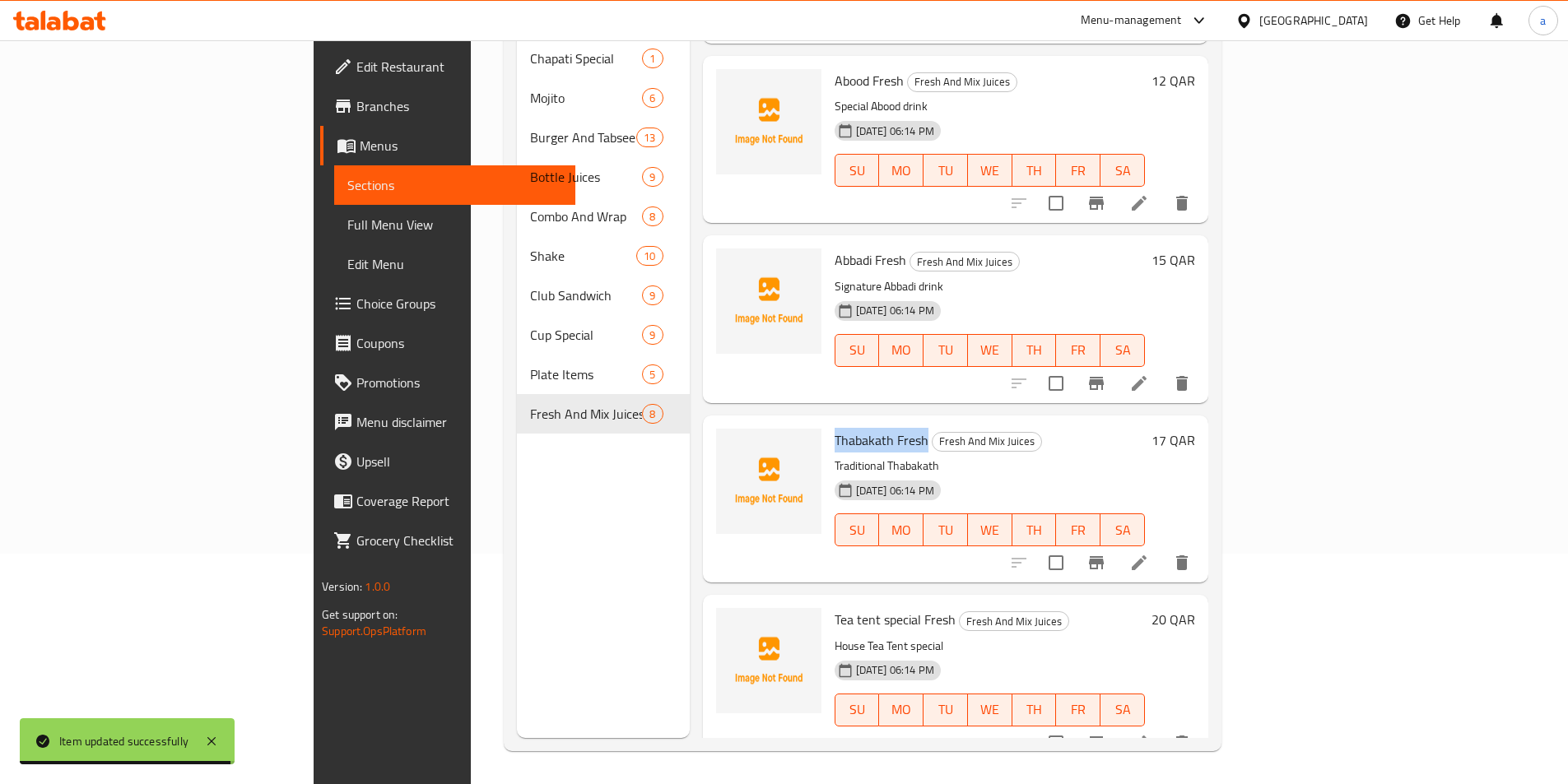
drag, startPoint x: 846, startPoint y: 410, endPoint x: 758, endPoint y: 418, distance: 88.4
click at [835, 428] on span "Thabakath Fresh" at bounding box center [881, 440] width 94 height 25
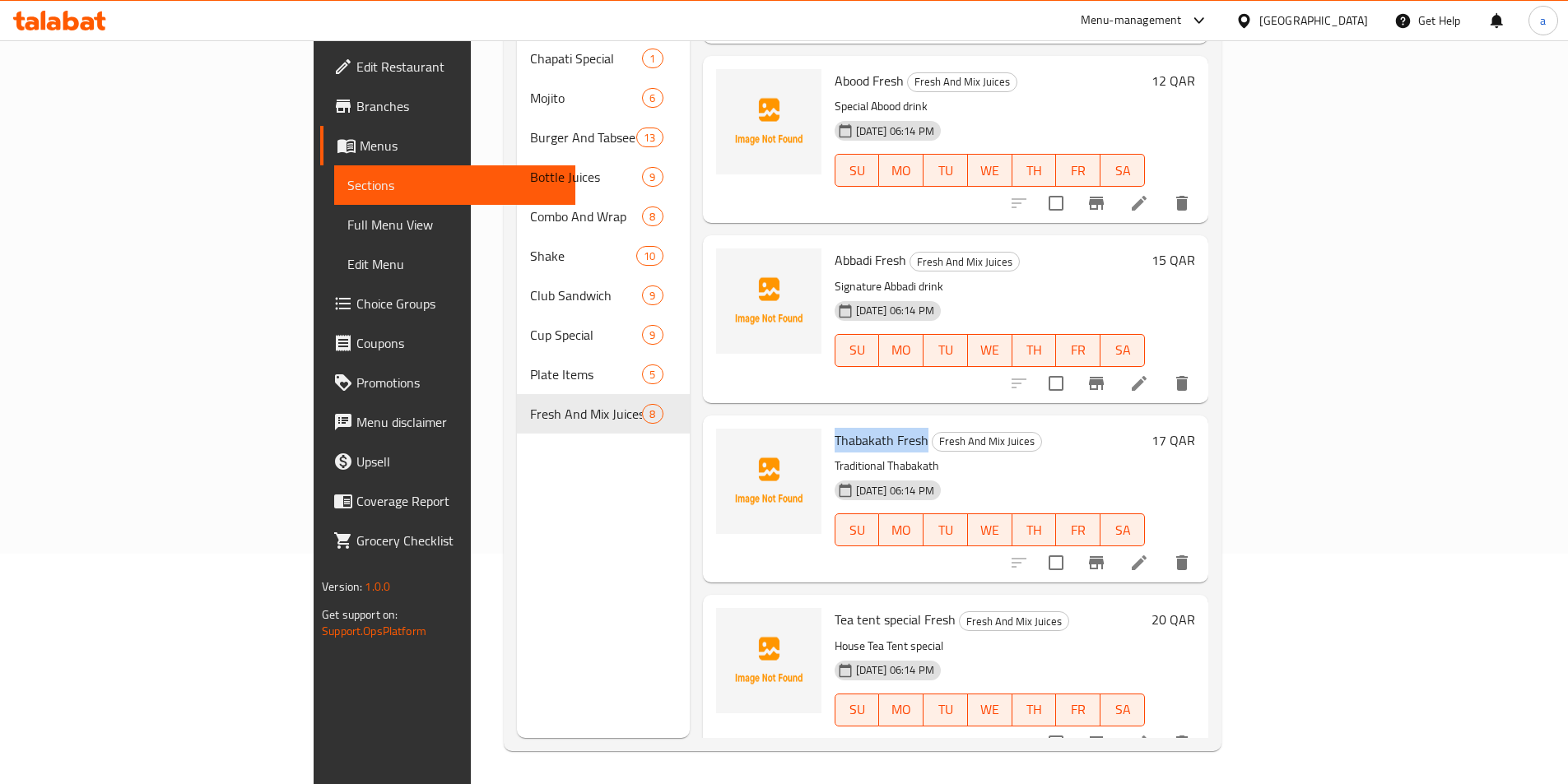
copy span "Thabakath Fresh"
click at [1146, 555] on icon at bounding box center [1139, 563] width 15 height 15
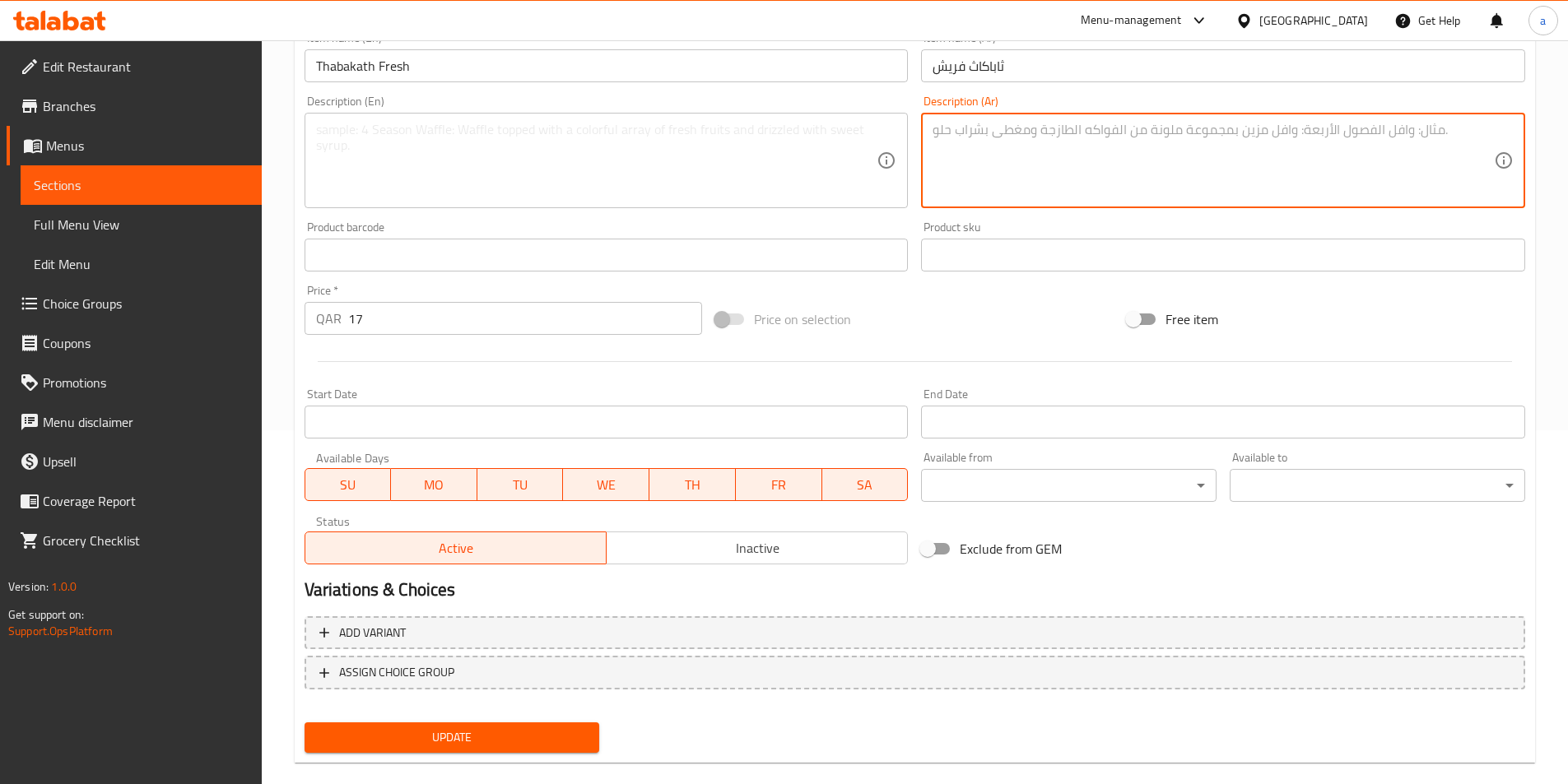
scroll to position [379, 0]
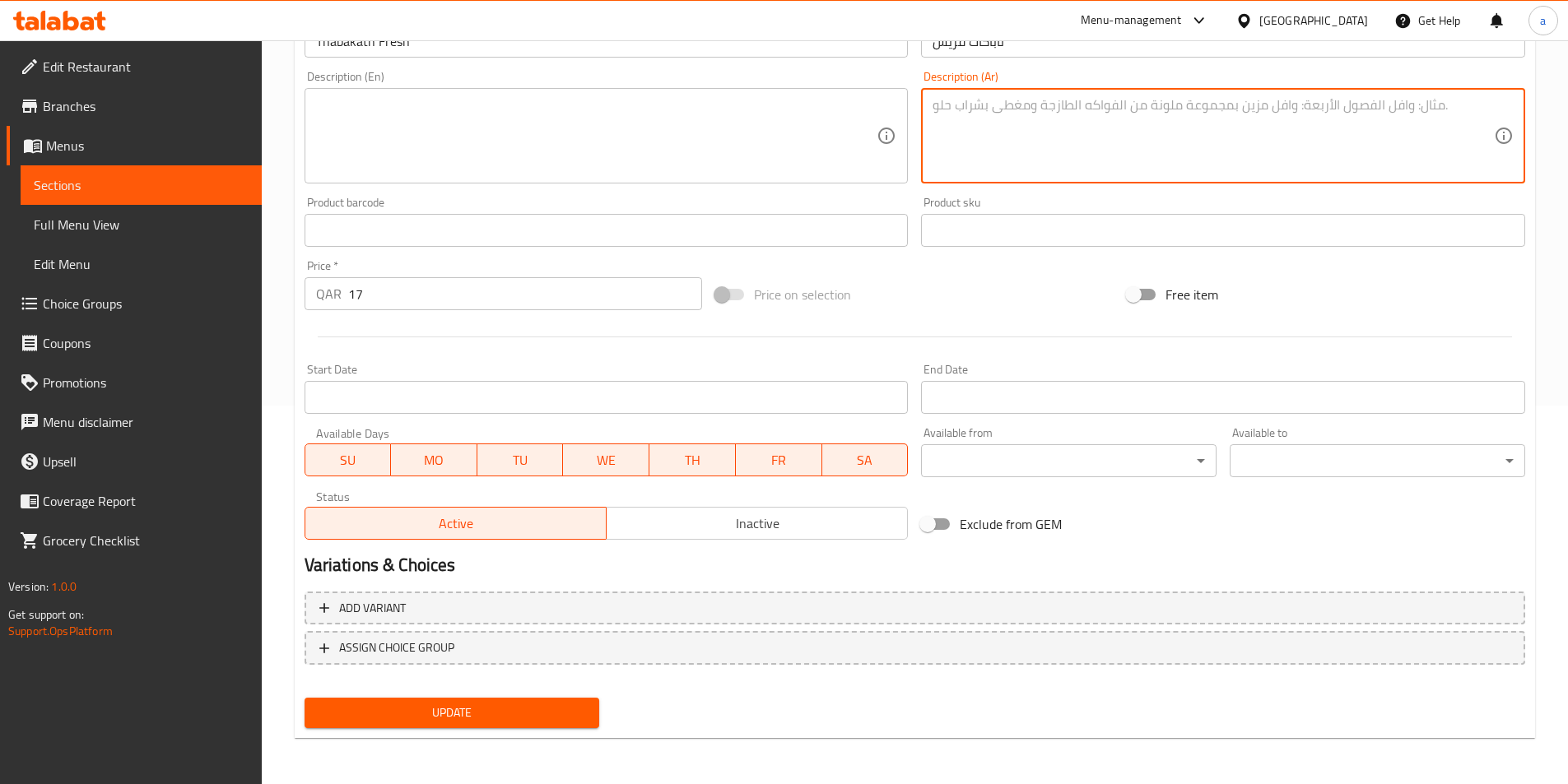
click at [507, 710] on span "Update" at bounding box center [452, 712] width 269 height 21
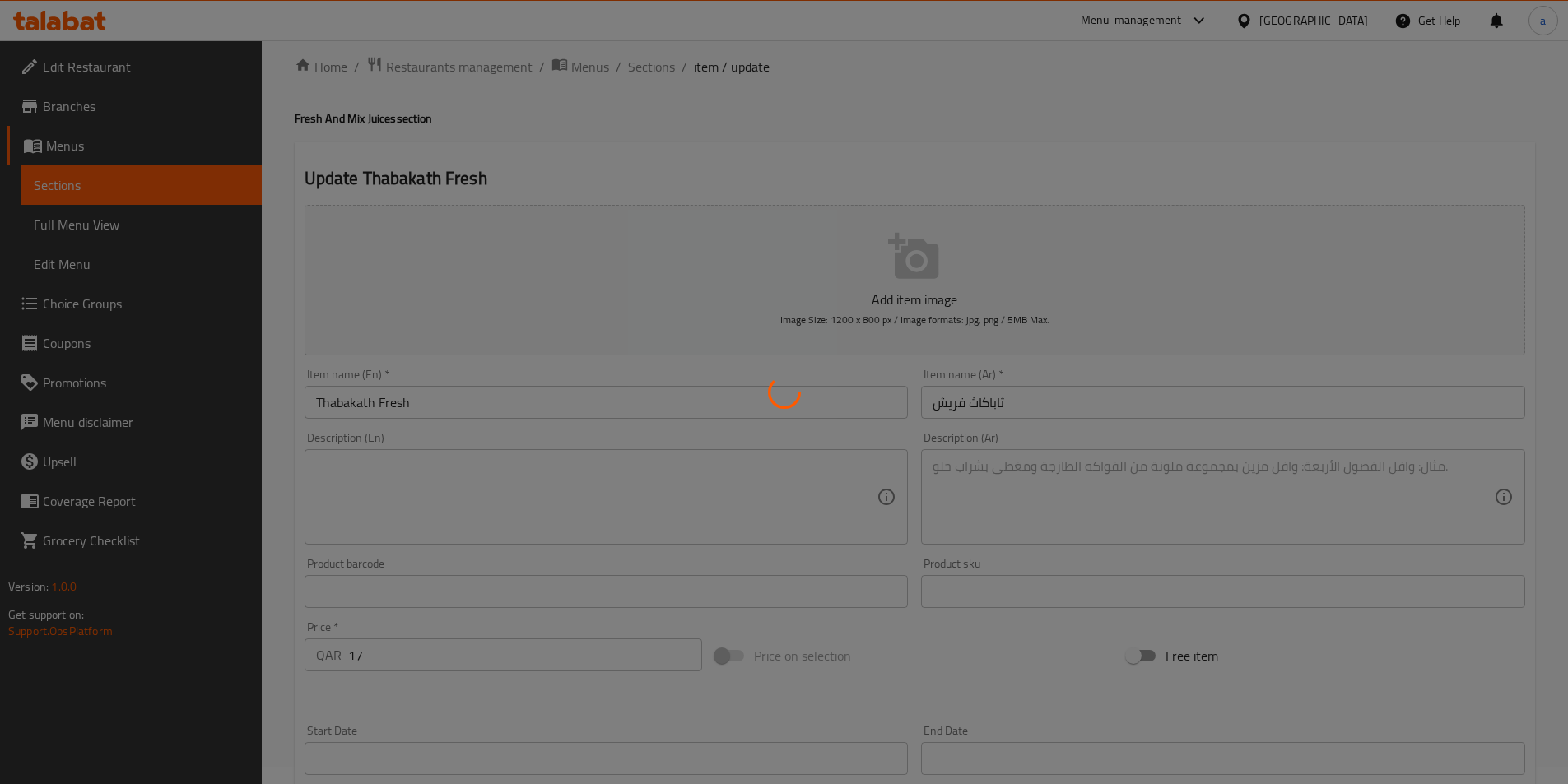
scroll to position [0, 0]
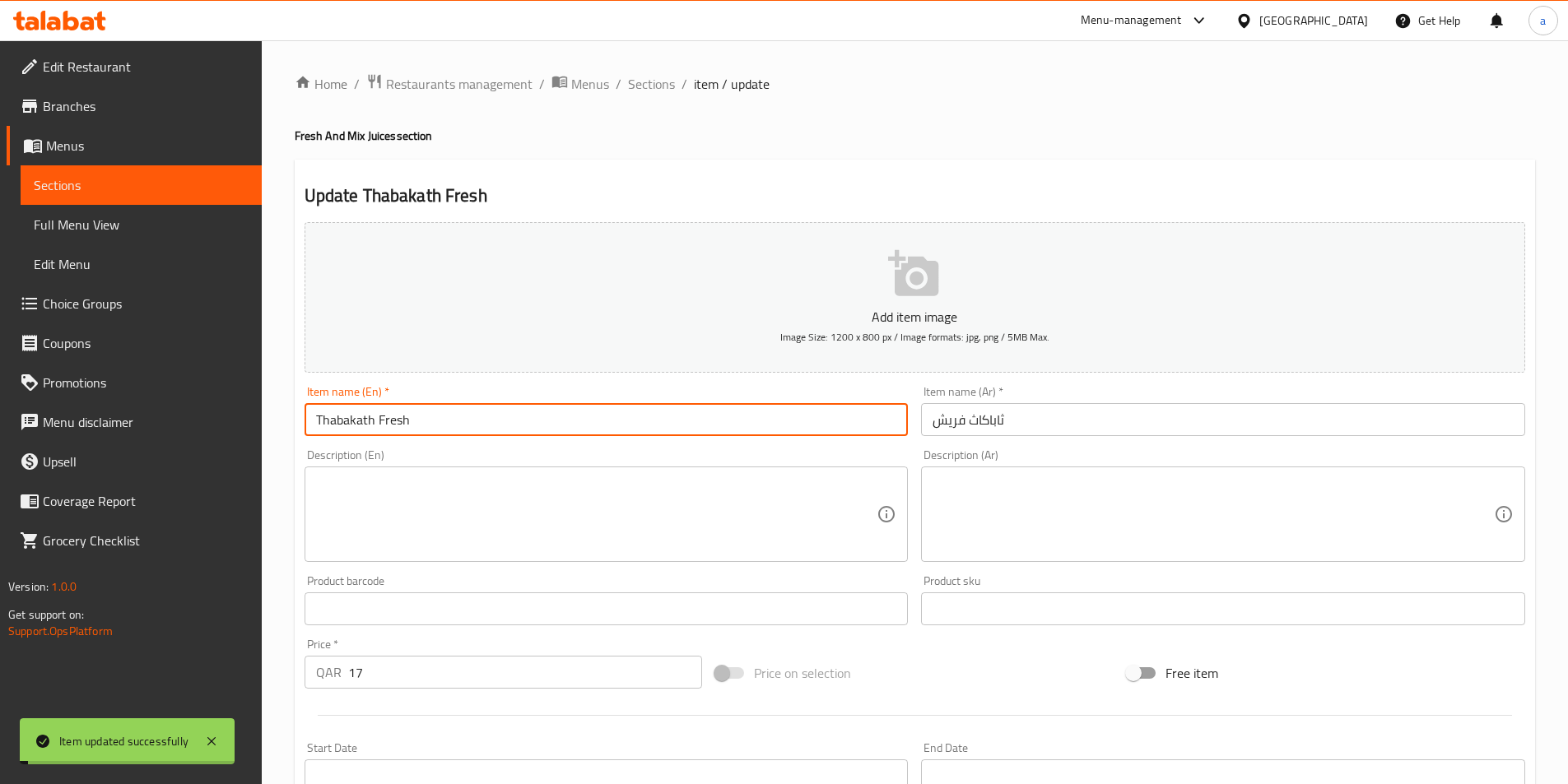
click at [526, 426] on input "Thabakath Fresh" at bounding box center [607, 420] width 604 height 33
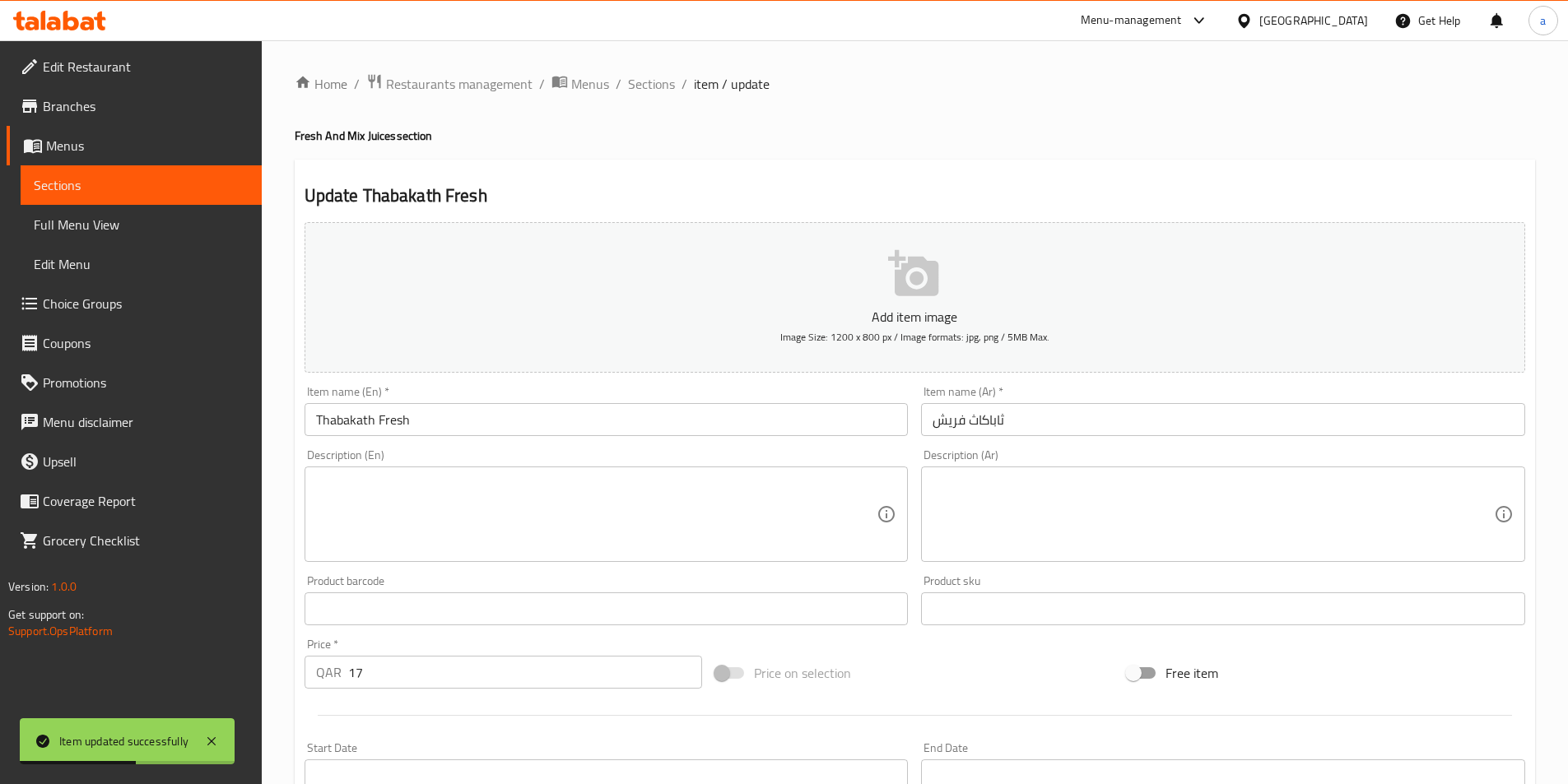
drag, startPoint x: 746, startPoint y: 148, endPoint x: 733, endPoint y: 141, distance: 14.8
click at [746, 148] on div "Home / Restaurants management / Menus / Sections / item / update Fresh And Mix …" at bounding box center [915, 602] width 1240 height 1057
click at [647, 81] on span "Sections" at bounding box center [651, 84] width 47 height 20
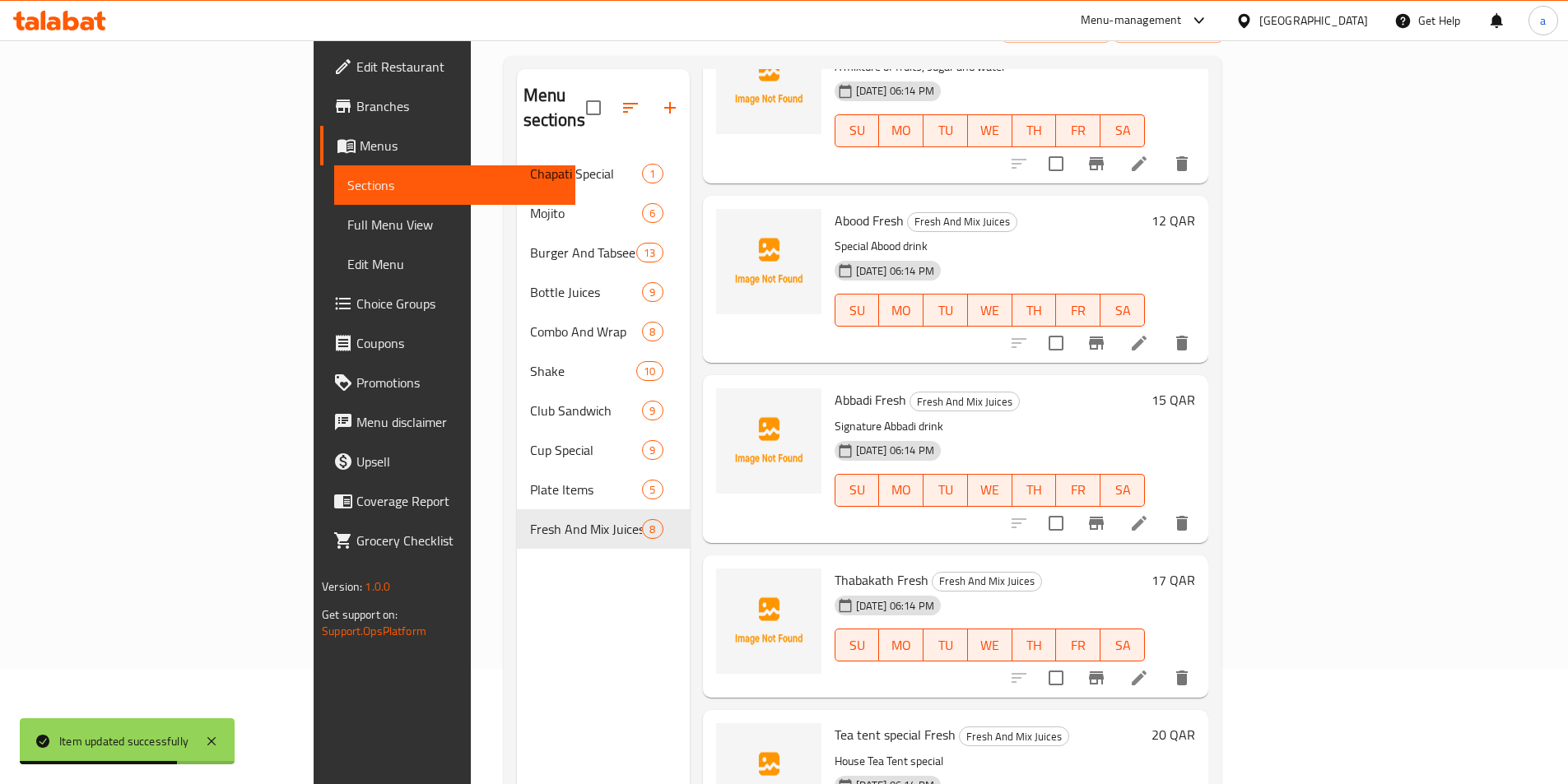
scroll to position [231, 0]
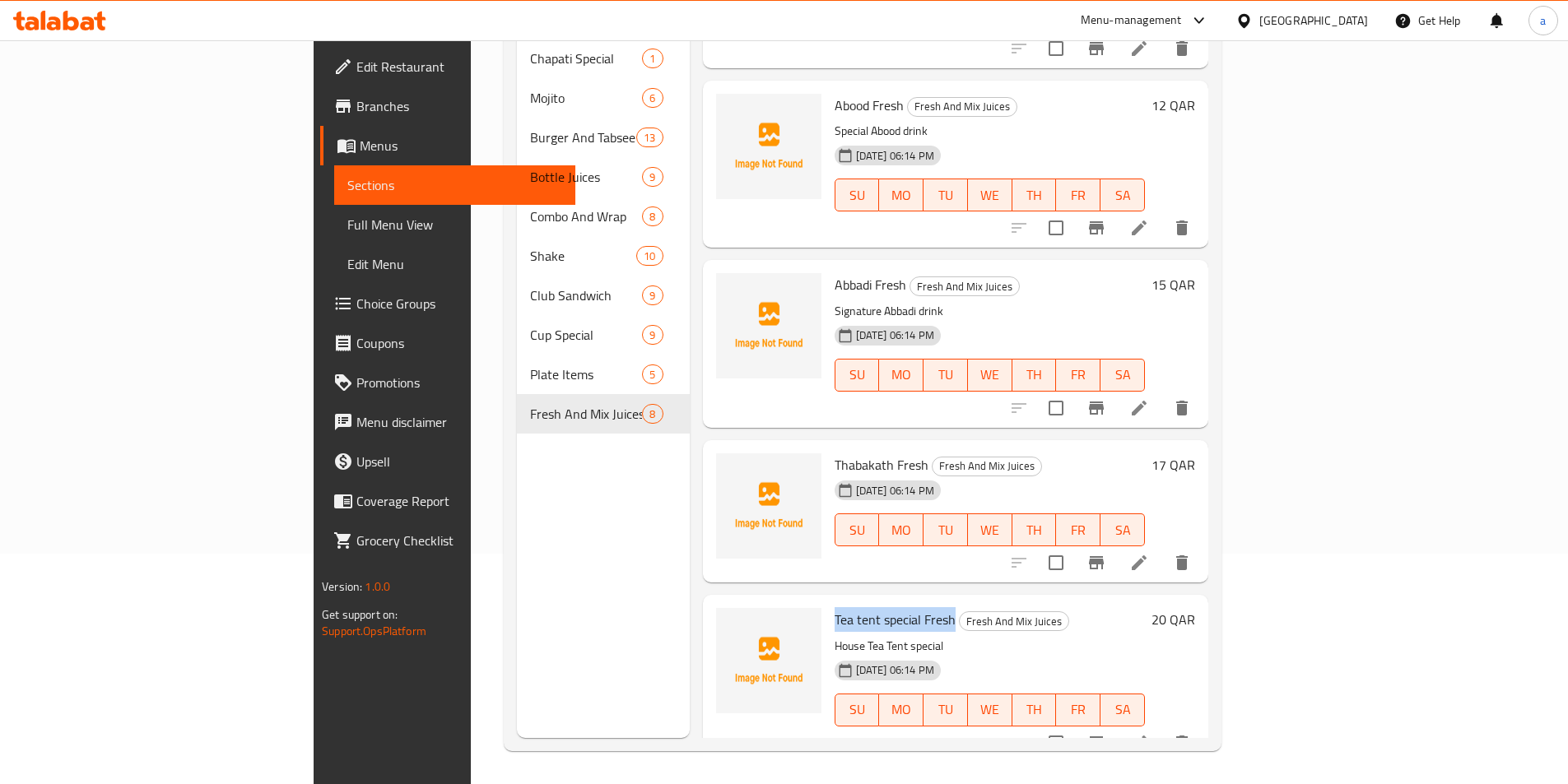
drag, startPoint x: 875, startPoint y: 597, endPoint x: 757, endPoint y: 599, distance: 118.0
click at [835, 608] on span "Tea tent special Fresh" at bounding box center [895, 620] width 121 height 25
copy span "Tea tent special Fresh"
click at [1149, 733] on icon at bounding box center [1139, 743] width 20 height 20
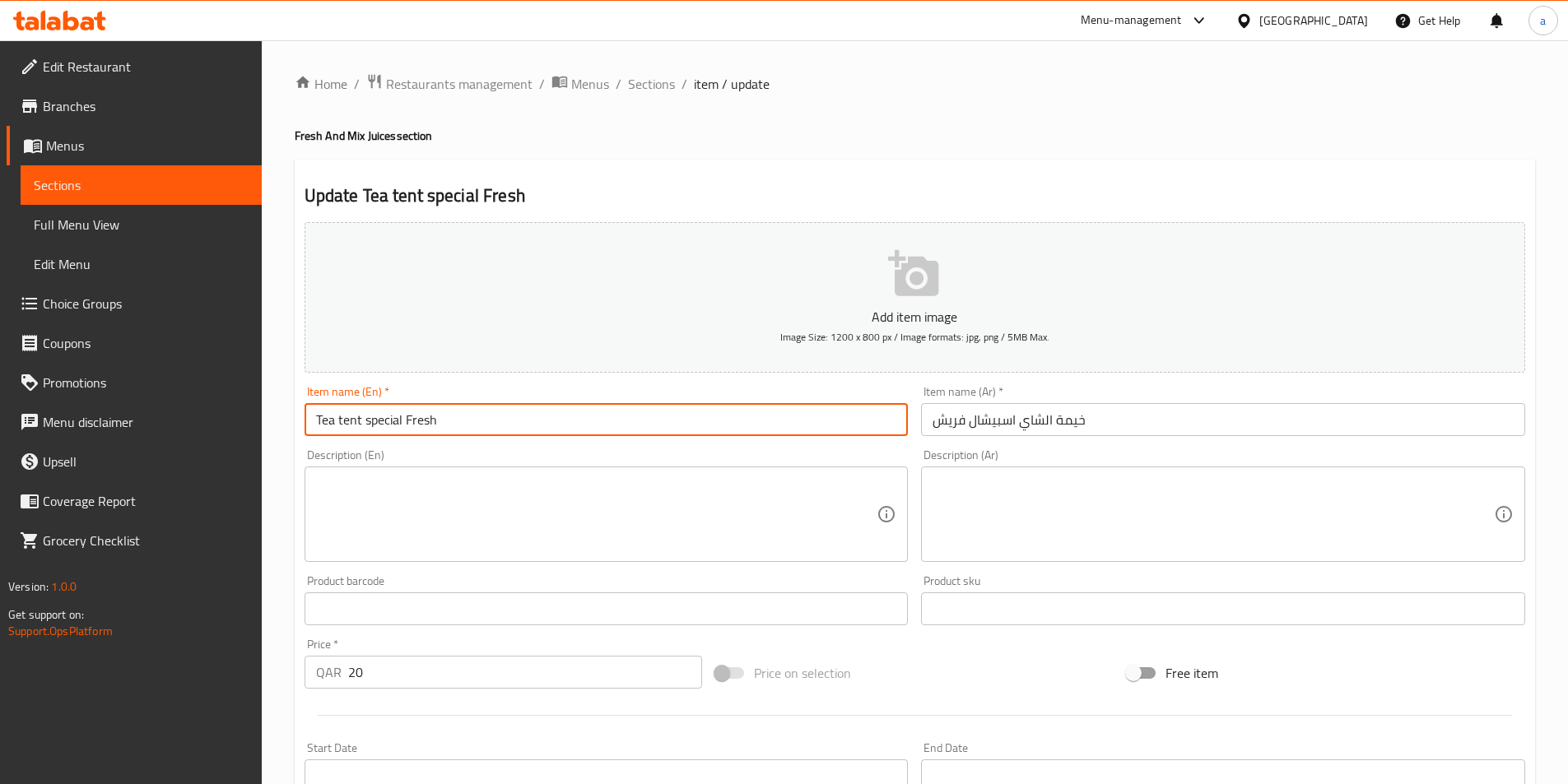
click at [727, 416] on input "Tea tent special Fresh" at bounding box center [607, 420] width 604 height 33
click at [803, 138] on h4 "Fresh And Mix Juices section" at bounding box center [915, 136] width 1240 height 17
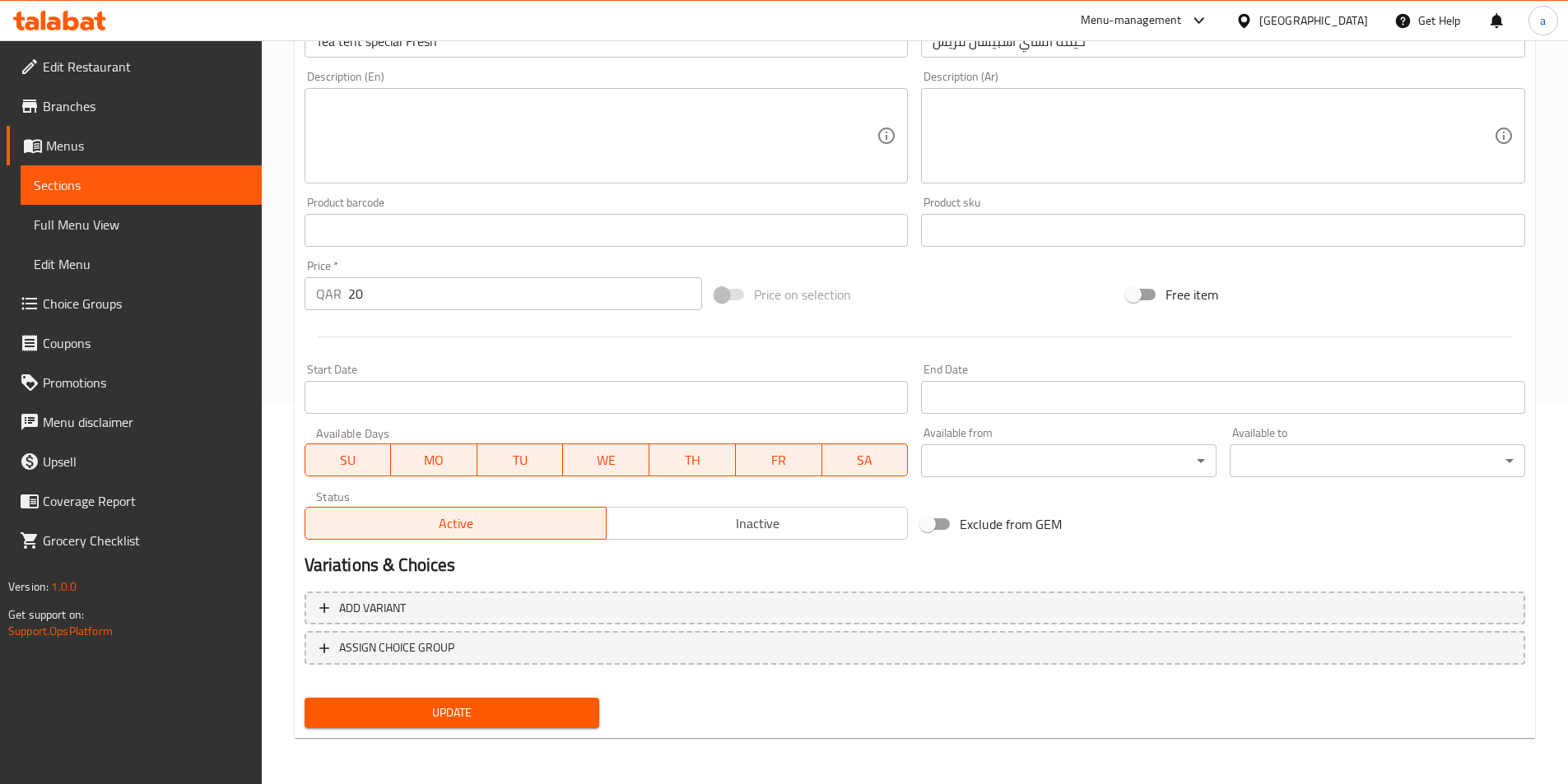
click at [496, 719] on span "Update" at bounding box center [452, 712] width 269 height 21
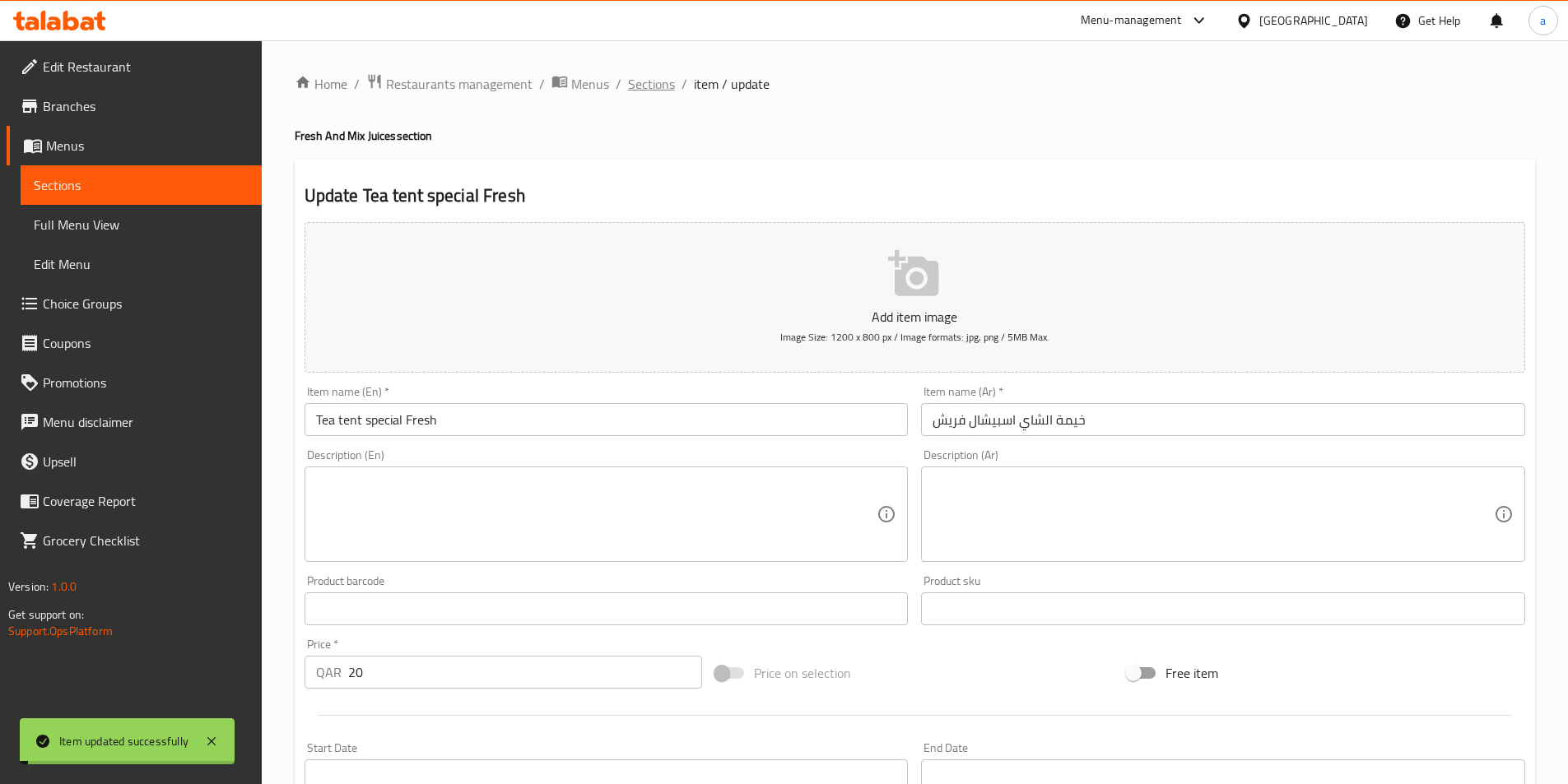
click at [633, 94] on span "Sections" at bounding box center [651, 84] width 47 height 20
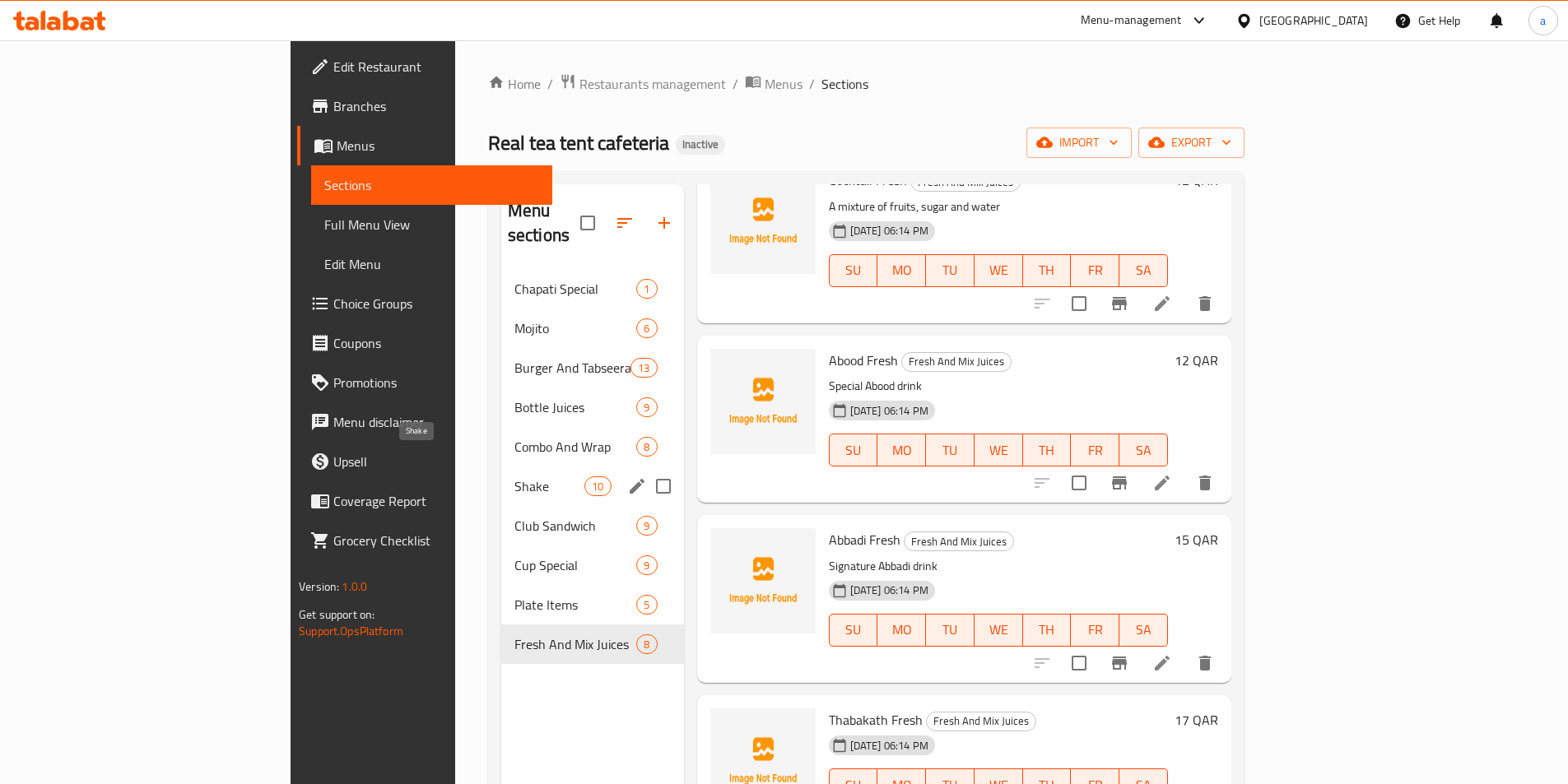
click at [514, 477] on span "Shake" at bounding box center [549, 487] width 70 height 20
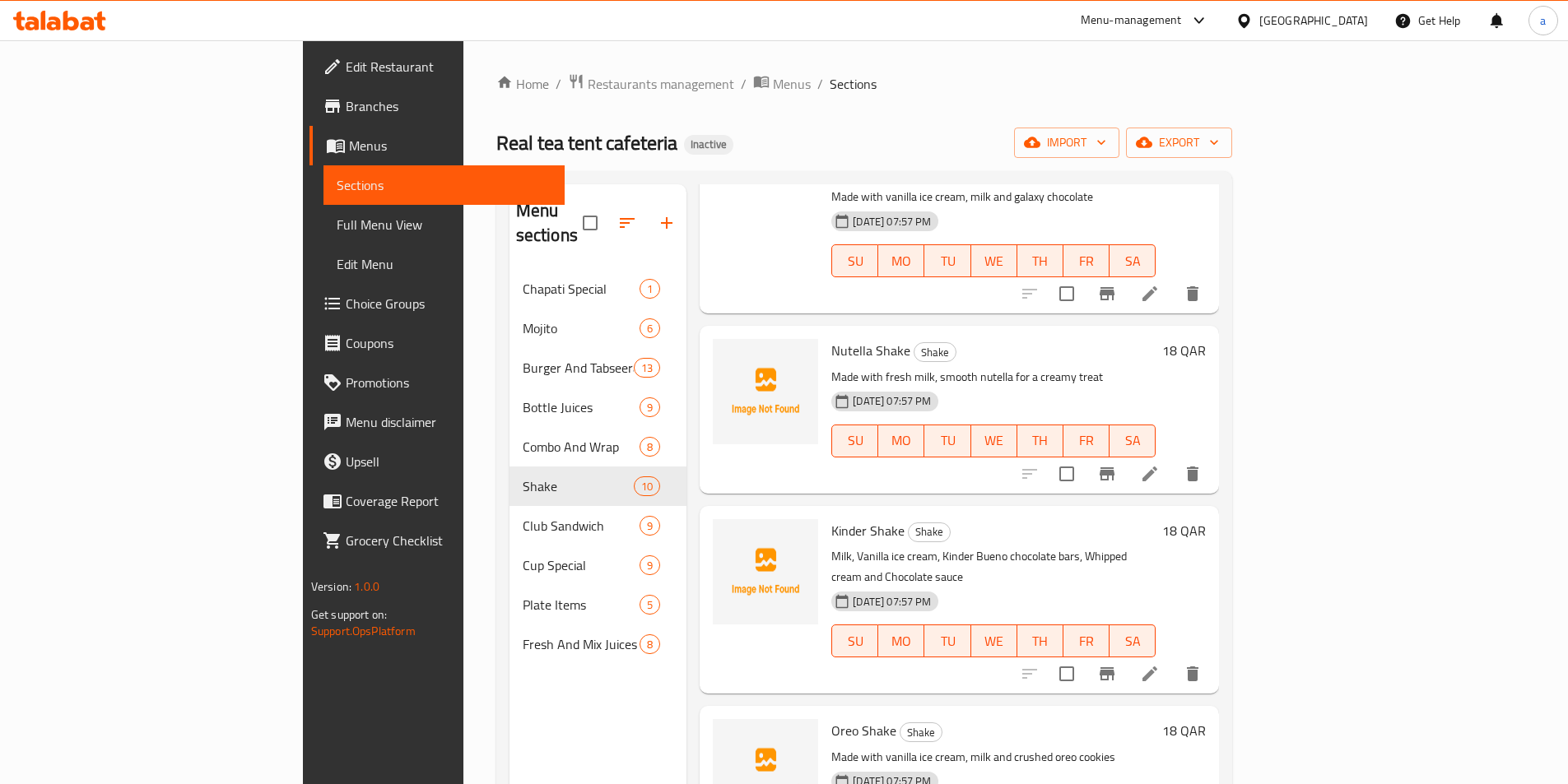
scroll to position [317, 0]
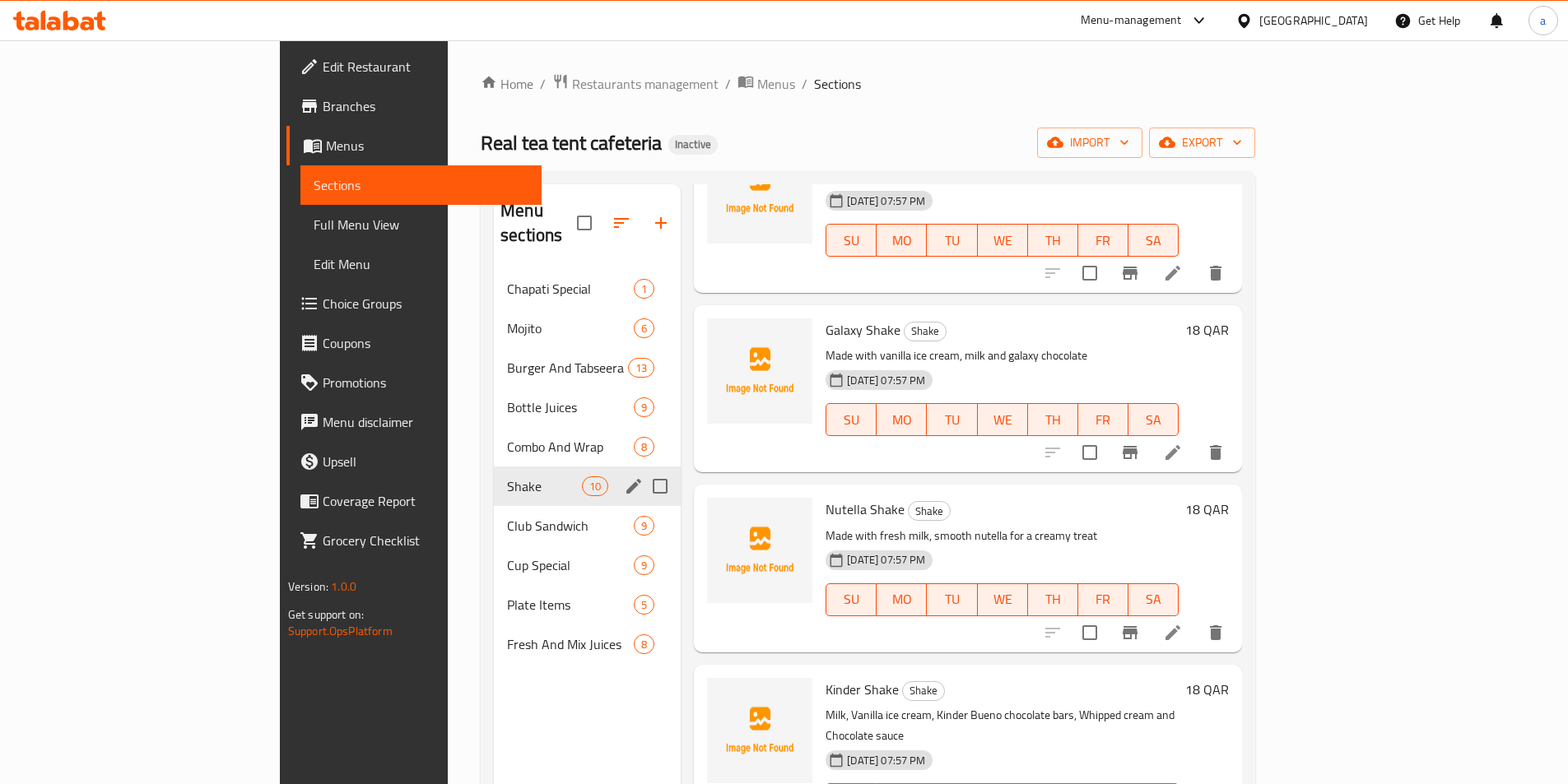
click at [626, 479] on icon "edit" at bounding box center [633, 486] width 15 height 15
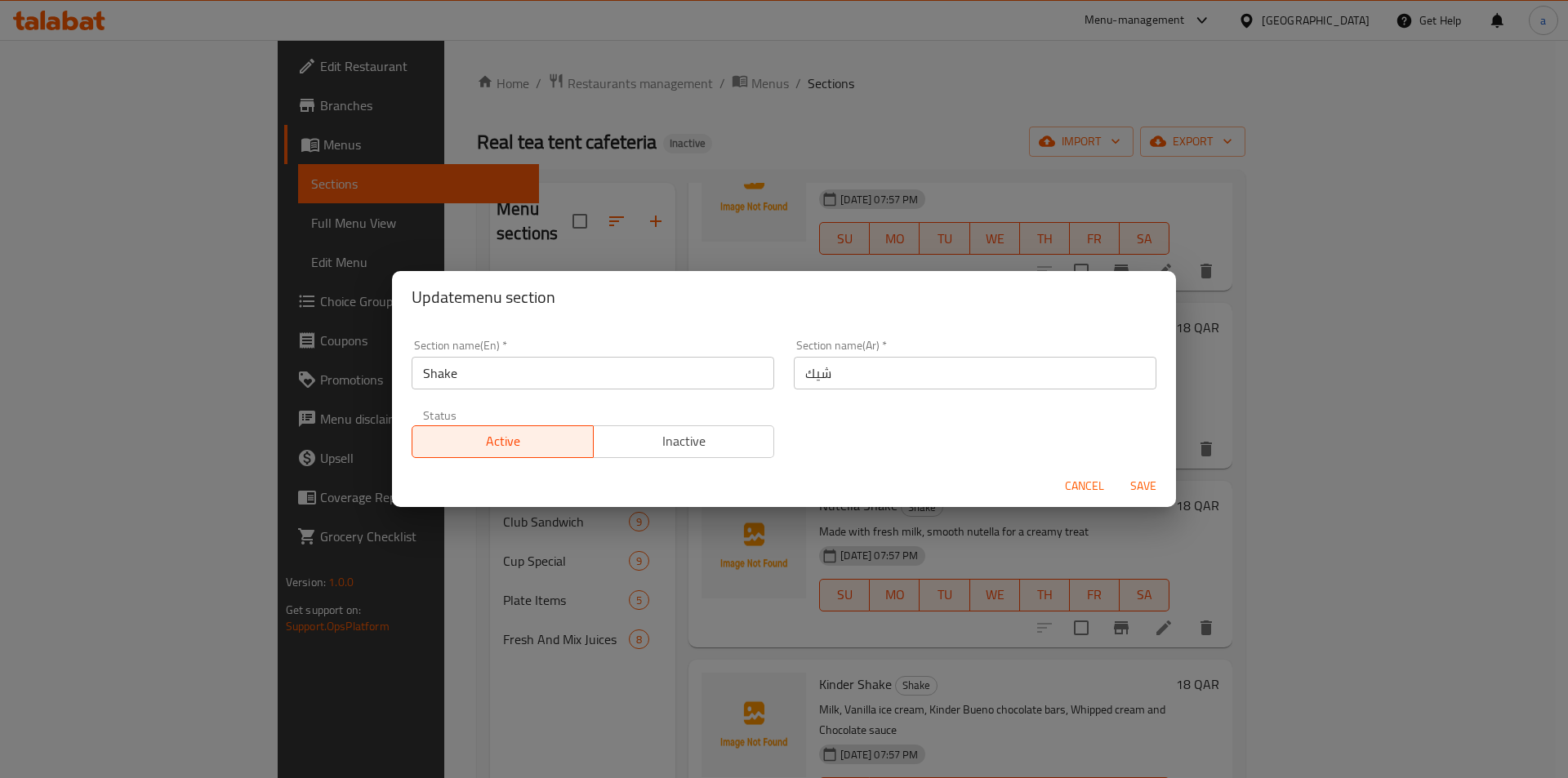
click at [1084, 478] on span "Cancel" at bounding box center [1084, 486] width 39 height 21
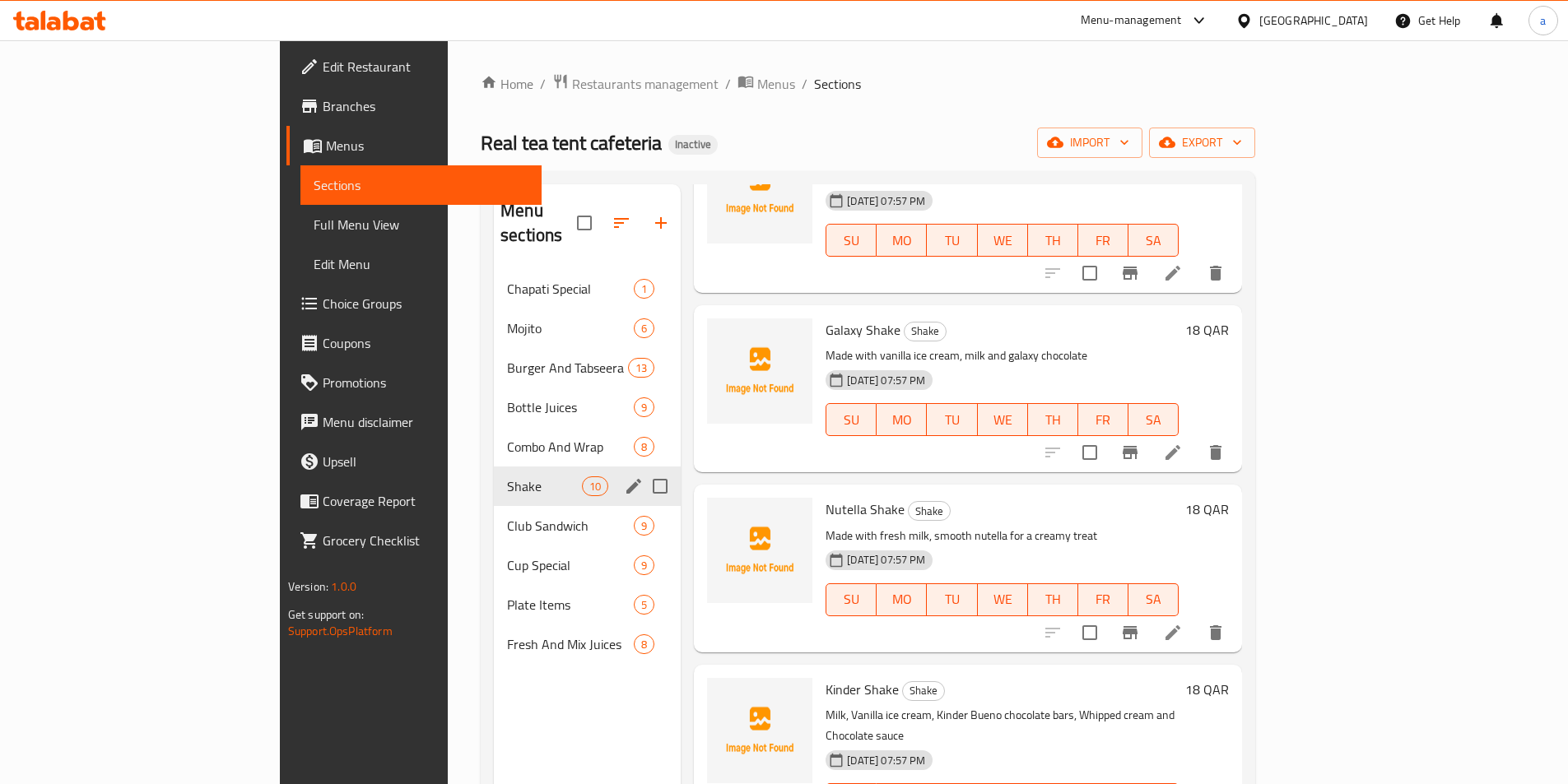
click at [494, 702] on div "Menu sections Chapati Special 1 Mojito 6 Burger And Tabseera 13 Bottle Juices 9…" at bounding box center [587, 576] width 186 height 784
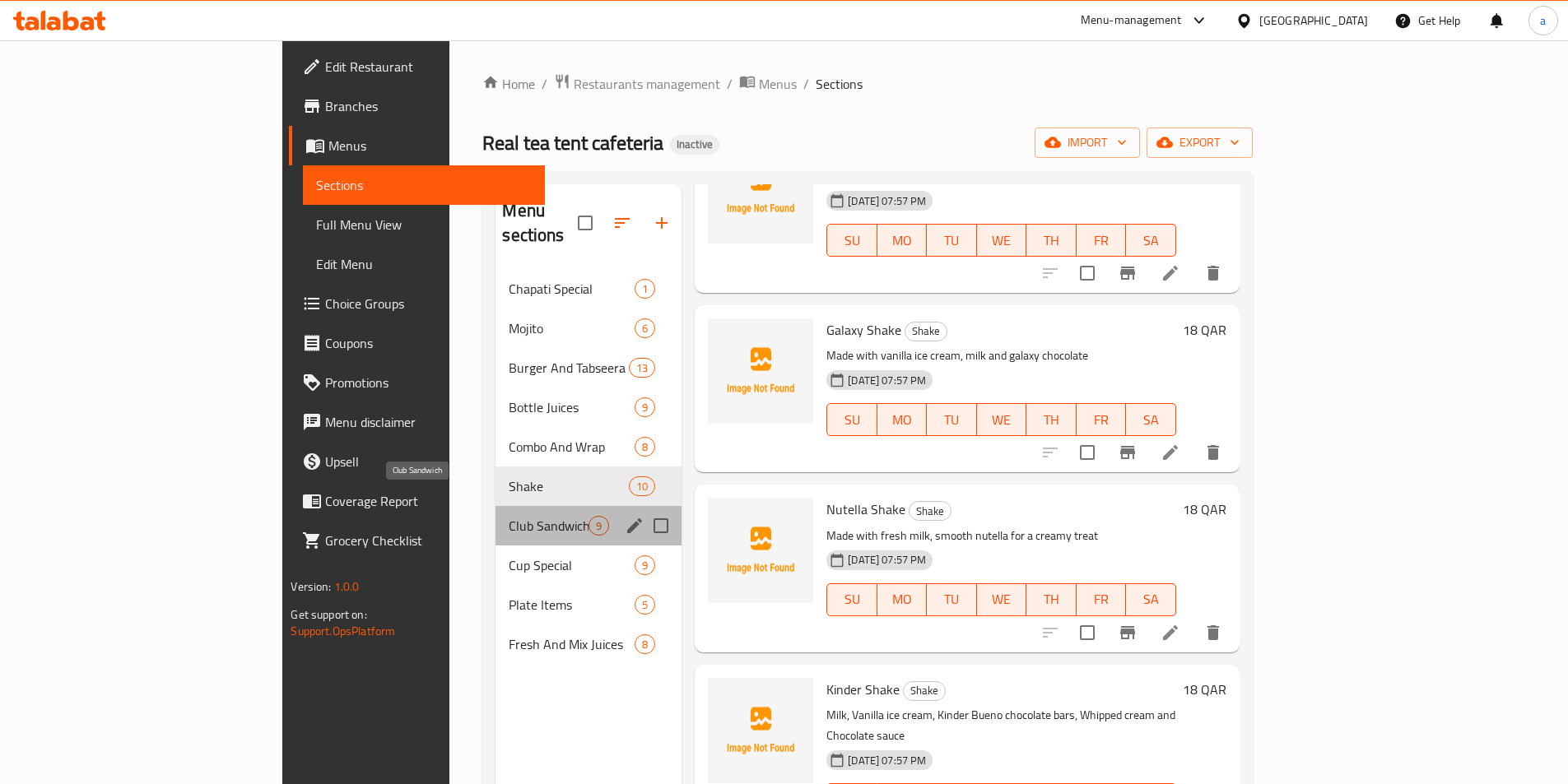
click at [509, 516] on span "Club Sandwich" at bounding box center [548, 526] width 80 height 20
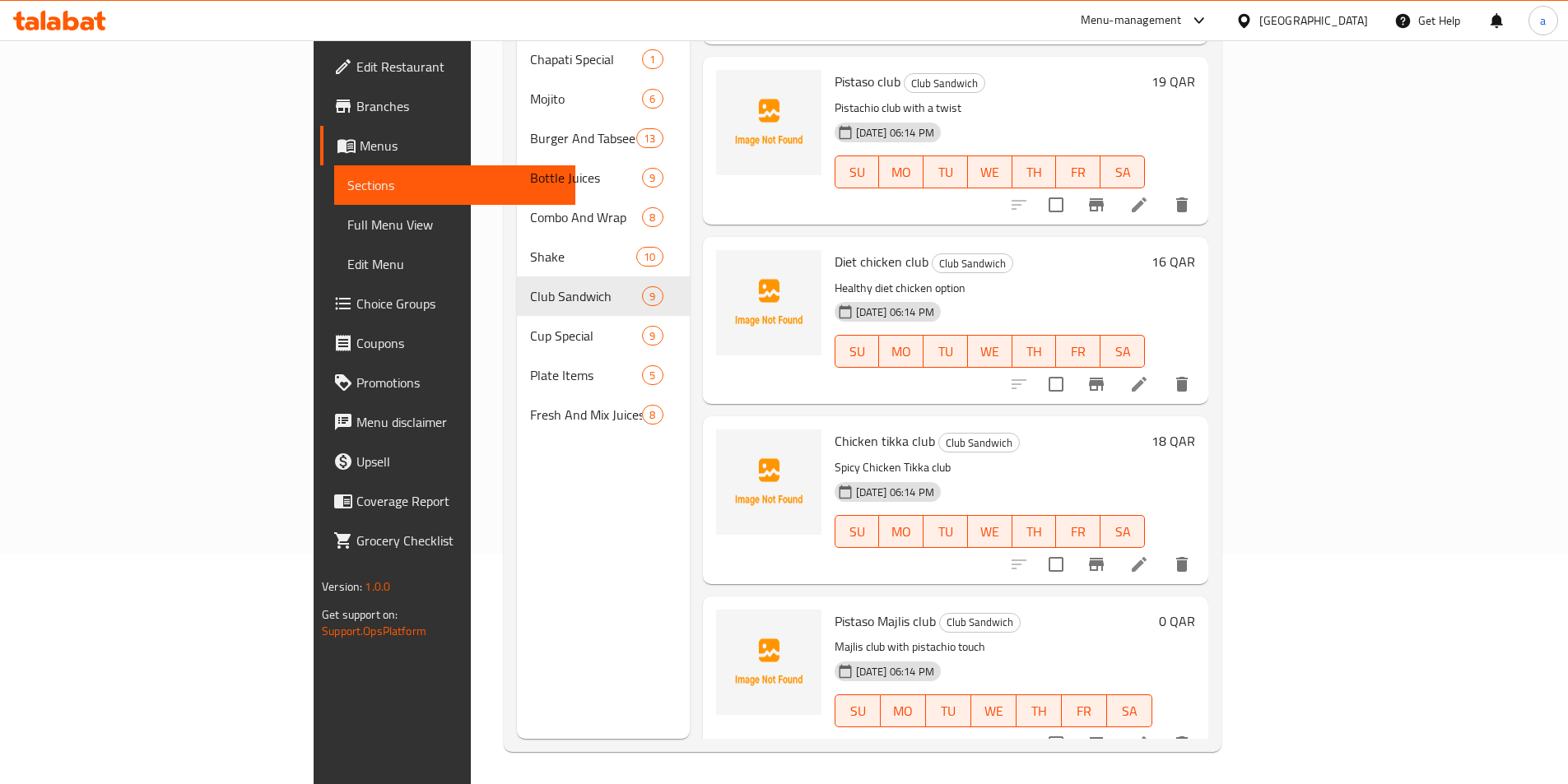
scroll to position [231, 0]
click at [517, 644] on div "Menu sections Chapati Special 1 Mojito 6 Burger And Tabseera 13 Bottle Juices 9…" at bounding box center [603, 346] width 173 height 784
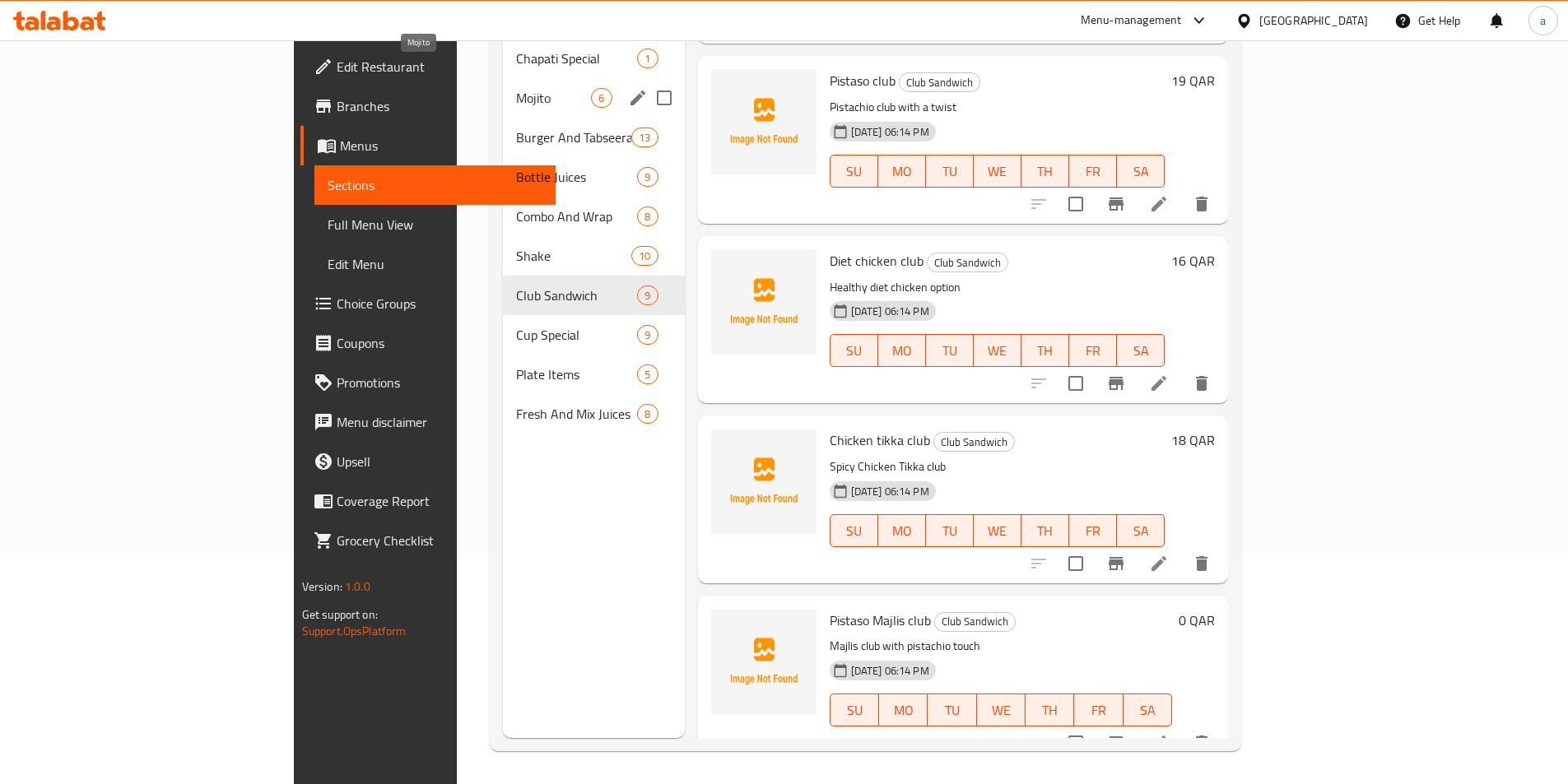
click at [503, 78] on div "Mojito 6" at bounding box center [593, 97] width 181 height 39
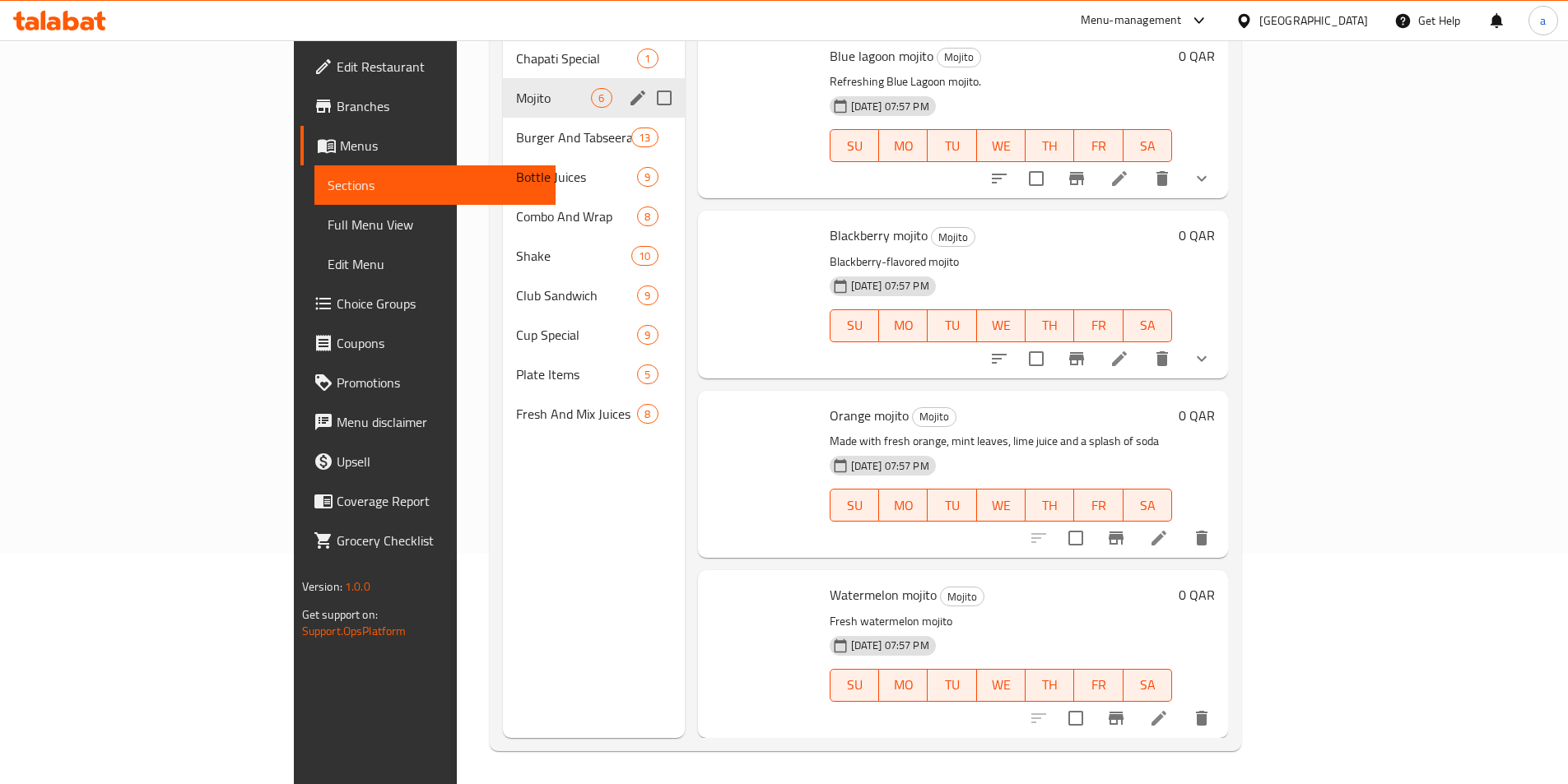
scroll to position [335, 0]
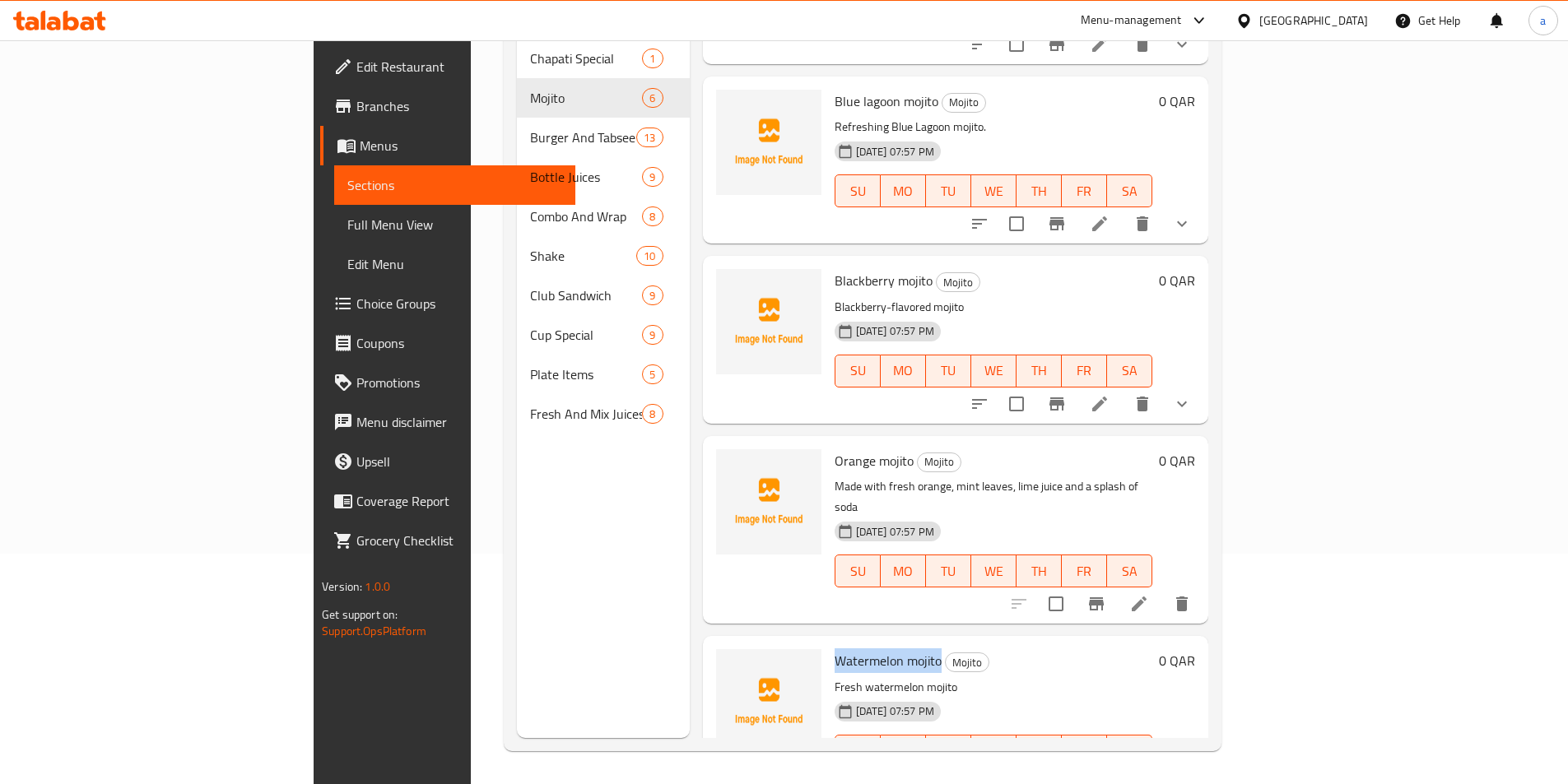
drag, startPoint x: 861, startPoint y: 598, endPoint x: 753, endPoint y: 602, distance: 108.1
click at [828, 643] on div "Watermelon mojito Mojito Fresh watermelon mojito [DATE] 07:57 PM SU MO TU WE TH…" at bounding box center [993, 719] width 330 height 154
copy span "Watermelon mojito"
click at [517, 543] on div "Menu sections Chapati Special 1 Mojito 6 Burger And Tabseera 13 Bottle Juices 9…" at bounding box center [603, 346] width 173 height 784
drag, startPoint x: 830, startPoint y: 416, endPoint x: 779, endPoint y: 418, distance: 51.0
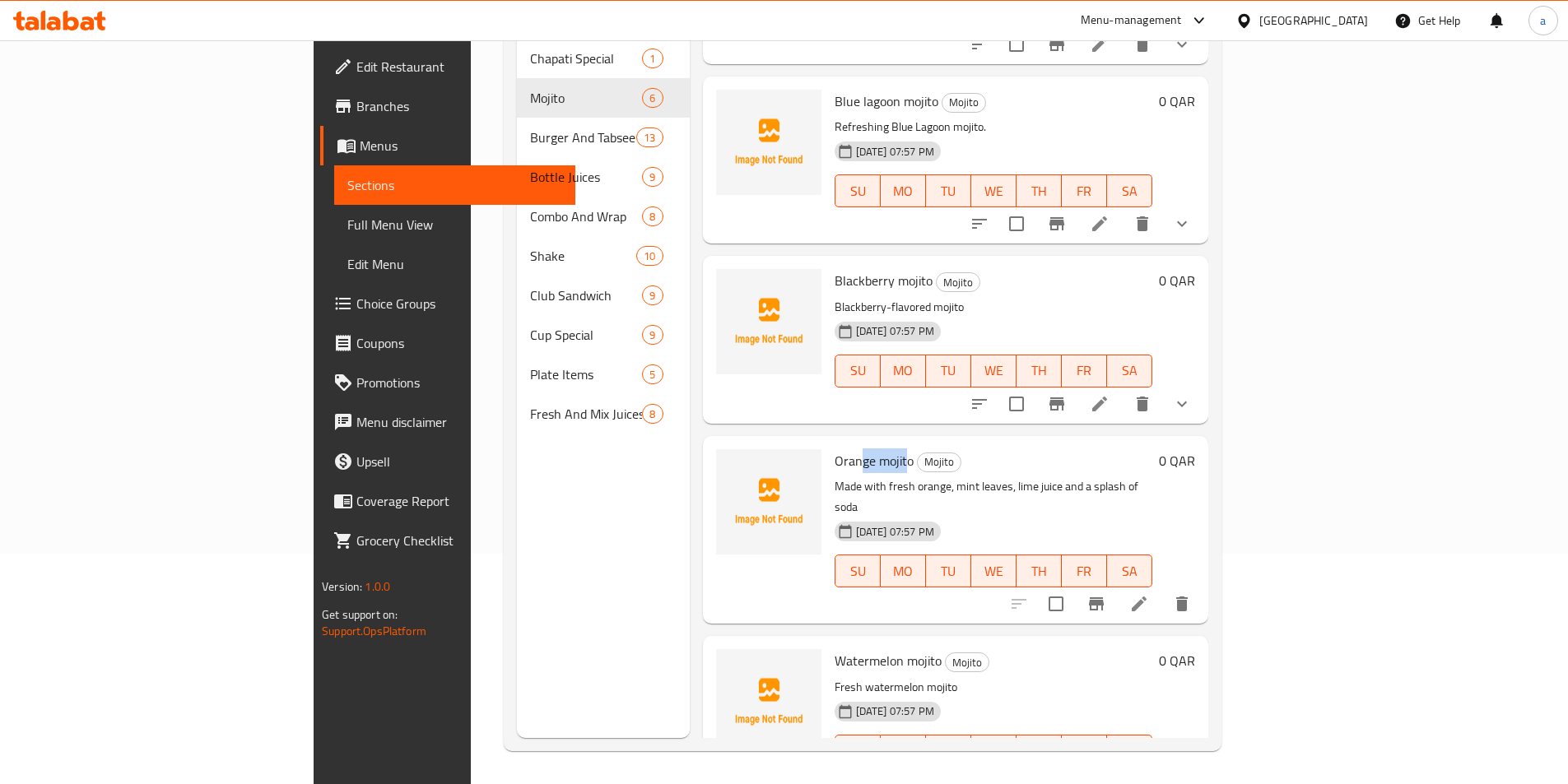
click at [835, 449] on span "Orange mojito" at bounding box center [874, 461] width 79 height 25
drag, startPoint x: 833, startPoint y: 412, endPoint x: 754, endPoint y: 416, distance: 79.1
click at [828, 443] on div "Orange mojito Mojito Made with fresh orange, mint leaves, lime juice and a spla…" at bounding box center [993, 530] width 330 height 175
copy span "Orange mojito"
click at [1188, 597] on icon "delete" at bounding box center [1182, 604] width 12 height 15
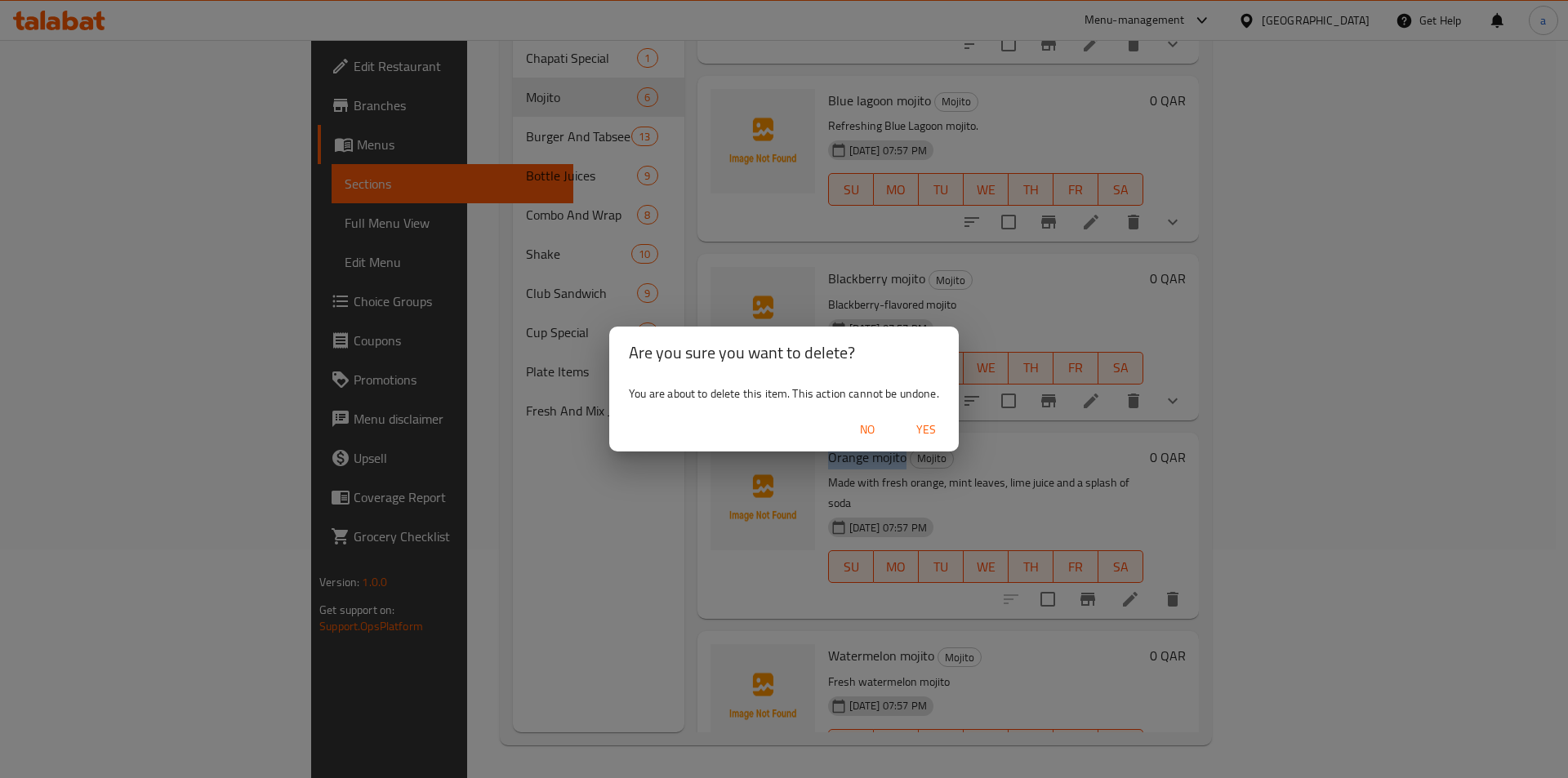
click at [919, 436] on span "Yes" at bounding box center [926, 429] width 39 height 21
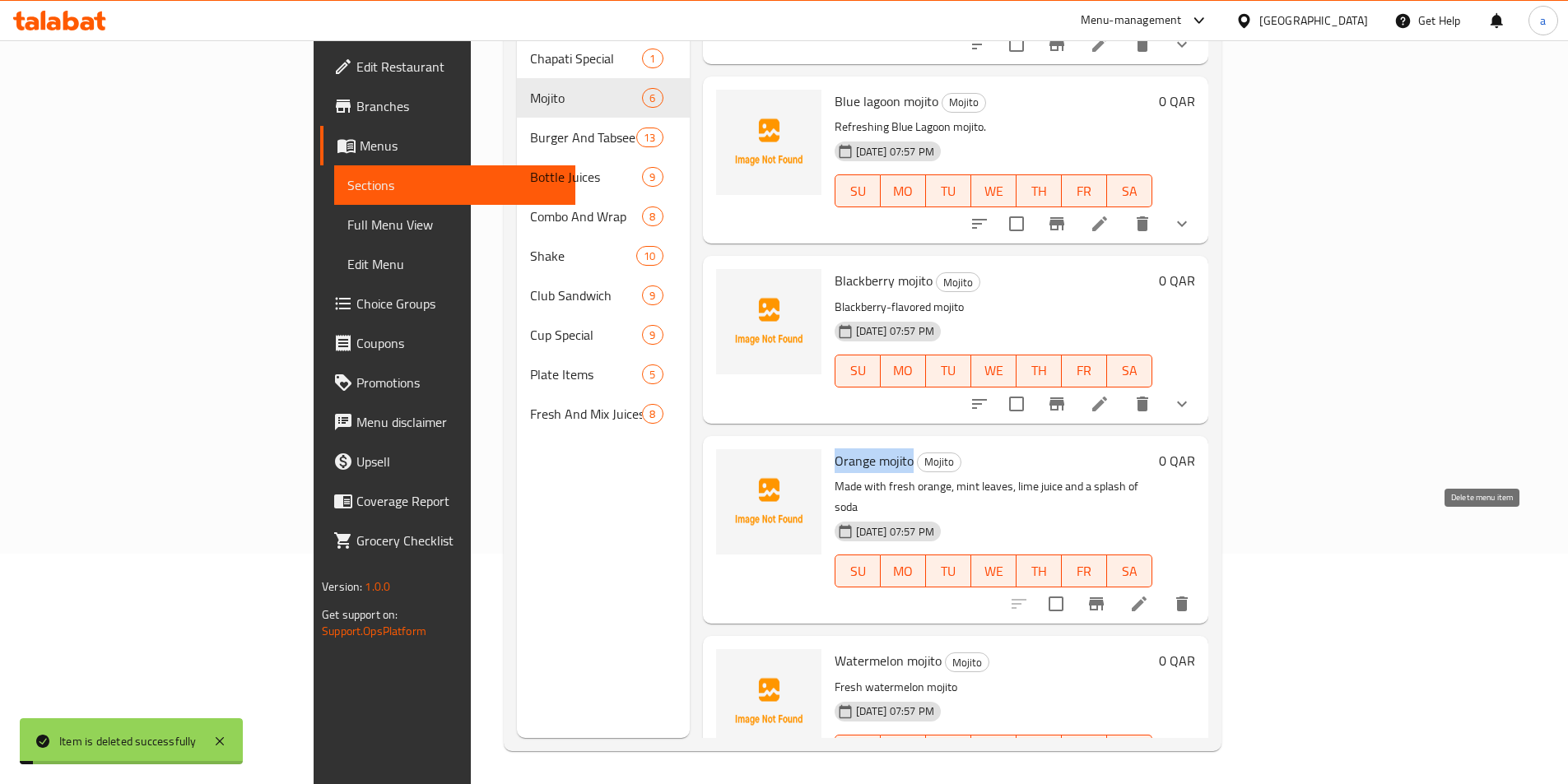
scroll to position [156, 0]
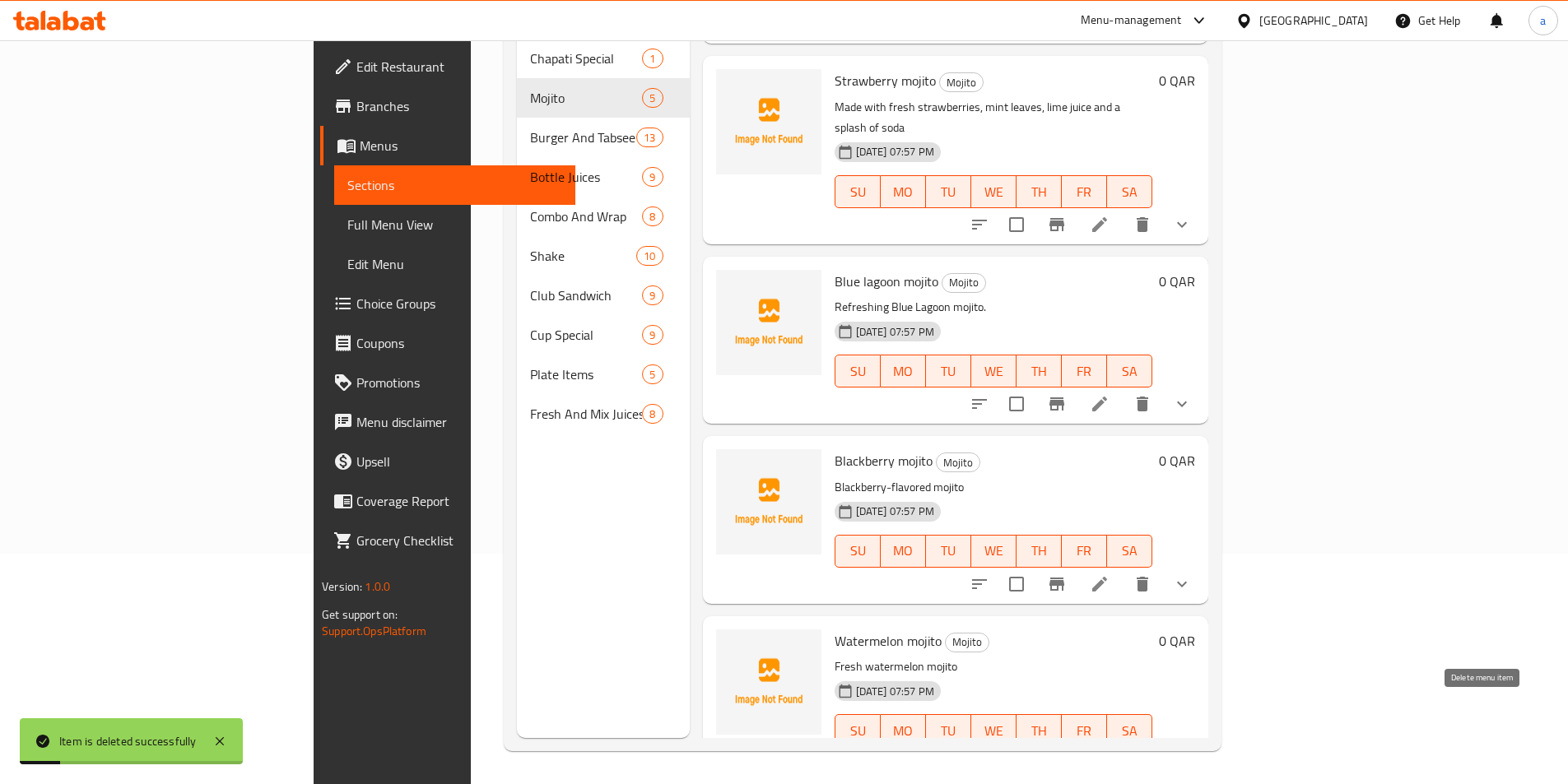
click at [1188, 757] on icon "delete" at bounding box center [1182, 764] width 12 height 15
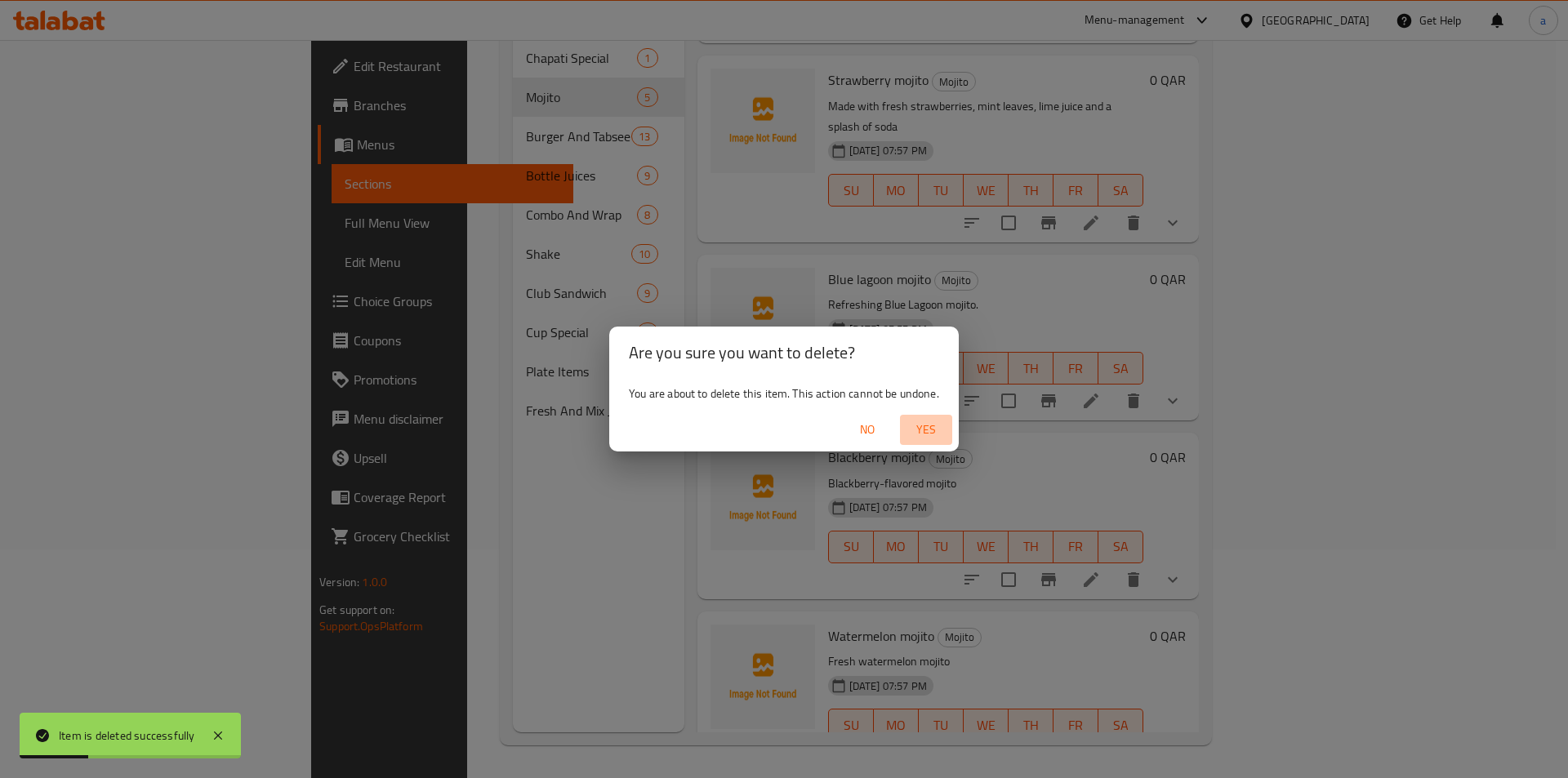
click at [939, 429] on span "Yes" at bounding box center [926, 429] width 39 height 21
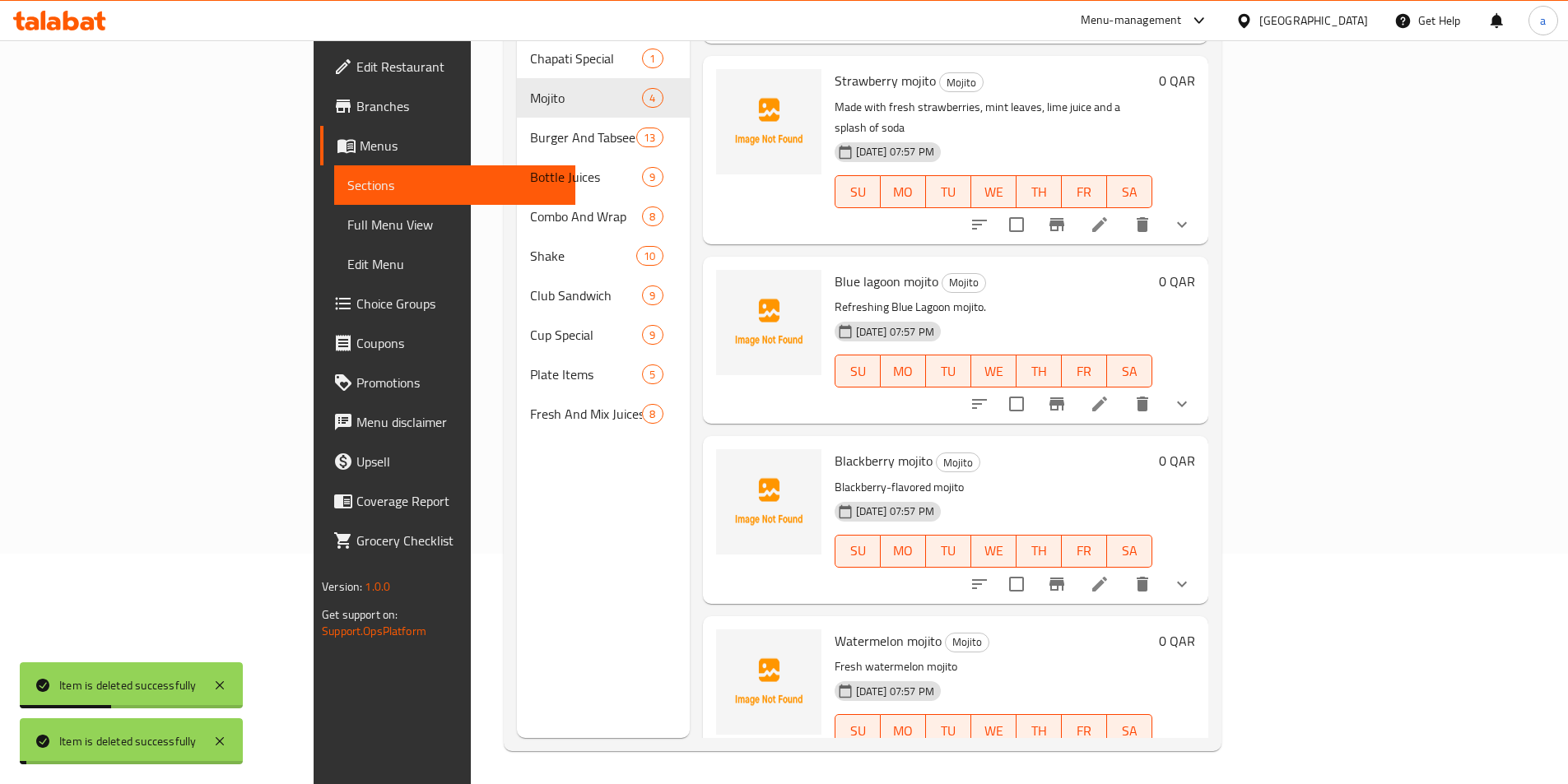
scroll to position [0, 0]
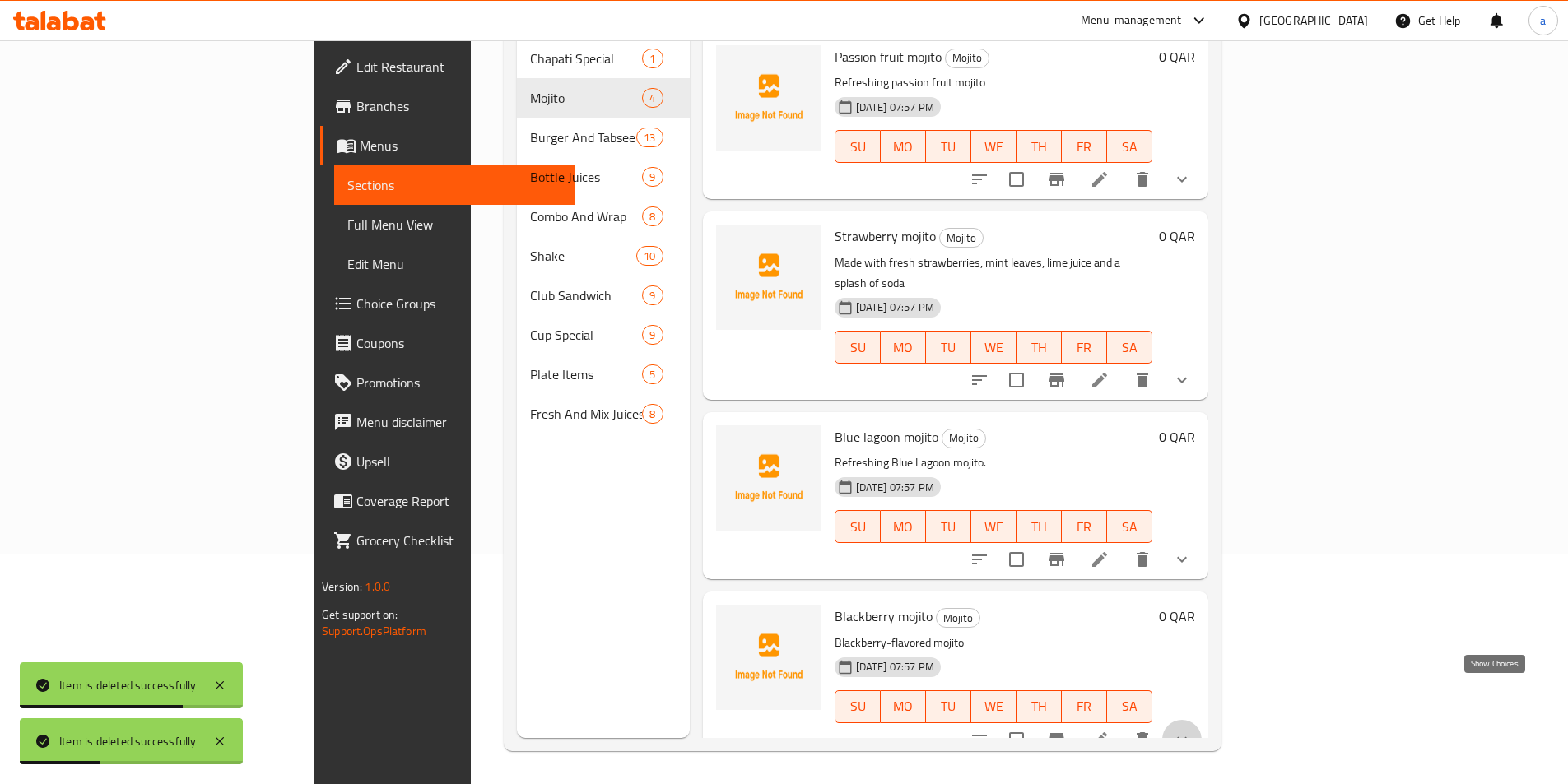
click at [1187, 737] on icon "show more" at bounding box center [1182, 739] width 10 height 6
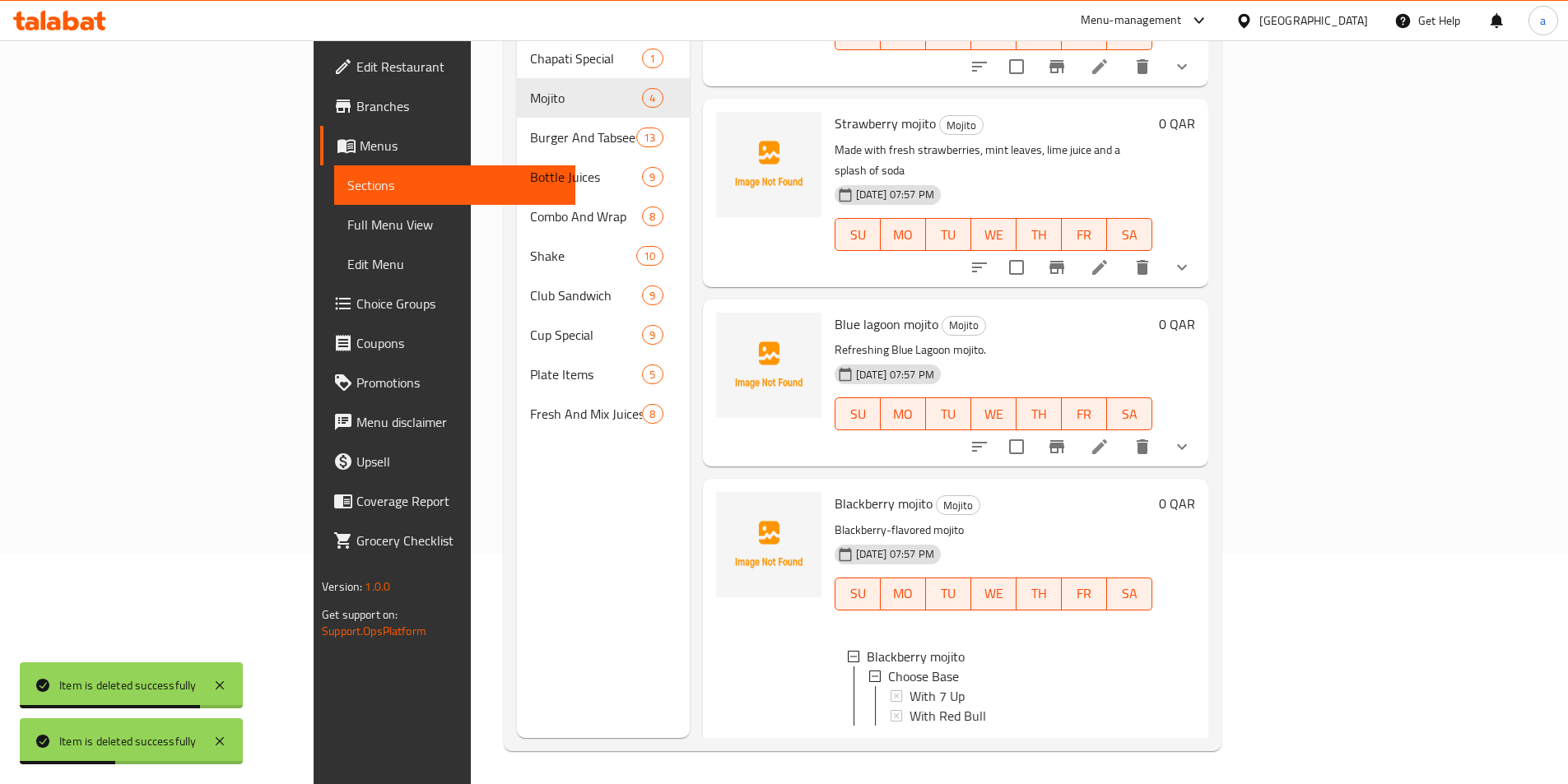
scroll to position [113, 0]
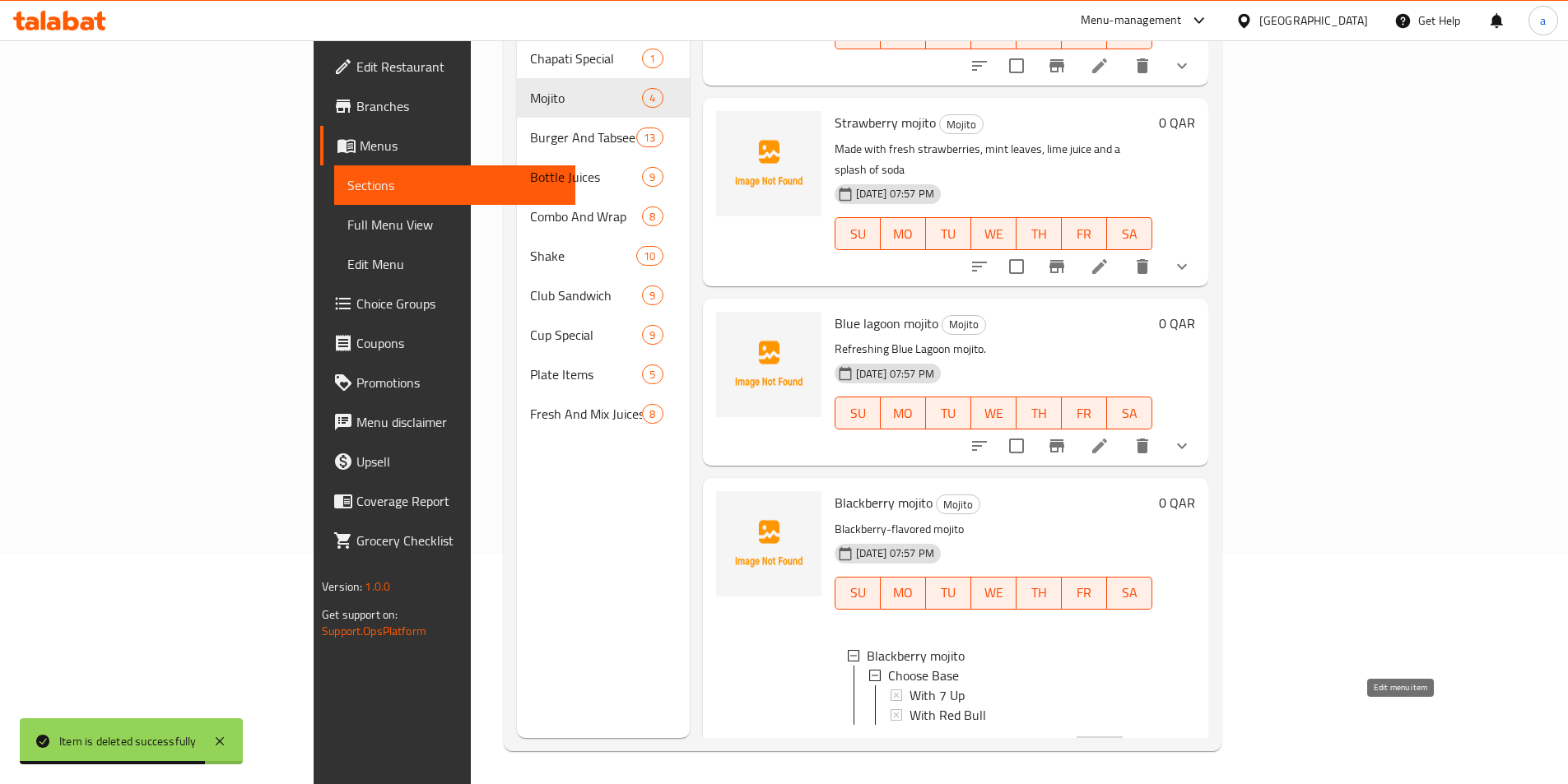
click at [1109, 742] on icon at bounding box center [1099, 752] width 20 height 20
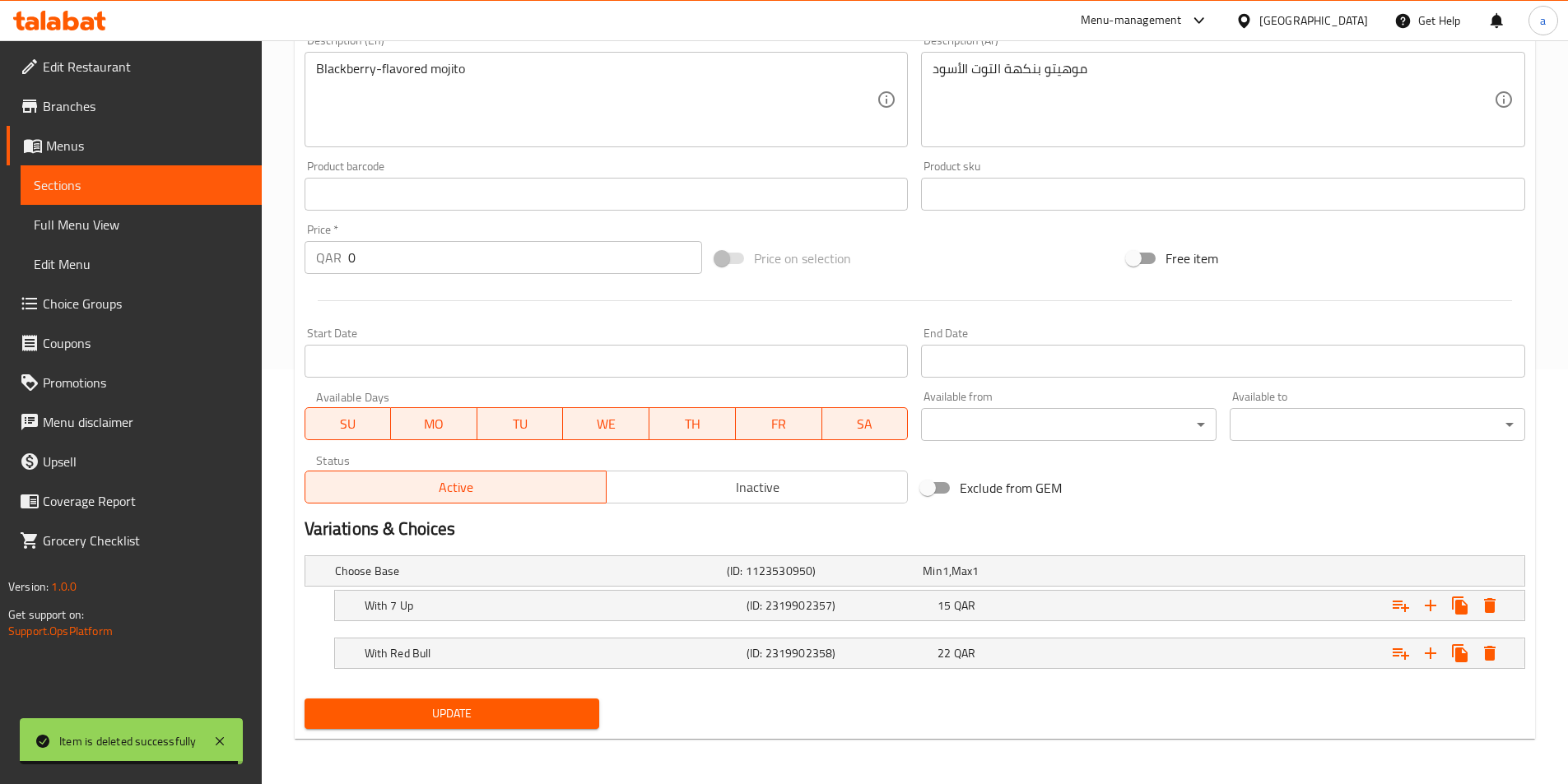
scroll to position [415, 0]
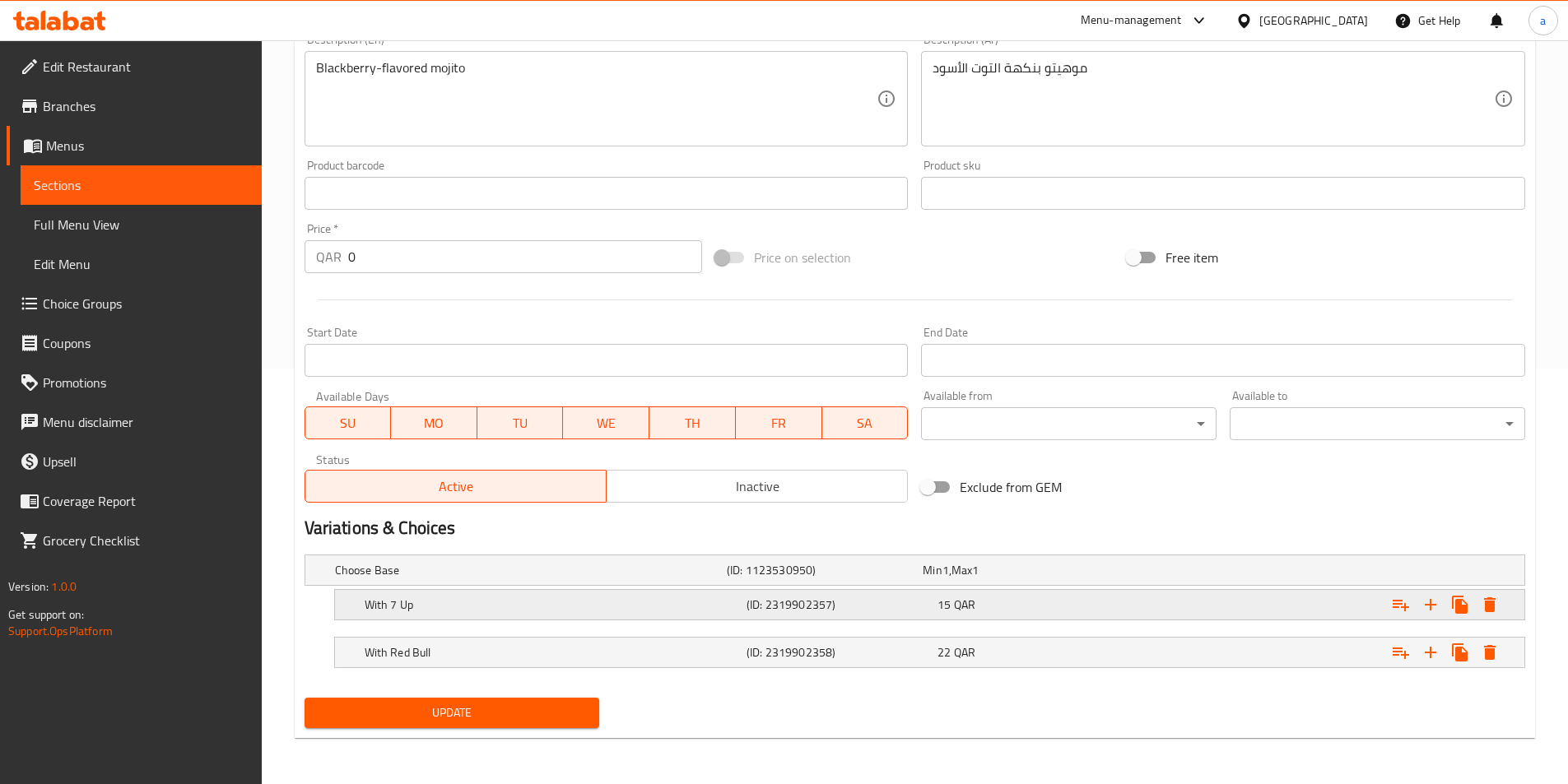
click at [862, 612] on h5 "(ID: 2319902357)" at bounding box center [838, 605] width 184 height 17
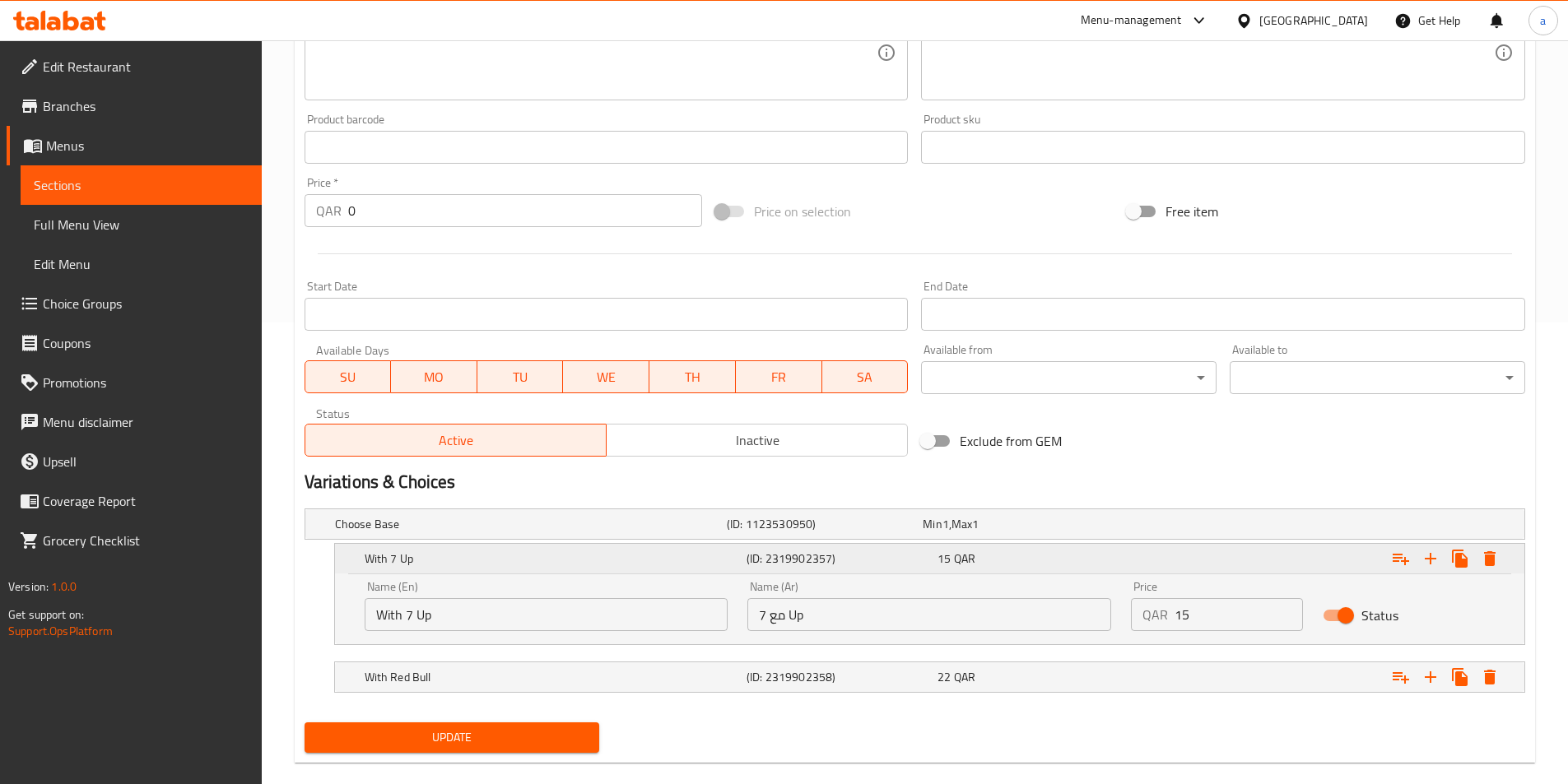
scroll to position [486, 0]
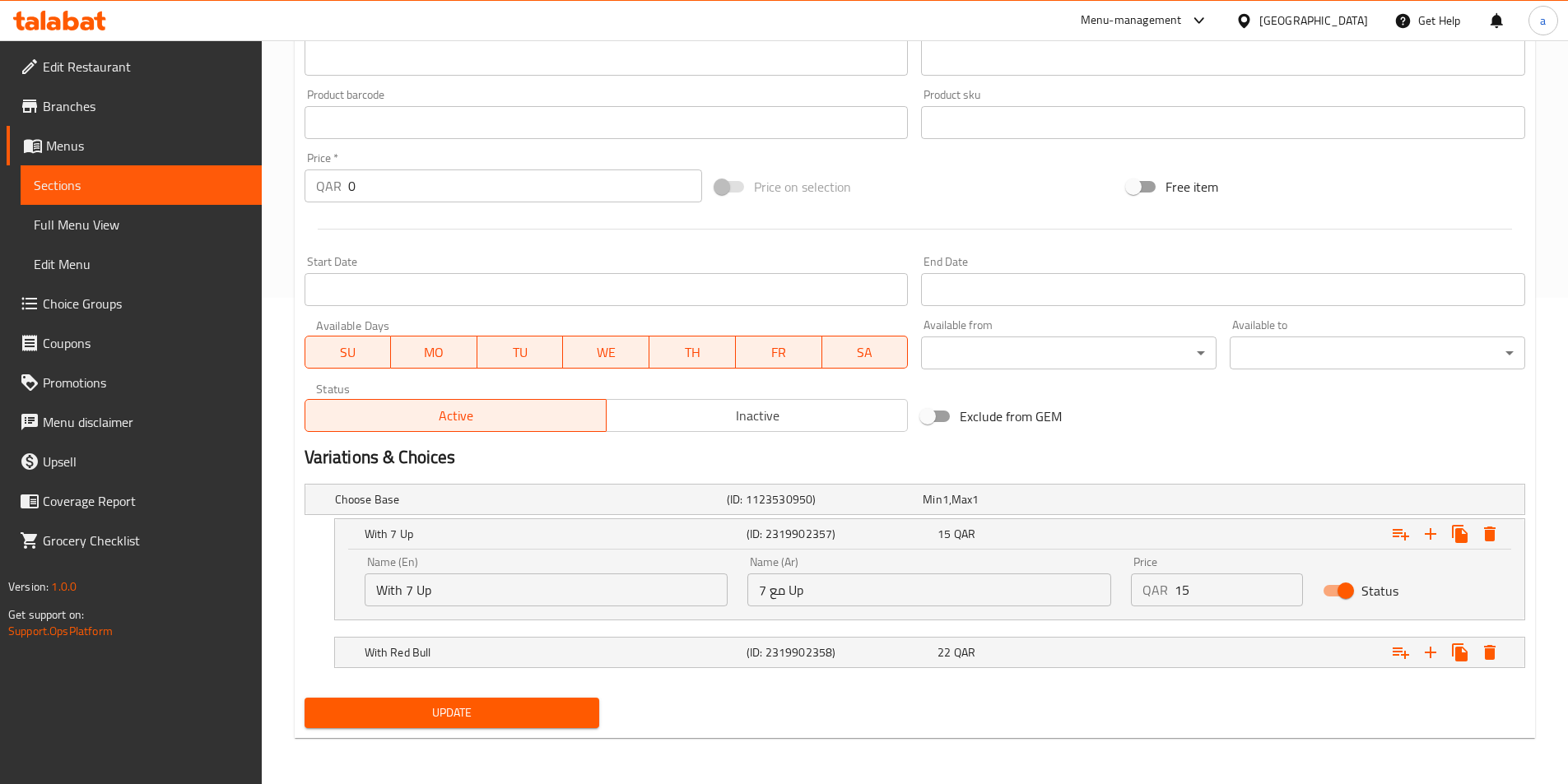
click at [877, 599] on input "مع 7 Up" at bounding box center [929, 590] width 364 height 33
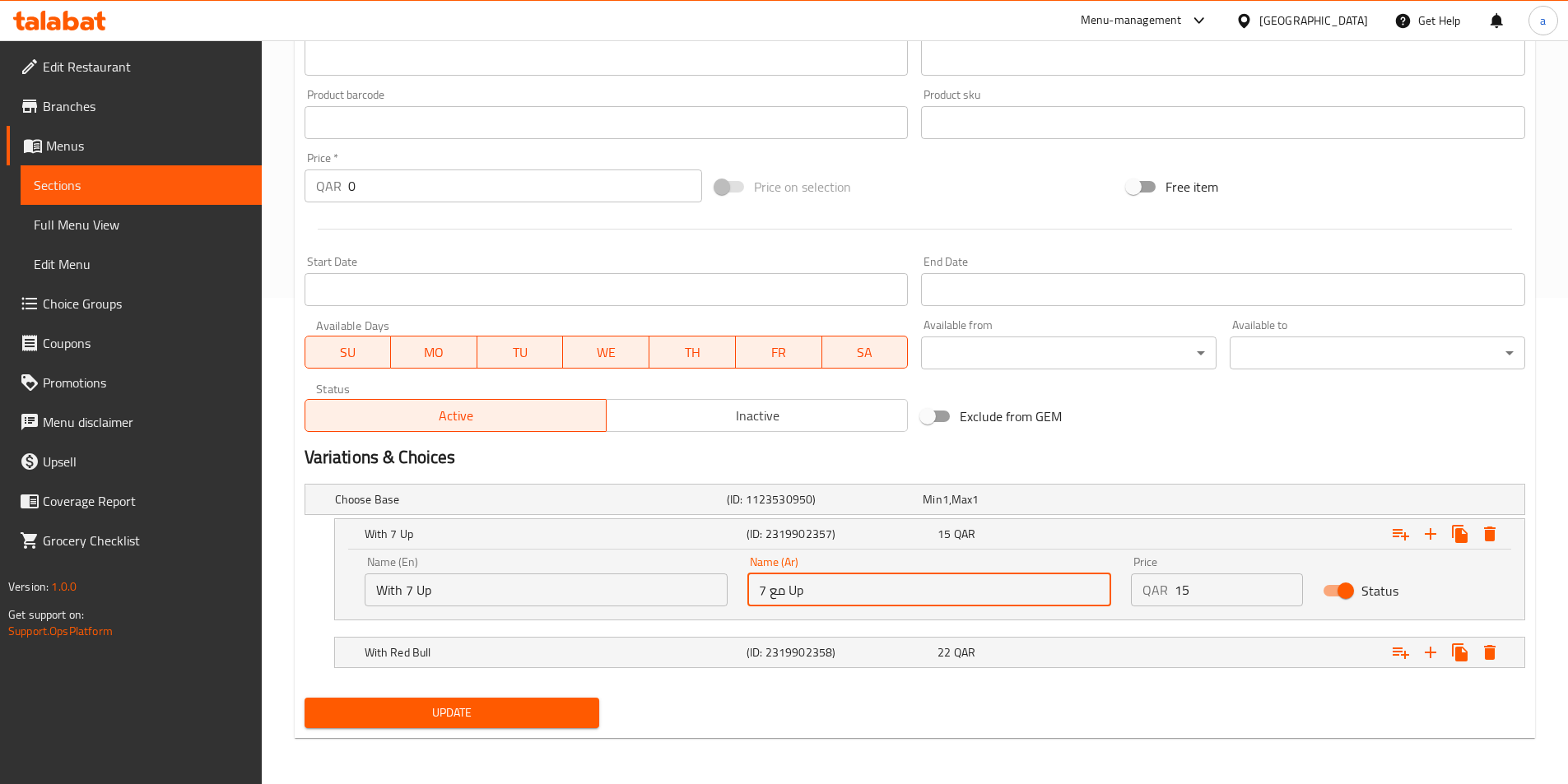
click at [877, 599] on input "مع 7 Up" at bounding box center [929, 590] width 364 height 33
type input "مع [DATE]"
click at [1328, 658] on div "Expand" at bounding box center [1316, 653] width 382 height 37
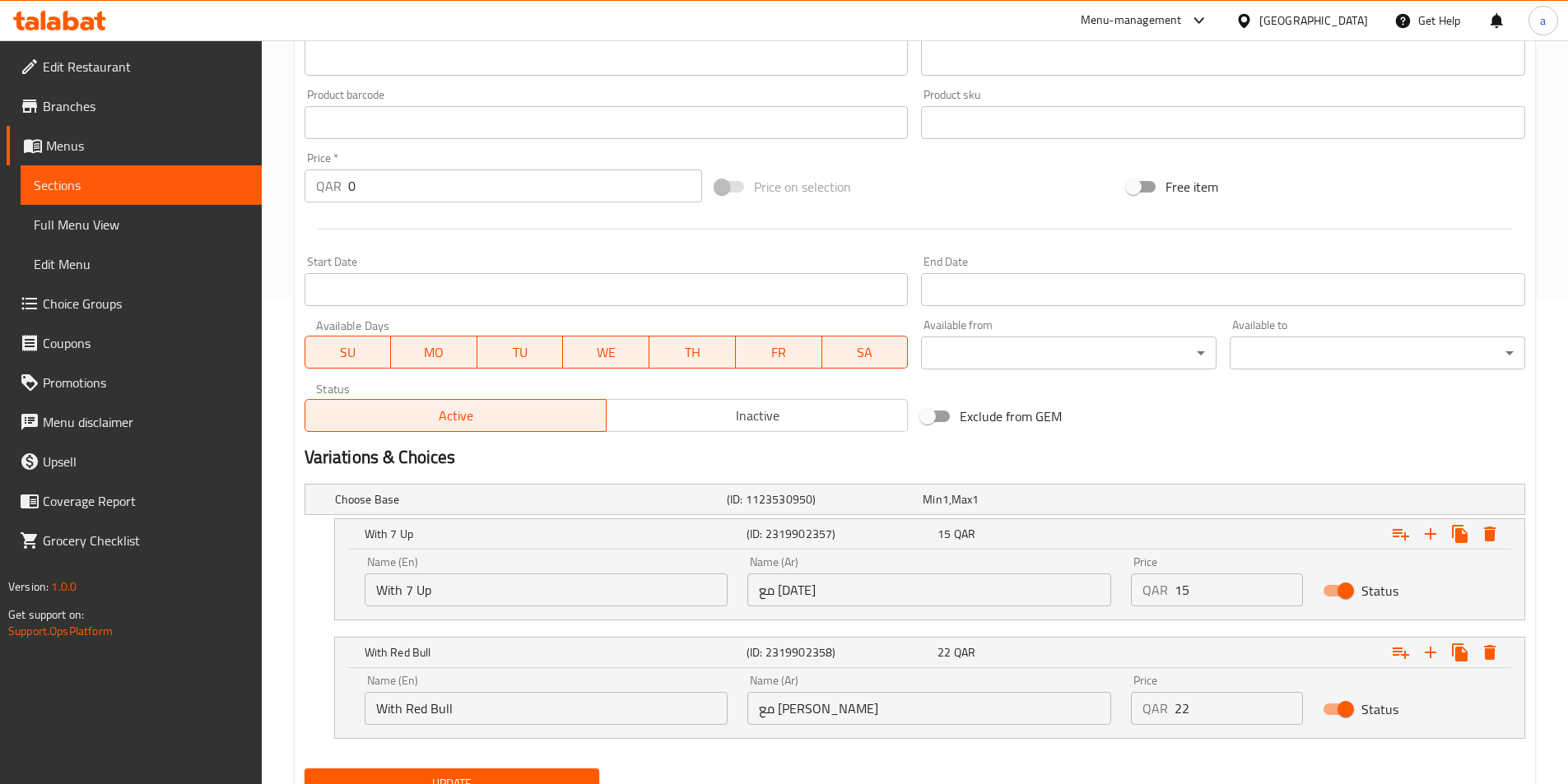
scroll to position [557, 0]
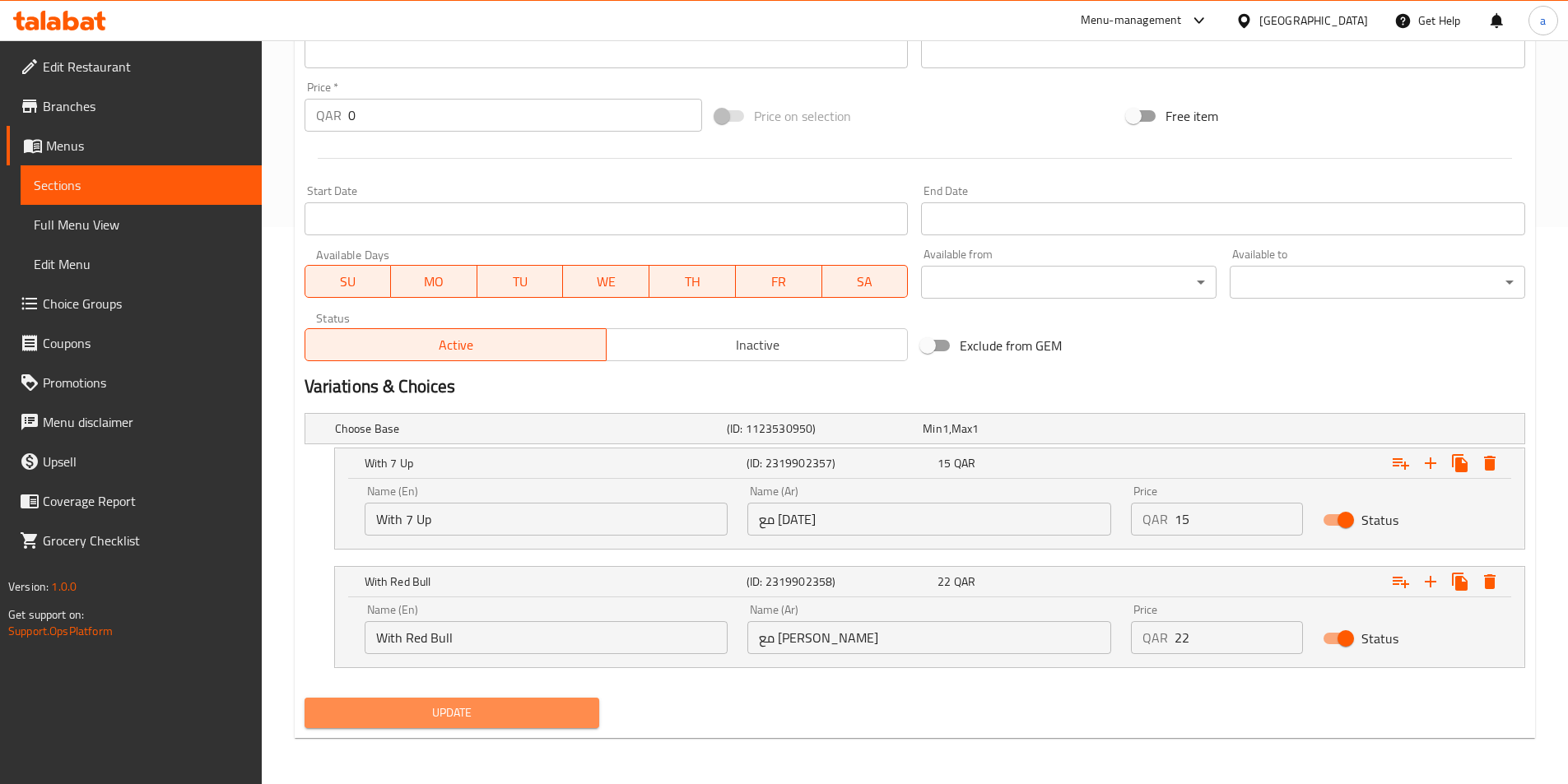
click at [469, 708] on span "Update" at bounding box center [452, 712] width 269 height 21
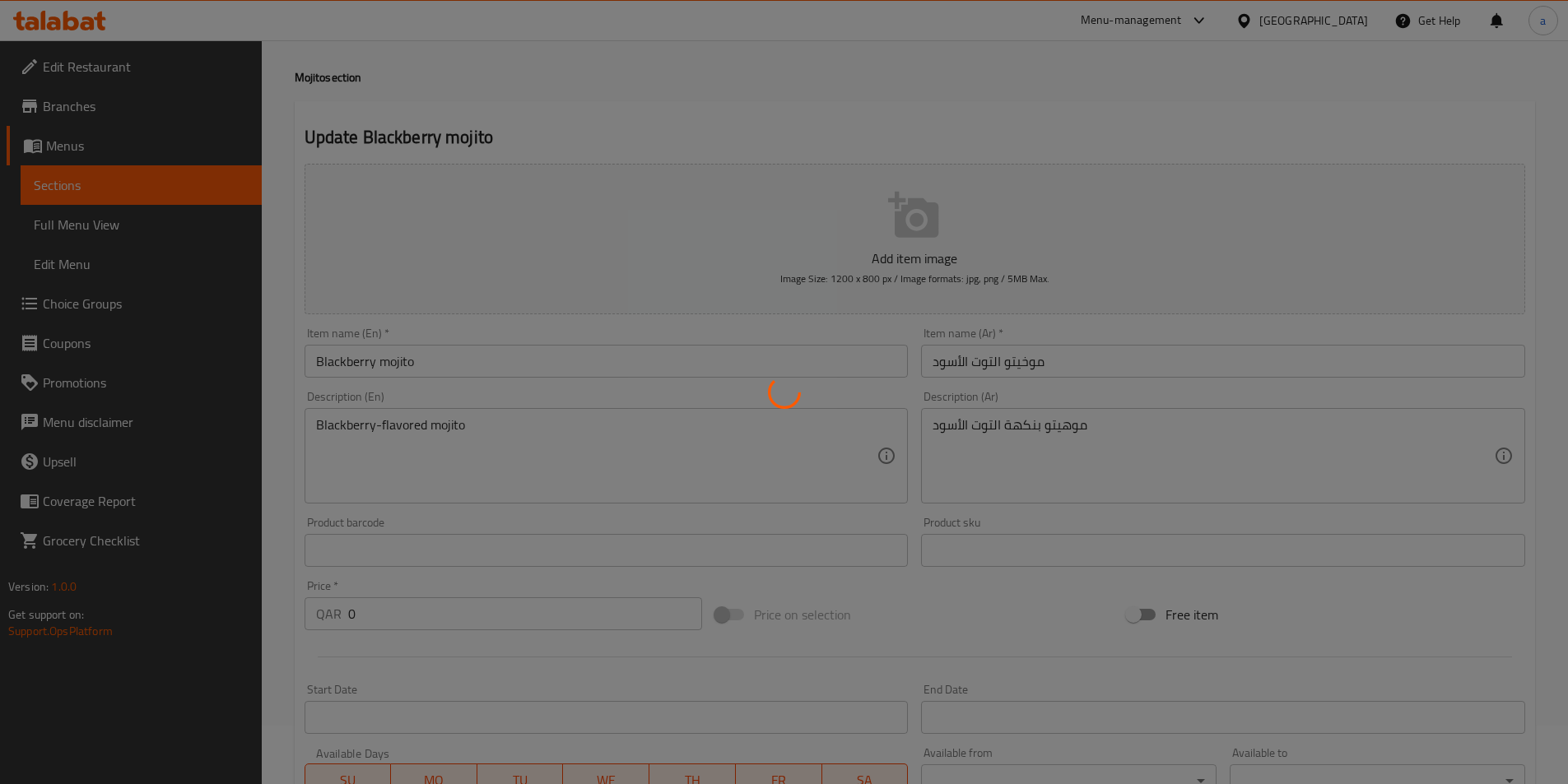
scroll to position [0, 0]
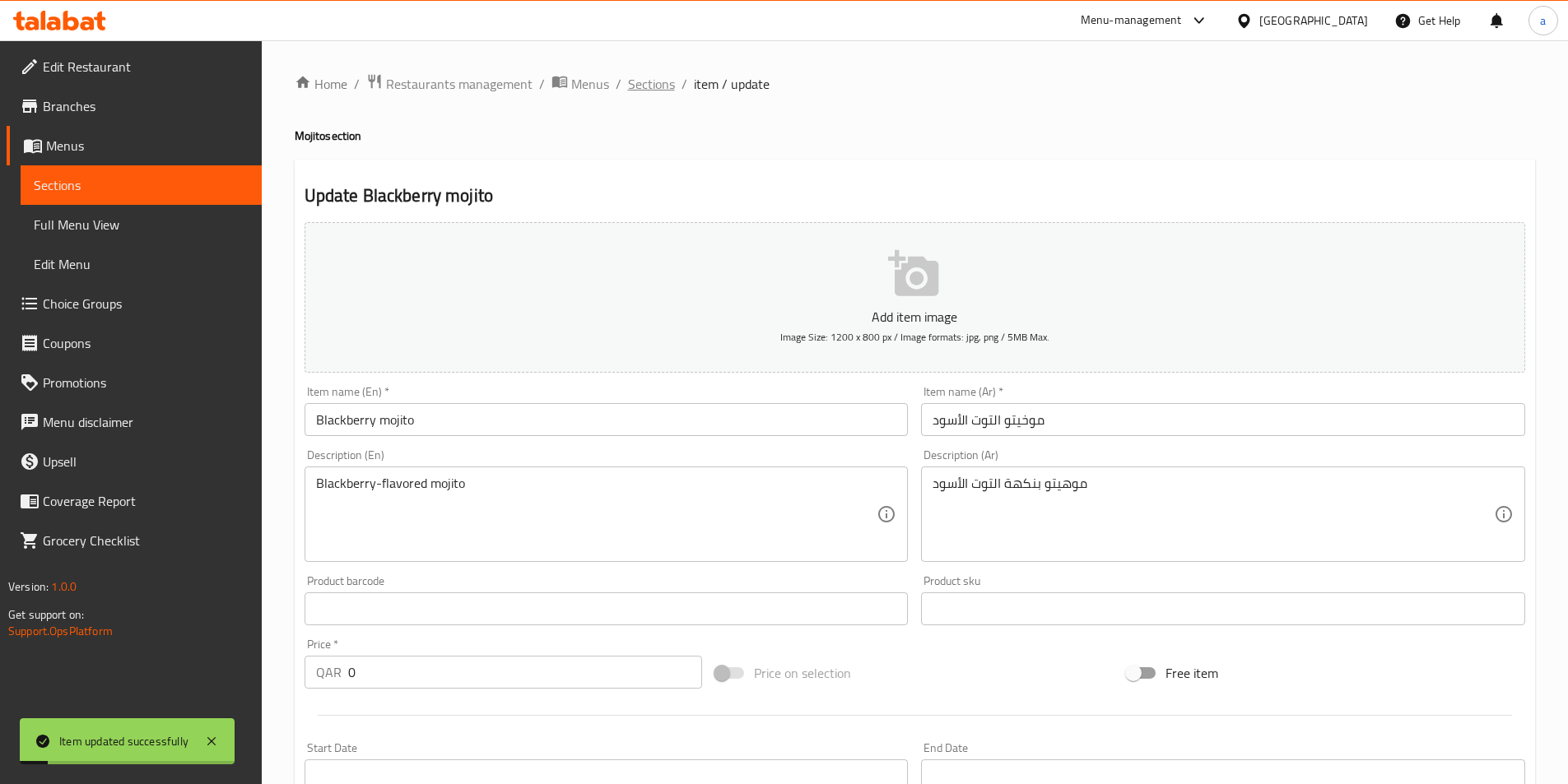
click at [628, 76] on span "Sections" at bounding box center [651, 84] width 47 height 20
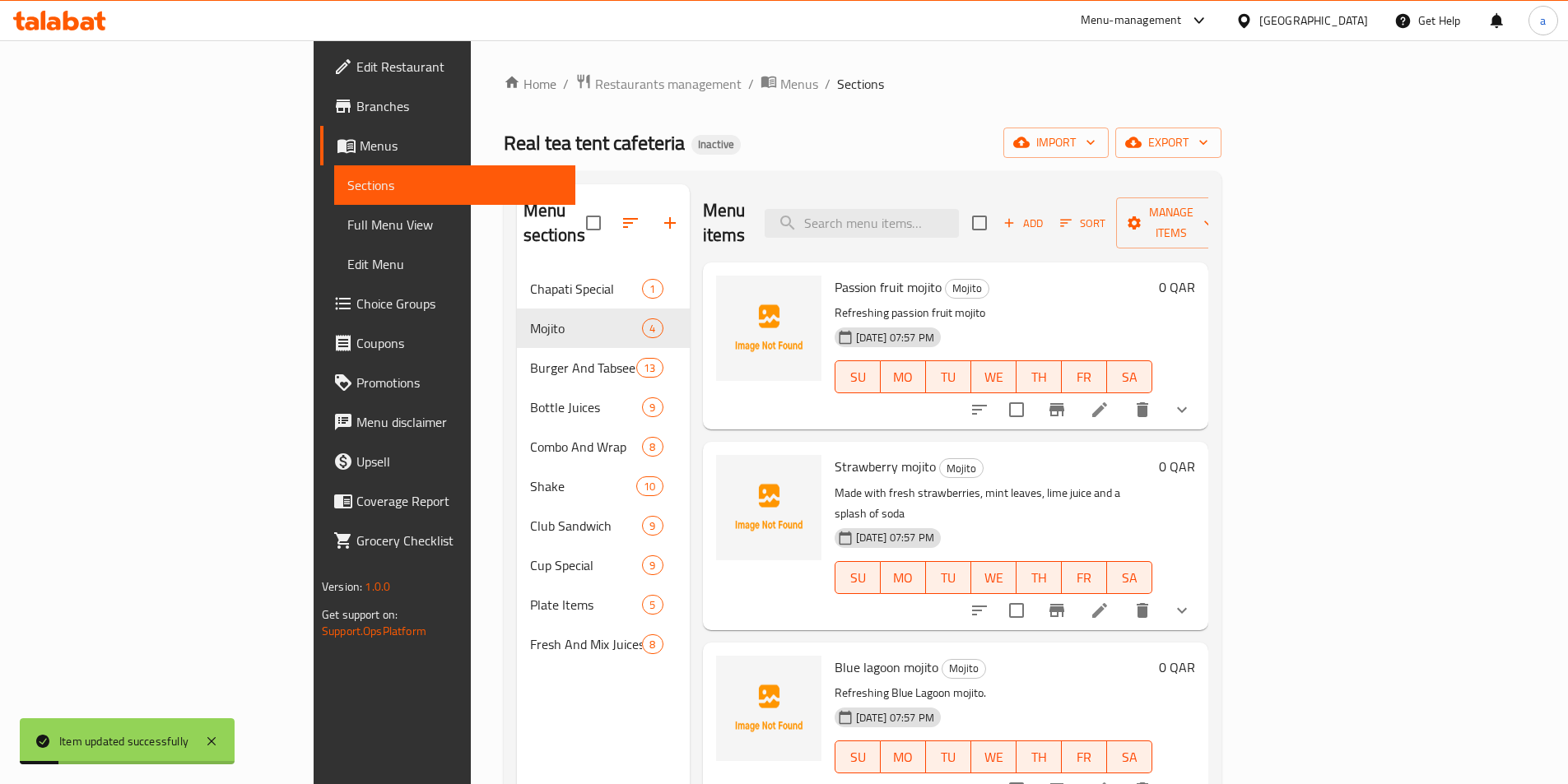
scroll to position [231, 0]
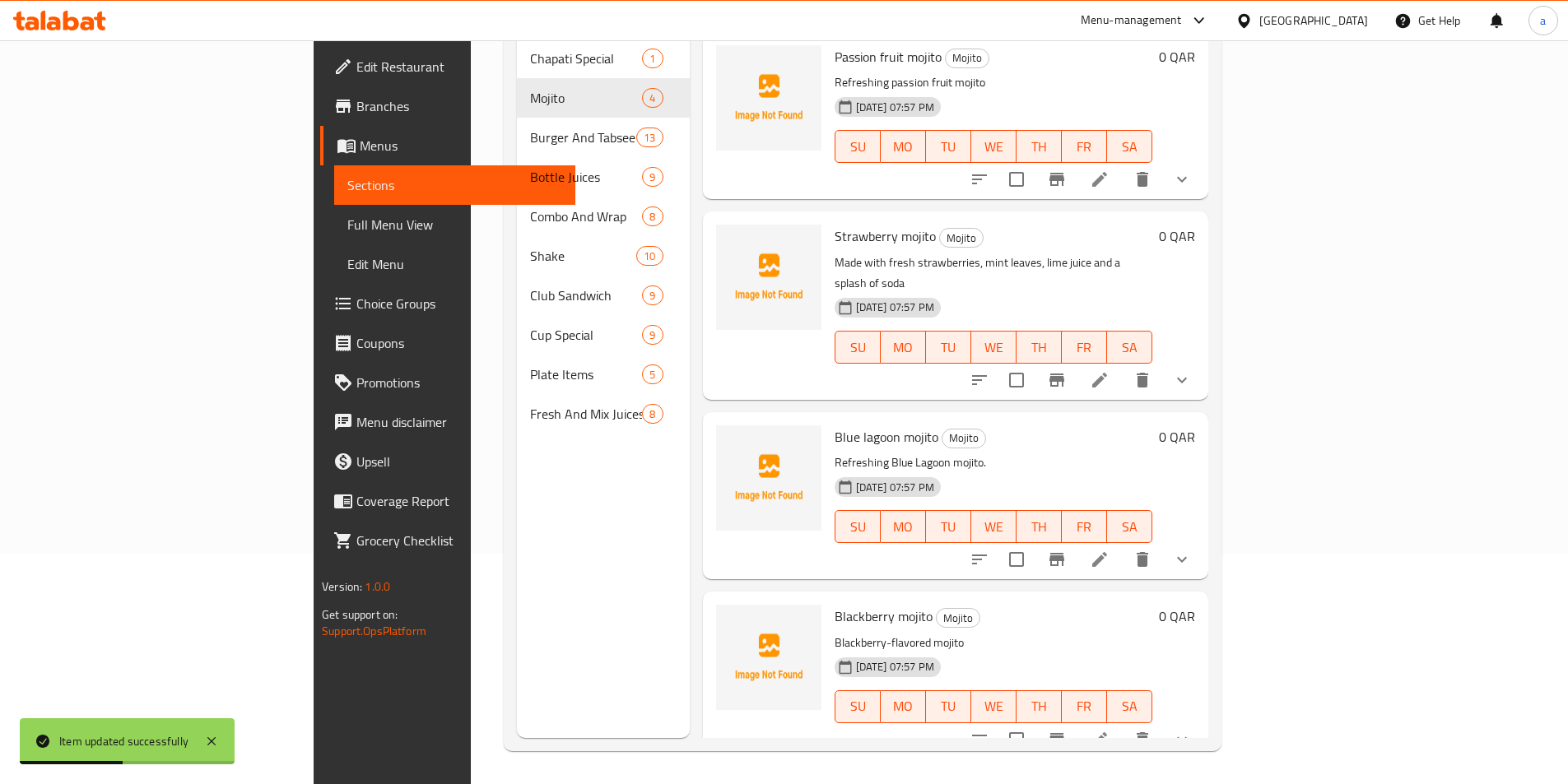
click at [1202, 540] on button "show more" at bounding box center [1181, 559] width 39 height 39
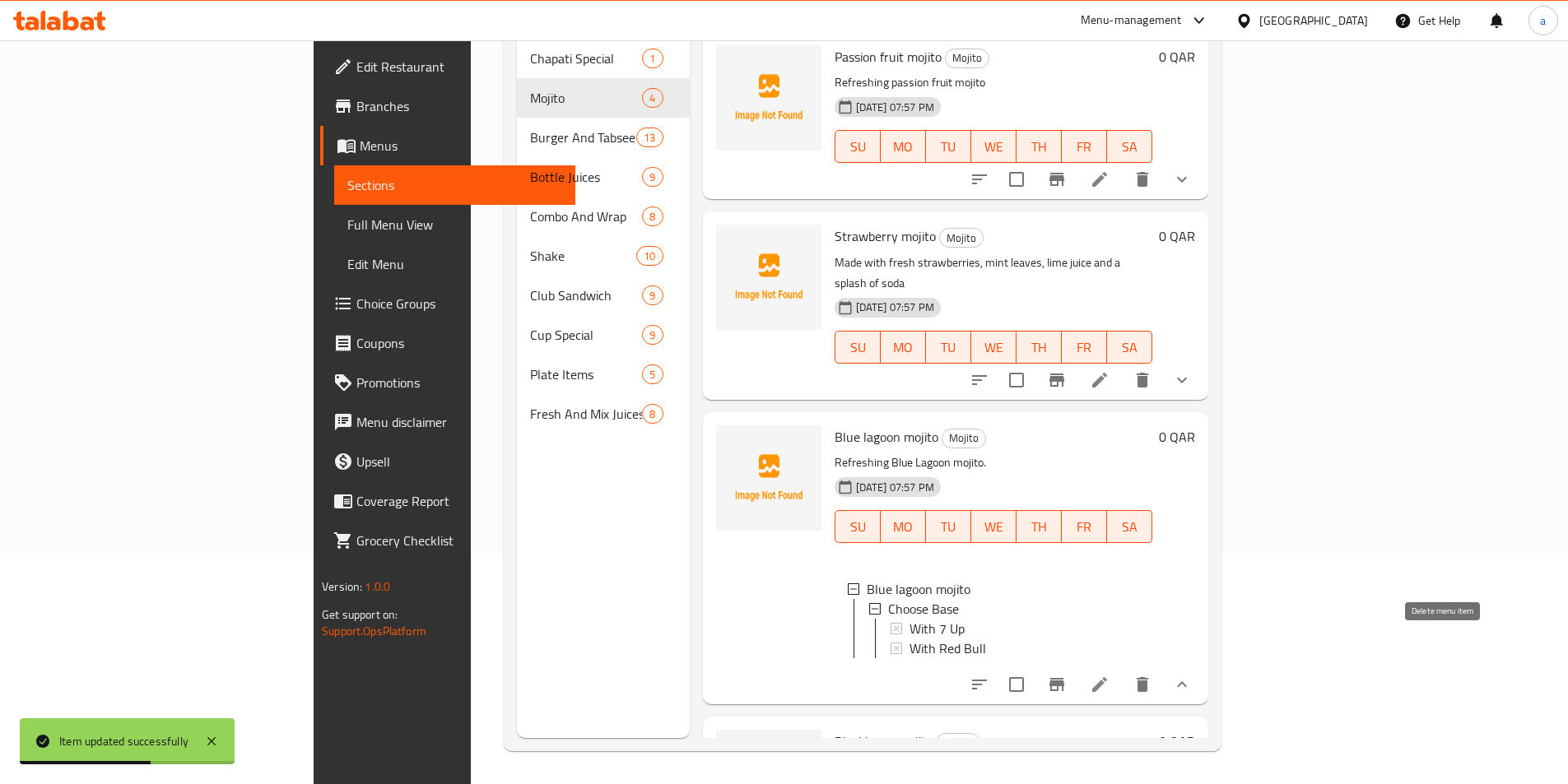
click at [1107, 677] on icon at bounding box center [1099, 685] width 15 height 15
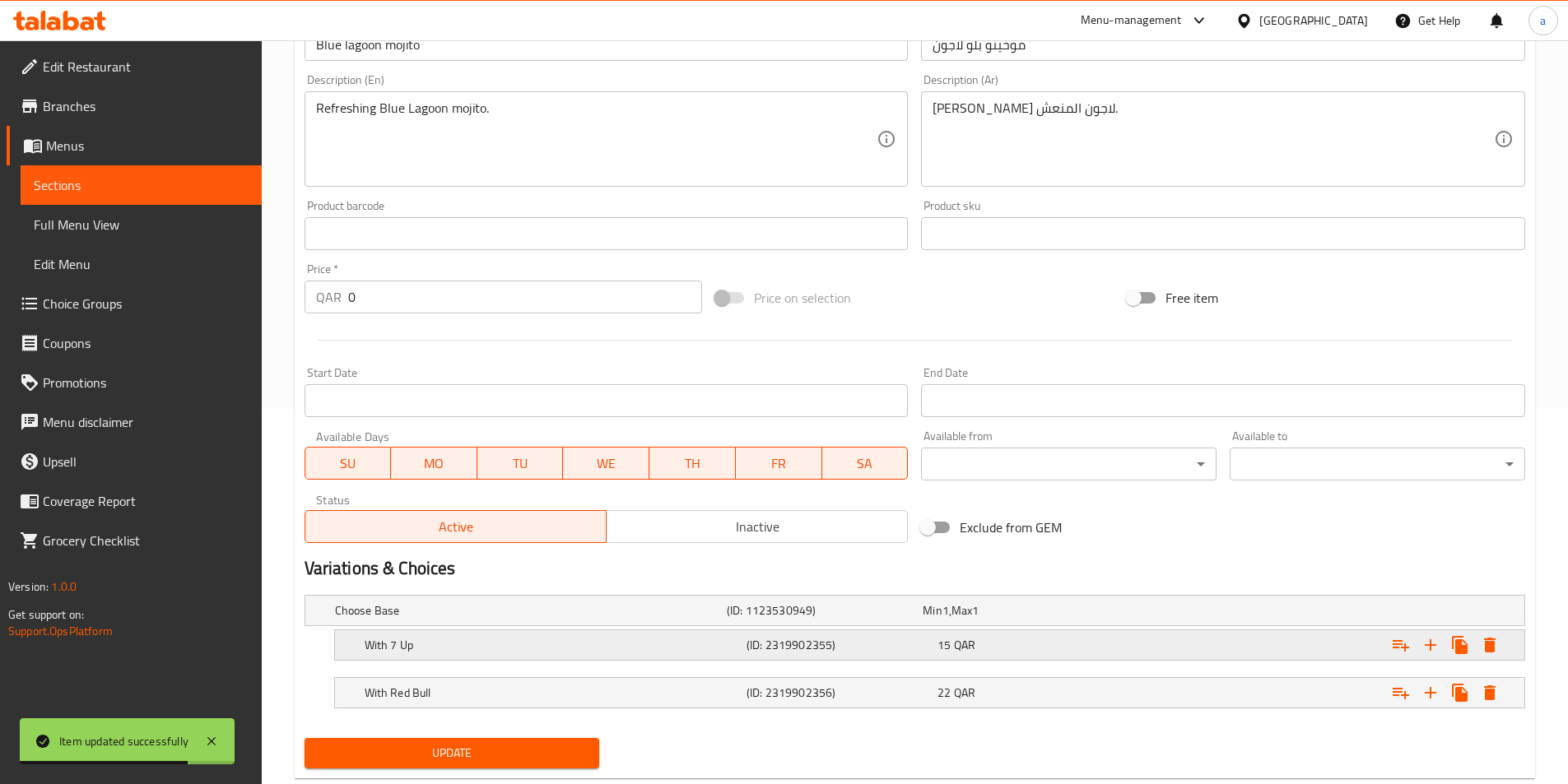
scroll to position [415, 0]
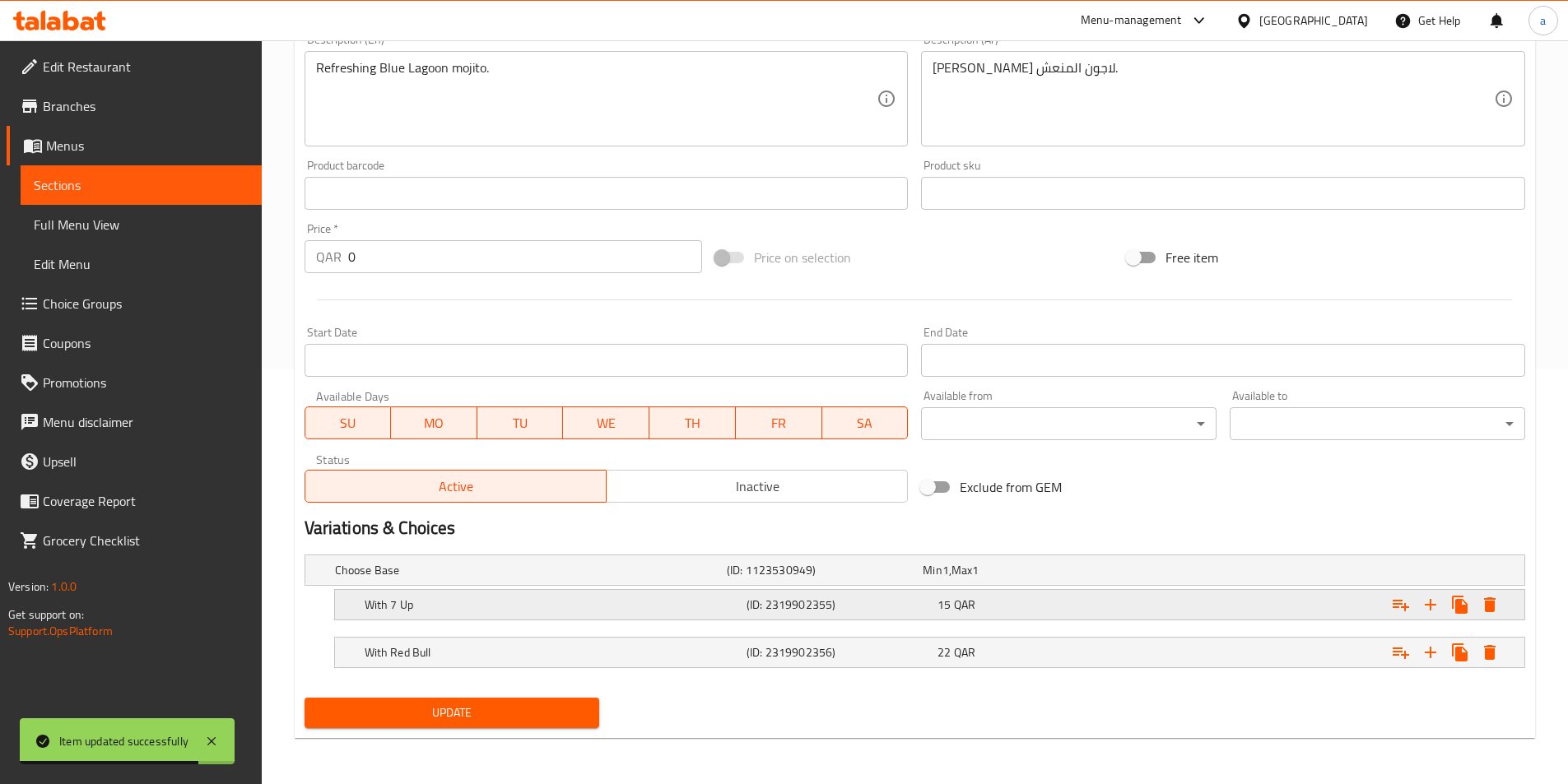
click at [902, 590] on div "With 7 Up (ID: 2319902355) 15 QAR" at bounding box center [934, 605] width 1146 height 37
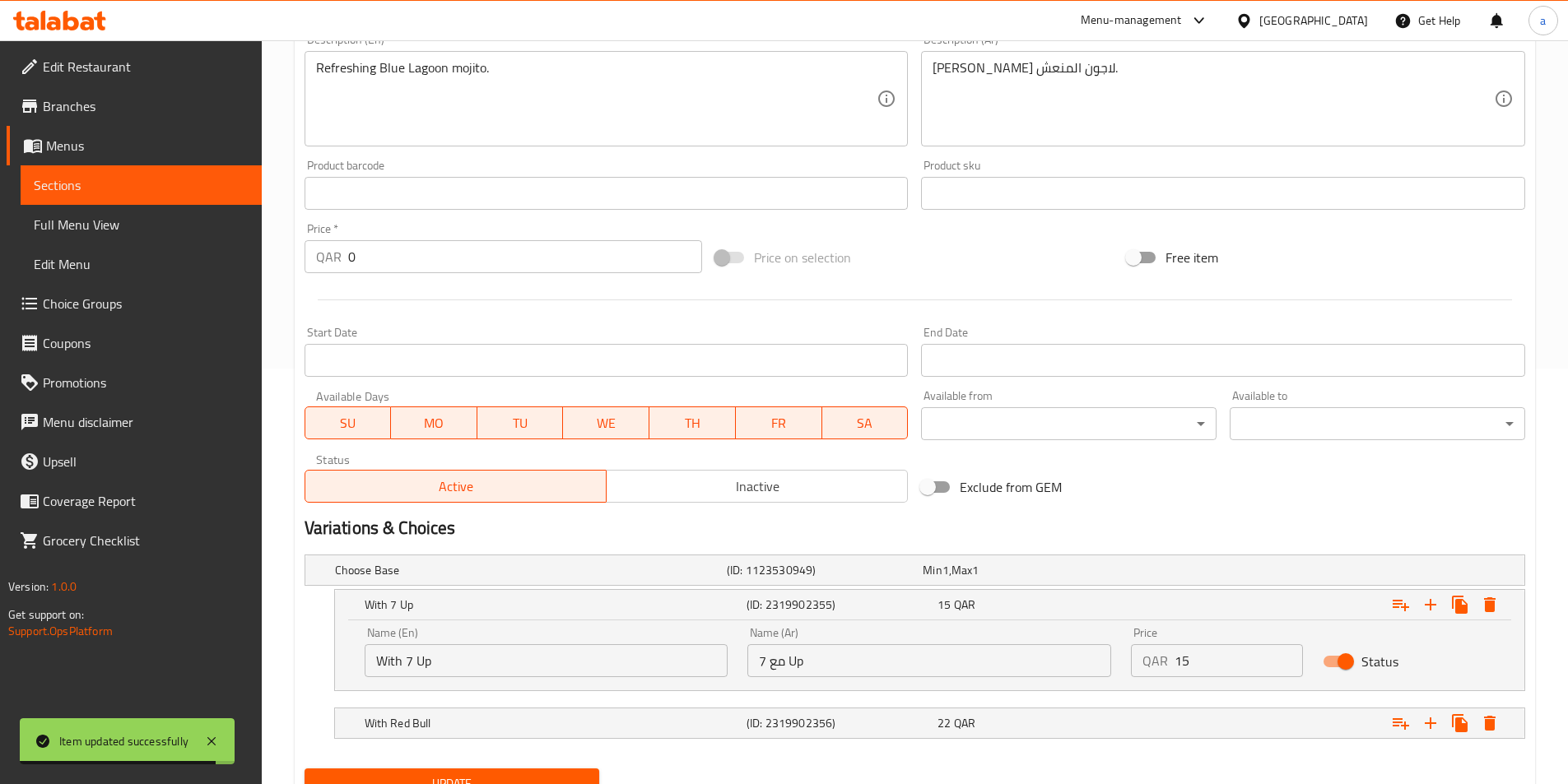
click at [841, 673] on input "مع 7 Up" at bounding box center [929, 661] width 364 height 33
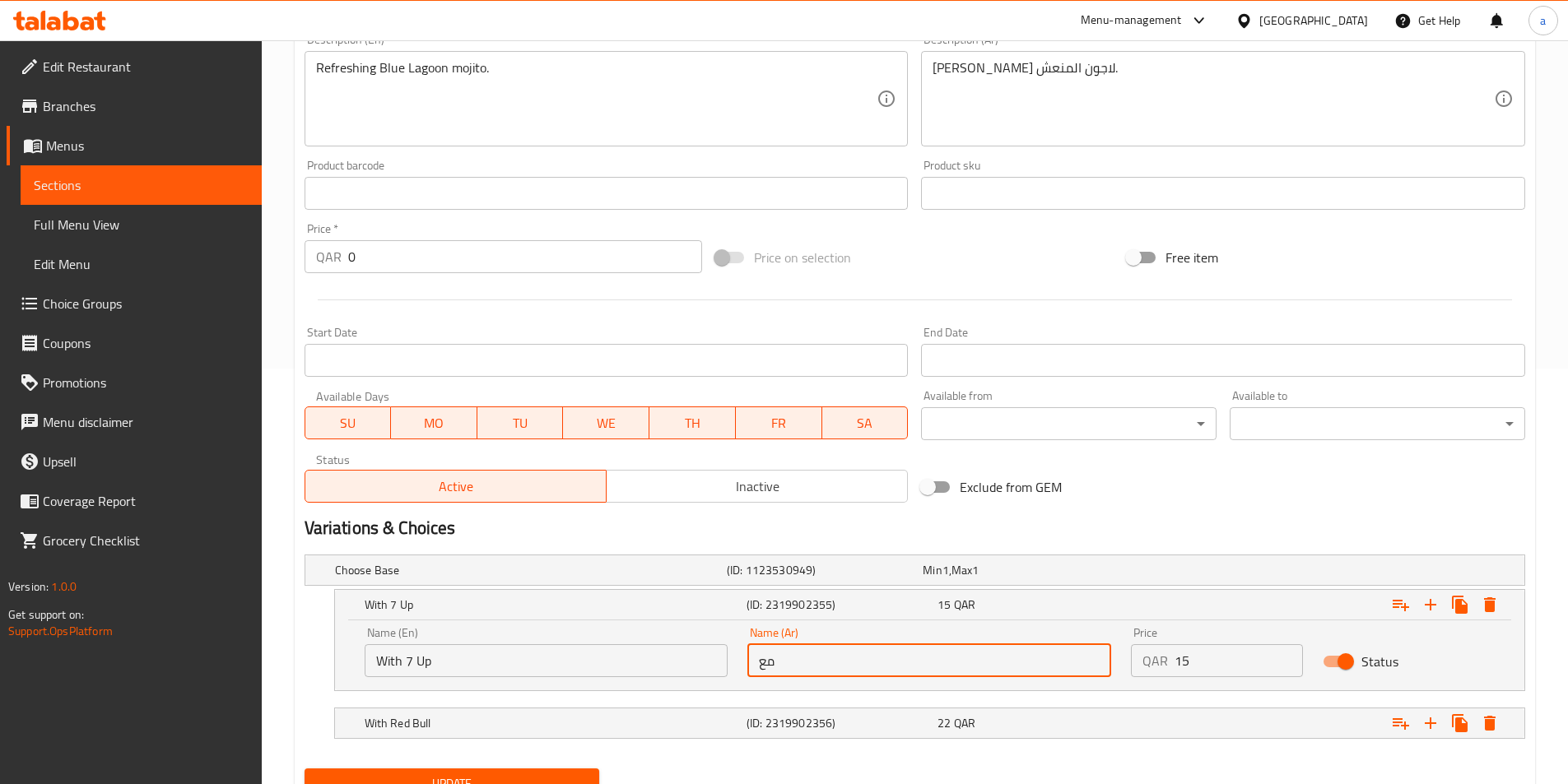
type input "مع [DATE]"
click at [587, 774] on button "Update" at bounding box center [452, 784] width 295 height 31
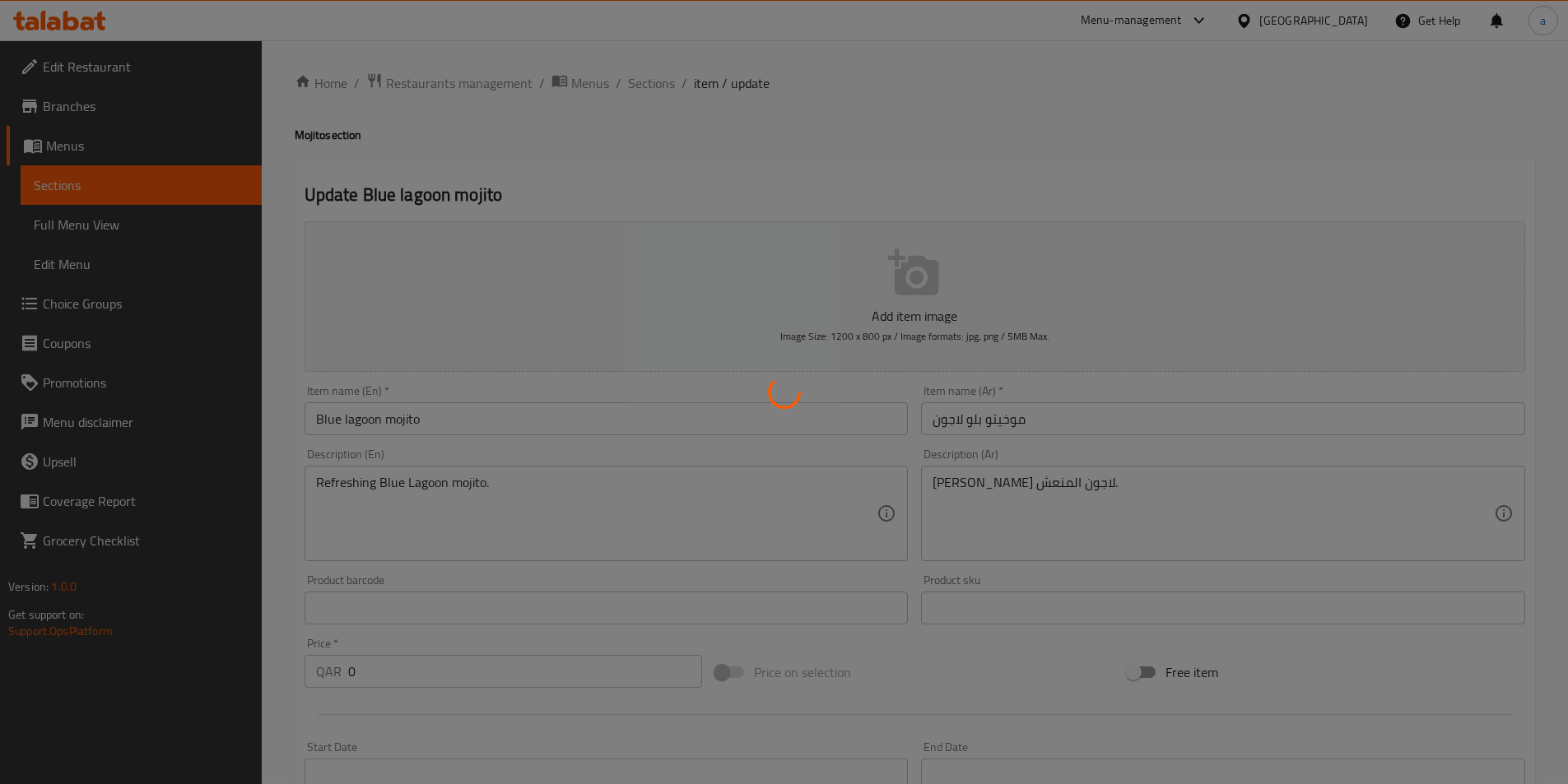
scroll to position [0, 0]
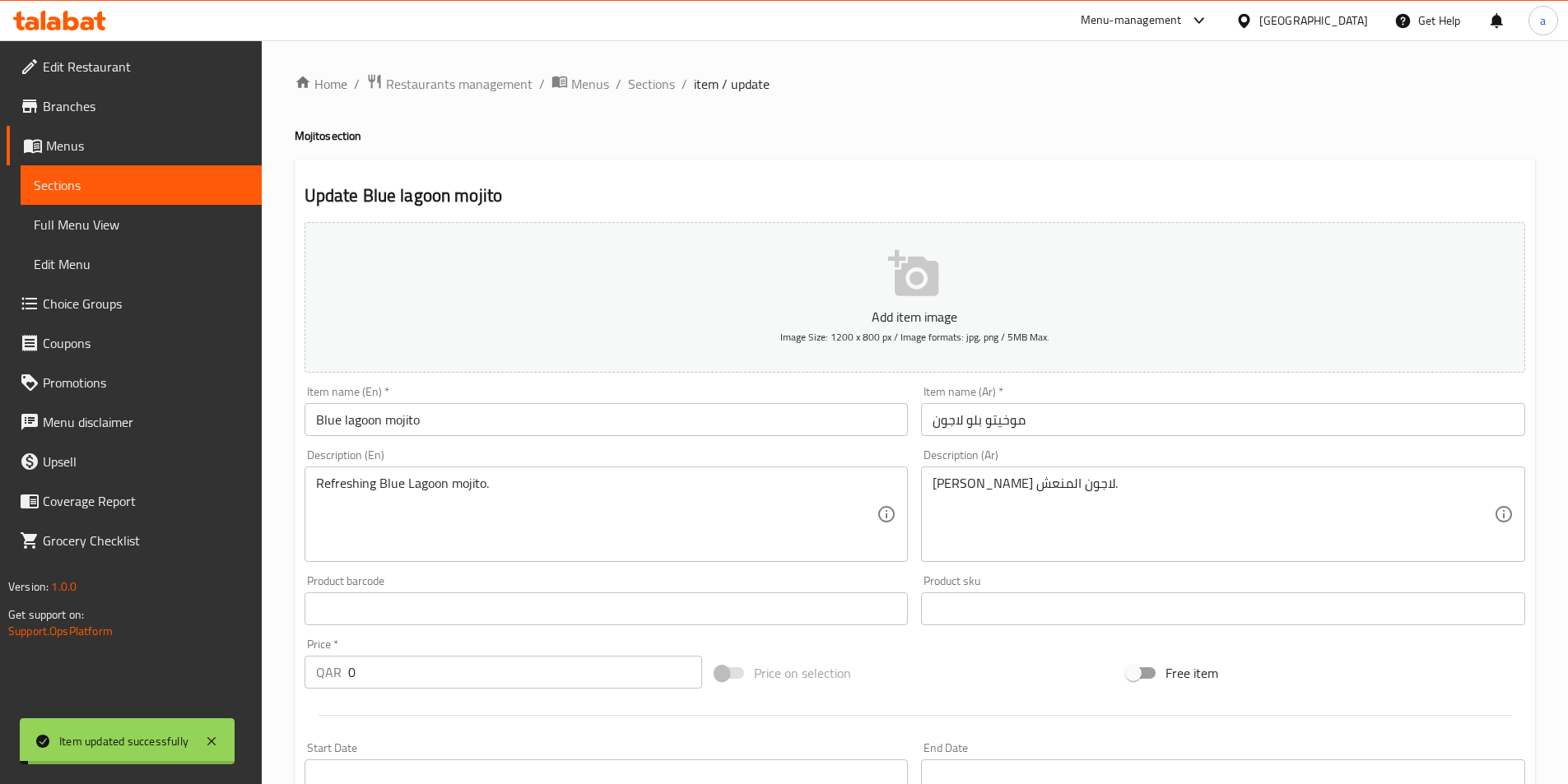
click at [657, 87] on span "Sections" at bounding box center [651, 84] width 47 height 20
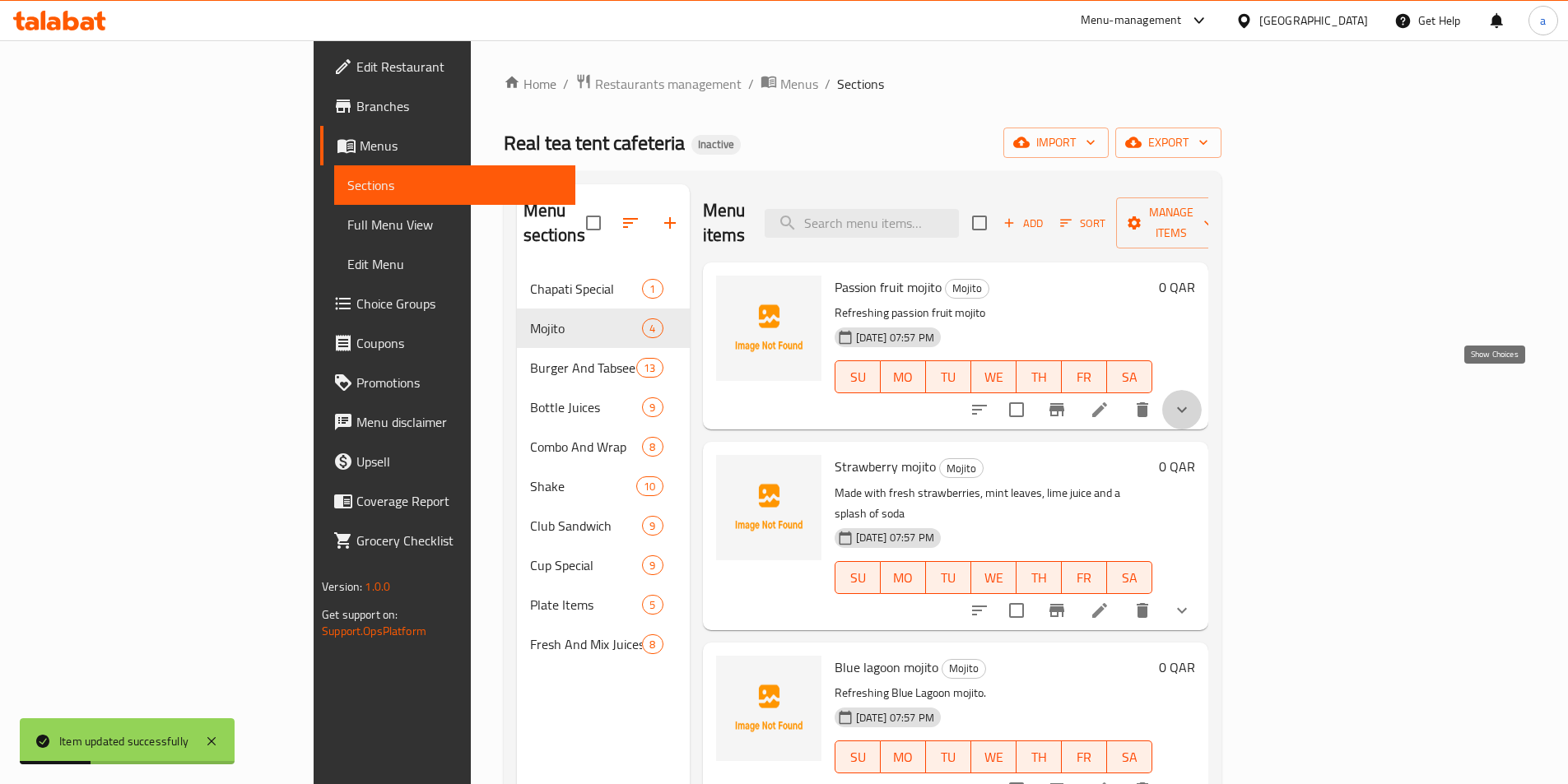
click at [1192, 400] on icon "show more" at bounding box center [1182, 410] width 20 height 20
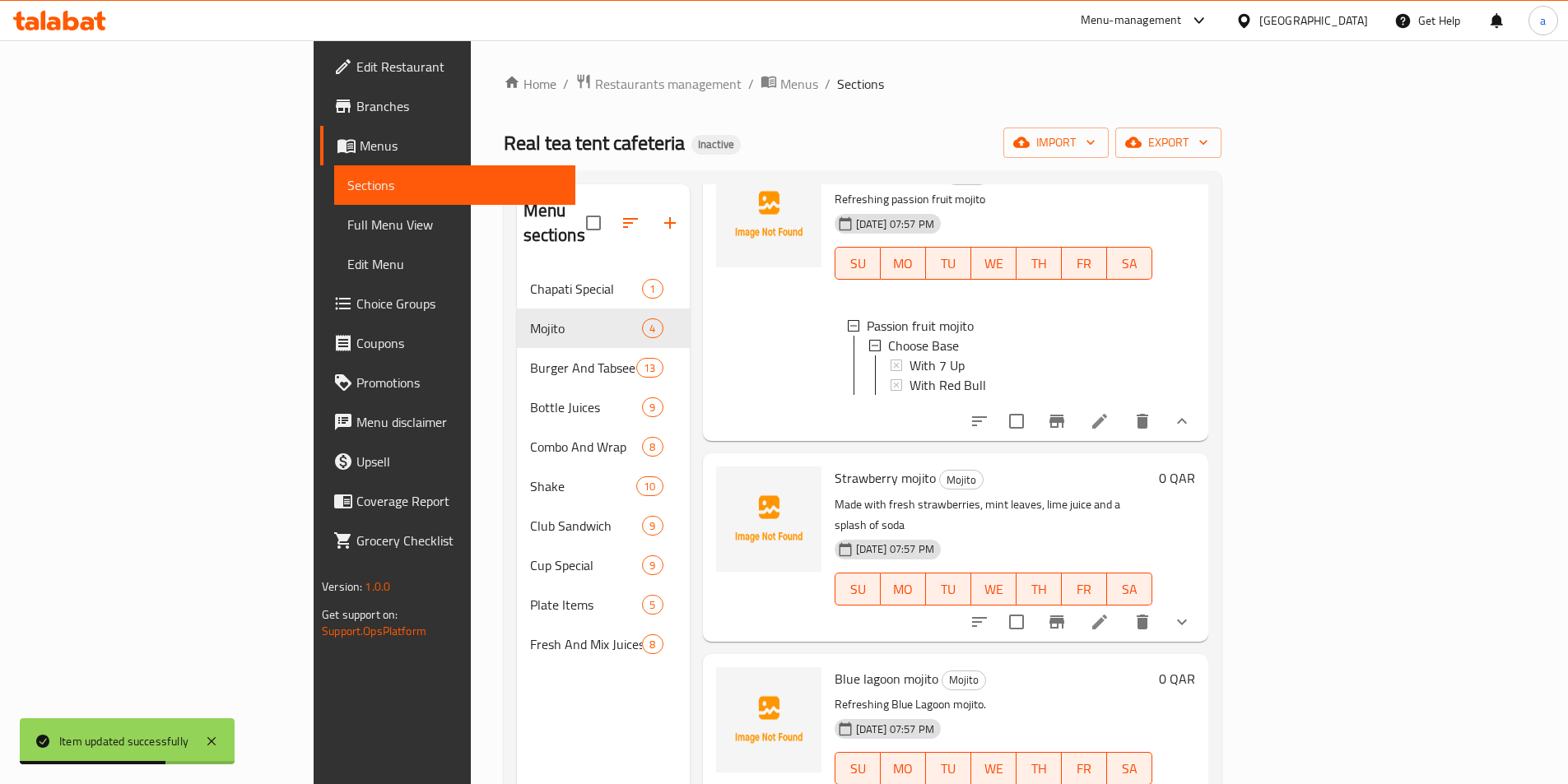
click at [1123, 406] on li at bounding box center [1099, 421] width 46 height 30
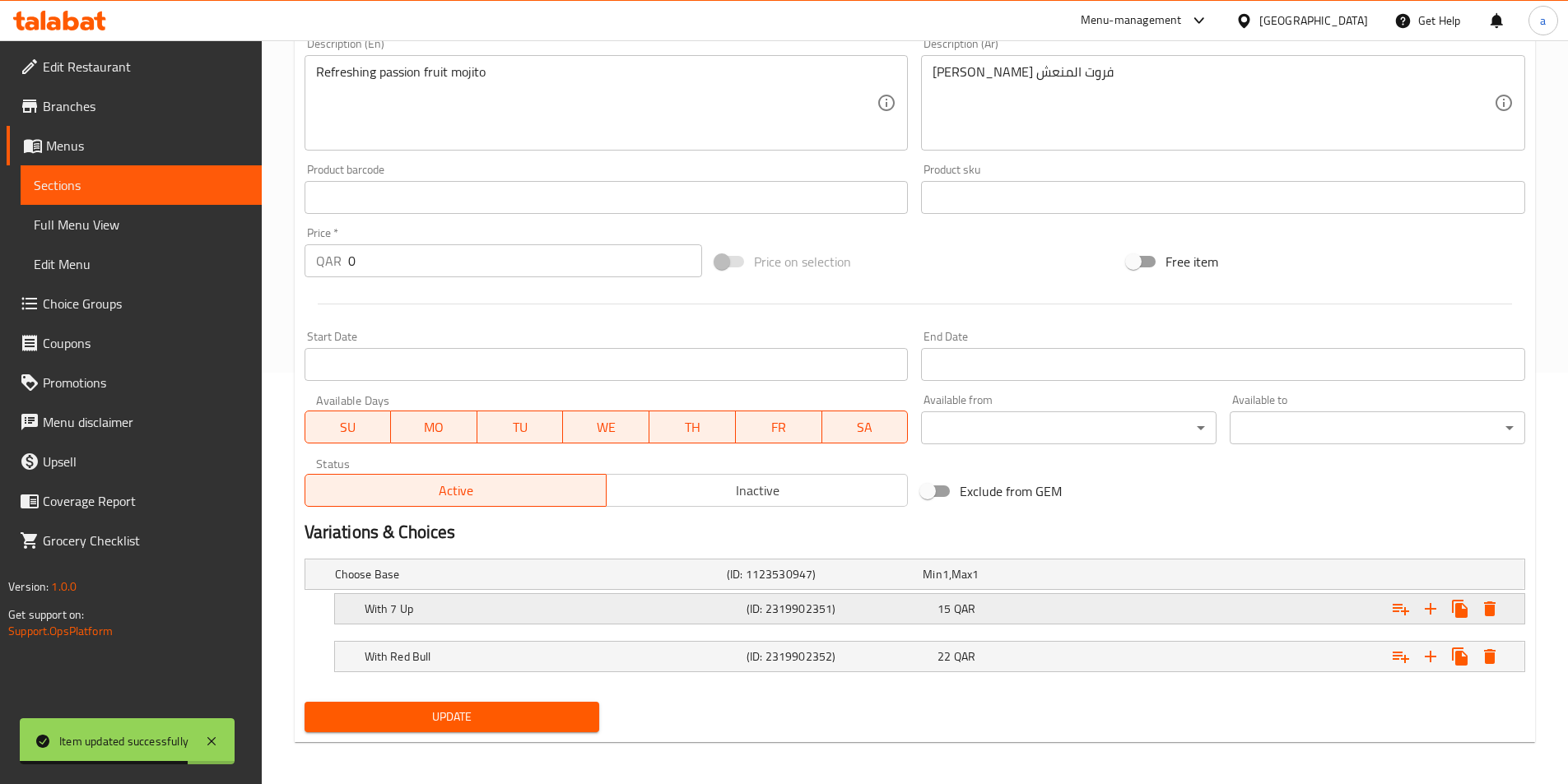
scroll to position [415, 0]
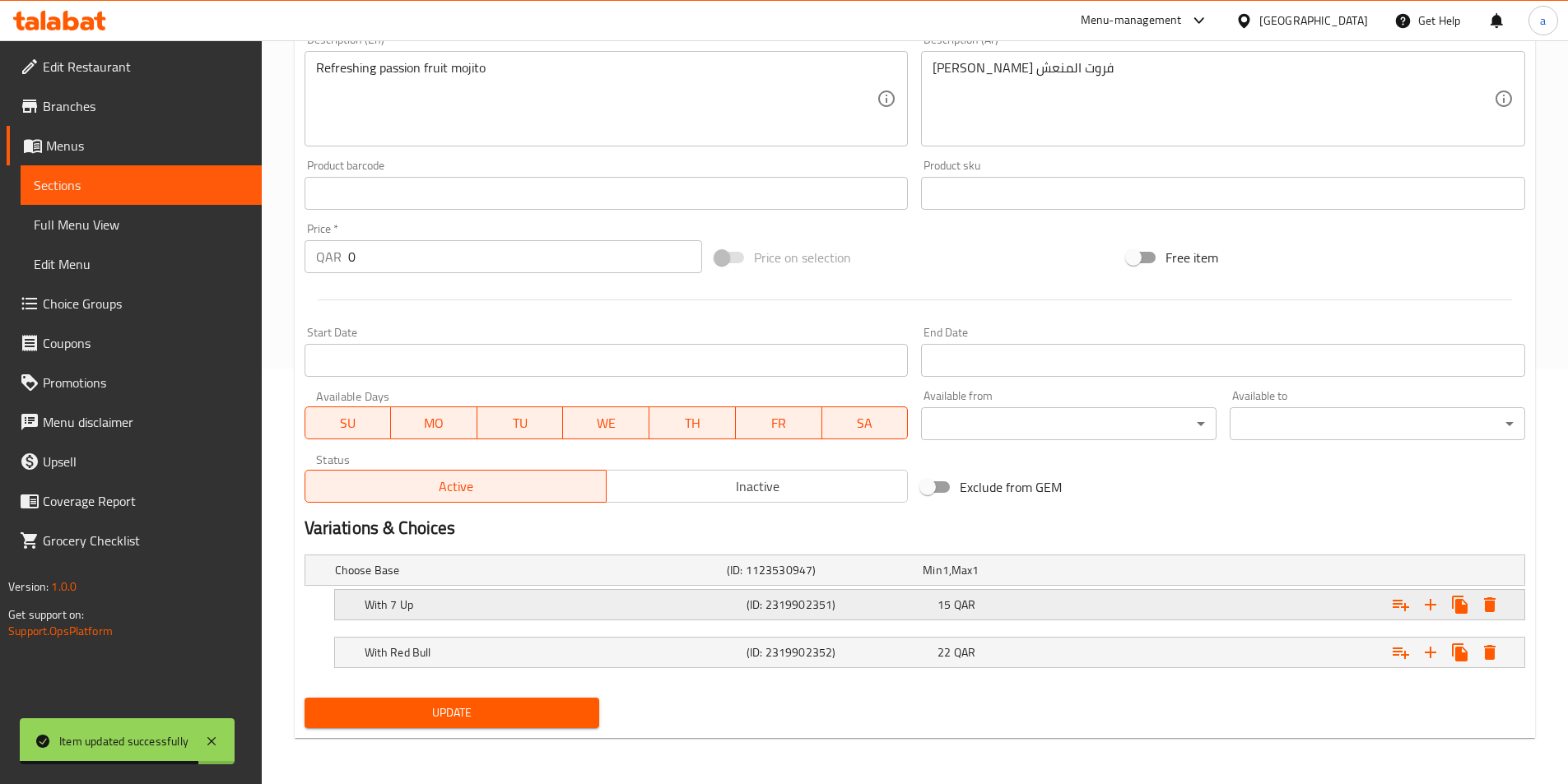
click at [699, 613] on div "With 7 Up" at bounding box center [552, 605] width 382 height 23
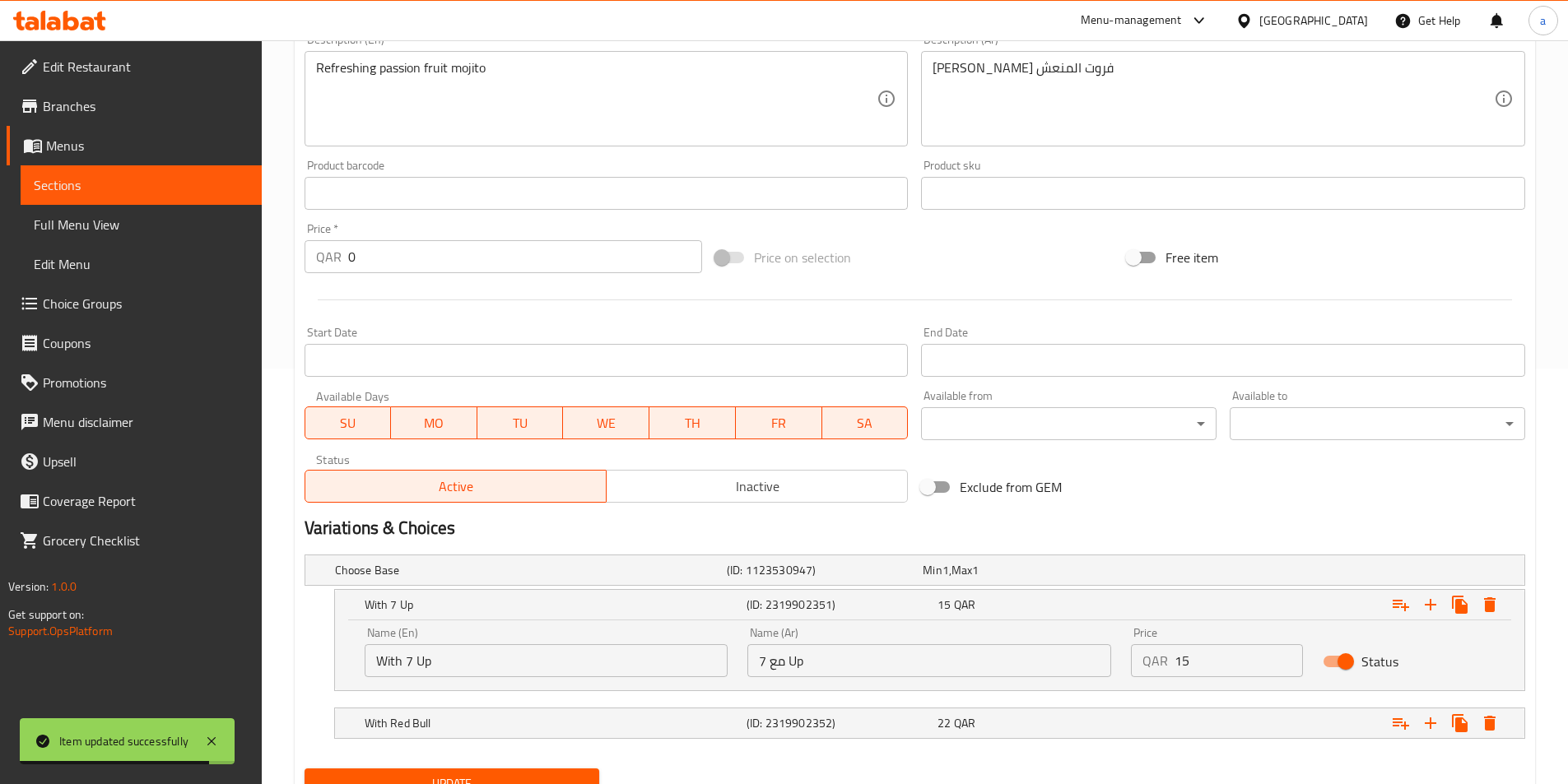
click at [892, 662] on input "مع 7 Up" at bounding box center [929, 661] width 364 height 33
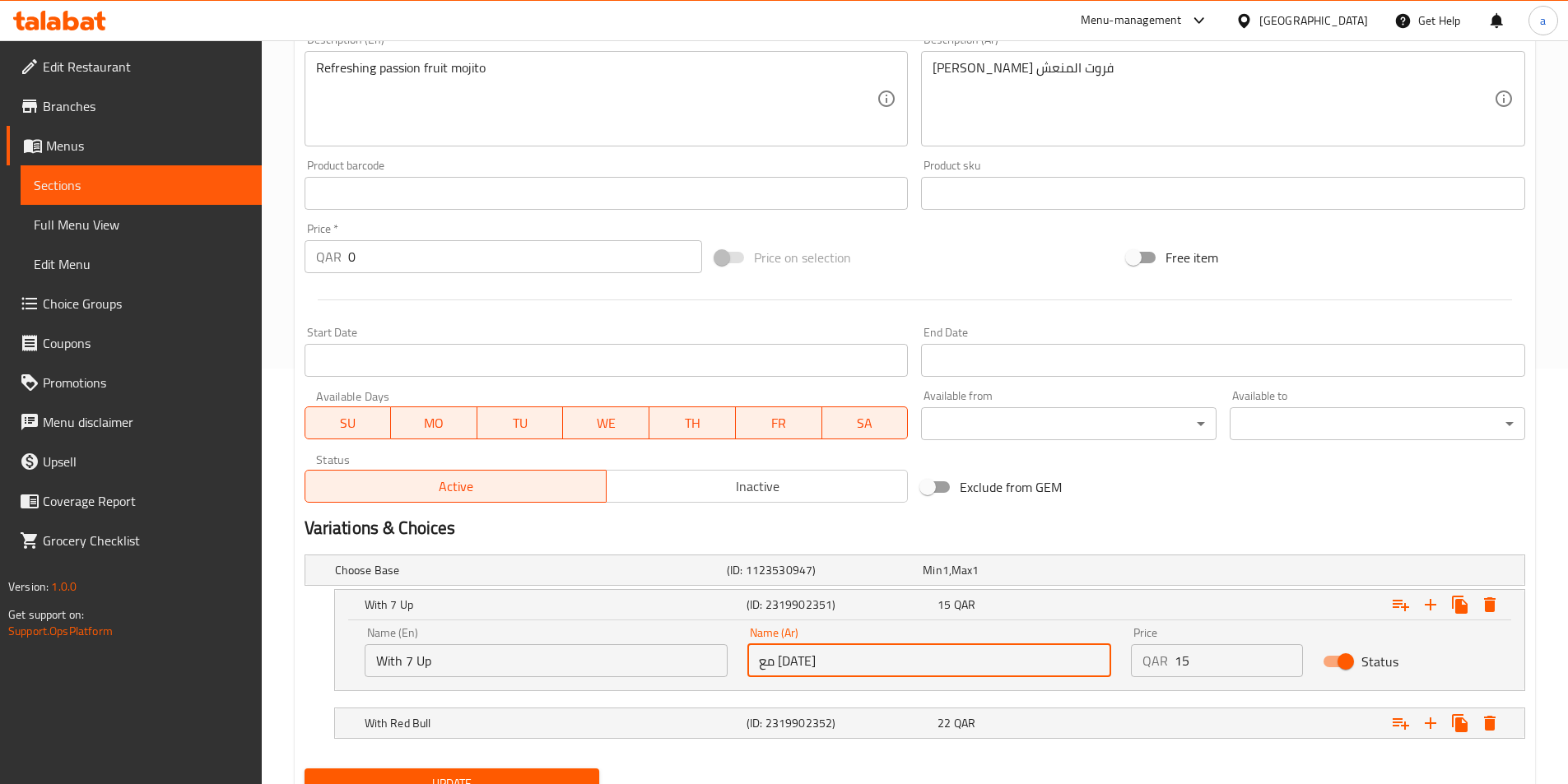
type input "مع [DATE]"
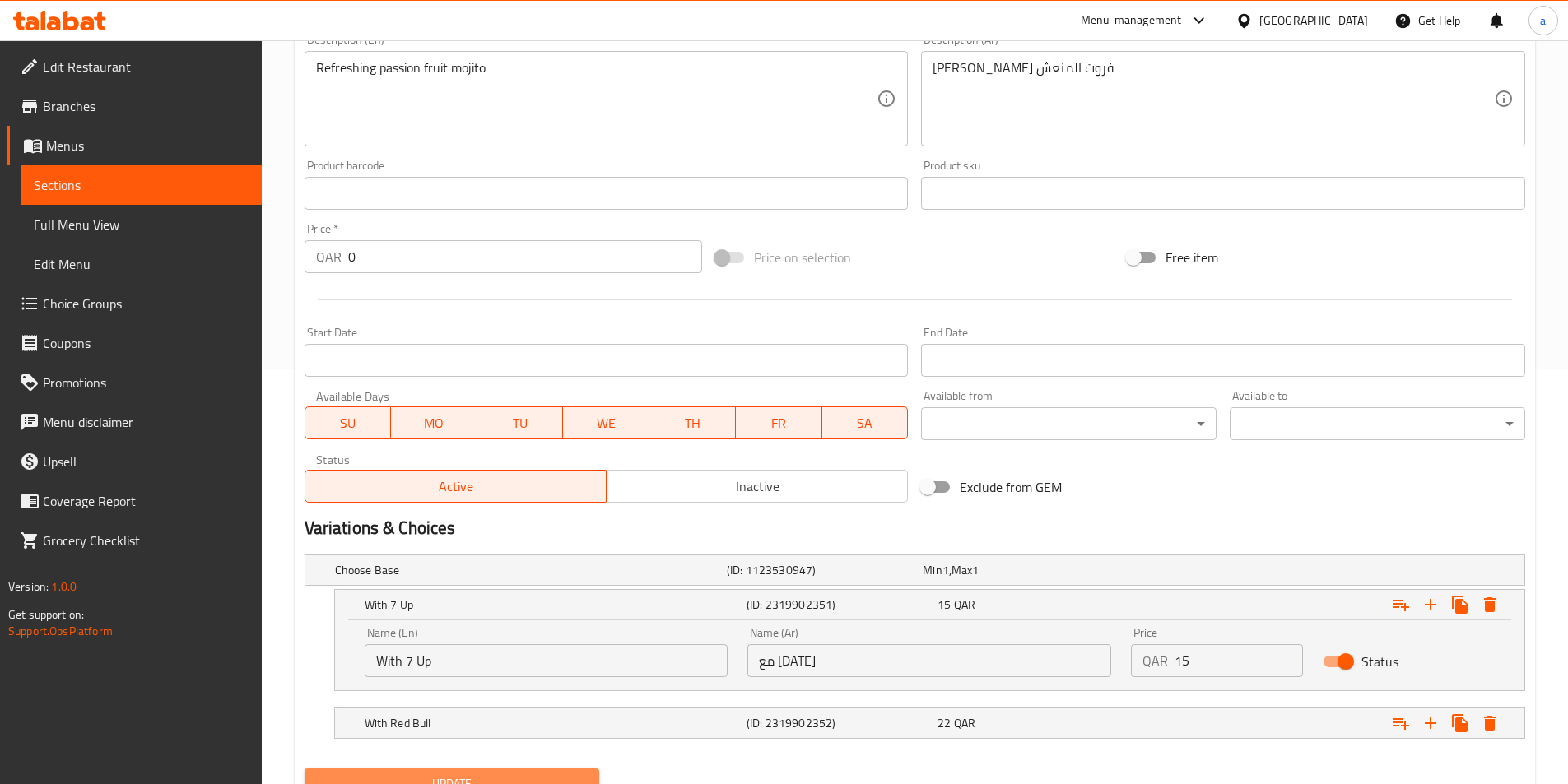
click at [492, 777] on span "Update" at bounding box center [452, 783] width 269 height 21
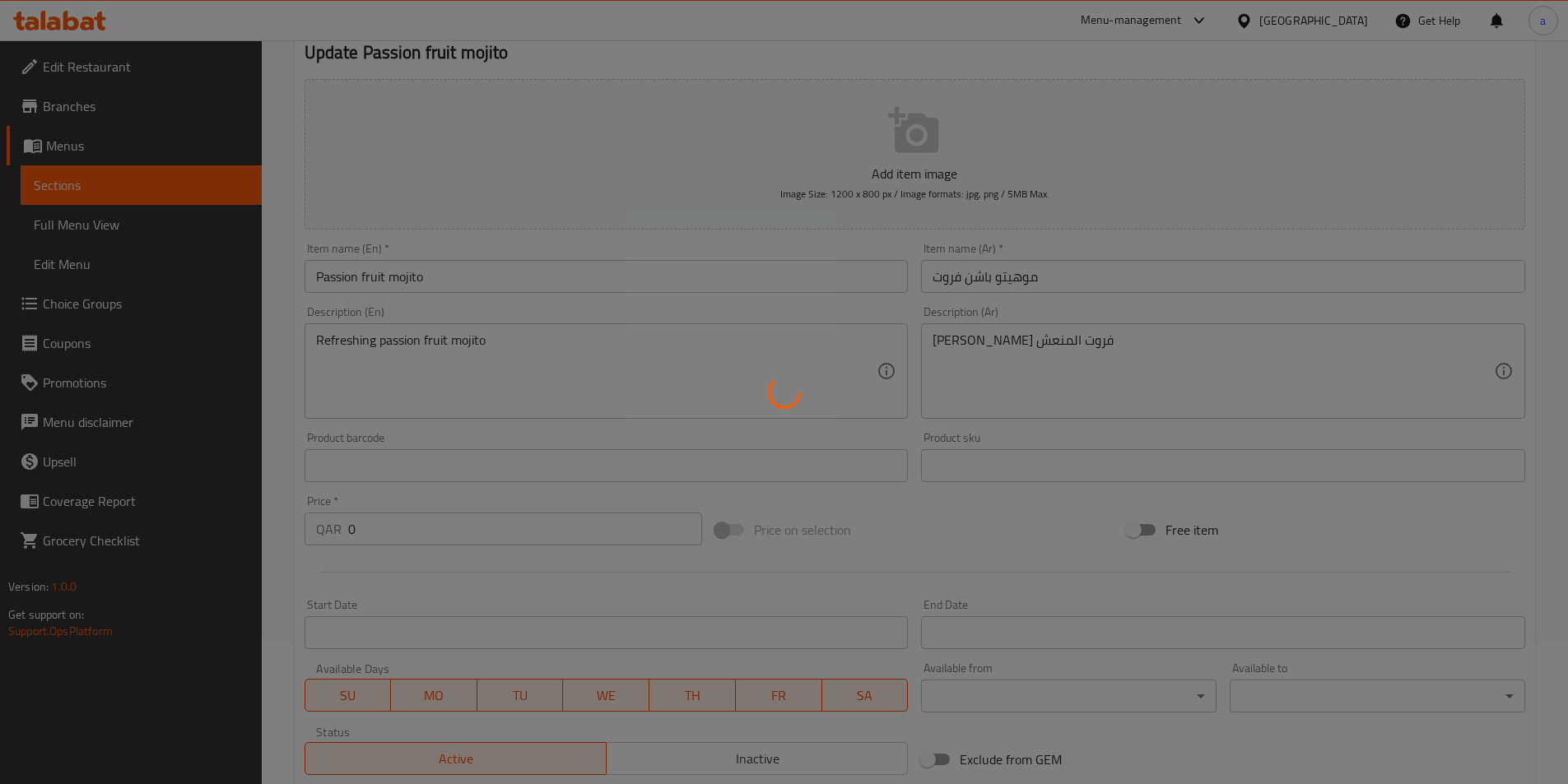
scroll to position [0, 0]
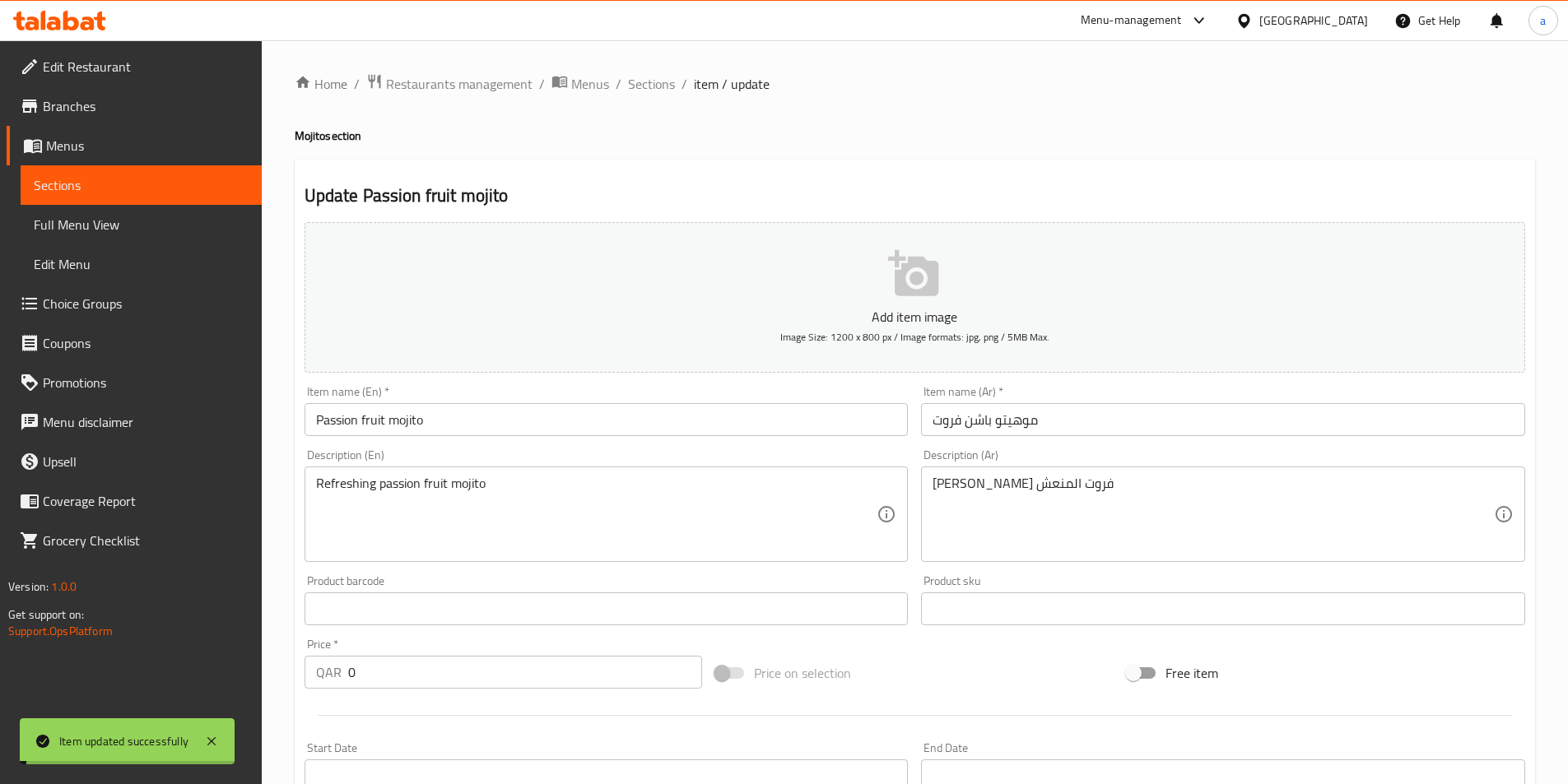
click at [643, 82] on span "Sections" at bounding box center [651, 84] width 47 height 20
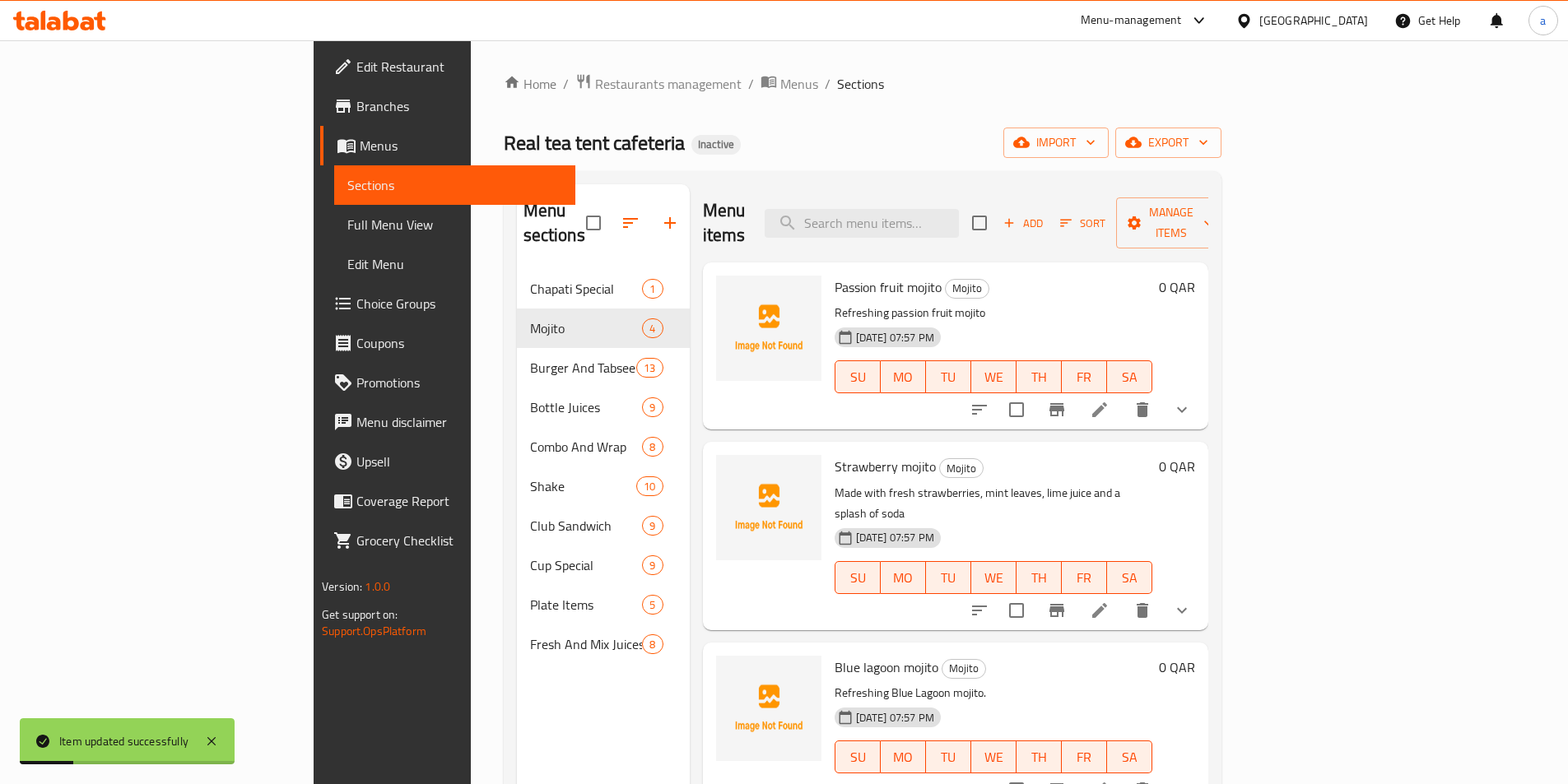
click at [1123, 596] on li at bounding box center [1099, 611] width 46 height 30
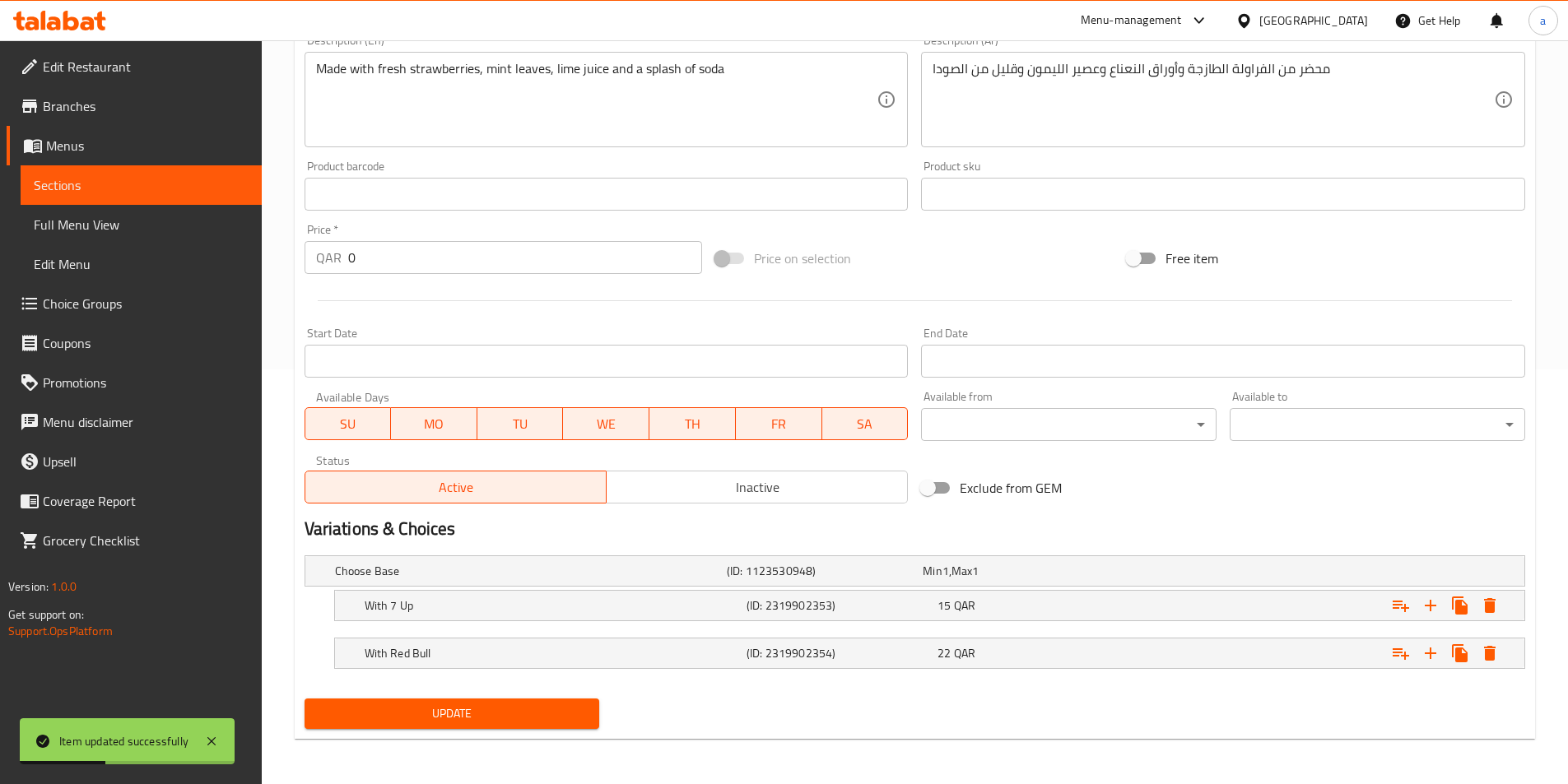
scroll to position [415, 0]
click at [861, 609] on h5 "(ID: 2319902353)" at bounding box center [838, 605] width 184 height 17
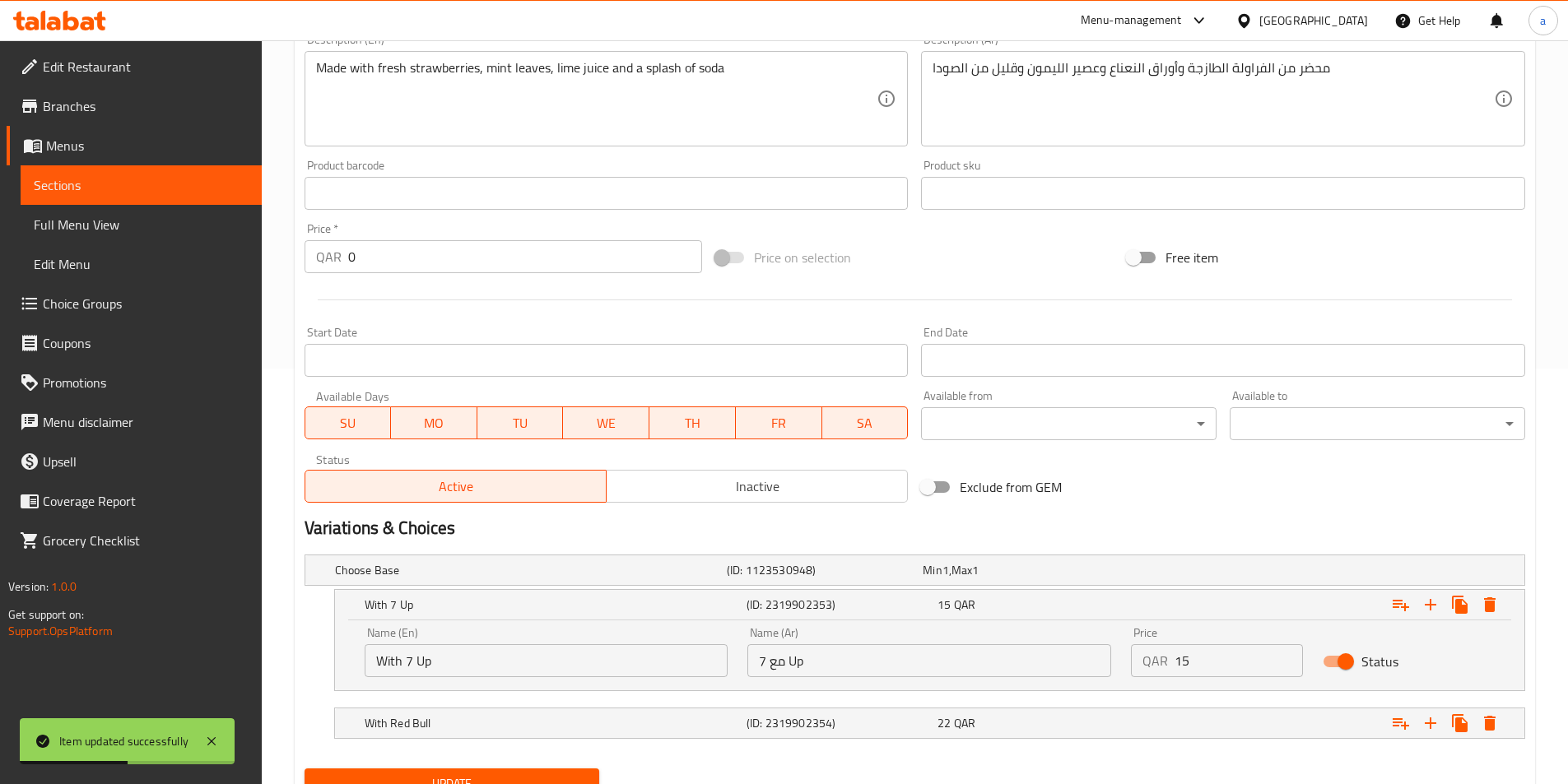
click at [839, 662] on input "مع 7 Up" at bounding box center [929, 661] width 364 height 33
type input "مع [DATE]"
click at [473, 776] on span "Update" at bounding box center [452, 783] width 269 height 21
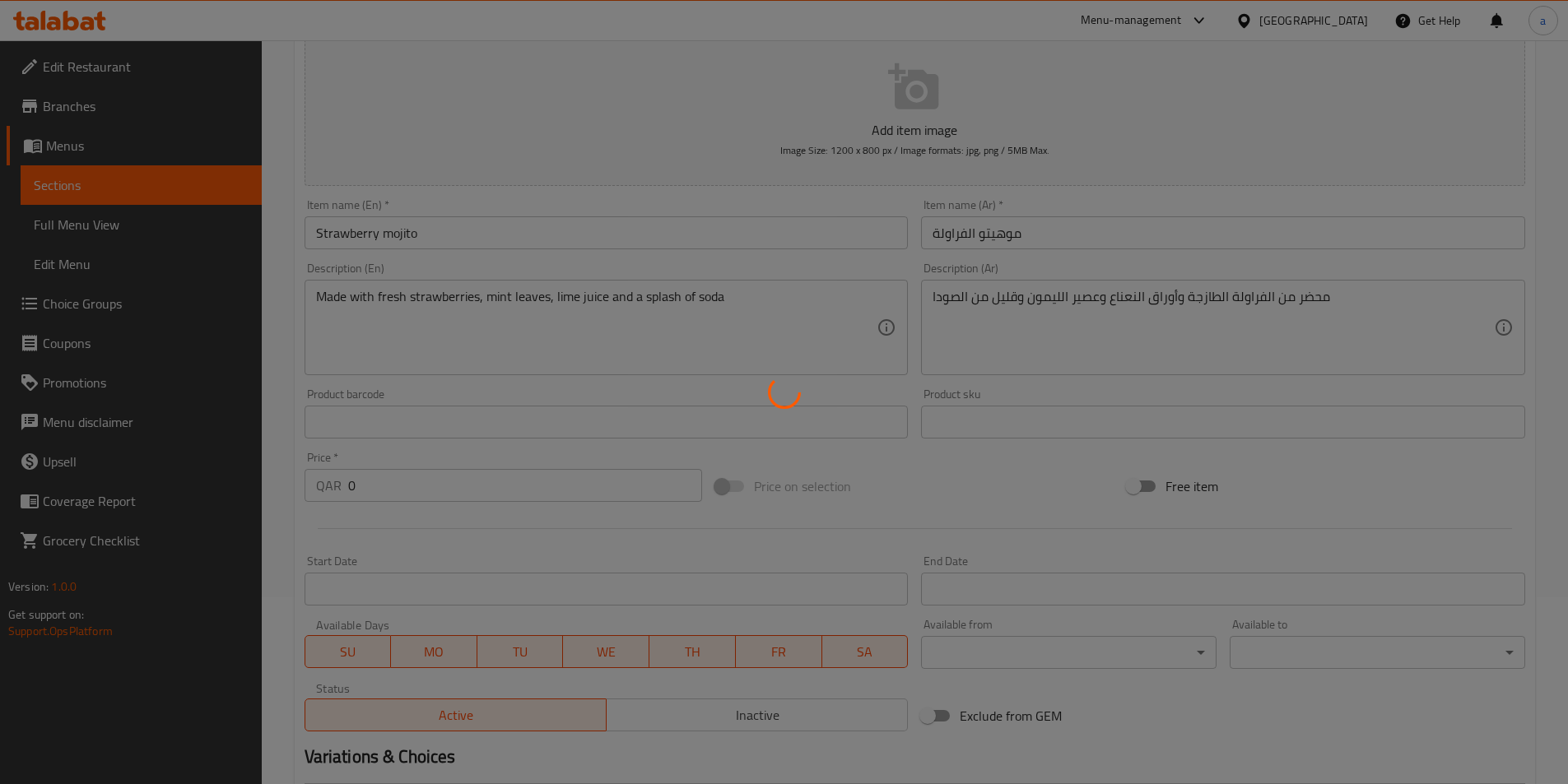
scroll to position [0, 0]
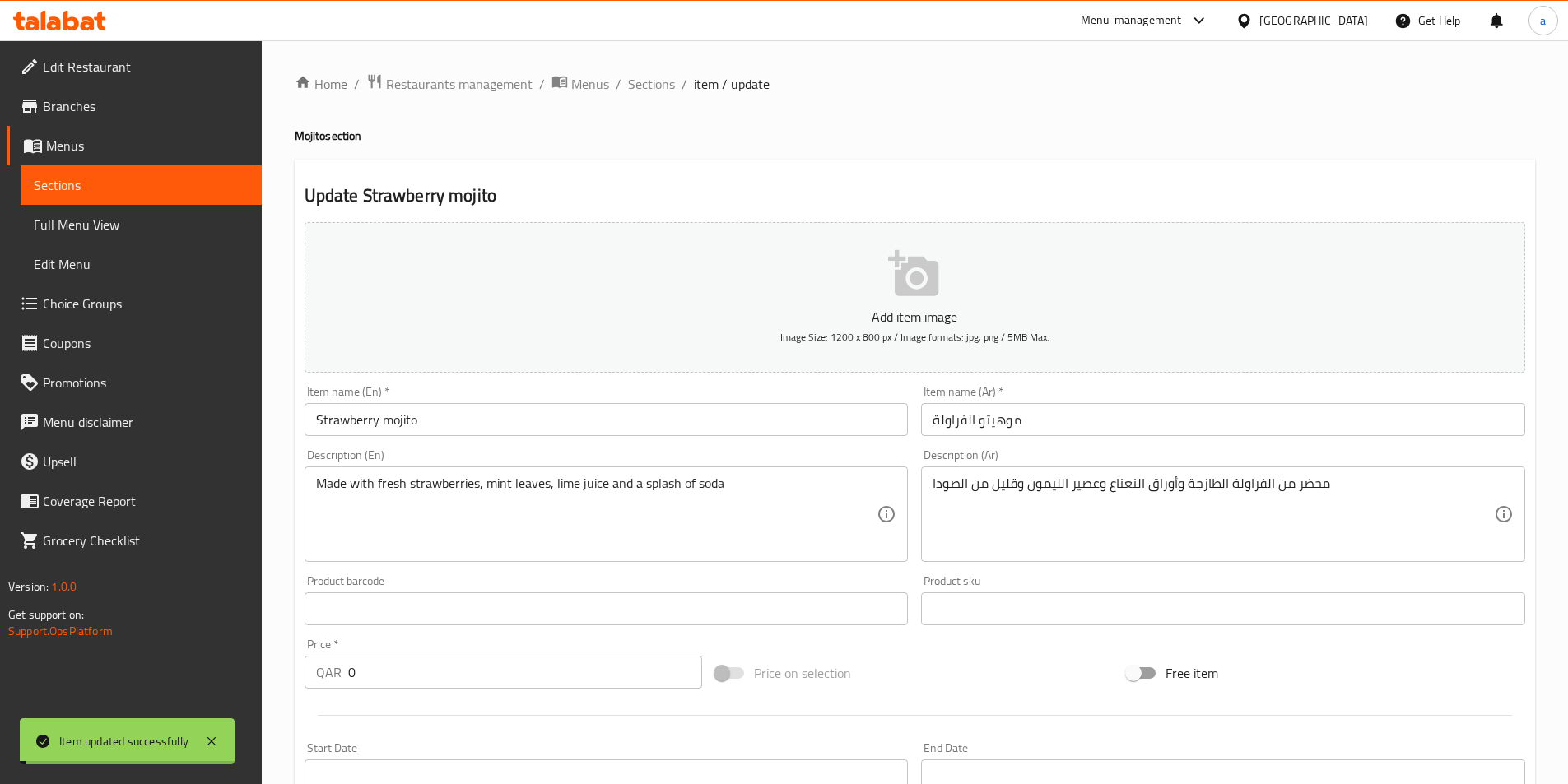
click at [645, 82] on span "Sections" at bounding box center [651, 84] width 47 height 20
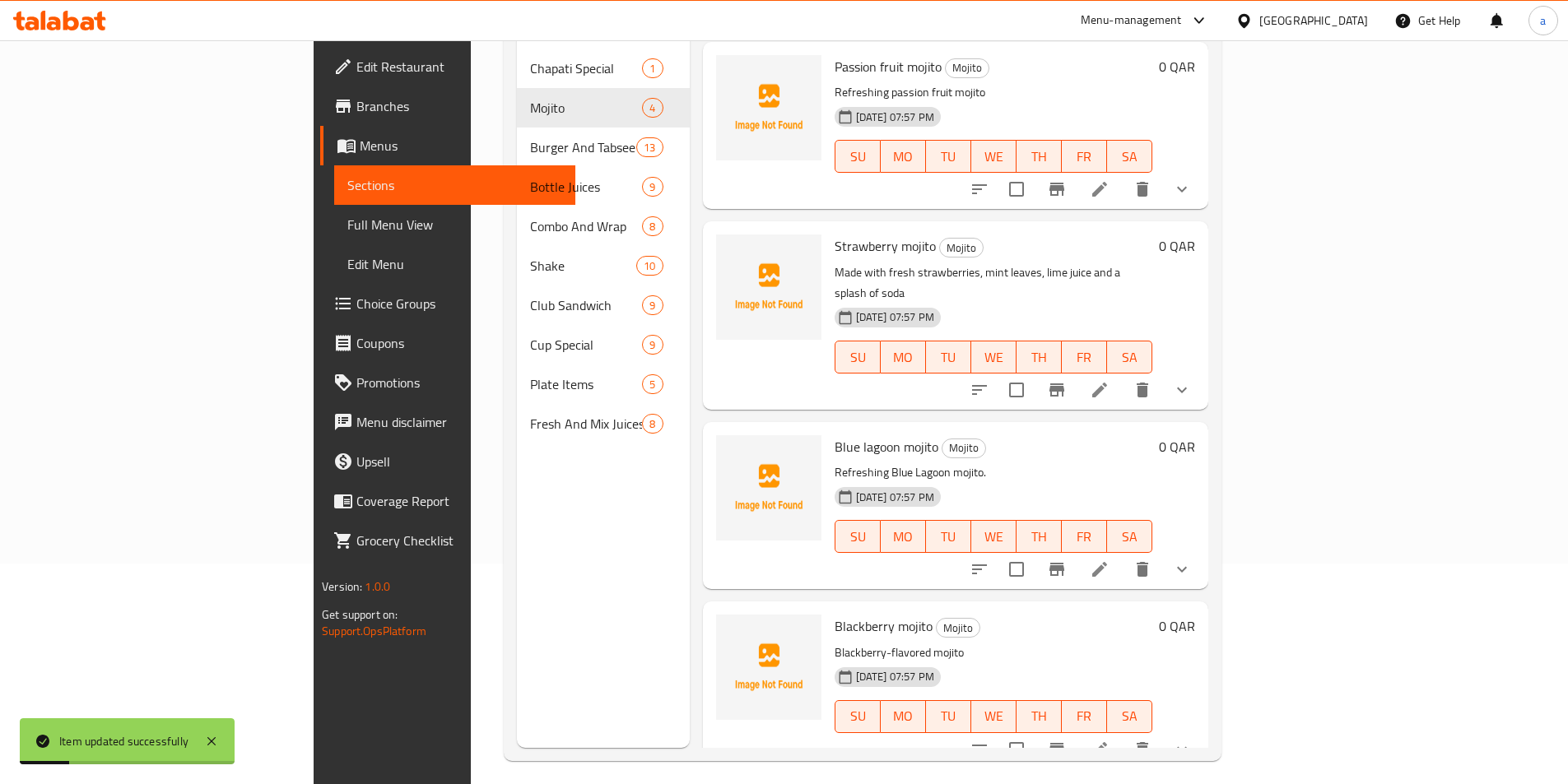
scroll to position [231, 0]
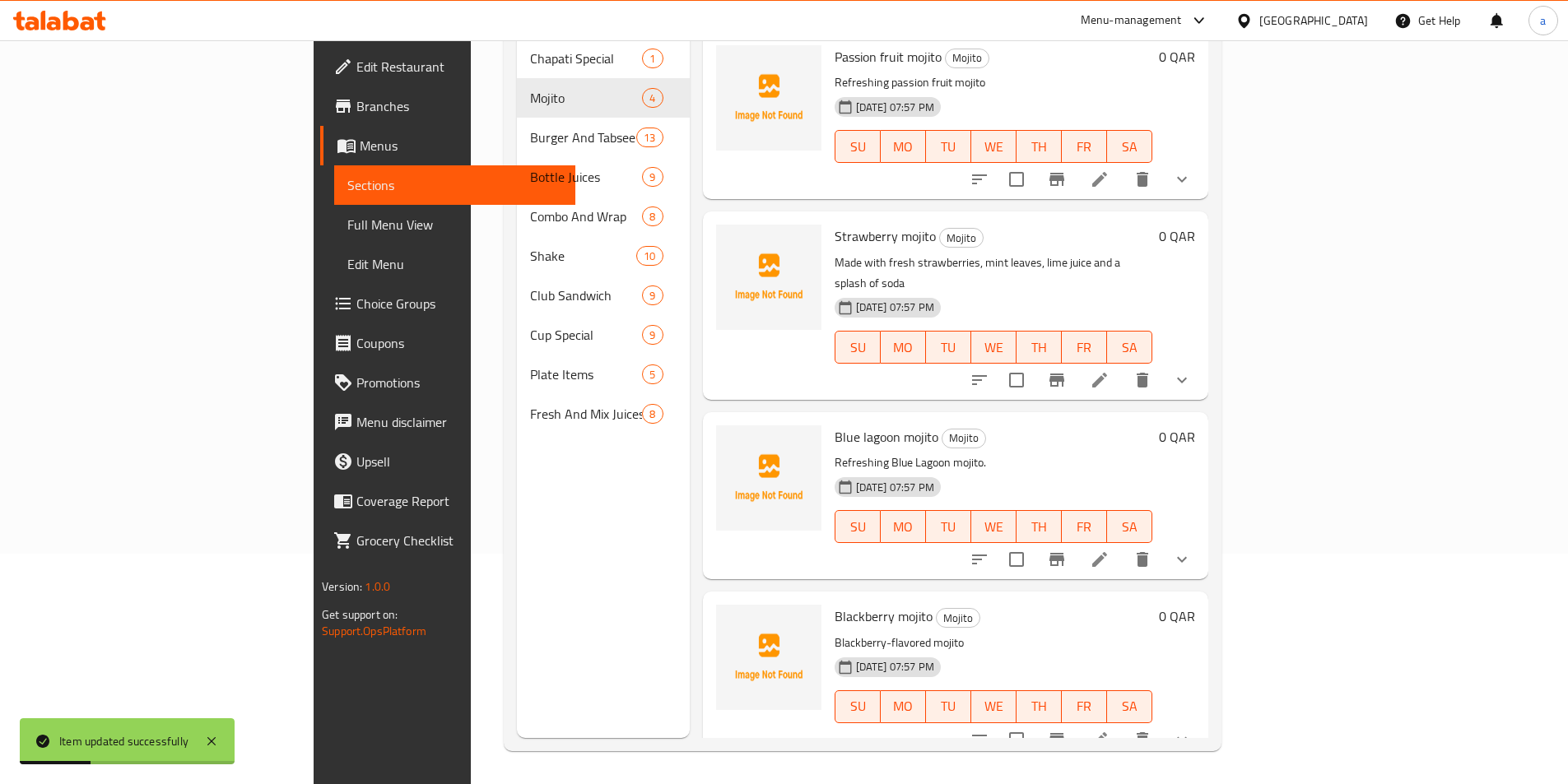
click at [1202, 540] on button "show more" at bounding box center [1181, 559] width 39 height 39
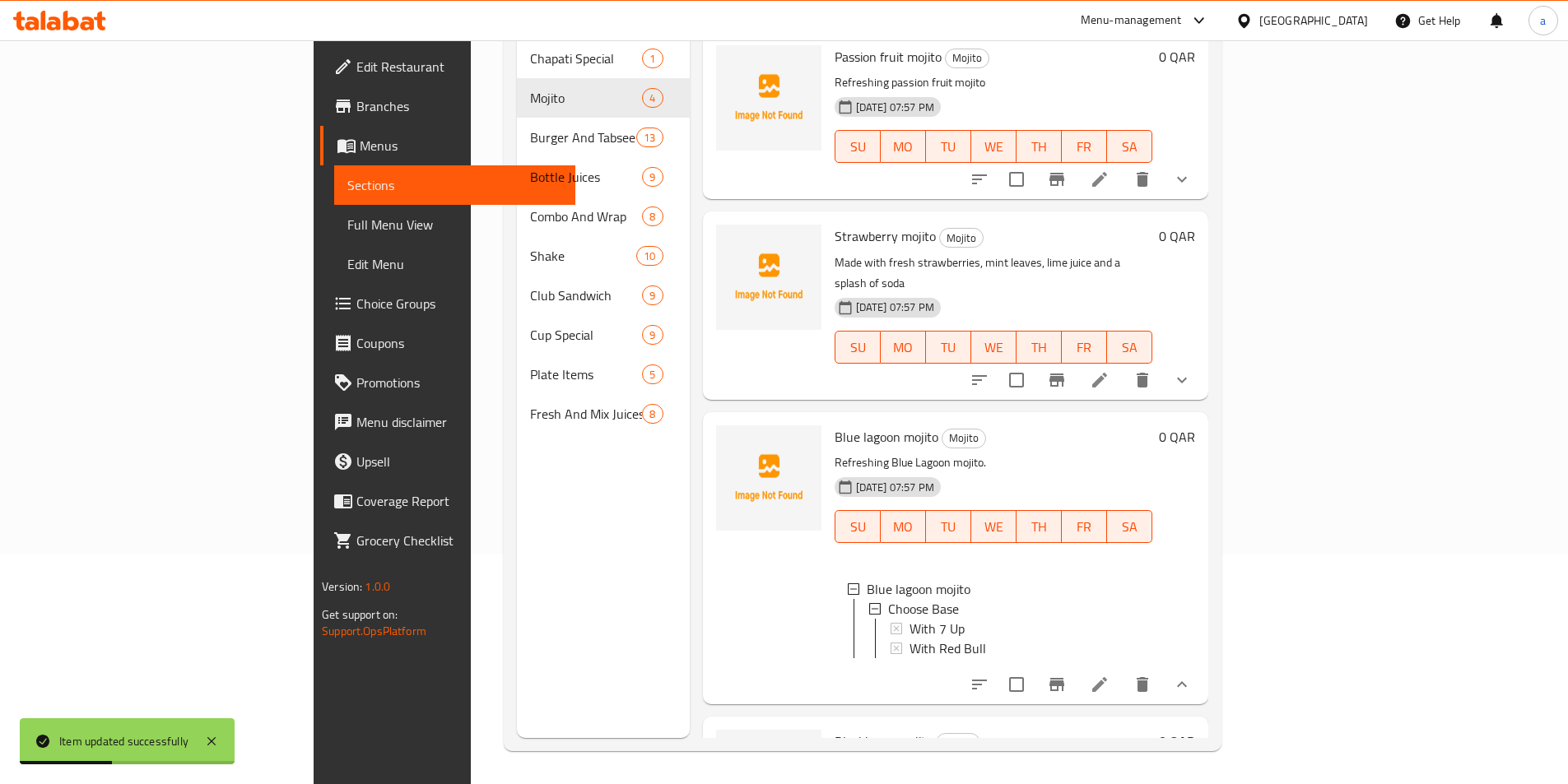
scroll to position [2, 0]
click at [1109, 675] on icon at bounding box center [1099, 685] width 20 height 20
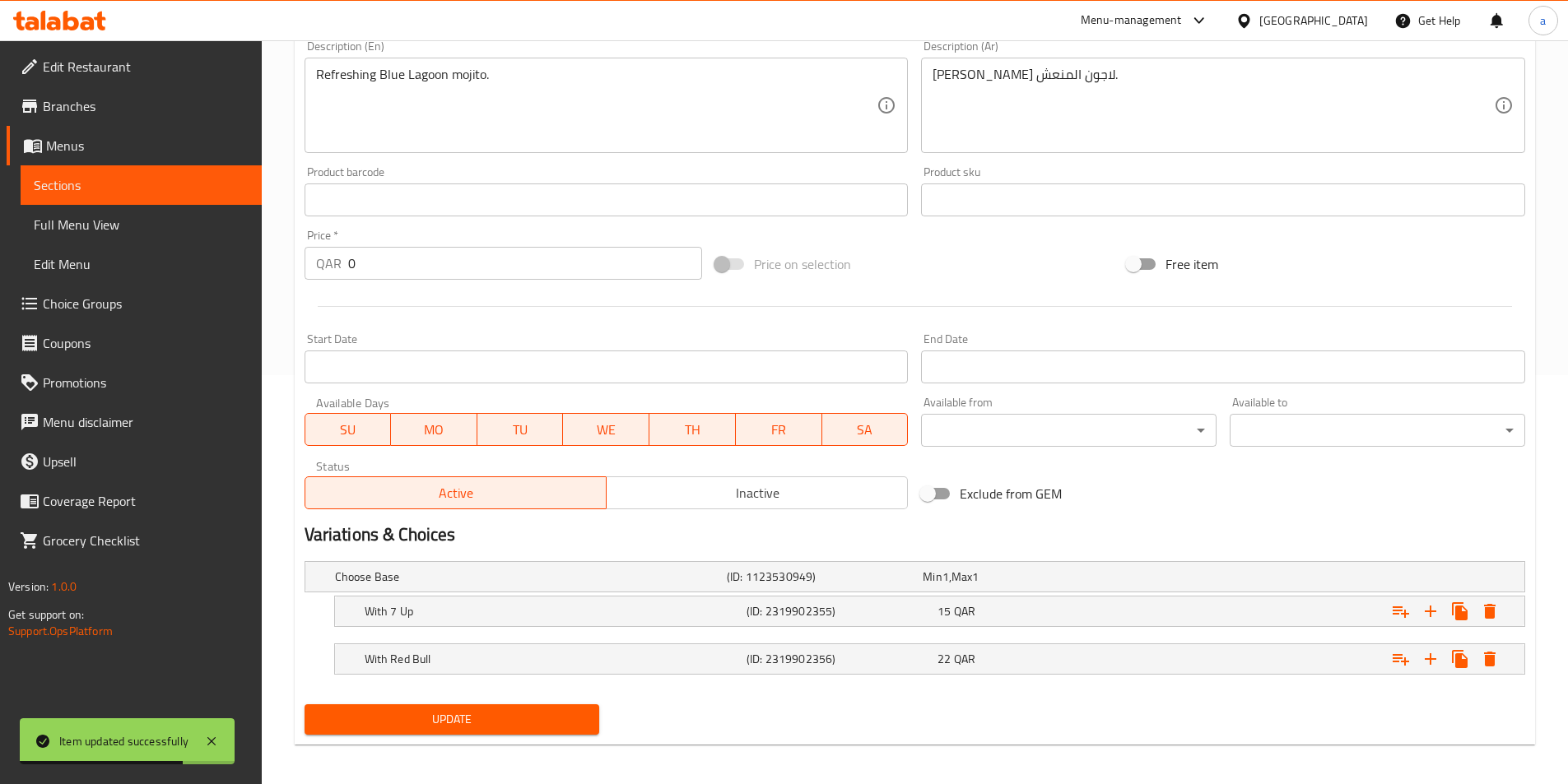
scroll to position [415, 0]
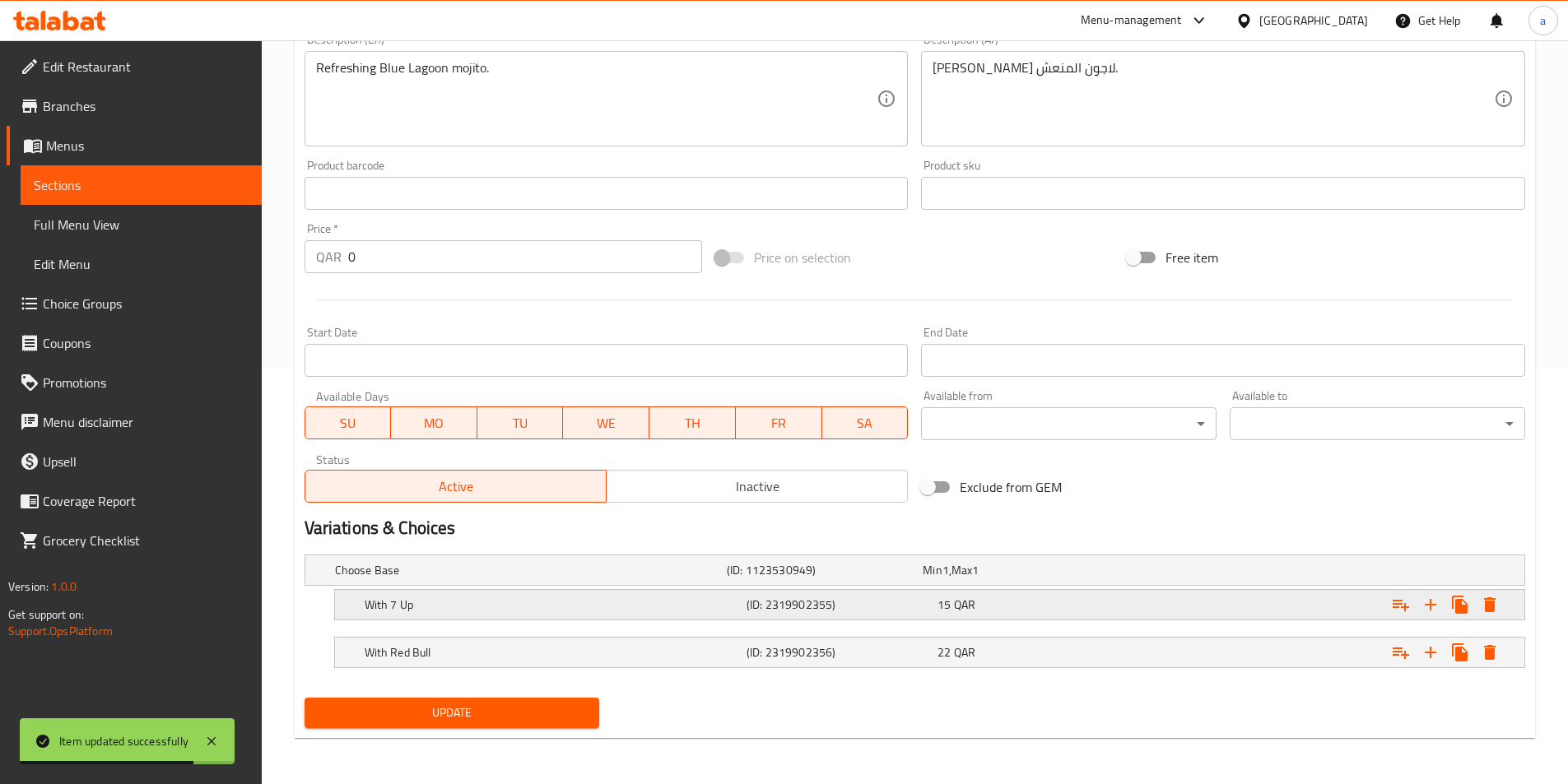
click at [791, 608] on h5 "(ID: 2319902355)" at bounding box center [838, 605] width 184 height 17
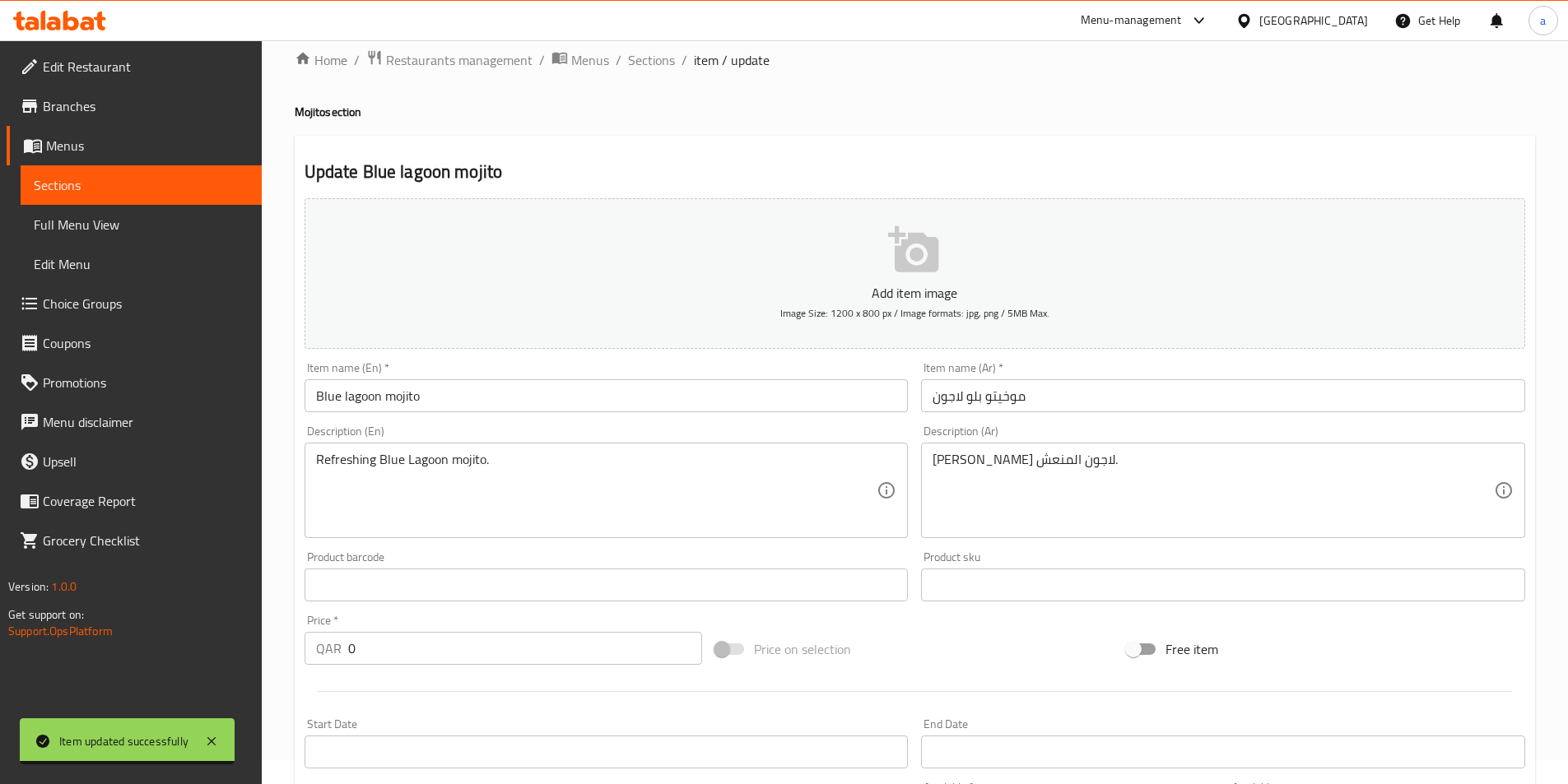
scroll to position [0, 0]
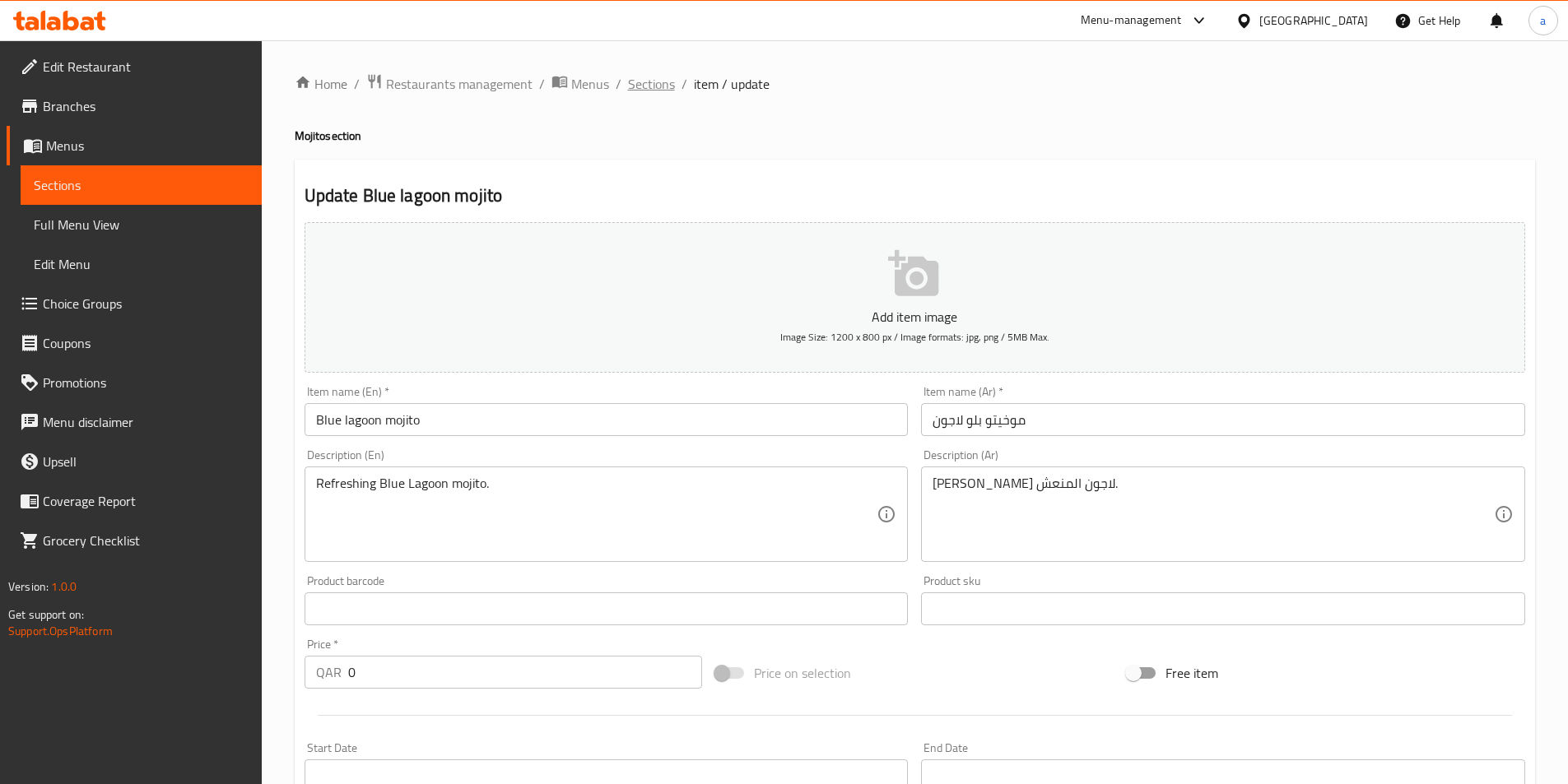
click at [645, 92] on span "Sections" at bounding box center [651, 84] width 47 height 20
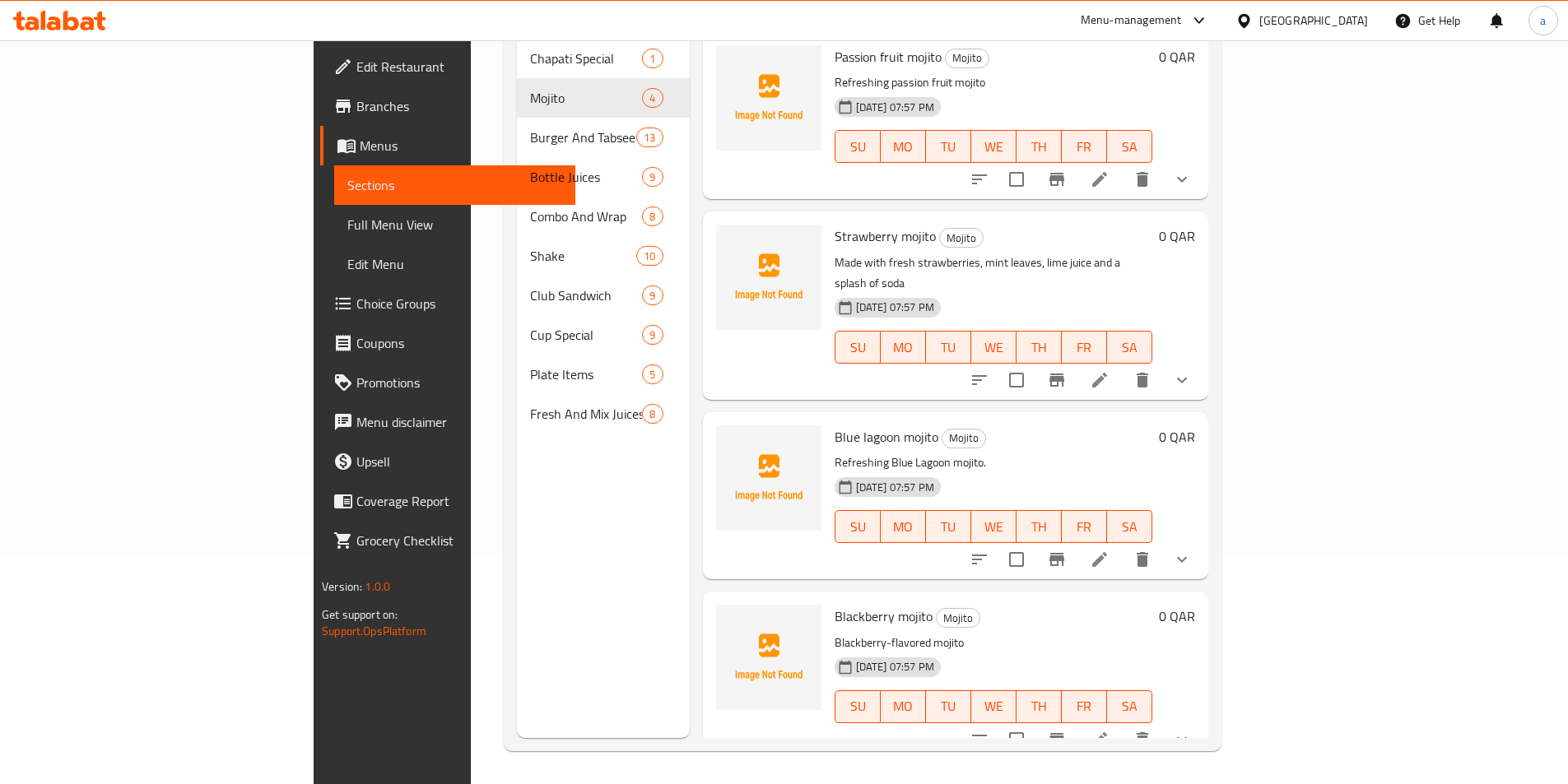
scroll to position [148, 0]
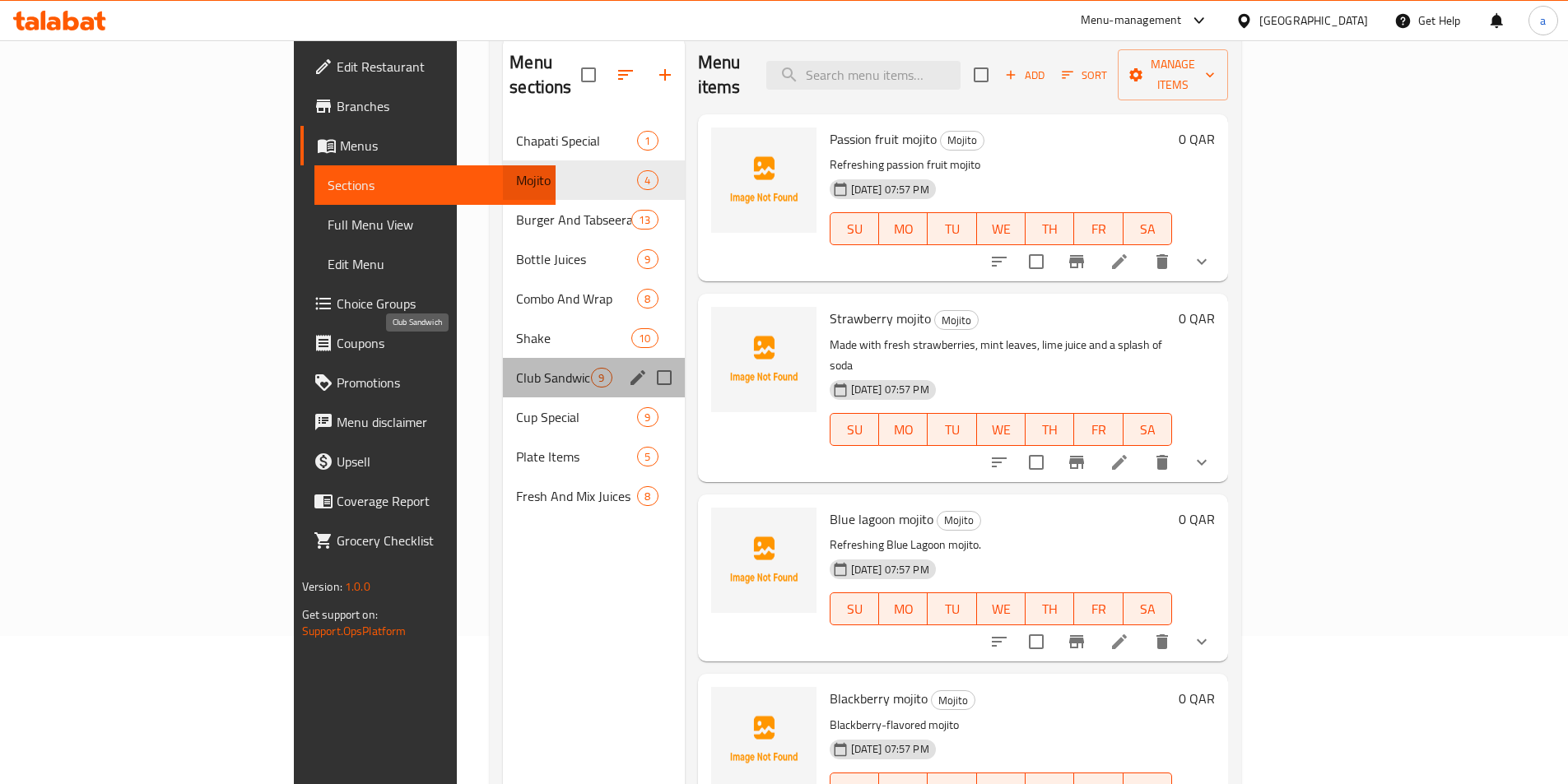
click at [516, 368] on span "Club Sandwich" at bounding box center [553, 378] width 75 height 20
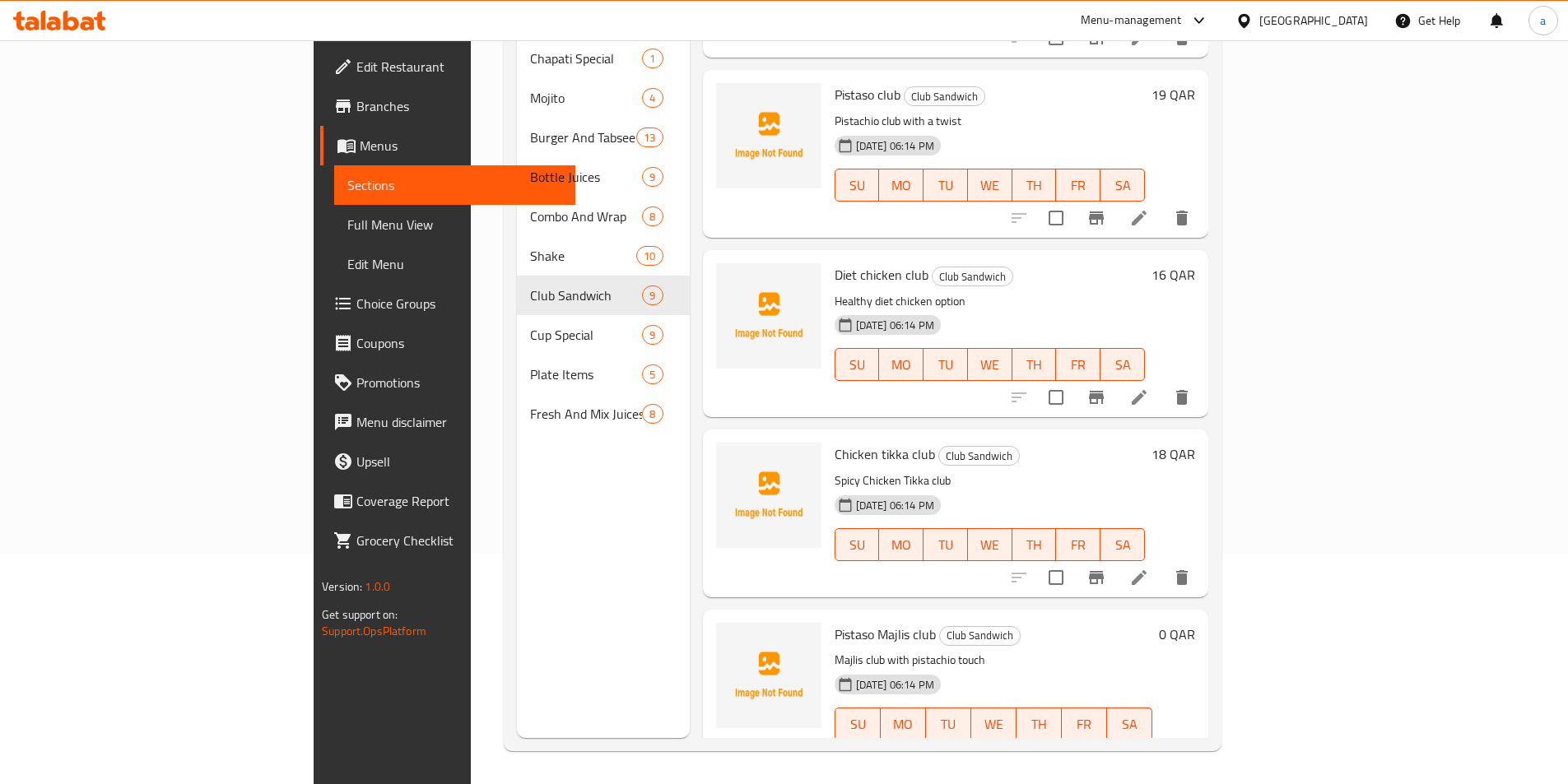
scroll to position [826, 0]
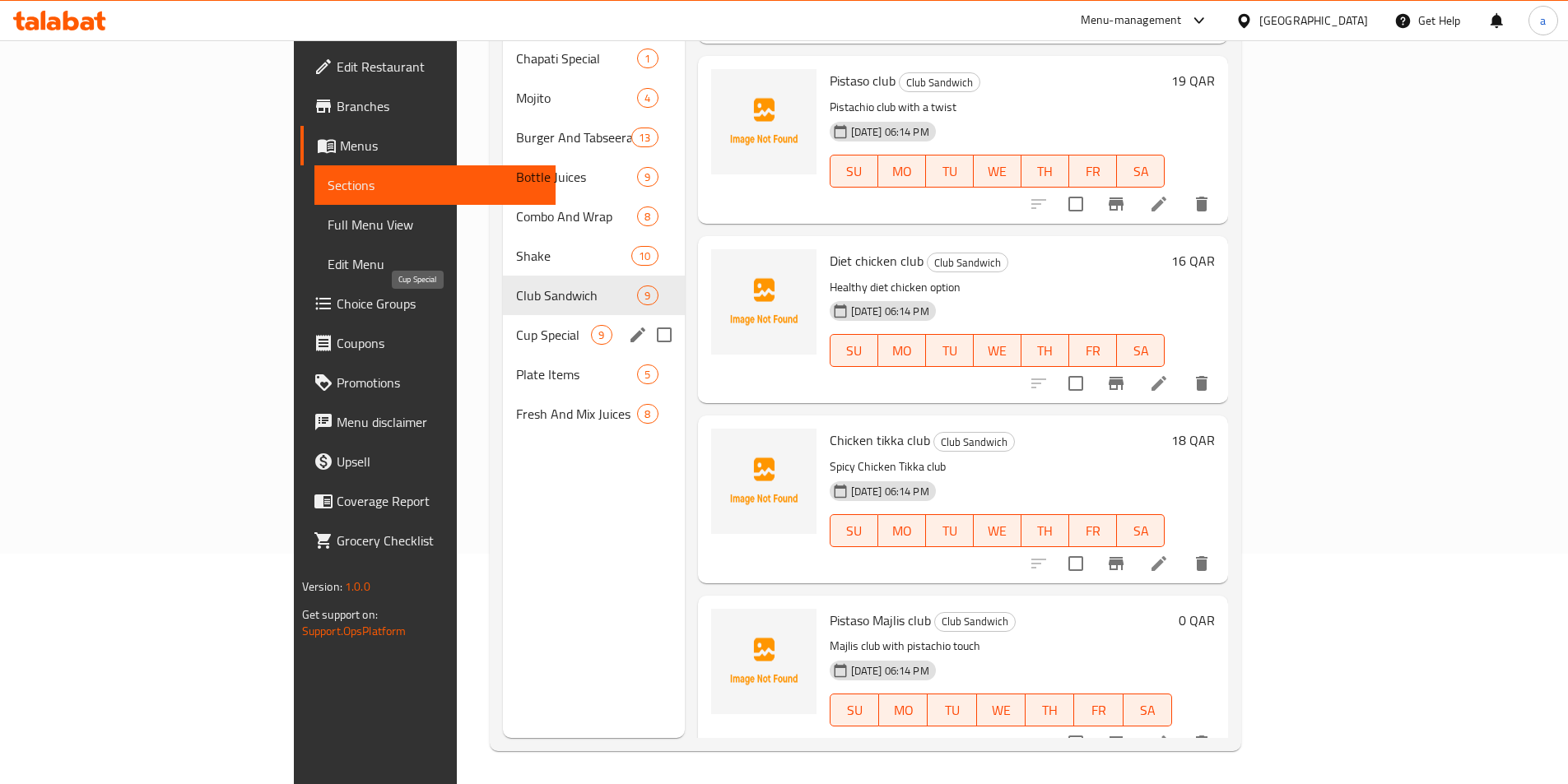
click at [516, 325] on span "Cup Special" at bounding box center [553, 335] width 75 height 20
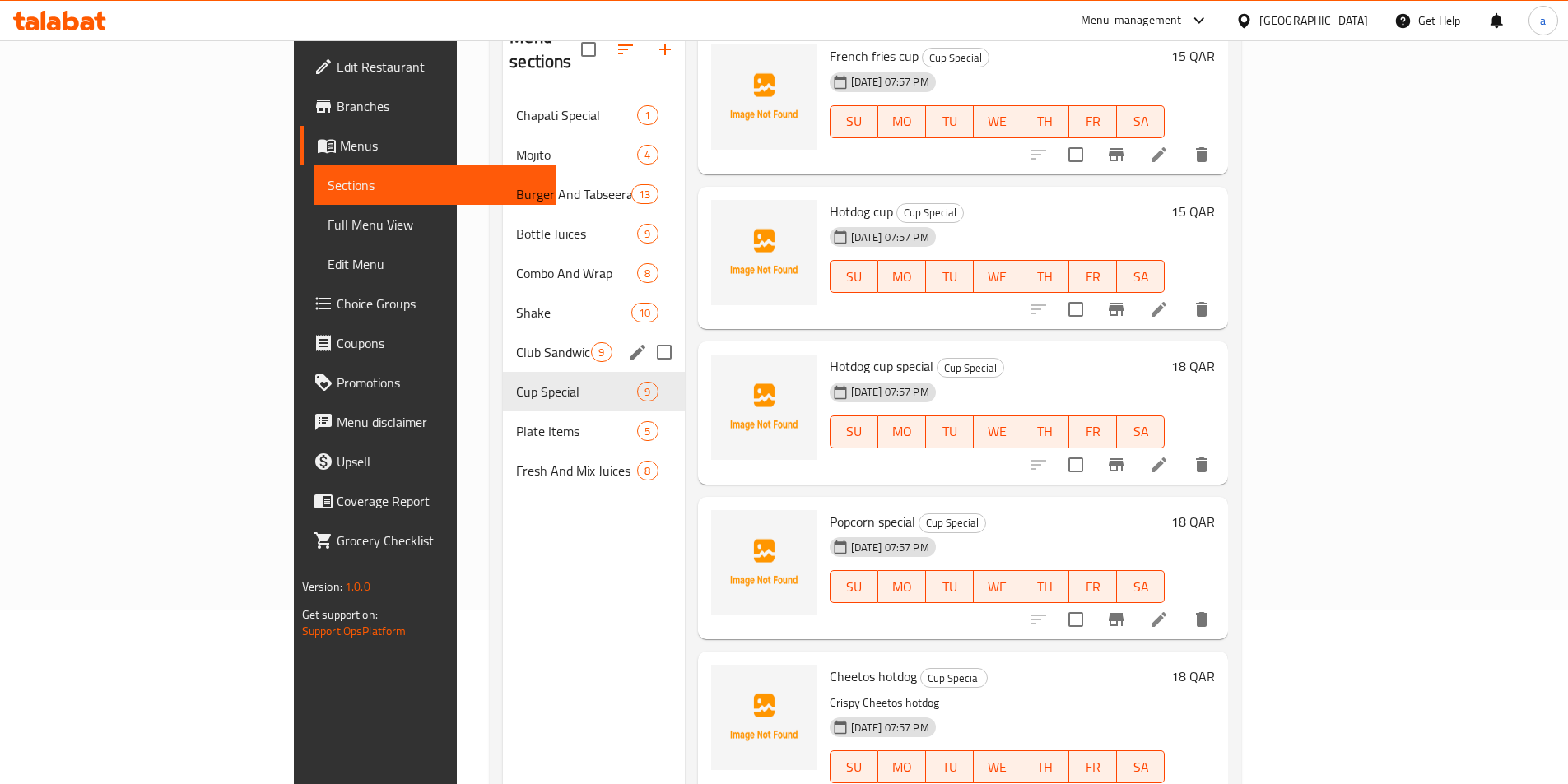
scroll to position [148, 0]
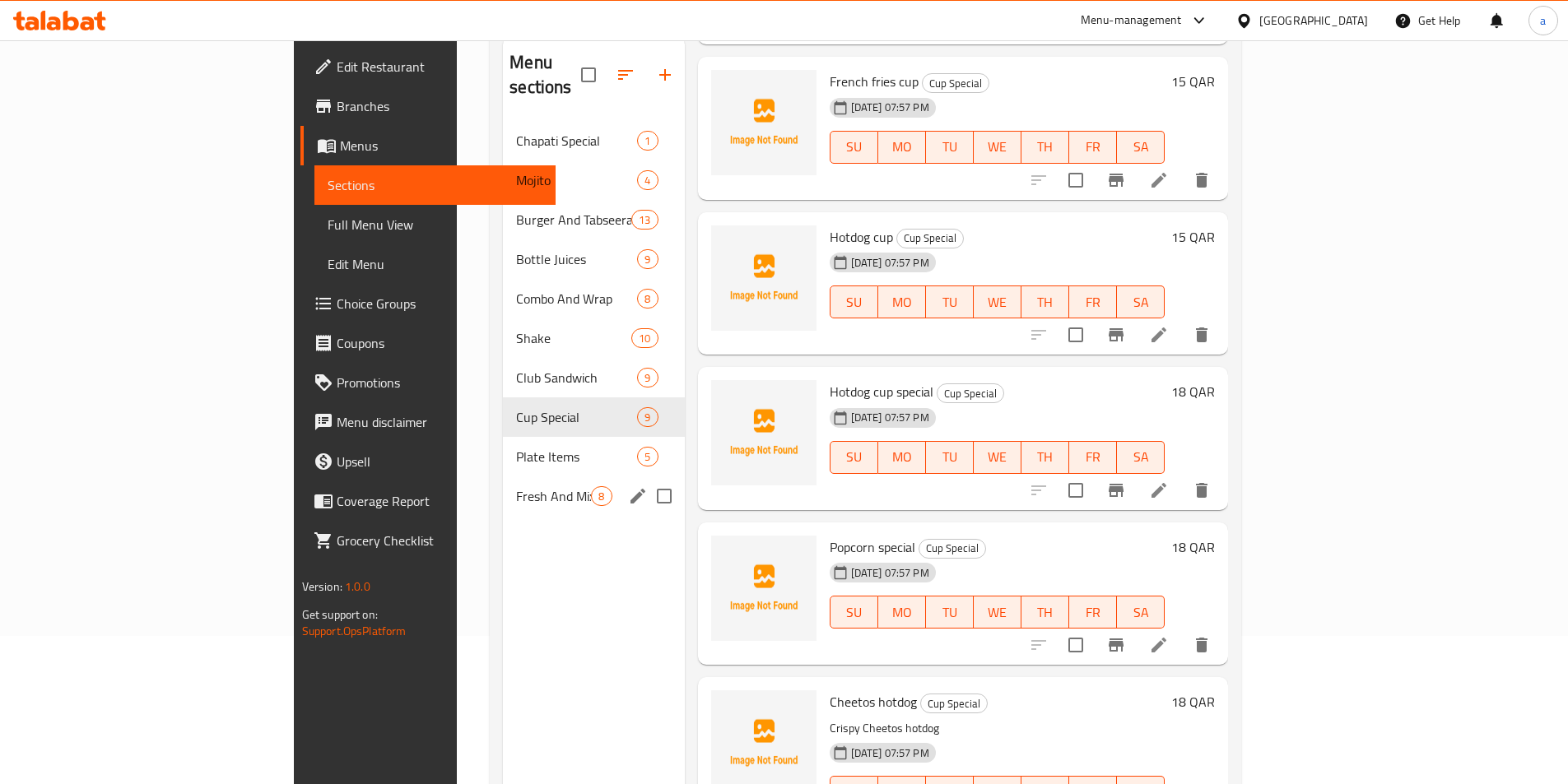
click at [503, 477] on div "Fresh And Mix Juices 8" at bounding box center [593, 496] width 181 height 39
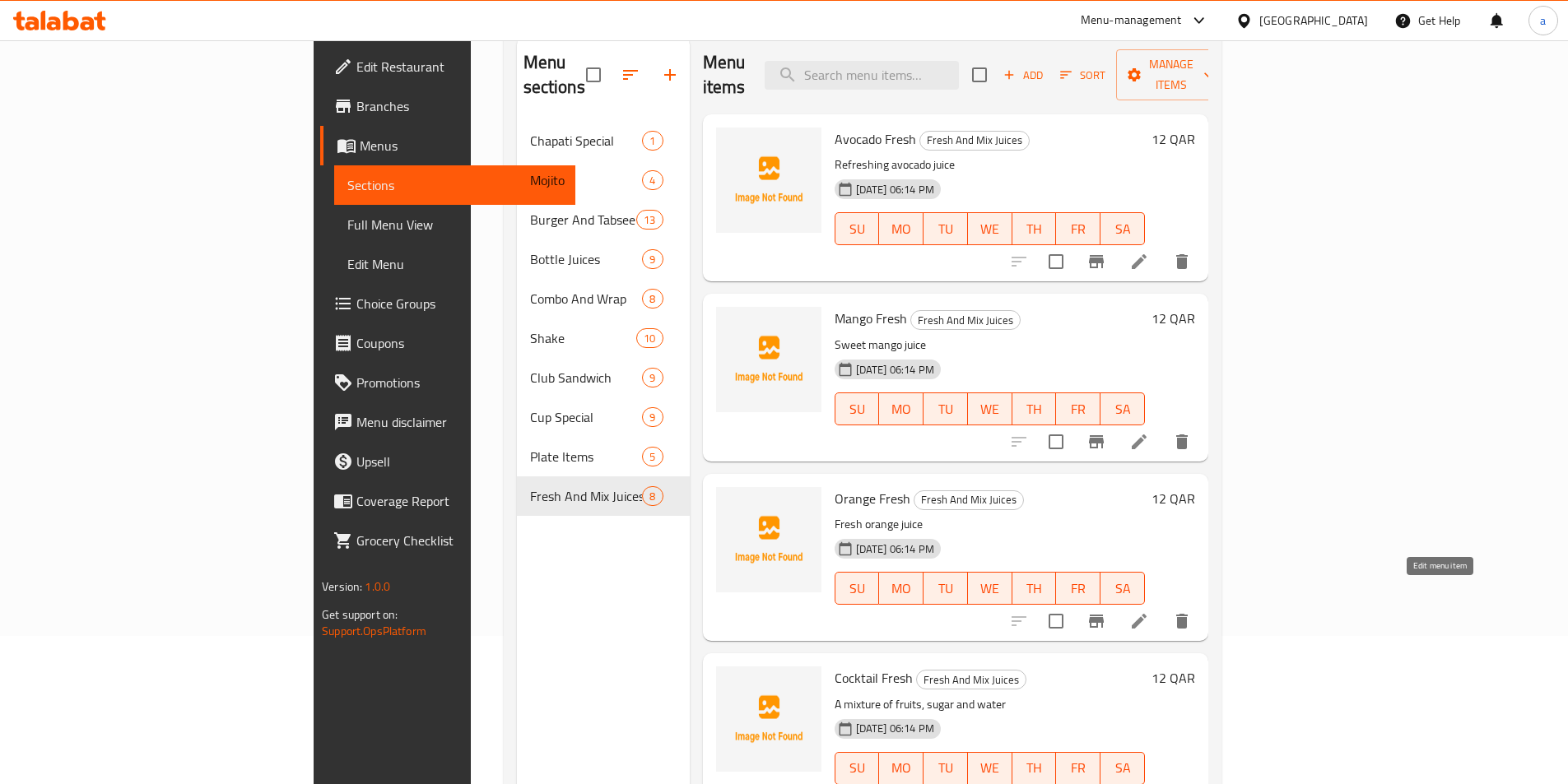
click at [1149, 612] on icon at bounding box center [1139, 622] width 20 height 20
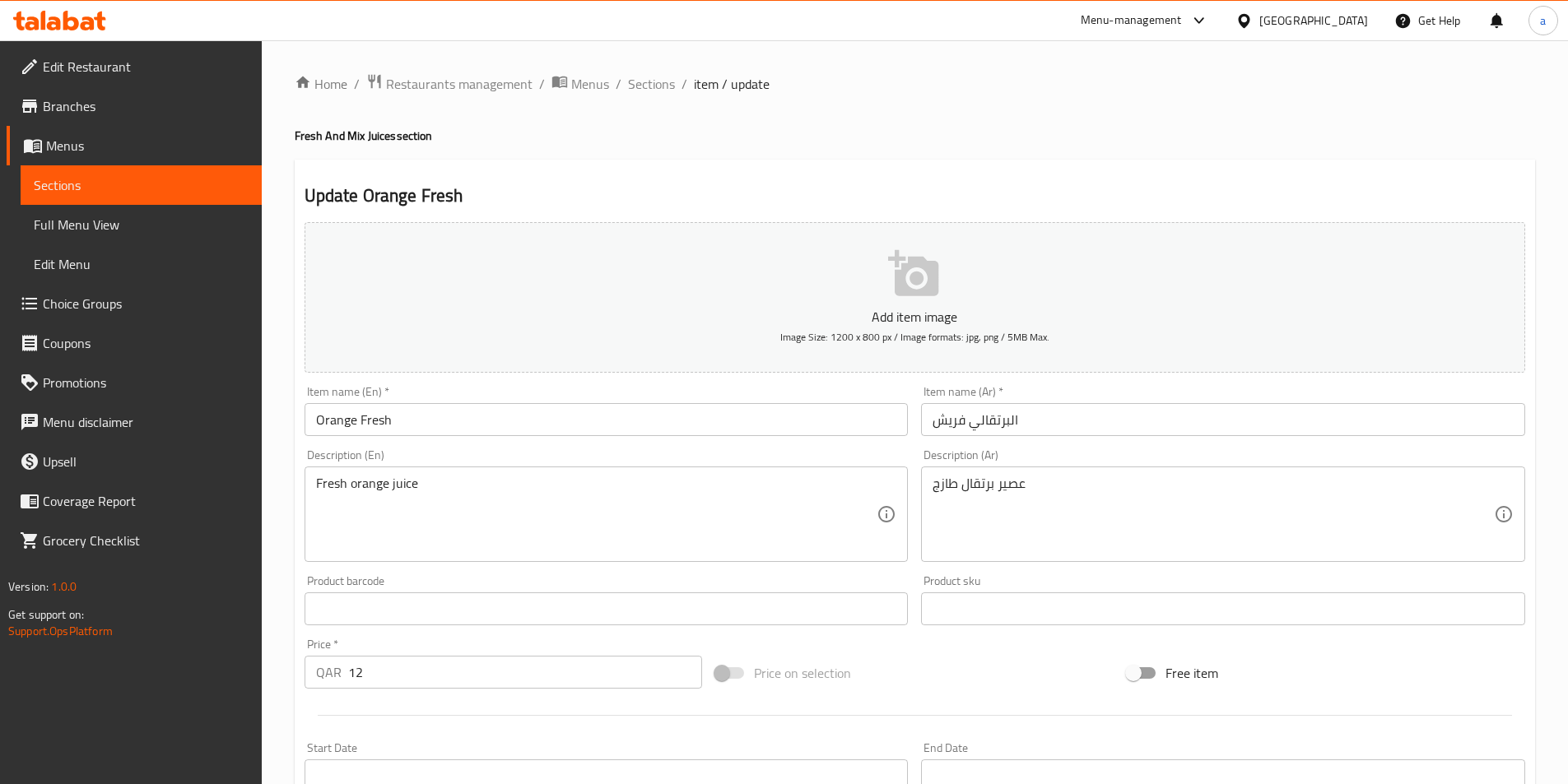
click at [1038, 429] on input "البرتقالي فريش" at bounding box center [1223, 420] width 604 height 33
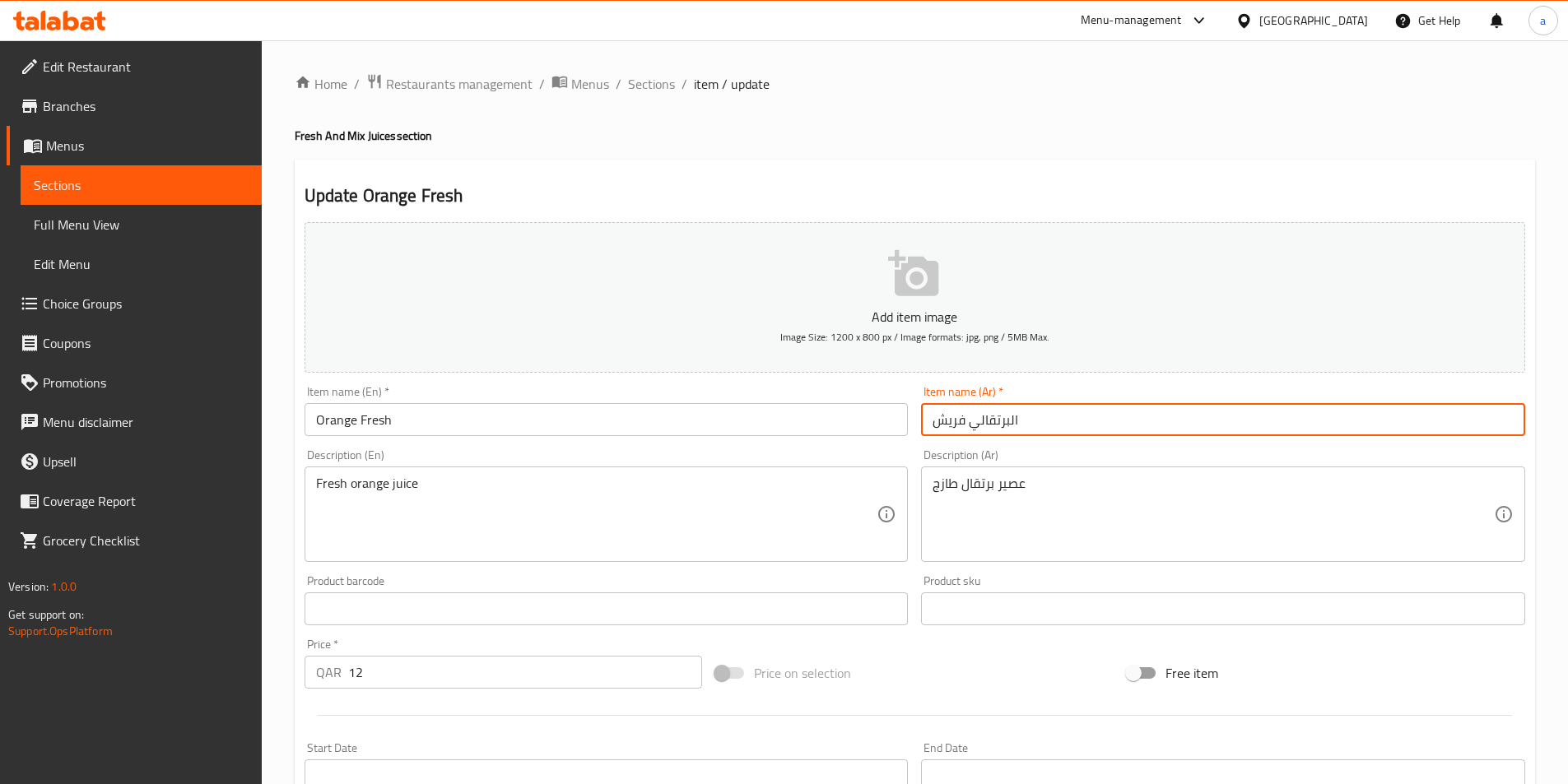
click at [1038, 429] on input "البرتقالي فريش" at bounding box center [1223, 420] width 604 height 33
type input "برتقال فريش"
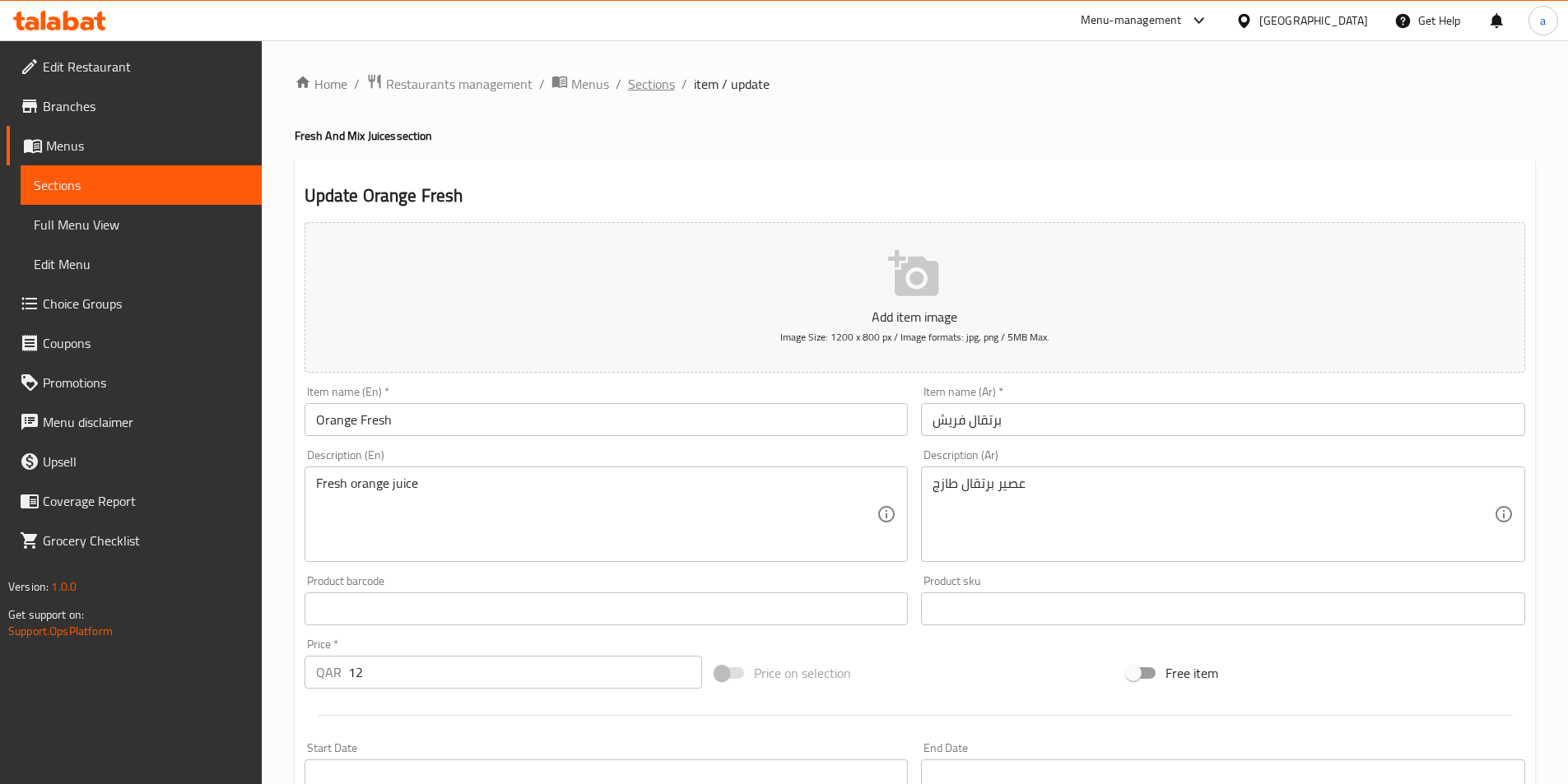
click at [662, 80] on span "Sections" at bounding box center [651, 84] width 47 height 20
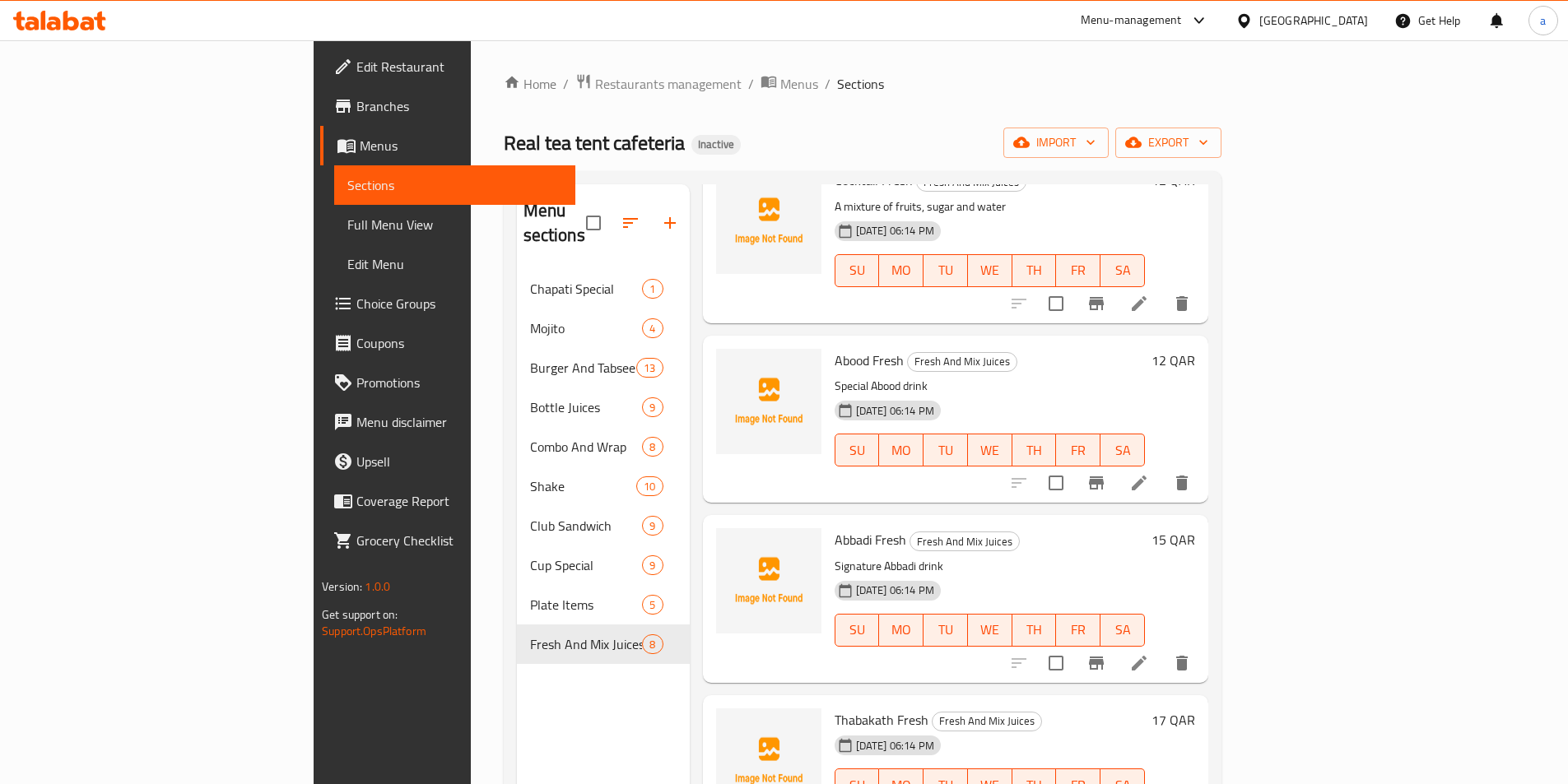
scroll to position [231, 0]
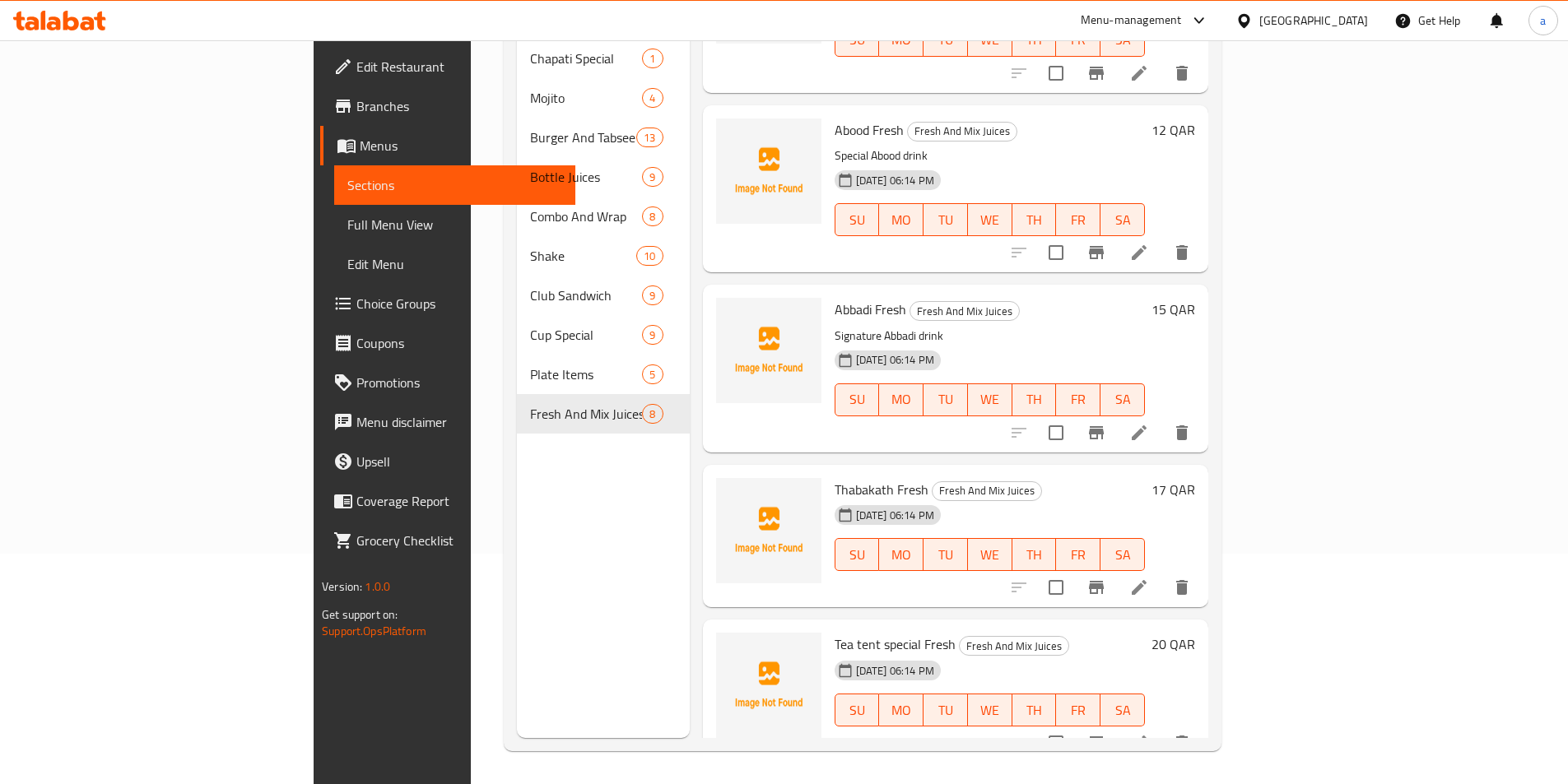
click at [1162, 573] on li at bounding box center [1139, 588] width 46 height 30
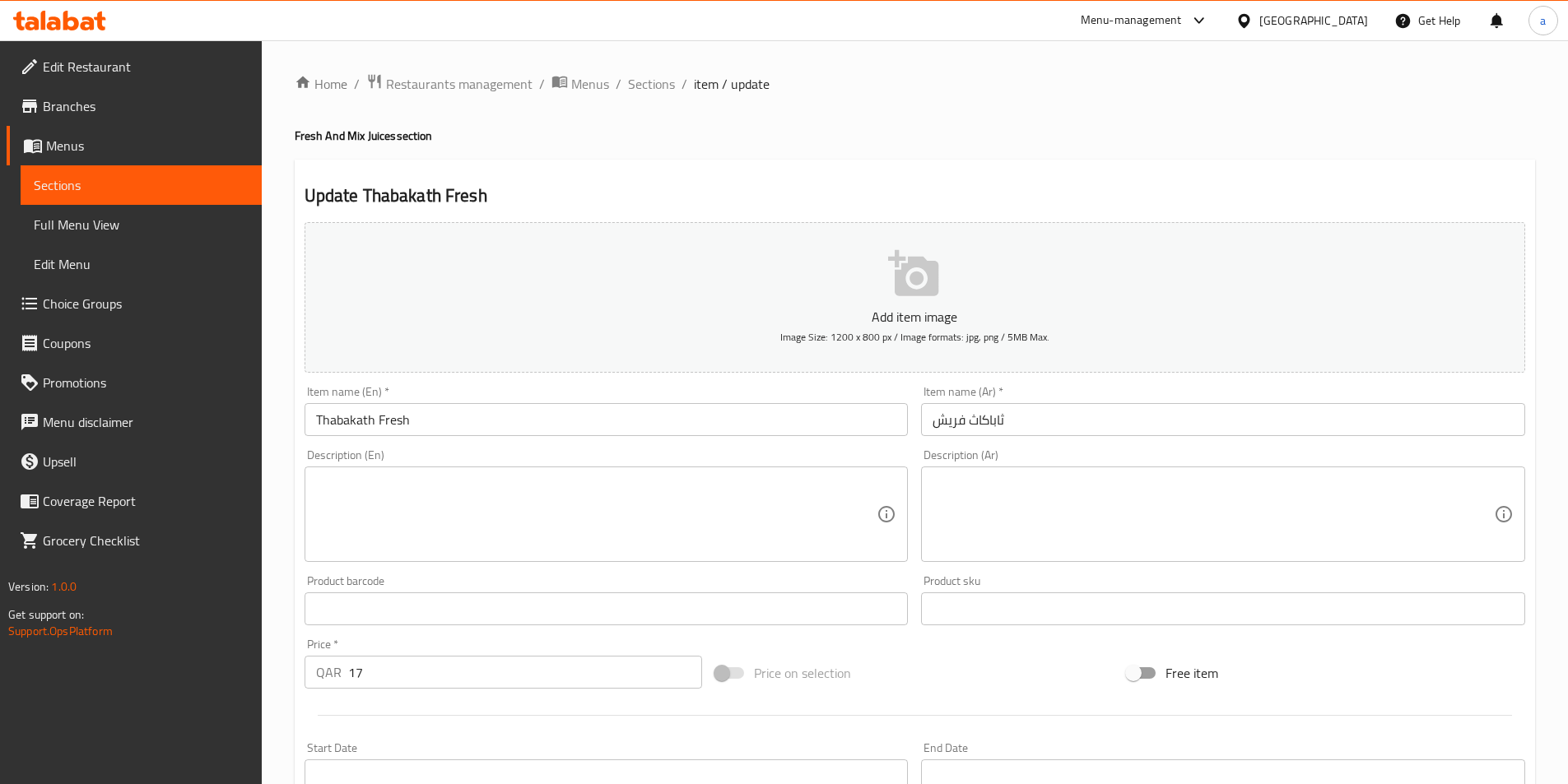
click at [361, 426] on input "Thabakath Fresh" at bounding box center [607, 420] width 604 height 33
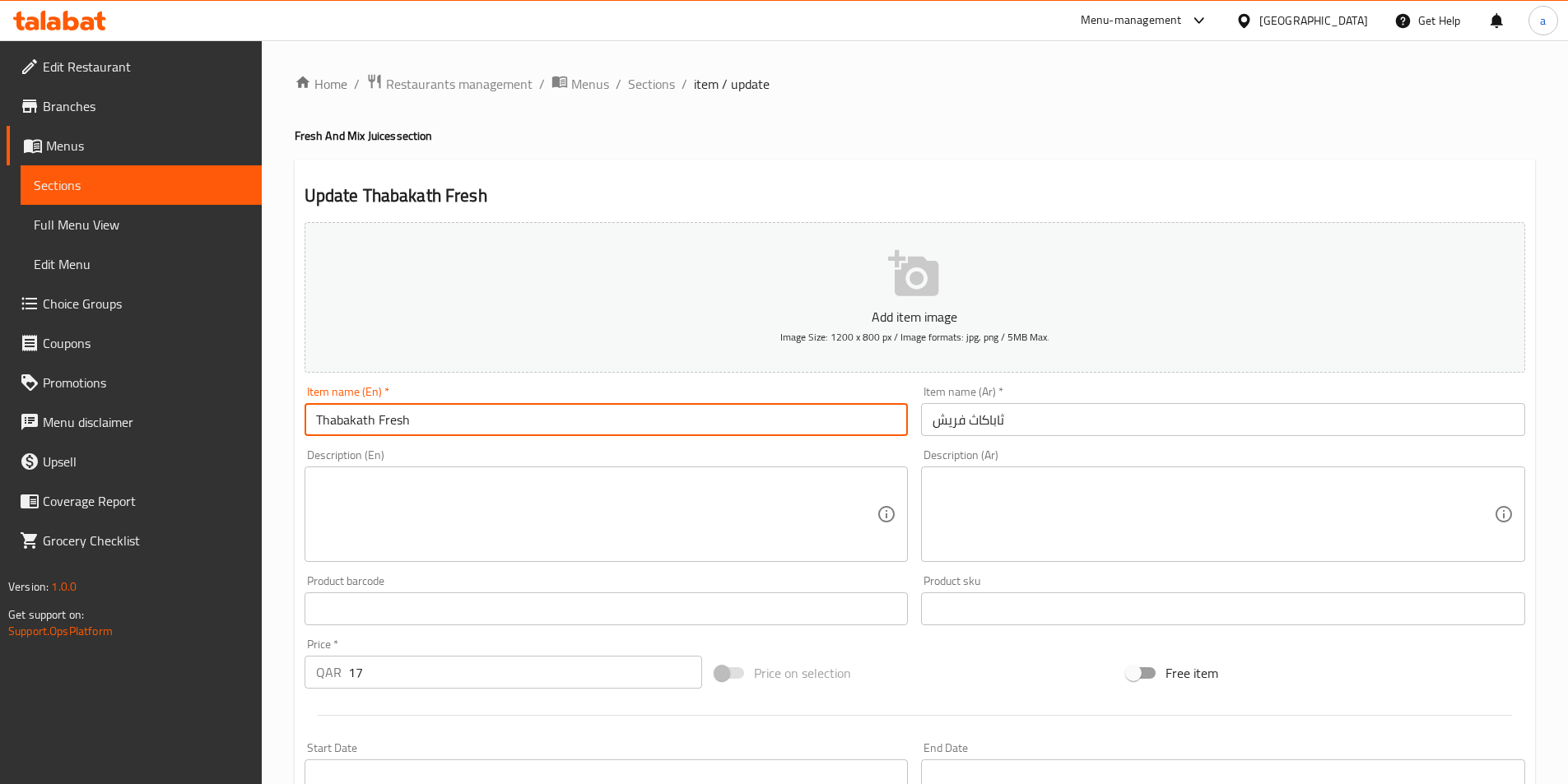
click at [446, 434] on input "Thabakath Fresh" at bounding box center [607, 420] width 604 height 33
click at [796, 375] on div "Add item image Image Size: 1200 x 800 px / Image formats: jpg, png / 5MB Max." at bounding box center [915, 297] width 1233 height 164
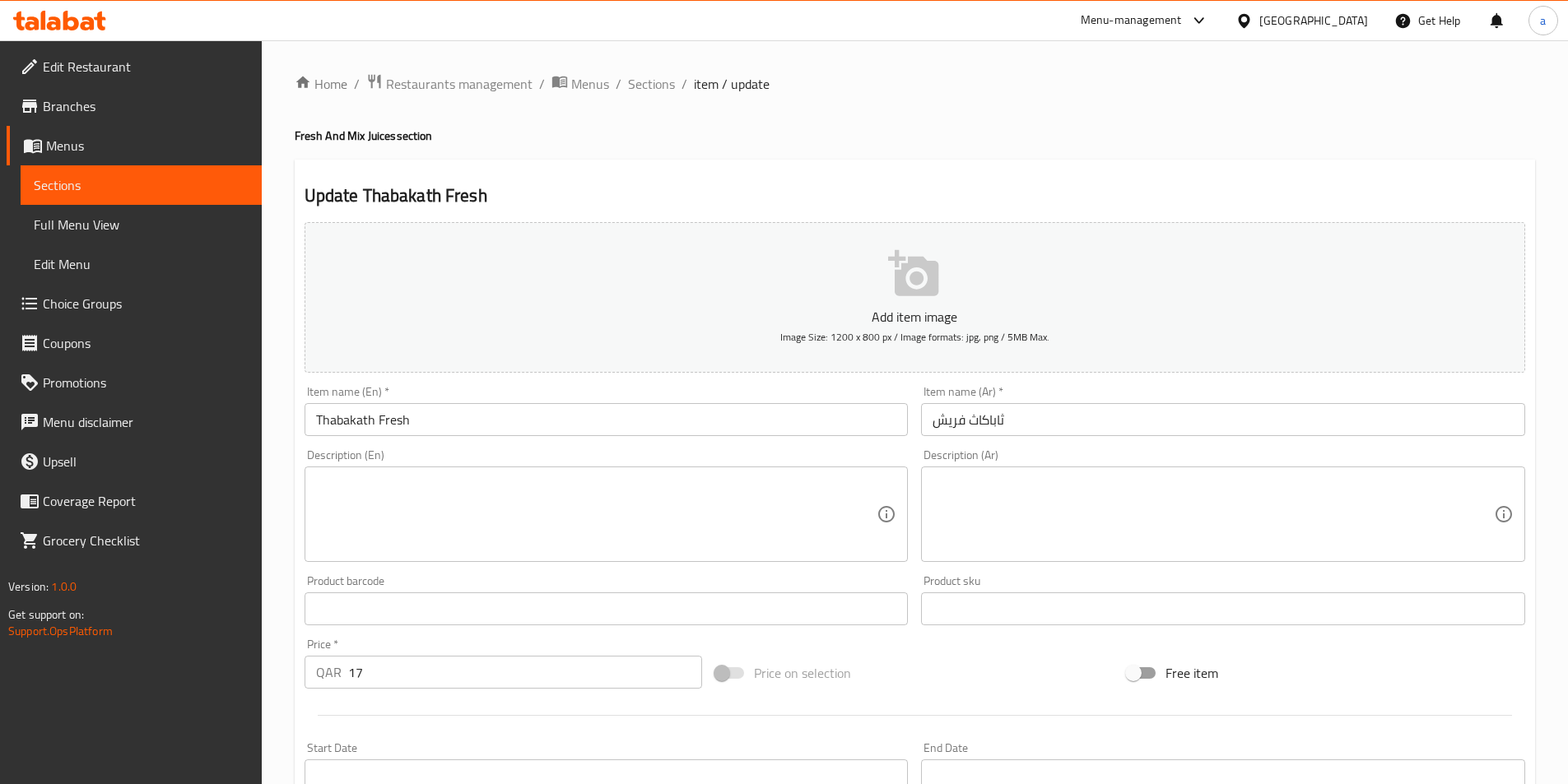
click at [1143, 421] on input "ثاباكاث فريش" at bounding box center [1223, 420] width 604 height 33
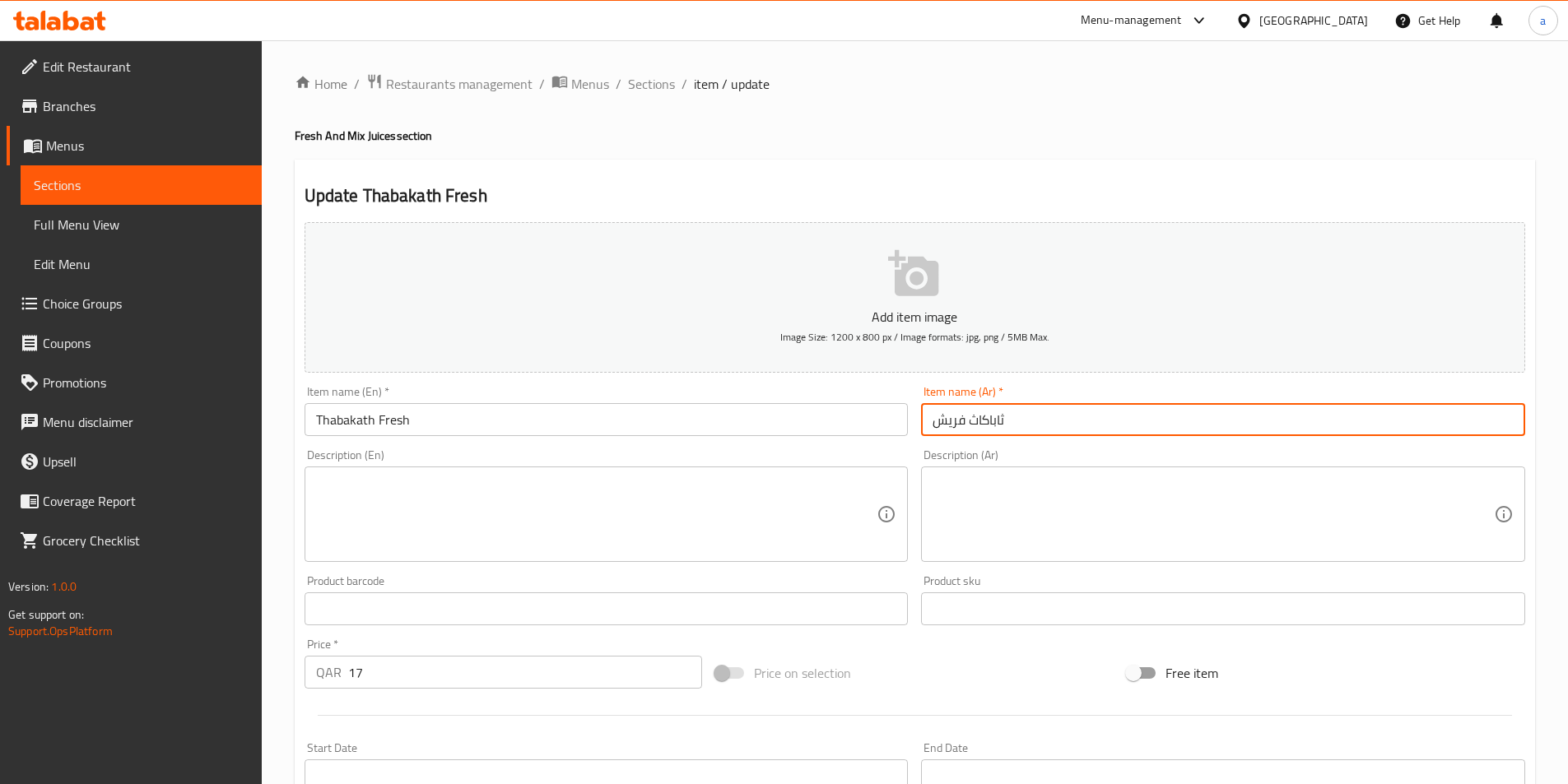
click at [1143, 421] on input "ثاباكاث فريش" at bounding box center [1223, 420] width 604 height 33
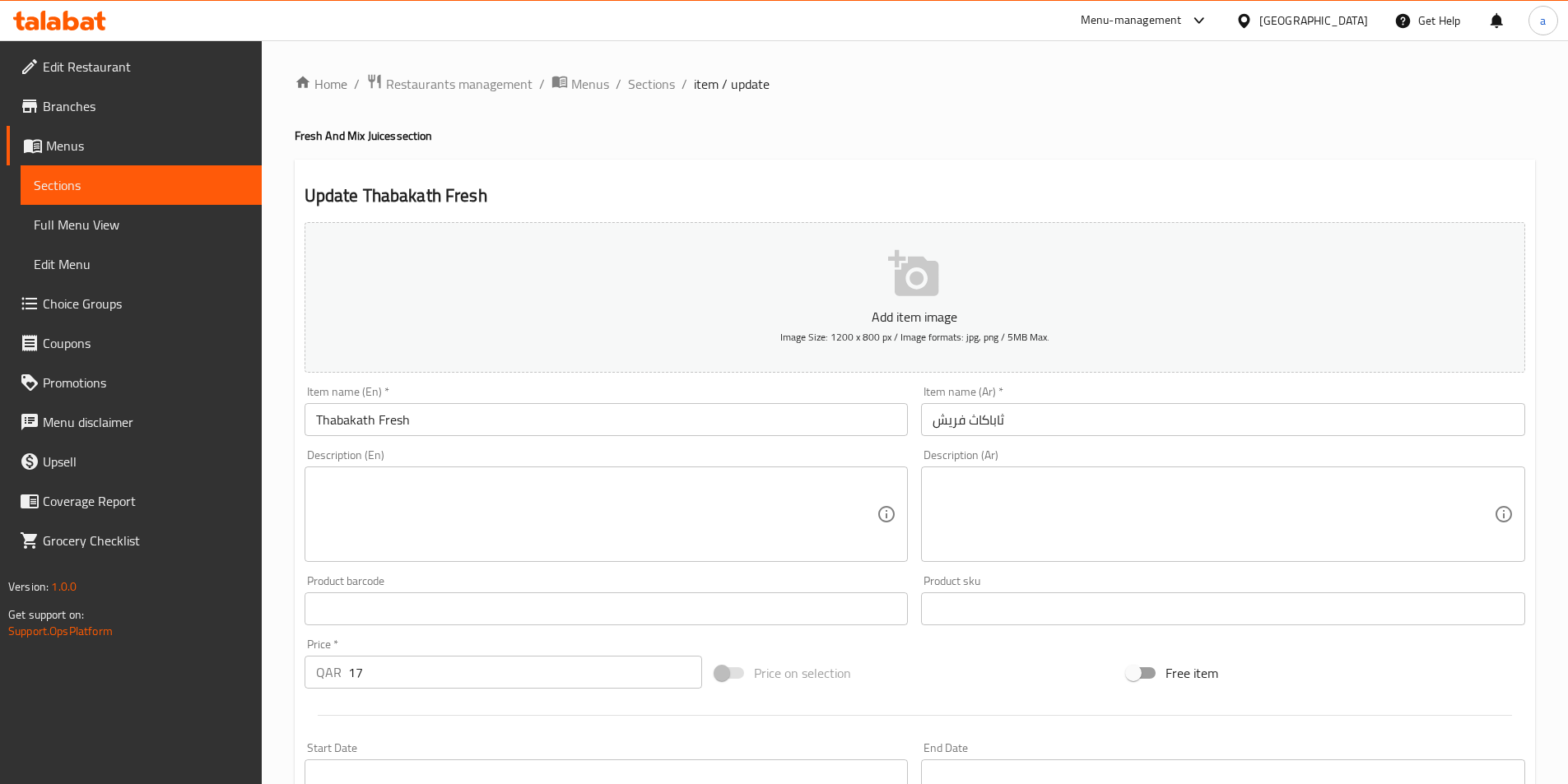
click at [678, 419] on input "Thabakath Fresh" at bounding box center [607, 420] width 604 height 33
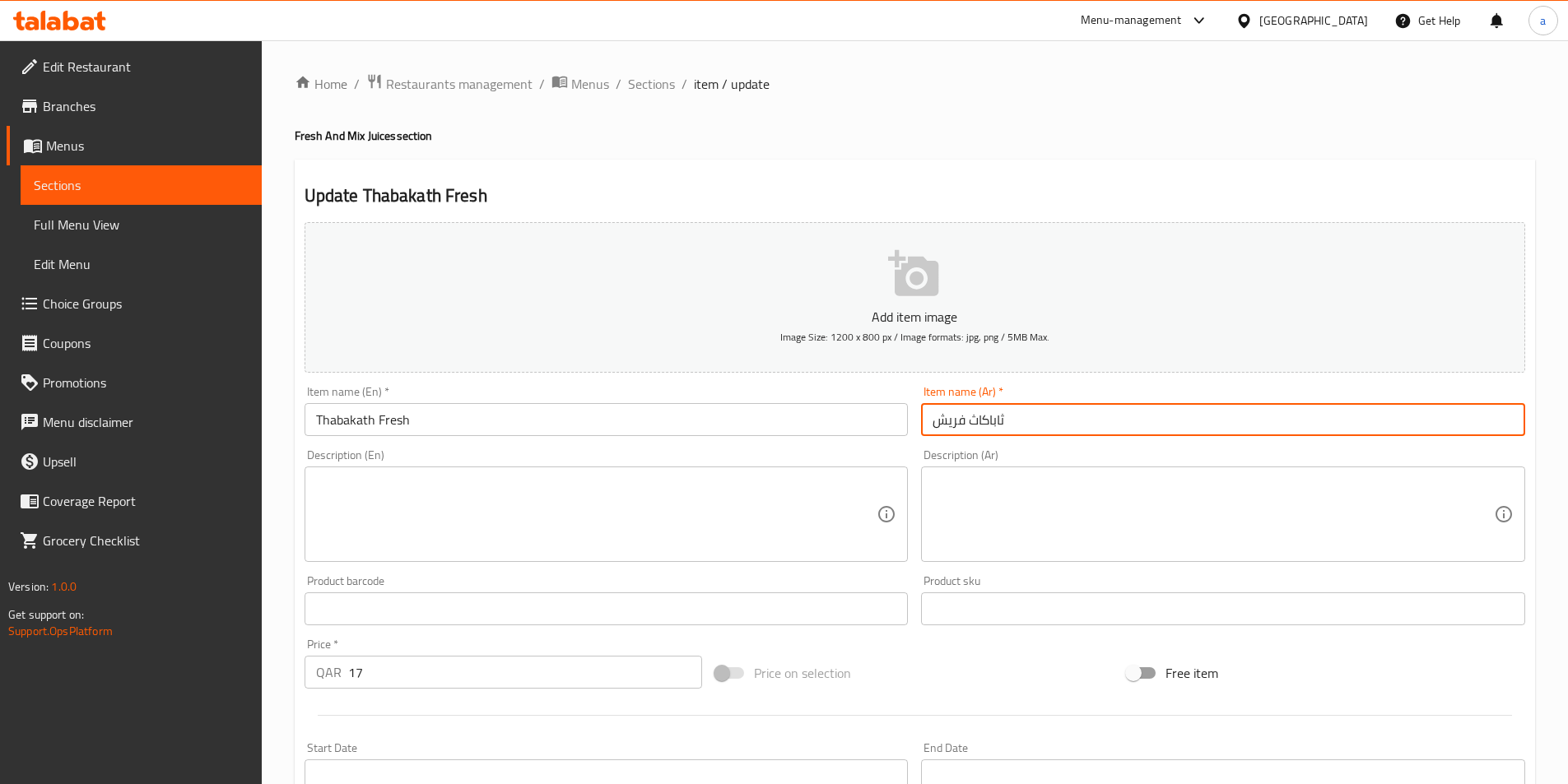
drag, startPoint x: 967, startPoint y: 423, endPoint x: 1005, endPoint y: 419, distance: 38.2
click at [1005, 419] on input "ثاباكاث فريش" at bounding box center [1223, 420] width 604 height 33
type input "[DEMOGRAPHIC_DATA]"
click at [1185, 174] on div "Update Thabakath Fresh Add item image Image Size: 1200 x 800 px / Image formats…" at bounding box center [915, 638] width 1240 height 958
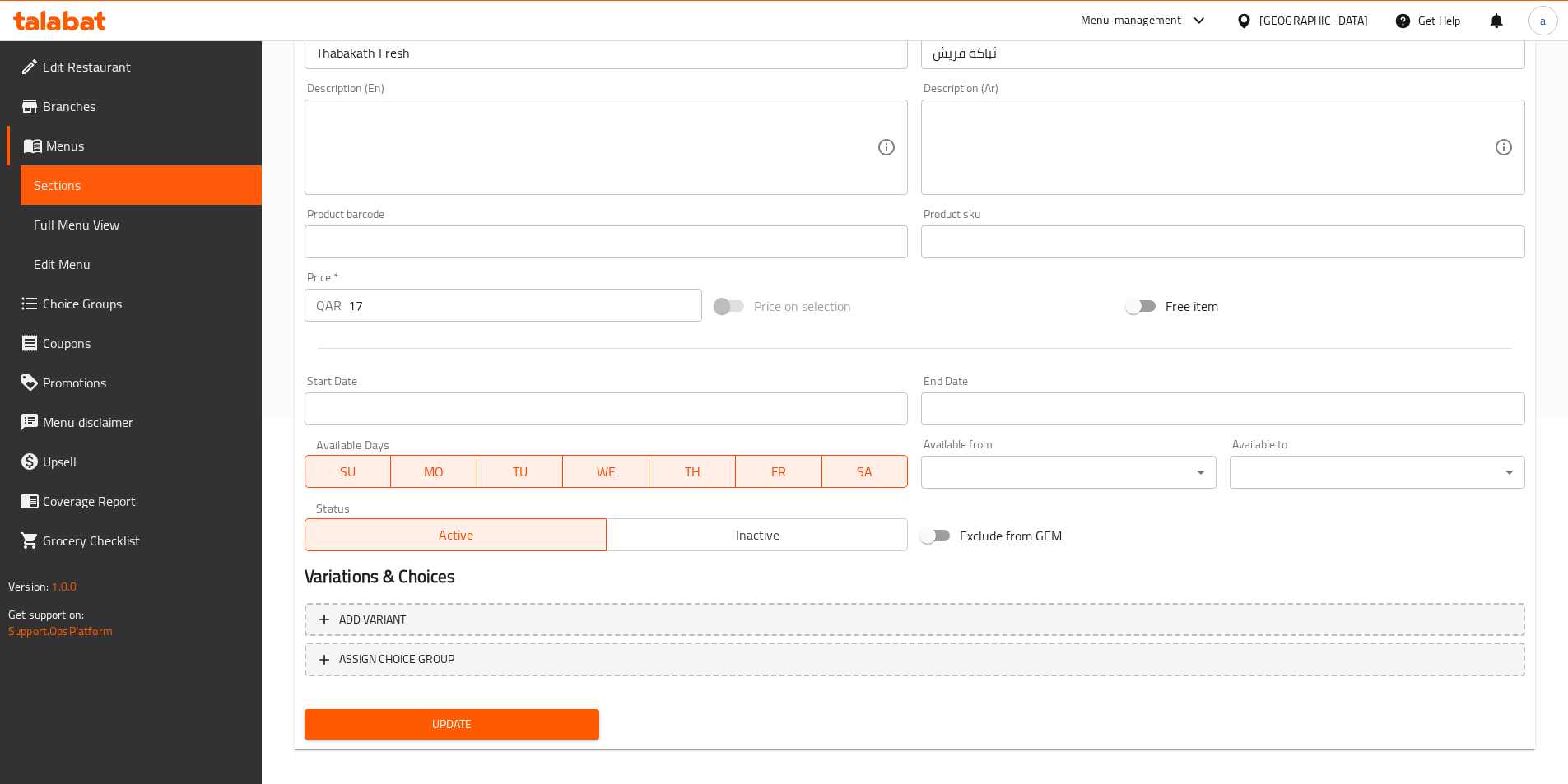
scroll to position [379, 0]
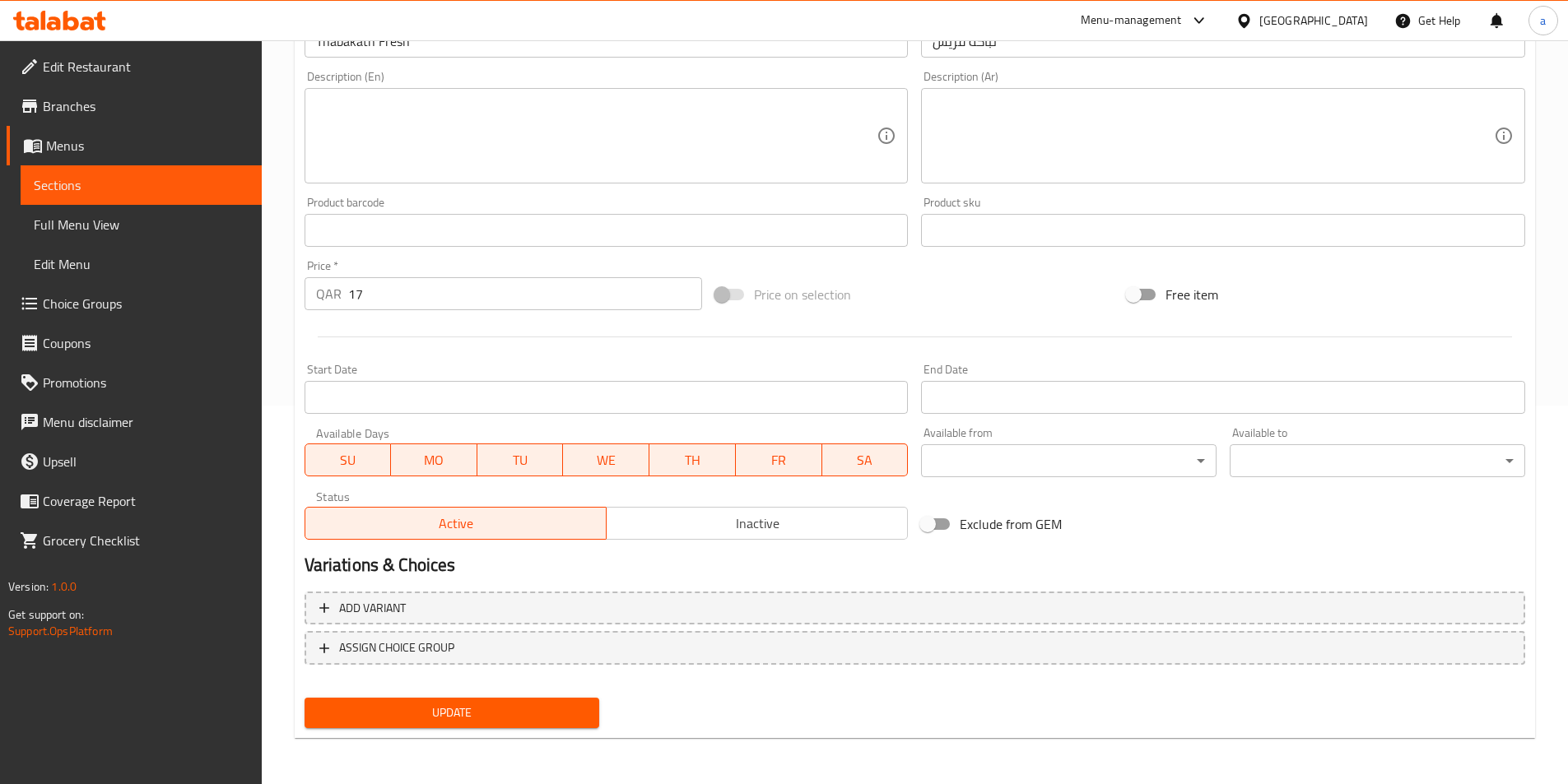
click at [559, 723] on span "Update" at bounding box center [452, 712] width 269 height 21
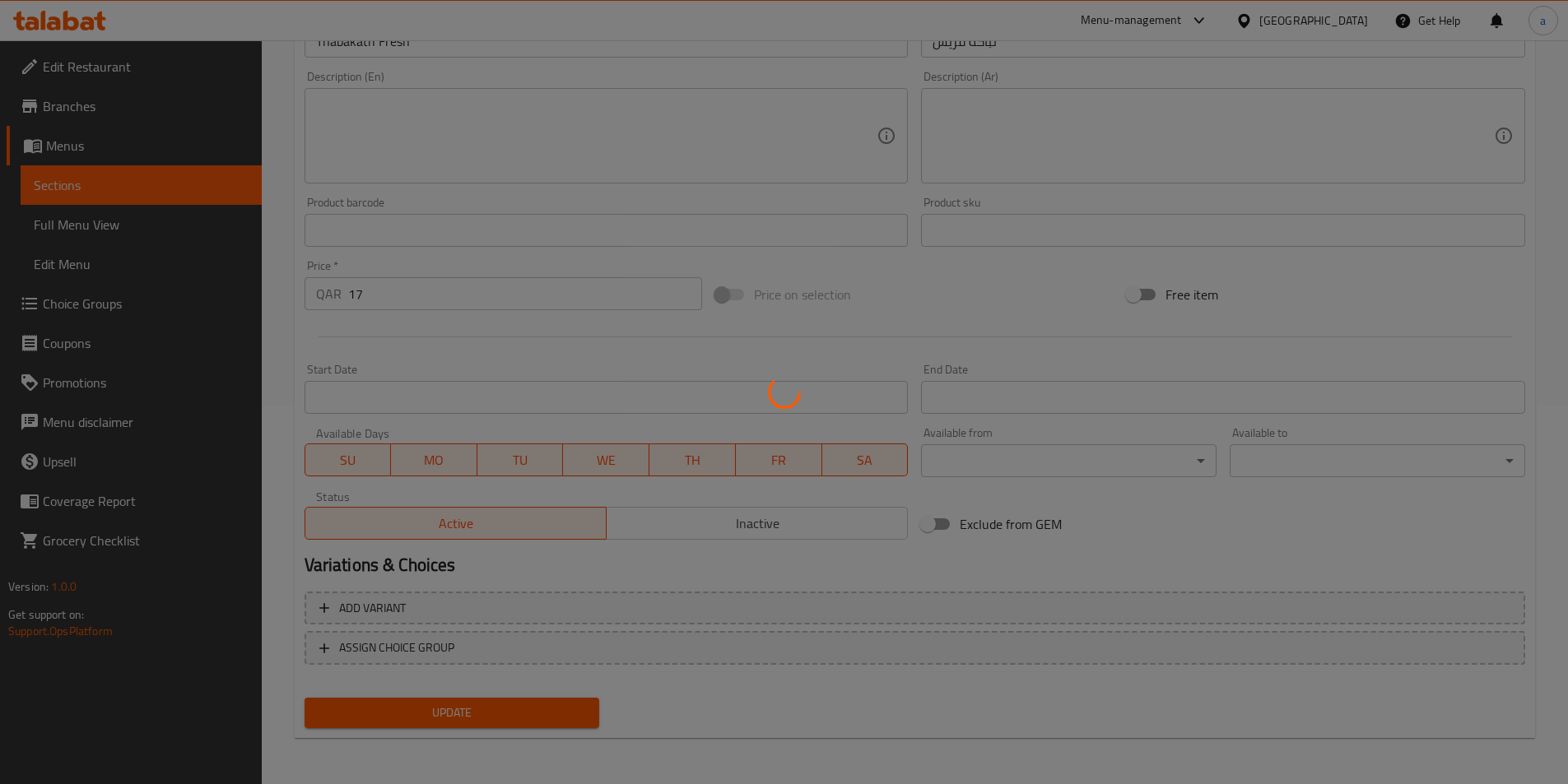
scroll to position [0, 0]
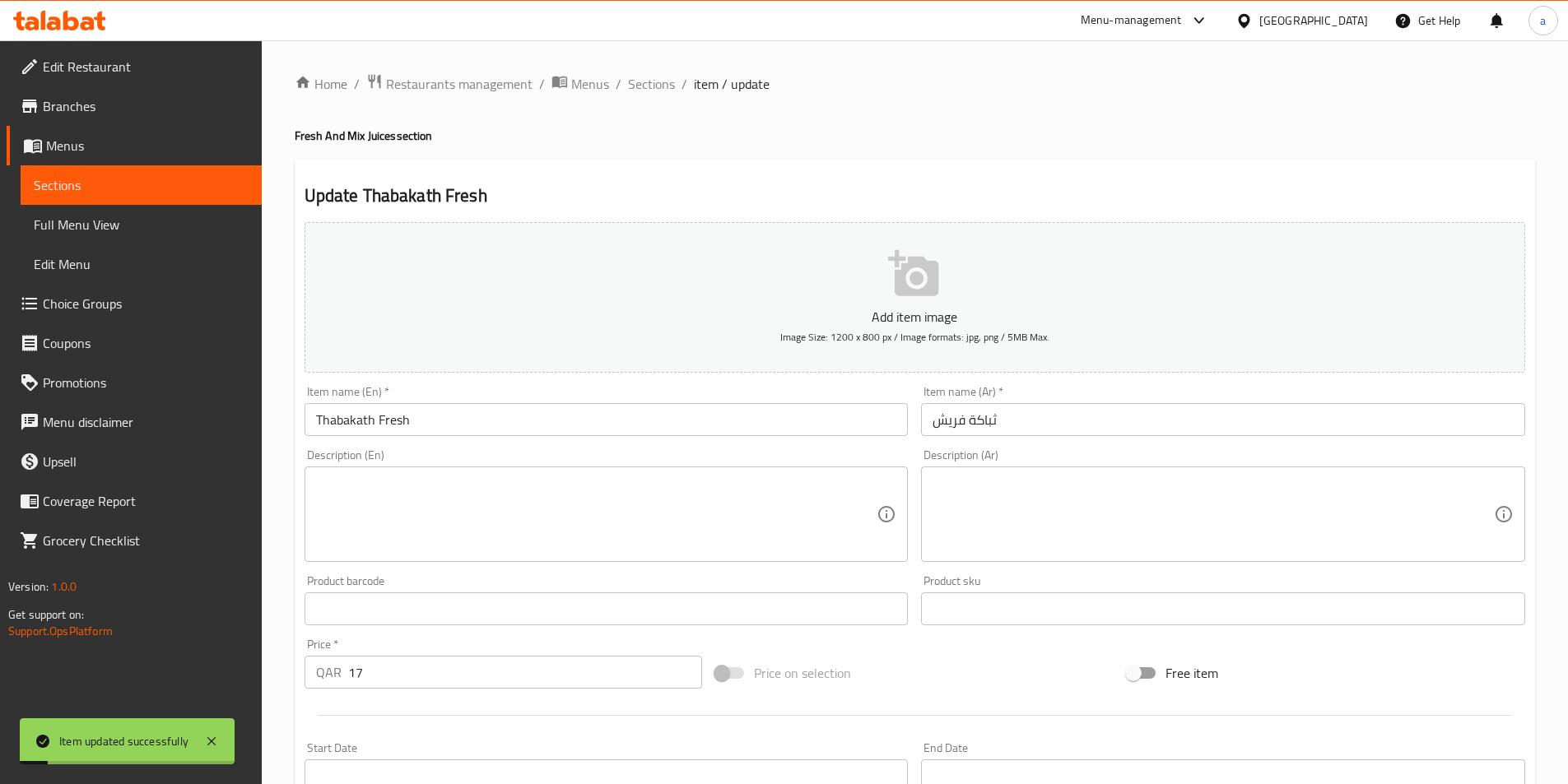
click at [1094, 412] on input "ثباكة فريش" at bounding box center [1223, 420] width 604 height 33
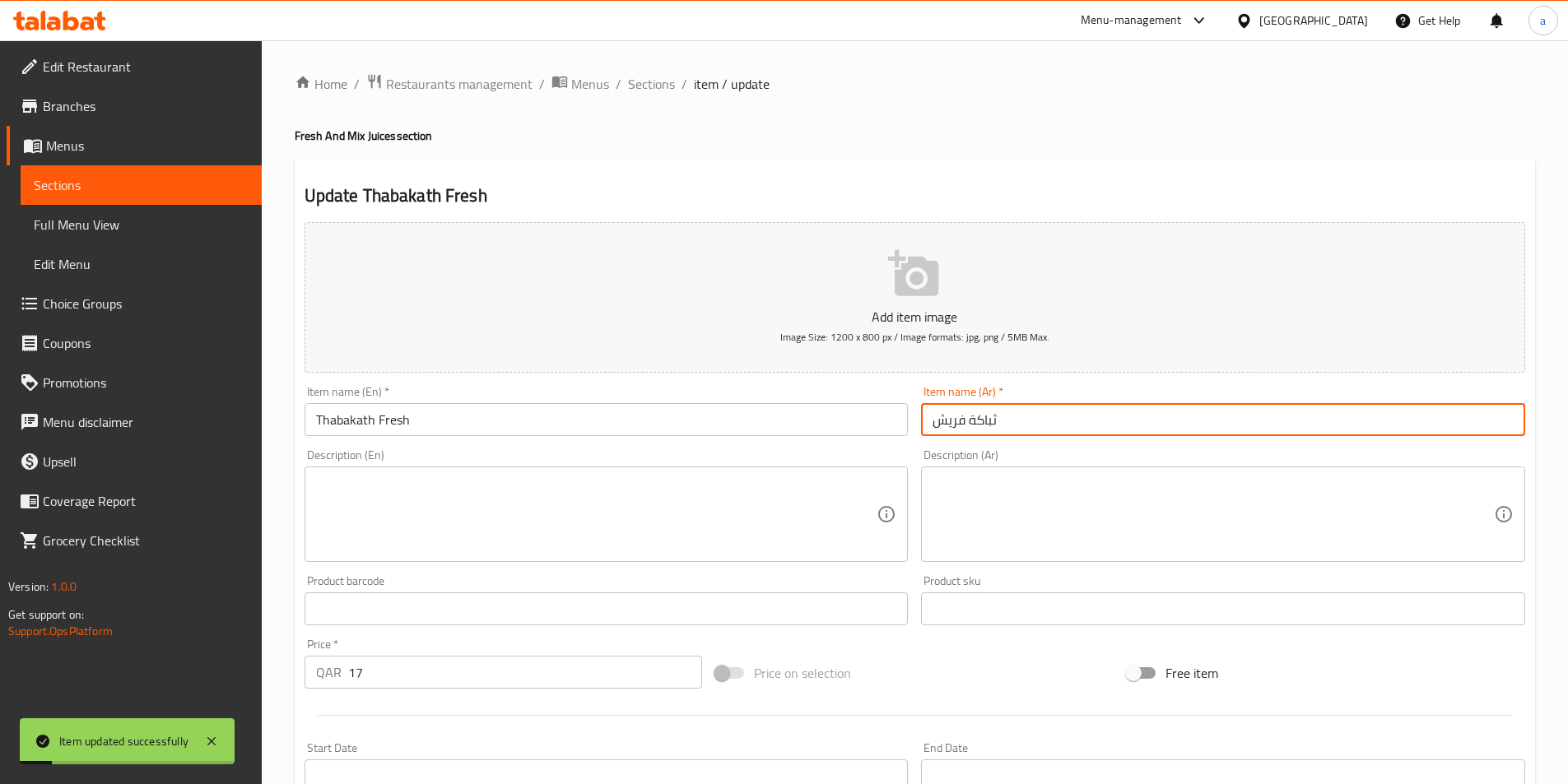
click at [1094, 412] on input "ثباكة فريش" at bounding box center [1223, 420] width 604 height 33
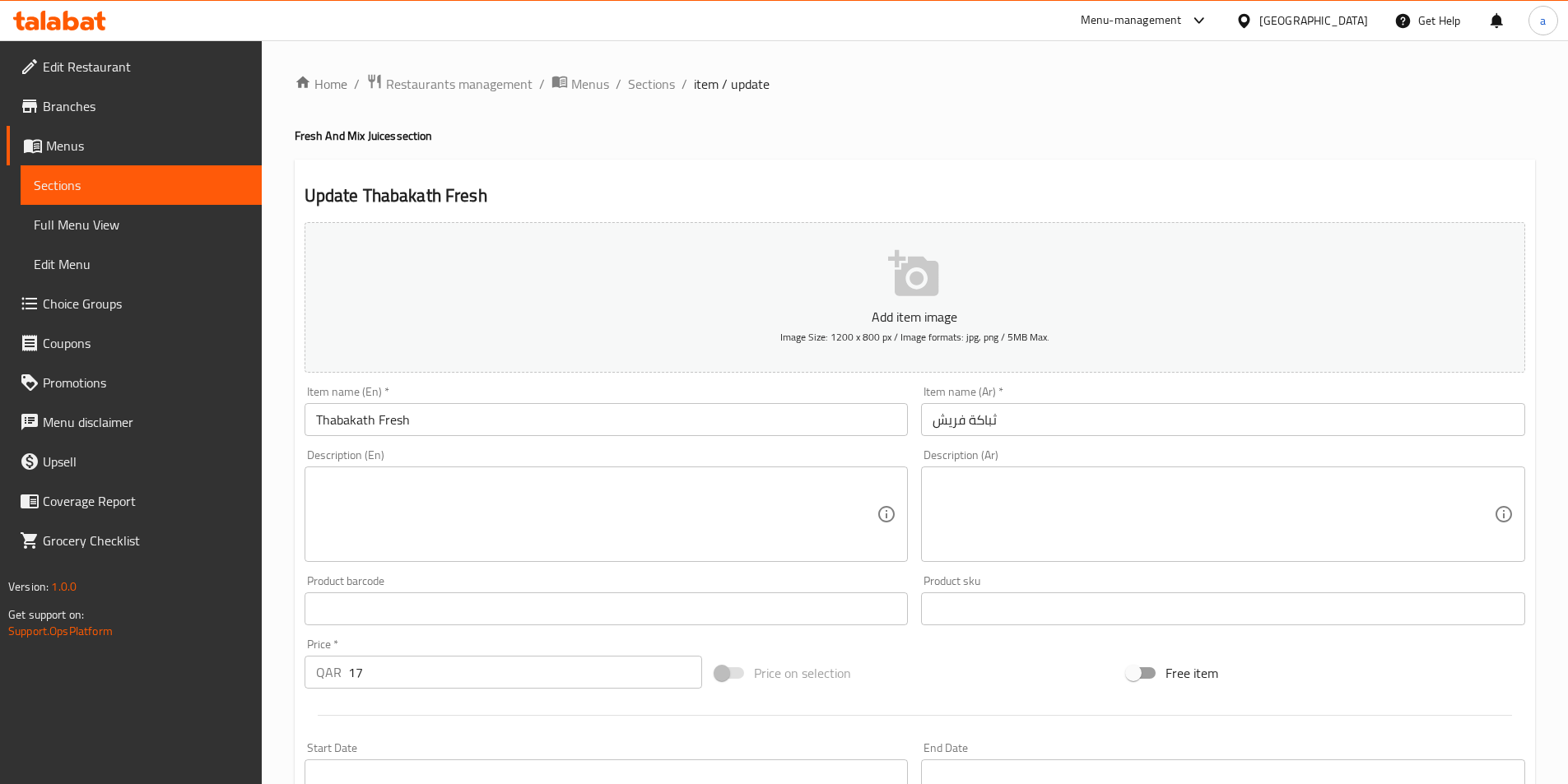
click at [971, 421] on input "ثباكة فريش" at bounding box center [1223, 420] width 604 height 33
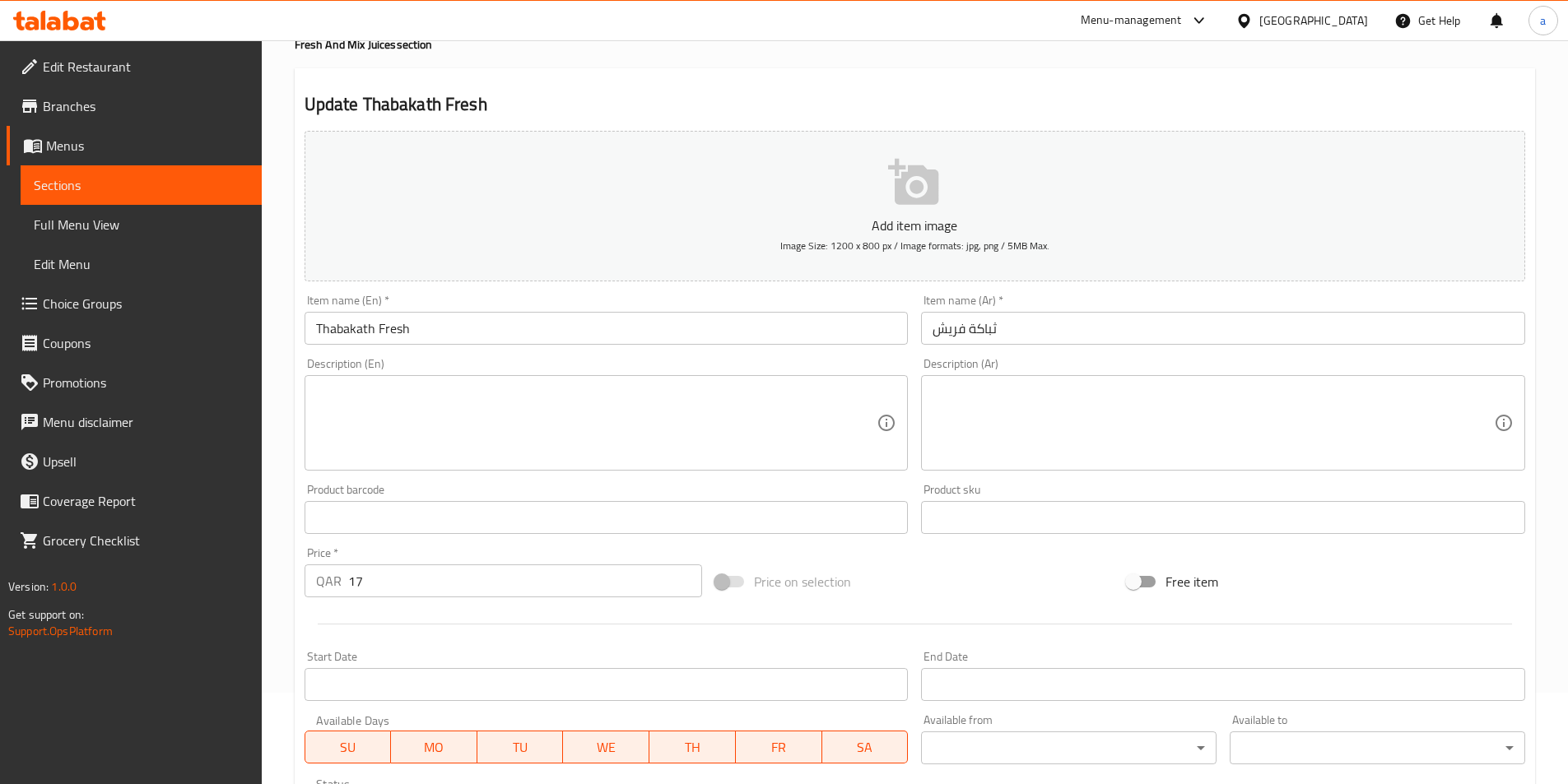
scroll to position [49, 0]
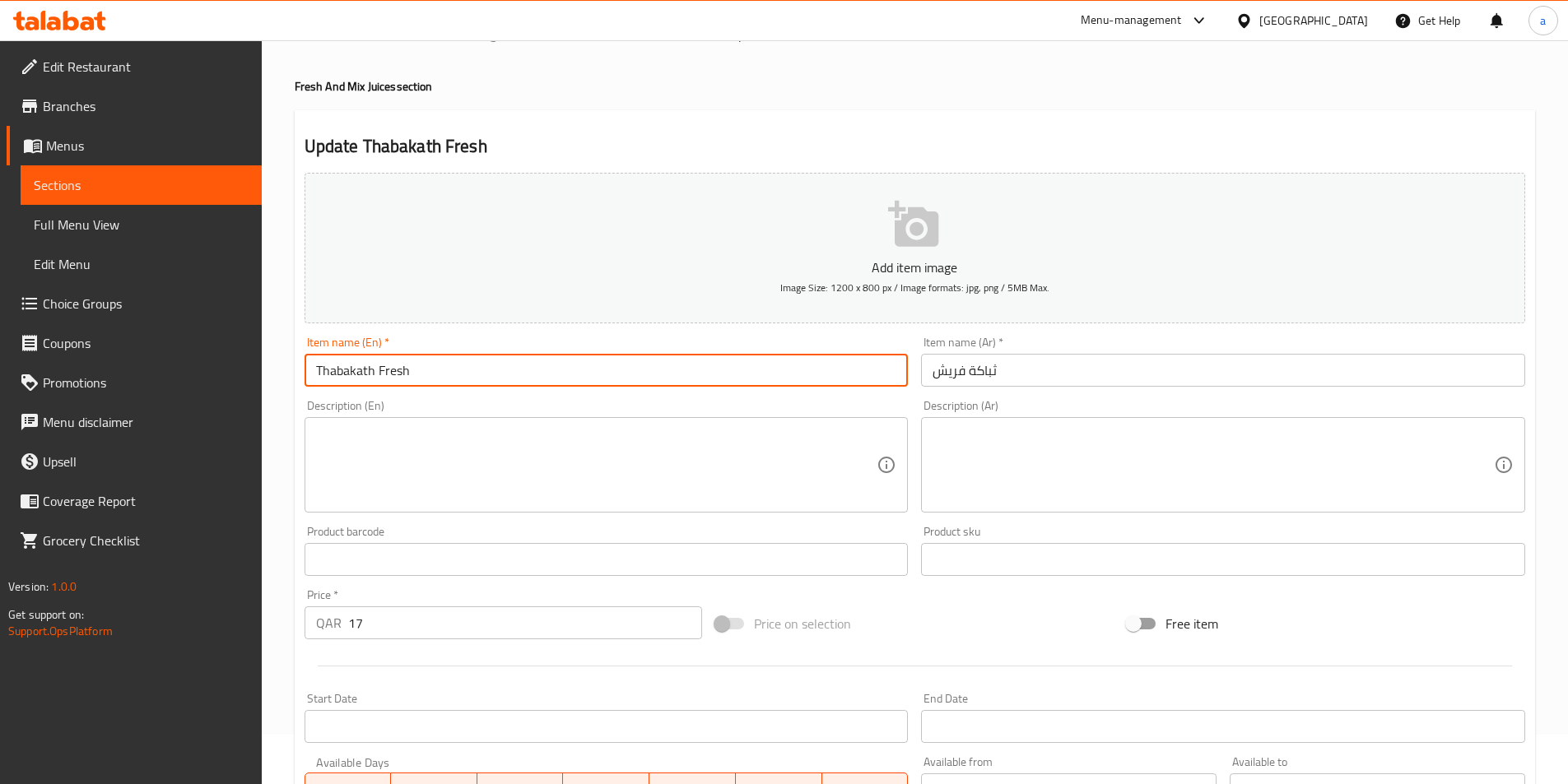
drag, startPoint x: 533, startPoint y: 375, endPoint x: 291, endPoint y: 351, distance: 243.2
click at [291, 351] on div "Home / Restaurants management / Menus / Sections / item / update Fresh And Mix …" at bounding box center [914, 552] width 1306 height 1123
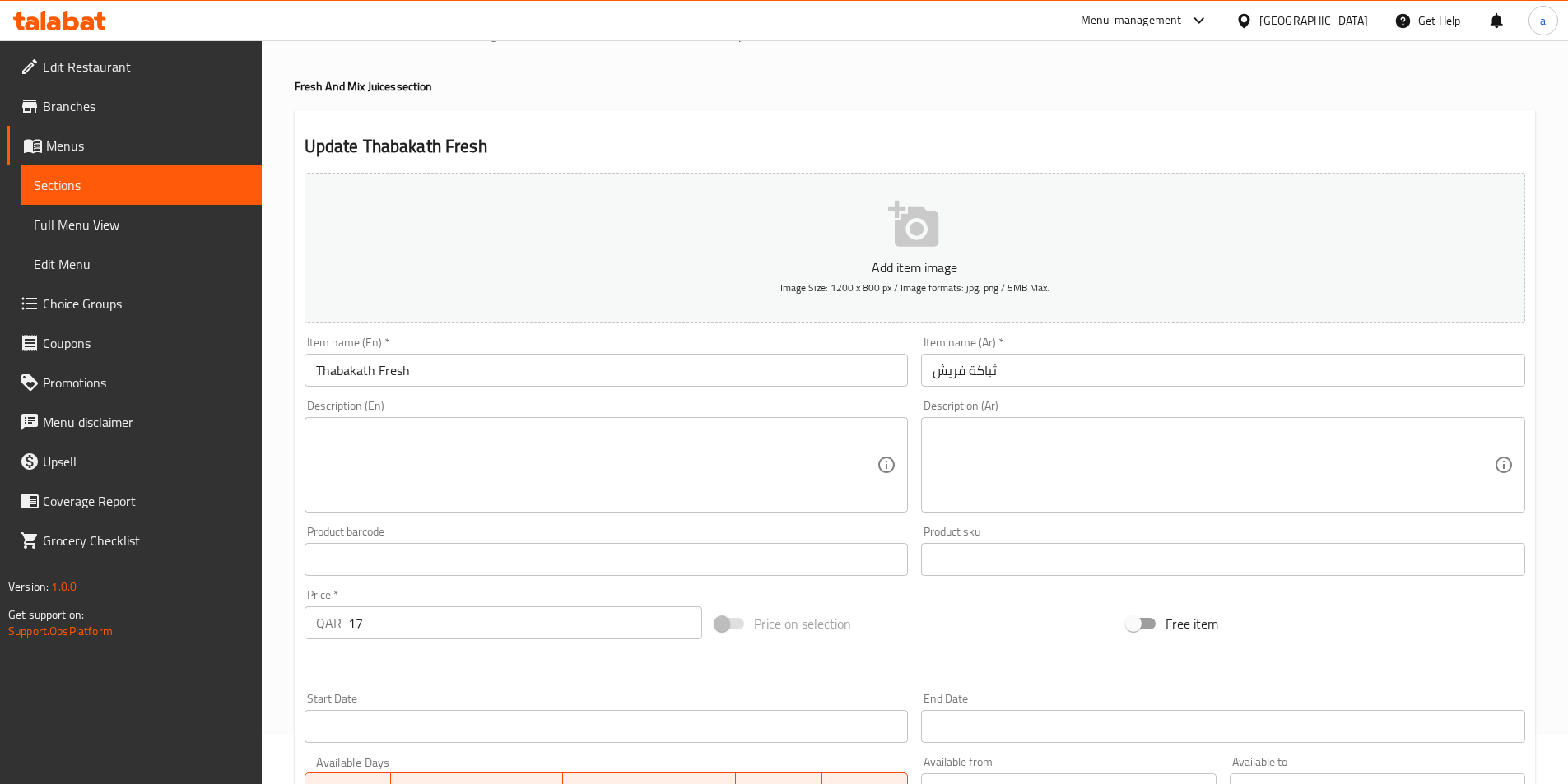
click at [532, 364] on input "Thabakath Fresh" at bounding box center [607, 370] width 604 height 33
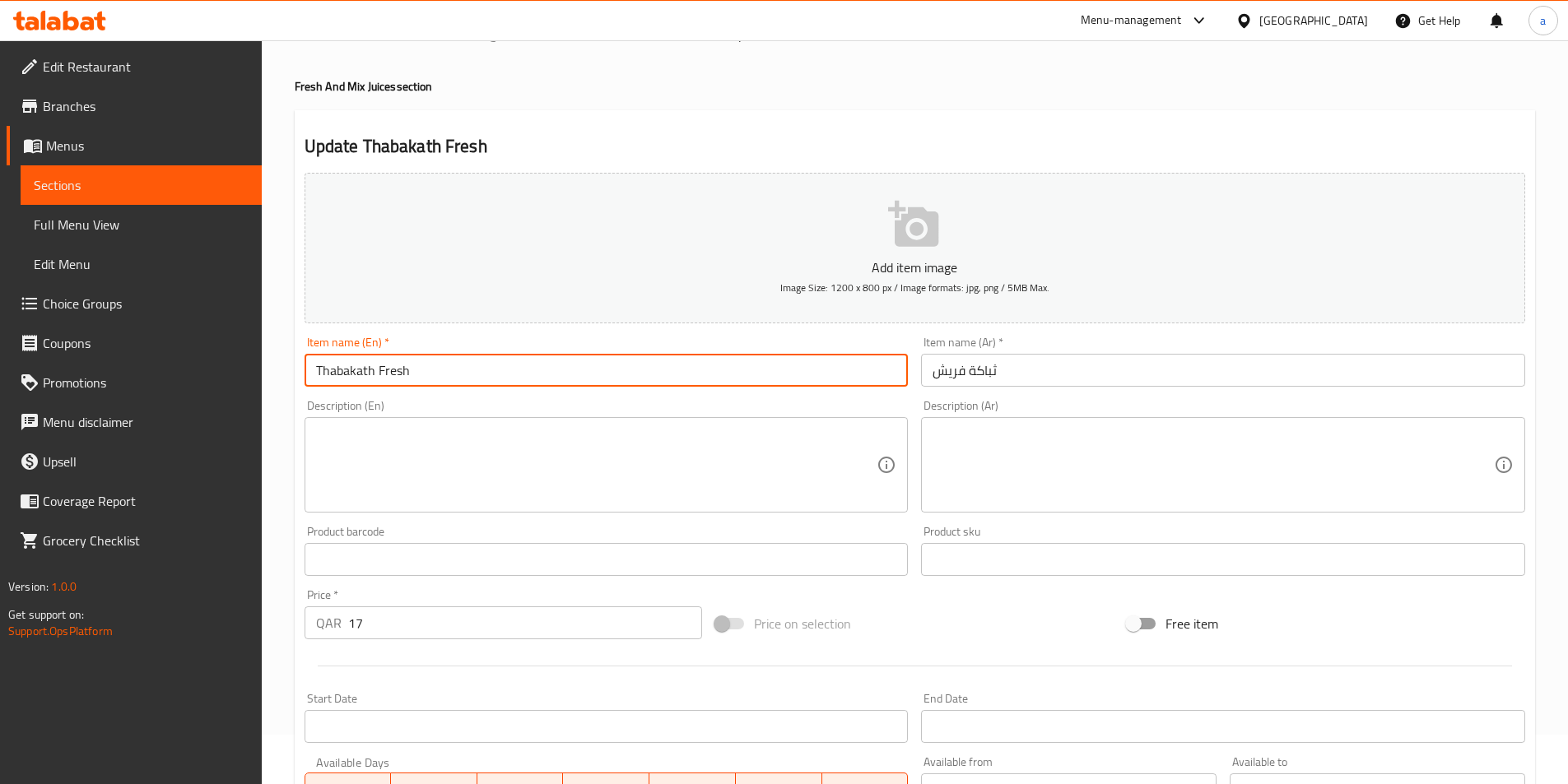
click at [532, 364] on input "Thabakath Fresh" at bounding box center [607, 370] width 604 height 33
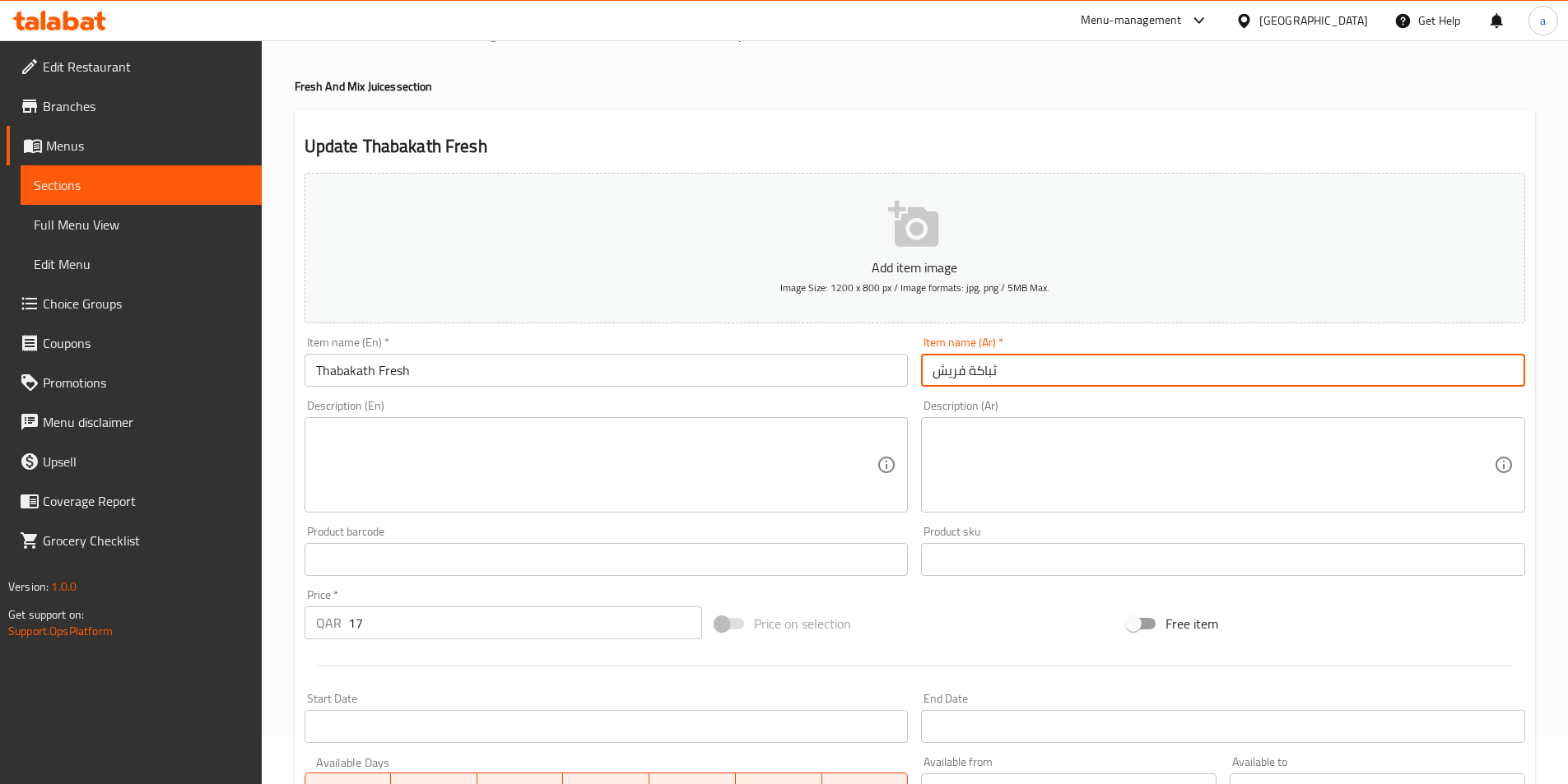
click at [1089, 361] on input "ثباكة فريش" at bounding box center [1223, 370] width 604 height 33
paste input "باكاث"
type input "ثاباكاث فريش"
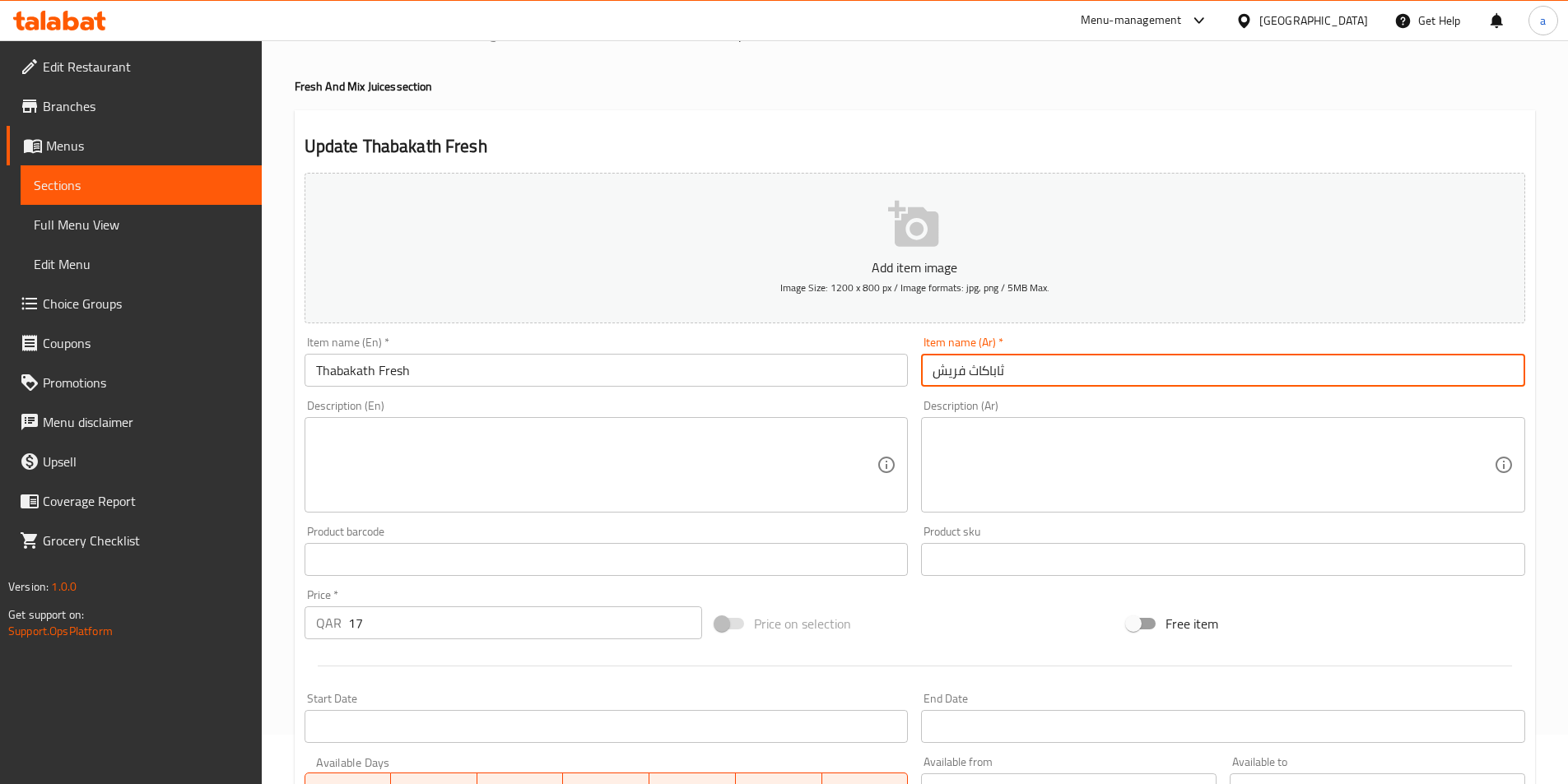
click at [1079, 130] on div "Update Thabakath Fresh Add item image Image Size: 1200 x 800 px / Image formats…" at bounding box center [915, 588] width 1240 height 958
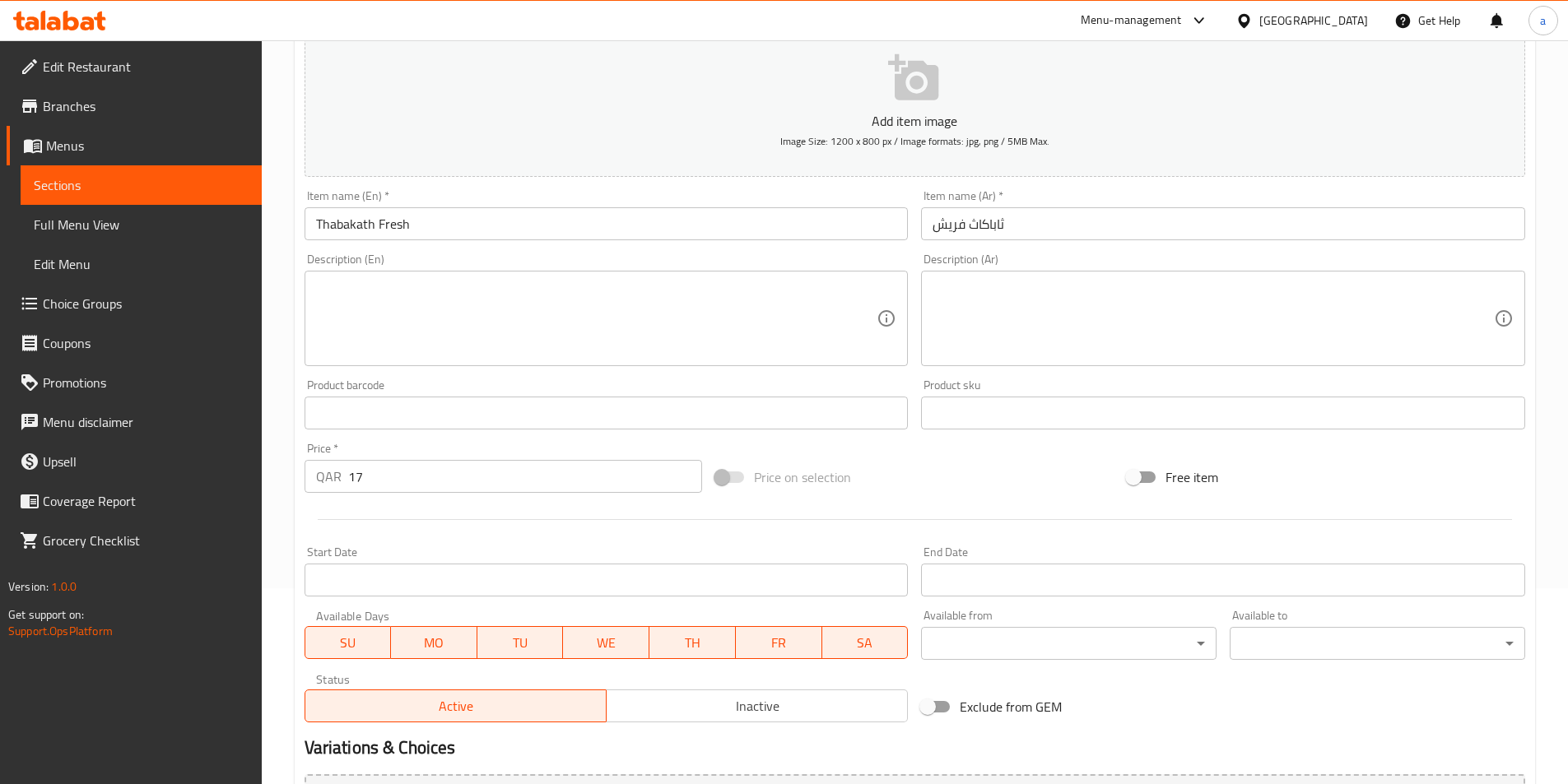
scroll to position [379, 0]
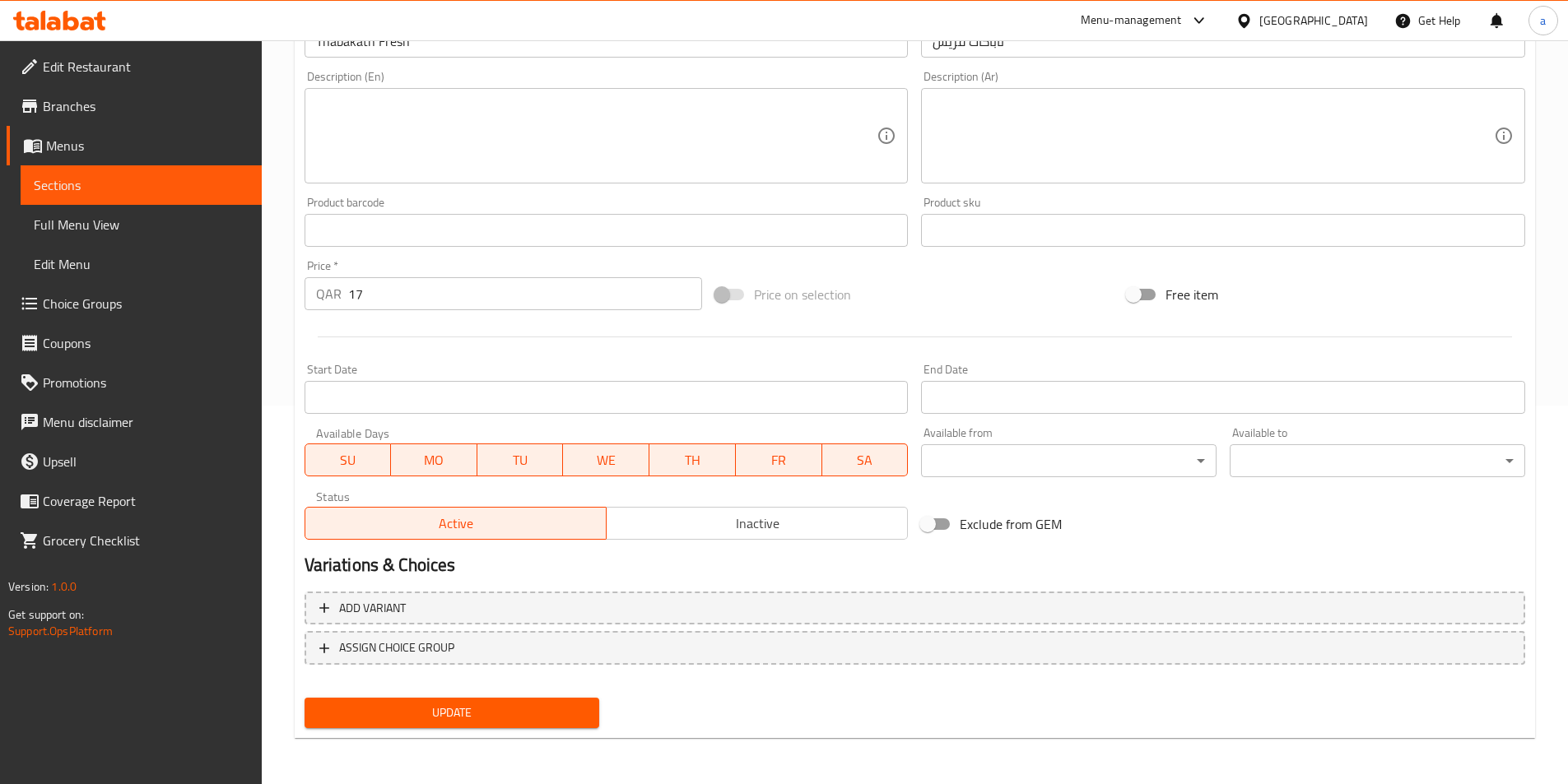
click at [488, 722] on span "Update" at bounding box center [452, 712] width 269 height 21
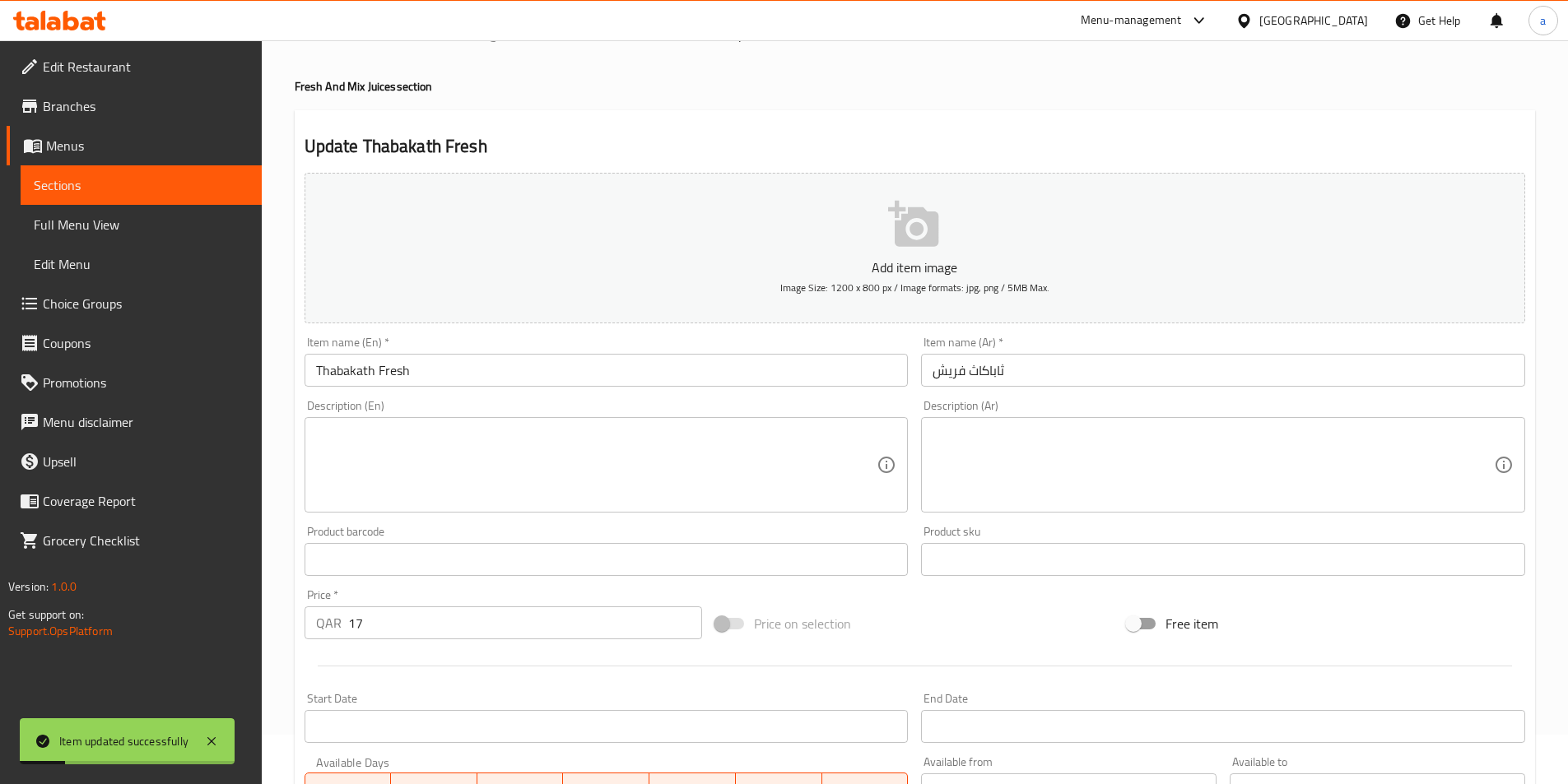
scroll to position [0, 0]
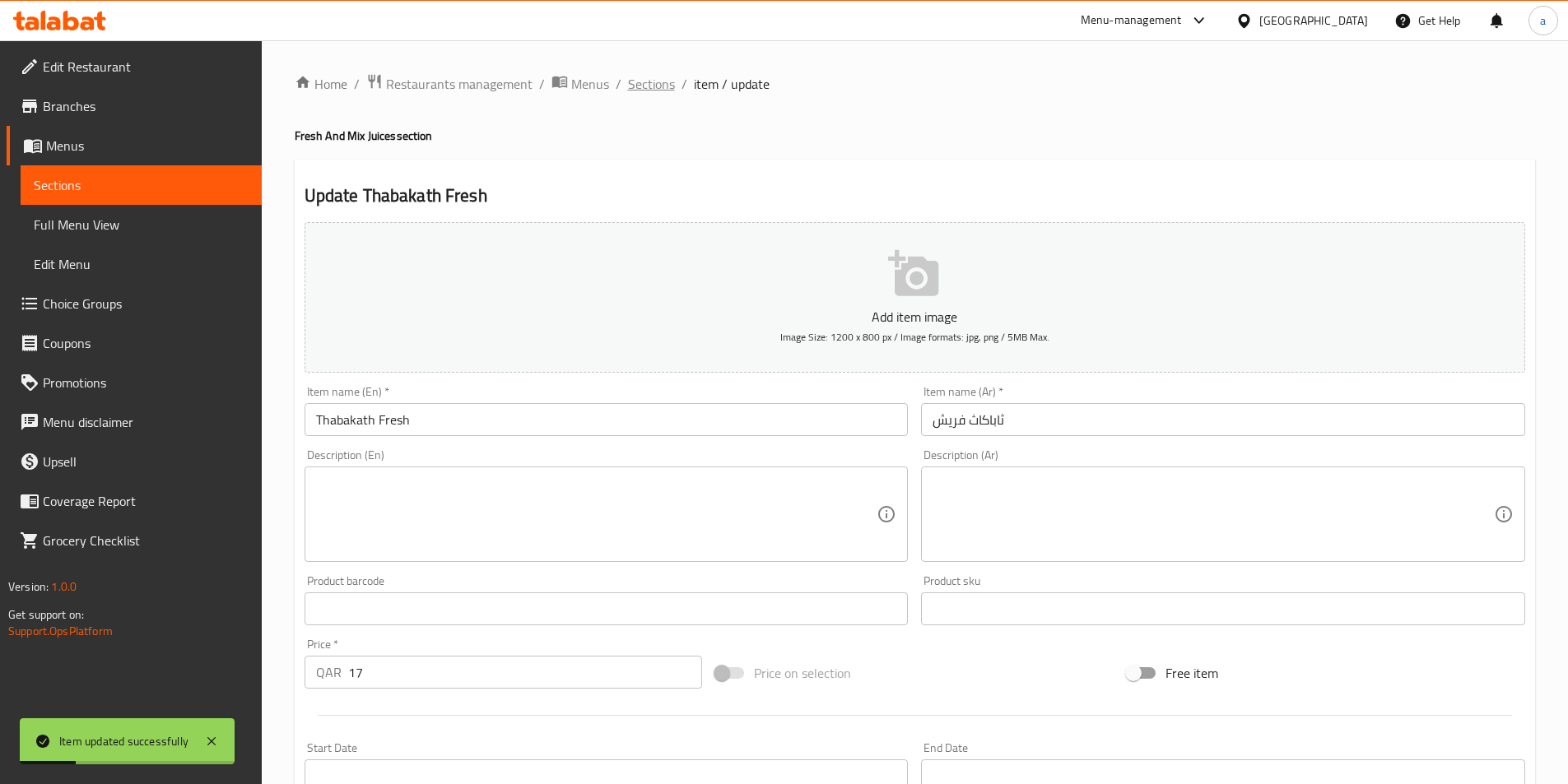
click at [645, 89] on span "Sections" at bounding box center [651, 84] width 47 height 20
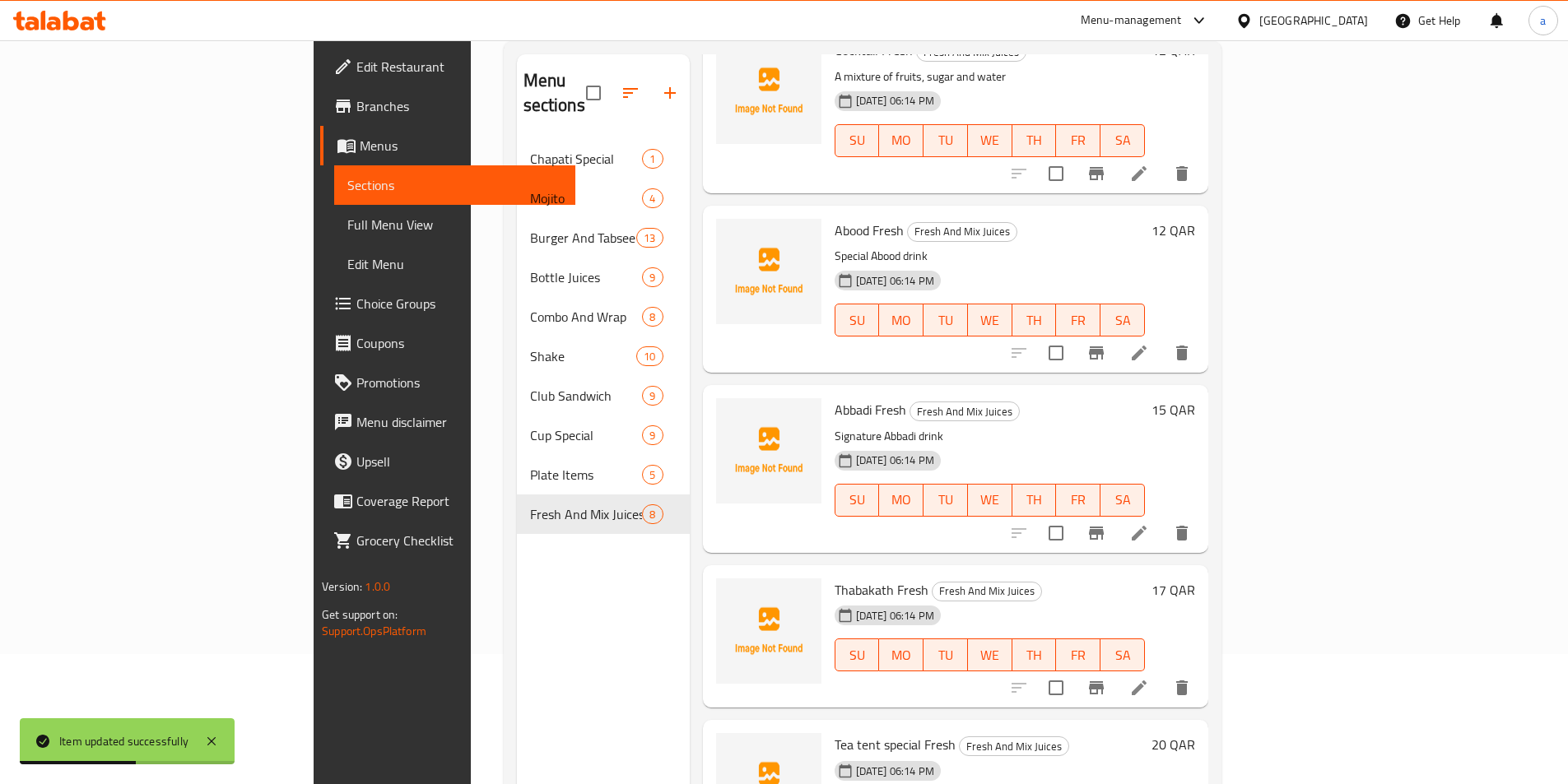
scroll to position [231, 0]
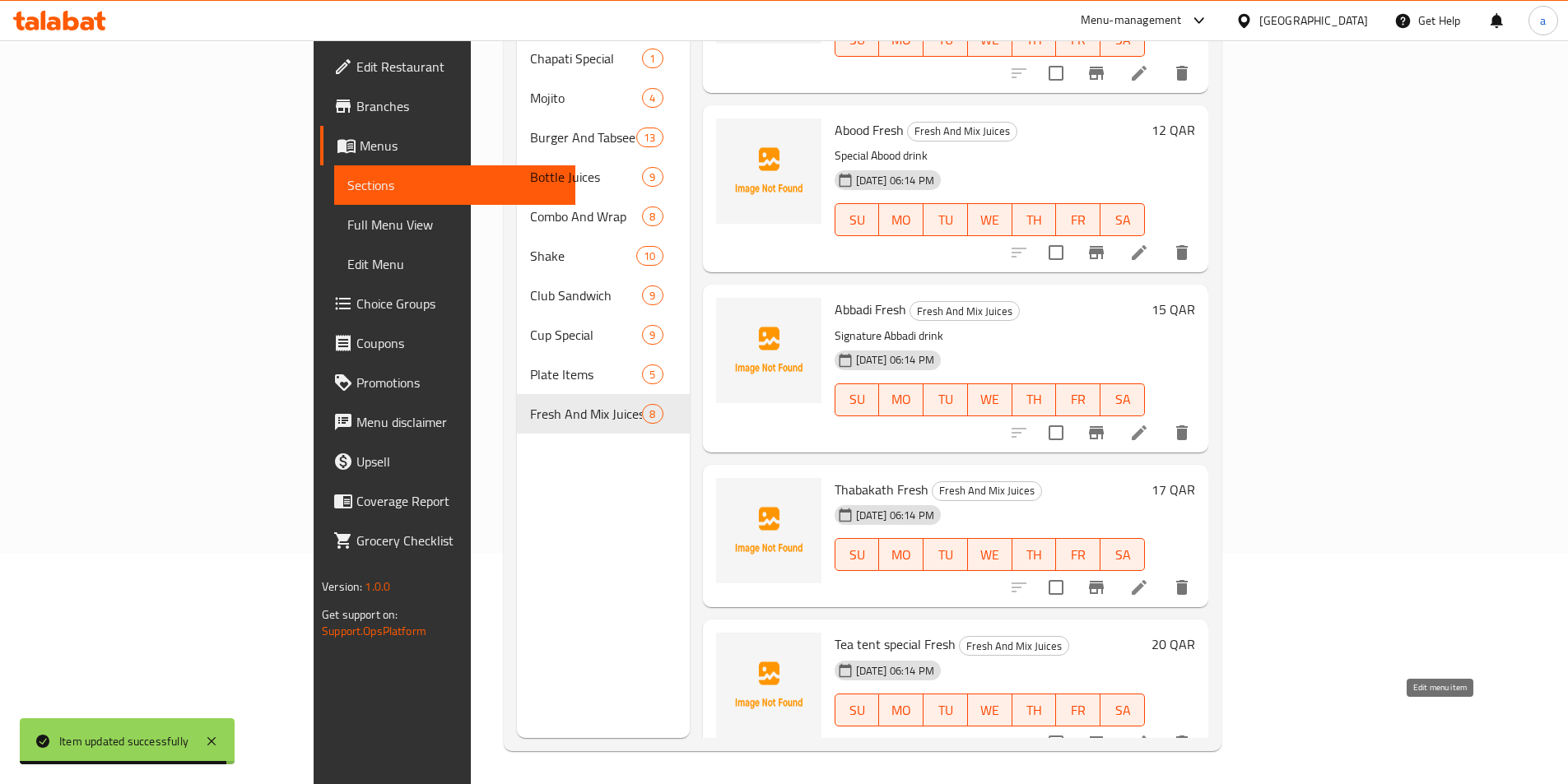
click at [1149, 733] on icon at bounding box center [1139, 743] width 20 height 20
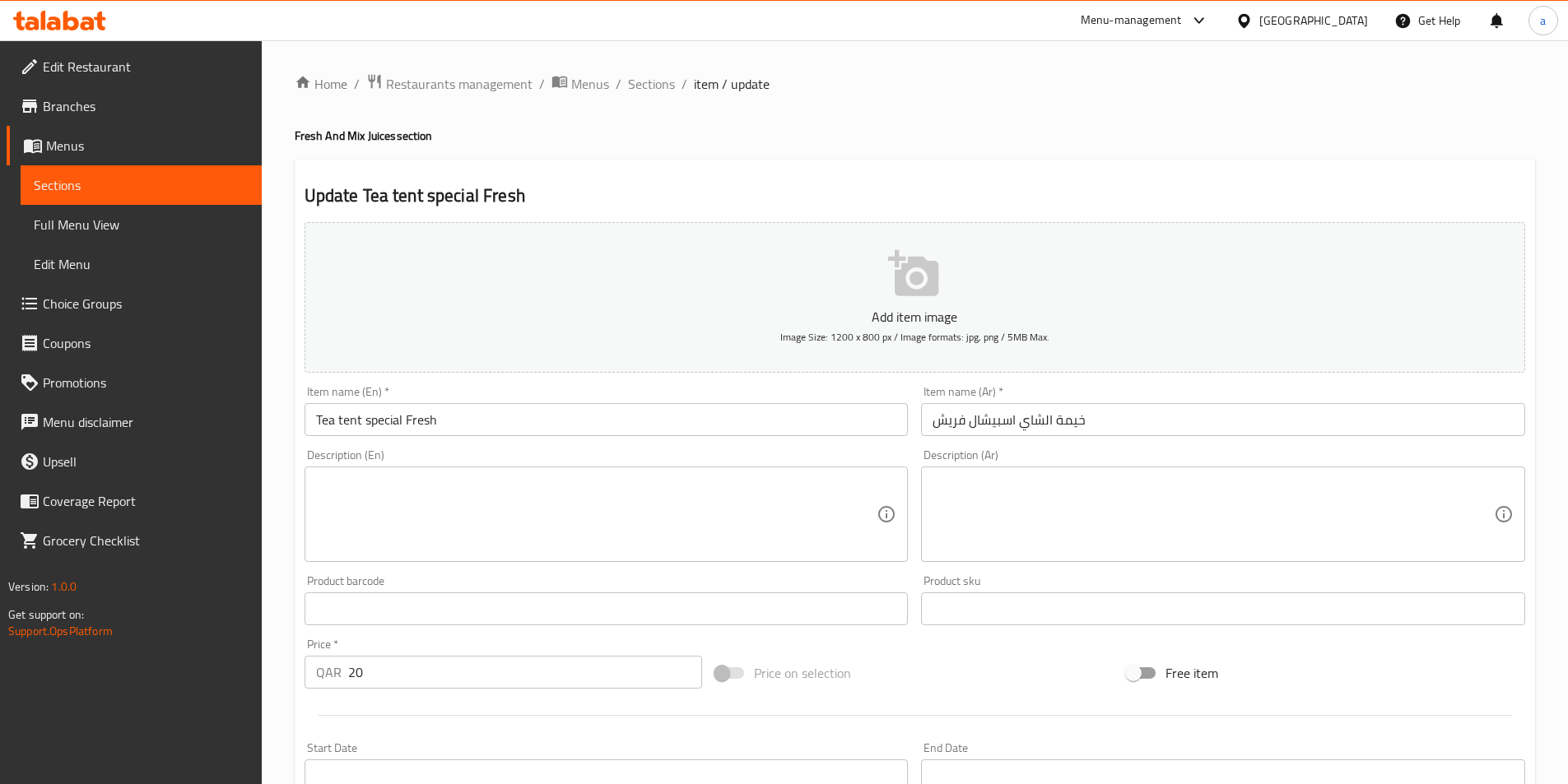
click at [758, 151] on div "Home / Restaurants management / Menus / Sections / item / update Fresh And Mix …" at bounding box center [915, 602] width 1240 height 1057
click at [643, 82] on span "Sections" at bounding box center [651, 84] width 47 height 20
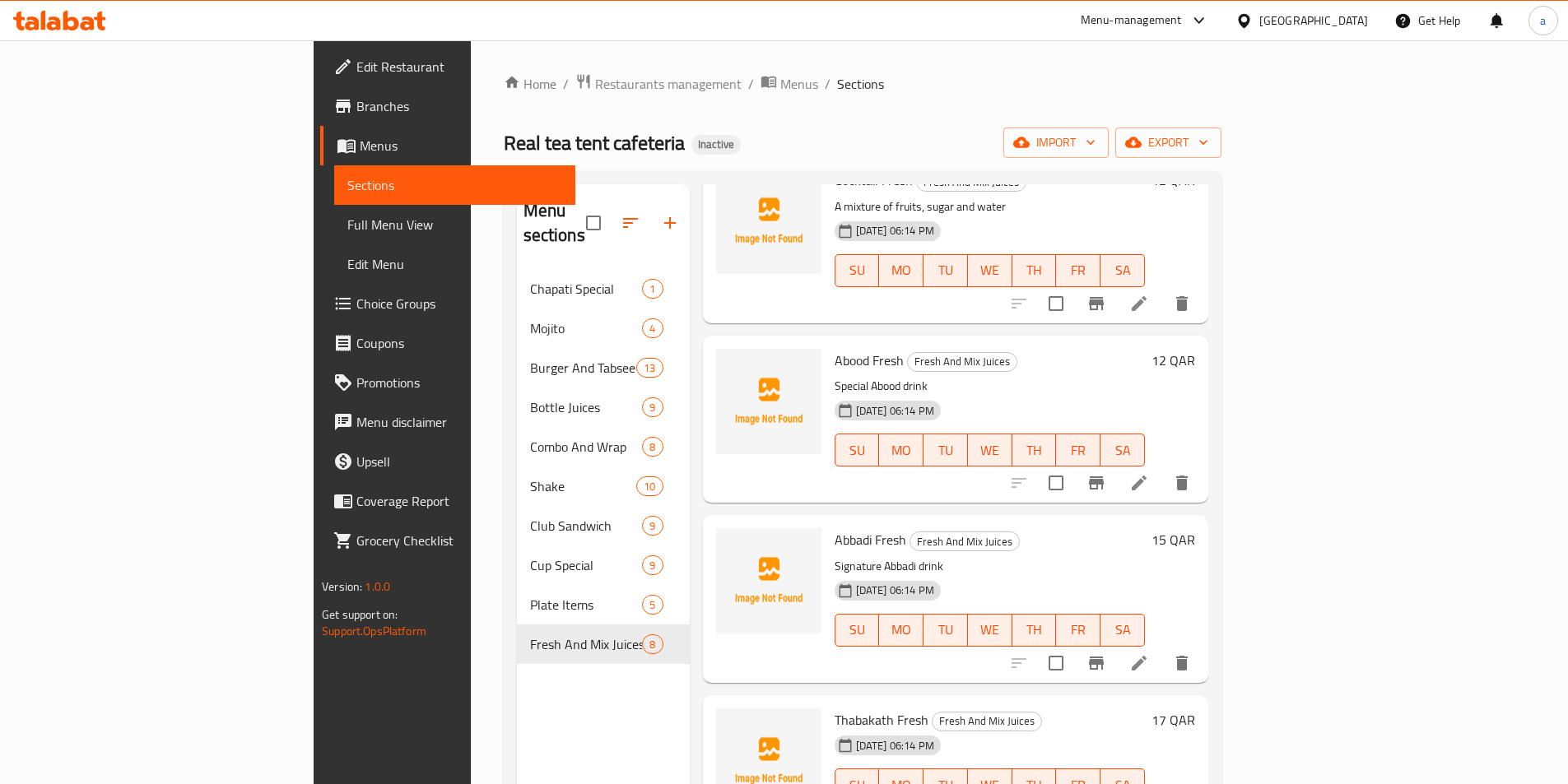
click at [347, 216] on span "Full Menu View" at bounding box center [454, 225] width 215 height 20
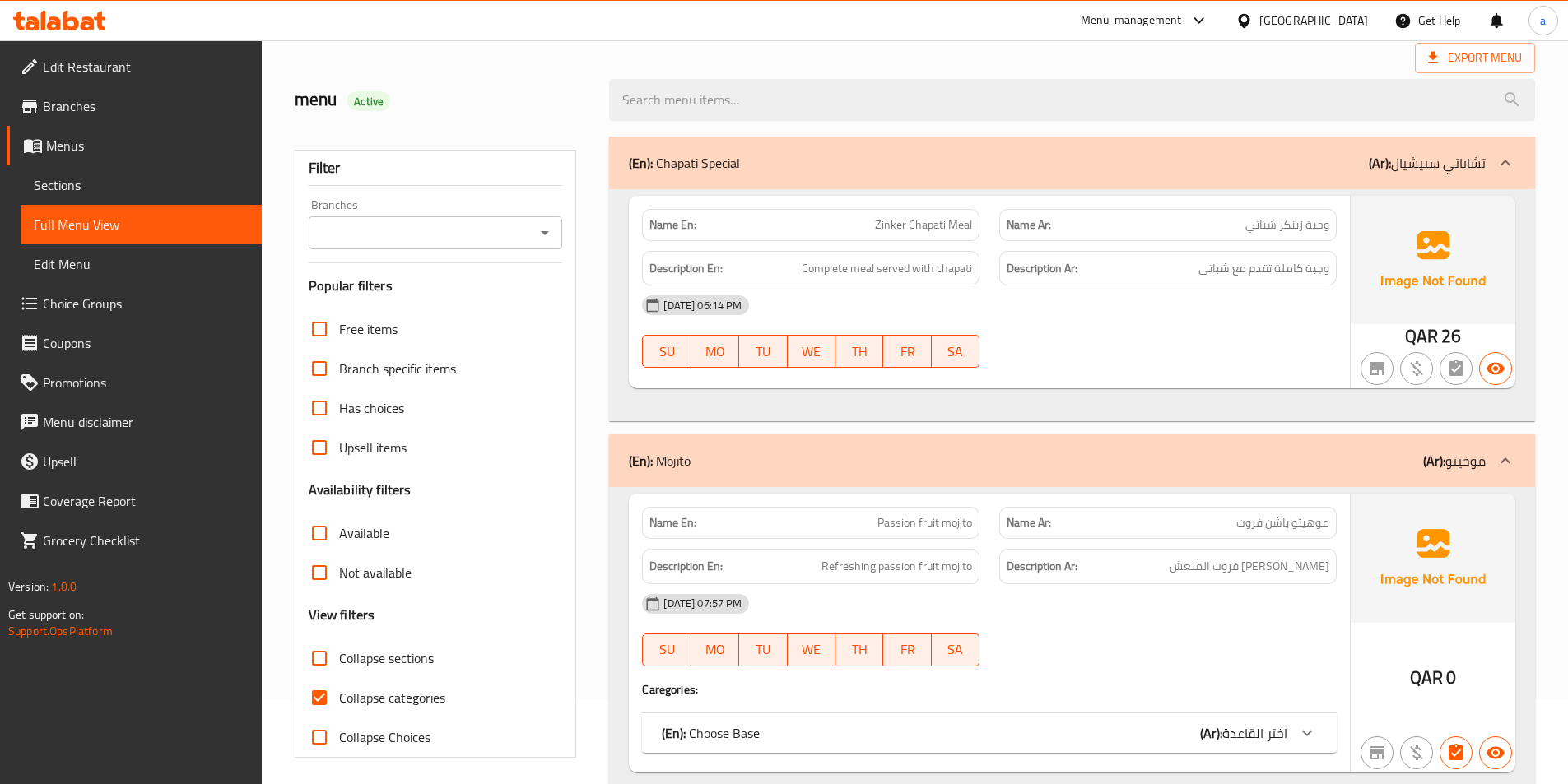
scroll to position [165, 0]
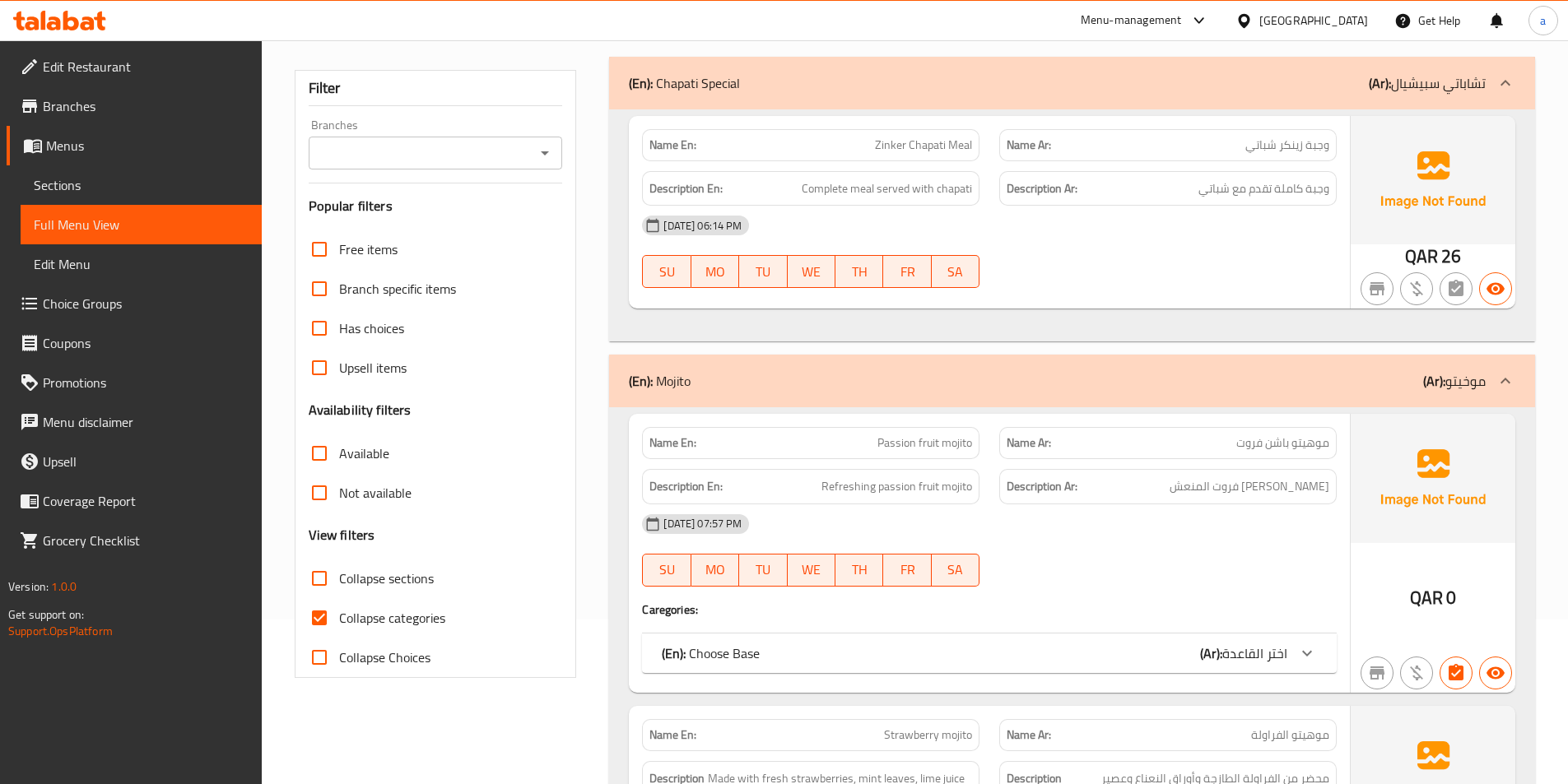
drag, startPoint x: 403, startPoint y: 615, endPoint x: 408, endPoint y: 587, distance: 28.4
click at [403, 615] on span "Collapse categories" at bounding box center [392, 618] width 107 height 20
click at [339, 615] on input "Collapse categories" at bounding box center [319, 618] width 39 height 39
checkbox input "false"
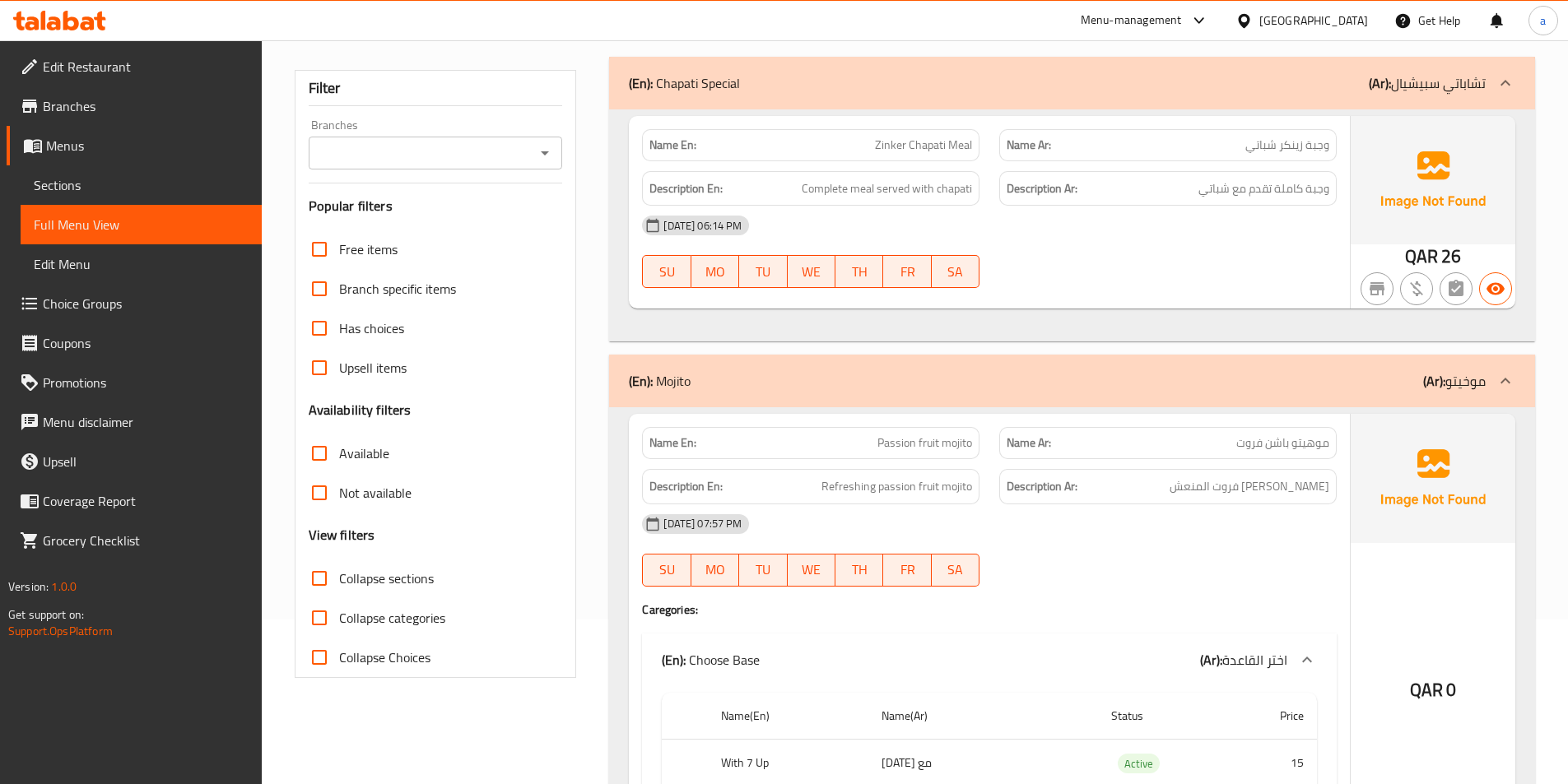
click at [408, 587] on span "Collapse sections" at bounding box center [386, 578] width 95 height 20
click at [339, 587] on input "Collapse sections" at bounding box center [319, 578] width 39 height 39
checkbox input "true"
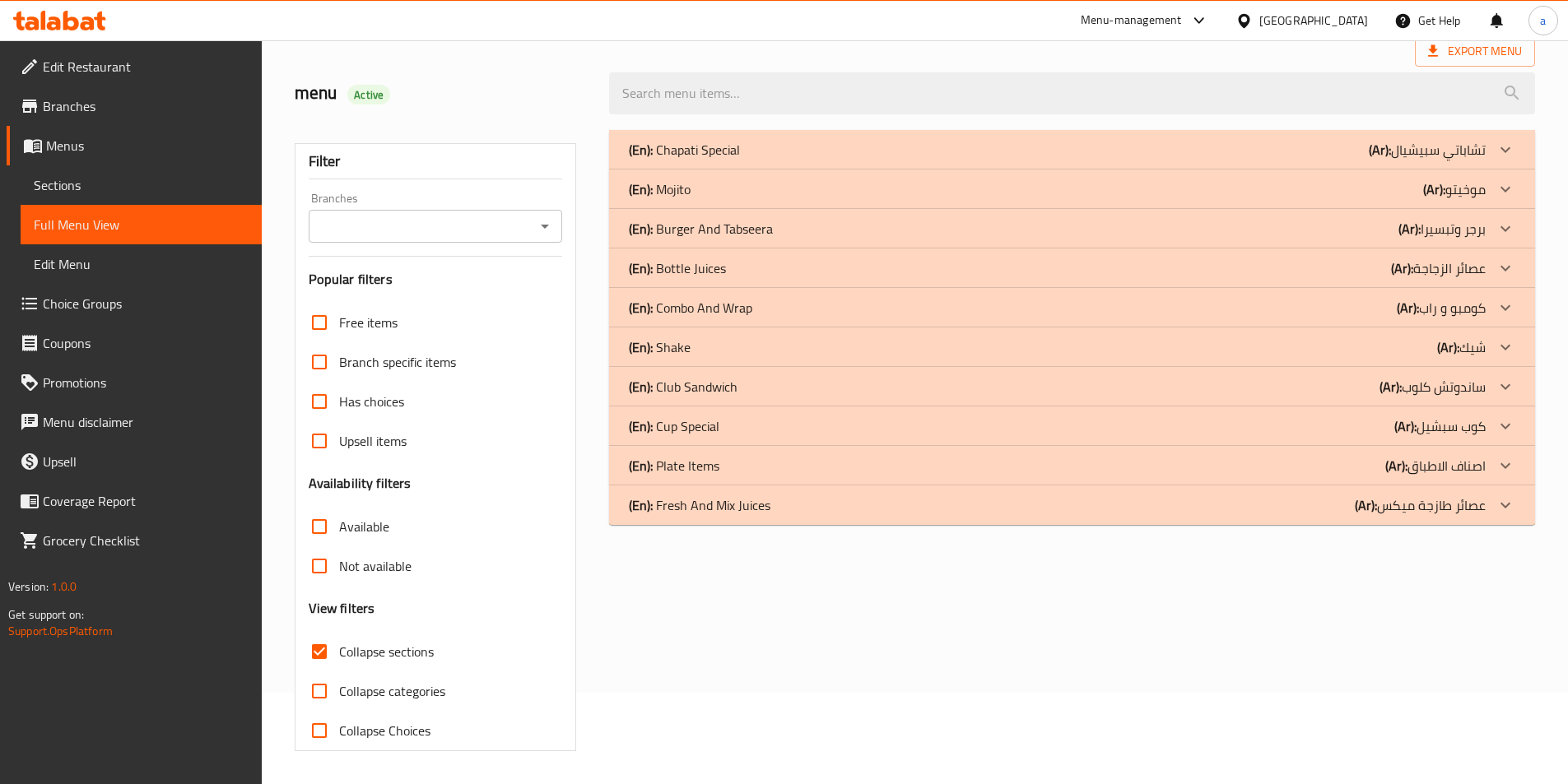
scroll to position [92, 0]
click at [776, 515] on div "(En): Fresh And Mix Juices (Ar): عصائر طازجة ميكس" at bounding box center [1072, 504] width 925 height 39
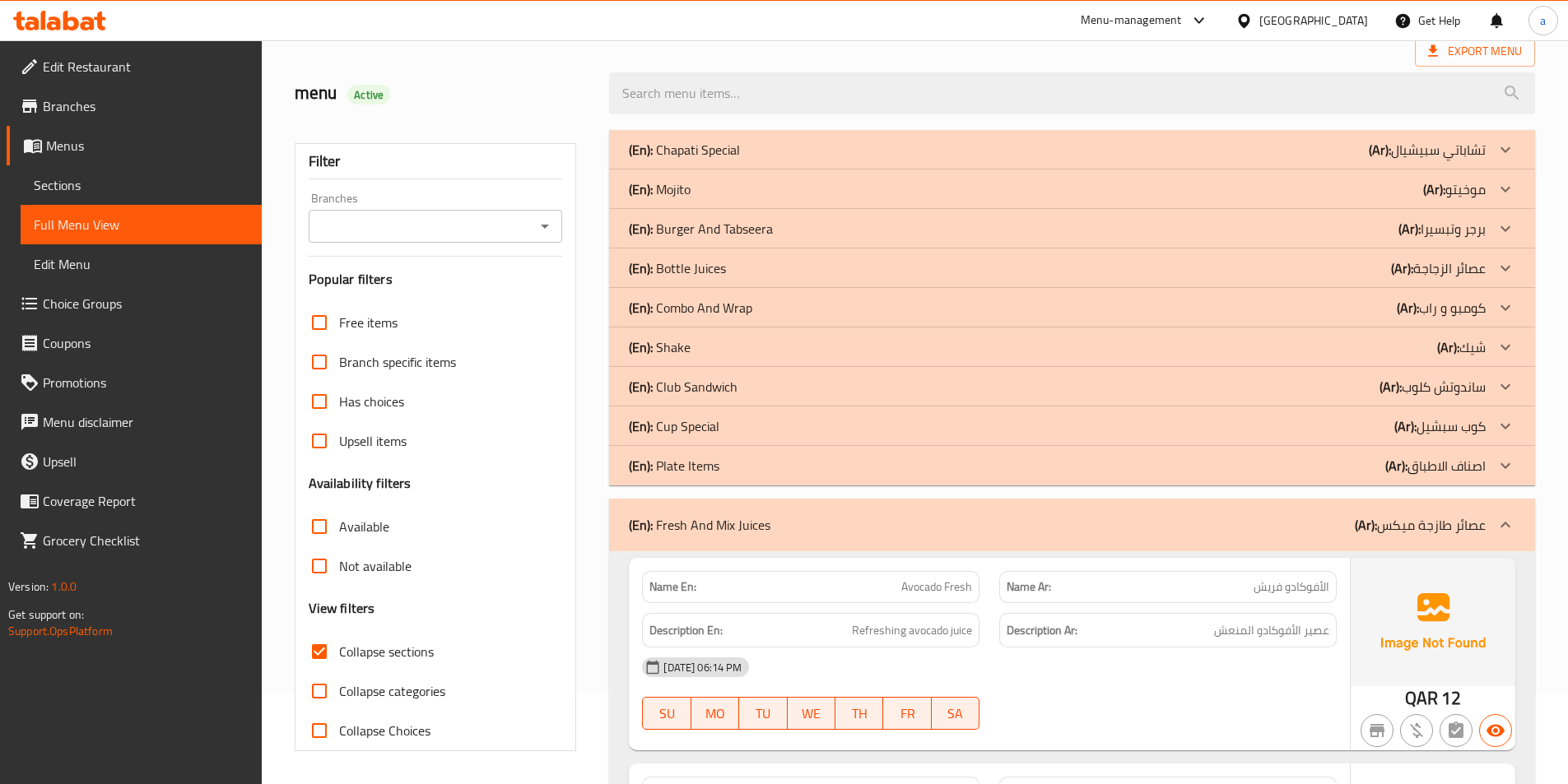
click at [763, 474] on div "(En): Plate Items (Ar): اصناف الاطباق" at bounding box center [1056, 466] width 856 height 20
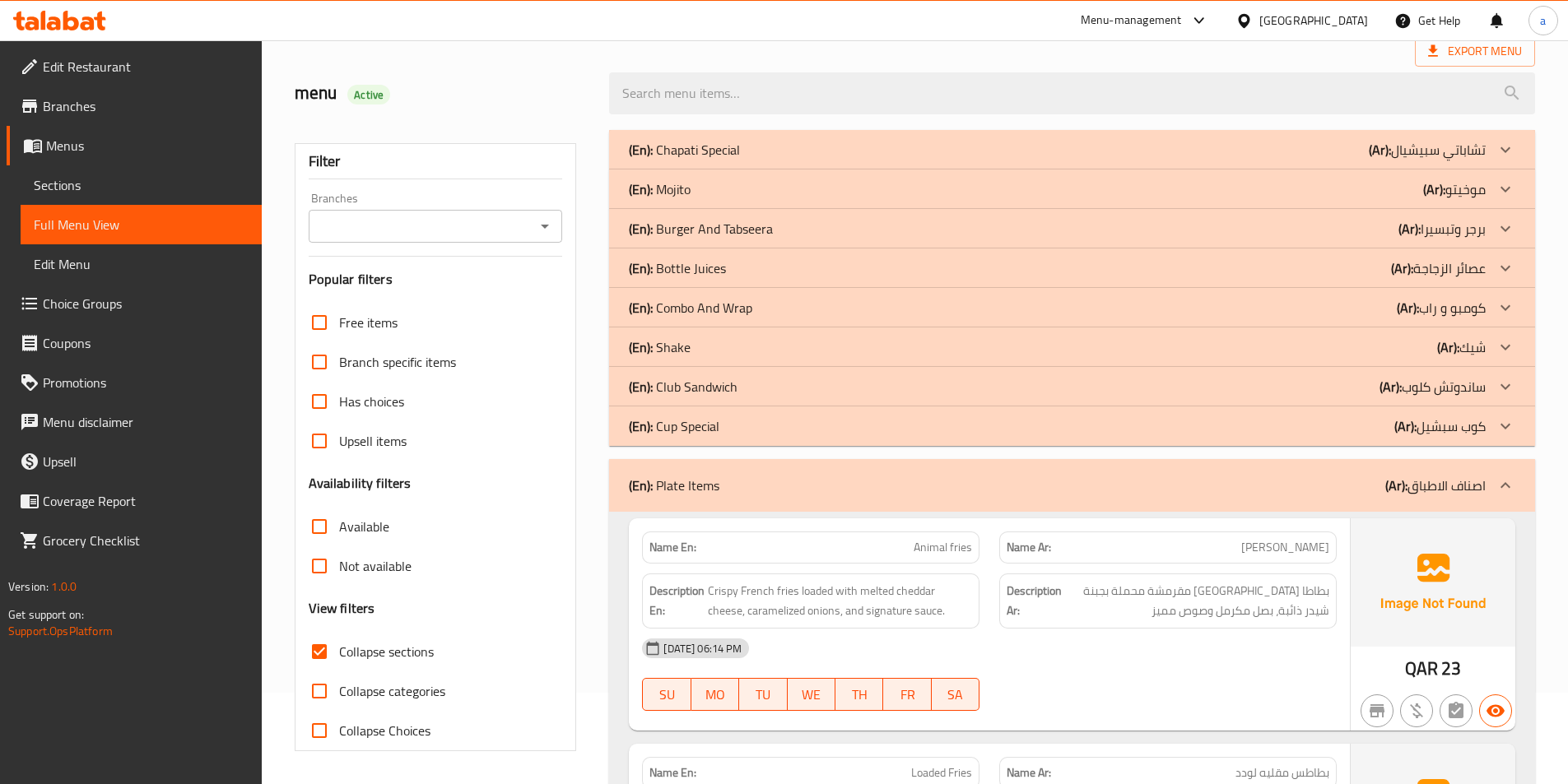
click at [761, 439] on div "(En): Cup Special (Ar): كوب سبشيل" at bounding box center [1072, 425] width 925 height 39
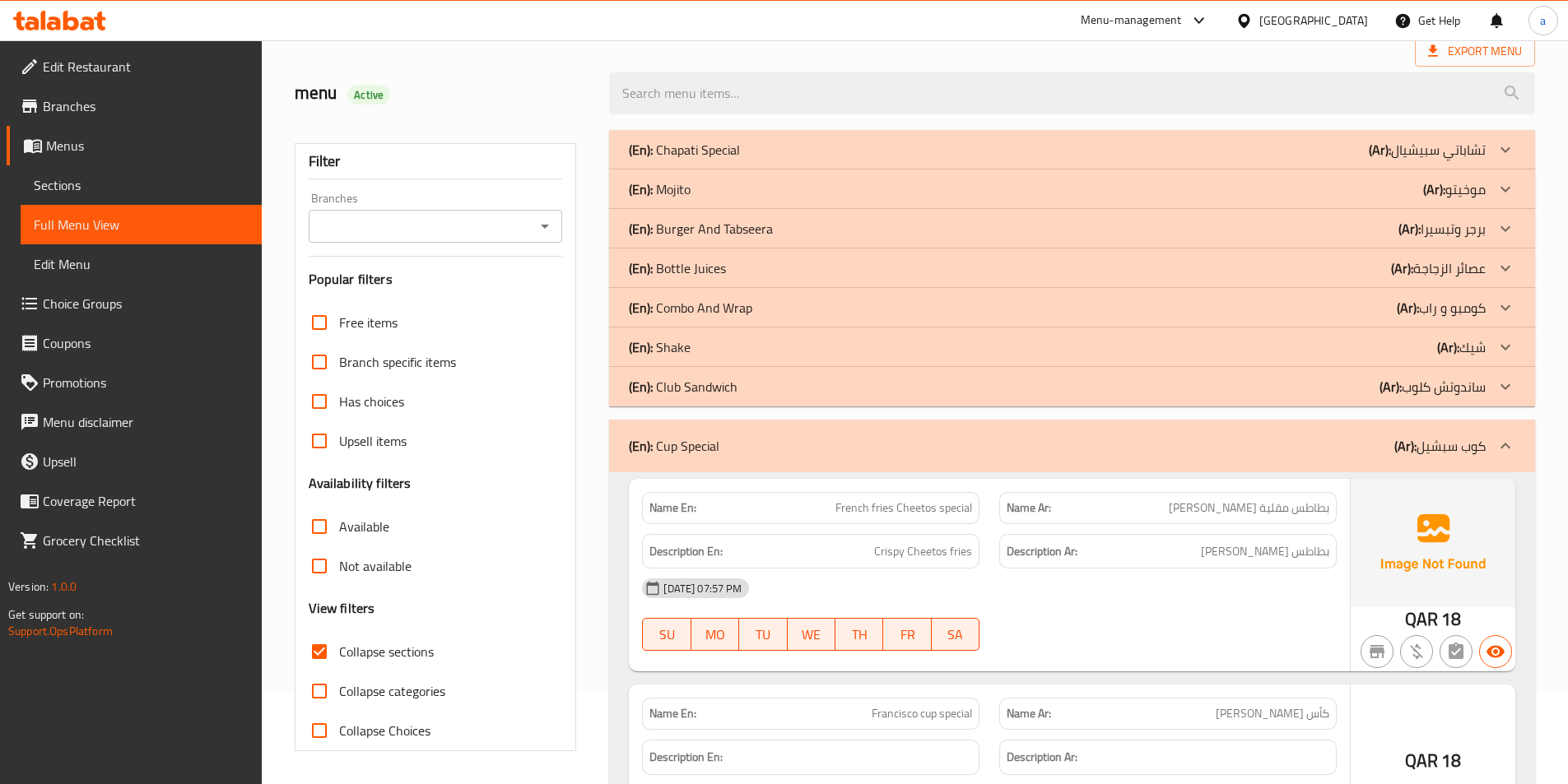
click at [764, 394] on div "(En): Club Sandwich (Ar): ساندوتش كلوب" at bounding box center [1056, 387] width 856 height 20
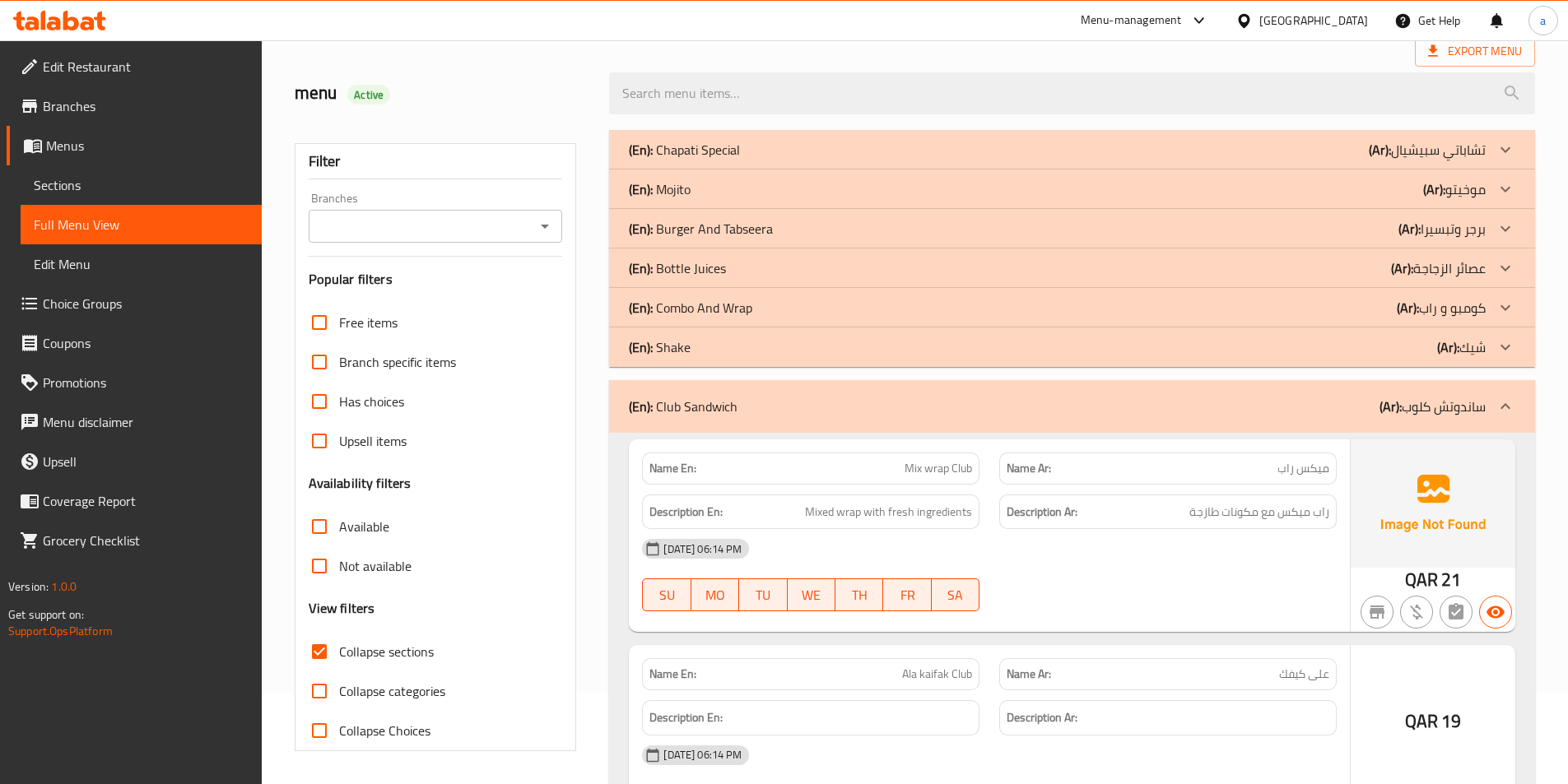
click at [762, 359] on div "(En): Shake (Ar): شيك" at bounding box center [1072, 347] width 925 height 39
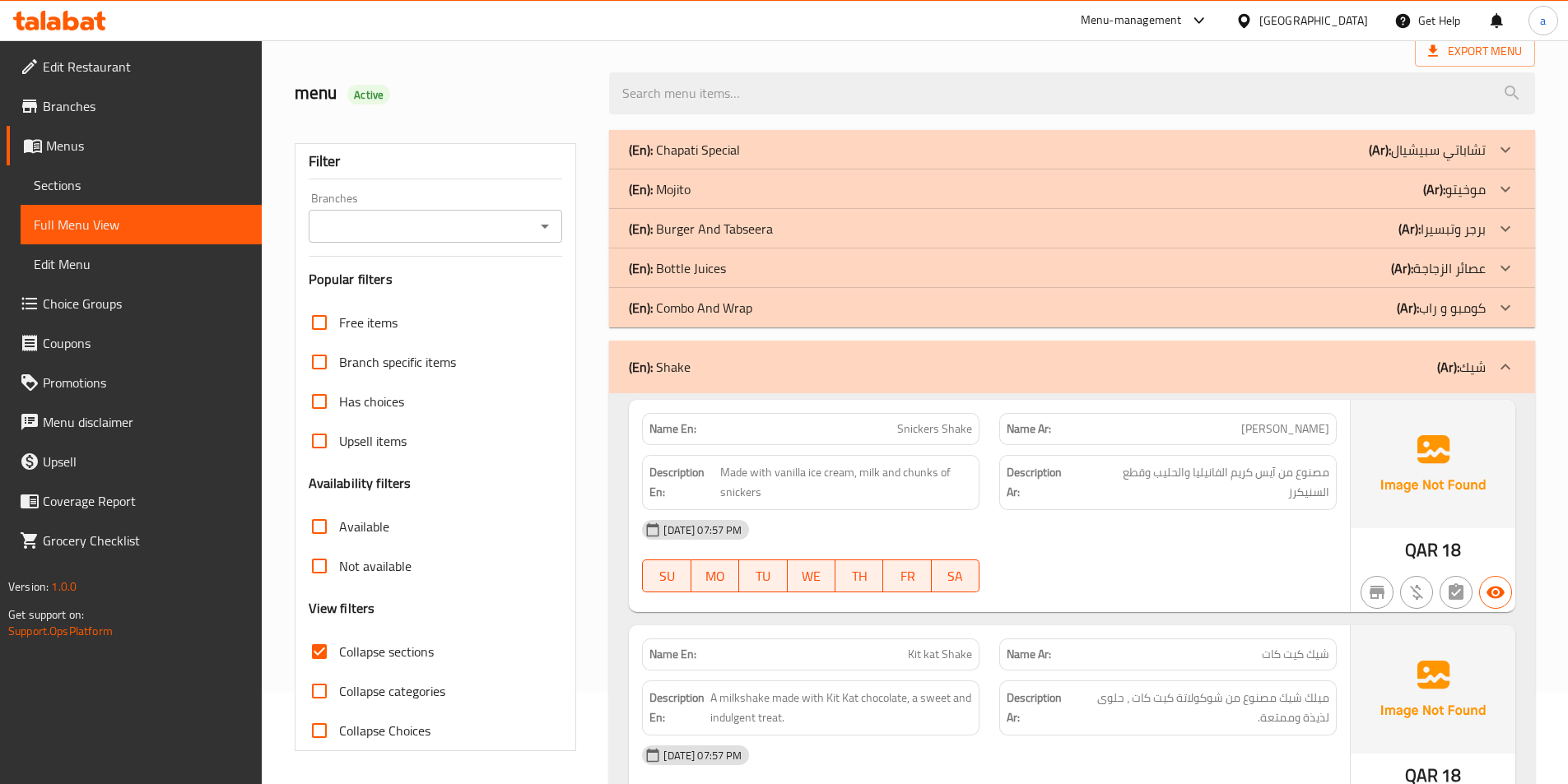
click at [726, 271] on div "(En): Bottle Juices (Ar): عصائر الزجاجة" at bounding box center [1056, 268] width 856 height 20
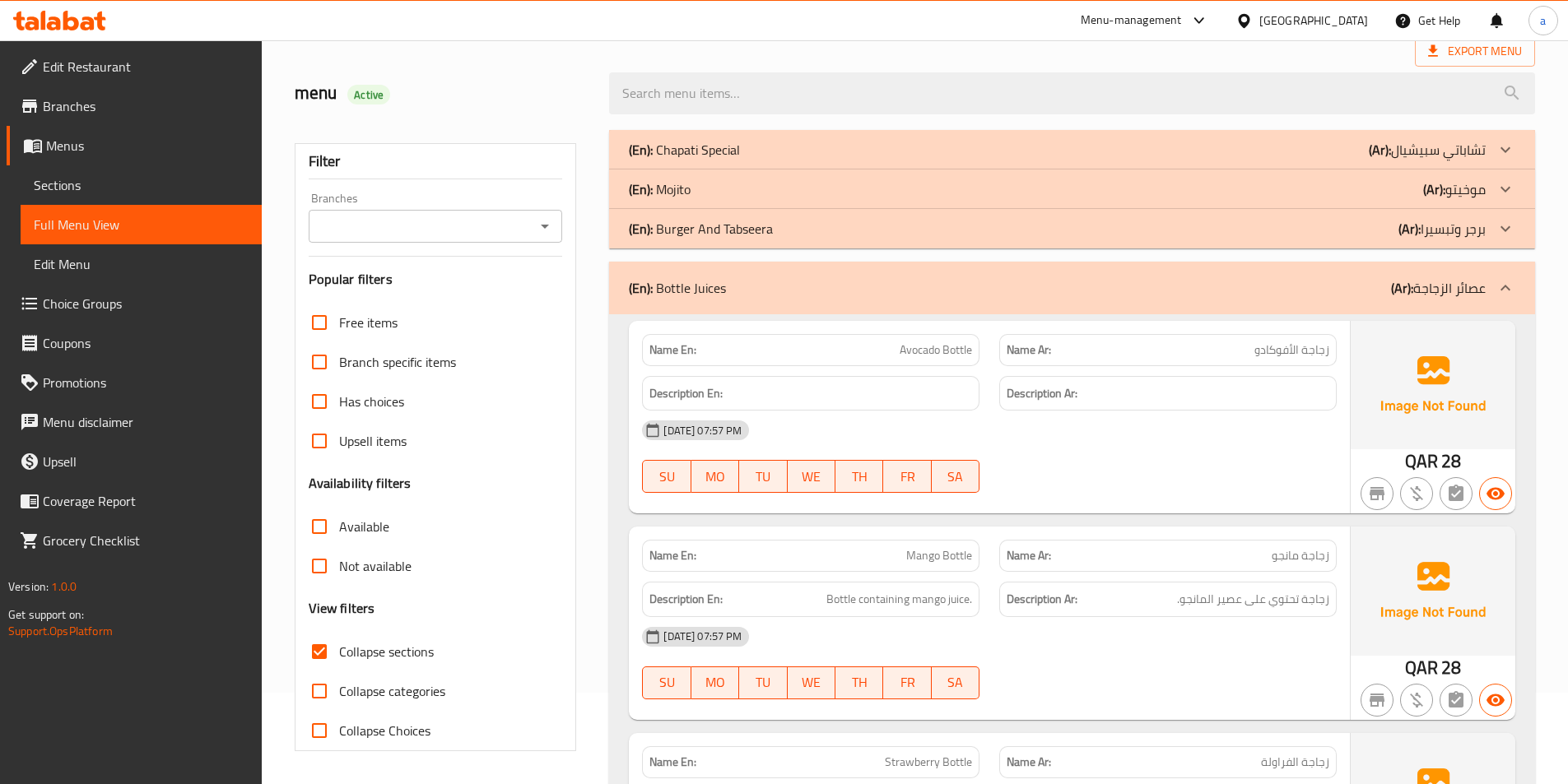
click at [741, 192] on div "(En): Mojito (Ar): موخيتو" at bounding box center [1056, 190] width 856 height 20
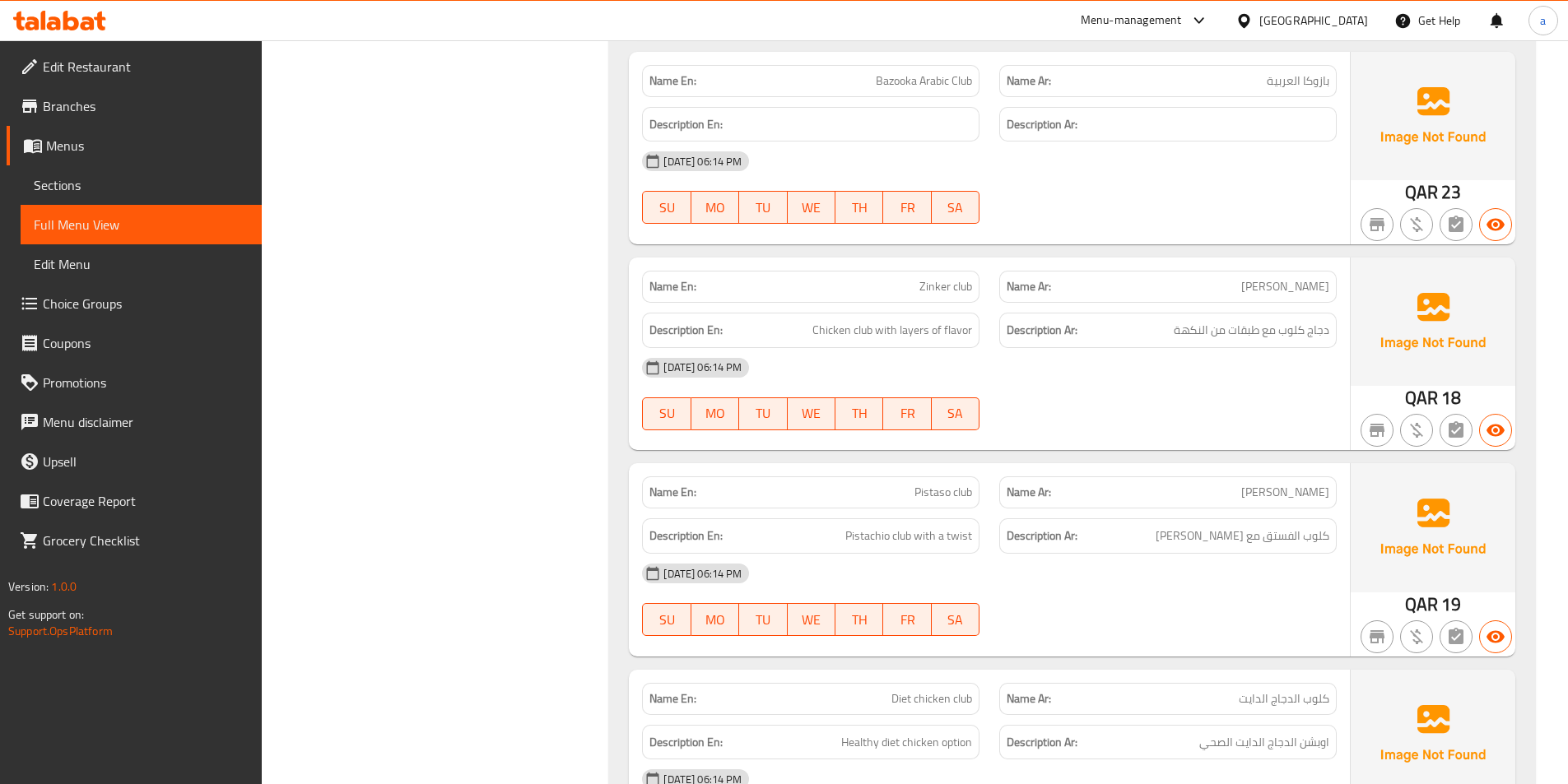
scroll to position [7333, 0]
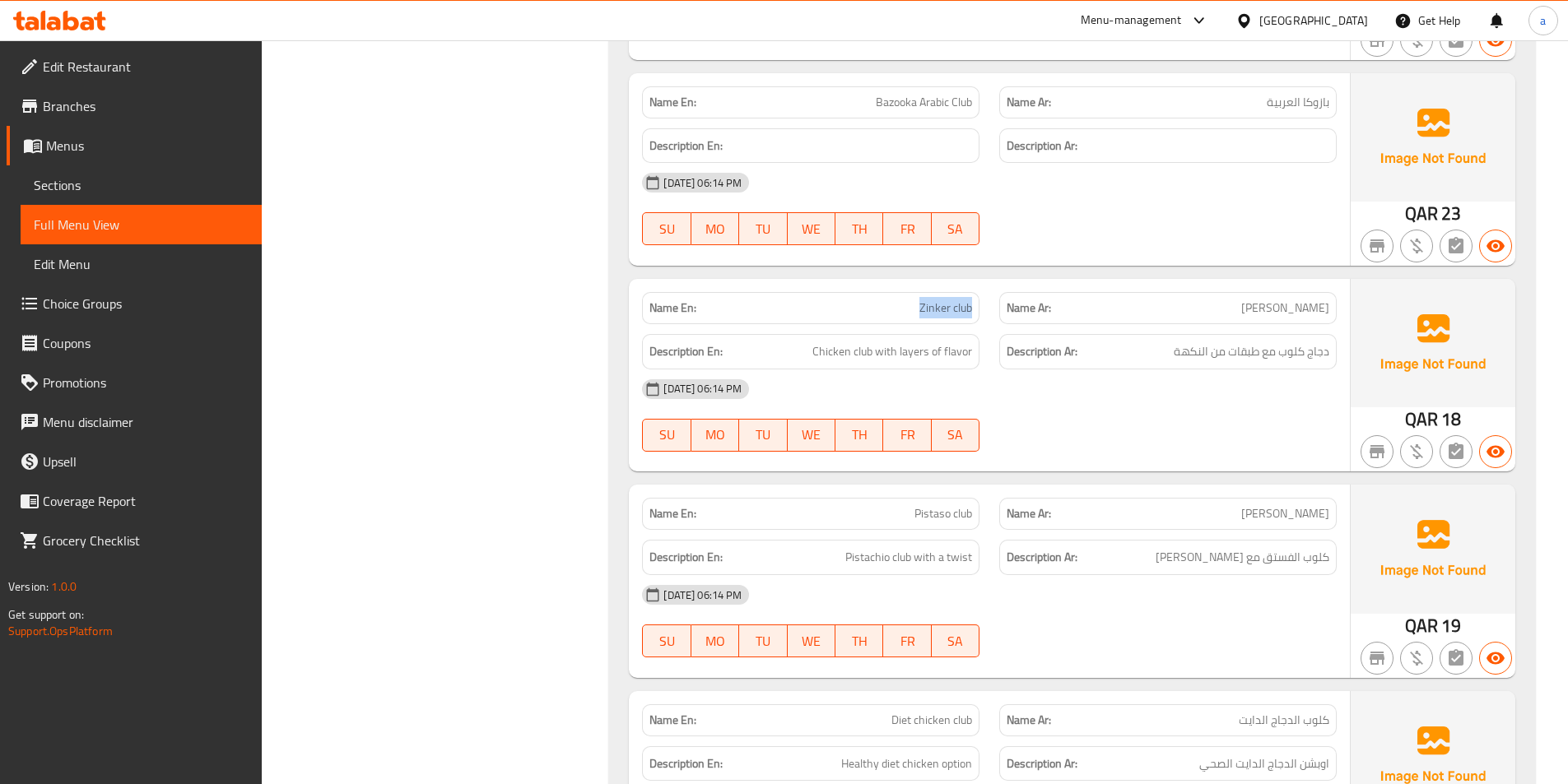
drag, startPoint x: 915, startPoint y: 305, endPoint x: 973, endPoint y: 304, distance: 58.0
click at [973, 304] on div "Name En: Zinker club" at bounding box center [810, 308] width 337 height 32
drag, startPoint x: 868, startPoint y: 94, endPoint x: 985, endPoint y: 104, distance: 117.4
click at [985, 104] on div "Name En: Bazooka Arabic Club" at bounding box center [810, 102] width 357 height 52
copy span "Bazooka Arabic Club"
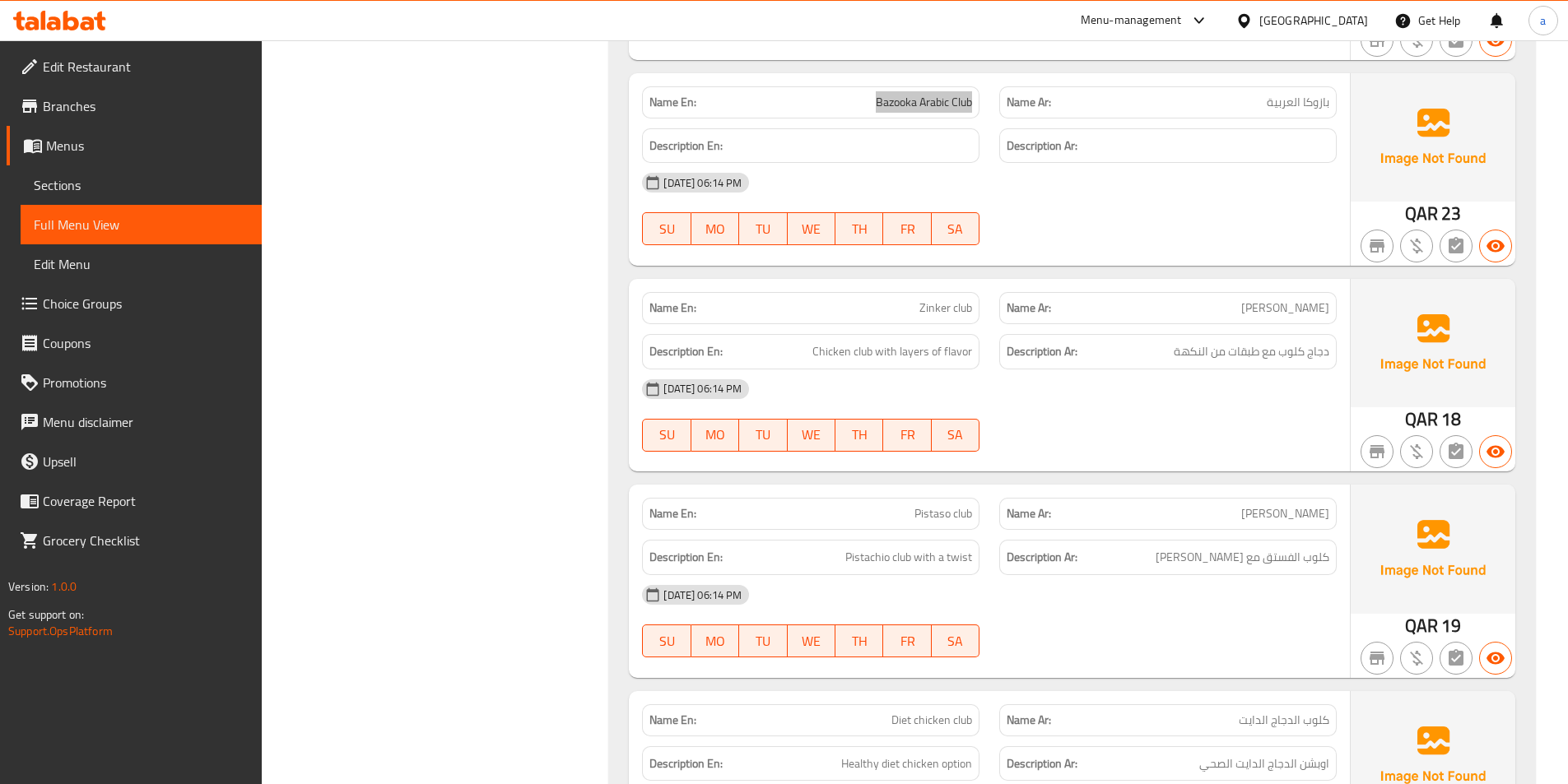
scroll to position [7416, 0]
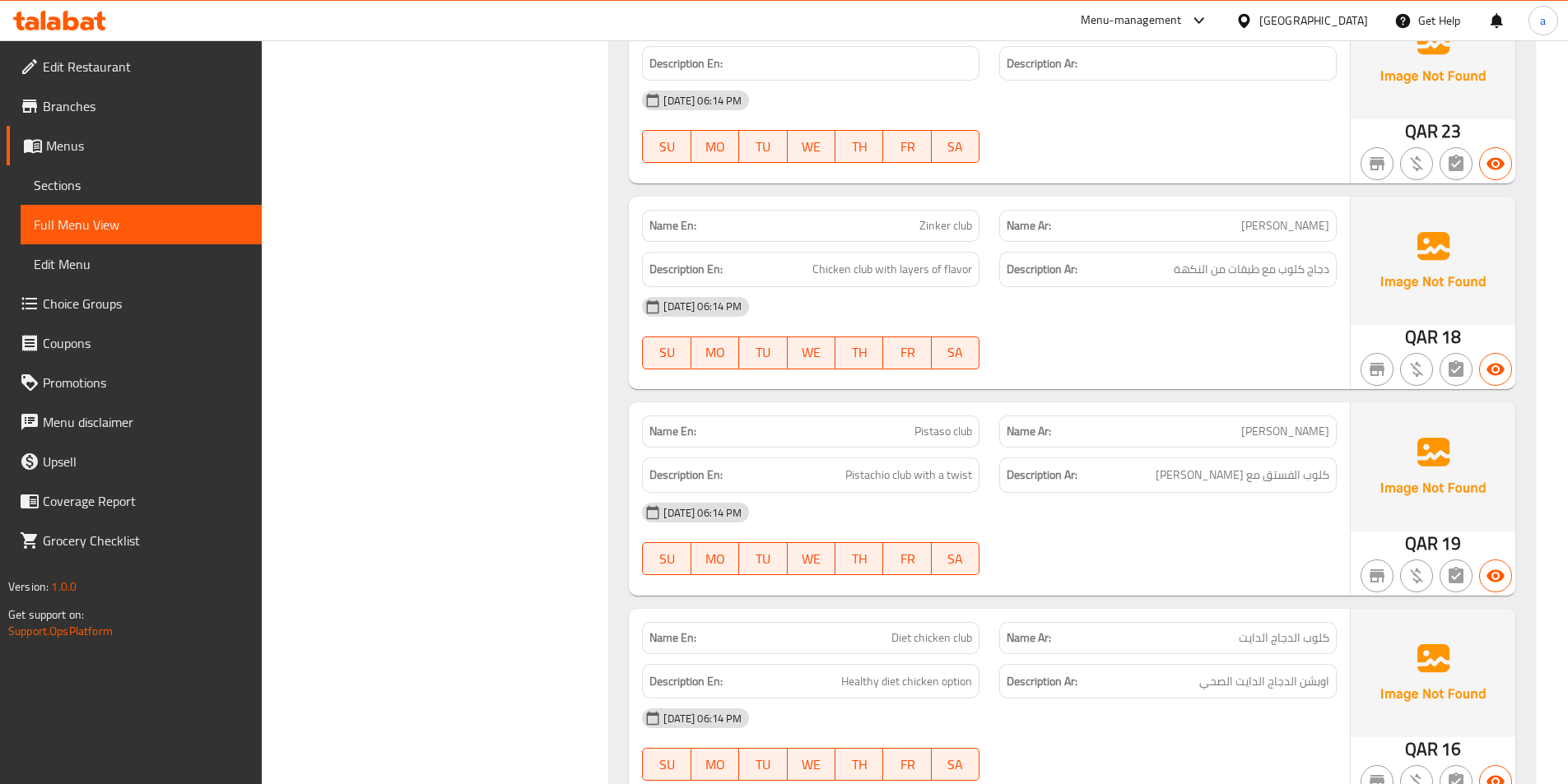
drag, startPoint x: 836, startPoint y: 636, endPoint x: 987, endPoint y: 638, distance: 151.0
click at [987, 638] on div "Name En: Diet chicken club" at bounding box center [810, 638] width 357 height 52
click at [816, 630] on p "Name En: Diet chicken club" at bounding box center [811, 638] width 323 height 17
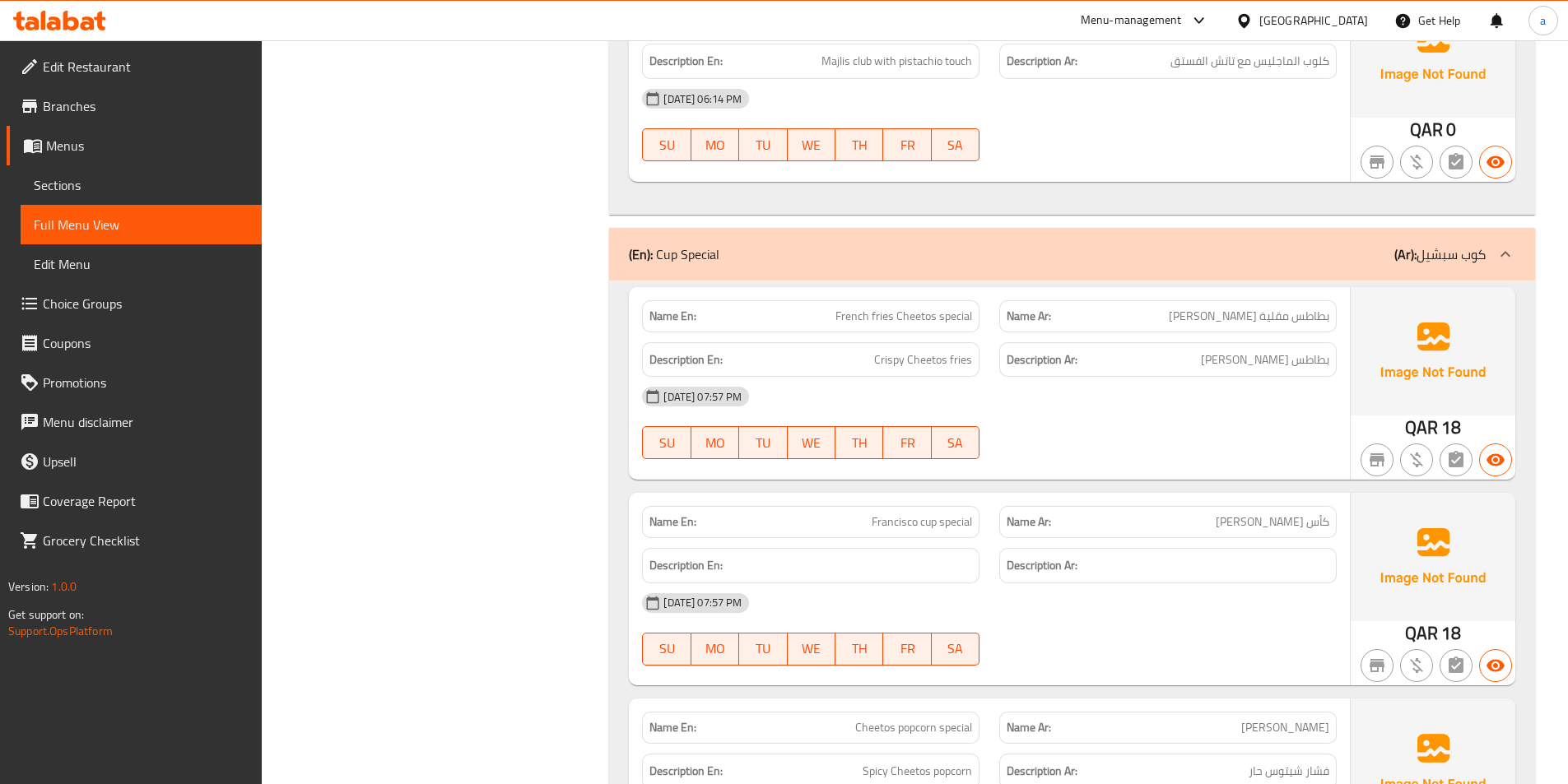
scroll to position [8650, 0]
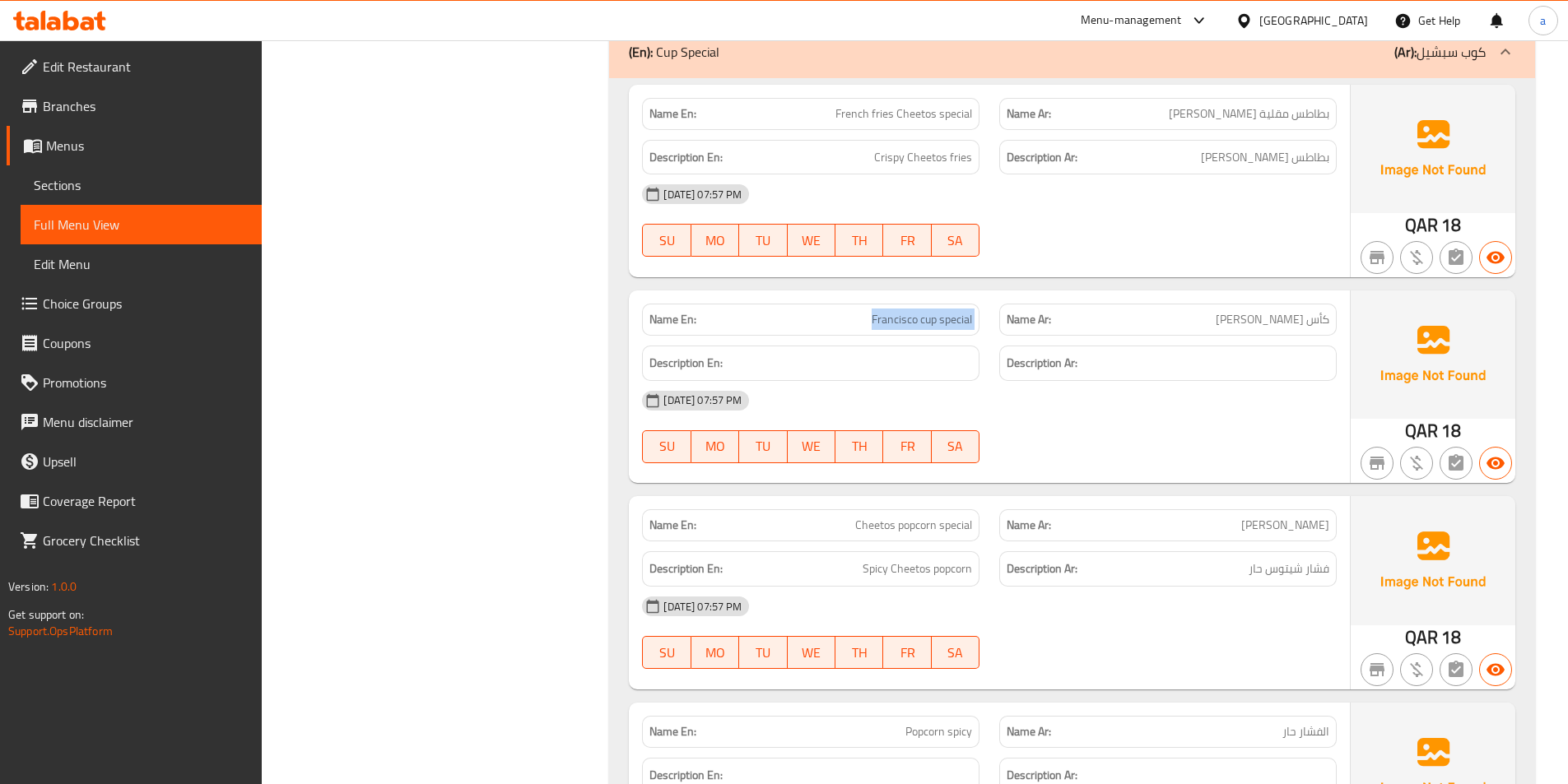
drag, startPoint x: 857, startPoint y: 321, endPoint x: 991, endPoint y: 315, distance: 134.1
click at [991, 315] on div "Name En: Francisco cup special Name Ar: كأس [PERSON_NAME]" at bounding box center [989, 320] width 714 height 52
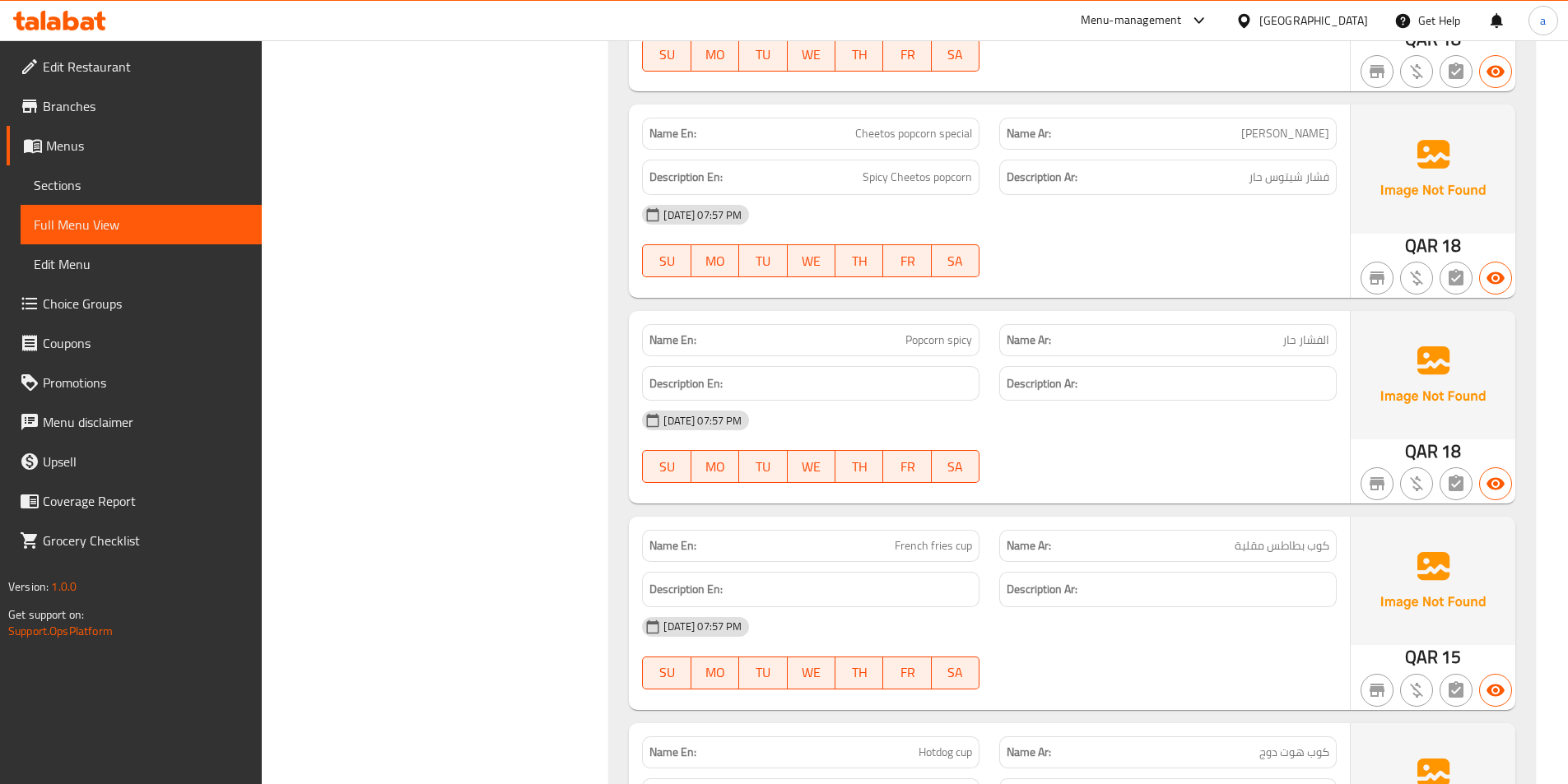
scroll to position [9143, 0]
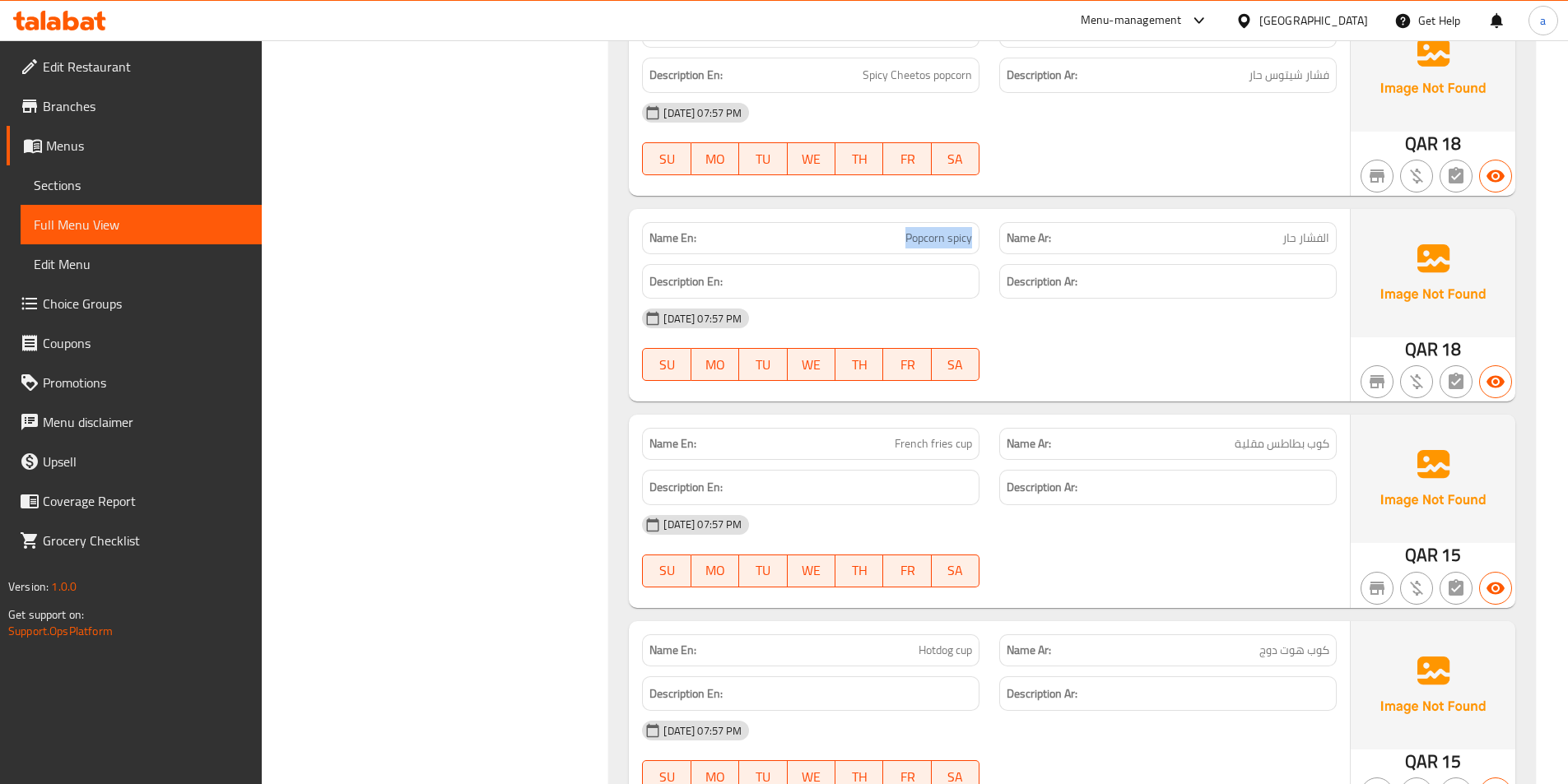
drag, startPoint x: 942, startPoint y: 229, endPoint x: 979, endPoint y: 231, distance: 37.1
click at [979, 231] on div "Name En: Popcorn spicy" at bounding box center [810, 238] width 337 height 32
drag, startPoint x: 869, startPoint y: 443, endPoint x: 1009, endPoint y: 435, distance: 140.2
click at [1009, 435] on div "Name En: French fries cup Name Ar: كوب بطاطس [GEOGRAPHIC_DATA]" at bounding box center [989, 444] width 714 height 52
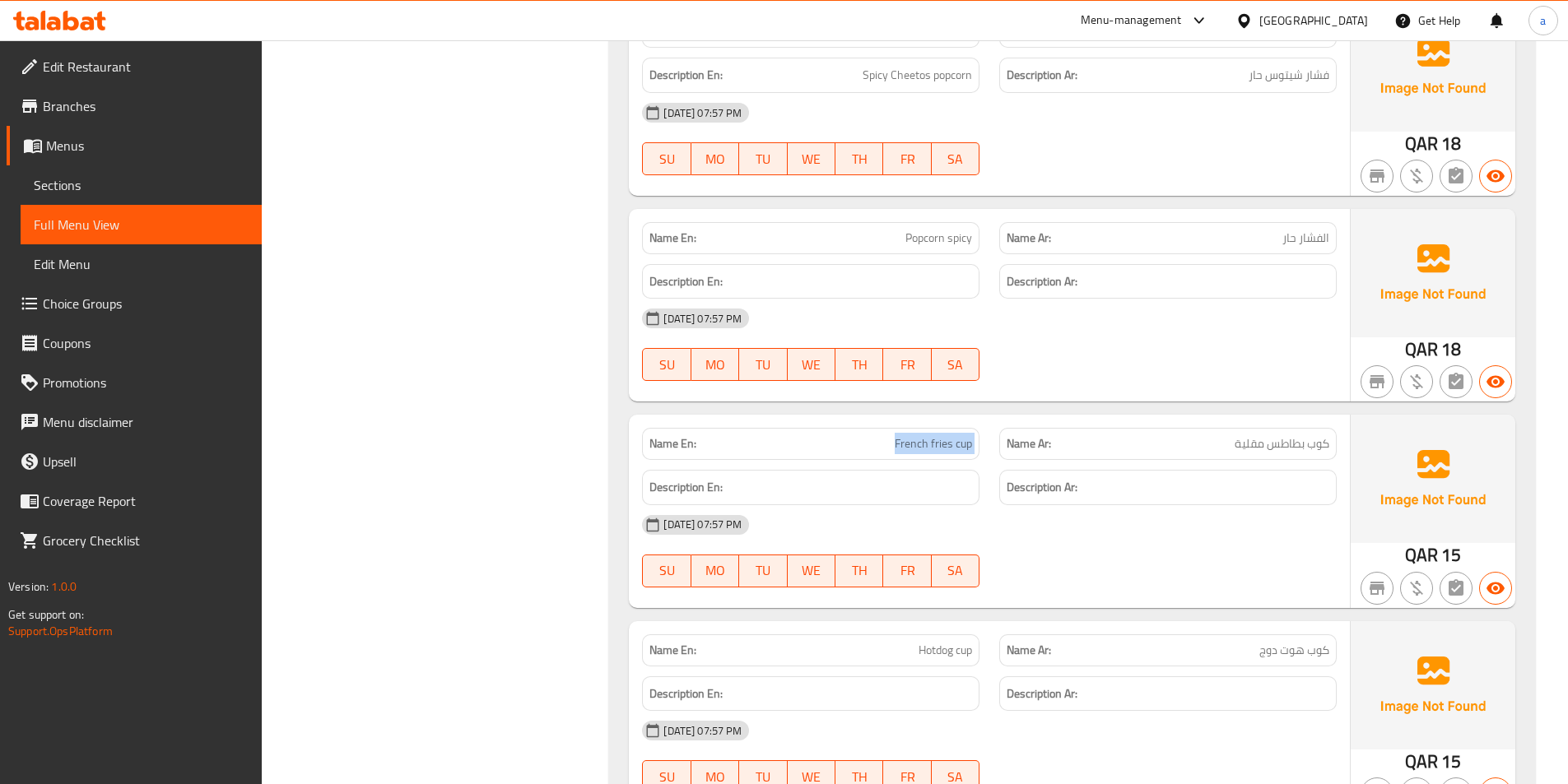
drag, startPoint x: 469, startPoint y: 309, endPoint x: 472, endPoint y: 318, distance: 9.5
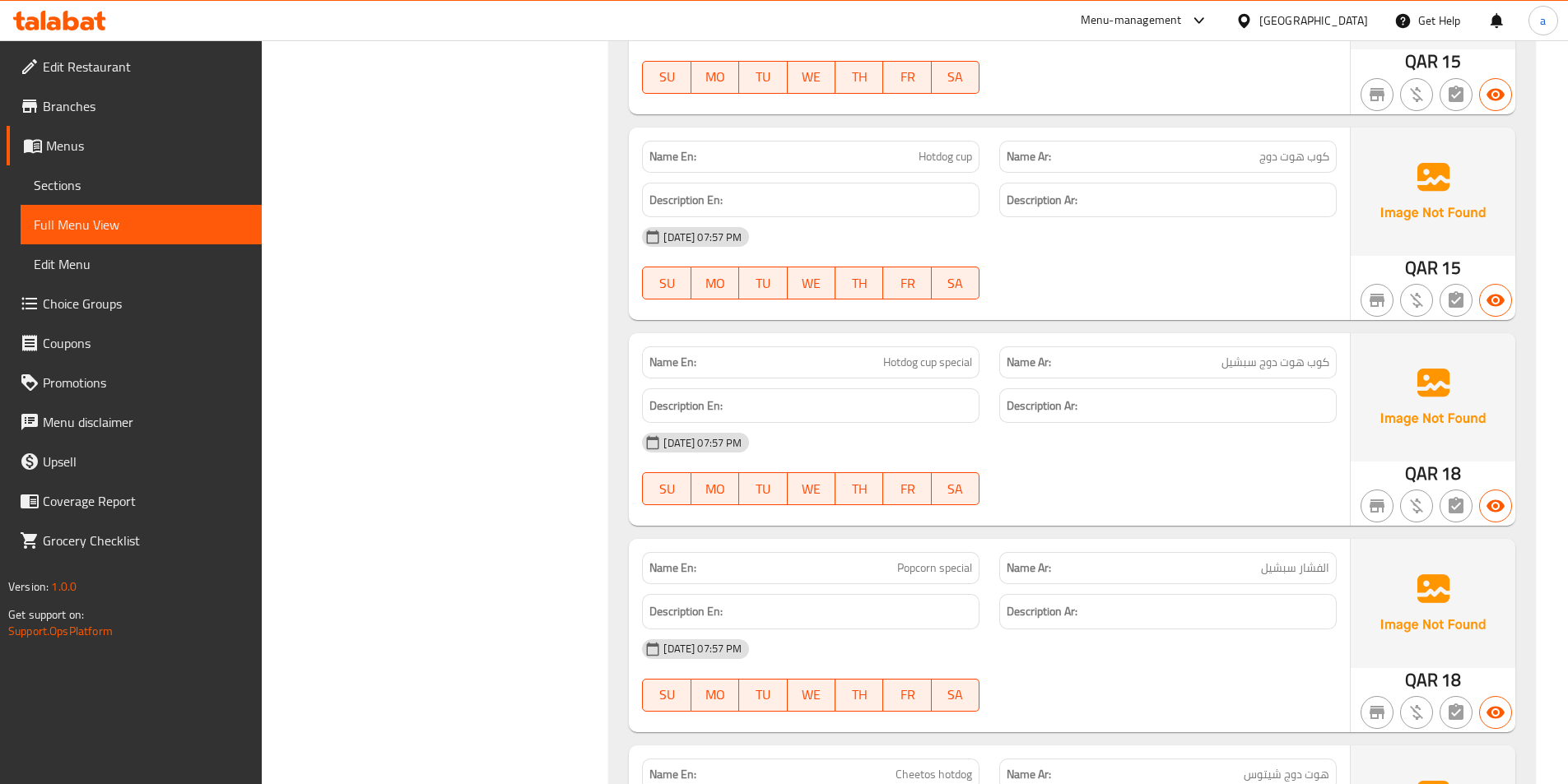
scroll to position [9720, 0]
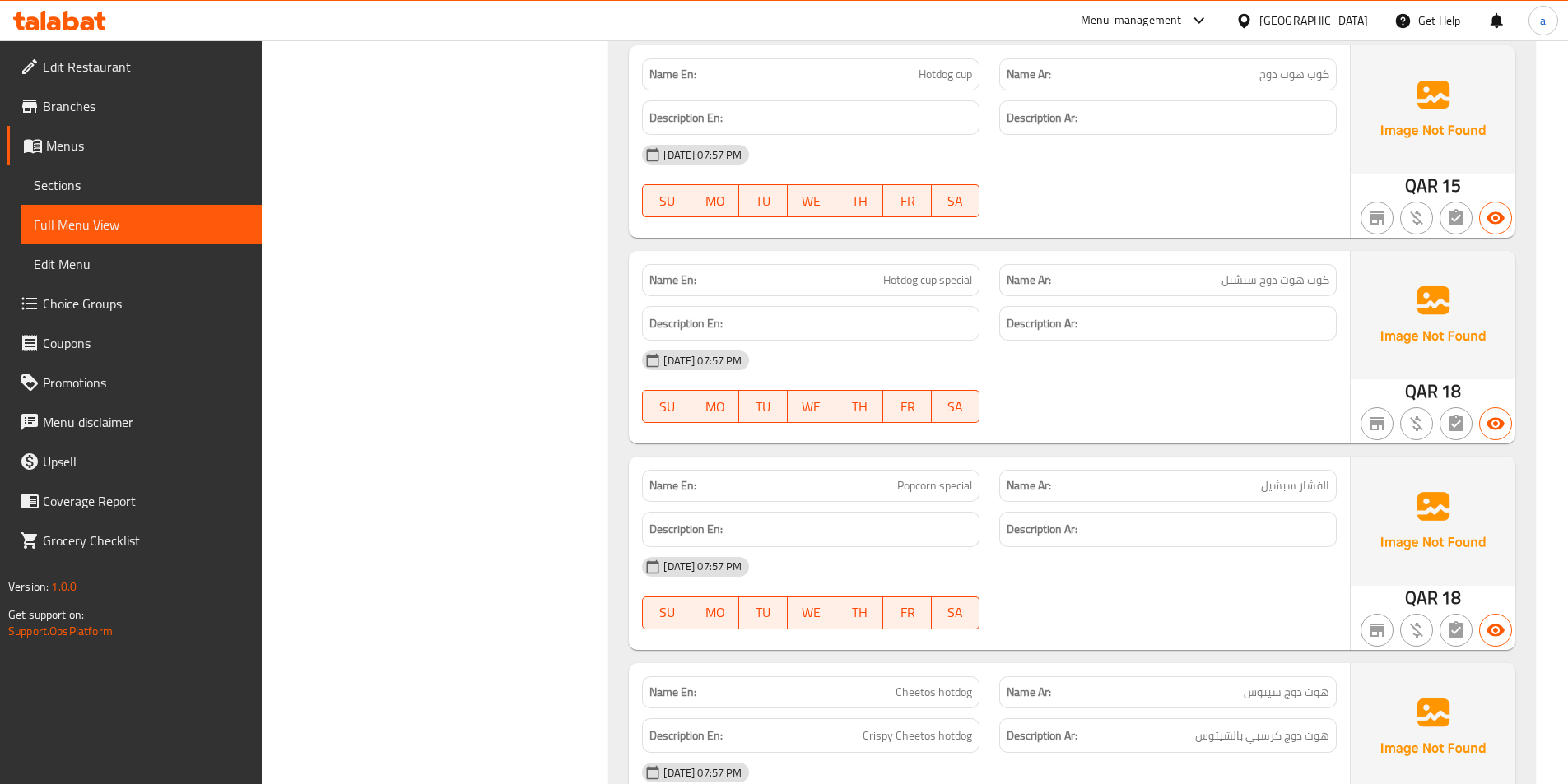
click at [870, 482] on p "Name En: Popcorn special" at bounding box center [811, 485] width 323 height 17
click at [913, 488] on span "Popcorn special" at bounding box center [935, 485] width 75 height 17
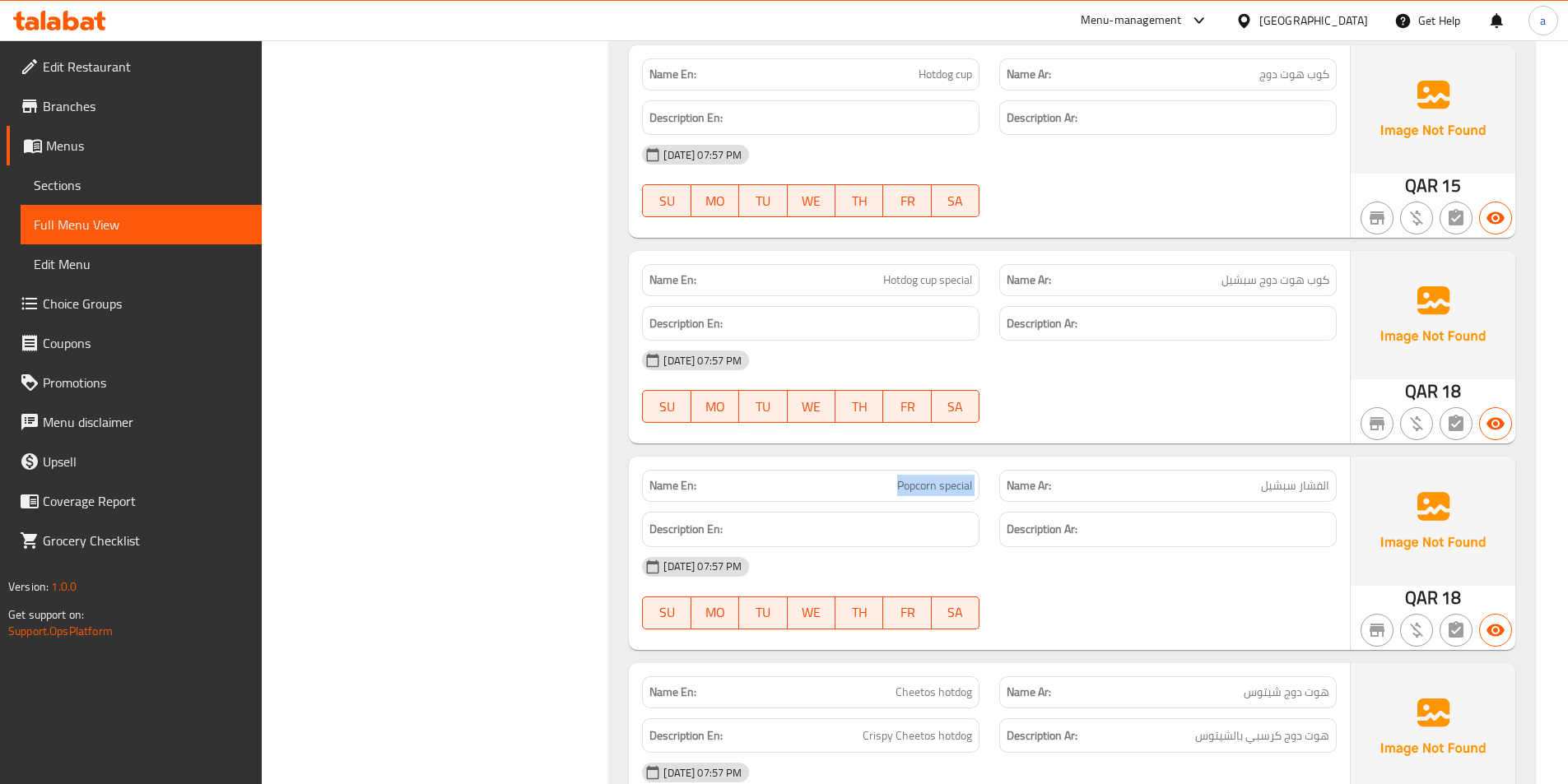
click at [780, 293] on div "Name En: Hotdog cup special" at bounding box center [810, 280] width 337 height 32
drag, startPoint x: 828, startPoint y: 274, endPoint x: 1144, endPoint y: 304, distance: 317.4
click at [1144, 304] on div "Name En: Hotdog cup special Name Ar: كوب هوت دوج سبشيل Description En: Descript…" at bounding box center [989, 347] width 721 height 192
click at [840, 275] on p "Name En: Hotdog cup special" at bounding box center [811, 280] width 323 height 17
drag, startPoint x: 855, startPoint y: 273, endPoint x: 1029, endPoint y: 280, distance: 174.1
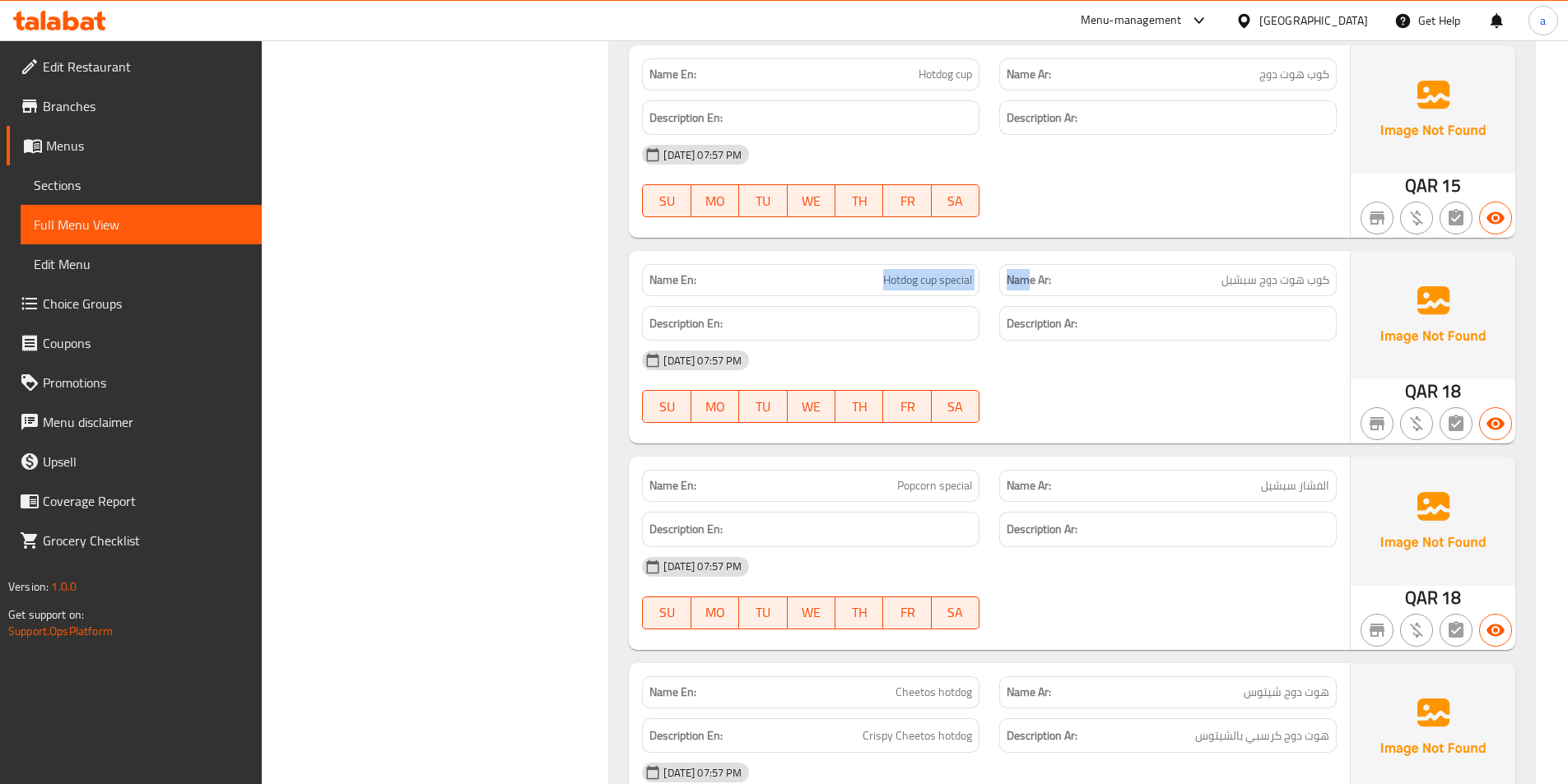
click at [1029, 280] on div "Name En: Hotdog cup special Name Ar: كوب هوت دوج سبشيل" at bounding box center [989, 280] width 714 height 52
click at [878, 282] on p "Name En: Hotdog cup special" at bounding box center [811, 280] width 323 height 17
drag, startPoint x: 878, startPoint y: 271, endPoint x: 978, endPoint y: 275, distance: 100.1
click at [978, 275] on div "Name En: Hotdog cup special" at bounding box center [810, 280] width 337 height 32
drag, startPoint x: 898, startPoint y: 487, endPoint x: 976, endPoint y: 484, distance: 78.1
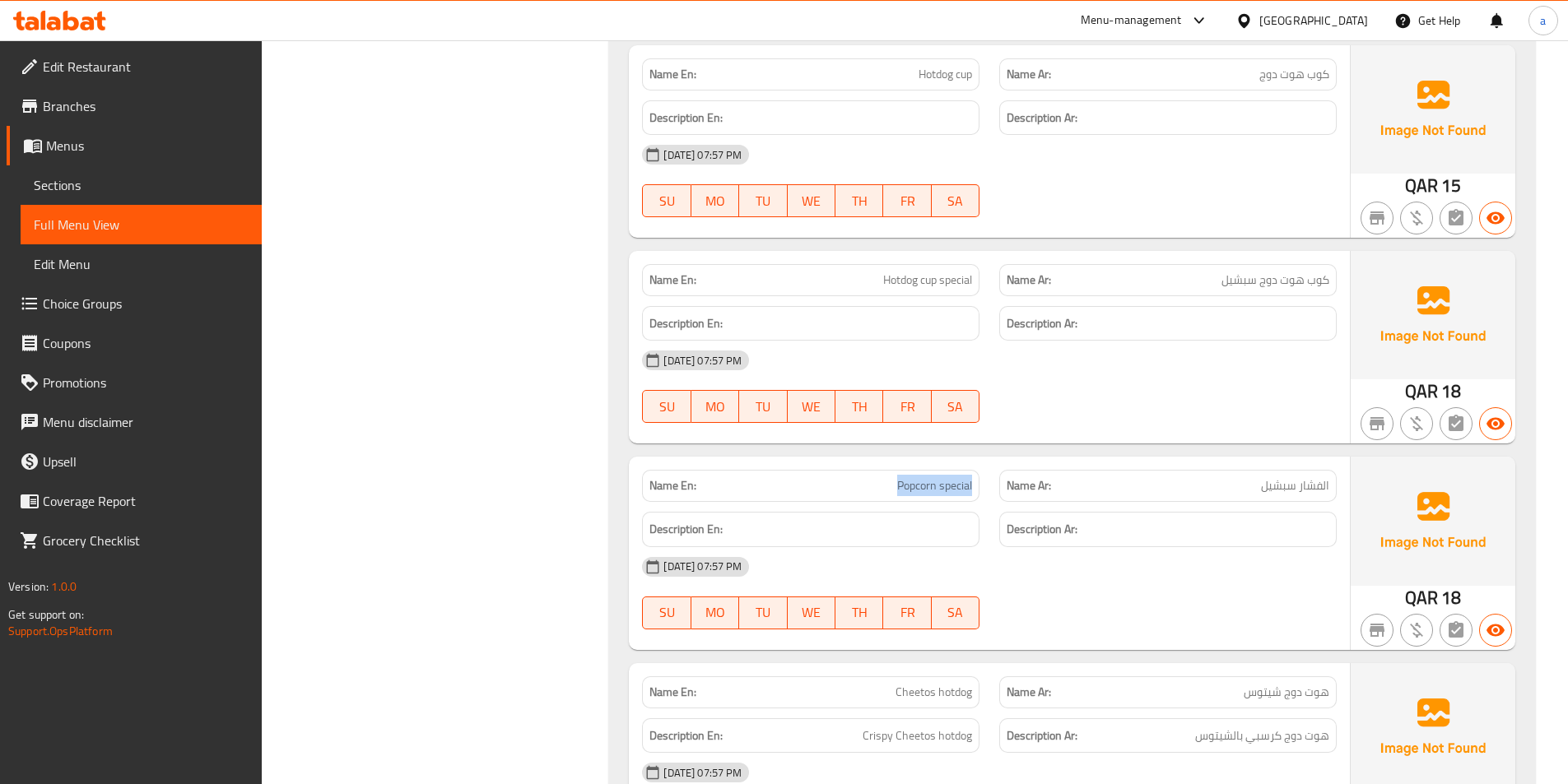
click at [976, 484] on div "Name En: Popcorn special" at bounding box center [810, 486] width 337 height 32
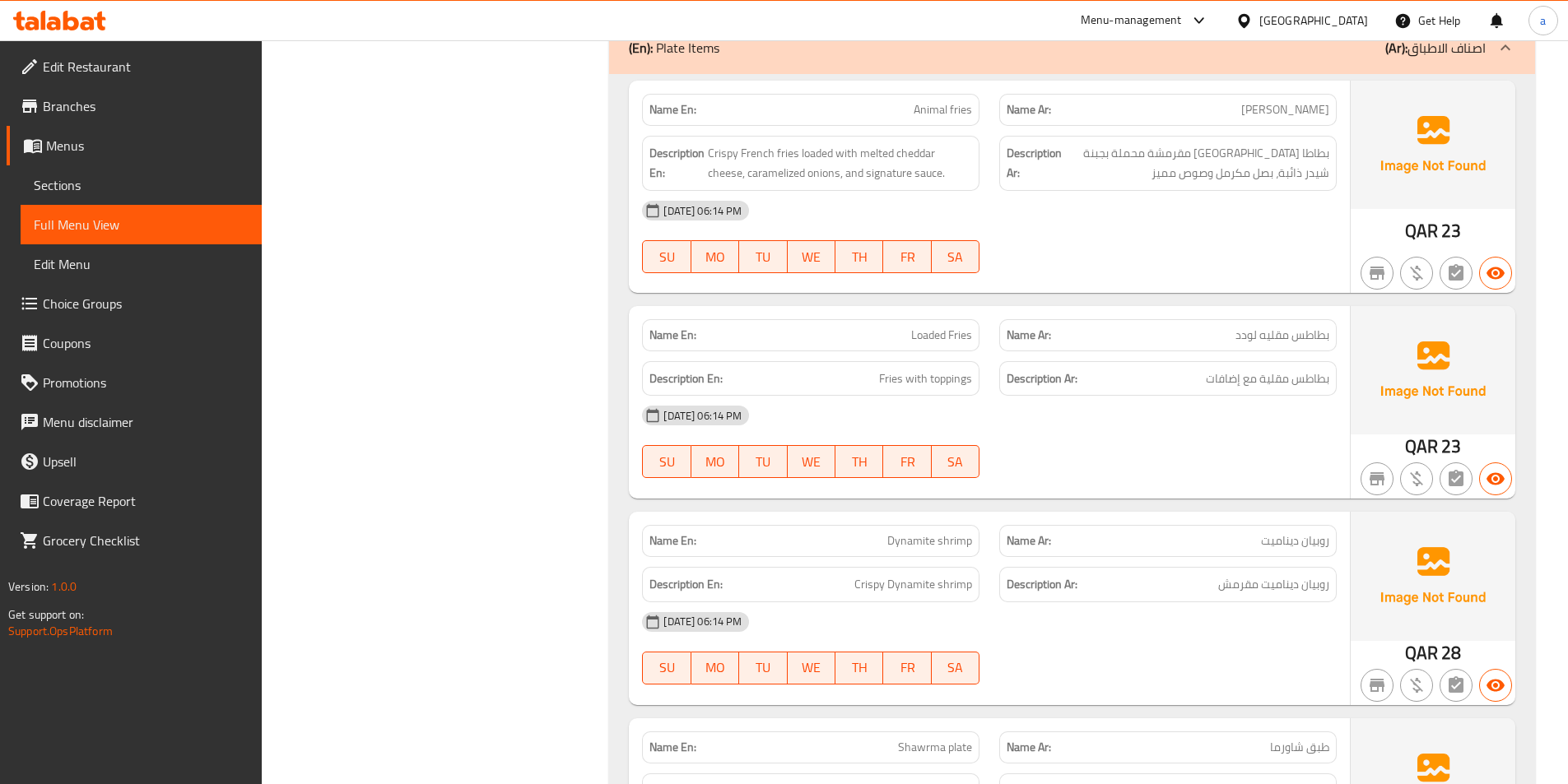
scroll to position [10600, 0]
drag, startPoint x: 862, startPoint y: 334, endPoint x: 1035, endPoint y: 336, distance: 173.0
click at [1034, 330] on div "Name En: Loaded Fries Name Ar: بطاطس مقليه لودد" at bounding box center [989, 336] width 714 height 52
click at [947, 344] on span "Loaded Fries" at bounding box center [941, 336] width 61 height 17
drag, startPoint x: 916, startPoint y: 339, endPoint x: 974, endPoint y: 342, distance: 58.1
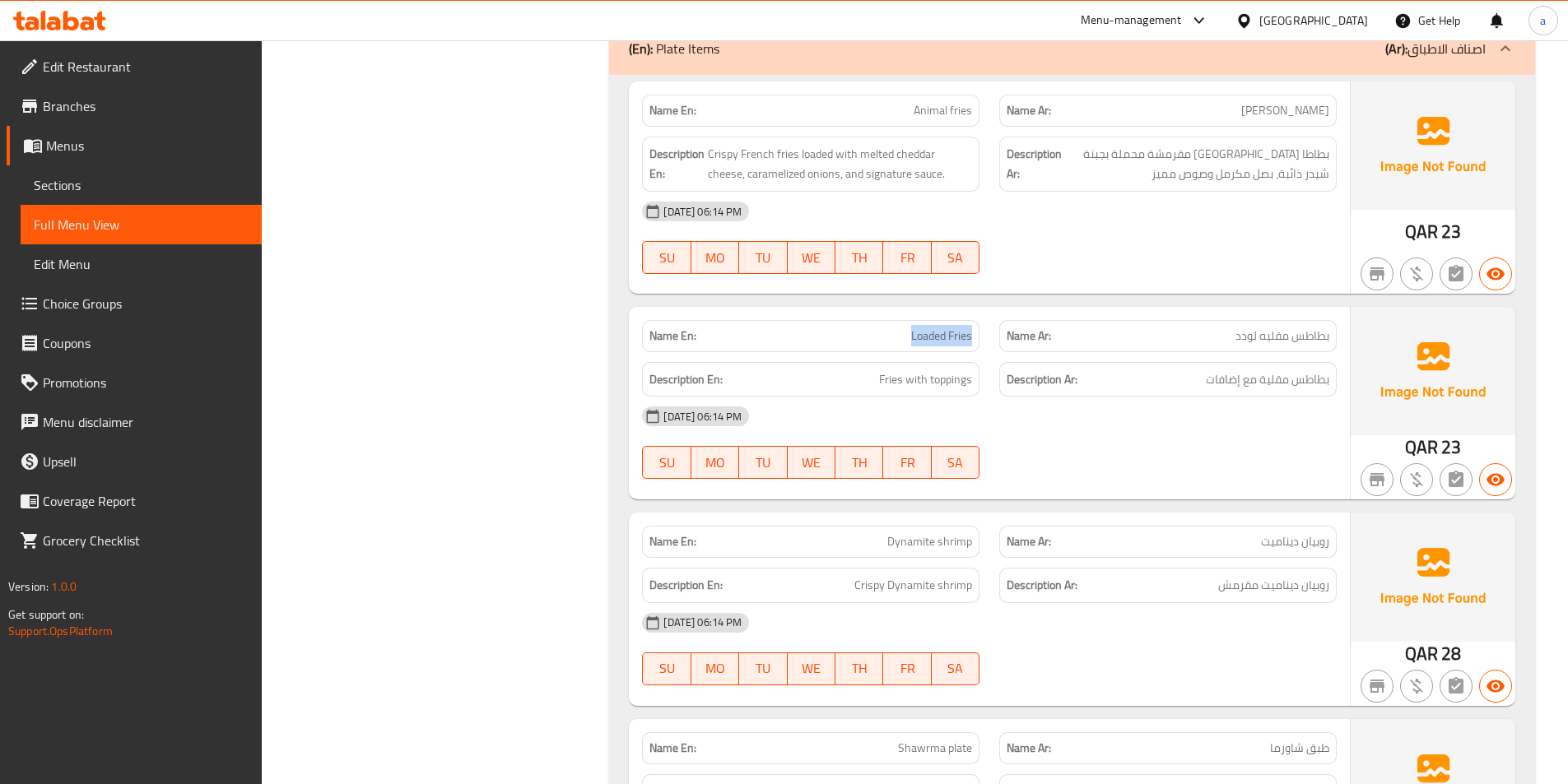
click at [974, 342] on div "Name En: Loaded Fries" at bounding box center [810, 336] width 337 height 32
click at [118, 187] on span "Sections" at bounding box center [141, 186] width 215 height 20
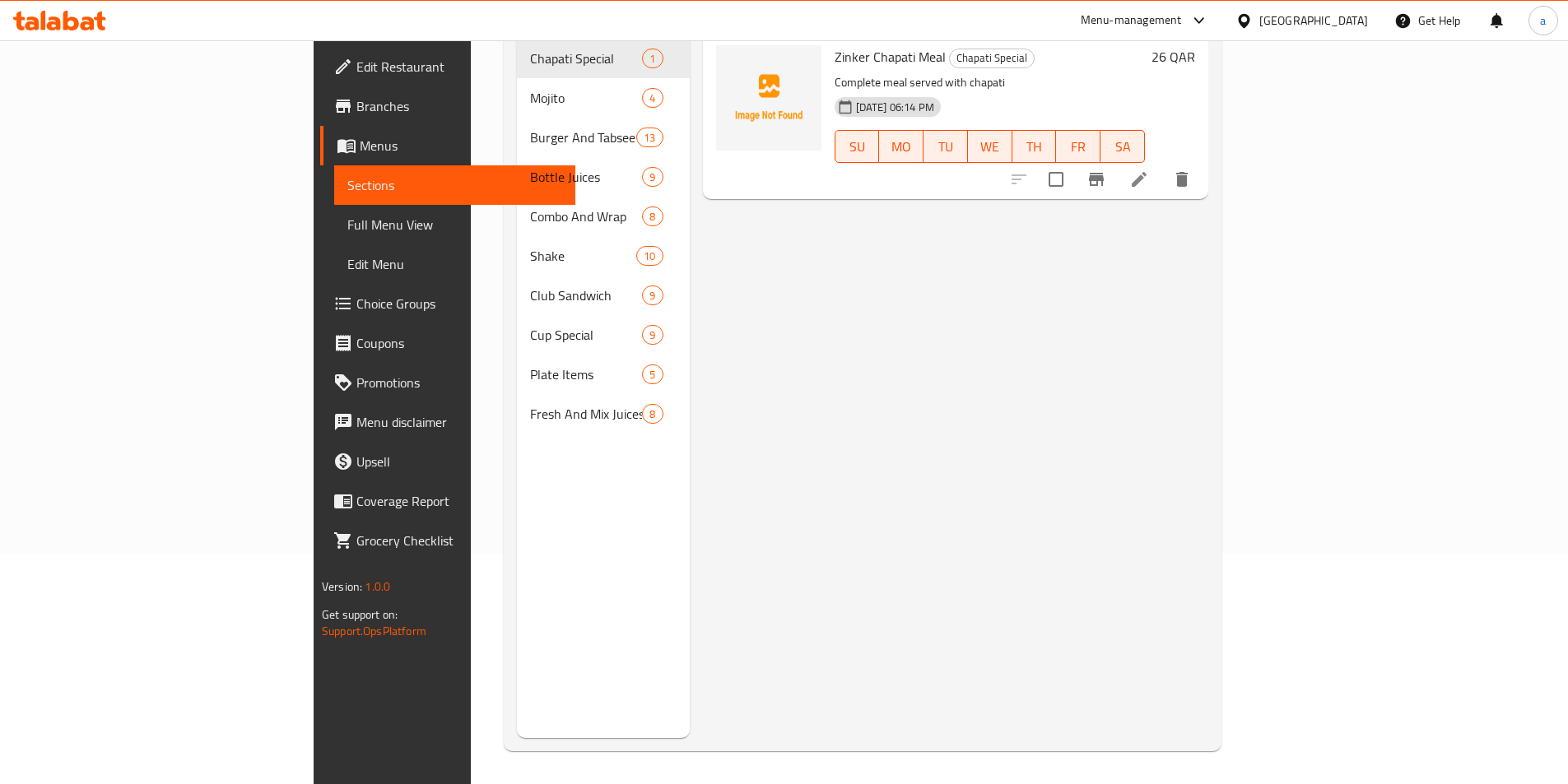
scroll to position [231, 0]
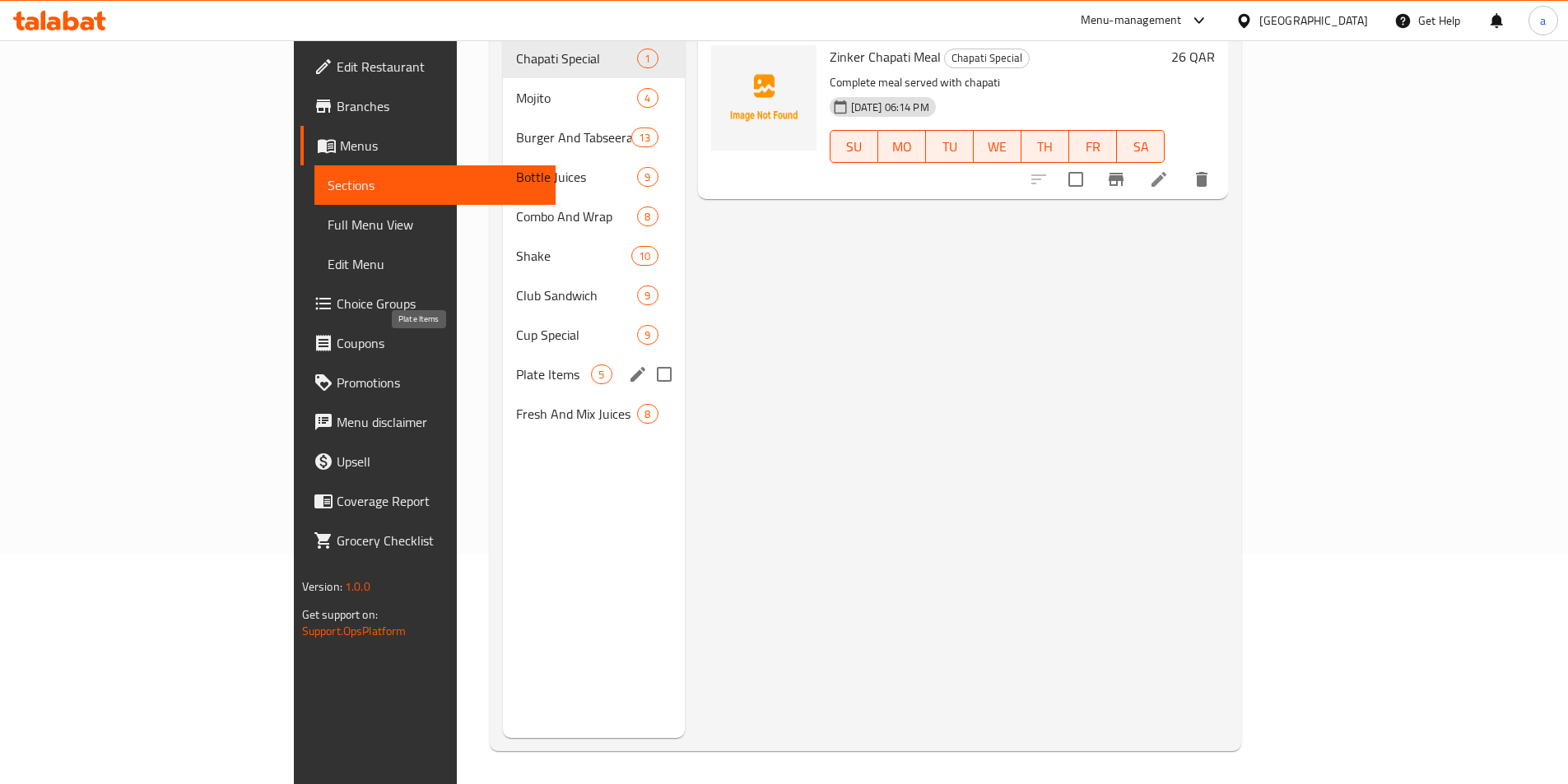
click at [516, 365] on span "Plate Items" at bounding box center [553, 375] width 75 height 20
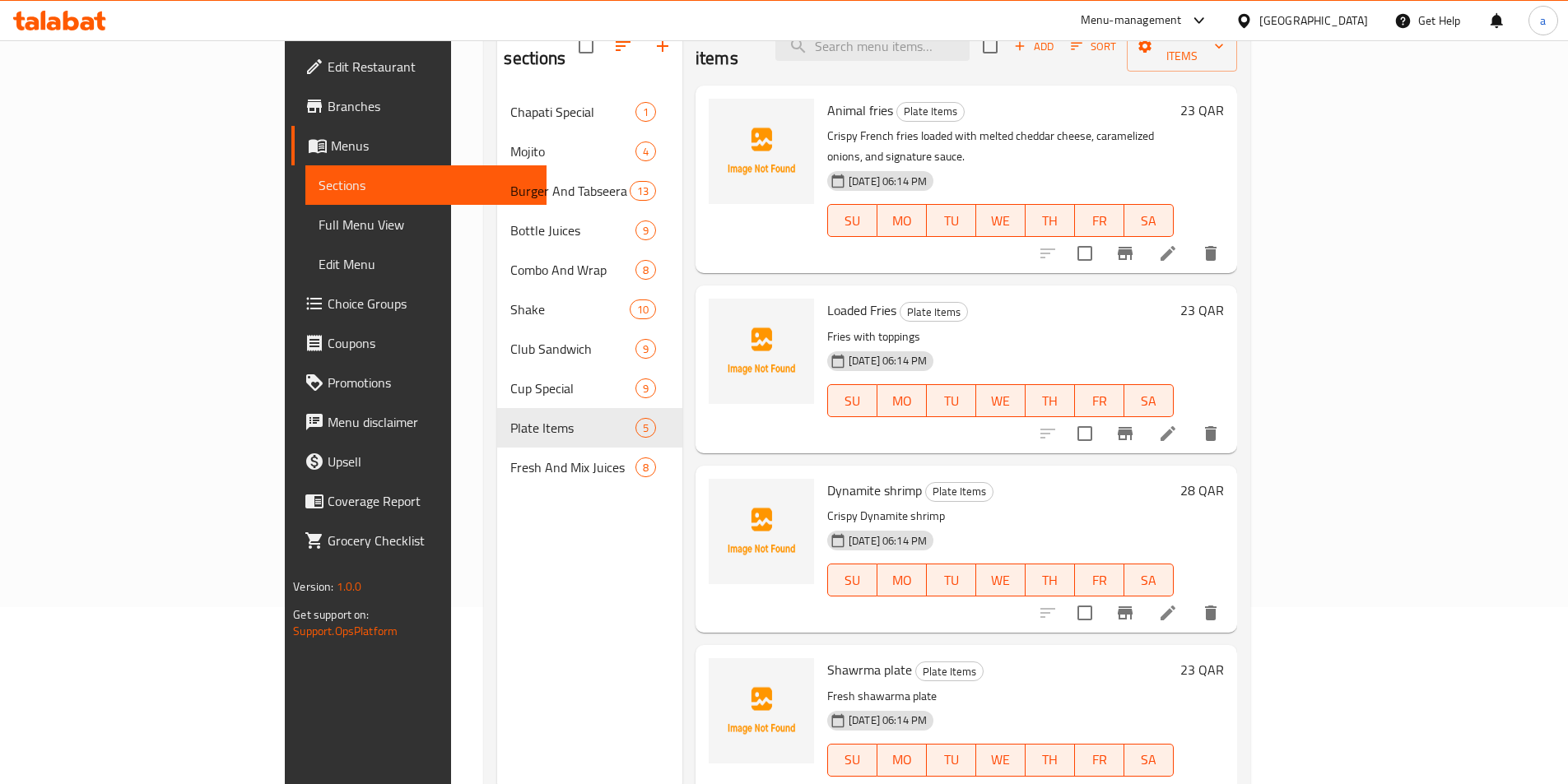
scroll to position [66, 0]
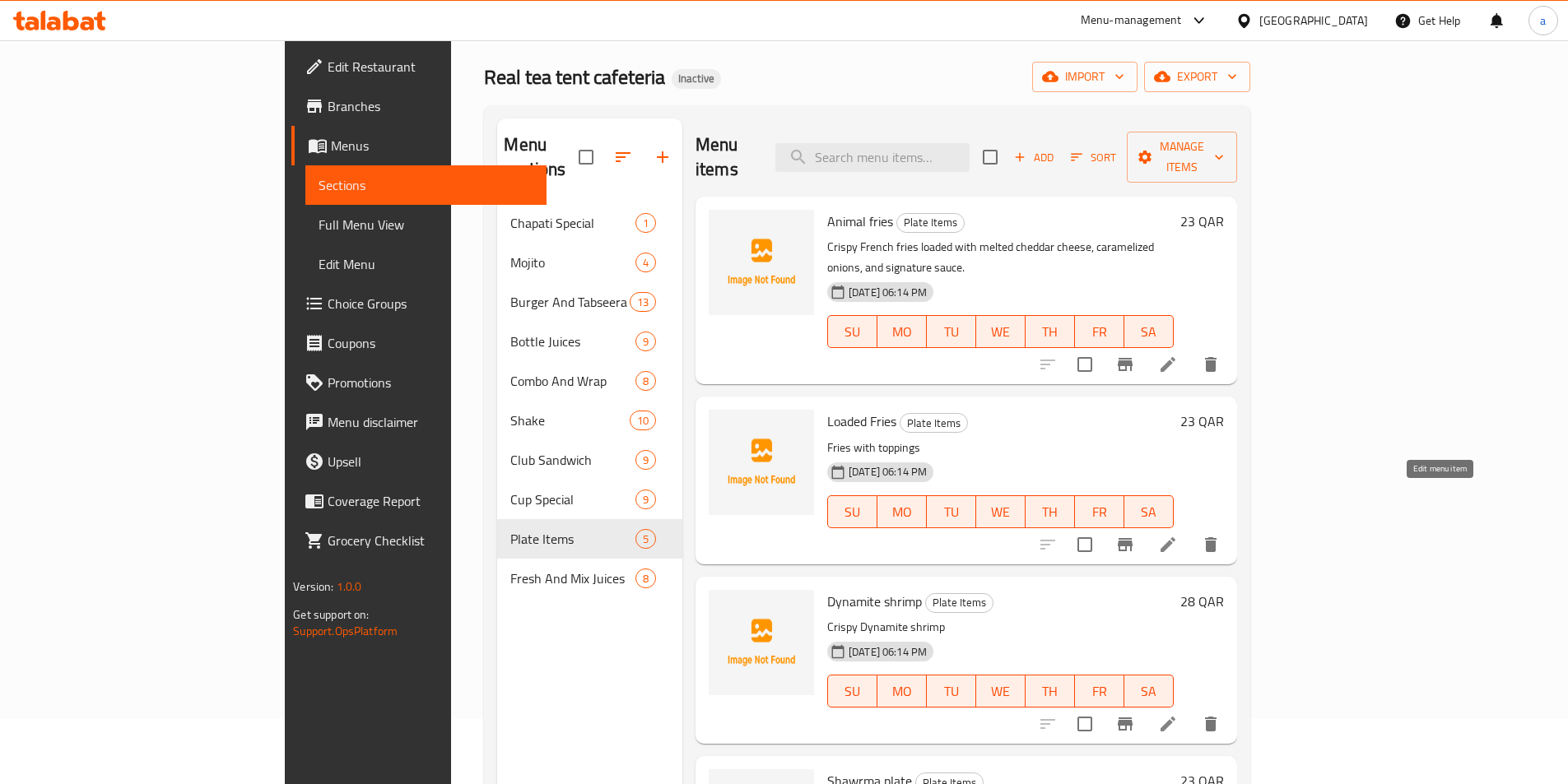
click at [1175, 538] on icon at bounding box center [1168, 545] width 15 height 15
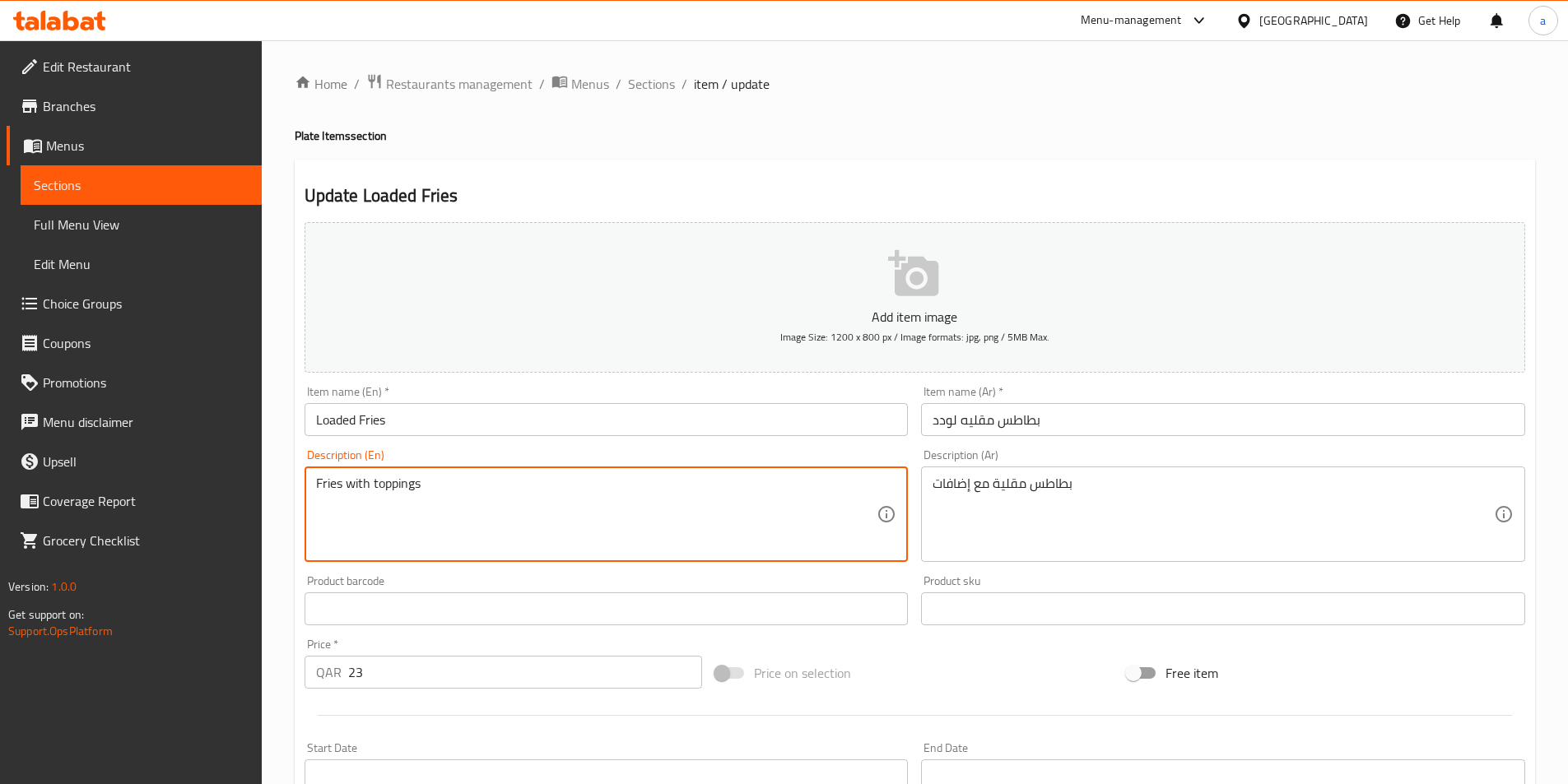
click at [558, 499] on textarea "Fries with toppings" at bounding box center [597, 515] width 561 height 78
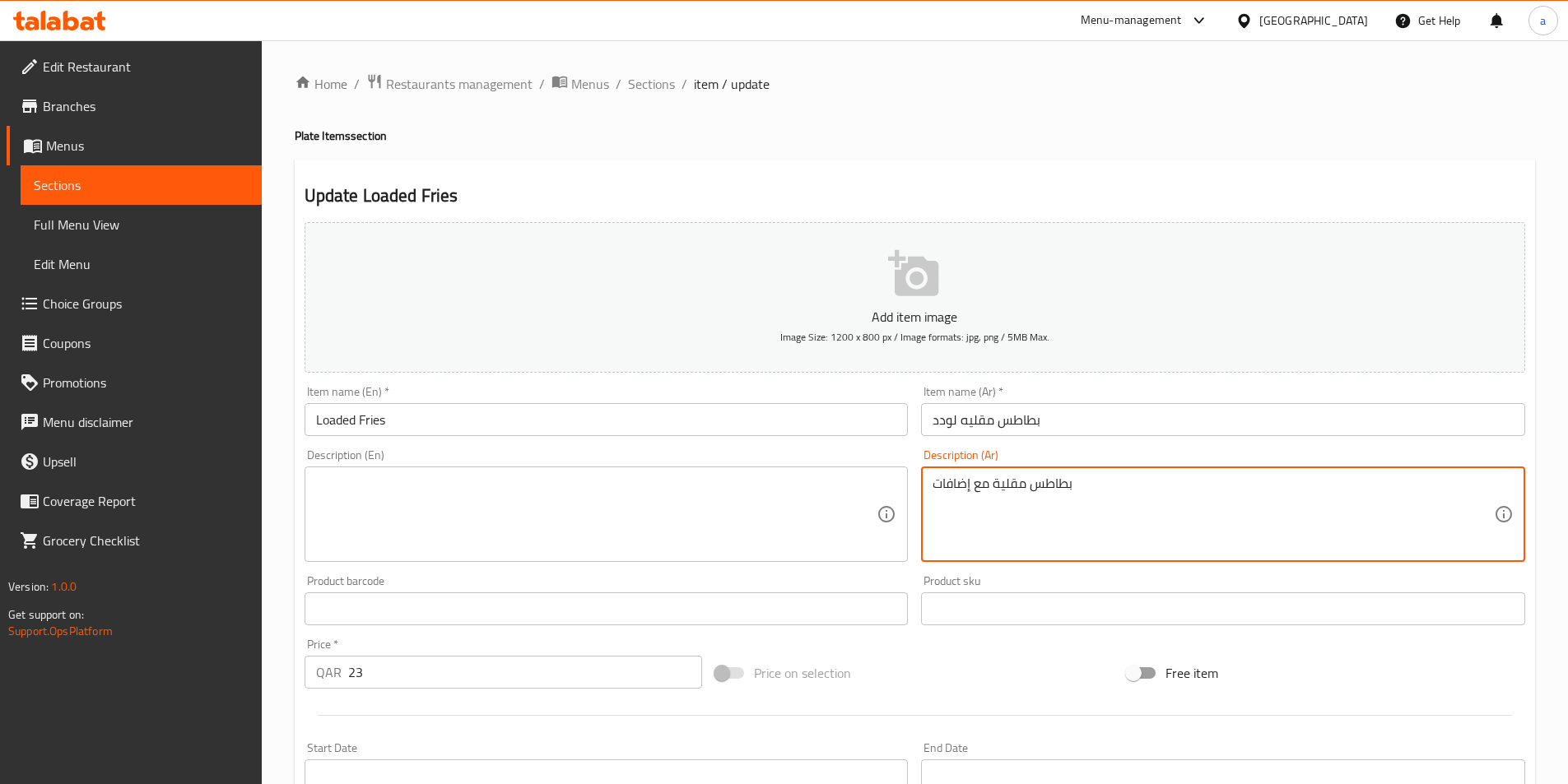
click at [1214, 524] on textarea "بطاطس مقلية مع إضافات" at bounding box center [1213, 515] width 561 height 78
click at [557, 419] on input "Loaded Fries" at bounding box center [607, 420] width 604 height 33
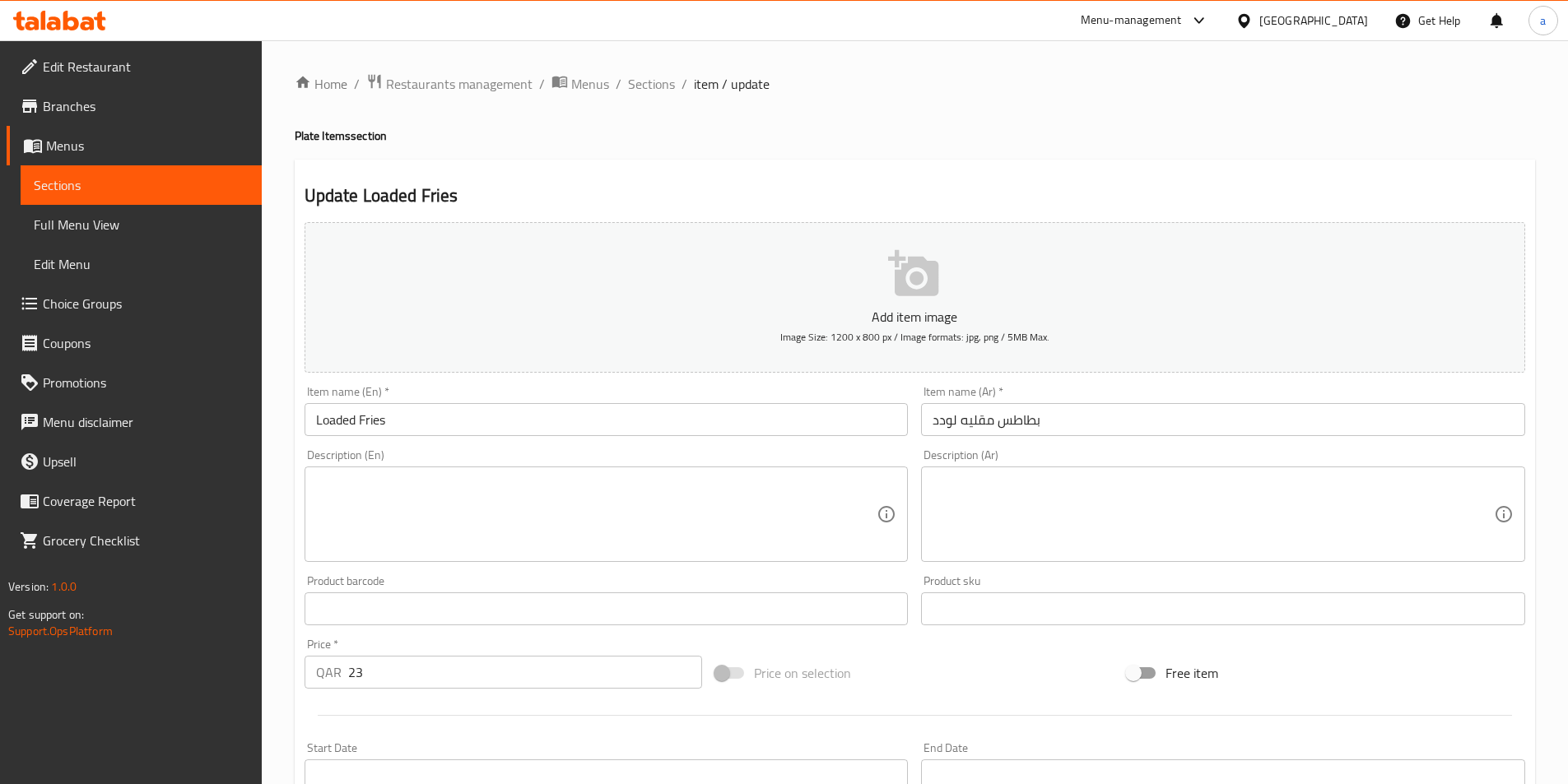
click at [605, 530] on textarea at bounding box center [597, 515] width 561 height 78
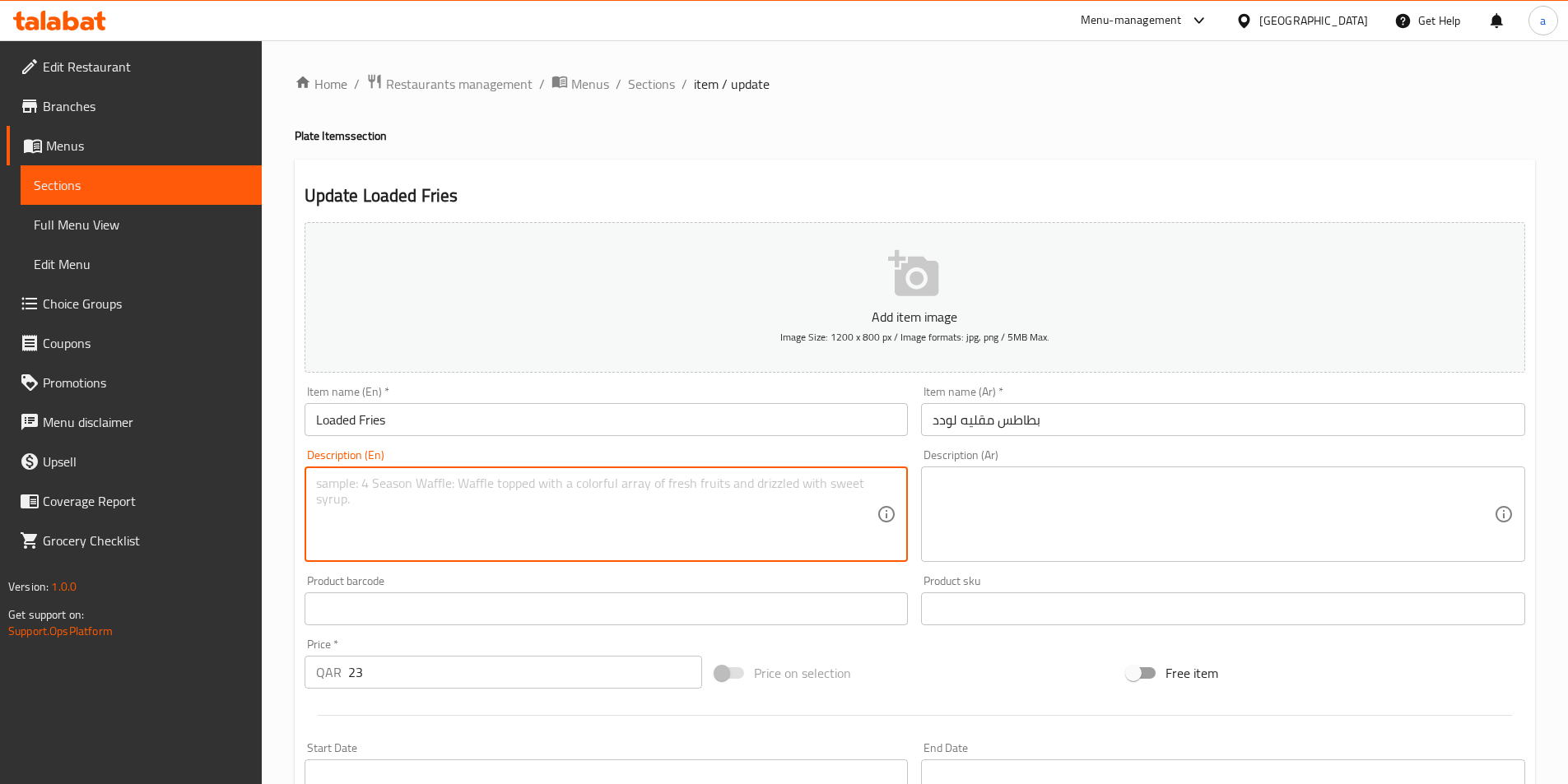
paste textarea "French fries topped with cheese"
type textarea "French fries topped with cheese"
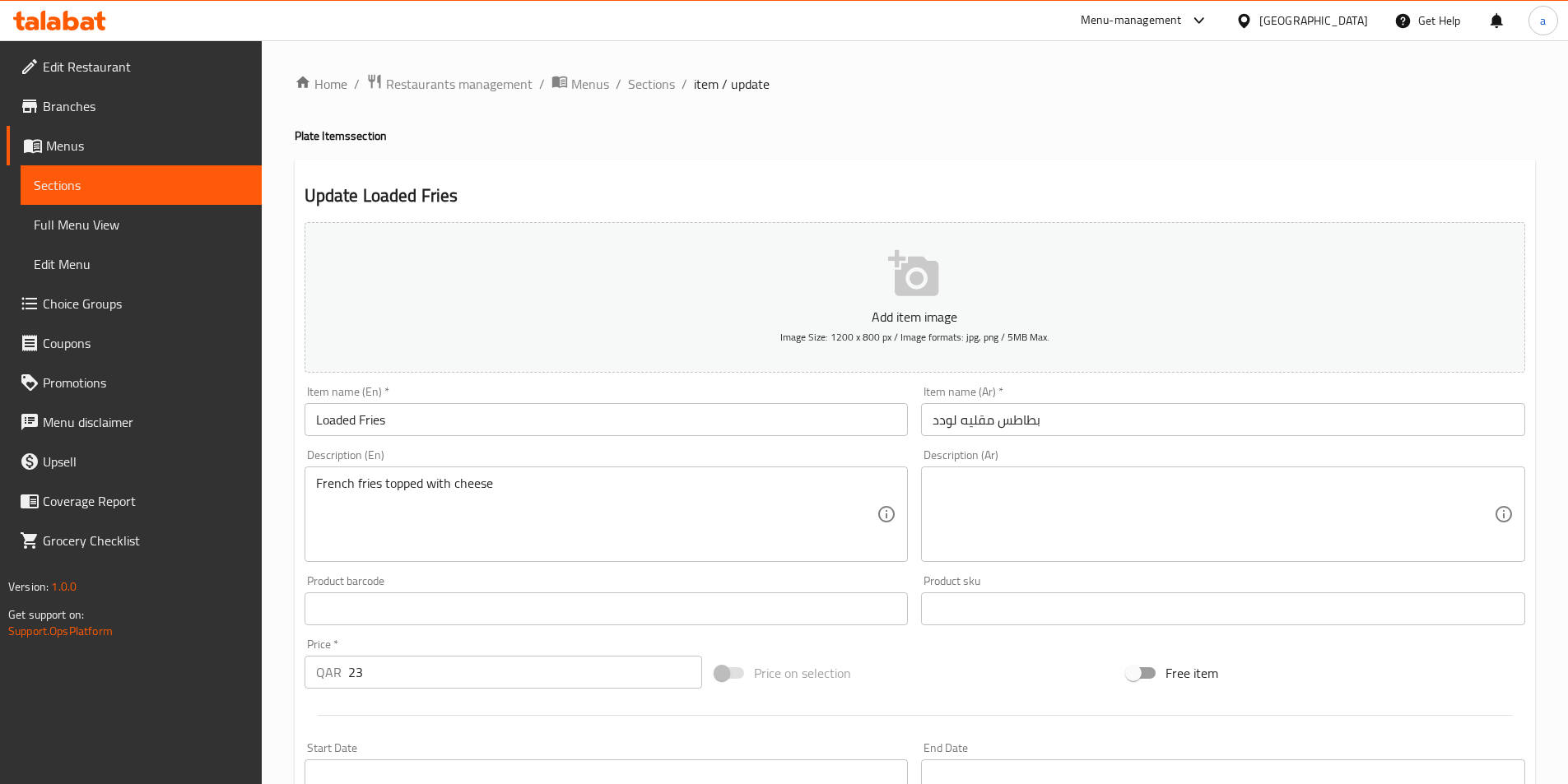
click at [1040, 516] on textarea at bounding box center [1213, 515] width 561 height 78
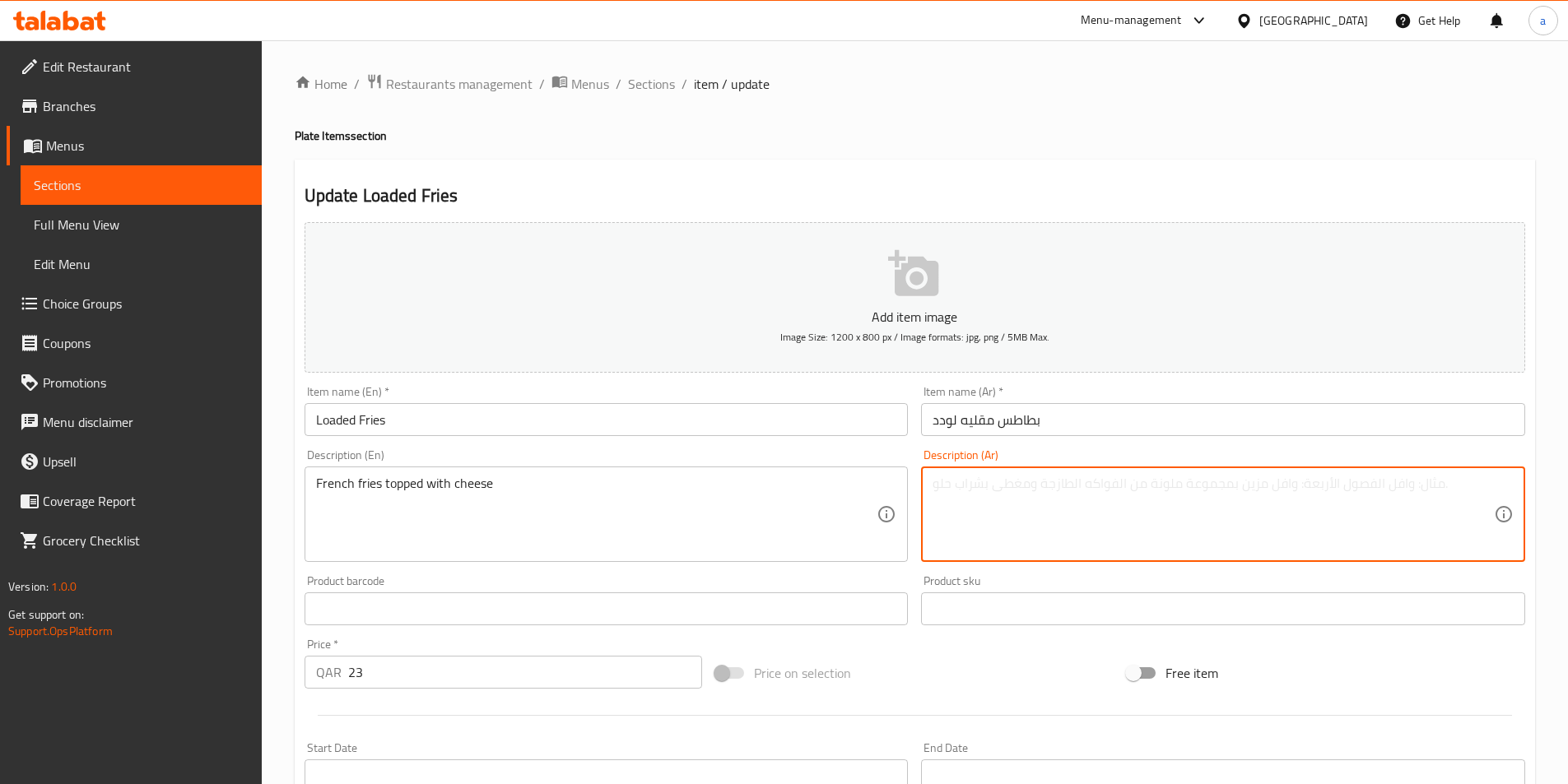
paste textarea "بطاطس مقلية مغطاة بالجبنة."
type textarea "بطاطس مقلية مغطاة بالجبنة."
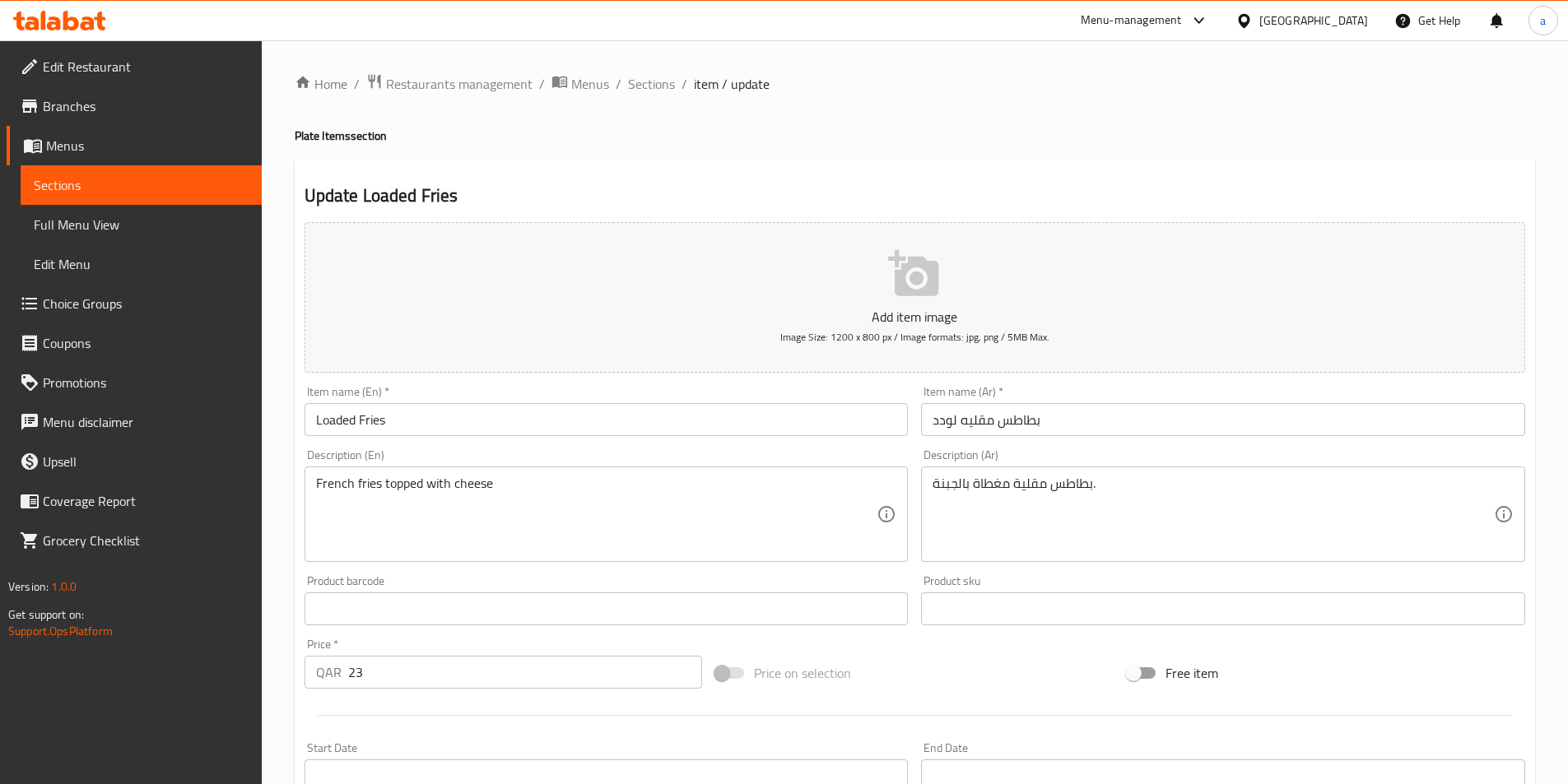
drag, startPoint x: 1036, startPoint y: 109, endPoint x: 1029, endPoint y: 112, distance: 7.6
click at [1036, 109] on div "Home / Restaurants management / Menus / Sections / item / update Plate Items se…" at bounding box center [915, 602] width 1240 height 1057
click at [167, 184] on span "Sections" at bounding box center [141, 186] width 215 height 20
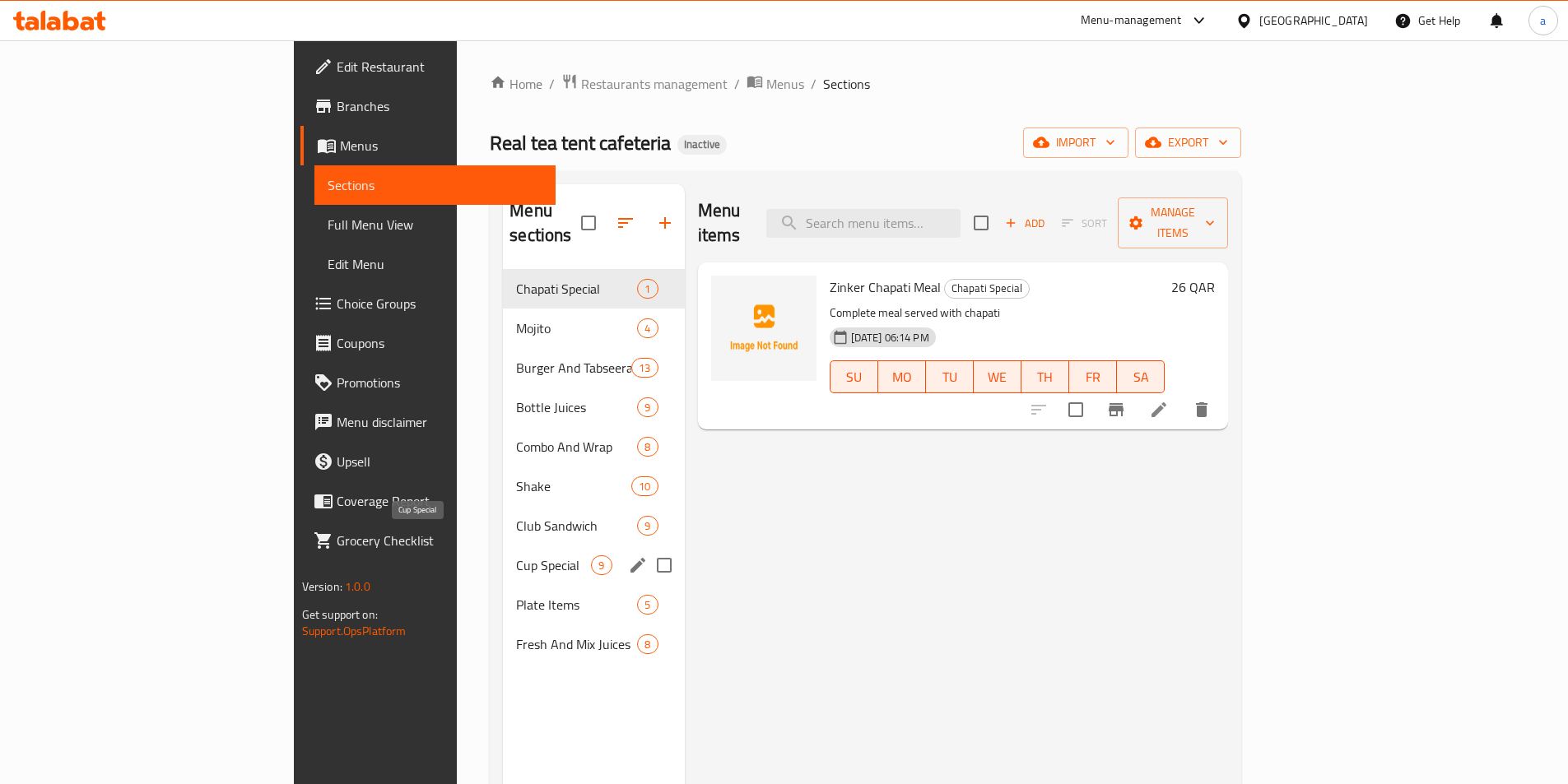
click at [516, 555] on span "Cup Special" at bounding box center [553, 565] width 75 height 20
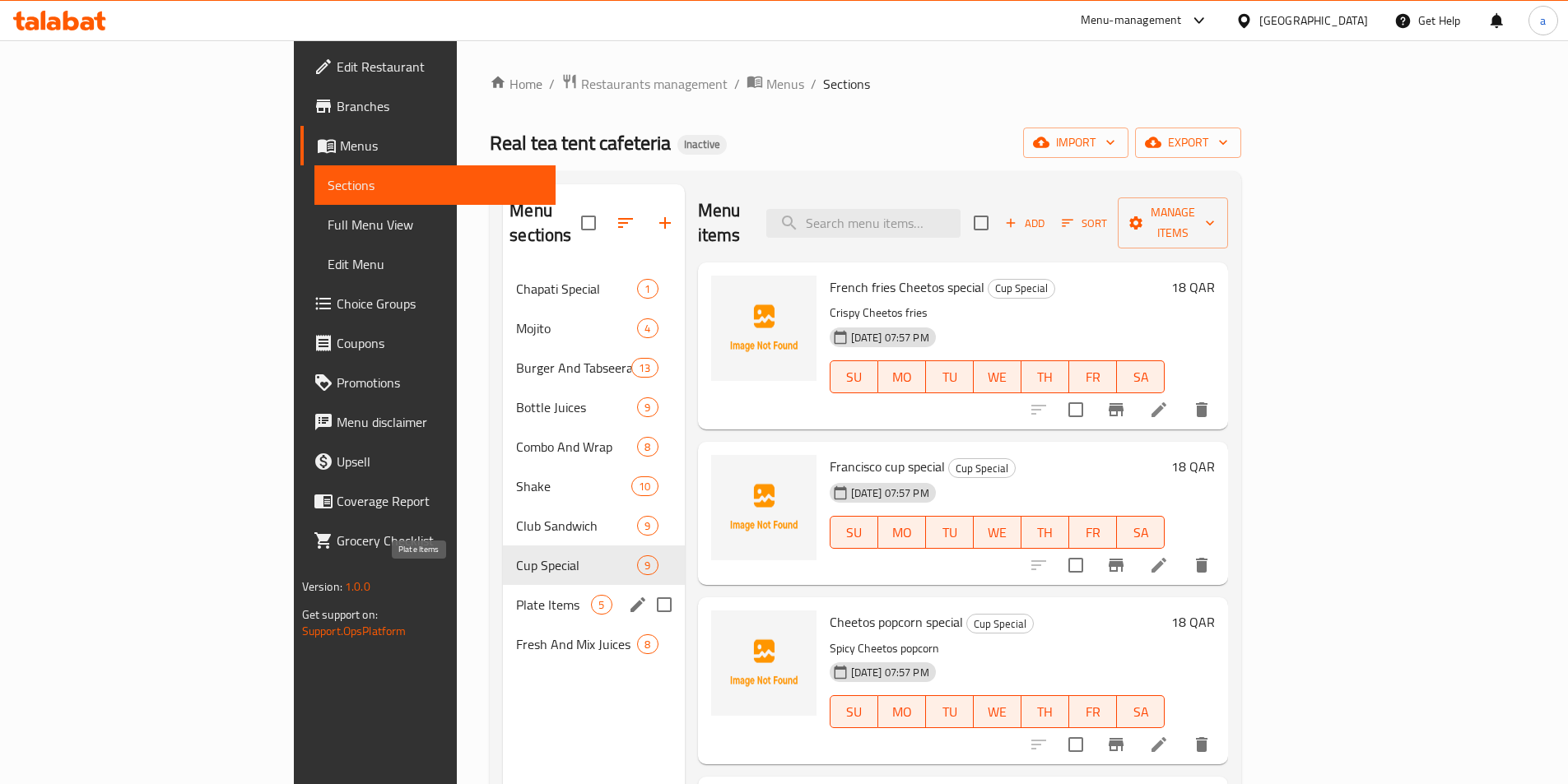
click at [516, 595] on span "Plate Items" at bounding box center [553, 605] width 75 height 20
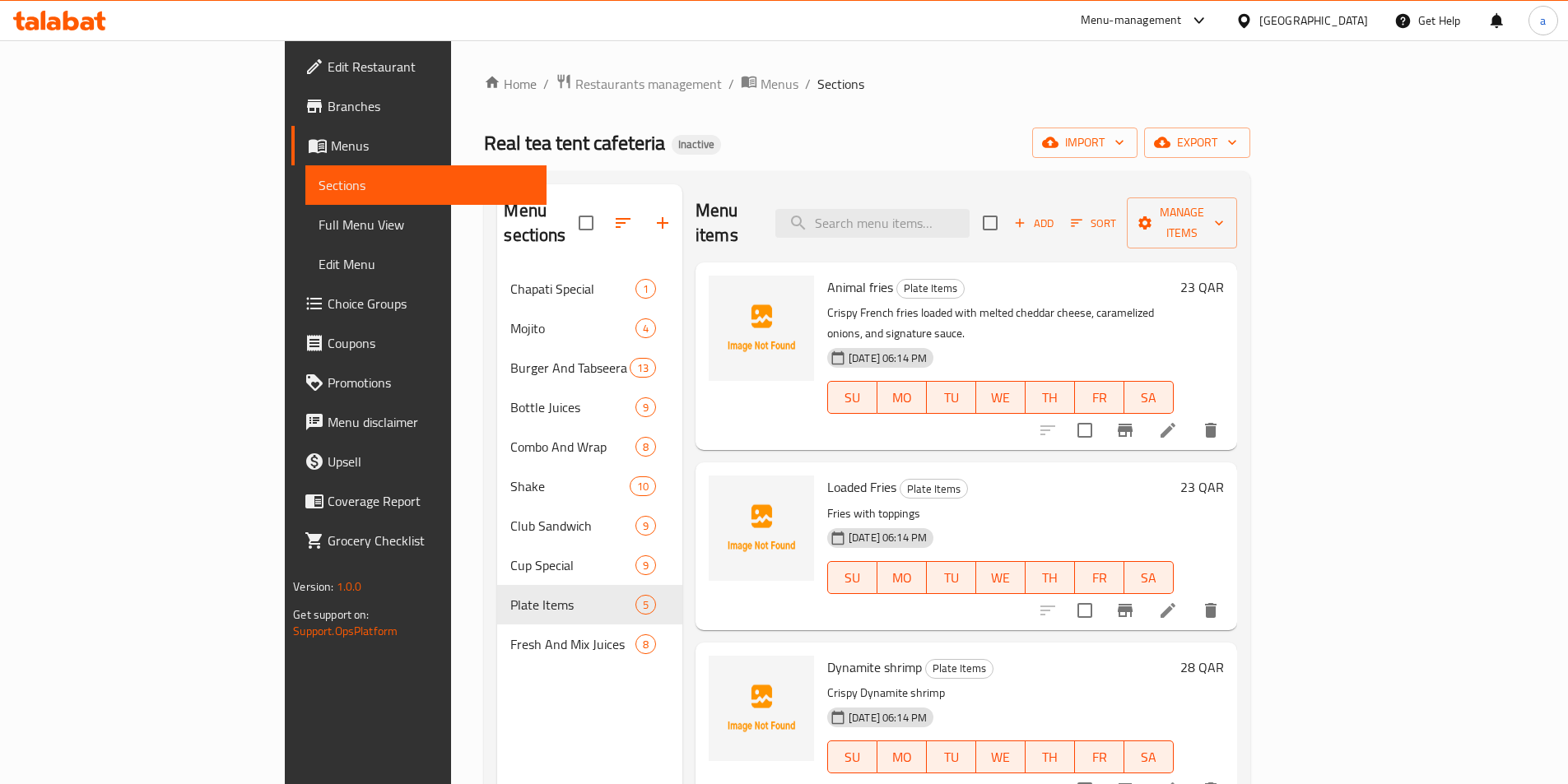
click at [1191, 596] on li at bounding box center [1167, 611] width 46 height 30
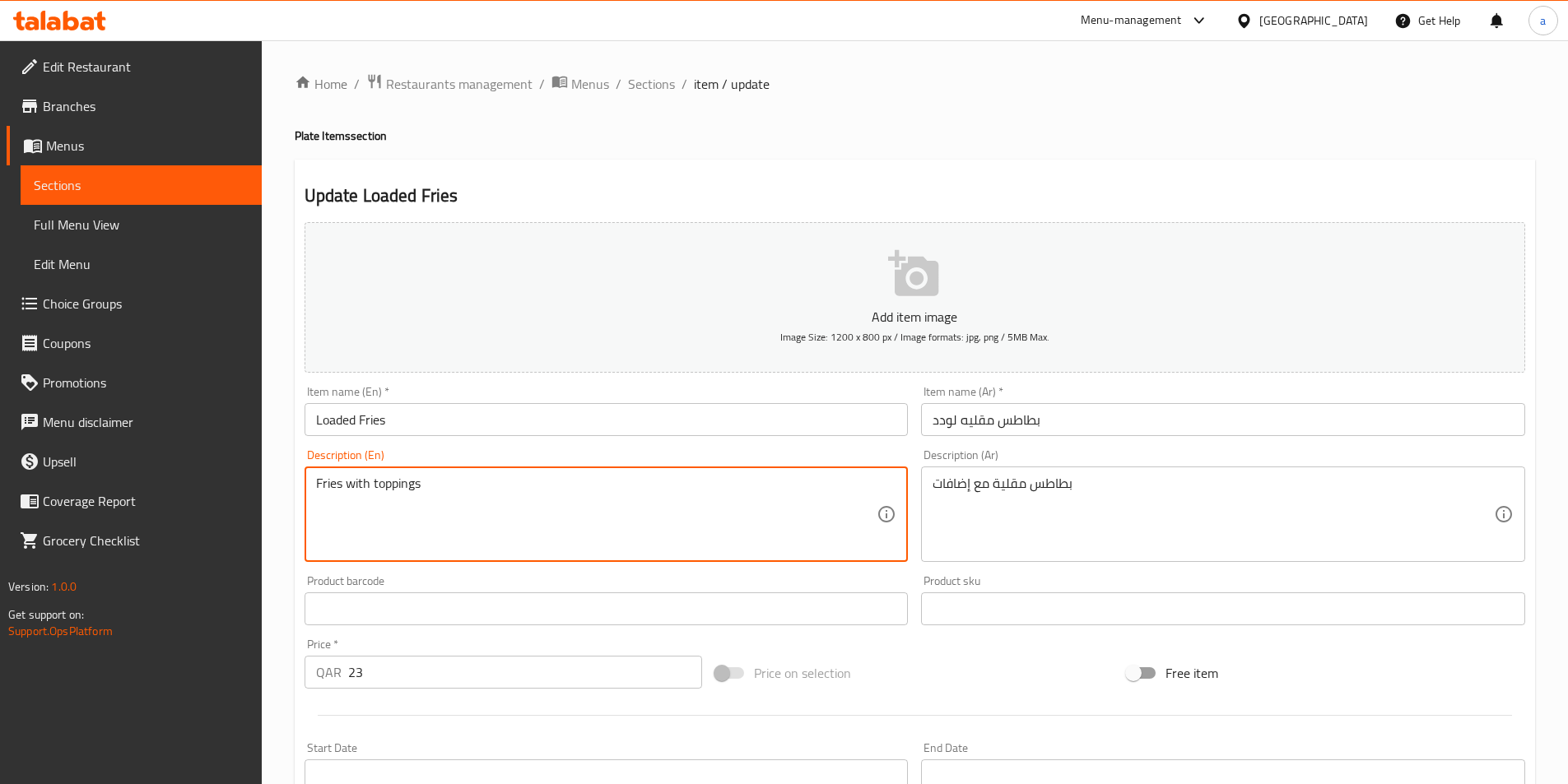
paste textarea "ench fries topped with cheese"
type textarea "French fries topped with cheese"
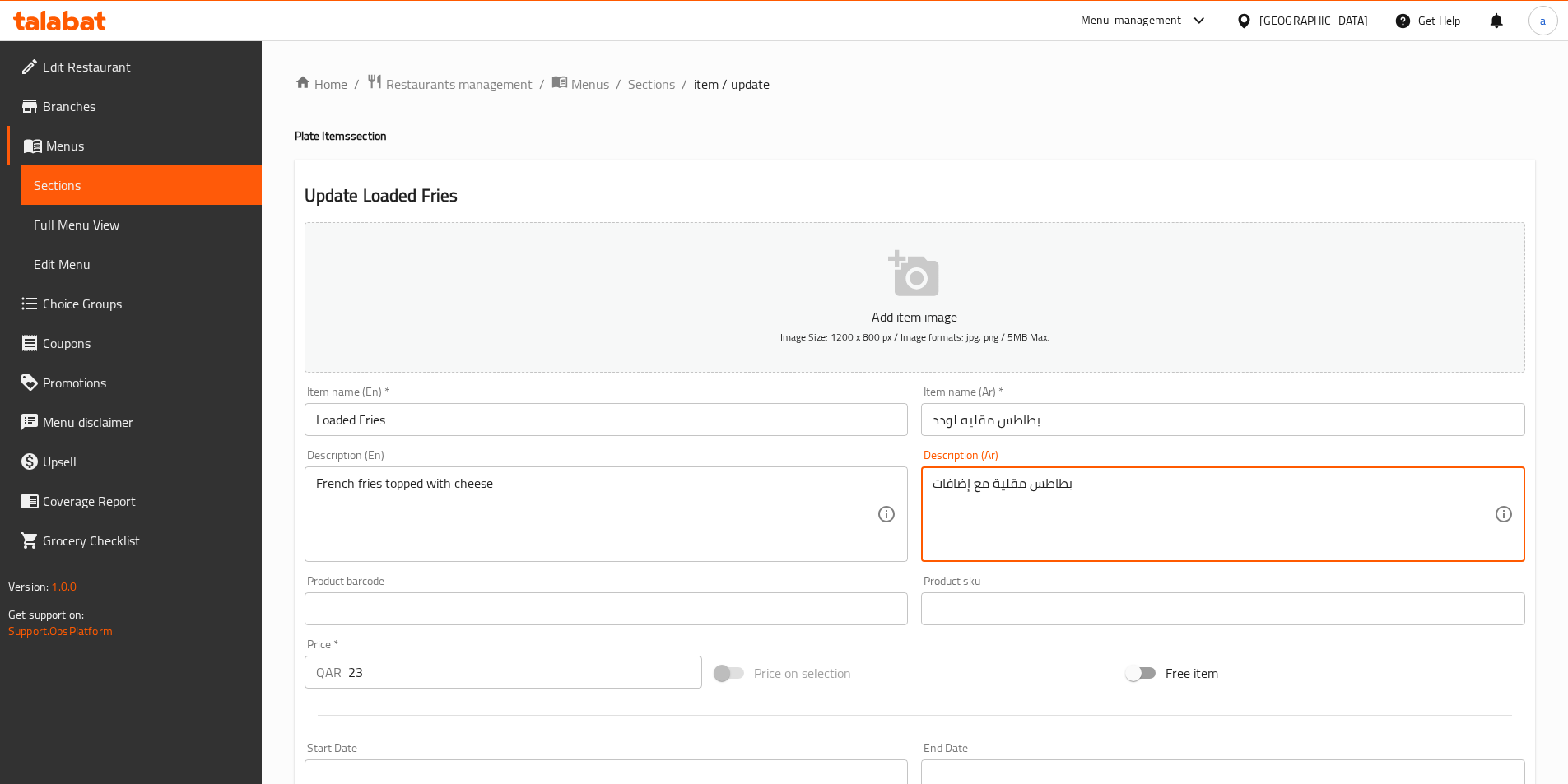
paste textarea "طاة بالجبنة."
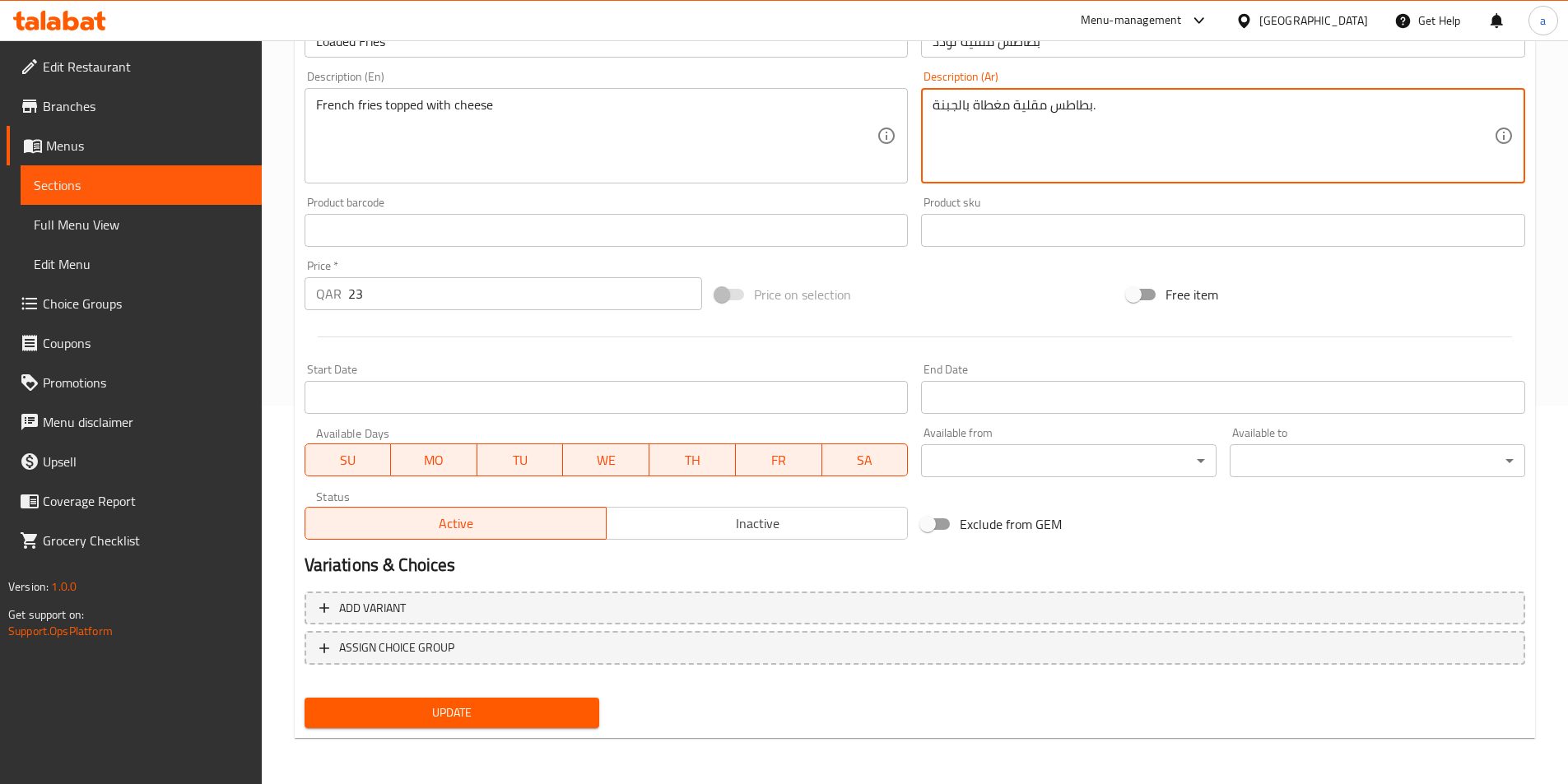
type textarea "بطاطس مقلية مغطاة بالجبنة."
click at [548, 725] on button "Update" at bounding box center [452, 712] width 295 height 31
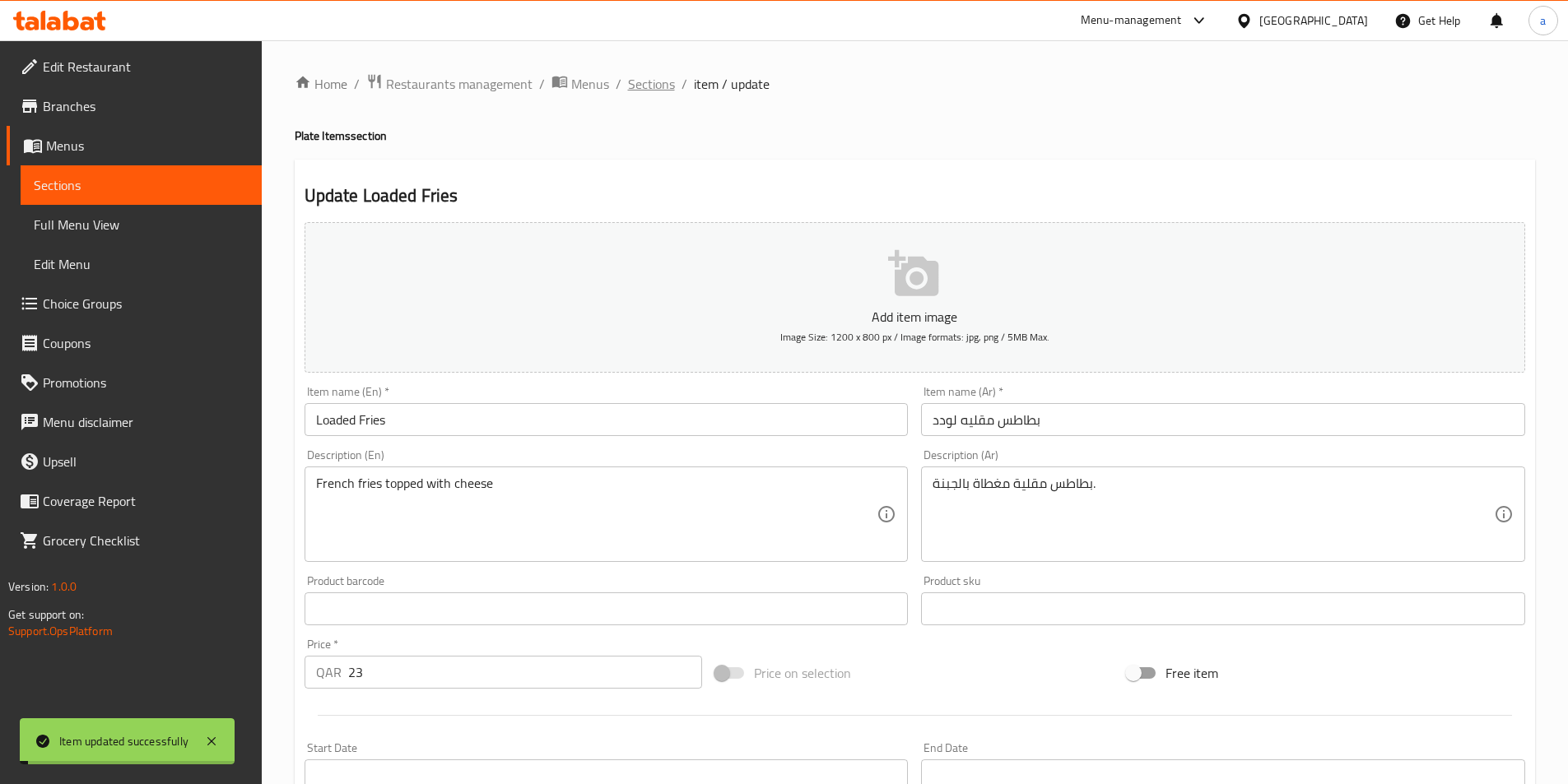
click at [646, 89] on span "Sections" at bounding box center [651, 84] width 47 height 20
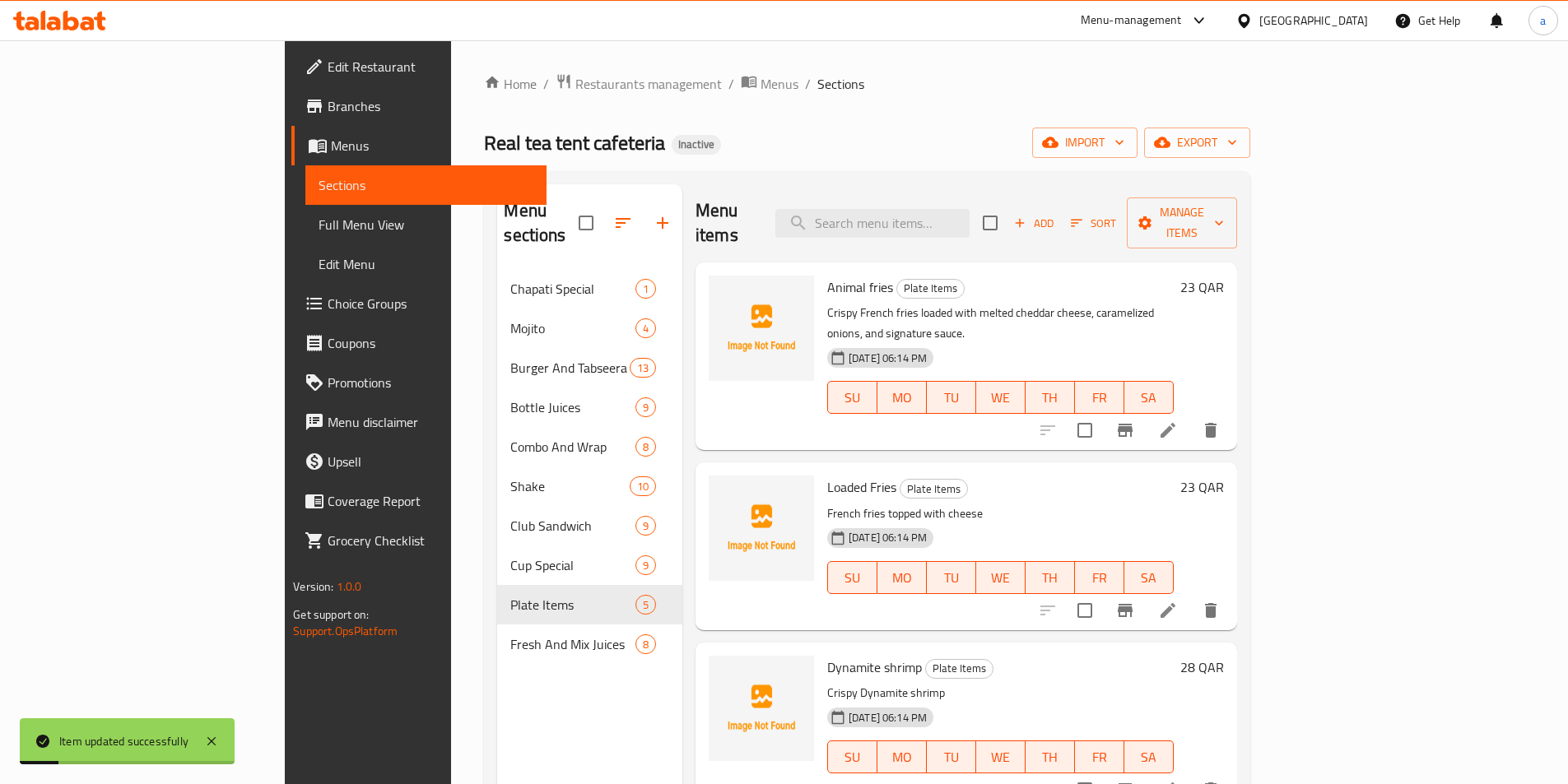
click at [497, 783] on div "Menu sections Chapati Special 1 Mojito 4 Burger And Tabseera 13 Bottle Juices 9…" at bounding box center [589, 576] width 185 height 784
click at [497, 726] on div "Menu sections Chapati Special 1 Mojito 4 Burger And Tabseera 13 Bottle Juices 9…" at bounding box center [589, 576] width 185 height 784
click at [846, 138] on div "Real tea tent cafeteria Inactive import export" at bounding box center [866, 142] width 766 height 31
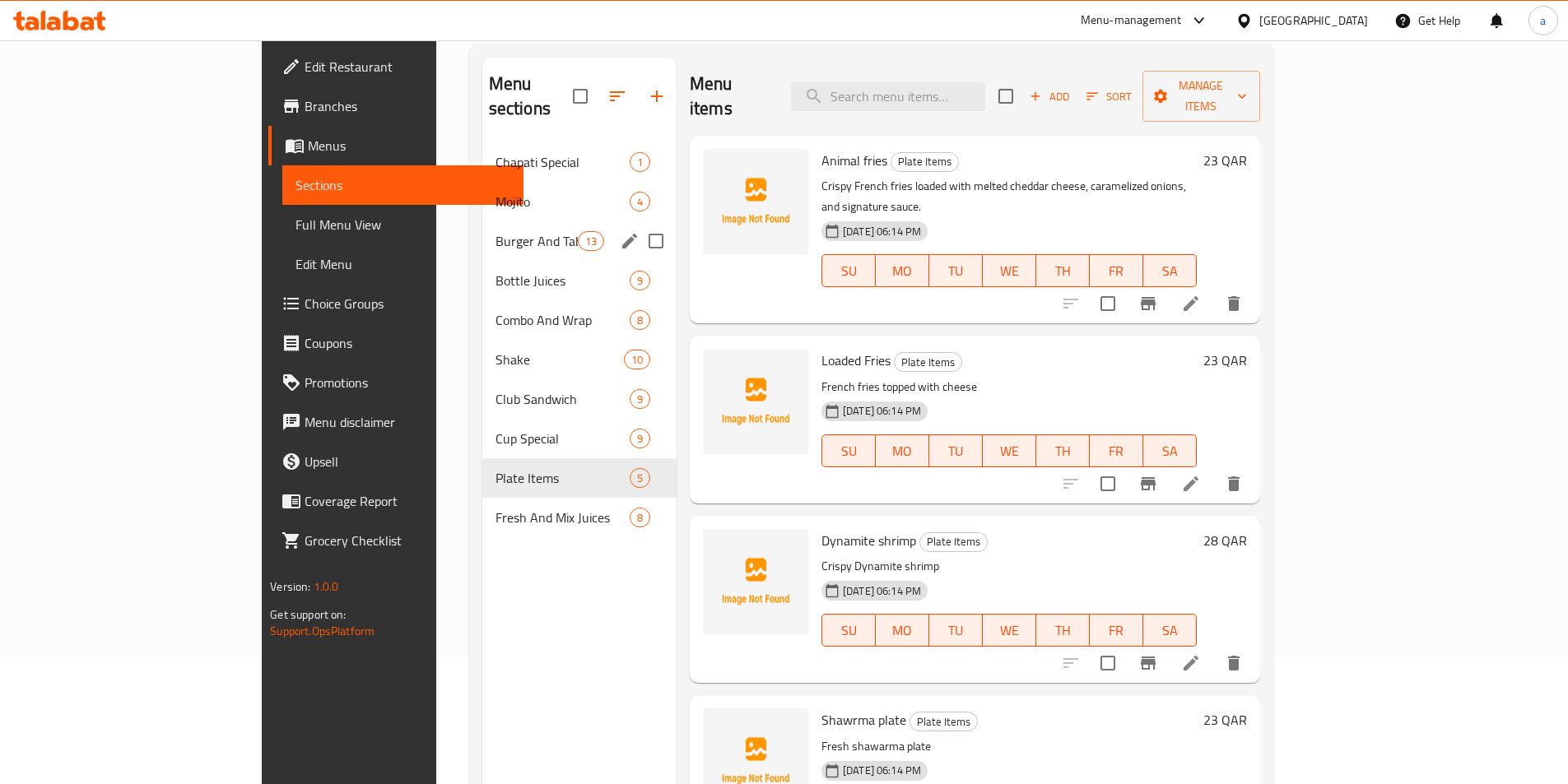
scroll to position [165, 0]
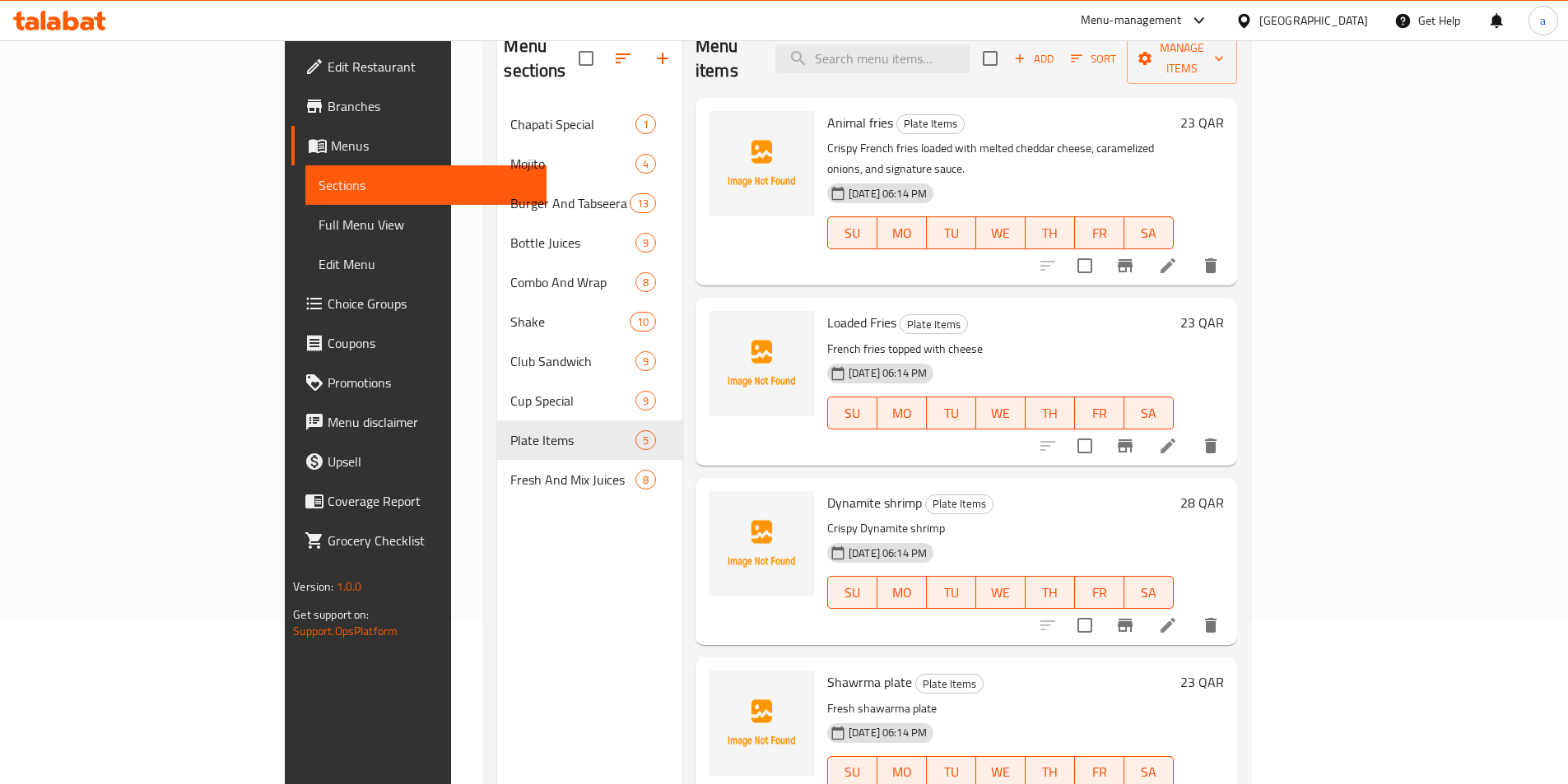
click at [319, 226] on span "Full Menu View" at bounding box center [426, 225] width 215 height 20
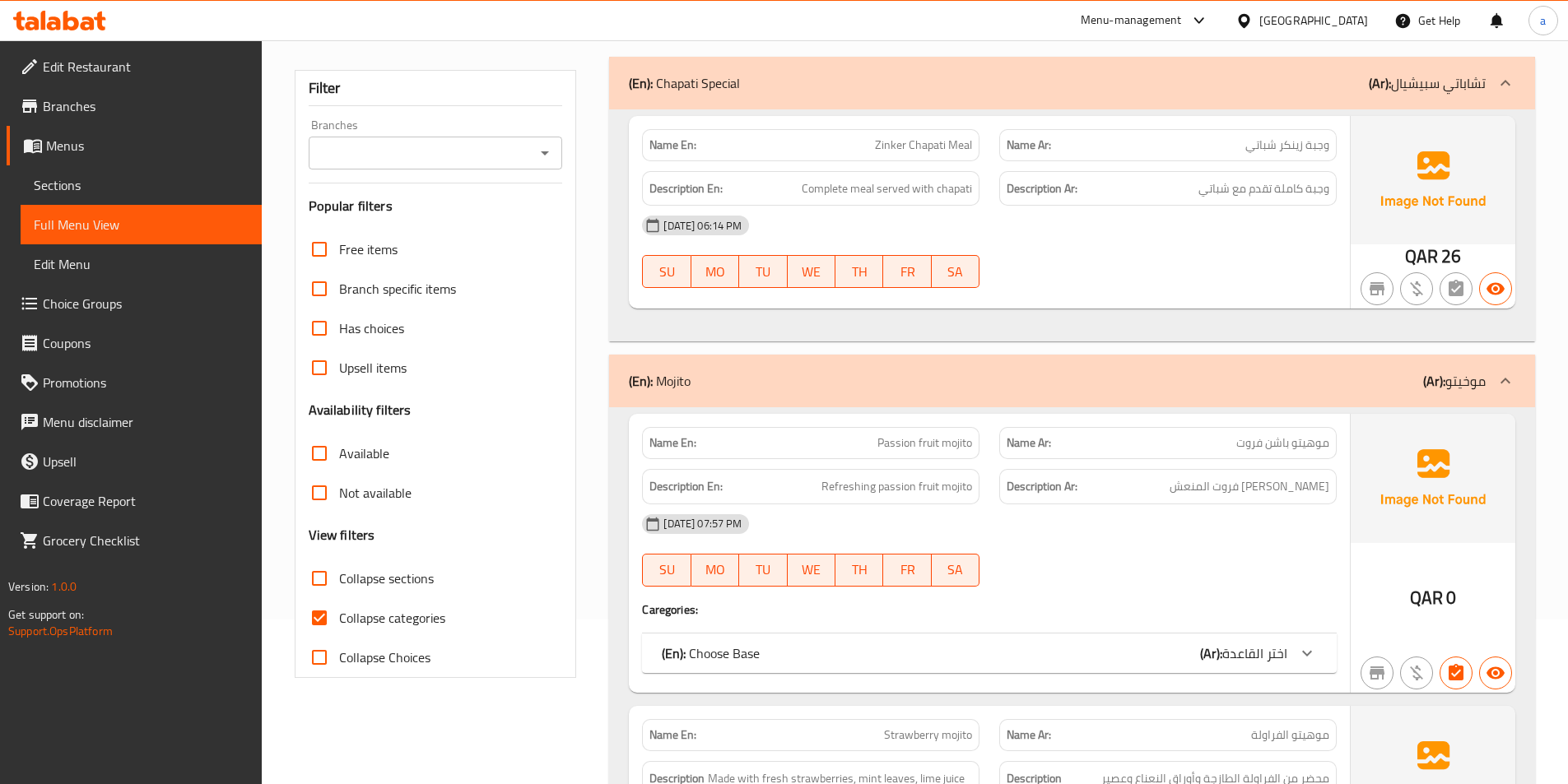
drag, startPoint x: 323, startPoint y: 618, endPoint x: 359, endPoint y: 563, distance: 65.7
click at [327, 615] on input "Collapse categories" at bounding box center [319, 618] width 39 height 39
checkbox input "false"
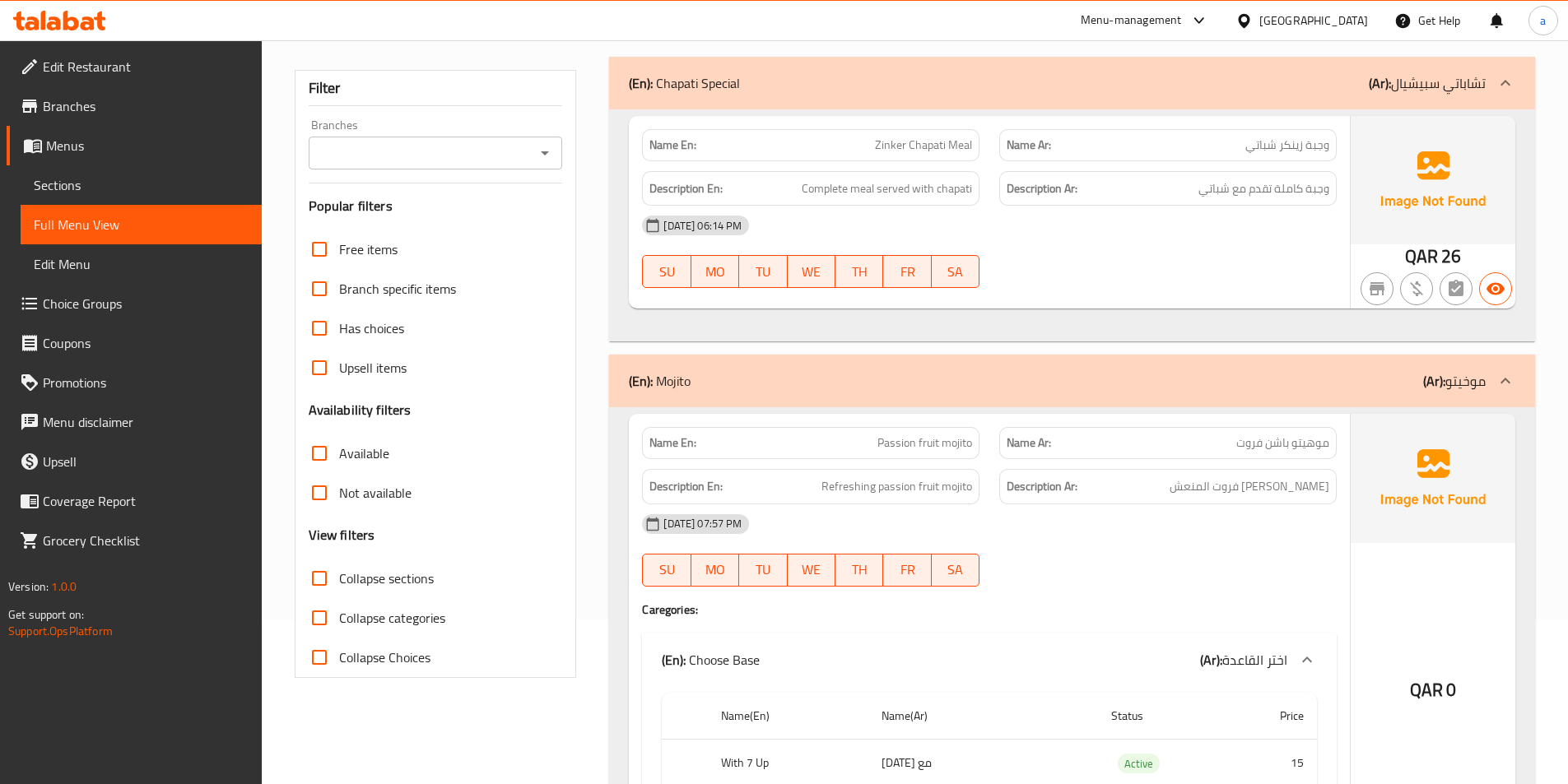
click at [360, 563] on label "Collapse sections" at bounding box center [366, 578] width 134 height 39
click at [339, 563] on input "Collapse sections" at bounding box center [319, 578] width 39 height 39
checkbox input "true"
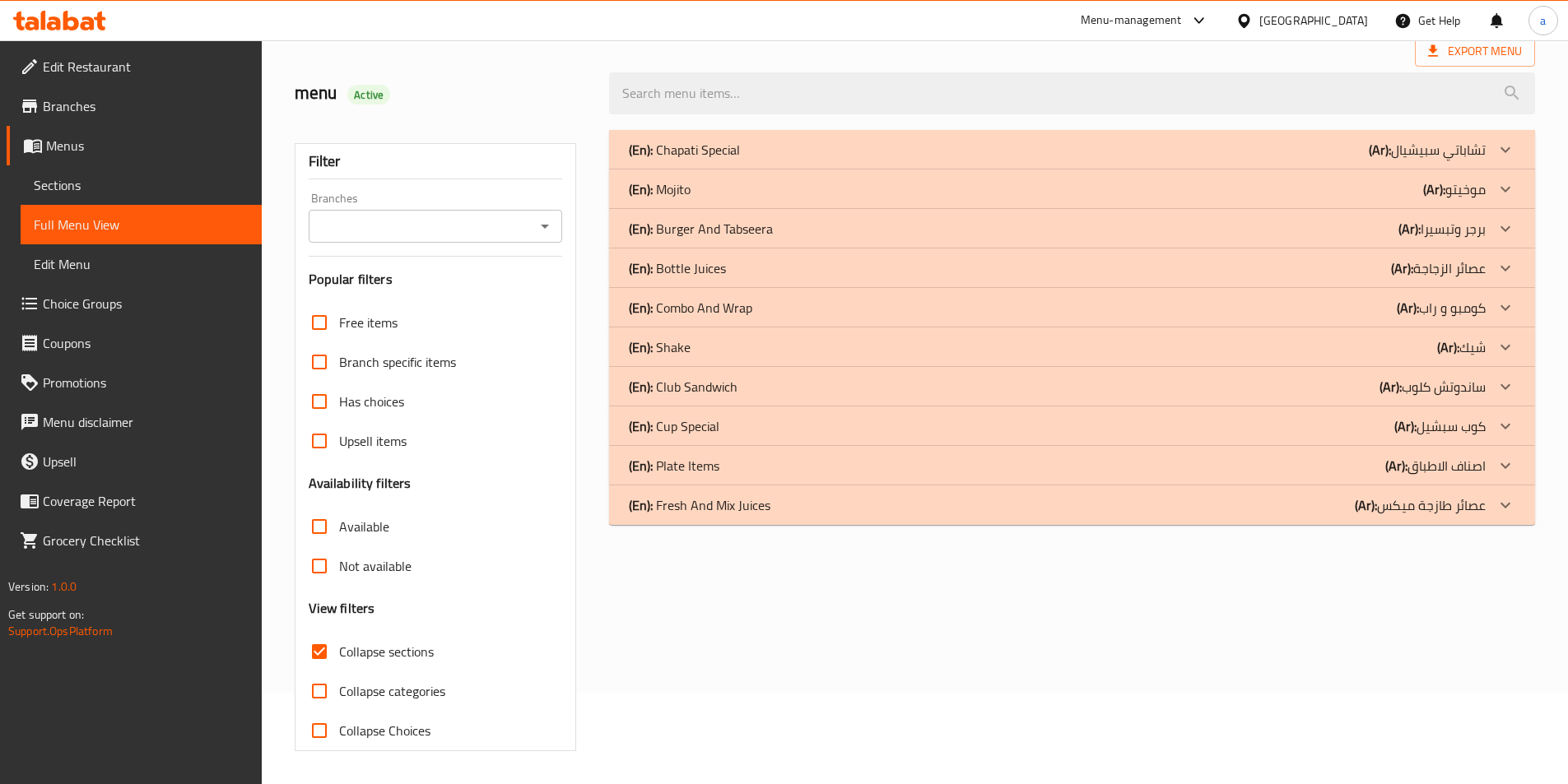
scroll to position [92, 0]
click at [709, 503] on p "(En): Fresh And Mix Juices" at bounding box center [699, 505] width 141 height 20
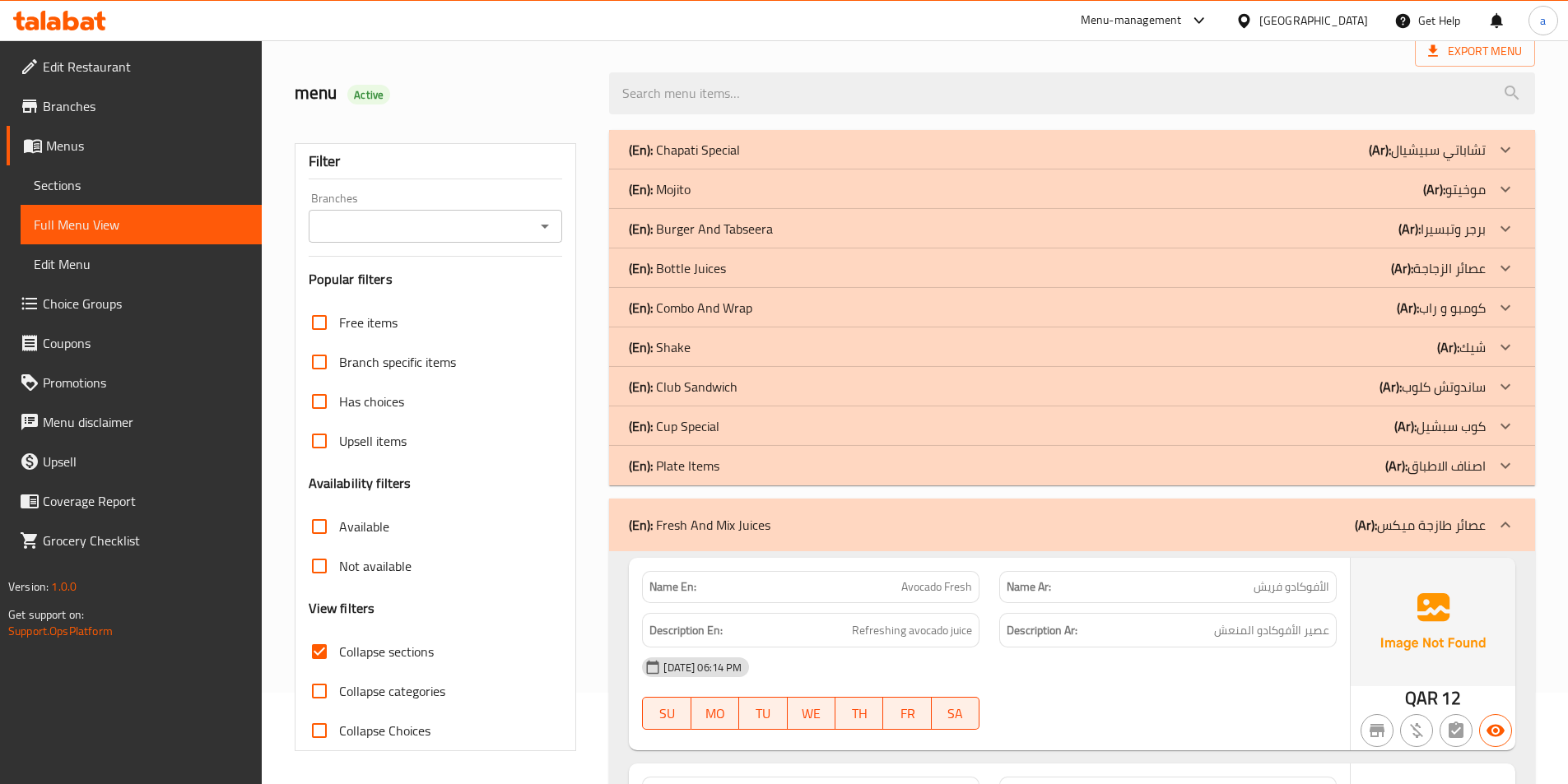
click at [699, 459] on p "(En): Plate Items" at bounding box center [673, 466] width 91 height 20
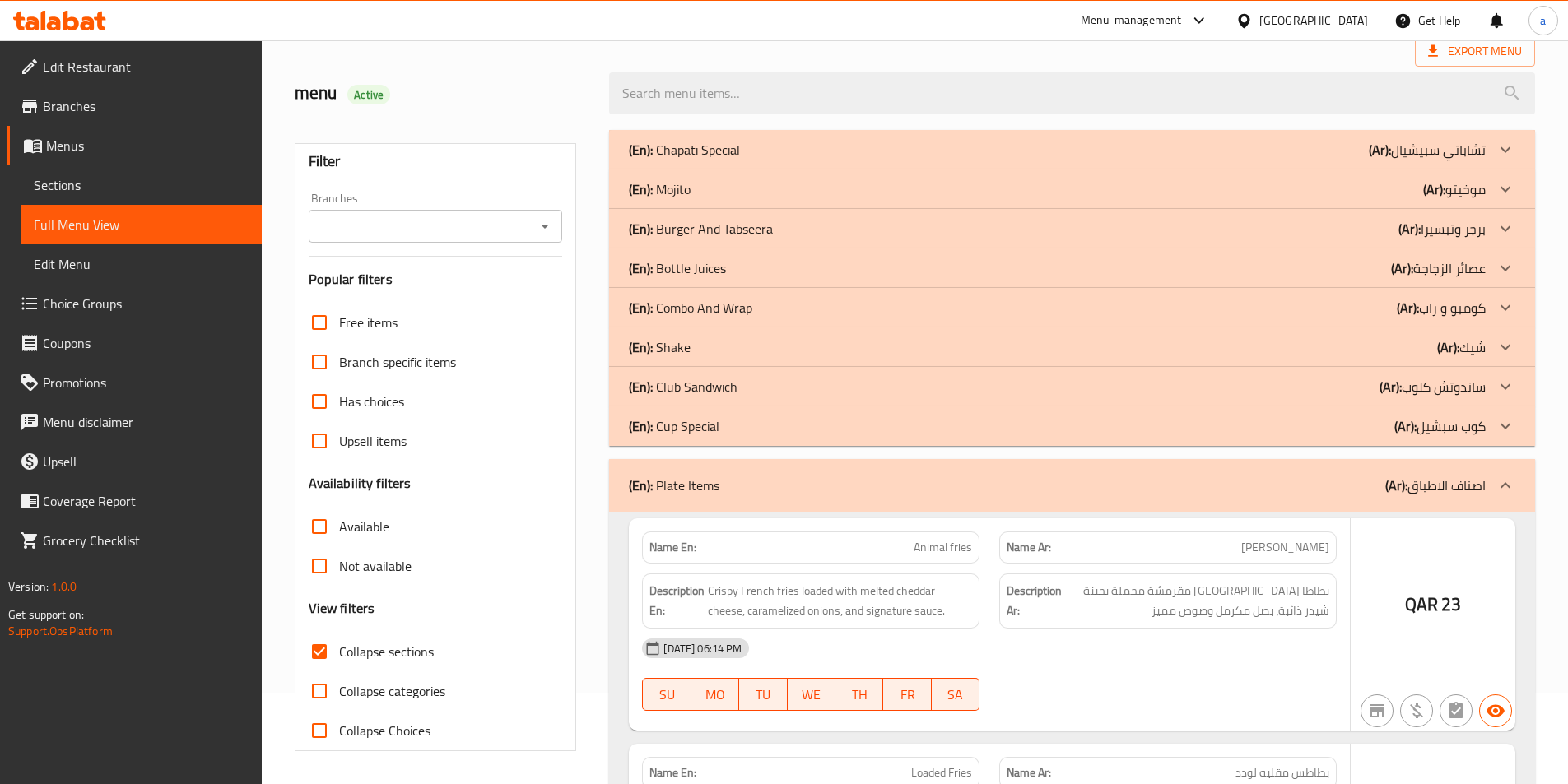
click at [698, 428] on p "(En): Cup Special" at bounding box center [673, 426] width 91 height 20
click at [704, 401] on div "(En): Club Sandwich (Ar): ساندوتش كلوب" at bounding box center [1072, 386] width 925 height 39
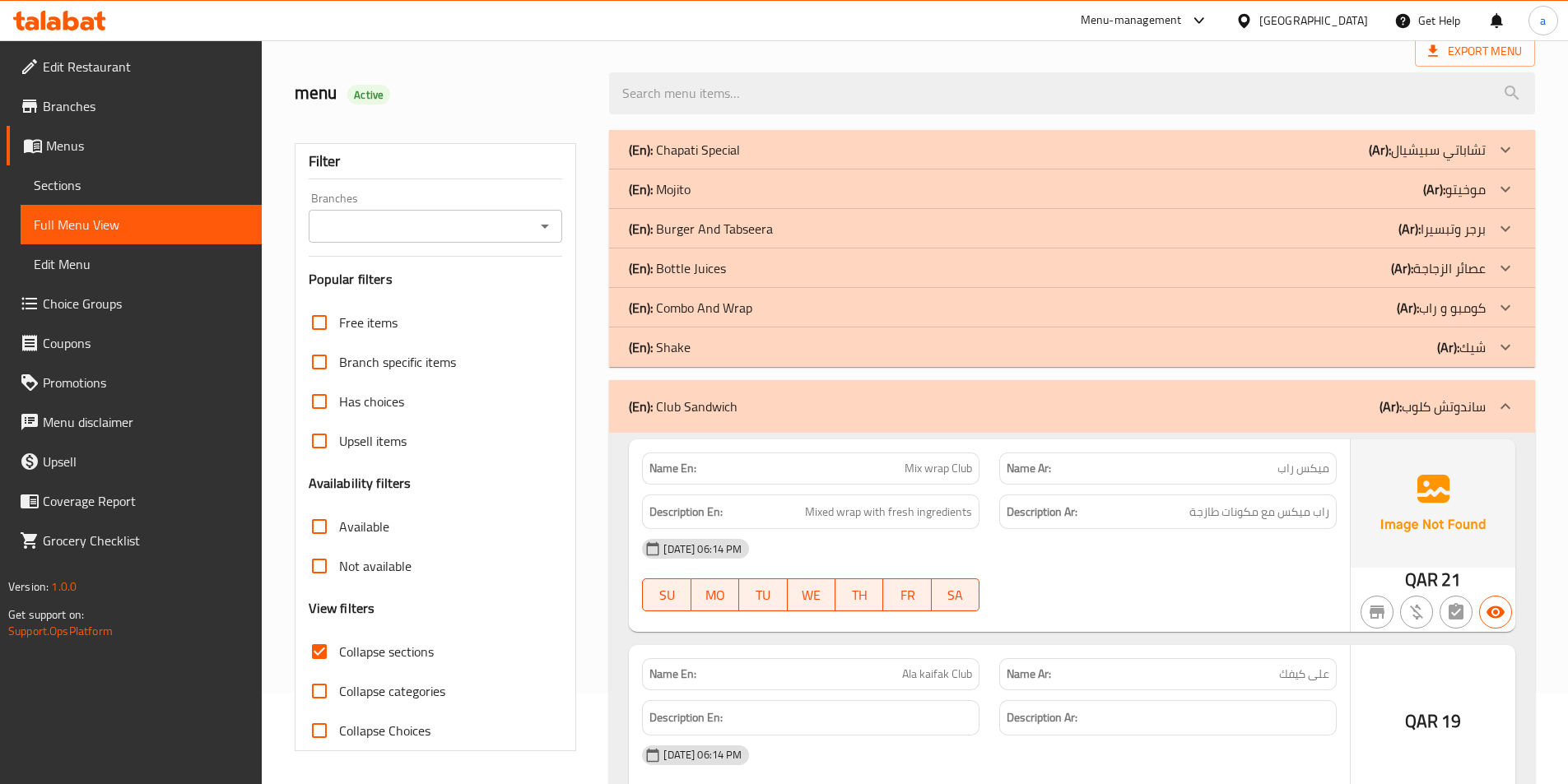
click at [702, 341] on div "(En): Shake (Ar): شيك" at bounding box center [1056, 347] width 856 height 20
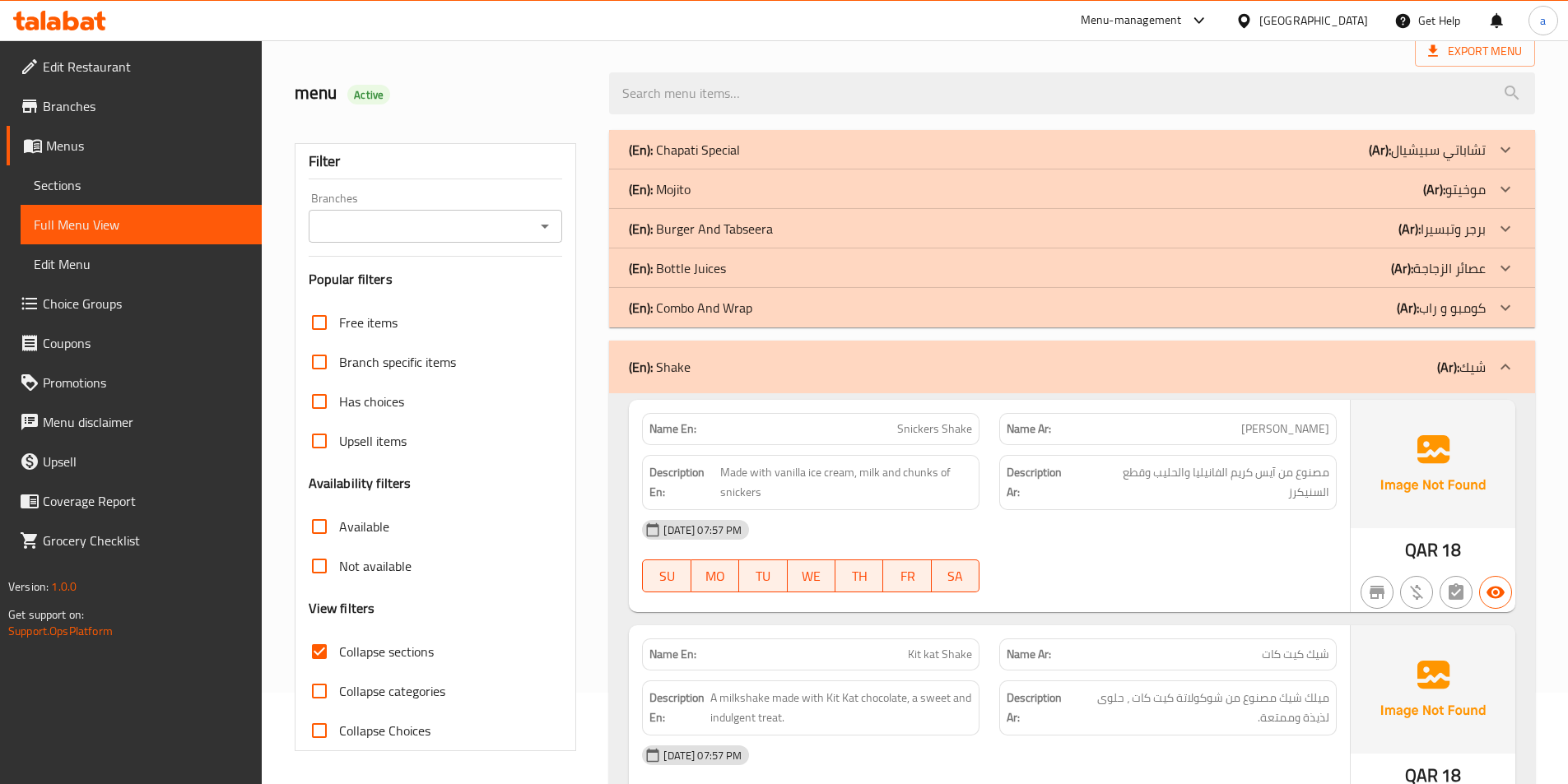
click at [685, 263] on p "(En): Bottle Juices" at bounding box center [677, 268] width 97 height 20
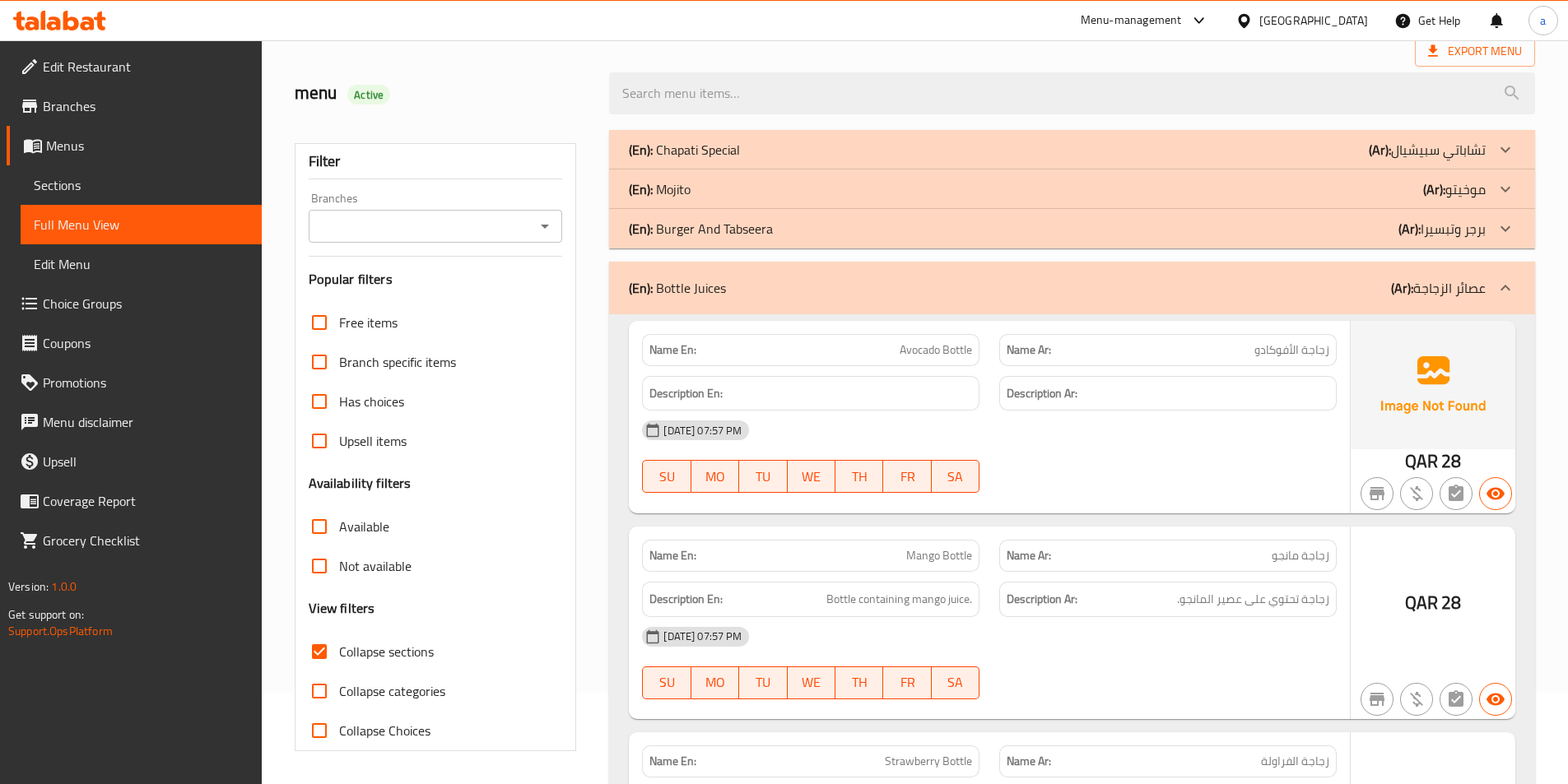
click at [699, 191] on div "(En): Mojito (Ar): موخيتو" at bounding box center [1056, 190] width 856 height 20
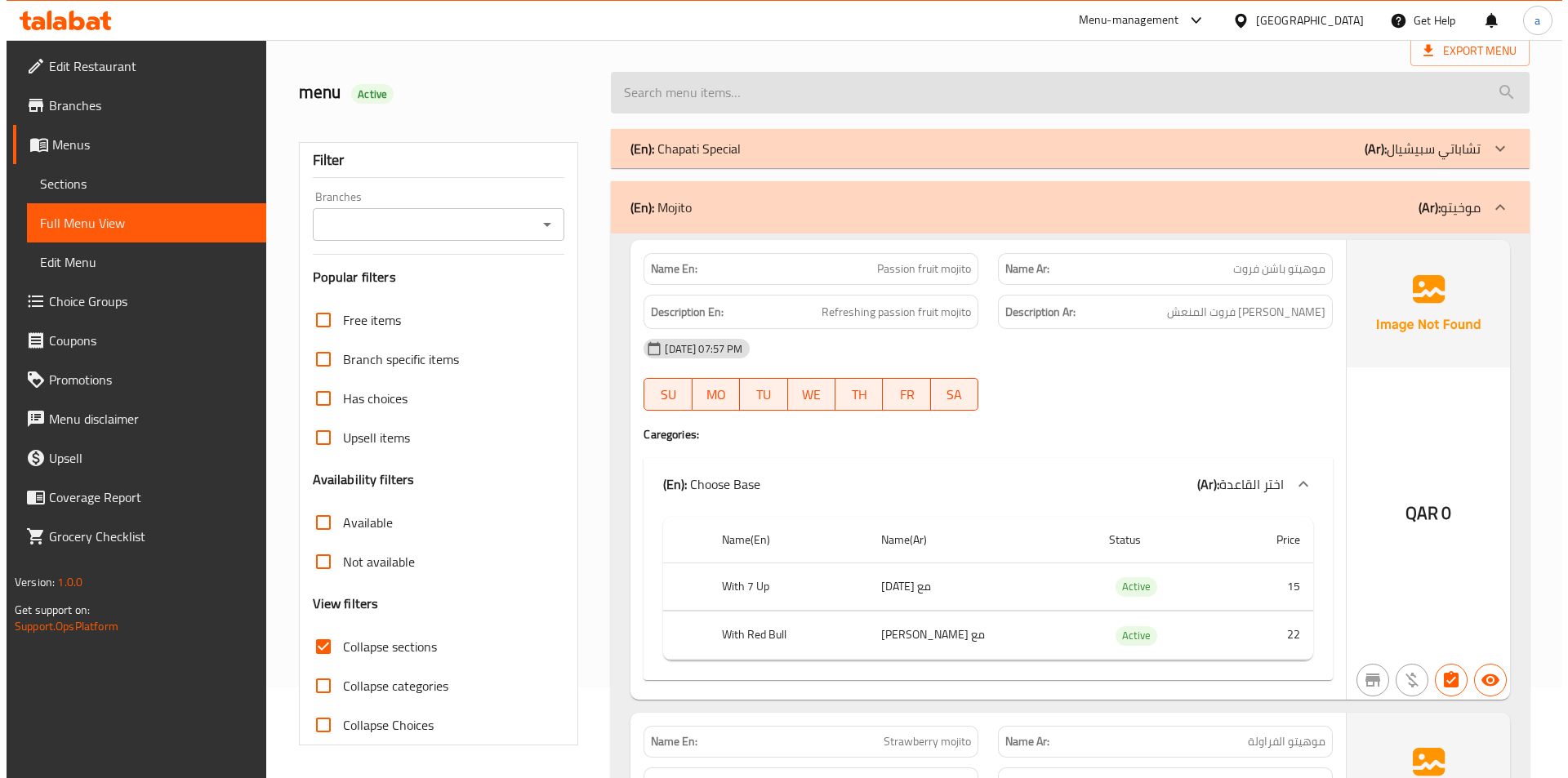
scroll to position [0, 0]
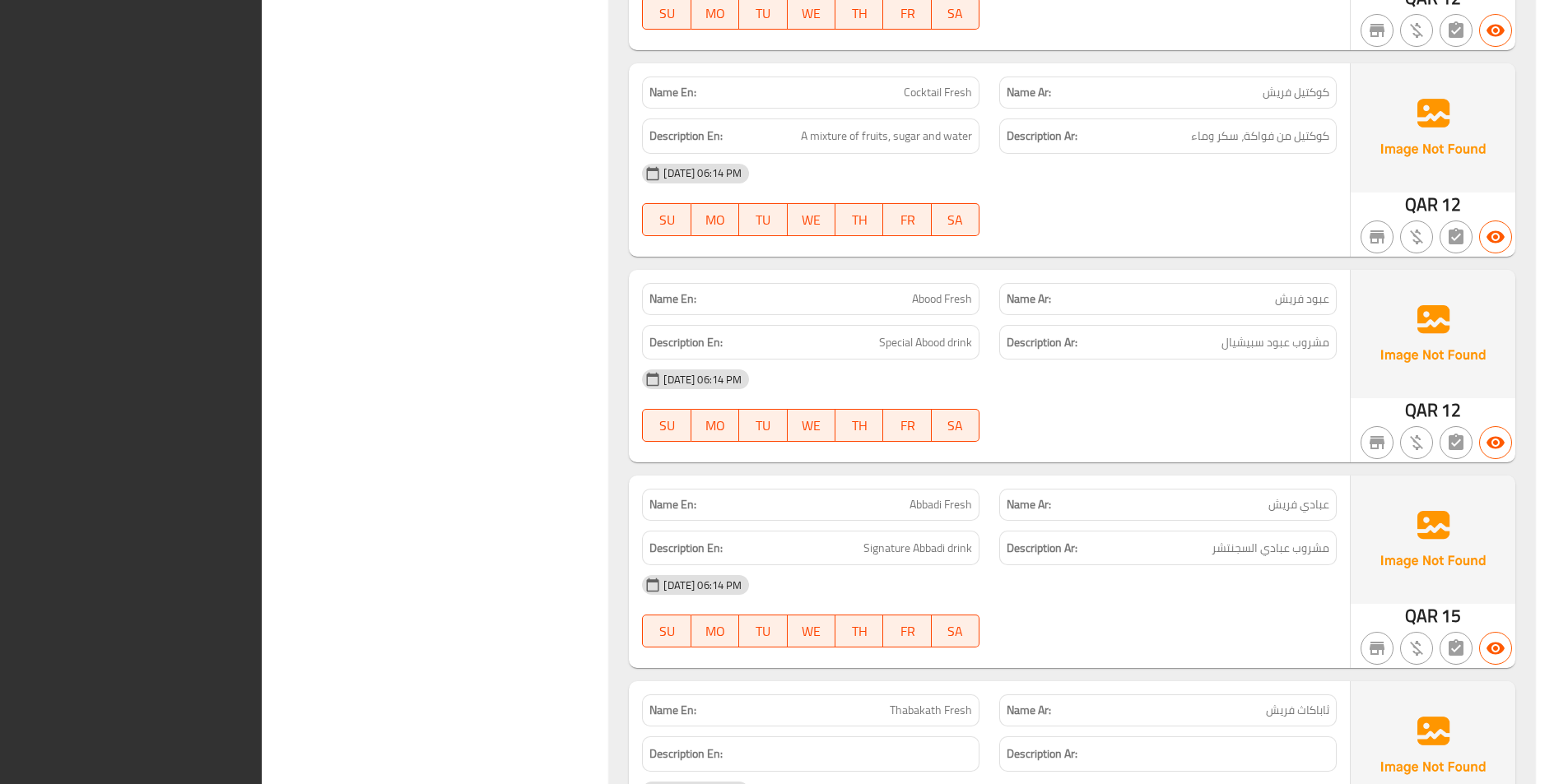
scroll to position [12738, 0]
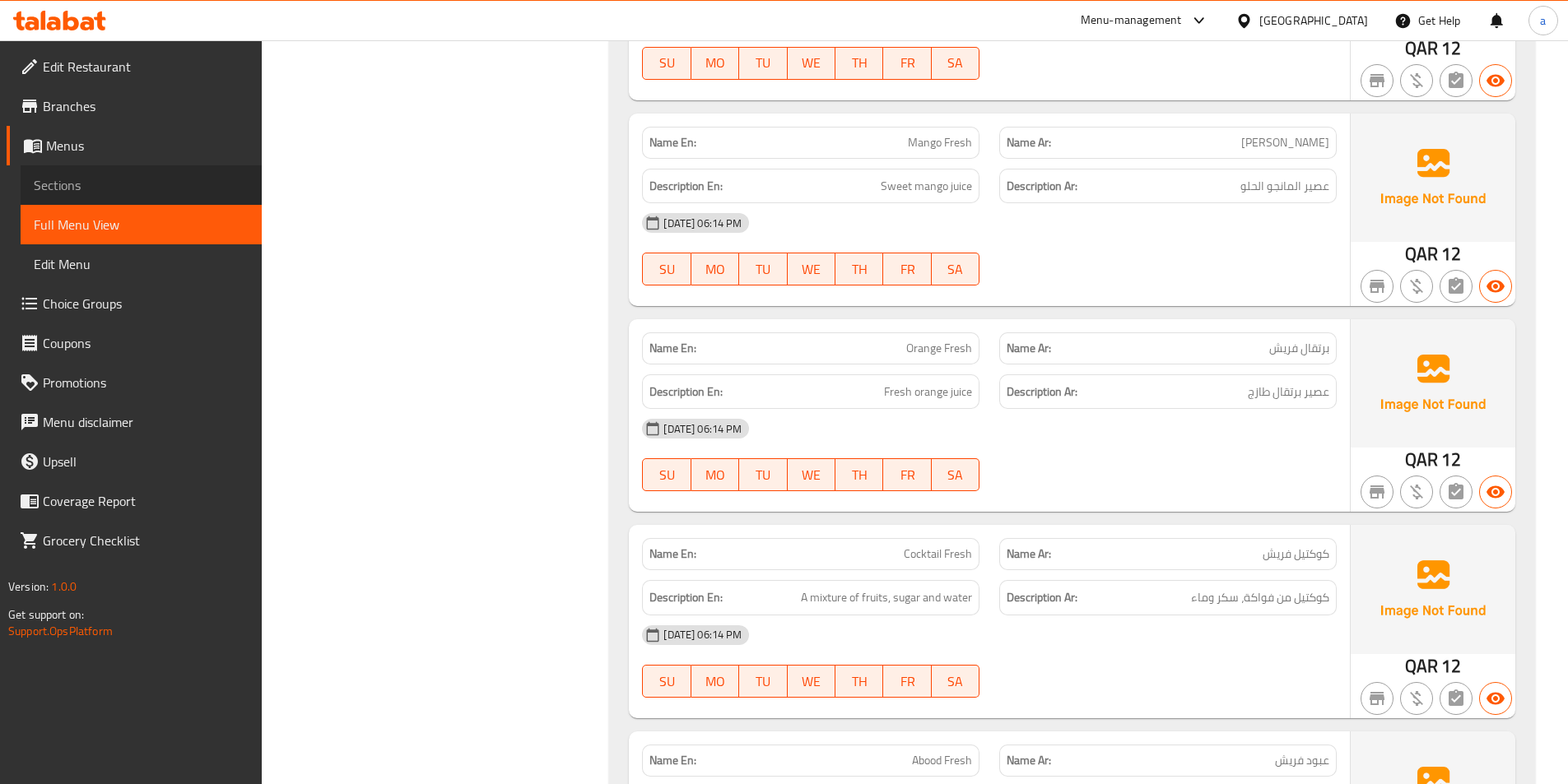
click at [216, 189] on span "Sections" at bounding box center [141, 186] width 215 height 20
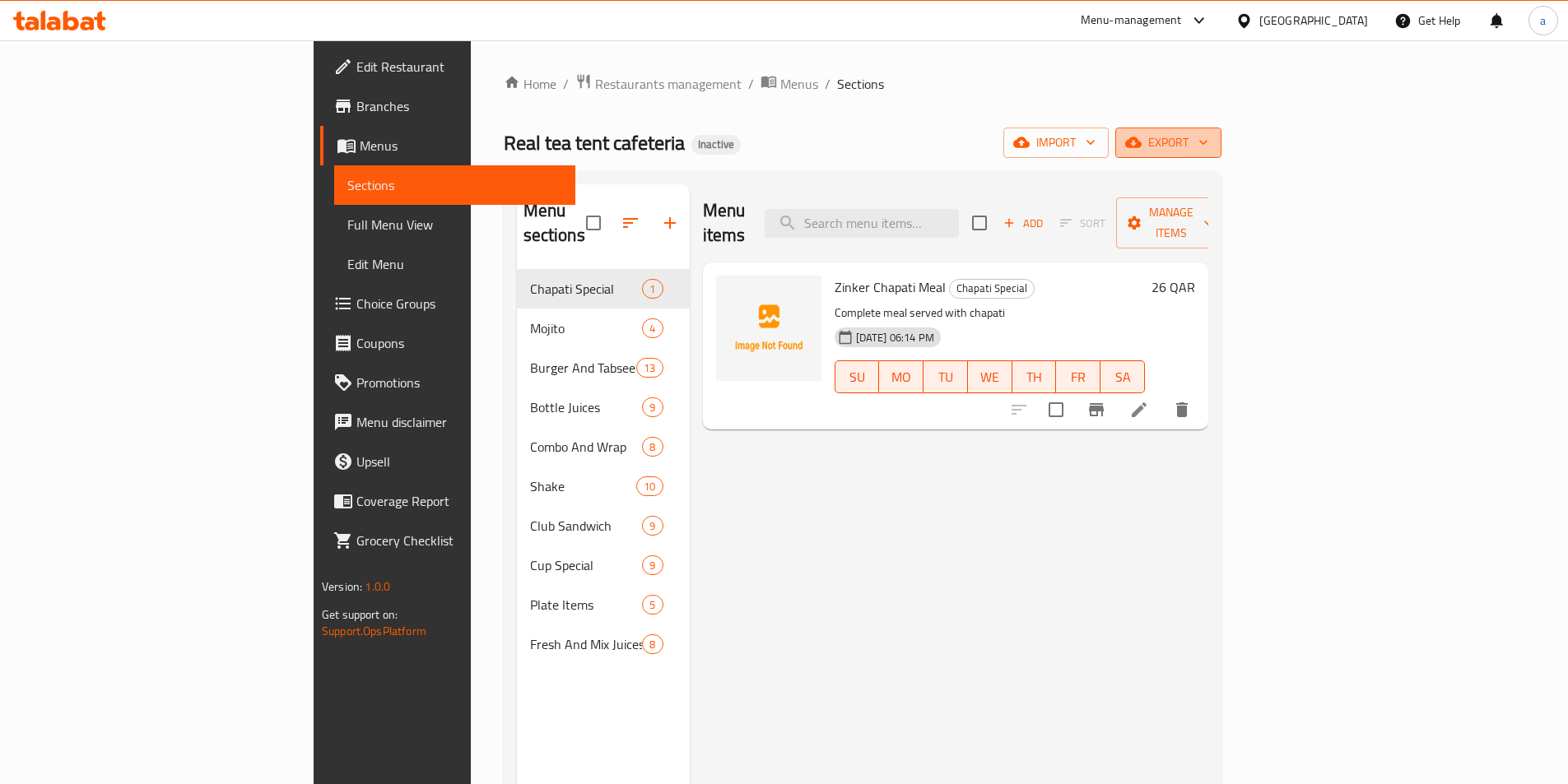
click at [1208, 139] on span "export" at bounding box center [1169, 142] width 80 height 21
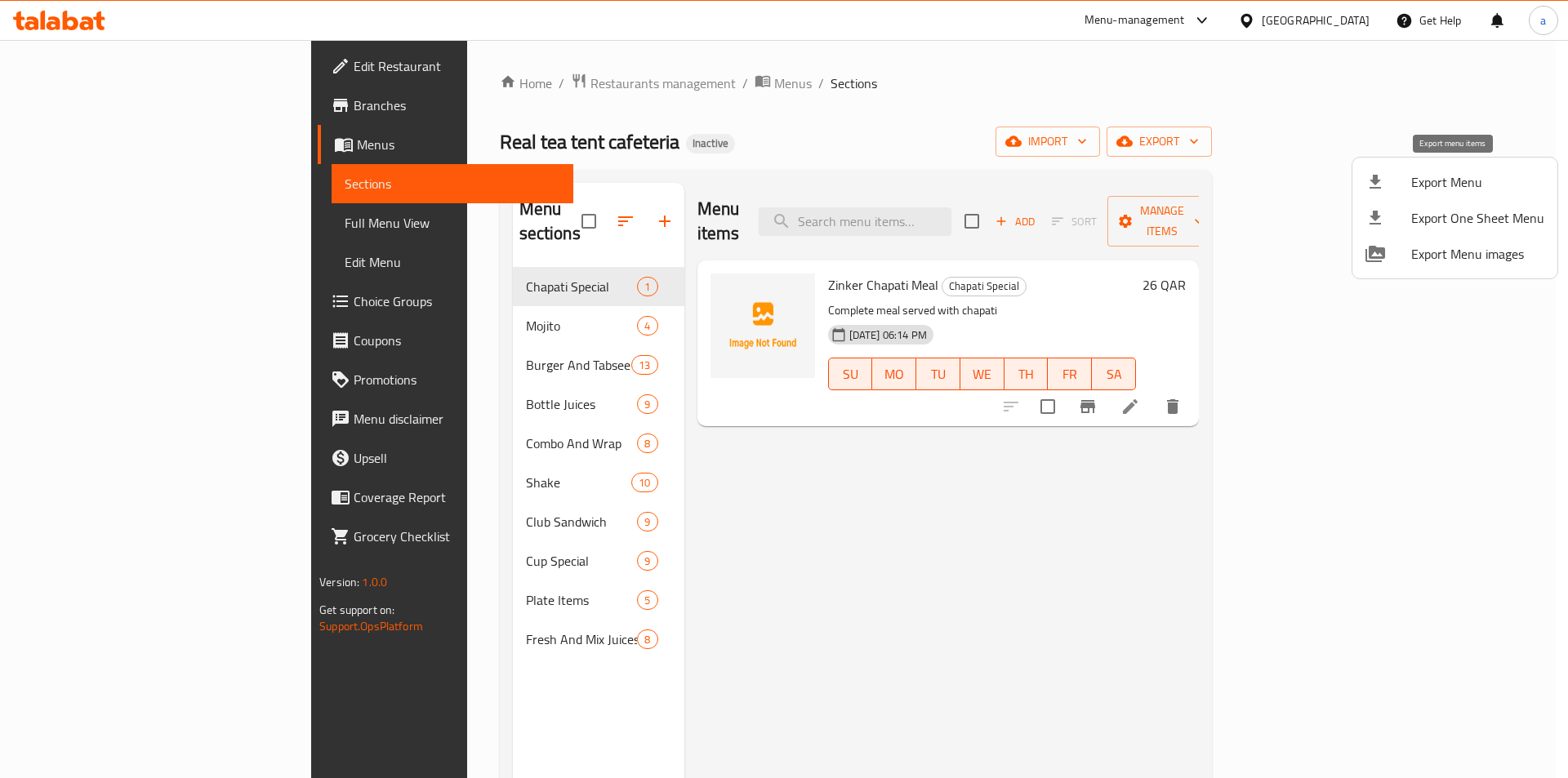
click at [1437, 195] on li "Export Menu" at bounding box center [1455, 183] width 205 height 36
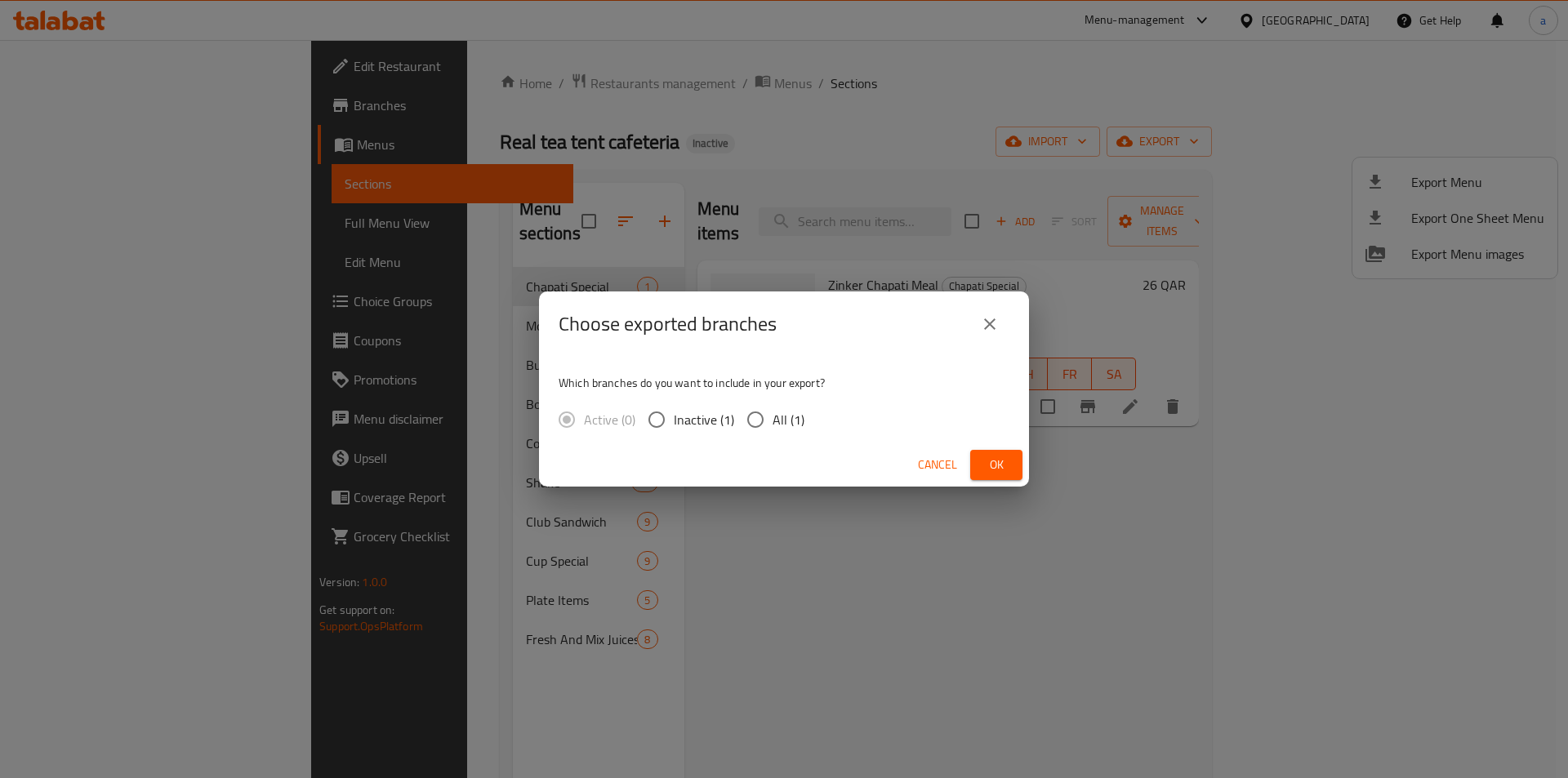
click at [795, 428] on span "All (1)" at bounding box center [788, 420] width 32 height 20
click at [772, 428] on input "All (1)" at bounding box center [756, 420] width 35 height 35
radio input "true"
click at [1017, 466] on button "Ok" at bounding box center [996, 465] width 52 height 31
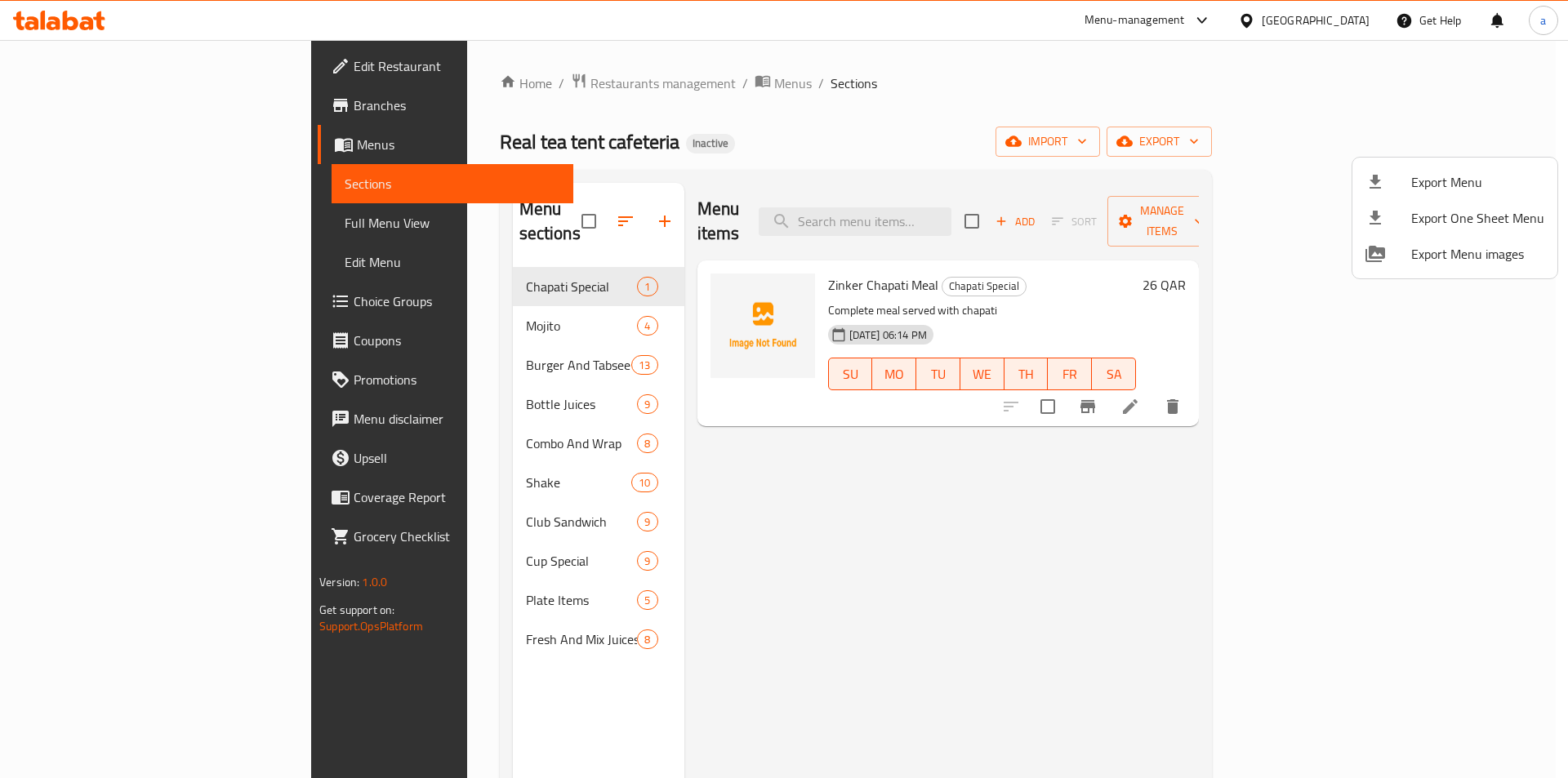
click at [1043, 562] on div at bounding box center [784, 389] width 1568 height 778
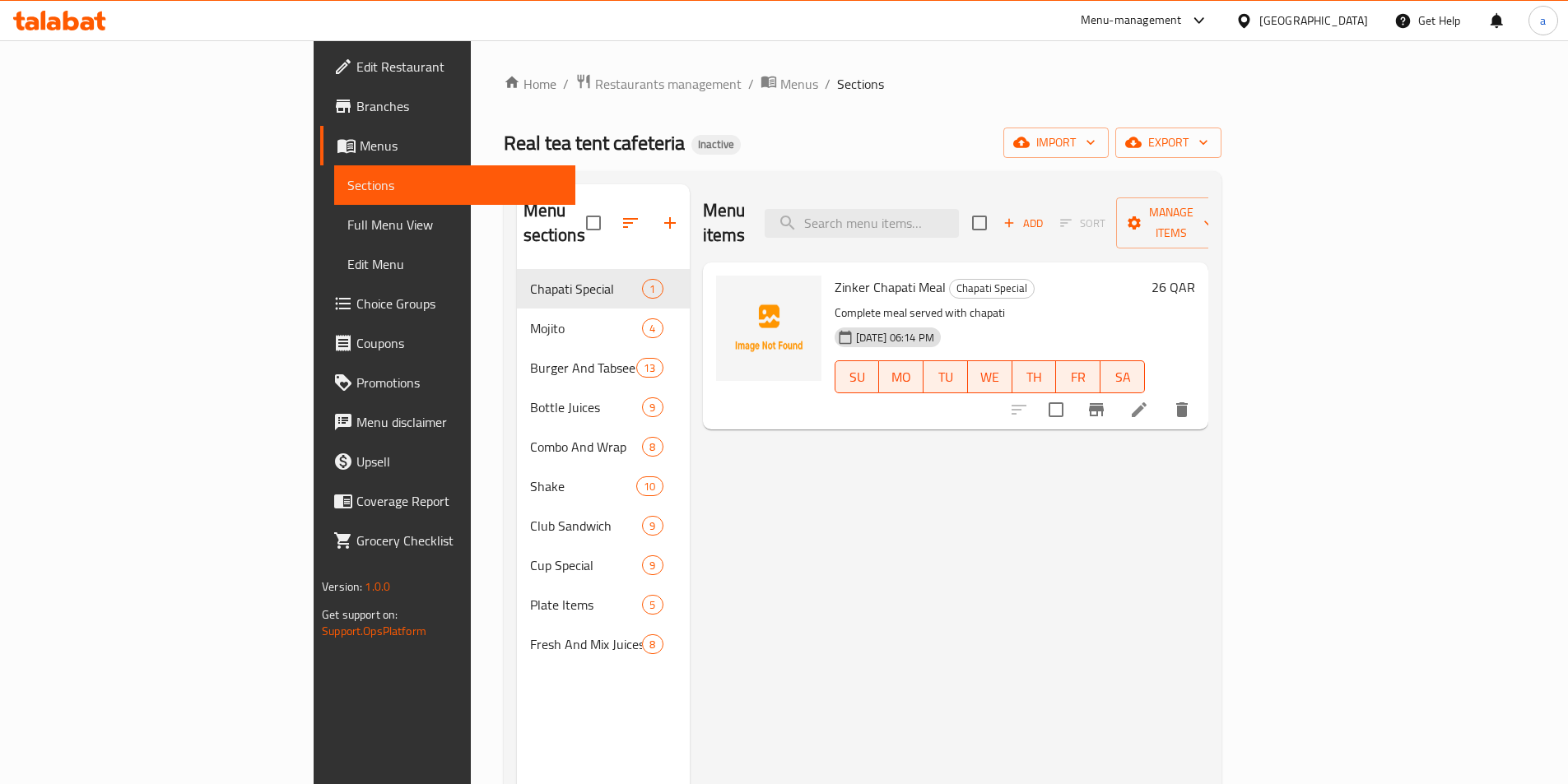
click at [869, 477] on div "Menu items Add Sort Manage items Zinker Chapati Meal Chapati Special Complete m…" at bounding box center [949, 576] width 519 height 784
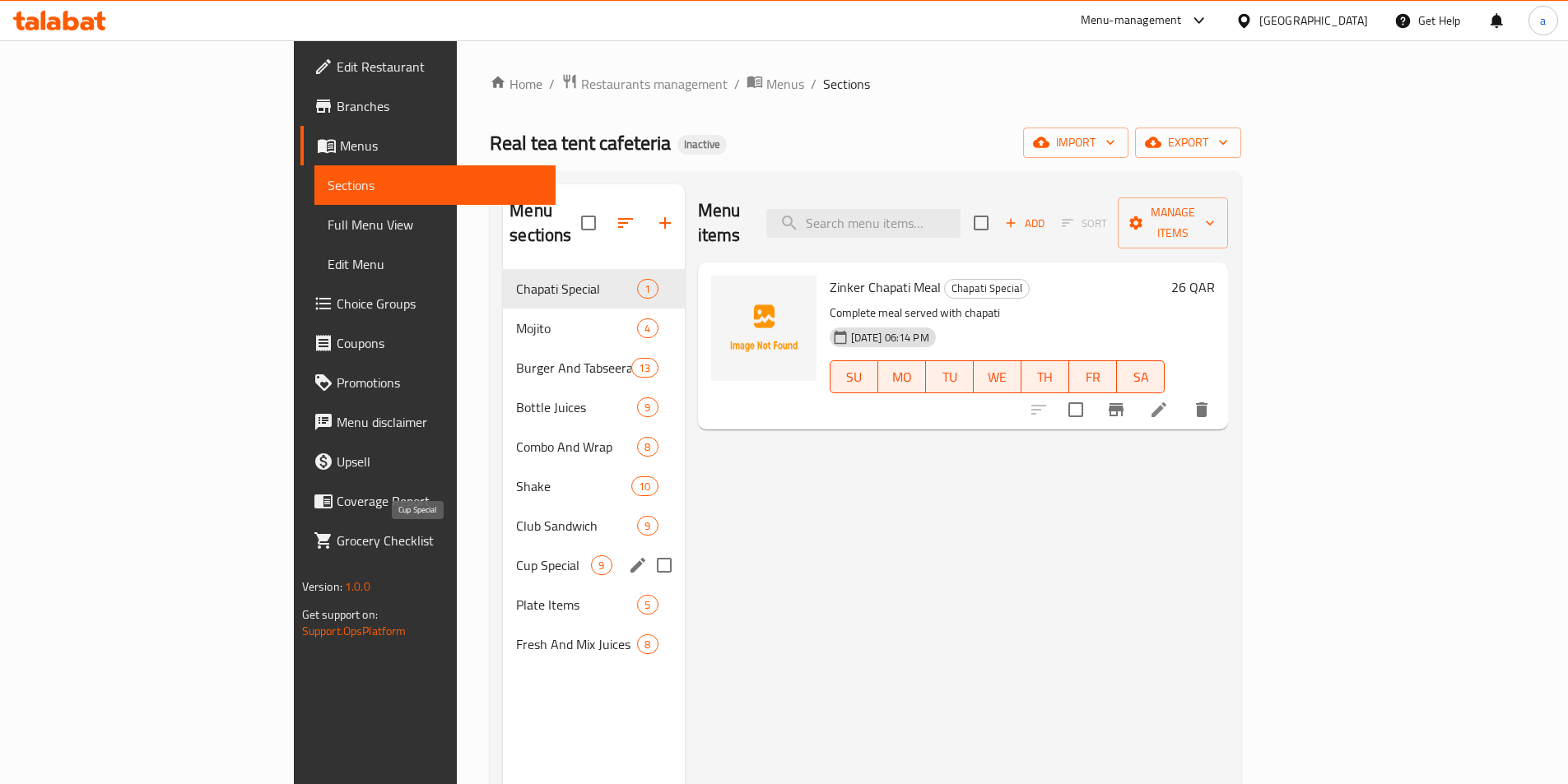
click at [516, 555] on span "Cup Special" at bounding box center [553, 565] width 75 height 20
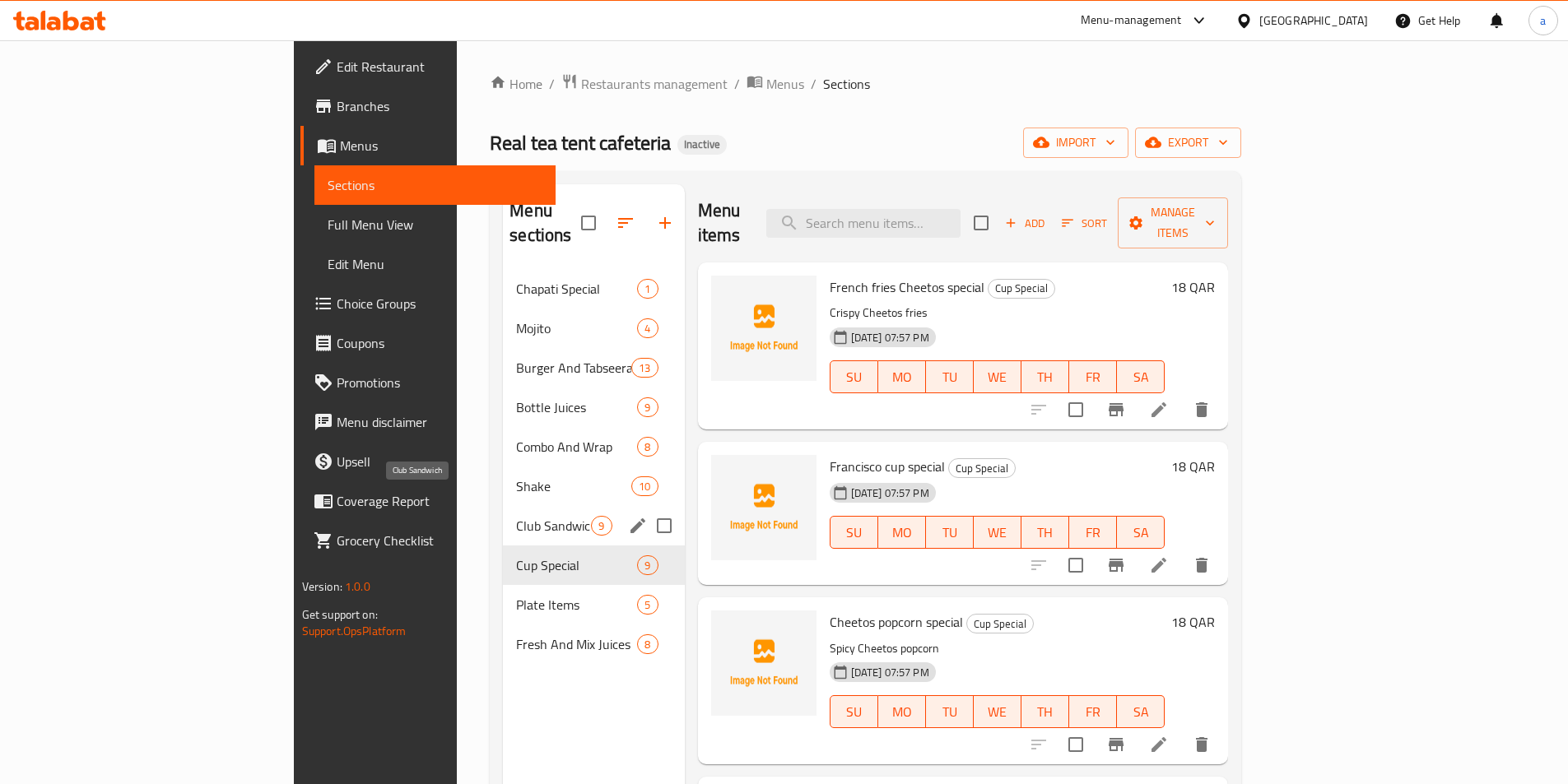
click at [516, 516] on span "Club Sandwich" at bounding box center [553, 526] width 75 height 20
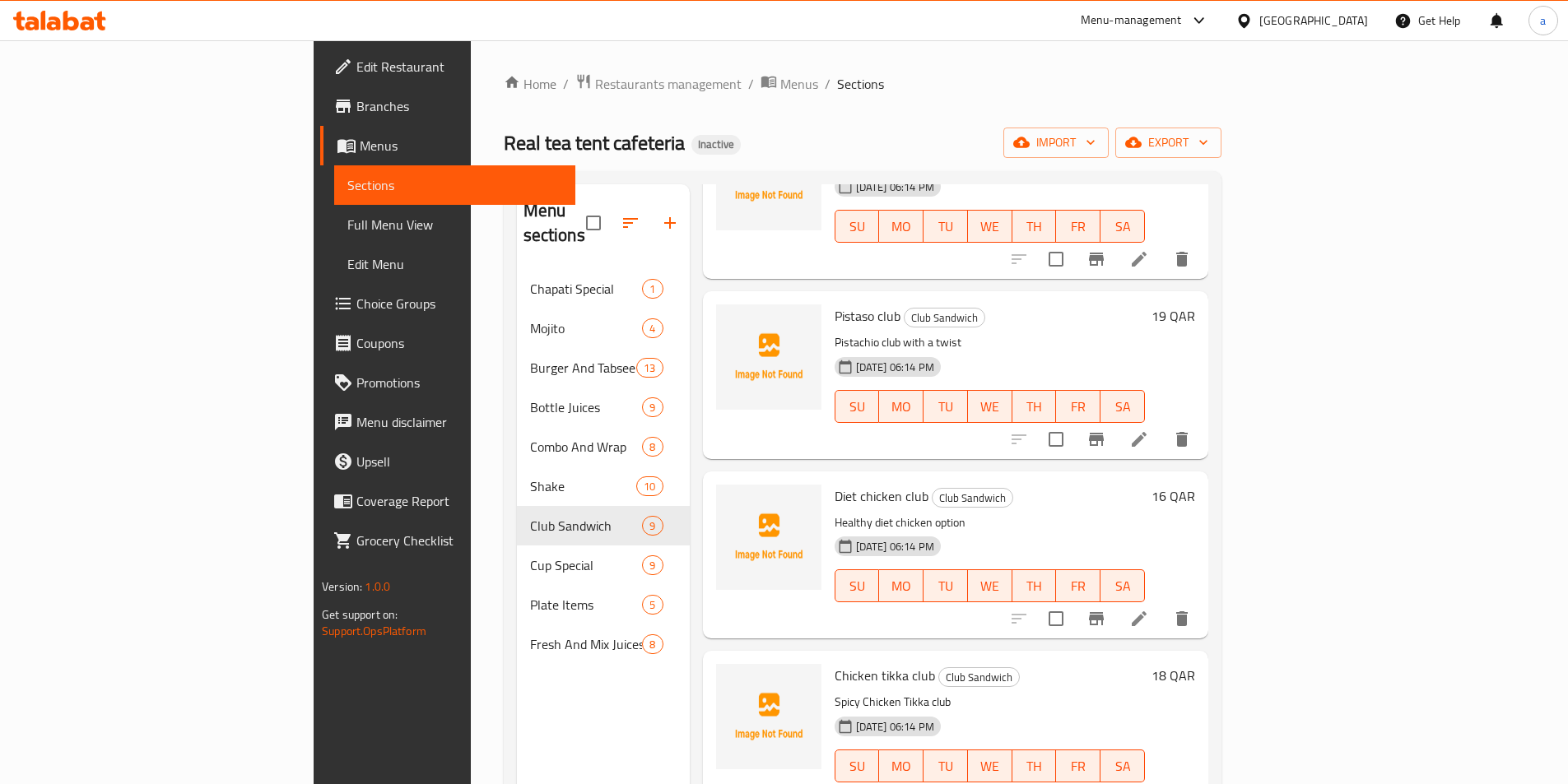
scroll to position [826, 0]
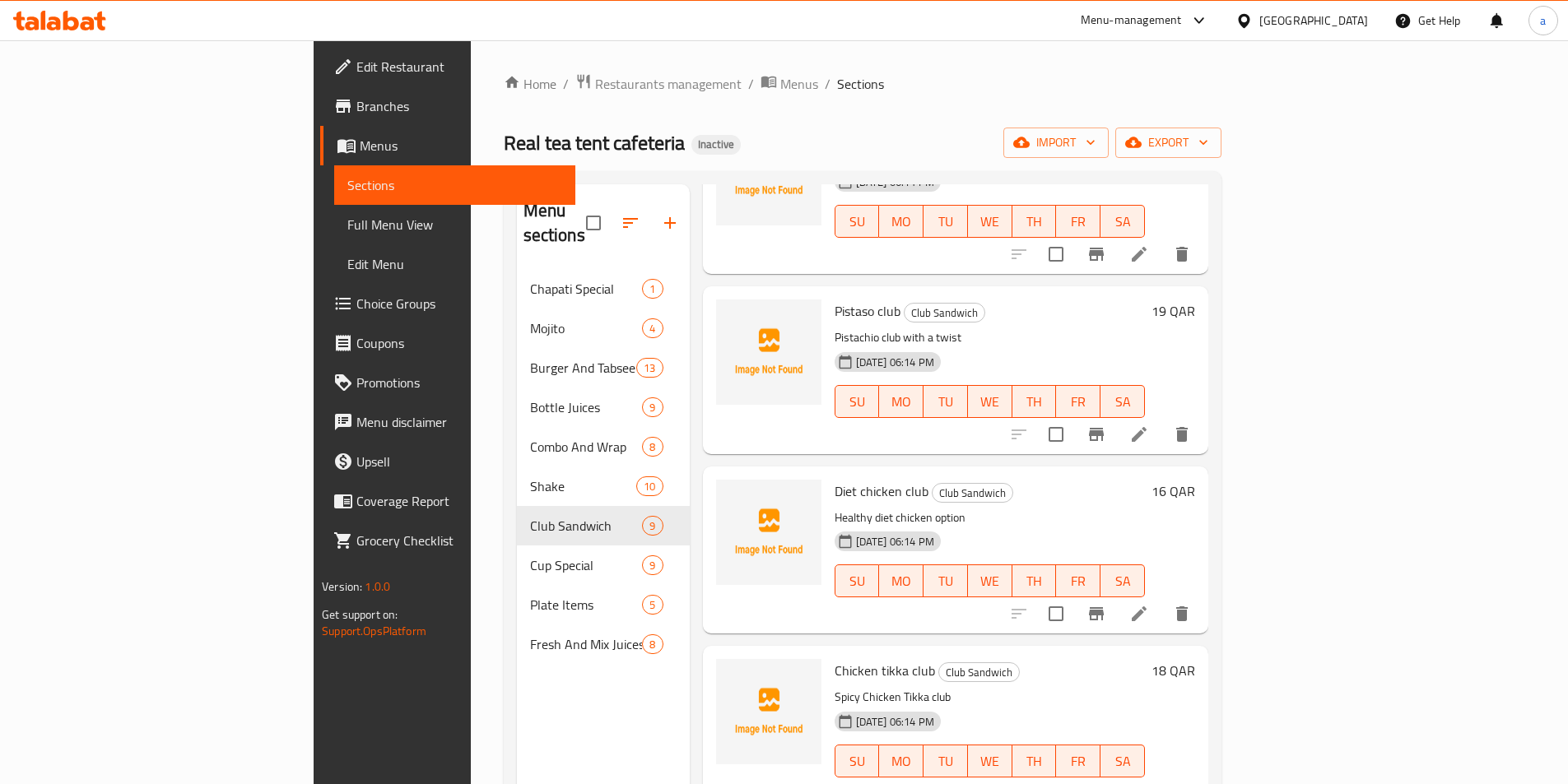
click at [347, 219] on span "Full Menu View" at bounding box center [454, 225] width 215 height 20
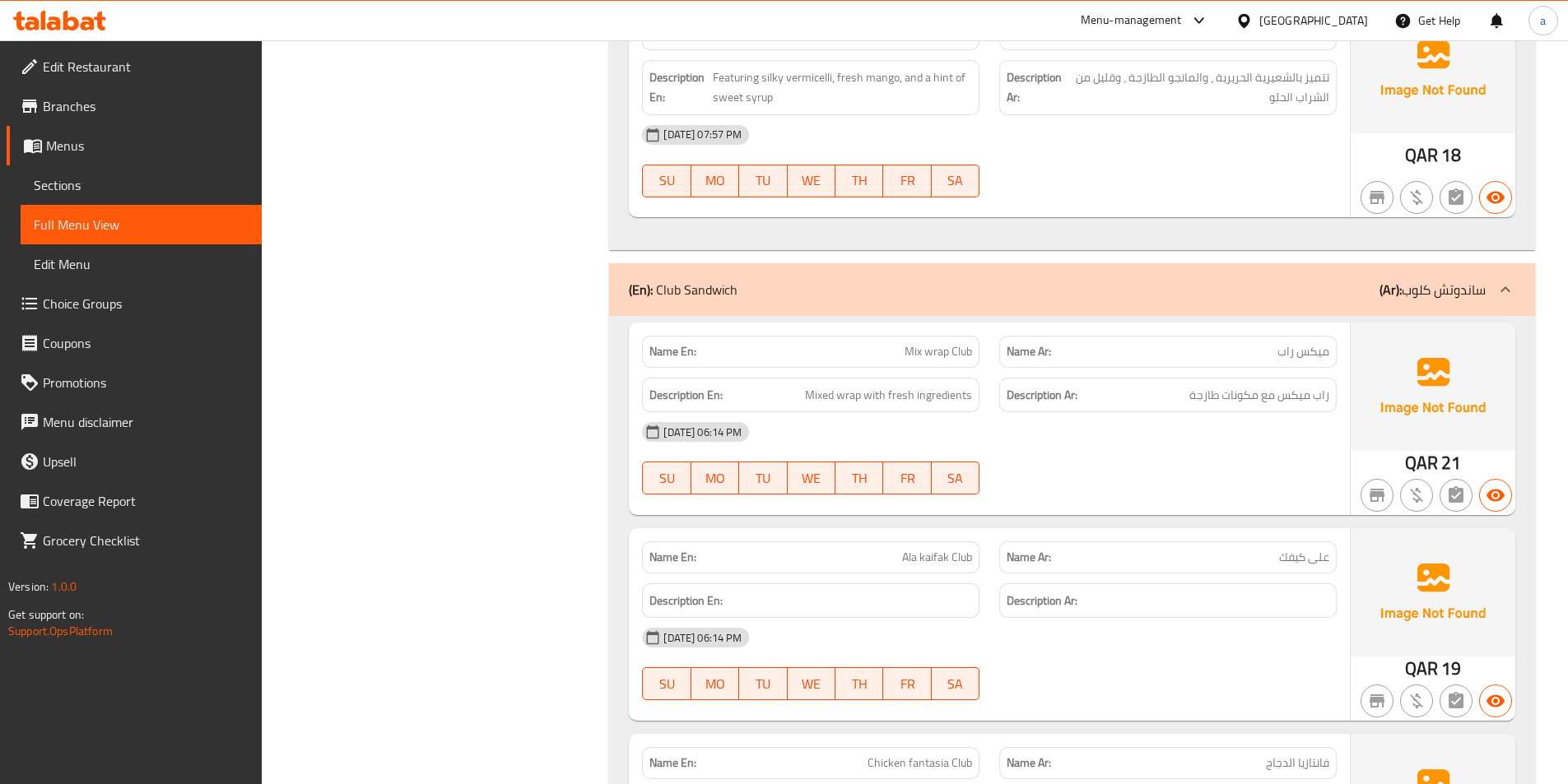
scroll to position [10359, 0]
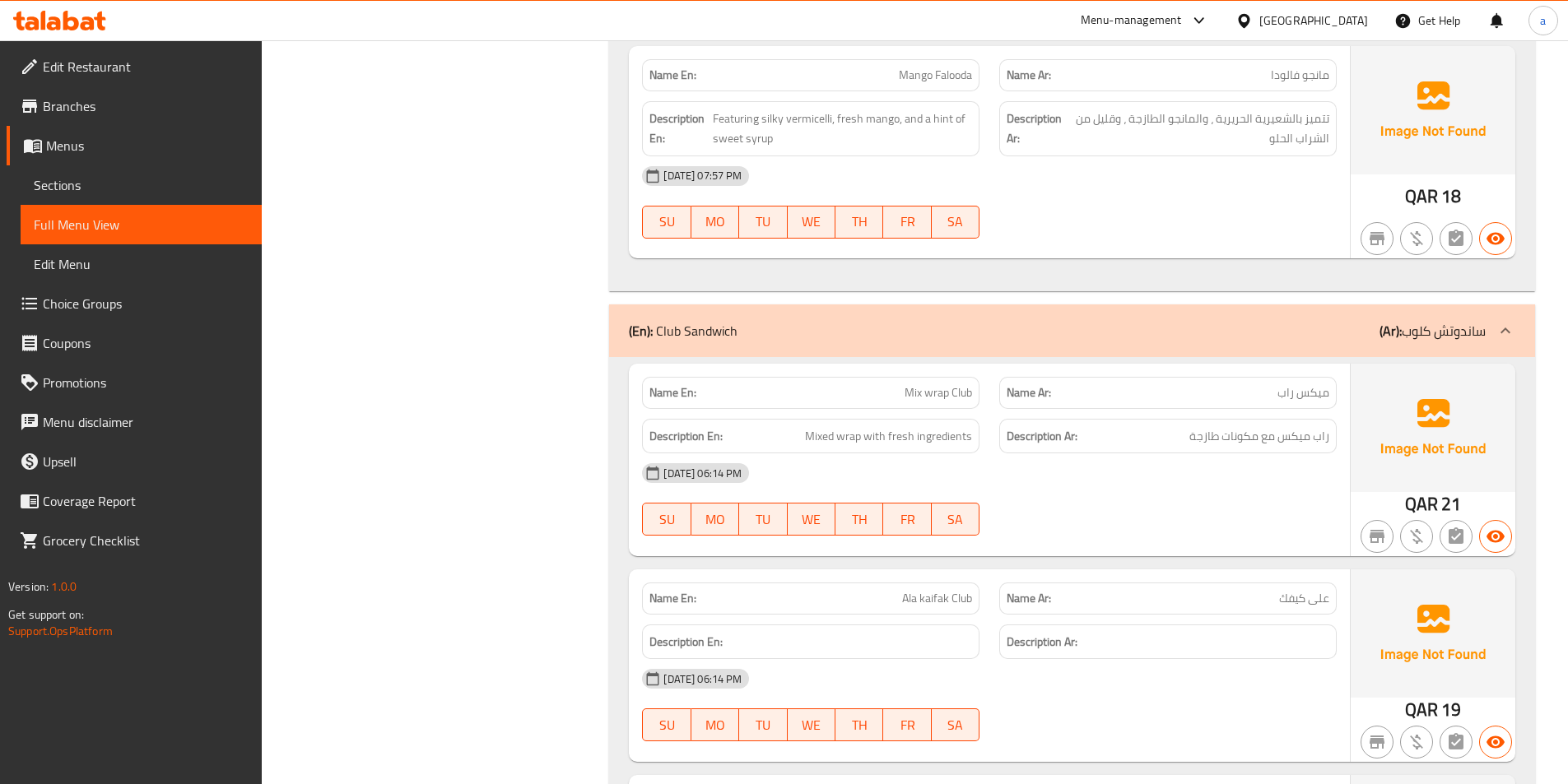
click at [92, 141] on span "Menus" at bounding box center [146, 146] width 202 height 20
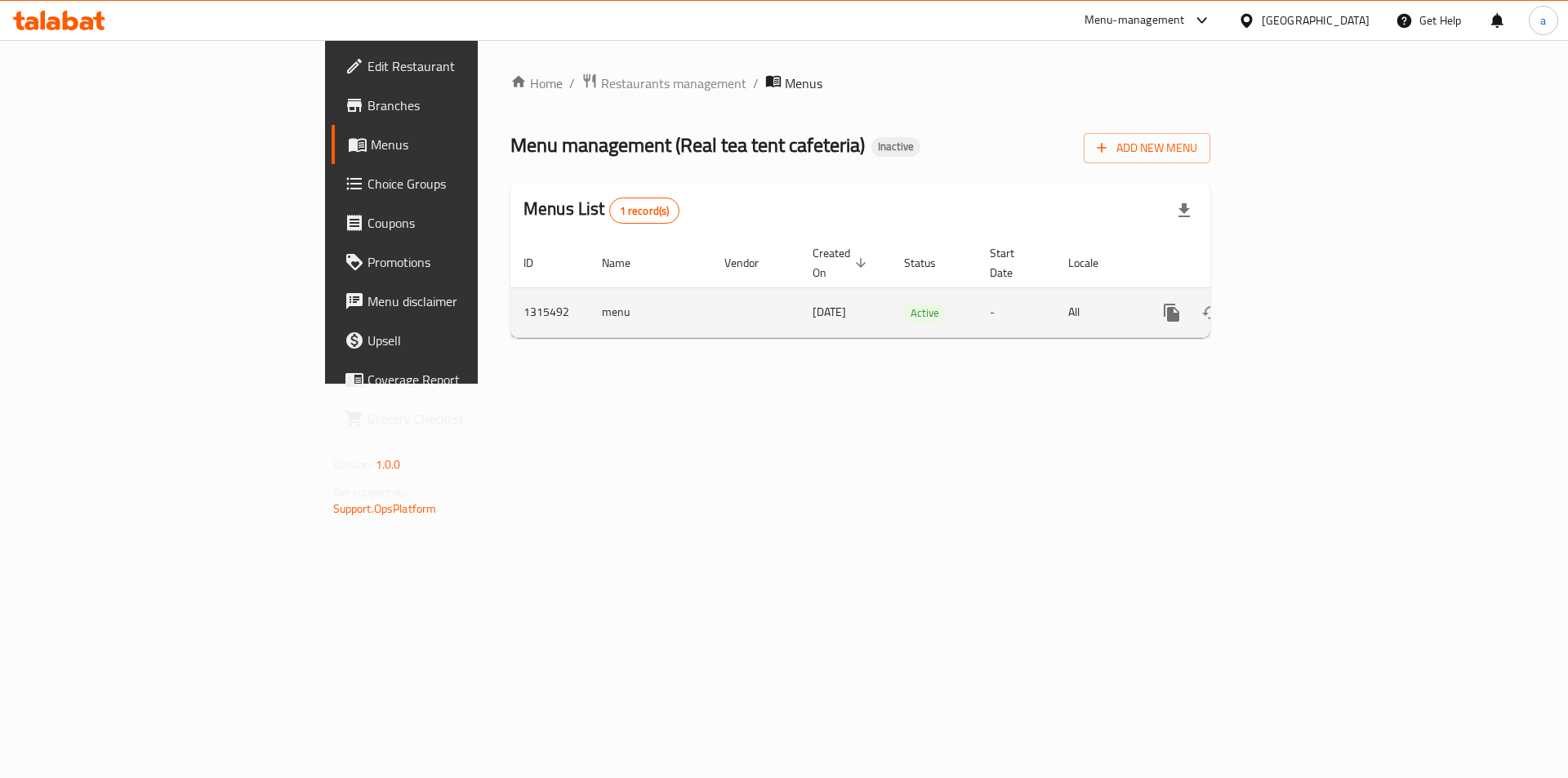
click at [1300, 303] on icon "enhanced table" at bounding box center [1290, 313] width 20 height 20
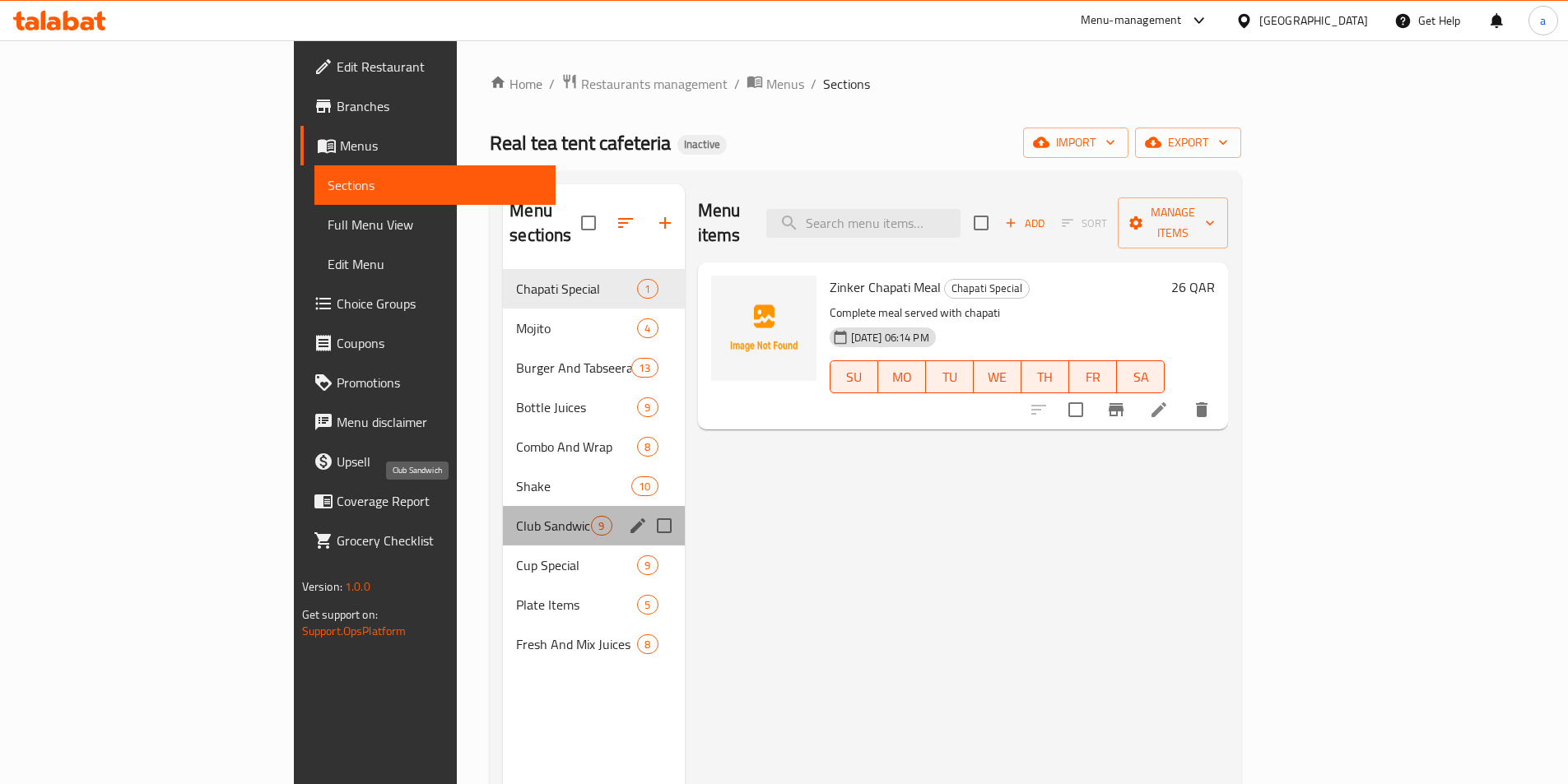
click at [516, 516] on span "Club Sandwich" at bounding box center [553, 526] width 75 height 20
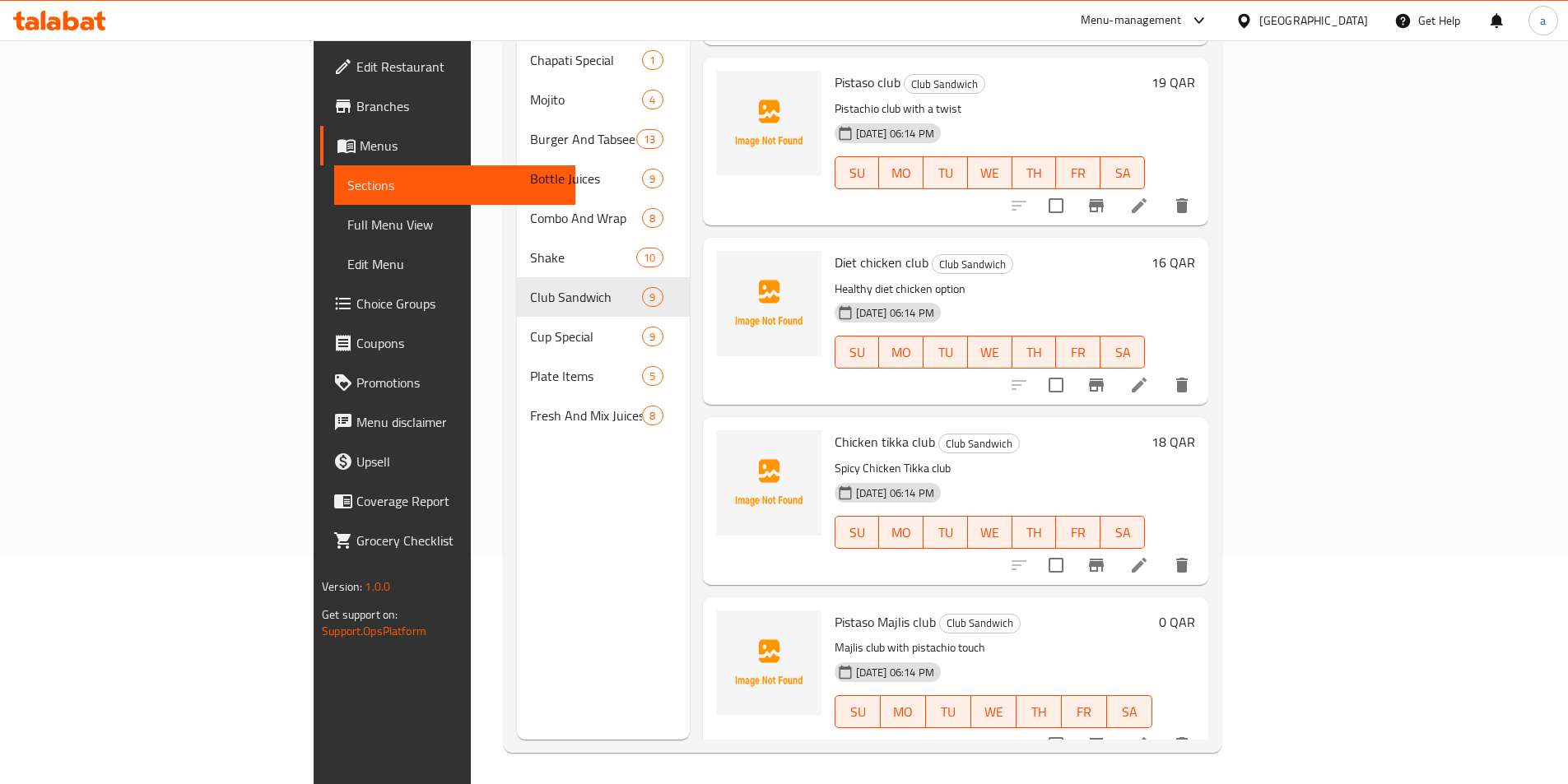
scroll to position [231, 0]
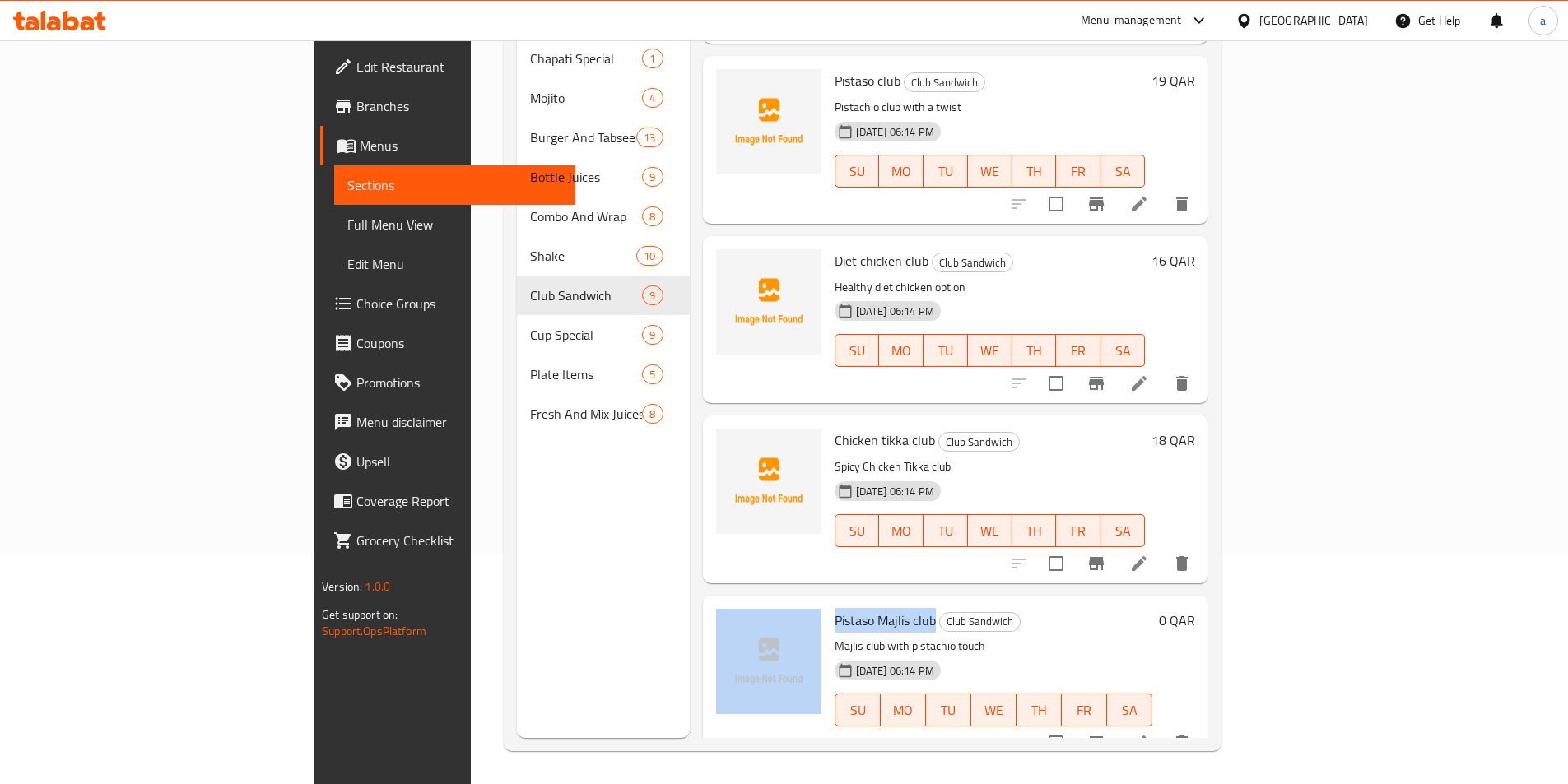
drag, startPoint x: 858, startPoint y: 593, endPoint x: 748, endPoint y: 586, distance: 110.2
click at [748, 603] on div "Pistaso Majlis club Club Sandwich Majlis club with pistachio touch [DATE] 06:14…" at bounding box center [955, 679] width 492 height 154
click at [1192, 733] on icon "delete" at bounding box center [1182, 743] width 20 height 20
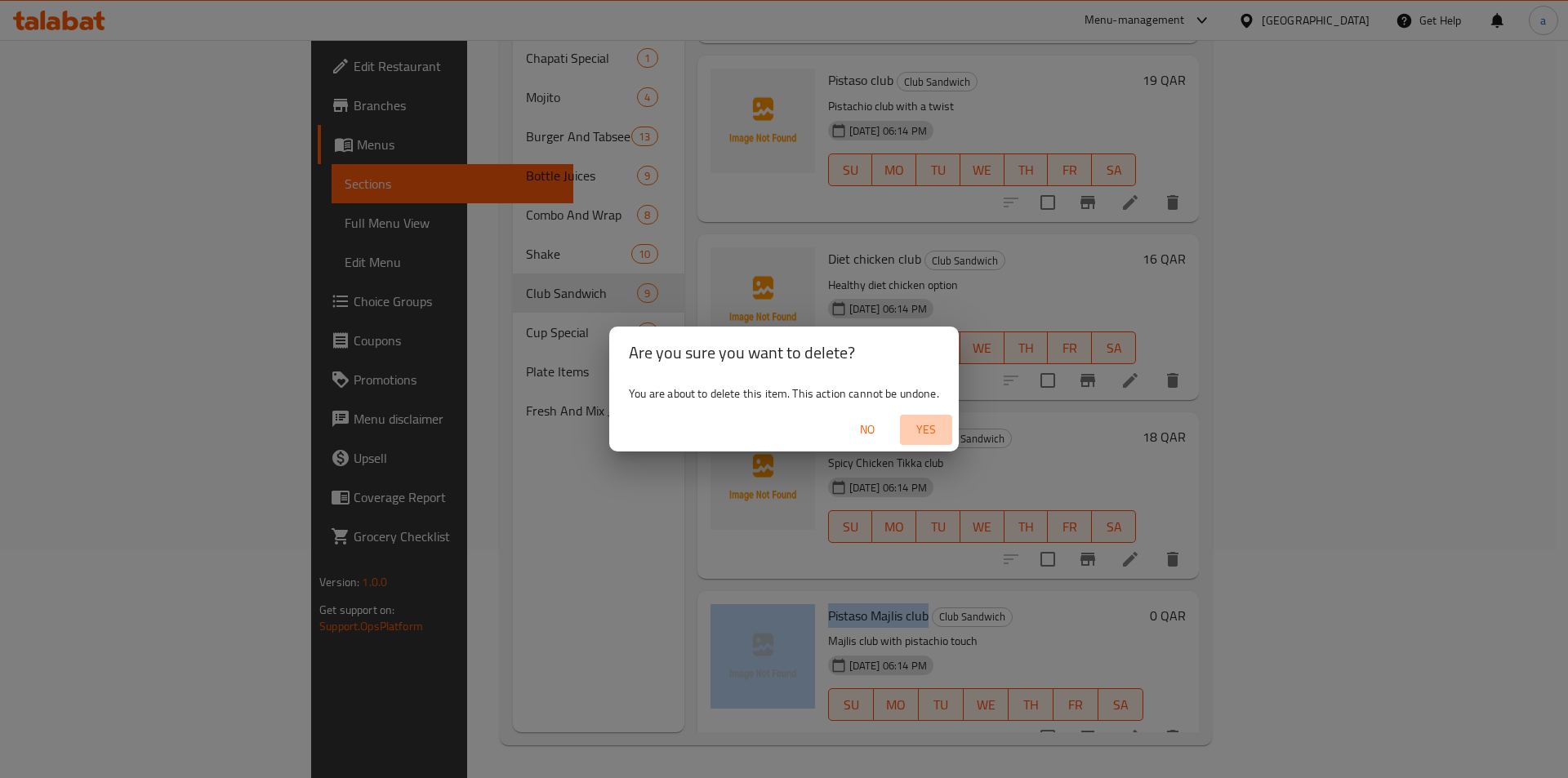
click at [921, 420] on span "Yes" at bounding box center [926, 429] width 39 height 21
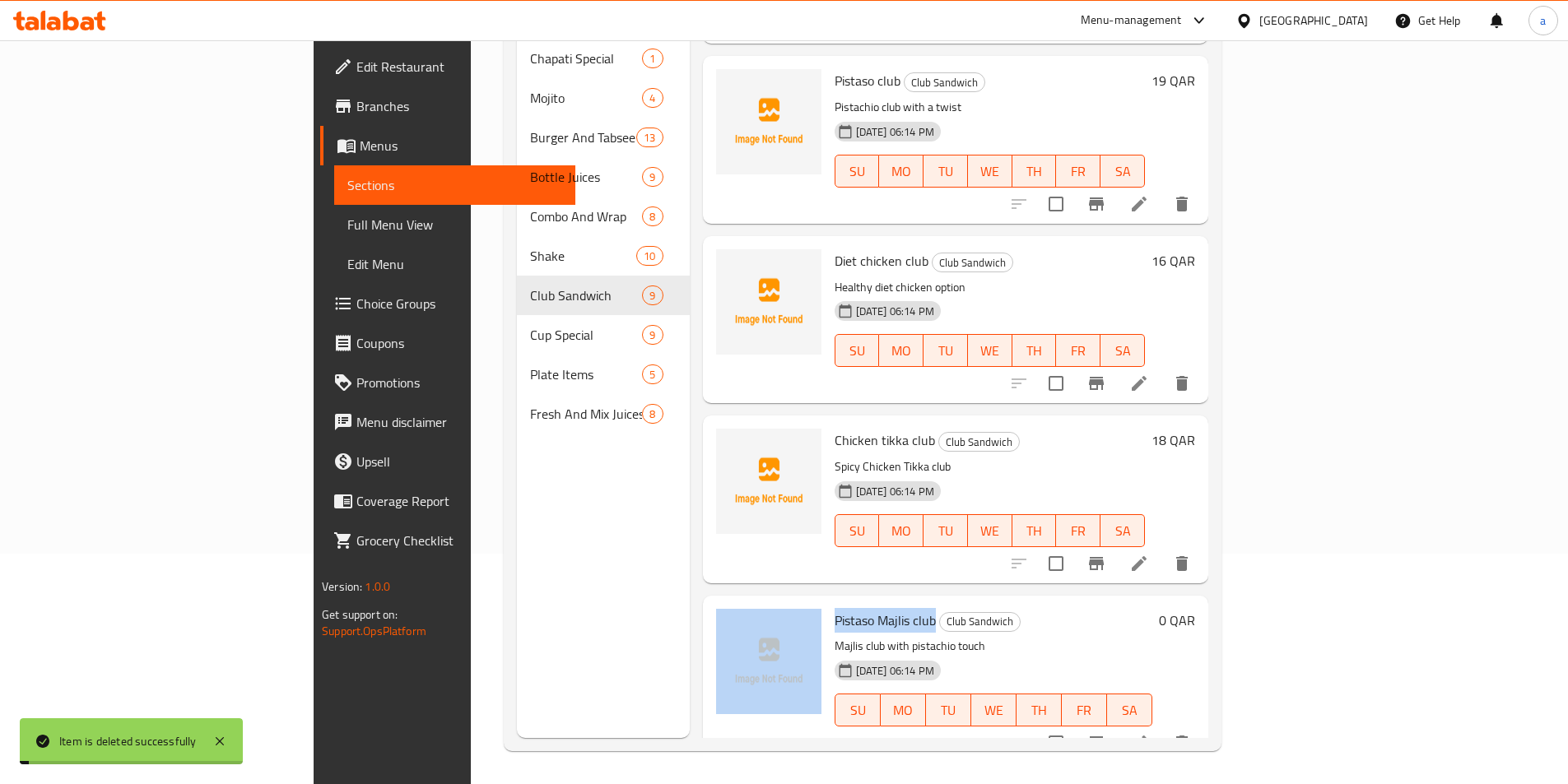
click at [347, 225] on span "Full Menu View" at bounding box center [454, 225] width 215 height 20
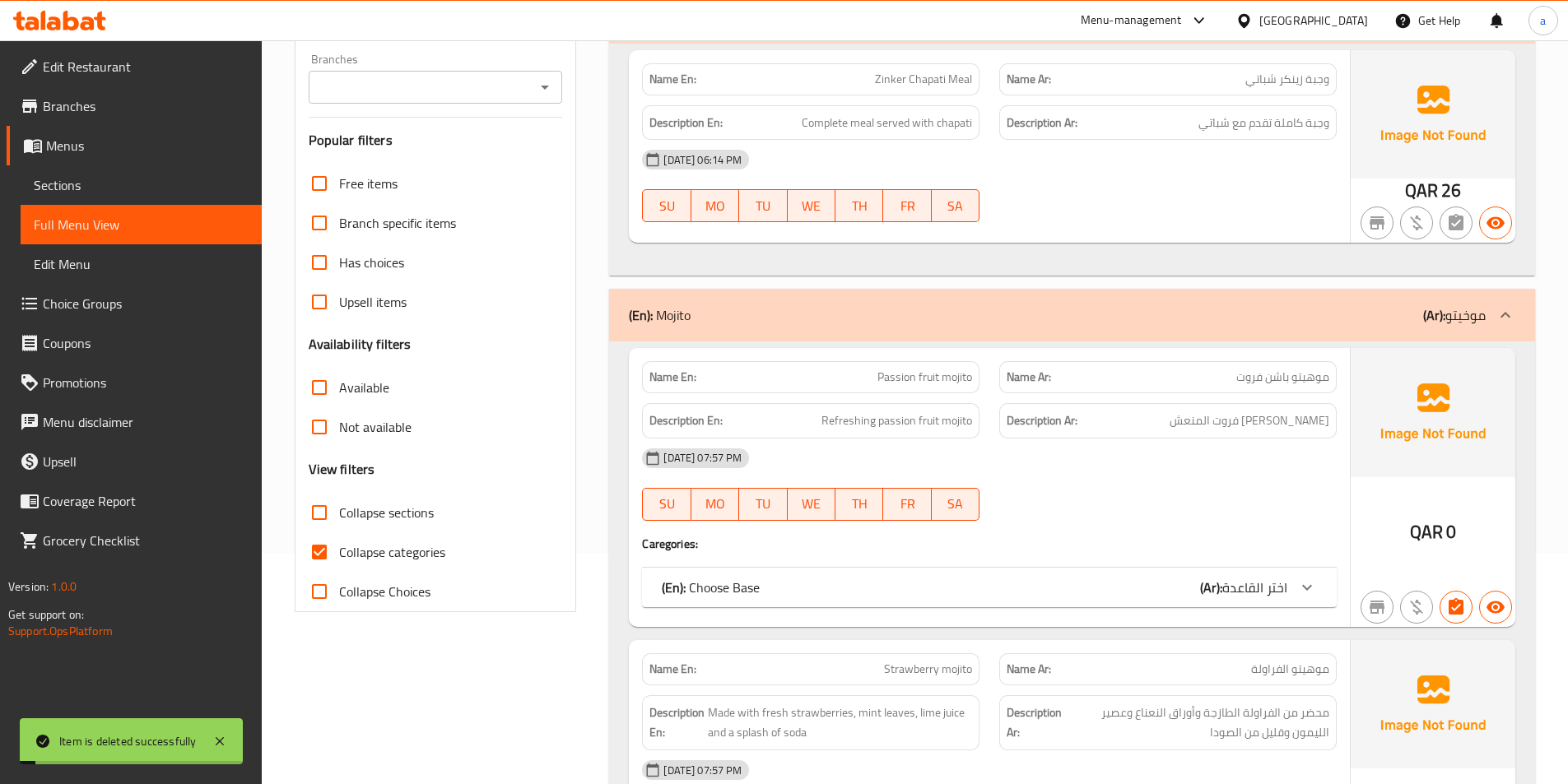
click at [386, 557] on span "Collapse categories" at bounding box center [392, 553] width 107 height 20
click at [339, 557] on input "Collapse categories" at bounding box center [319, 552] width 39 height 39
checkbox input "false"
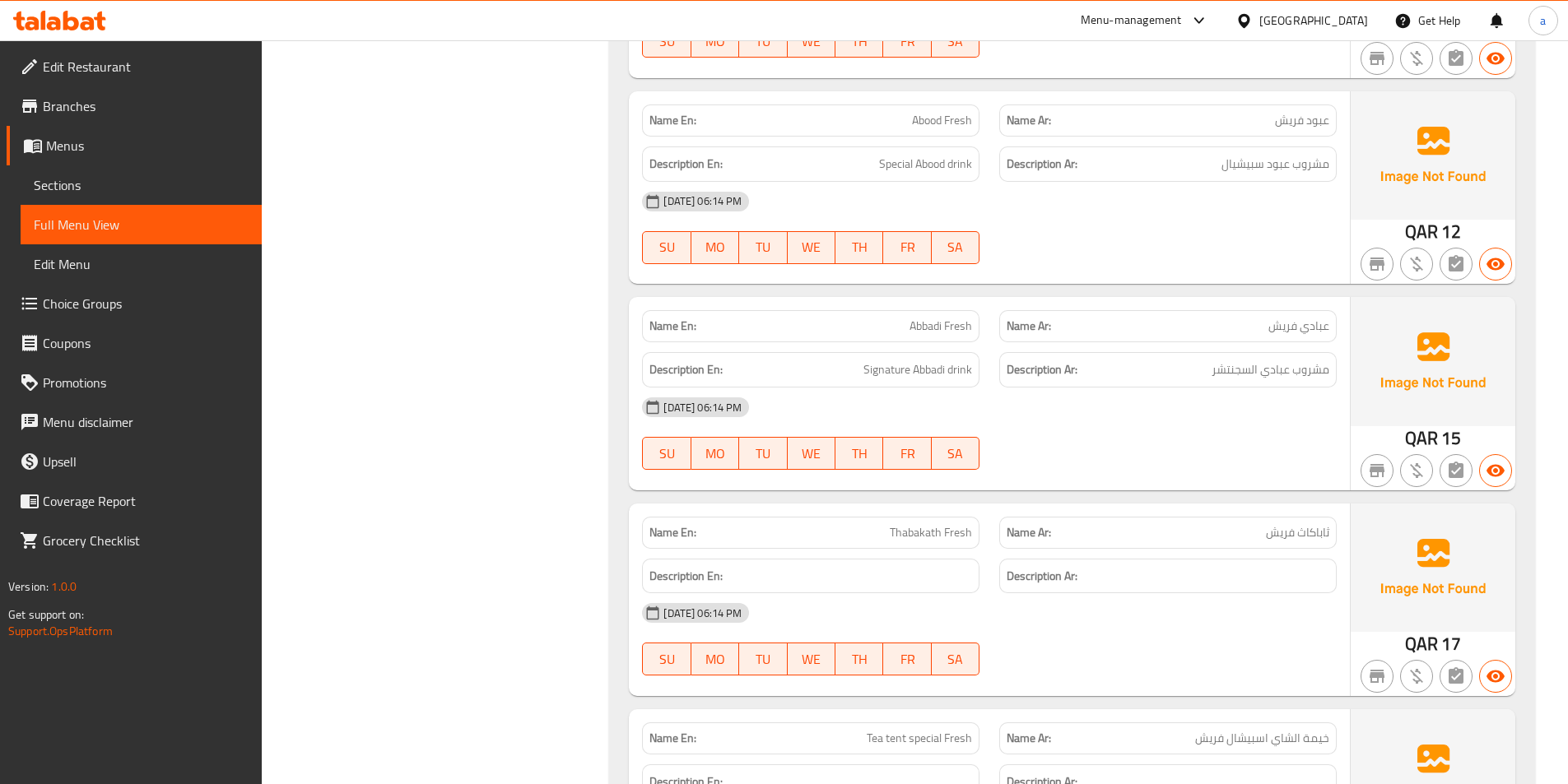
scroll to position [16894, 0]
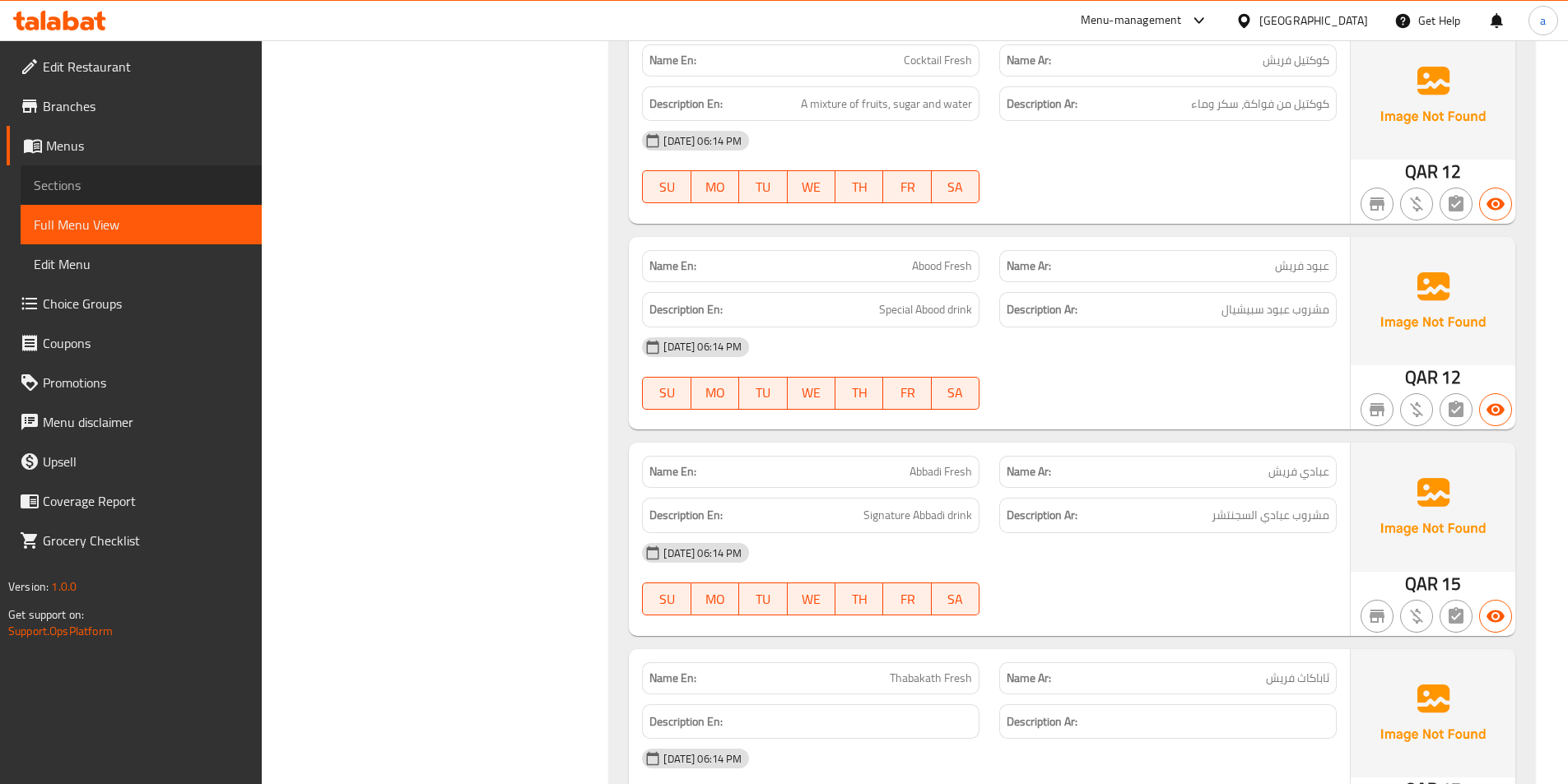
click at [88, 185] on span "Sections" at bounding box center [141, 186] width 215 height 20
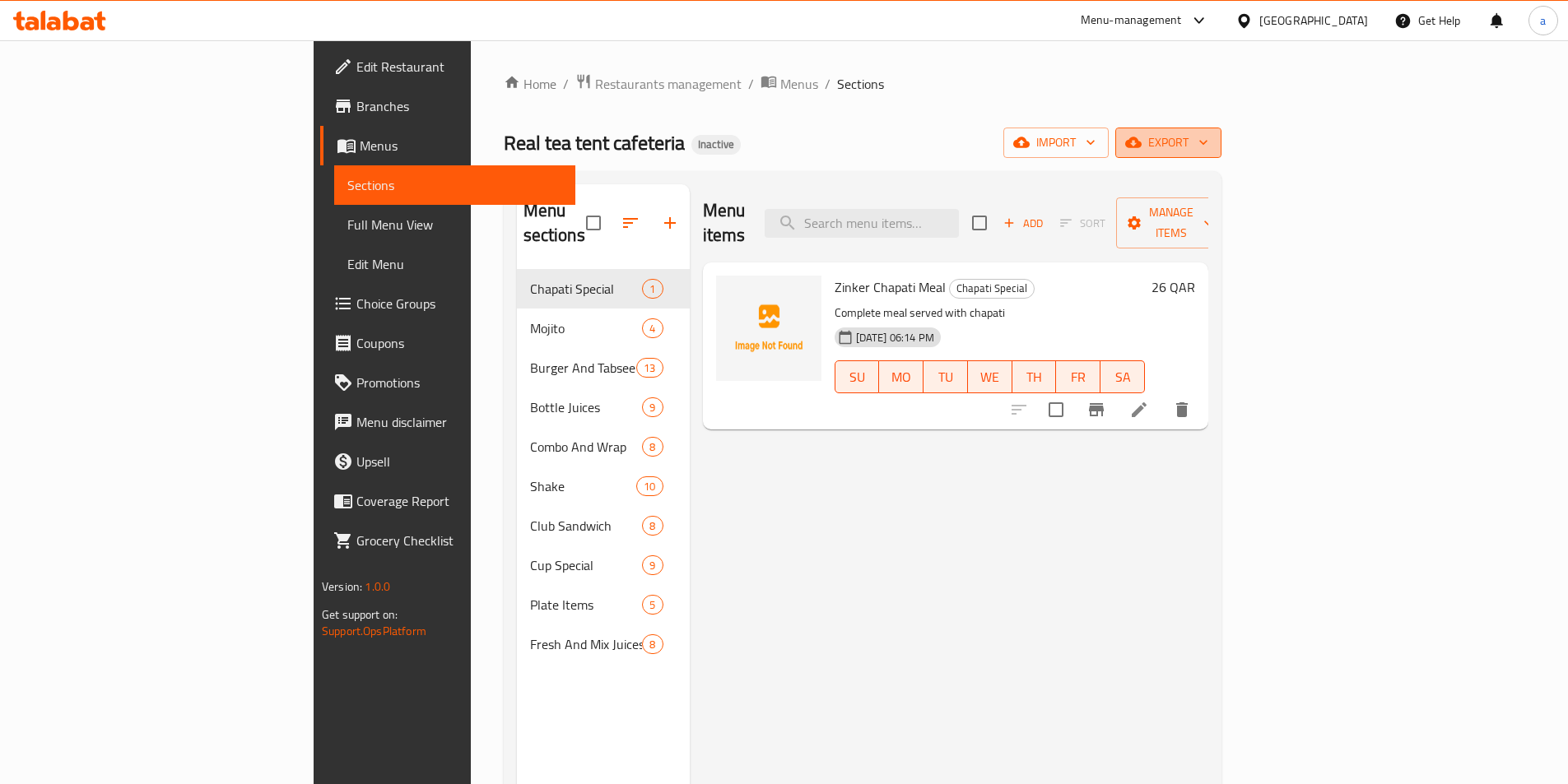
click at [1208, 150] on span "export" at bounding box center [1169, 142] width 80 height 21
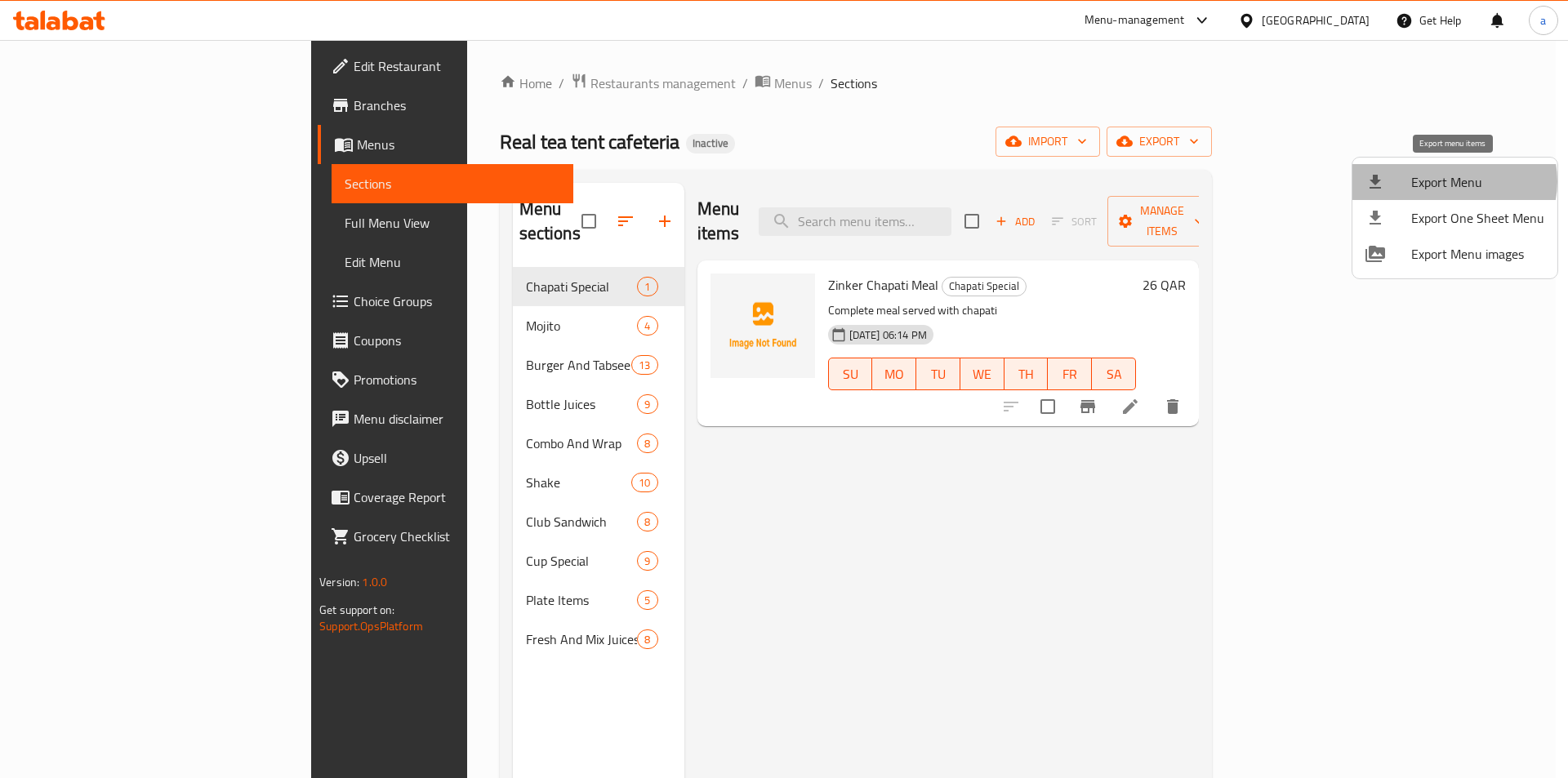
click at [1454, 182] on span "Export Menu" at bounding box center [1478, 183] width 133 height 20
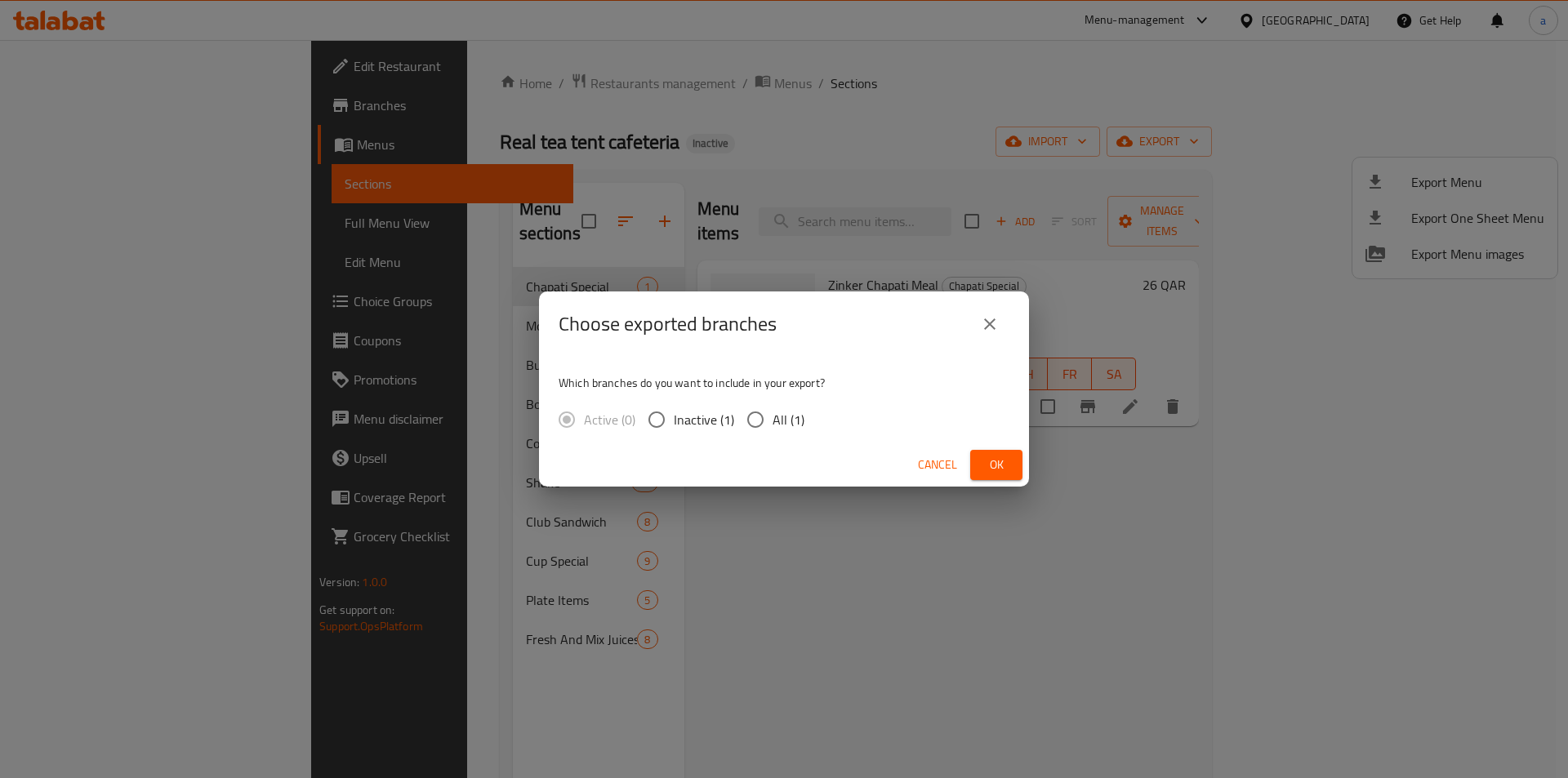
click at [777, 410] on span "All (1)" at bounding box center [788, 420] width 32 height 20
click at [772, 409] on input "All (1)" at bounding box center [756, 420] width 35 height 35
radio input "true"
click at [1005, 458] on span "Ok" at bounding box center [997, 465] width 26 height 21
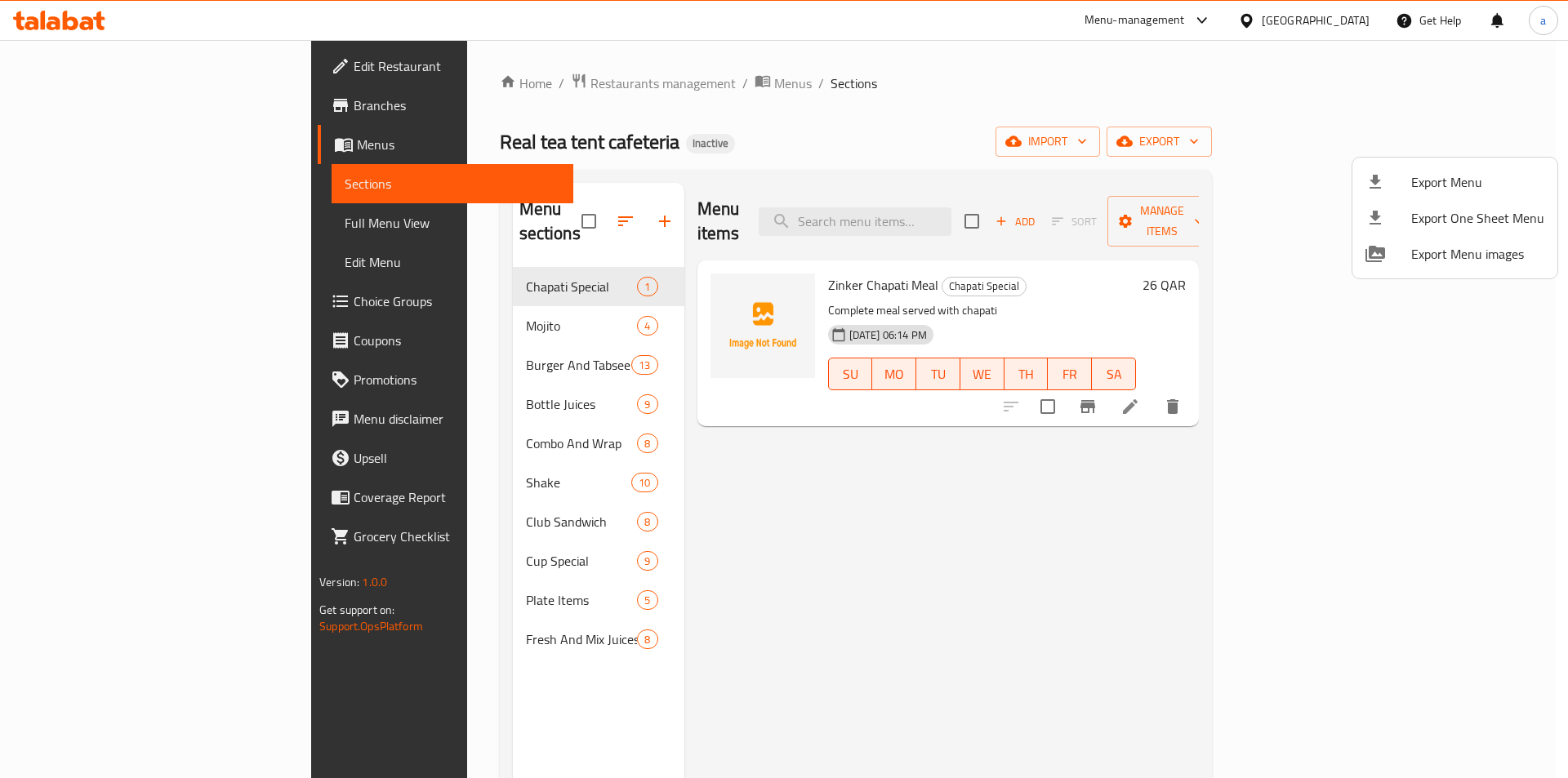
click at [431, 496] on div at bounding box center [784, 389] width 1568 height 778
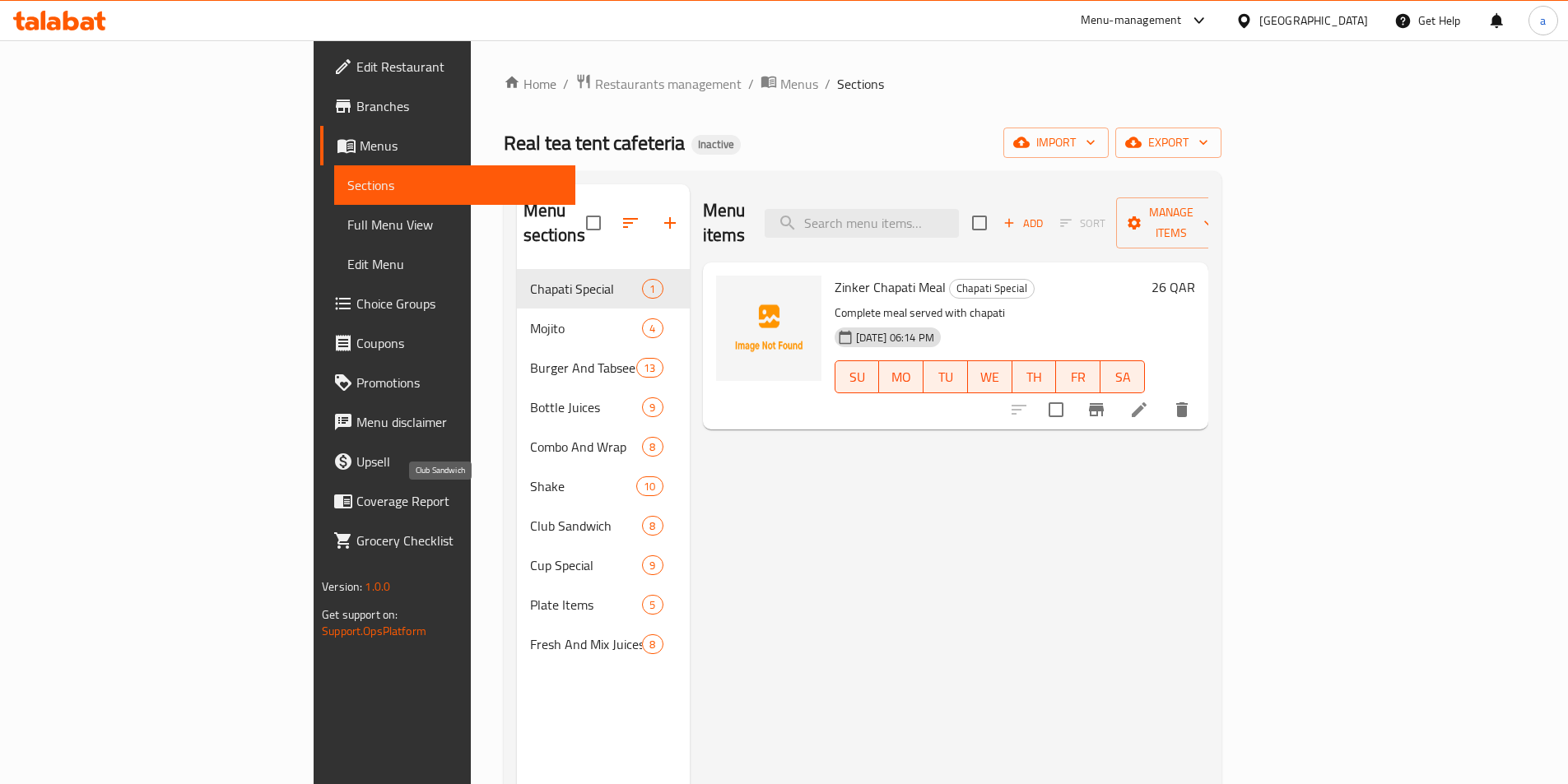
click at [530, 516] on span "Club Sandwich" at bounding box center [586, 526] width 112 height 20
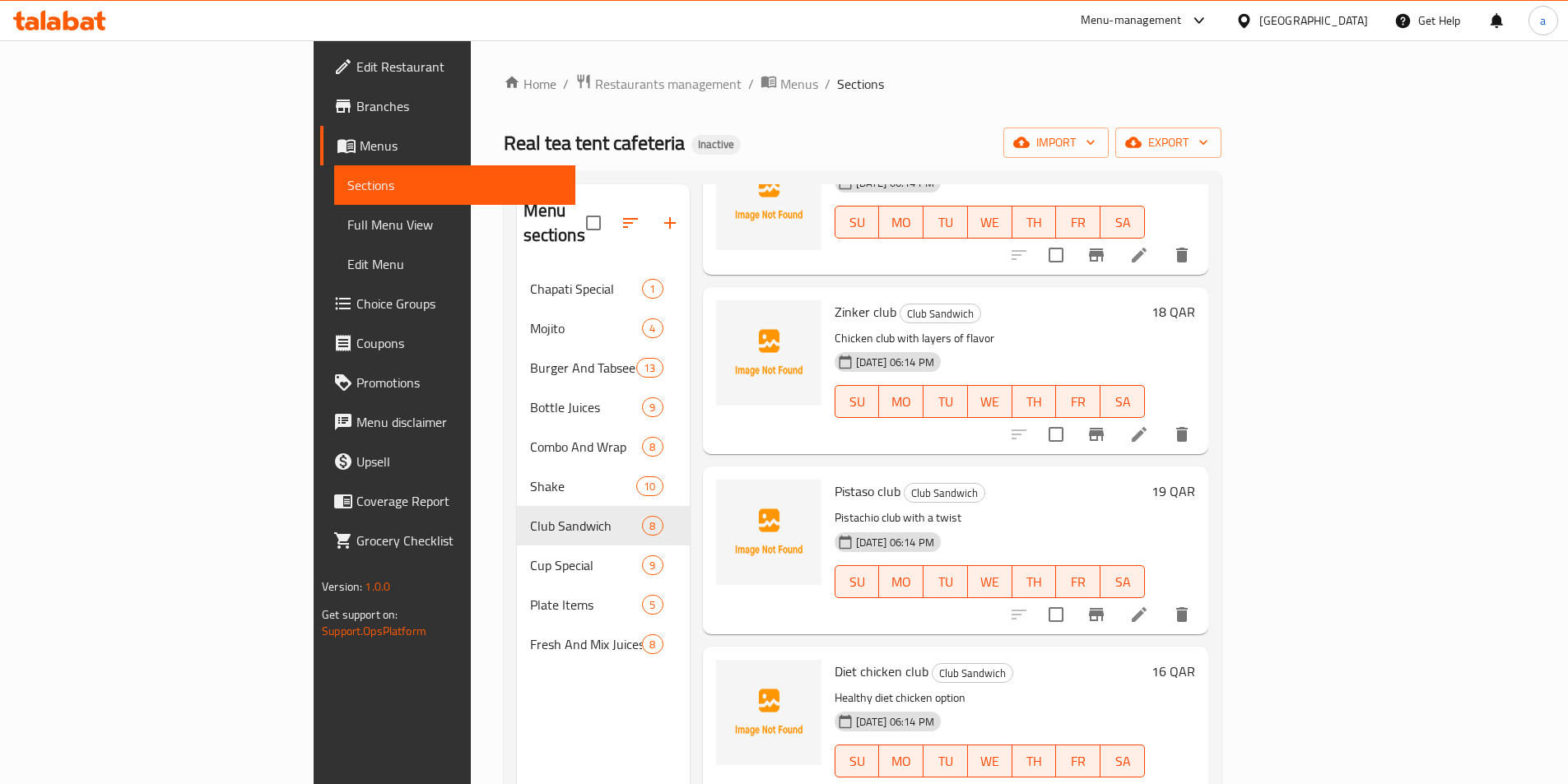
scroll to position [646, 0]
